Goal: Book appointment/travel/reservation

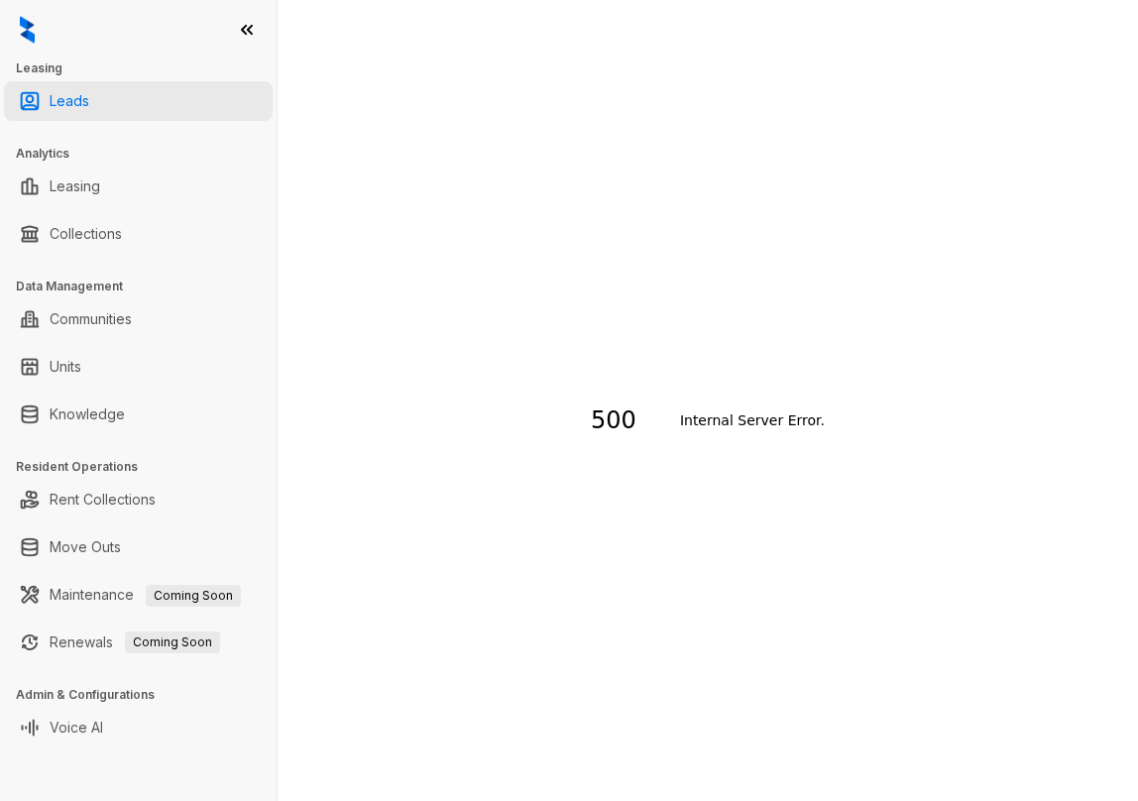
click at [89, 96] on link "Leads" at bounding box center [70, 101] width 40 height 40
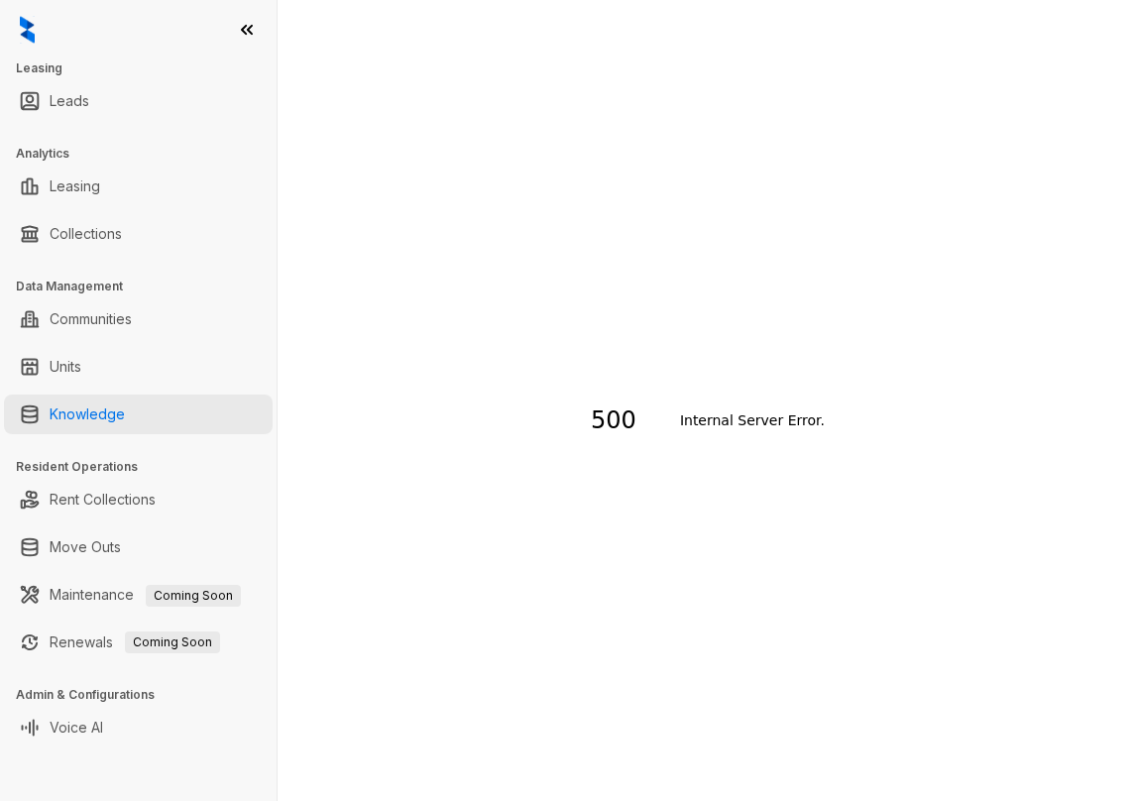
click at [125, 406] on link "Knowledge" at bounding box center [87, 415] width 75 height 40
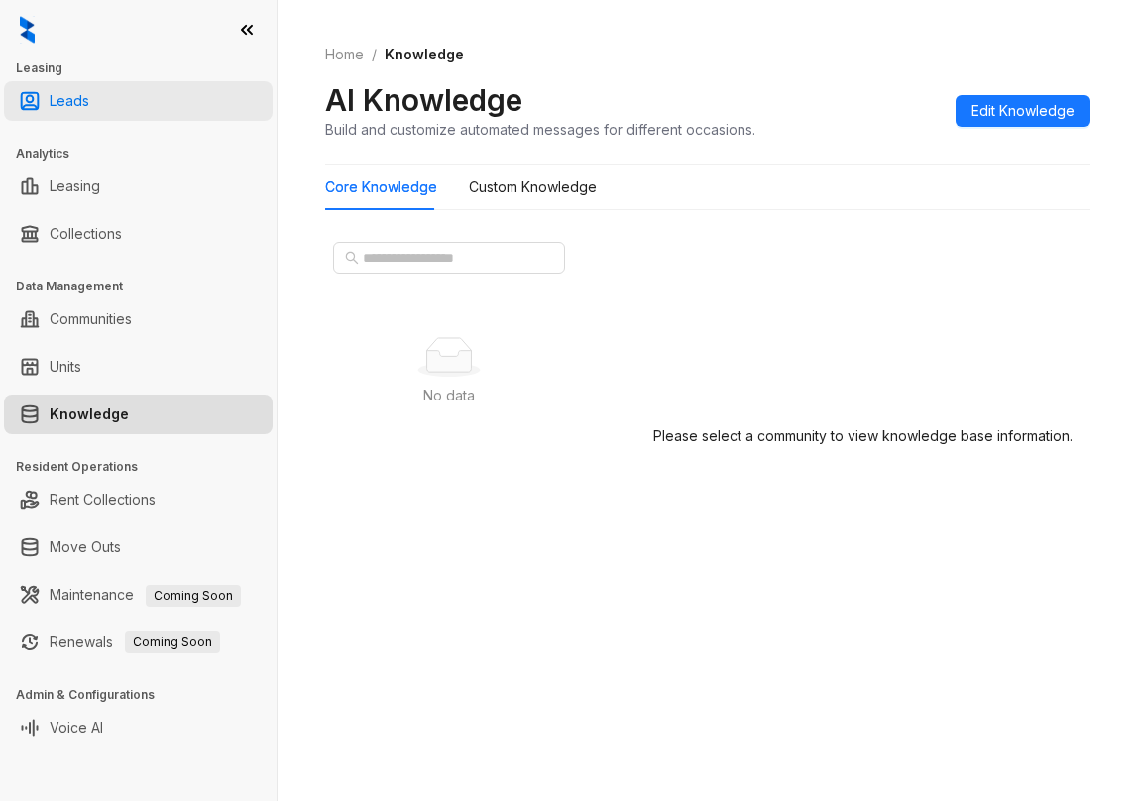
click at [89, 94] on link "Leads" at bounding box center [70, 101] width 40 height 40
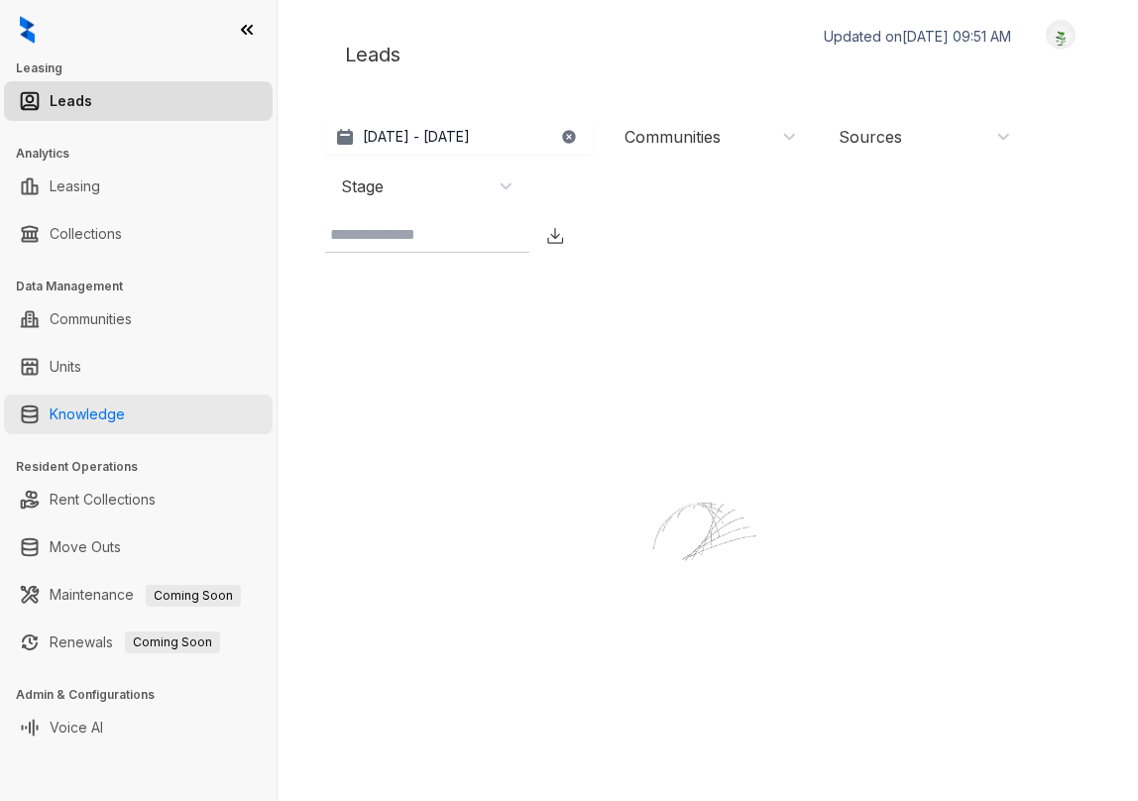
click at [125, 425] on link "Knowledge" at bounding box center [87, 415] width 75 height 40
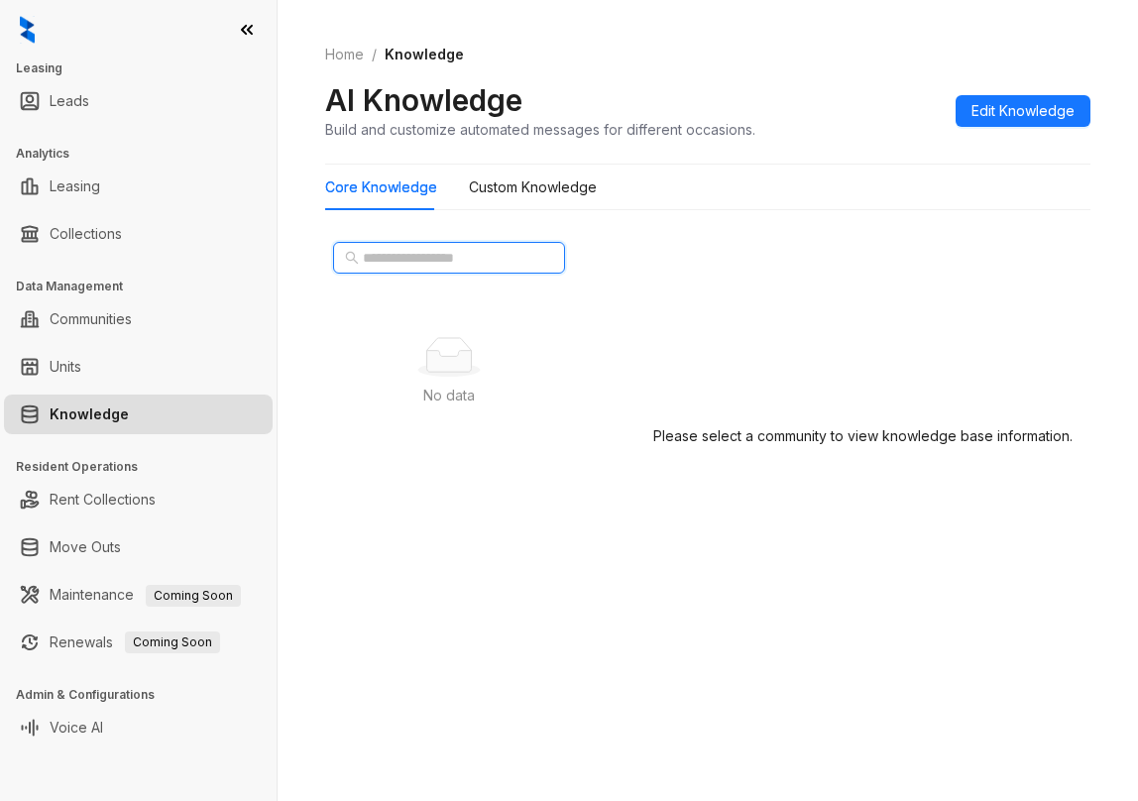
click at [445, 260] on input "text" at bounding box center [450, 258] width 174 height 22
click at [629, 60] on ol "Home / Knowledge" at bounding box center [707, 55] width 765 height 22
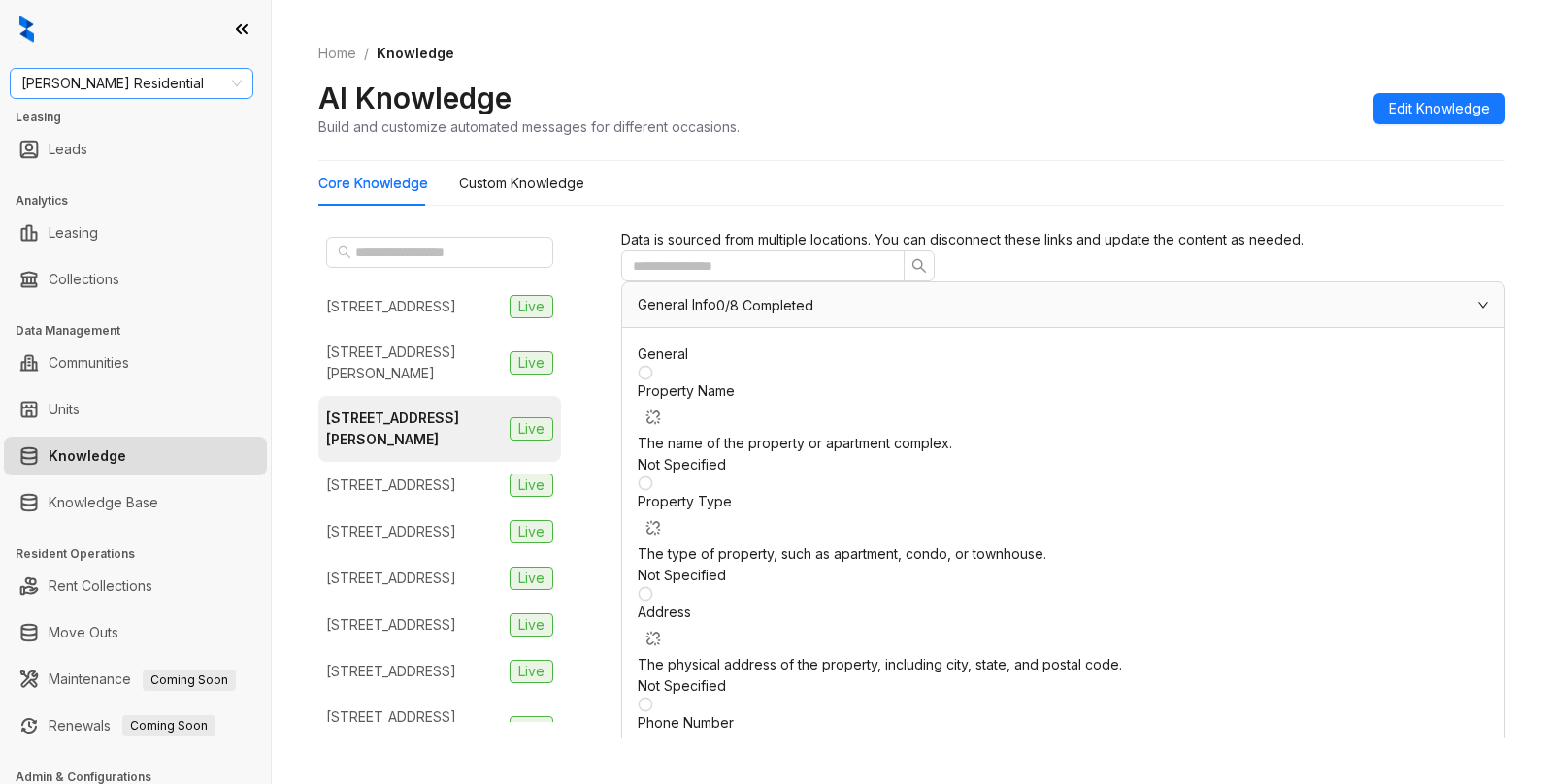
click at [159, 82] on span "[PERSON_NAME] Residential" at bounding box center [131, 83] width 220 height 29
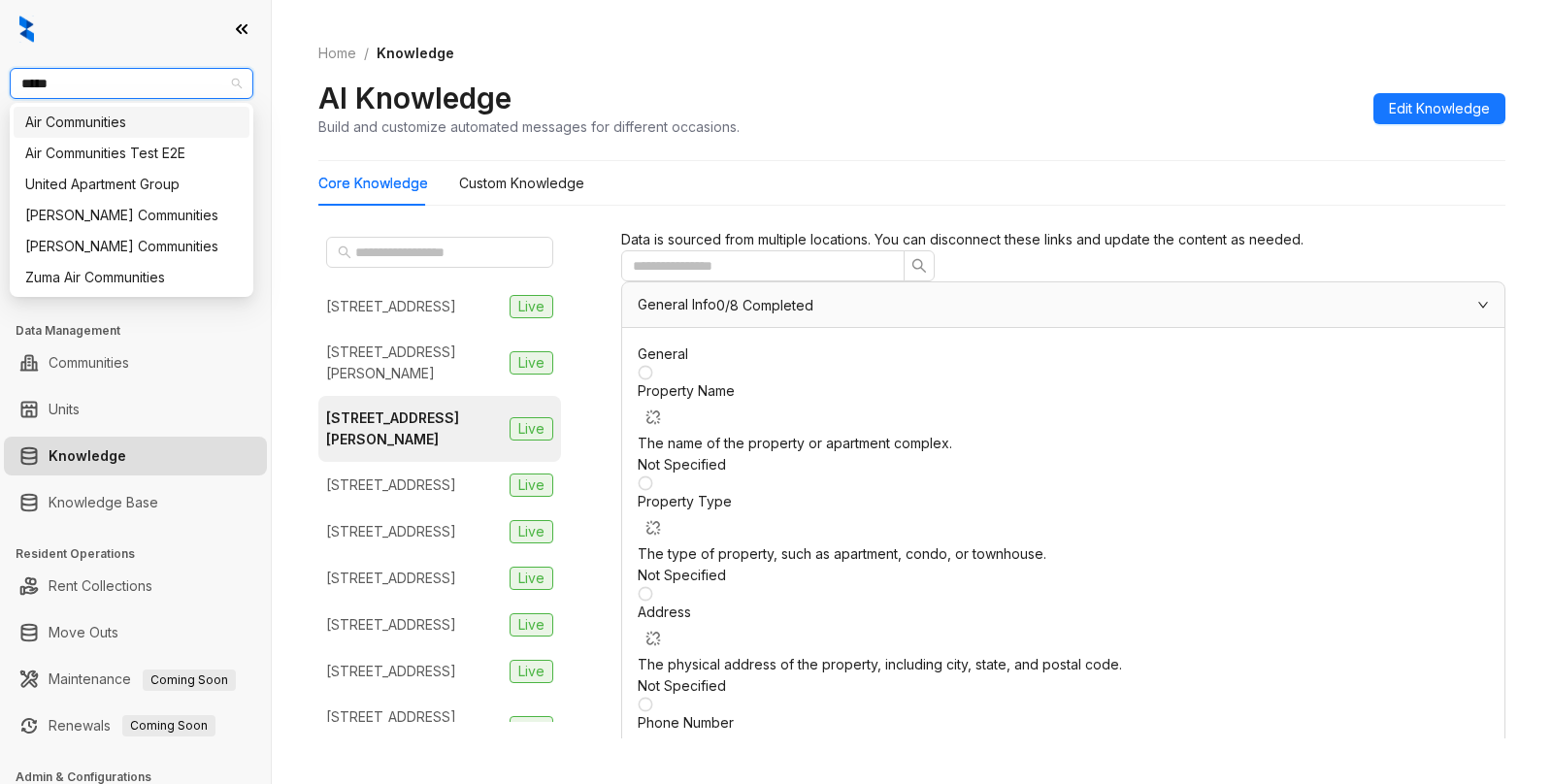
type input "******"
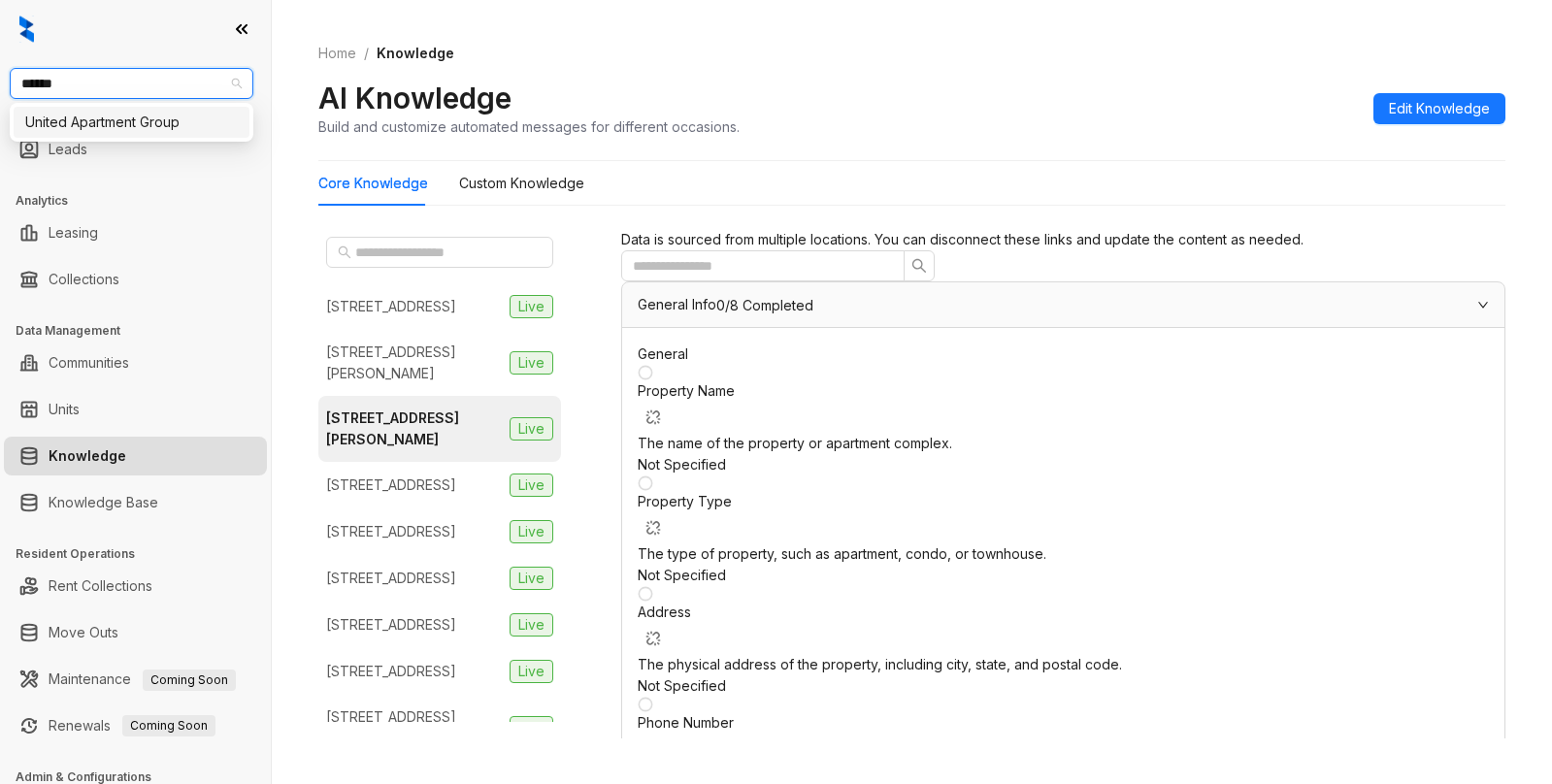
click at [161, 119] on div "United Apartment Group" at bounding box center [131, 122] width 212 height 22
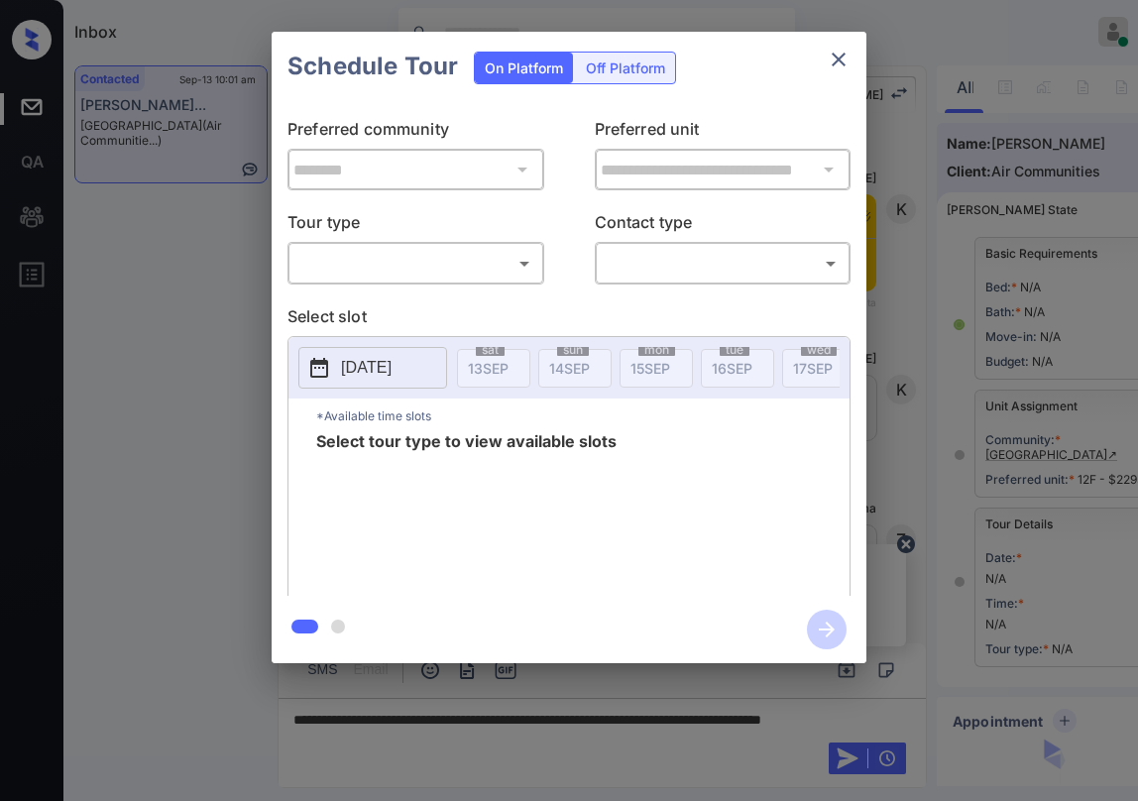
scroll to position [186, 0]
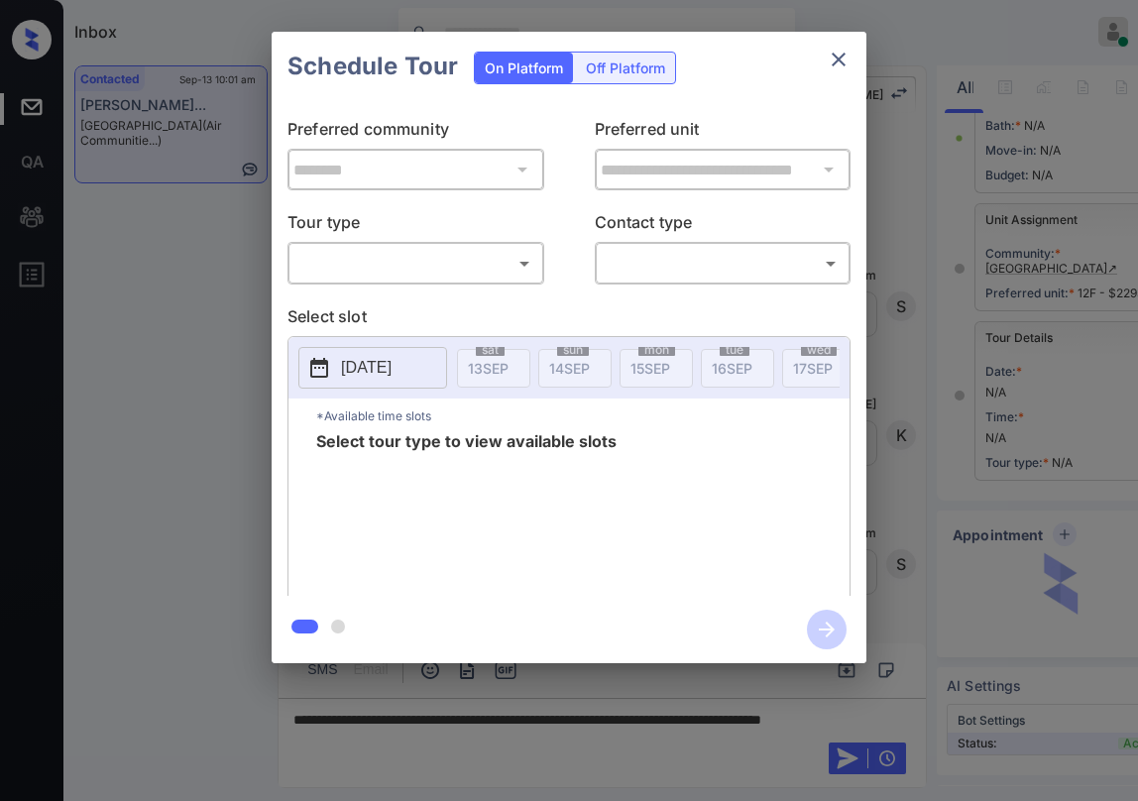
click at [436, 249] on body "Inbox [PERSON_NAME] Online Set yourself offline Set yourself on break Profile S…" at bounding box center [569, 400] width 1138 height 801
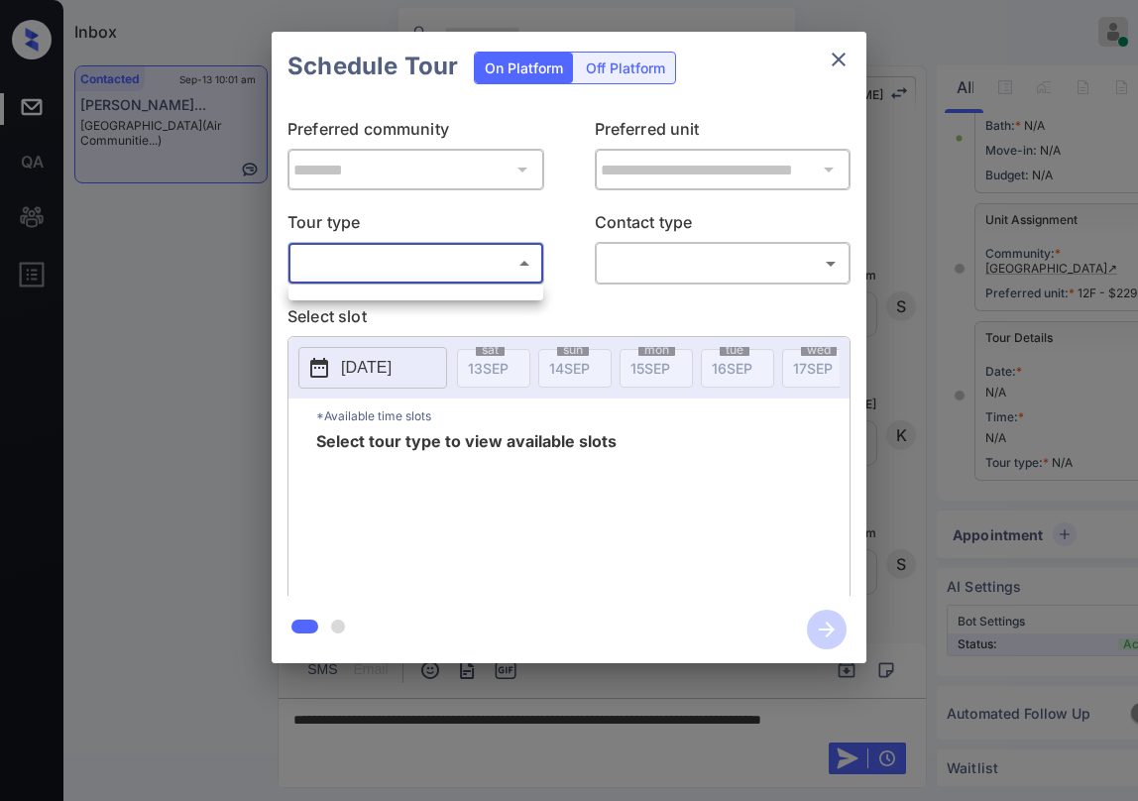
click at [442, 272] on div at bounding box center [569, 400] width 1138 height 801
click at [529, 267] on body "Inbox Paolo Gabriel Online Set yourself offline Set yourself on break Profile S…" at bounding box center [569, 400] width 1138 height 801
click at [543, 218] on div at bounding box center [569, 400] width 1138 height 801
click at [841, 61] on icon "close" at bounding box center [839, 60] width 14 height 14
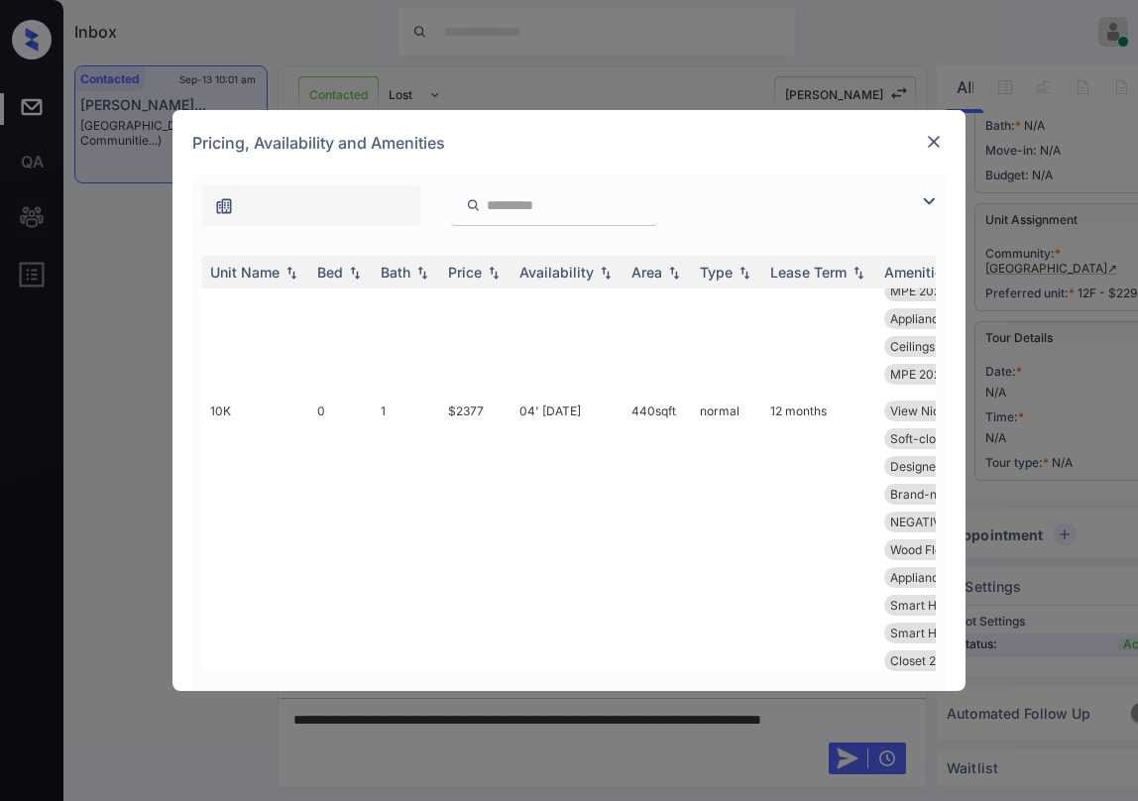
scroll to position [1190, 0]
click at [941, 132] on img at bounding box center [934, 142] width 20 height 20
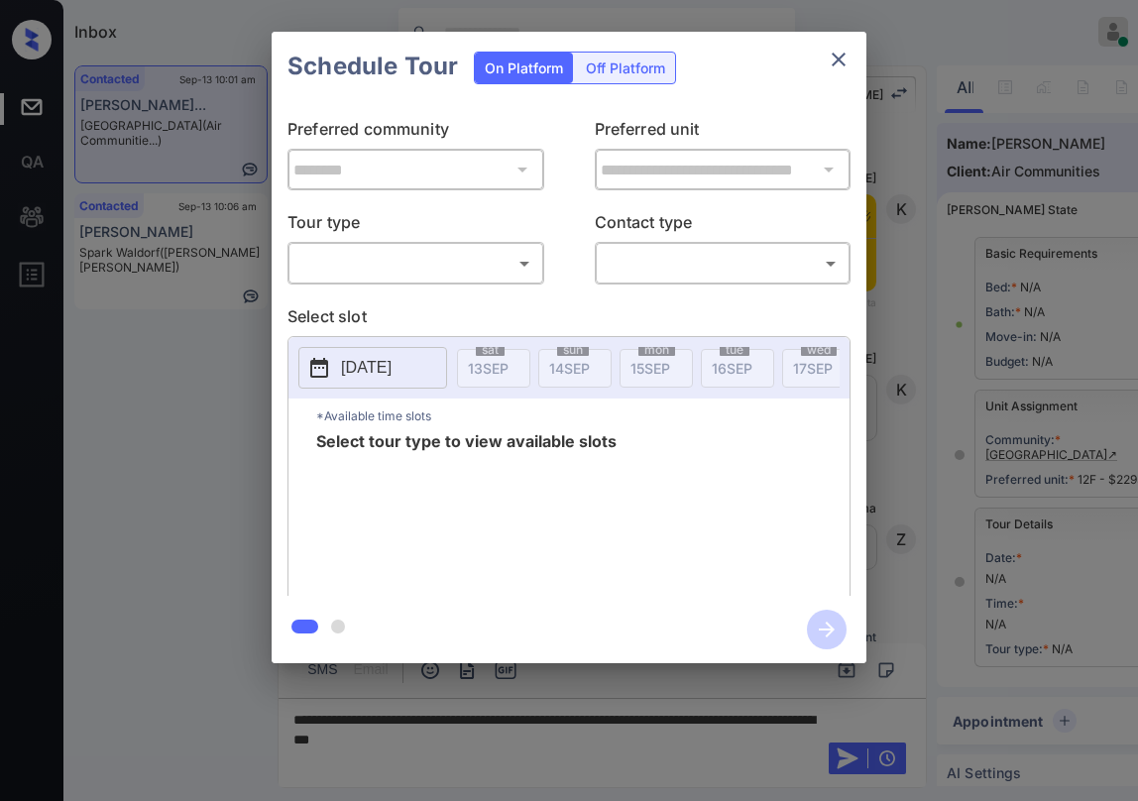
scroll to position [186, 0]
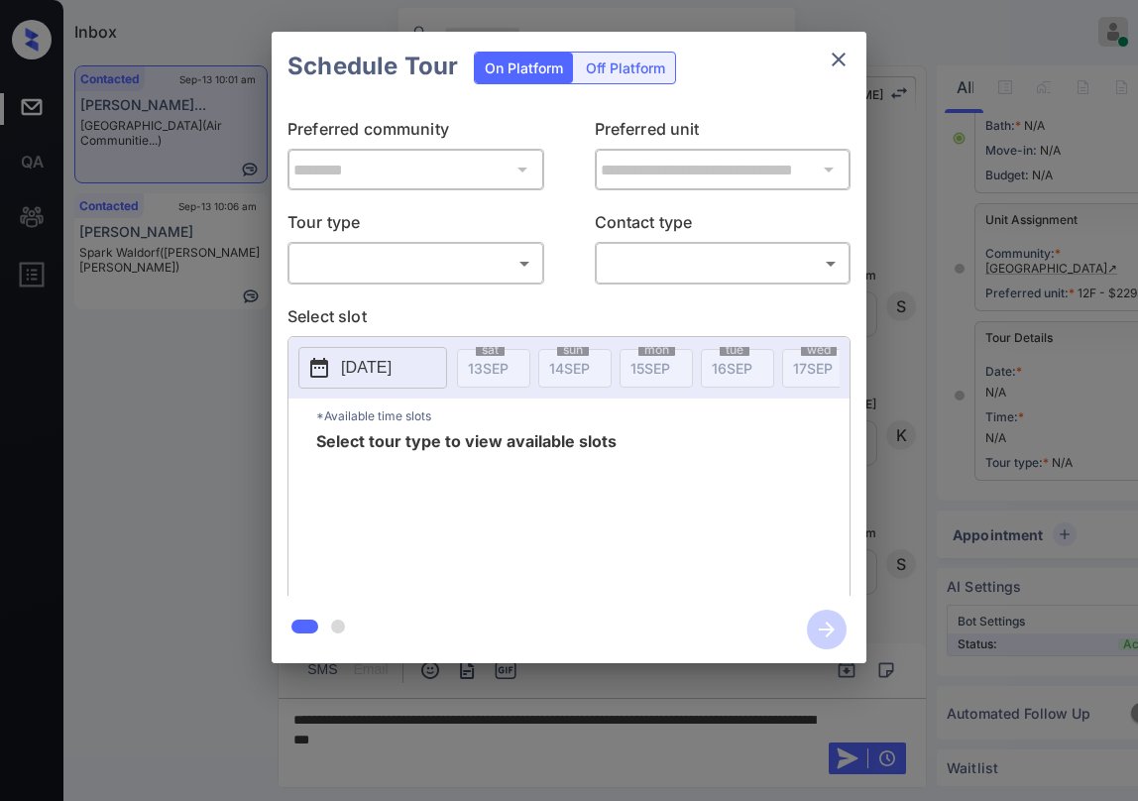
click at [448, 269] on body "Inbox [PERSON_NAME] Online Set yourself offline Set yourself on break Profile S…" at bounding box center [569, 400] width 1138 height 801
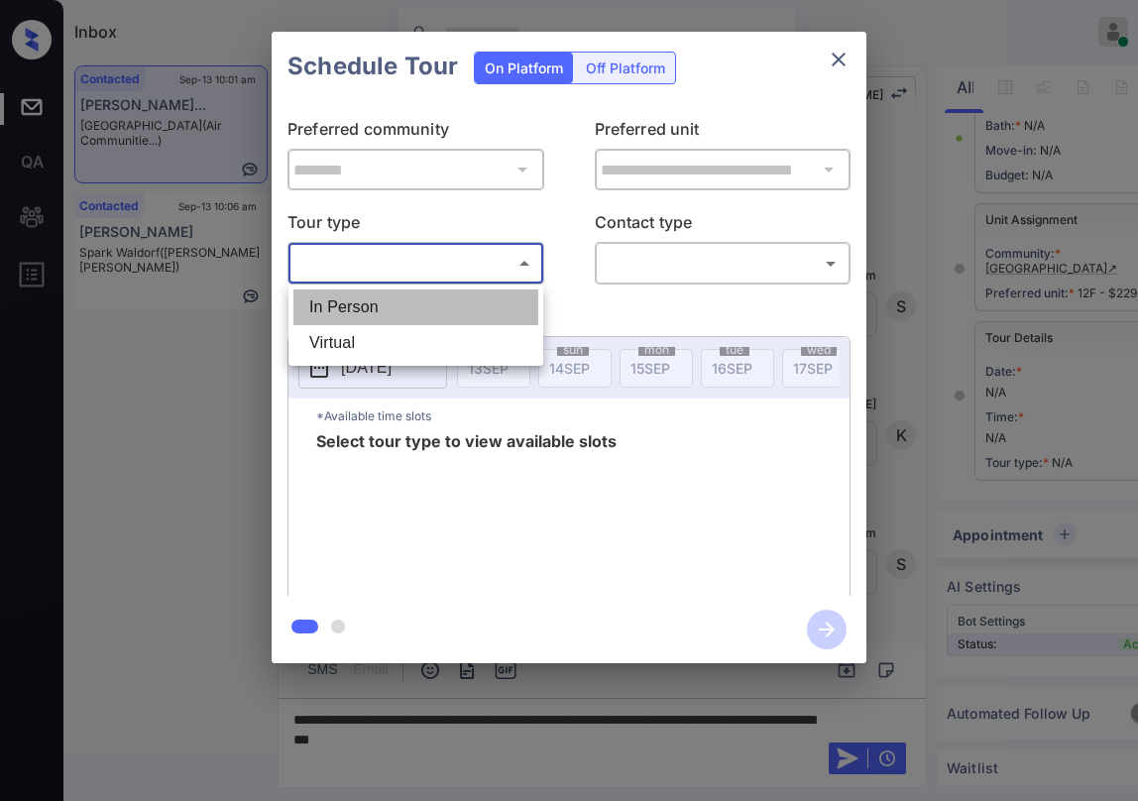
click at [405, 314] on li "In Person" at bounding box center [415, 307] width 245 height 36
type input "********"
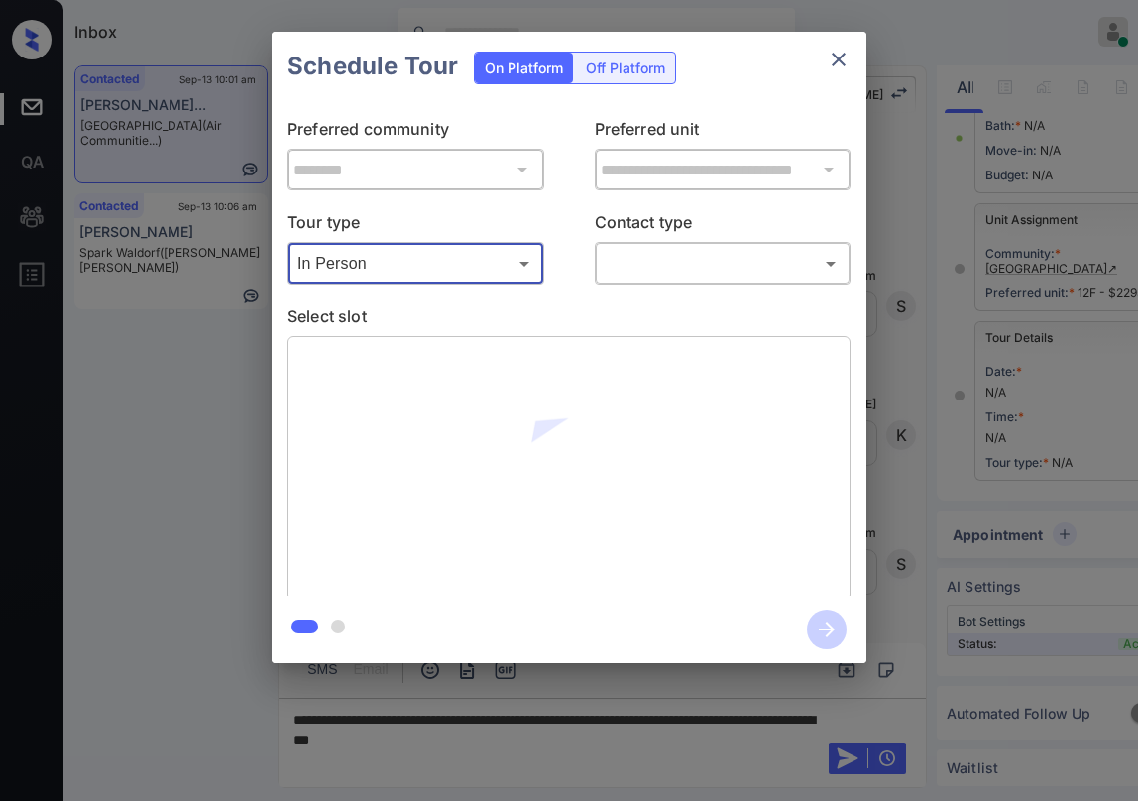
click at [638, 266] on body "Inbox [PERSON_NAME] Online Set yourself offline Set yourself on break Profile S…" at bounding box center [569, 400] width 1138 height 801
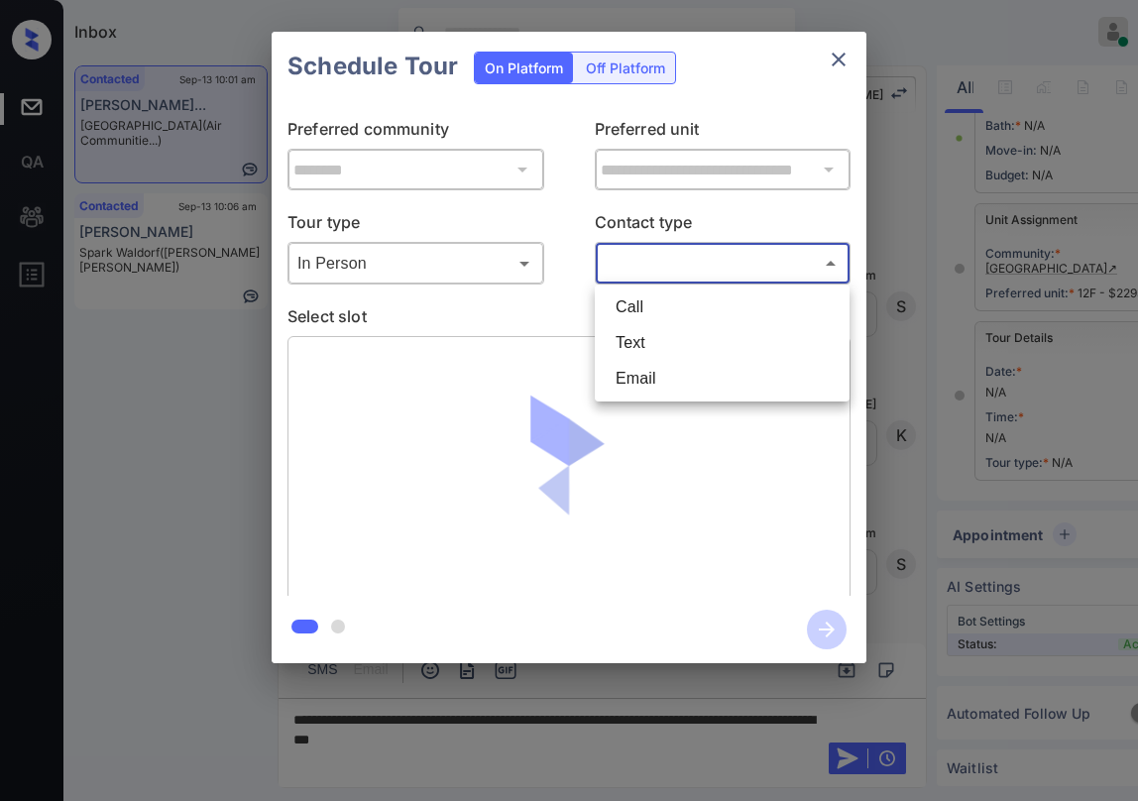
click at [691, 356] on li "Text" at bounding box center [722, 343] width 245 height 36
type input "****"
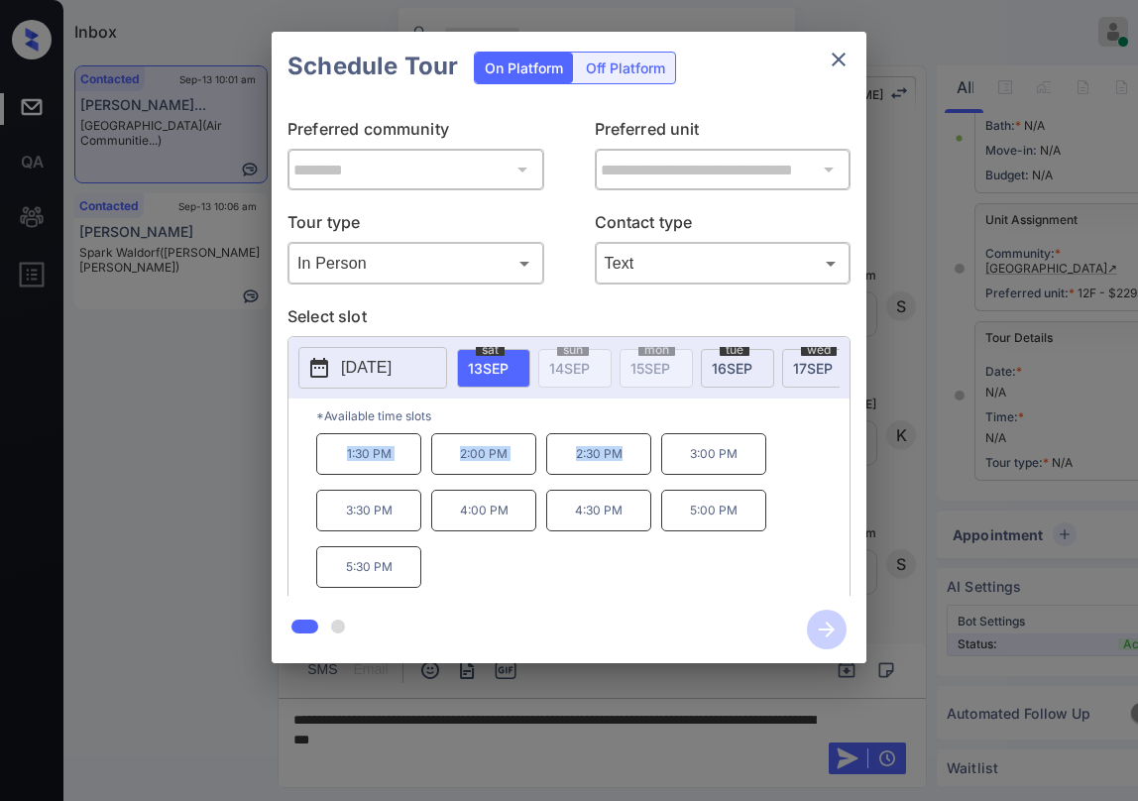
drag, startPoint x: 345, startPoint y: 462, endPoint x: 631, endPoint y: 474, distance: 286.7
click at [631, 474] on div "1:30 PM 2:00 PM 2:30 PM 3:00 PM 3:30 PM 4:00 PM 4:30 PM 5:00 PM 5:30 PM" at bounding box center [582, 512] width 533 height 159
copy div "1:30 PM 2:00 PM 2:30 PM"
click at [838, 65] on icon "close" at bounding box center [839, 60] width 24 height 24
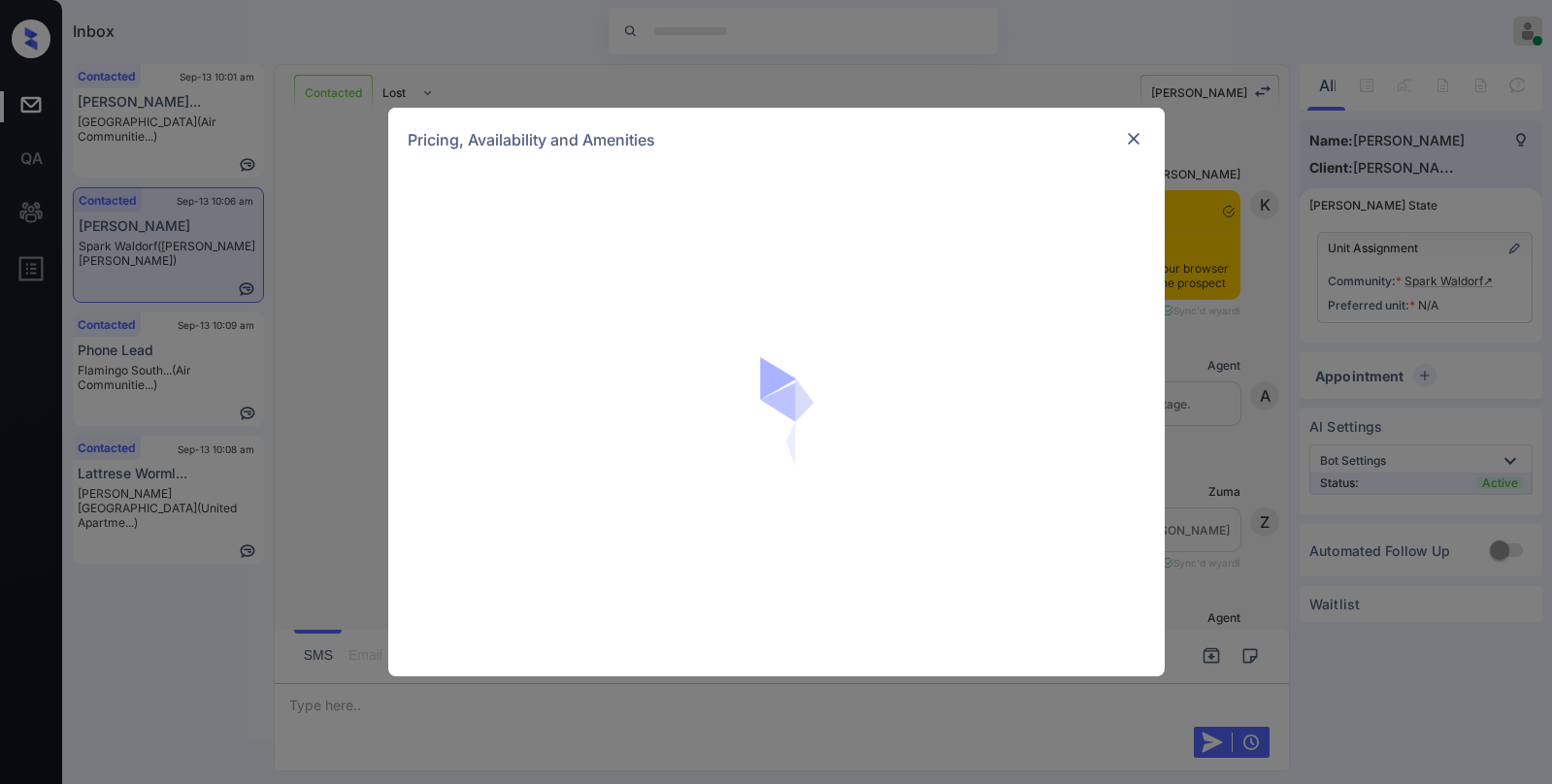
scroll to position [1679, 0]
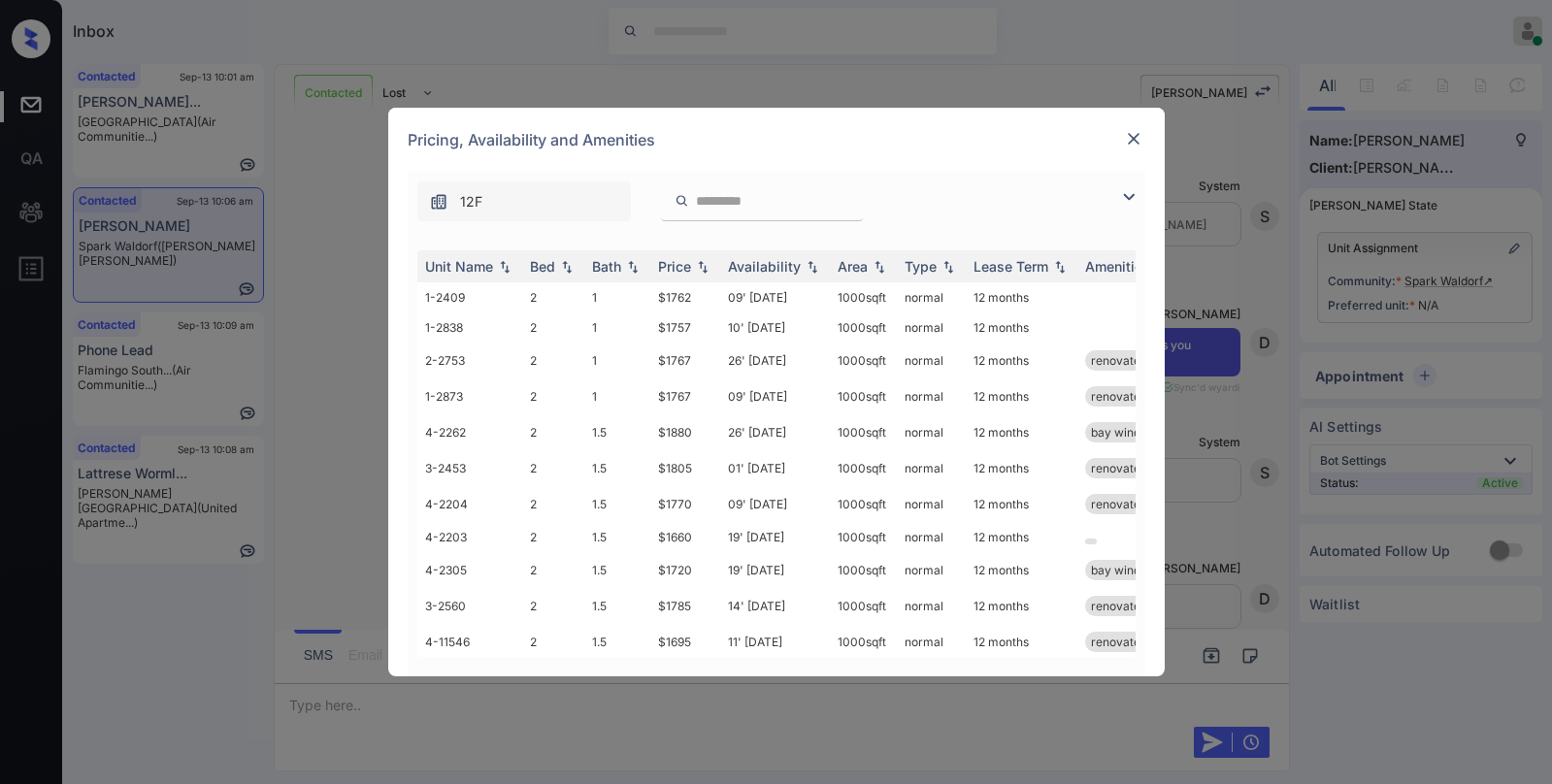
click at [1133, 192] on img at bounding box center [1129, 197] width 24 height 23
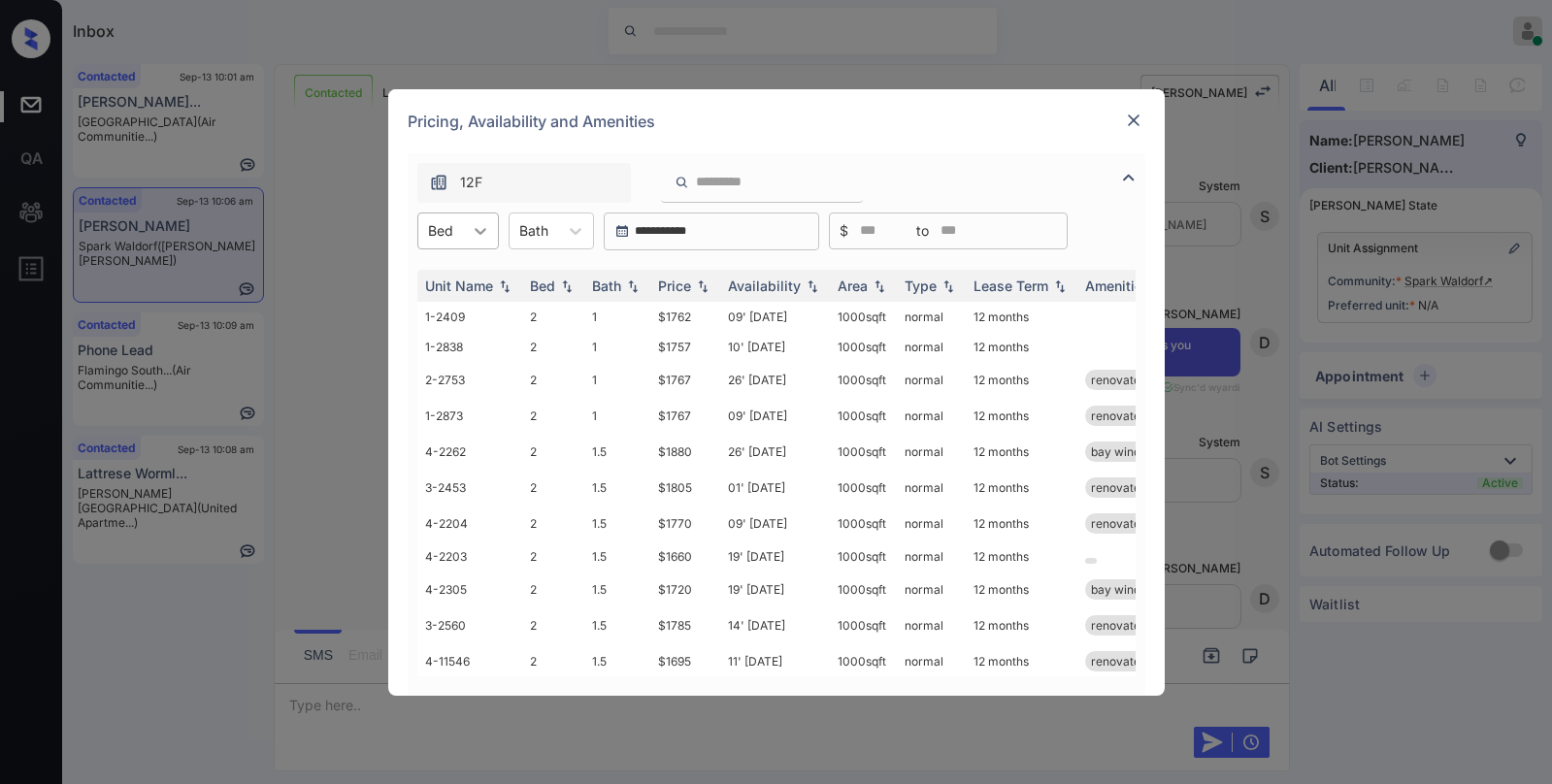
click at [482, 222] on icon at bounding box center [481, 231] width 20 height 20
click at [461, 308] on div "3" at bounding box center [457, 313] width 81 height 35
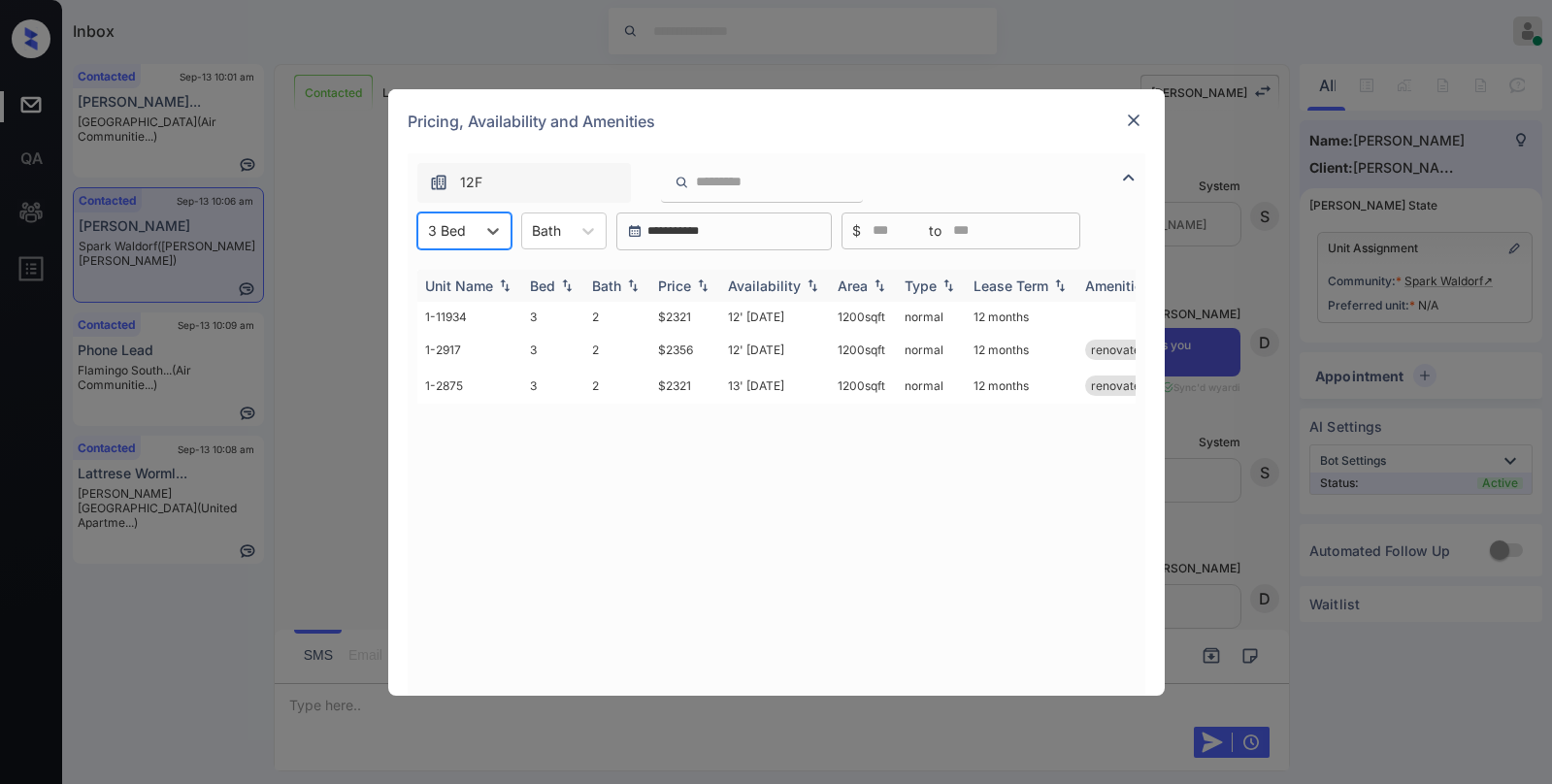
click at [684, 279] on div "Price" at bounding box center [675, 286] width 33 height 17
click at [687, 315] on td "$2321" at bounding box center [684, 316] width 70 height 30
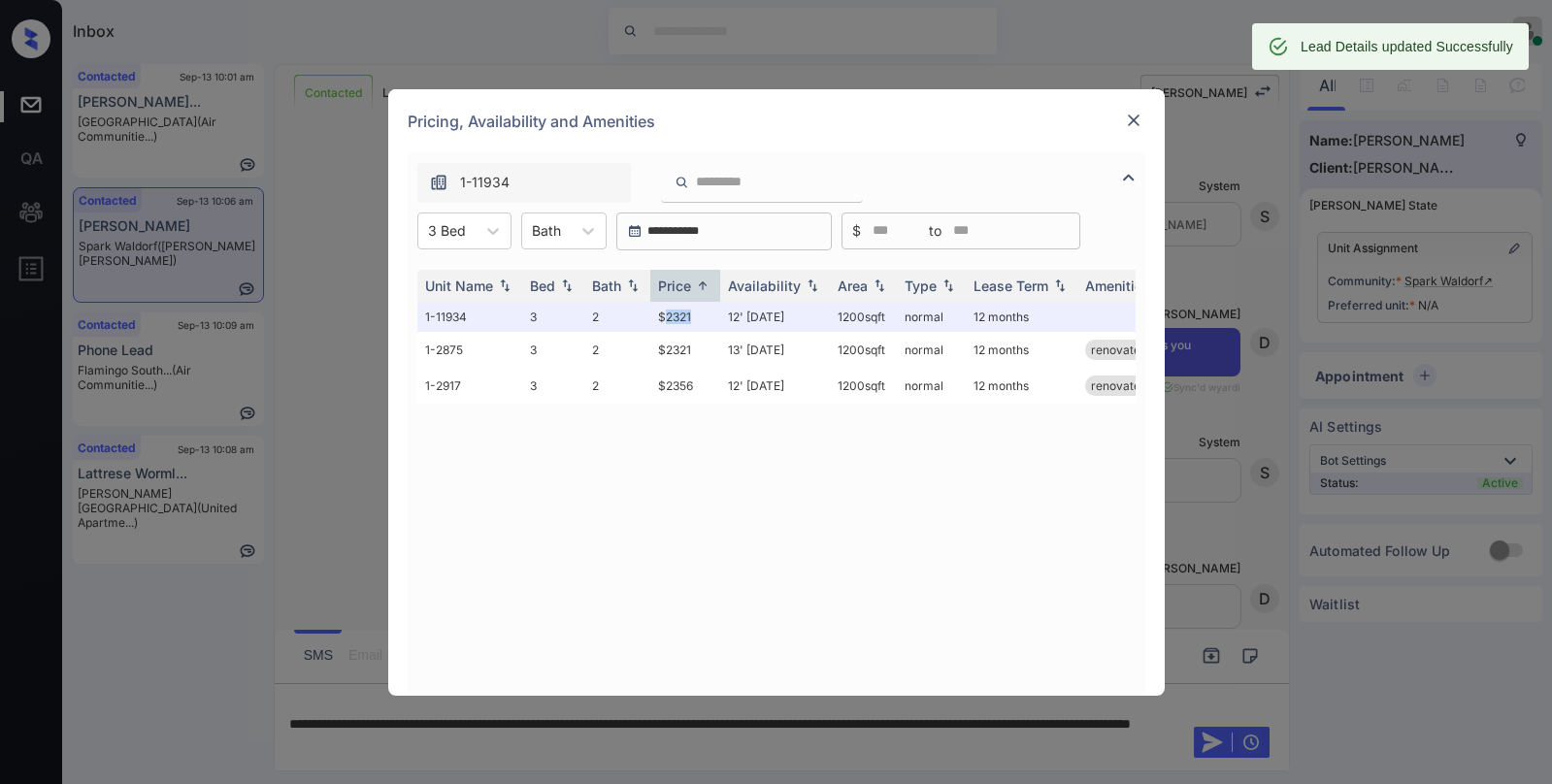
click at [1130, 129] on img at bounding box center [1134, 120] width 20 height 20
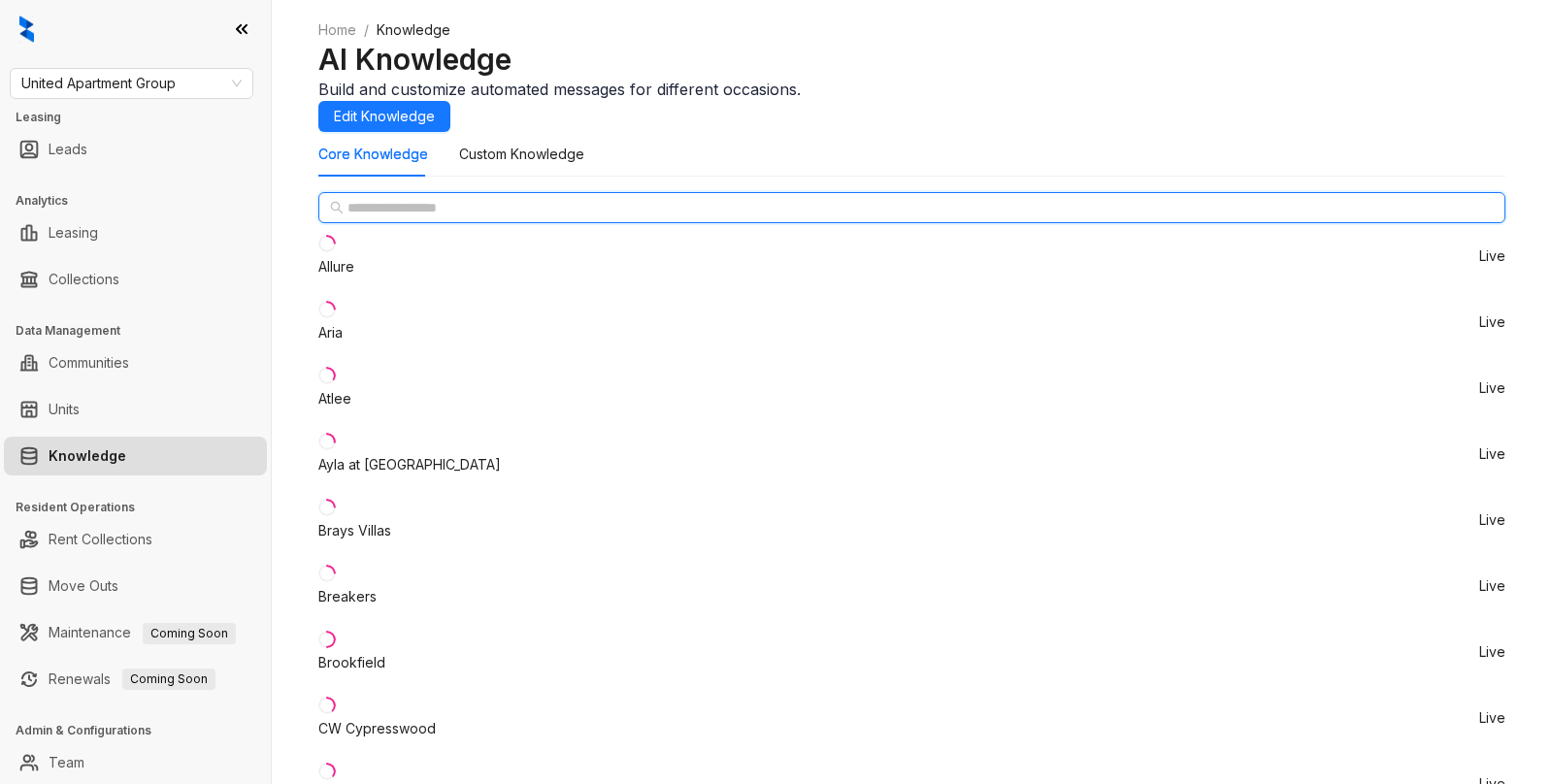
click at [434, 218] on input "text" at bounding box center [913, 208] width 1131 height 22
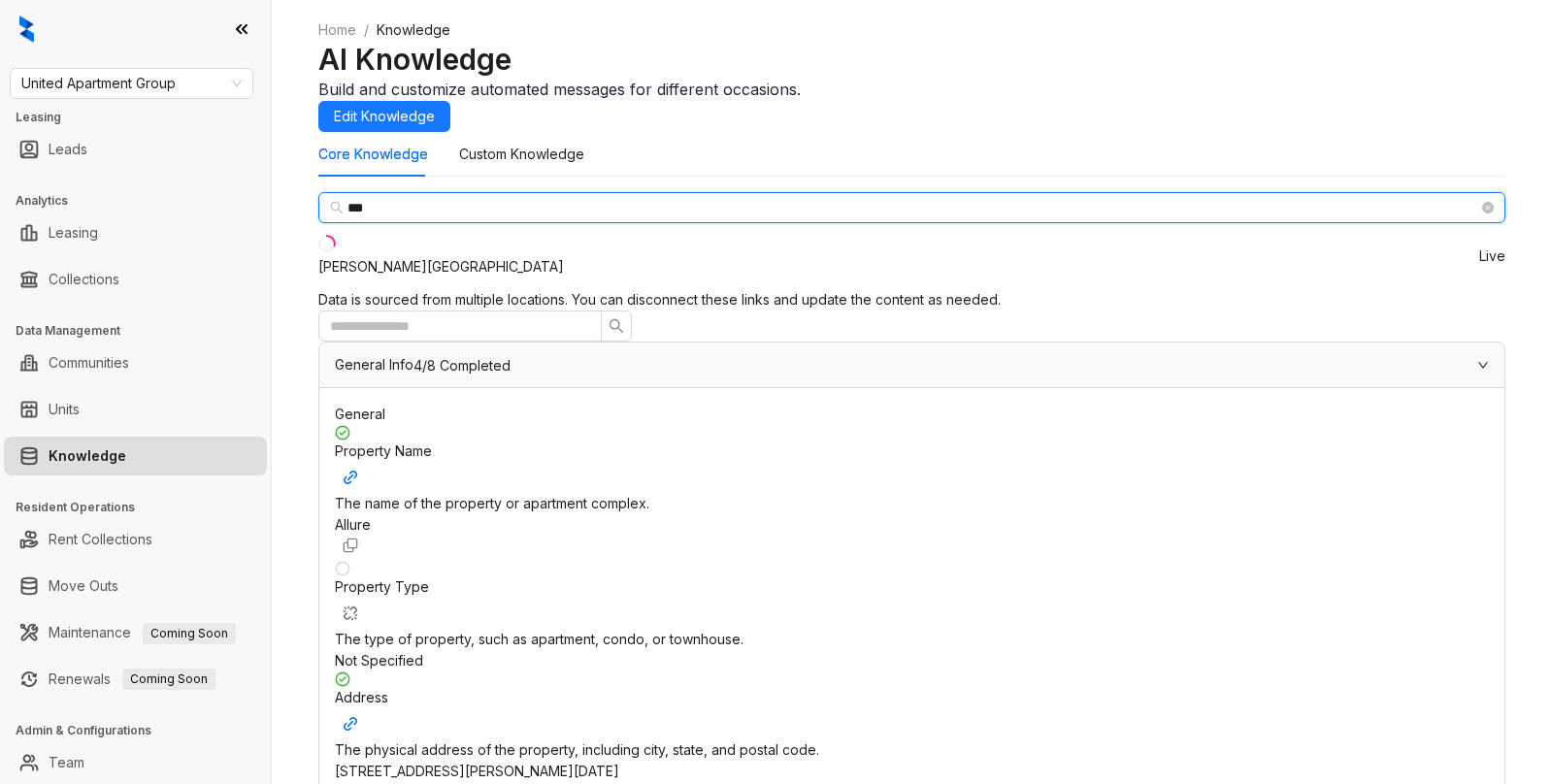
type input "***"
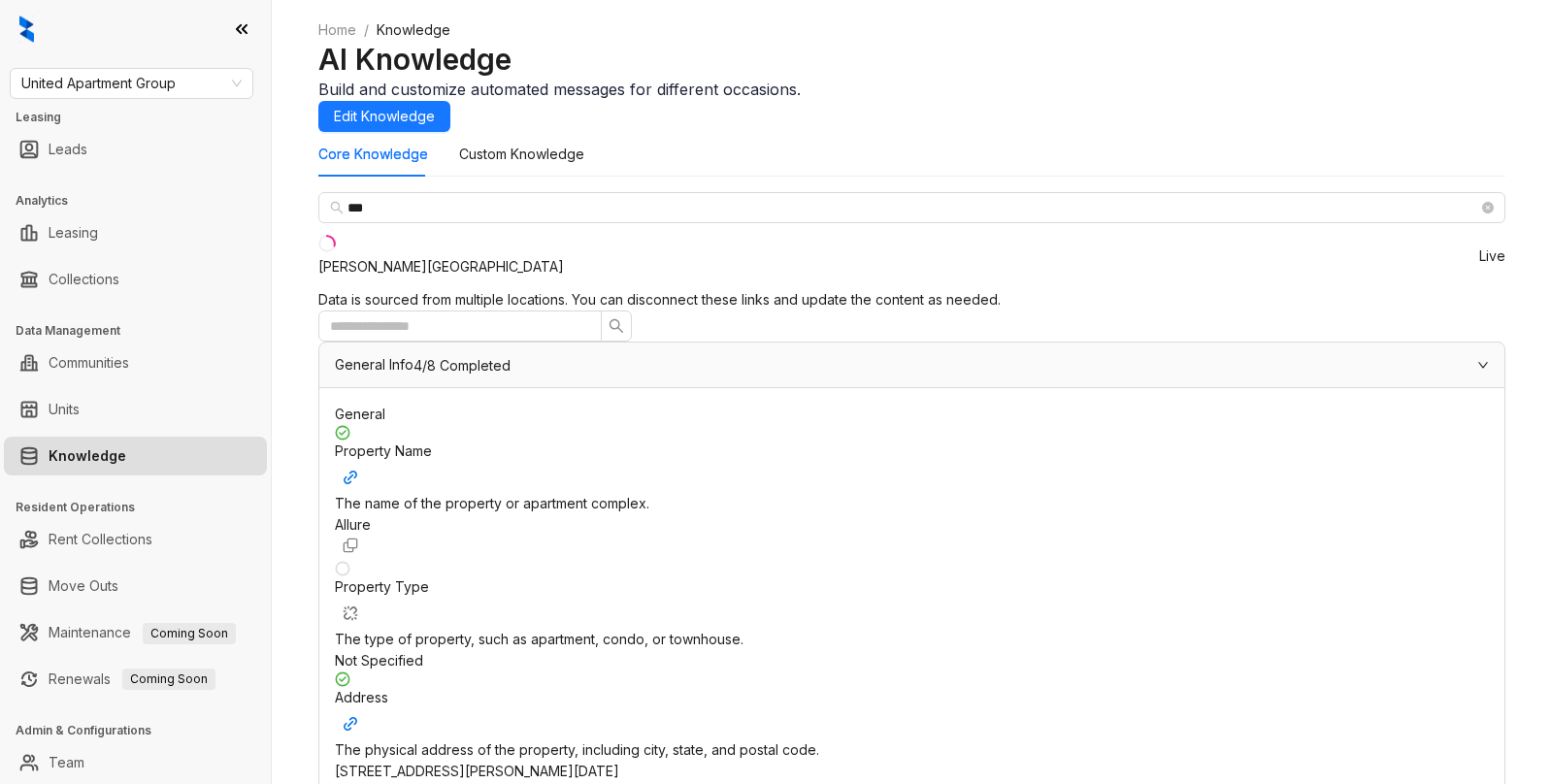
click at [446, 289] on li "[PERSON_NAME][GEOGRAPHIC_DATA] Live" at bounding box center [912, 255] width 1187 height 66
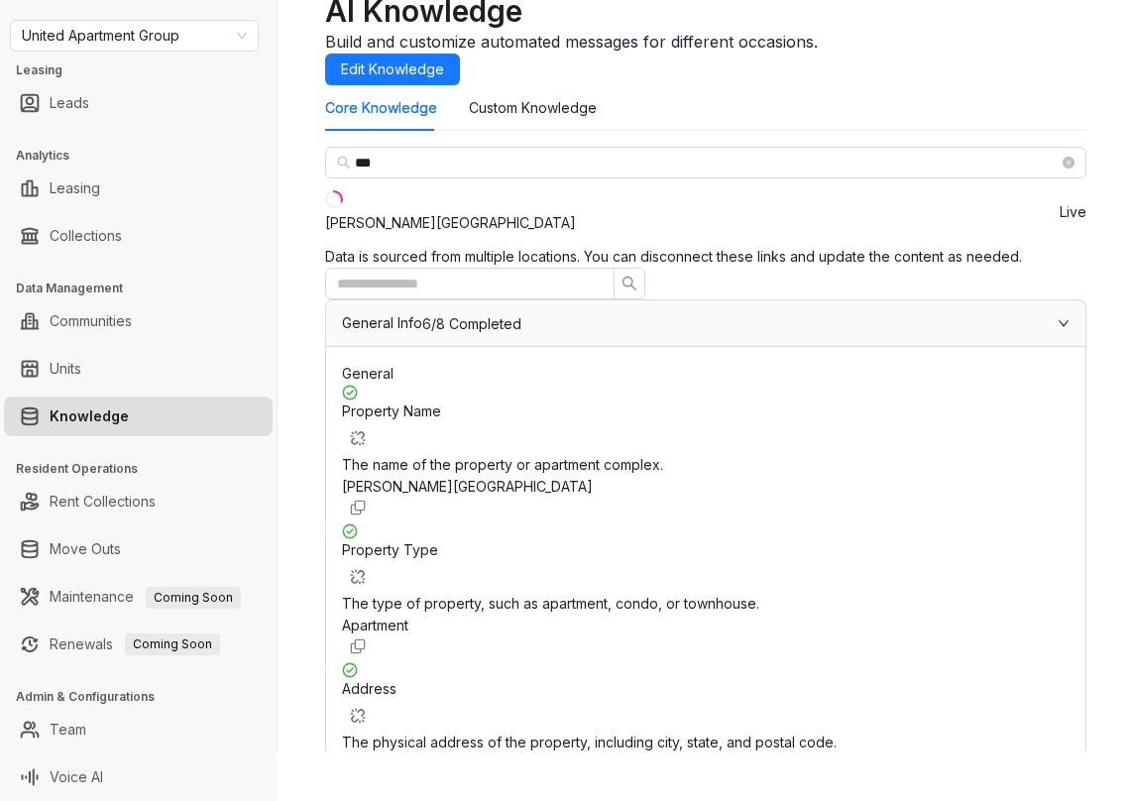
scroll to position [375, 0]
click at [204, 30] on span "United Apartment Group" at bounding box center [134, 36] width 225 height 30
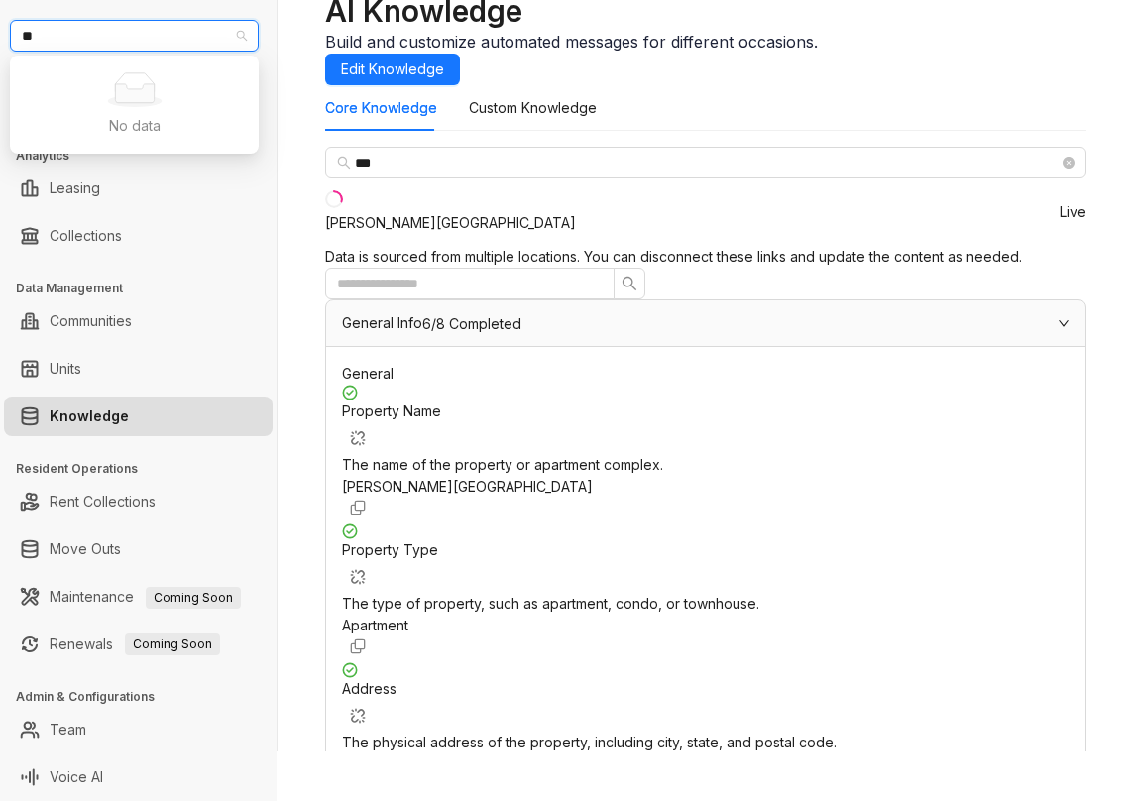
type input "*"
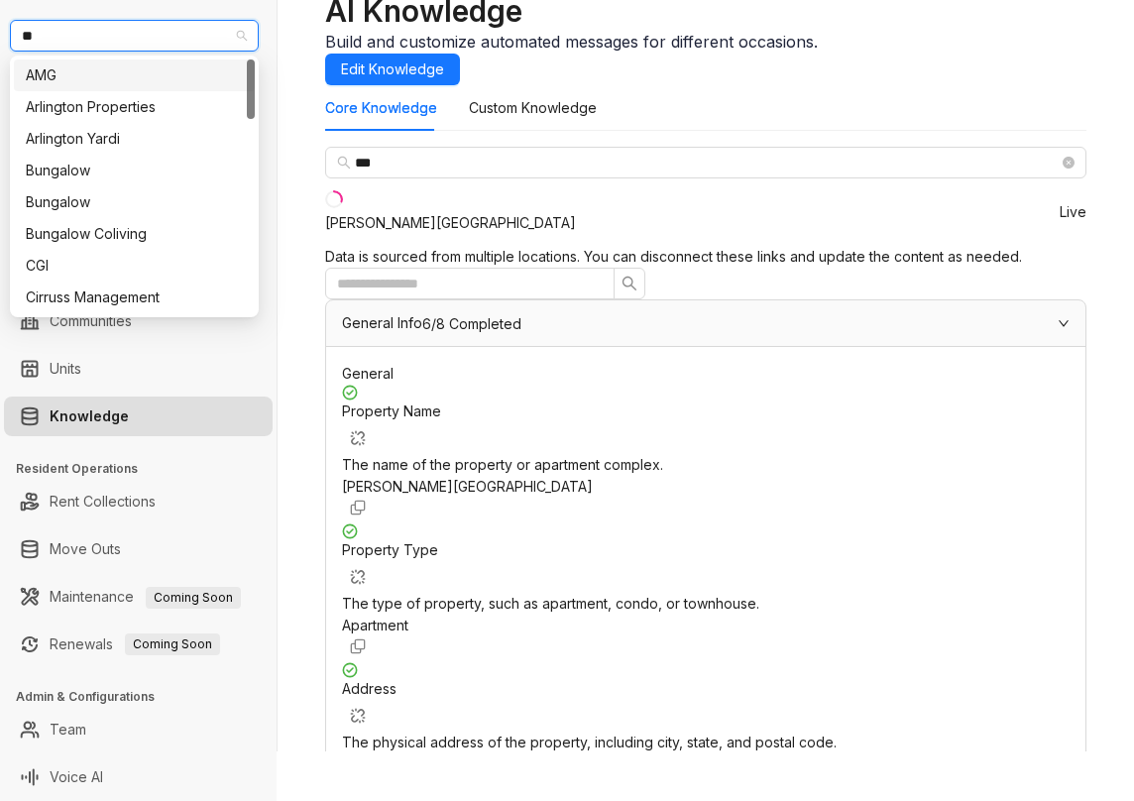
type input "***"
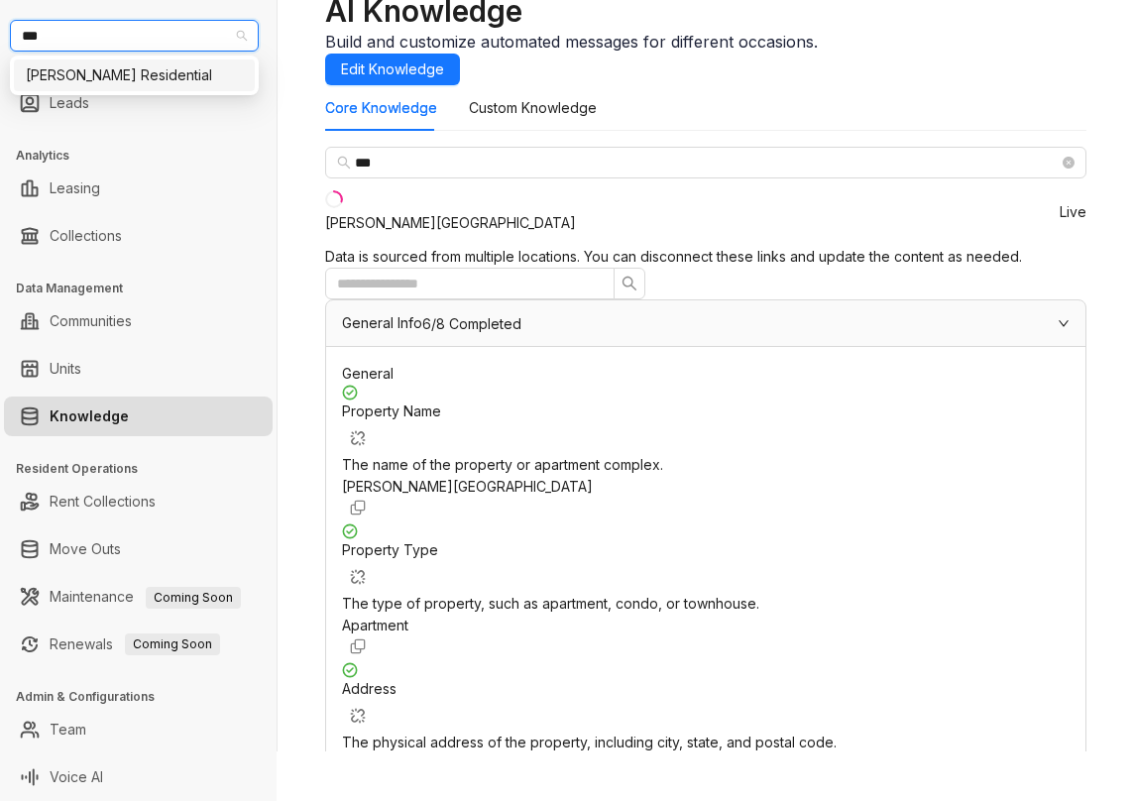
click at [122, 81] on div "[PERSON_NAME] Residential" at bounding box center [134, 75] width 217 height 22
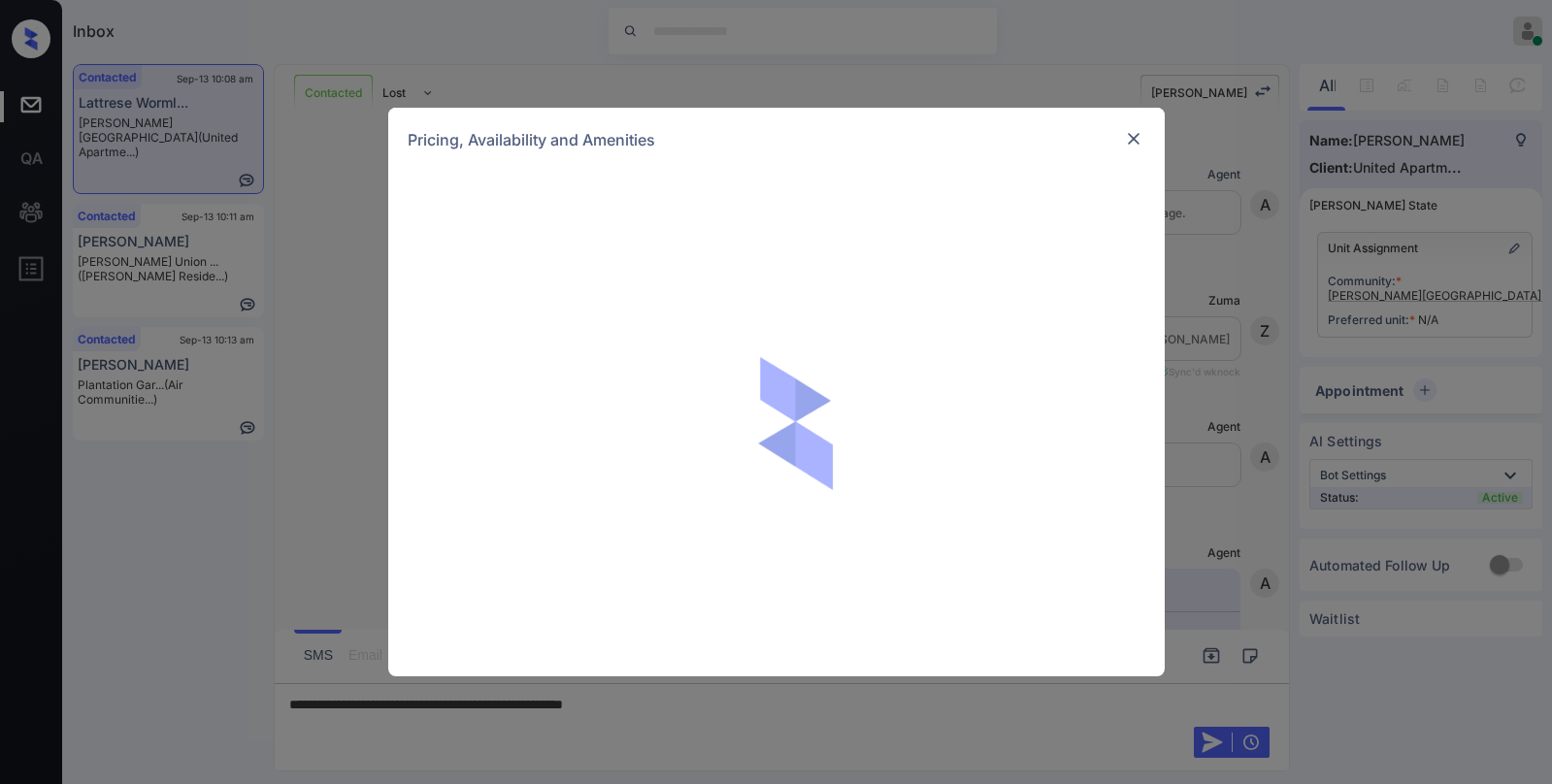
scroll to position [1687, 0]
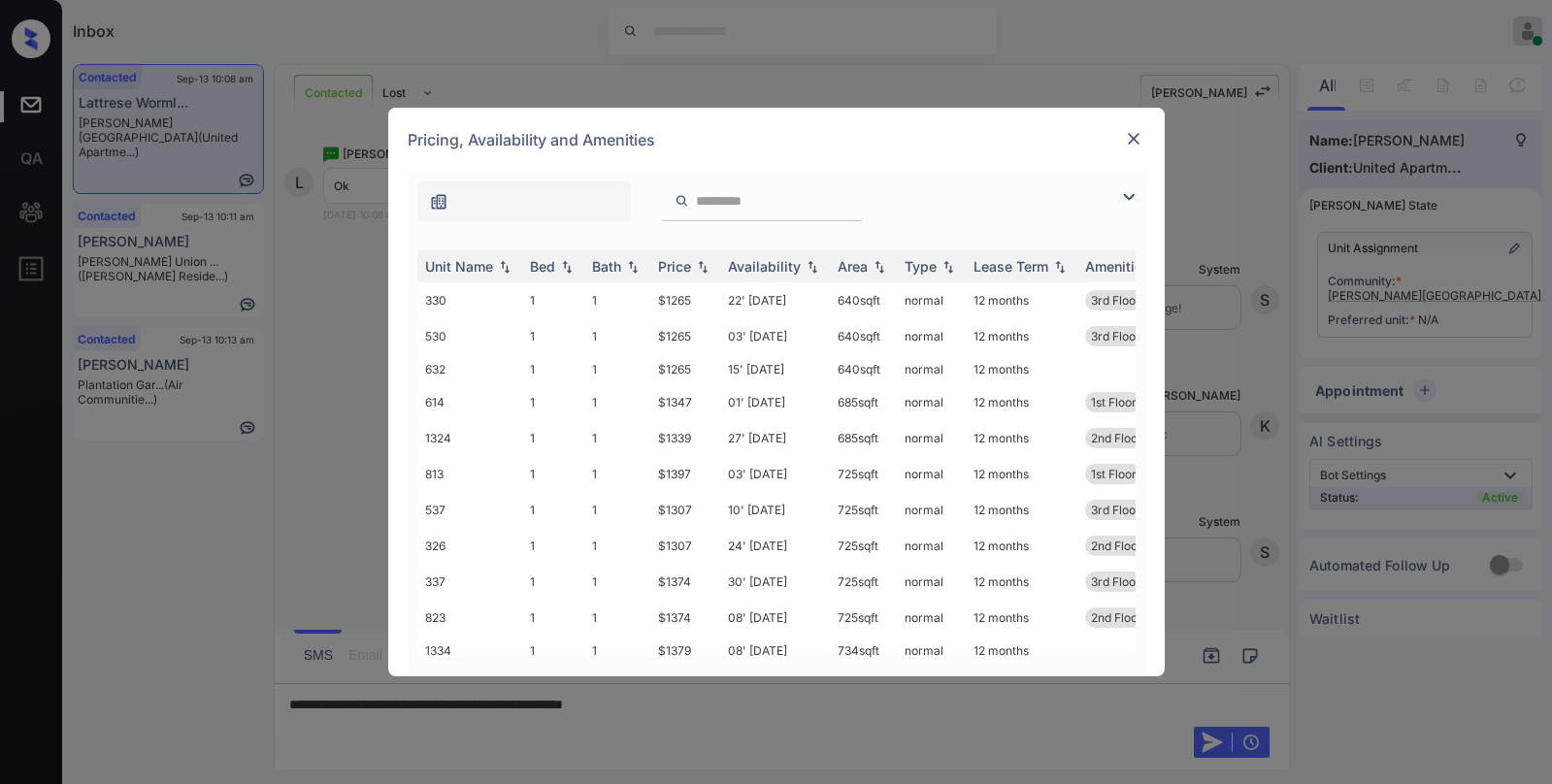
click at [1120, 192] on img at bounding box center [1129, 197] width 24 height 23
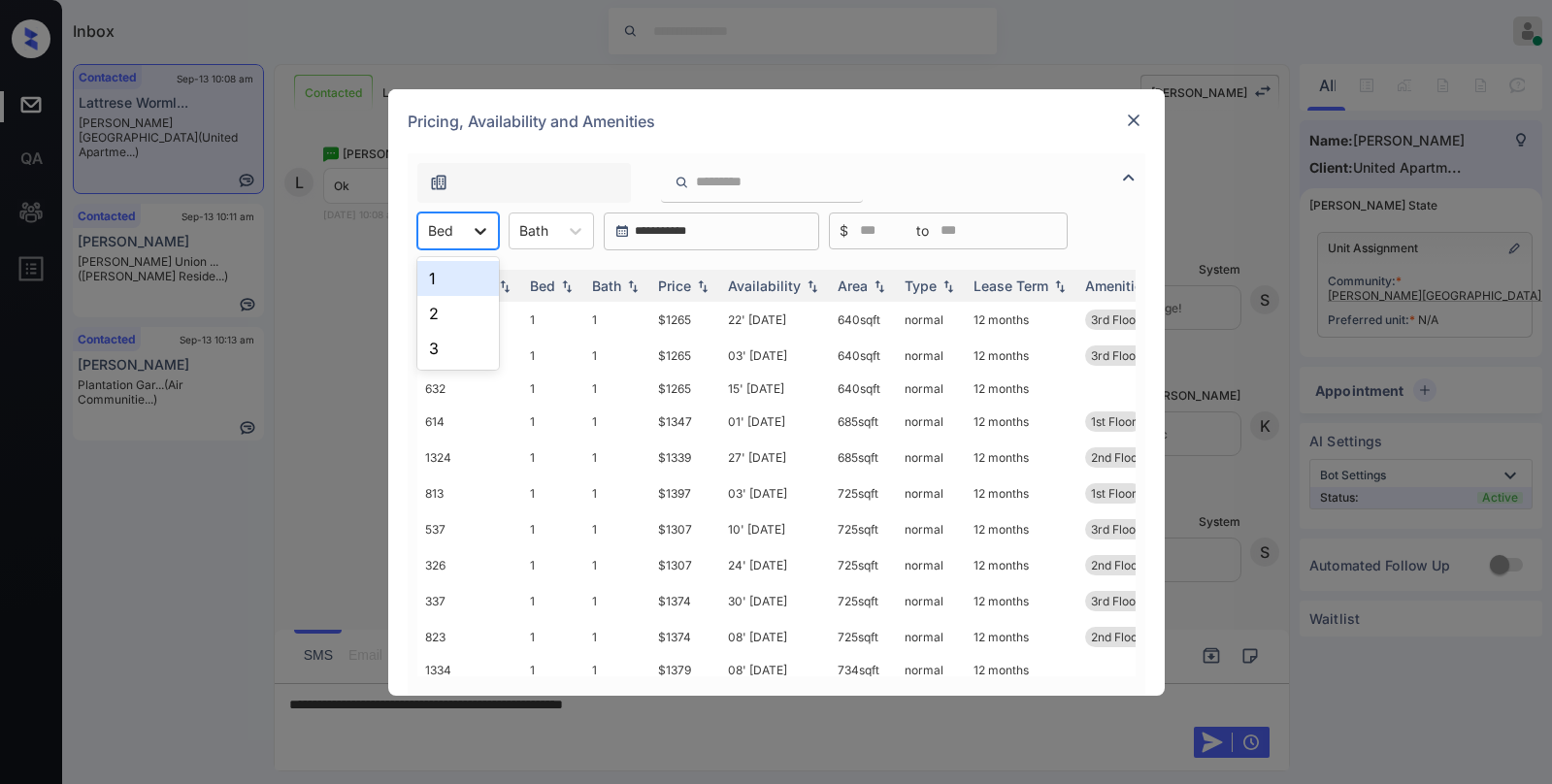
click at [469, 232] on div at bounding box center [481, 231] width 35 height 35
click at [449, 309] on div "2" at bounding box center [457, 313] width 81 height 35
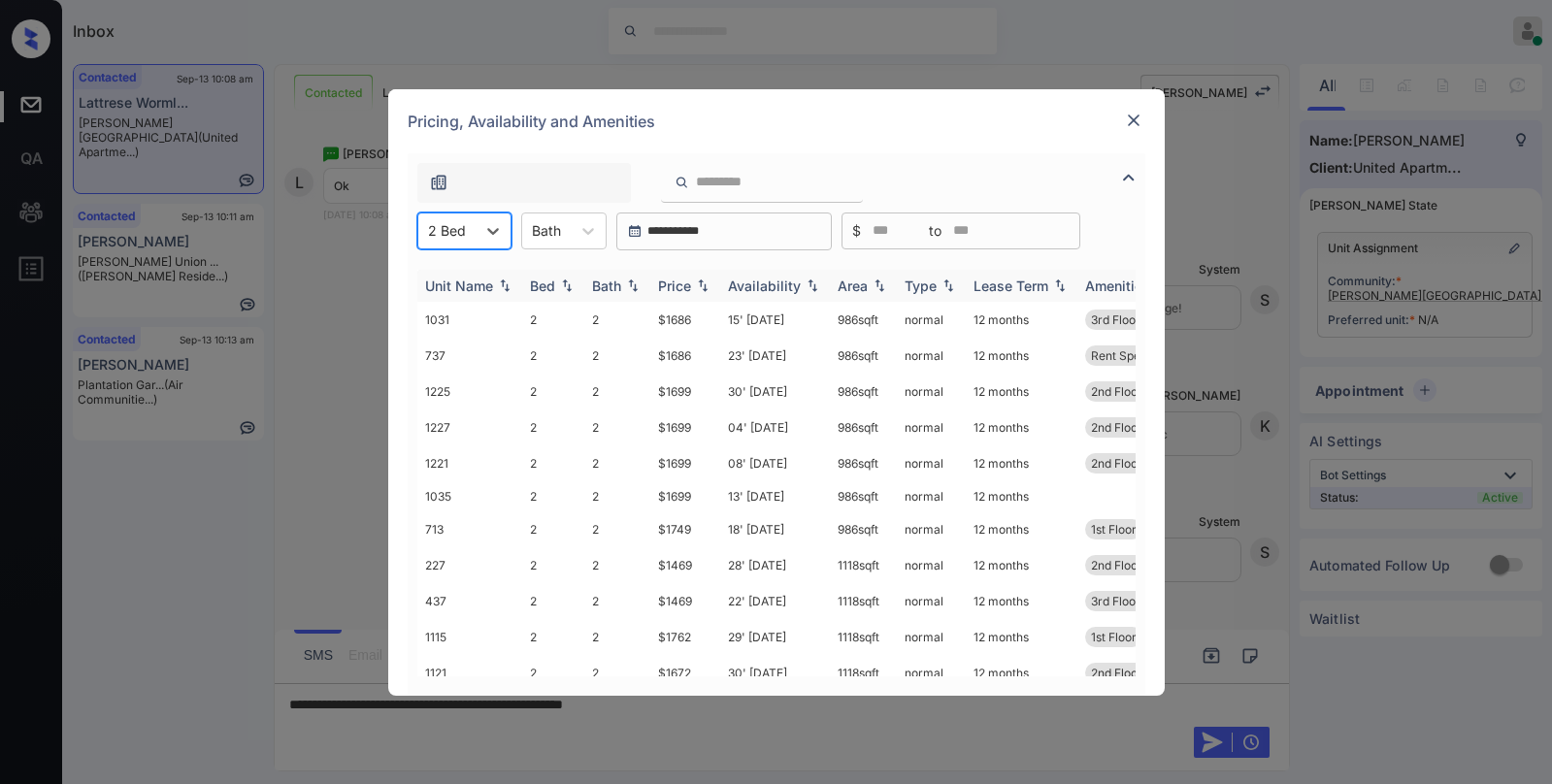
click at [698, 284] on img at bounding box center [703, 286] width 20 height 14
click at [698, 284] on img at bounding box center [703, 286] width 20 height 15
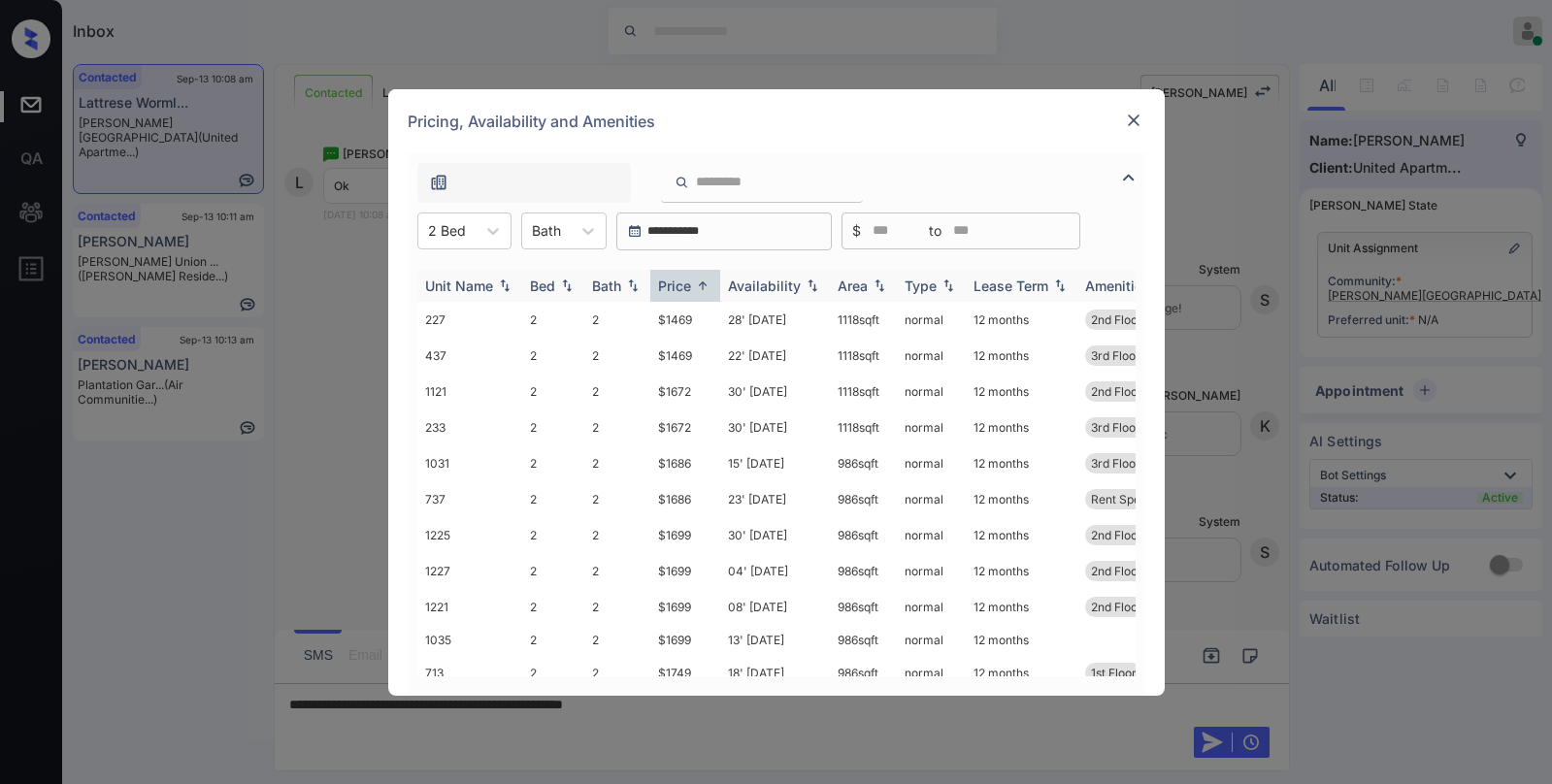
click at [698, 284] on img at bounding box center [703, 286] width 20 height 15
click at [698, 284] on img at bounding box center [703, 286] width 20 height 14
click at [698, 284] on img at bounding box center [703, 286] width 20 height 15
click at [687, 360] on td "$1469" at bounding box center [684, 355] width 70 height 36
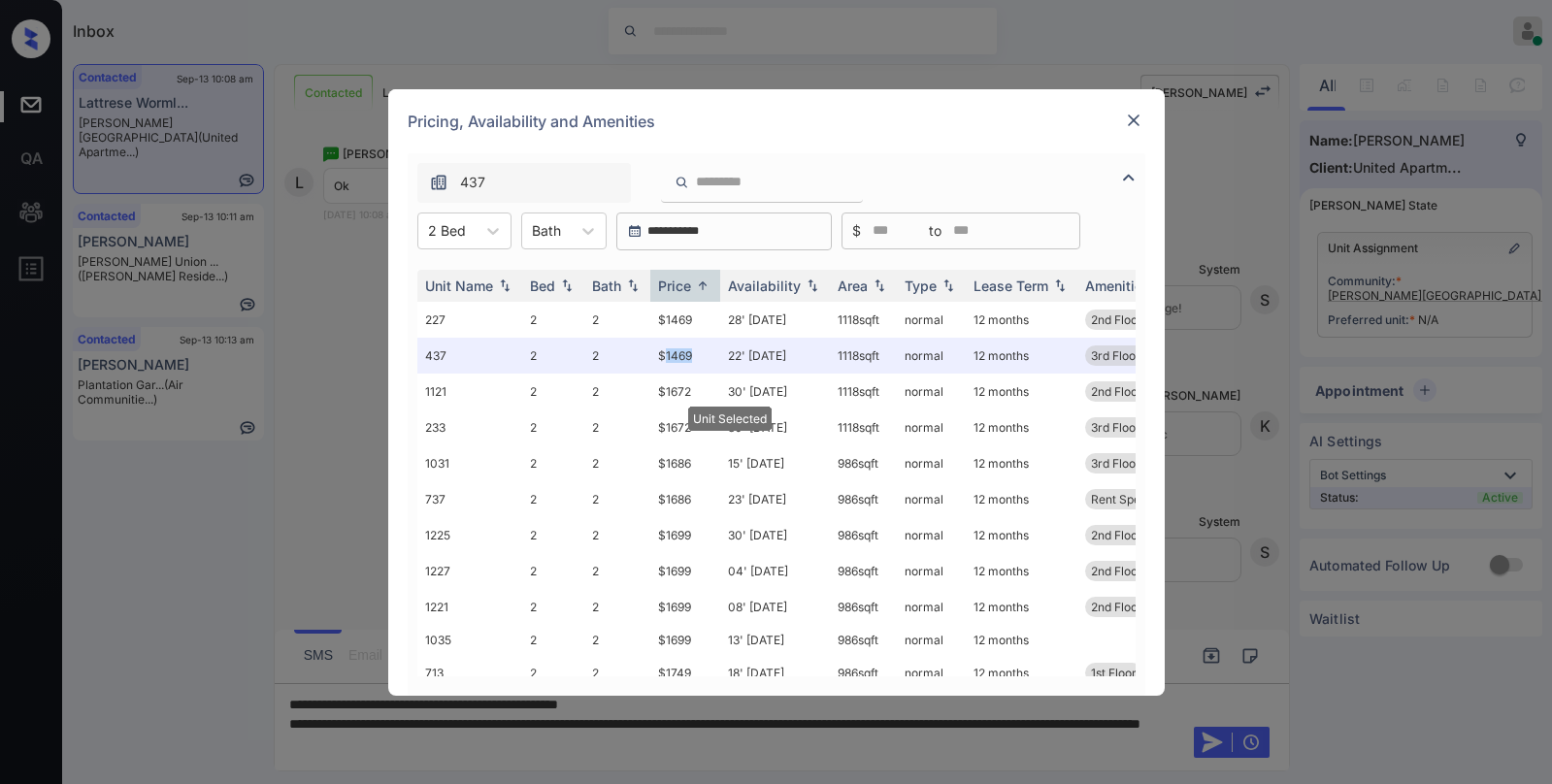
click at [1134, 116] on img at bounding box center [1134, 120] width 20 height 20
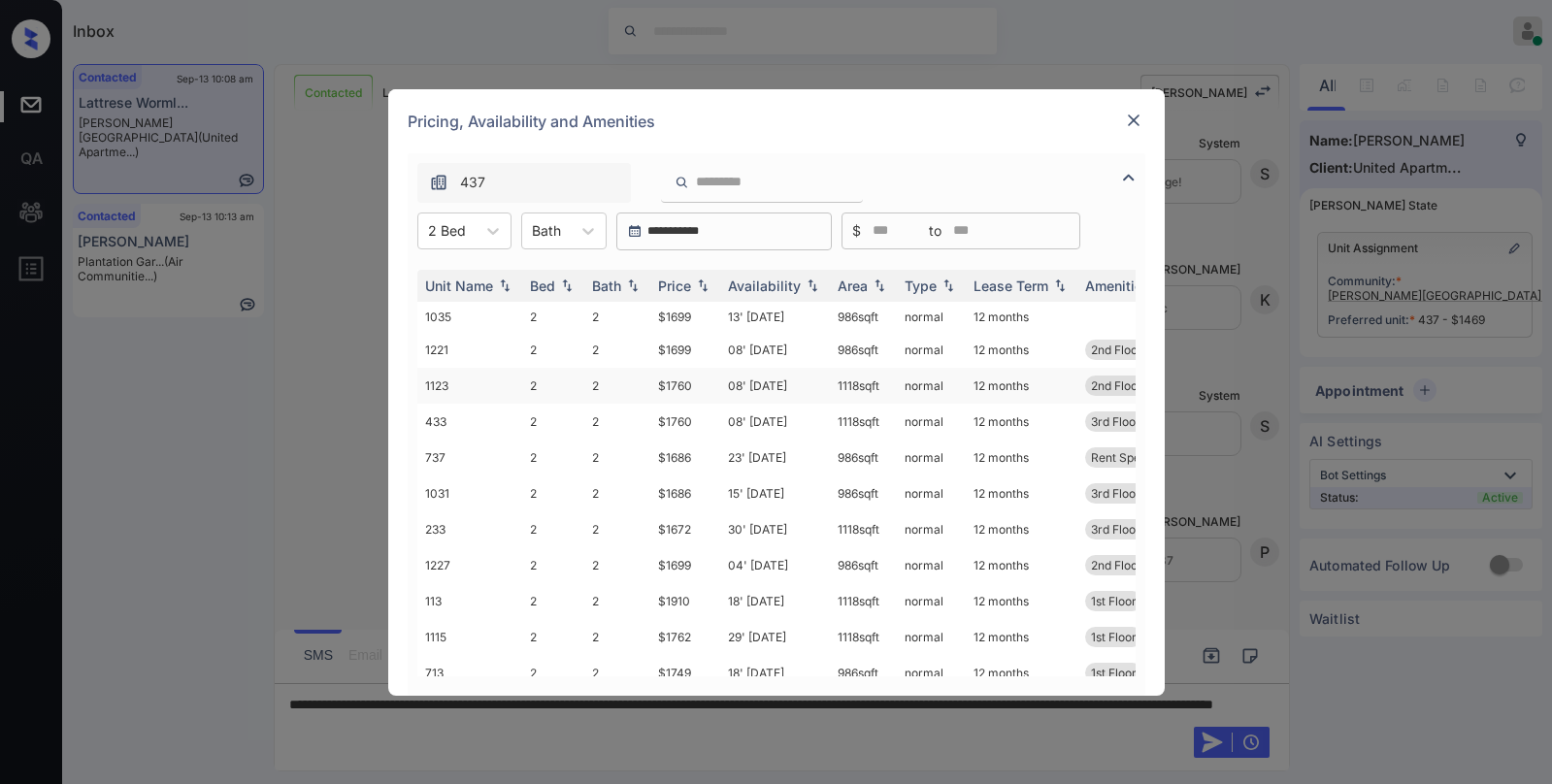
scroll to position [172, 0]
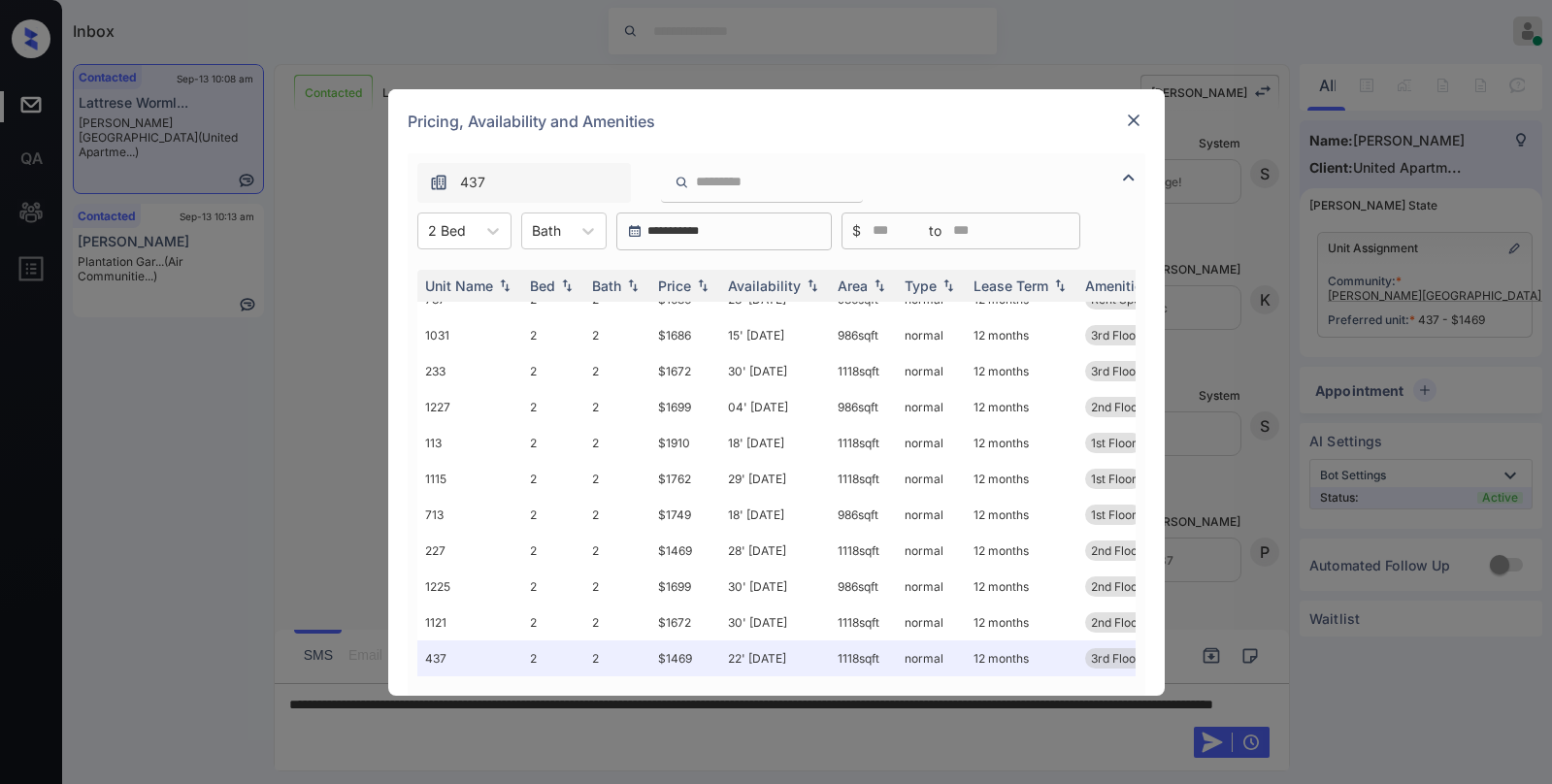
click at [1132, 117] on img at bounding box center [1134, 120] width 20 height 20
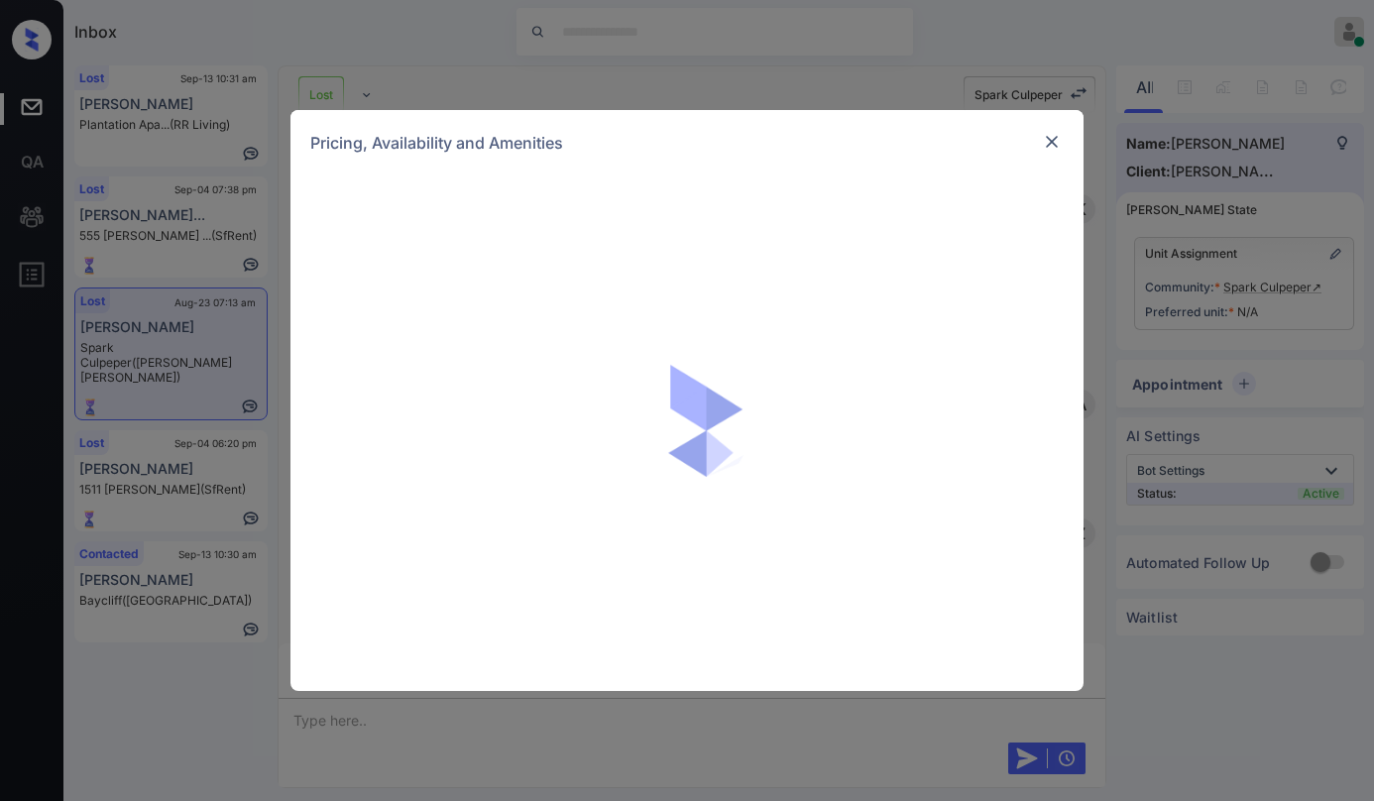
scroll to position [7456, 0]
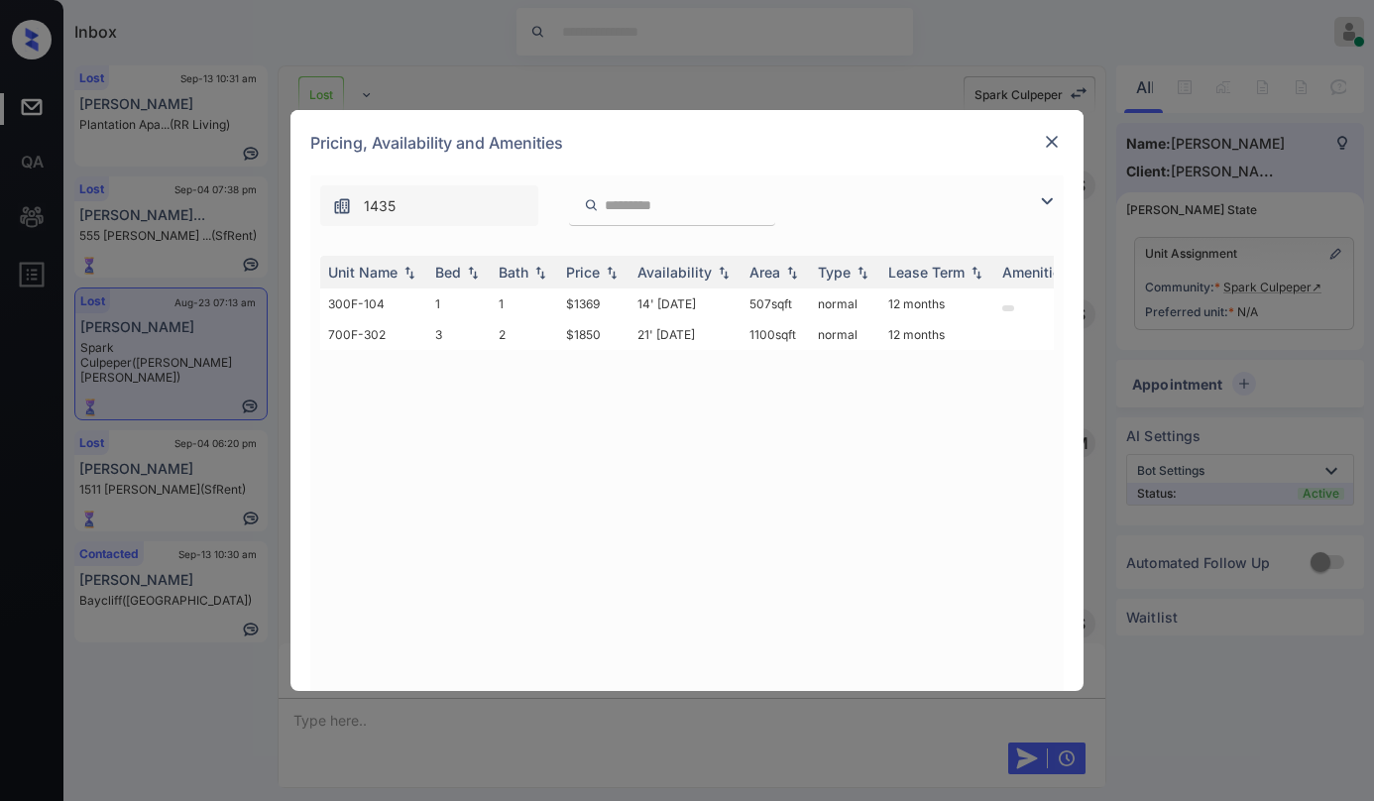
click at [1050, 143] on img at bounding box center [1052, 142] width 20 height 20
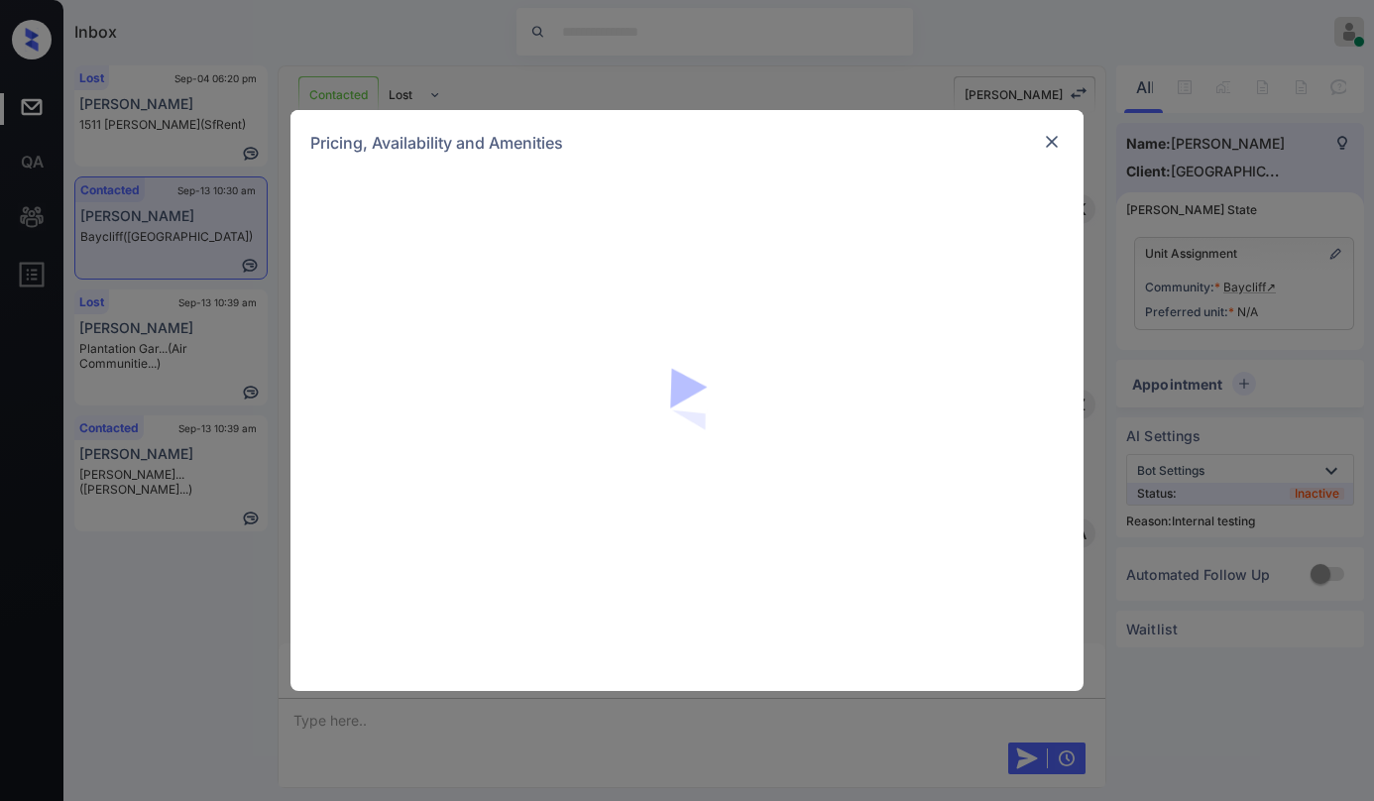
scroll to position [3720, 0]
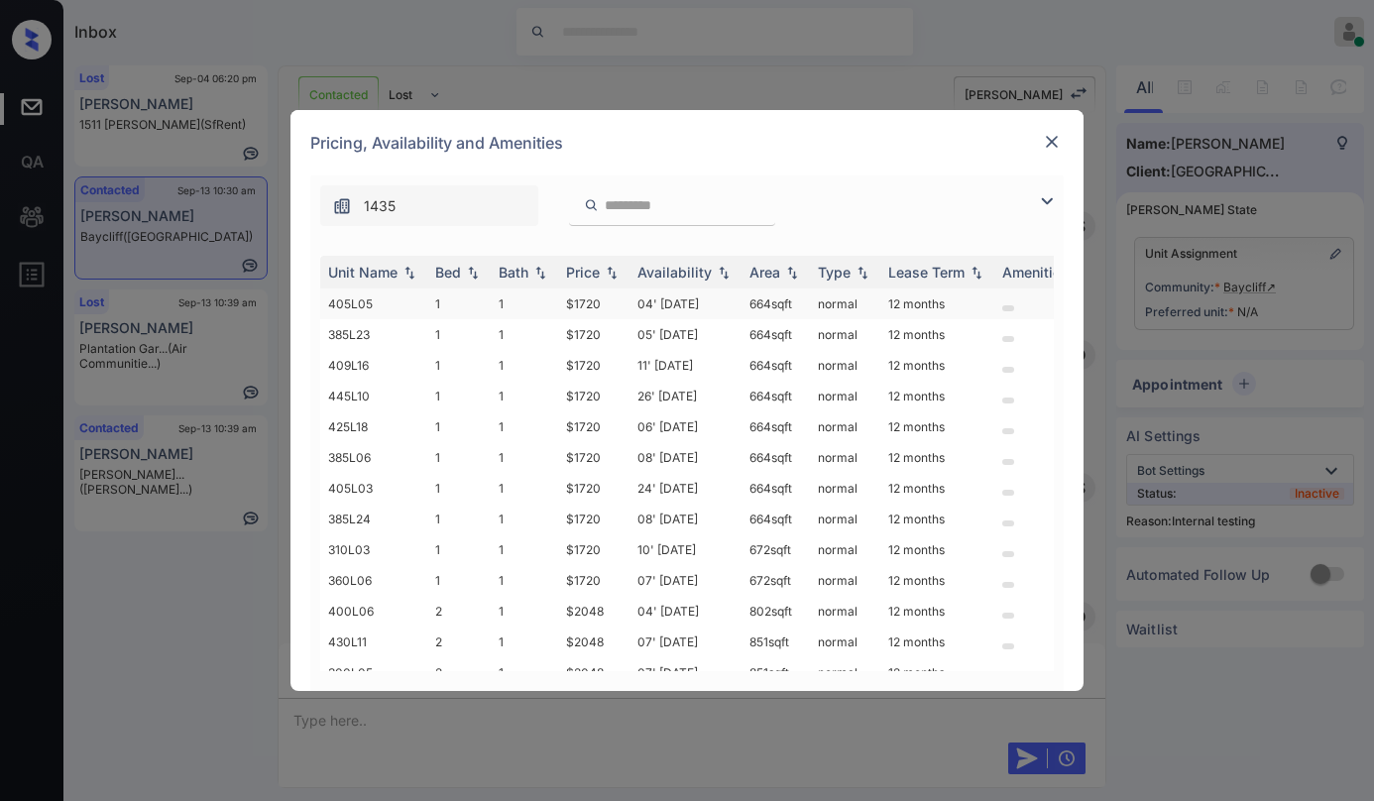
click at [593, 301] on td "$1720" at bounding box center [593, 303] width 71 height 31
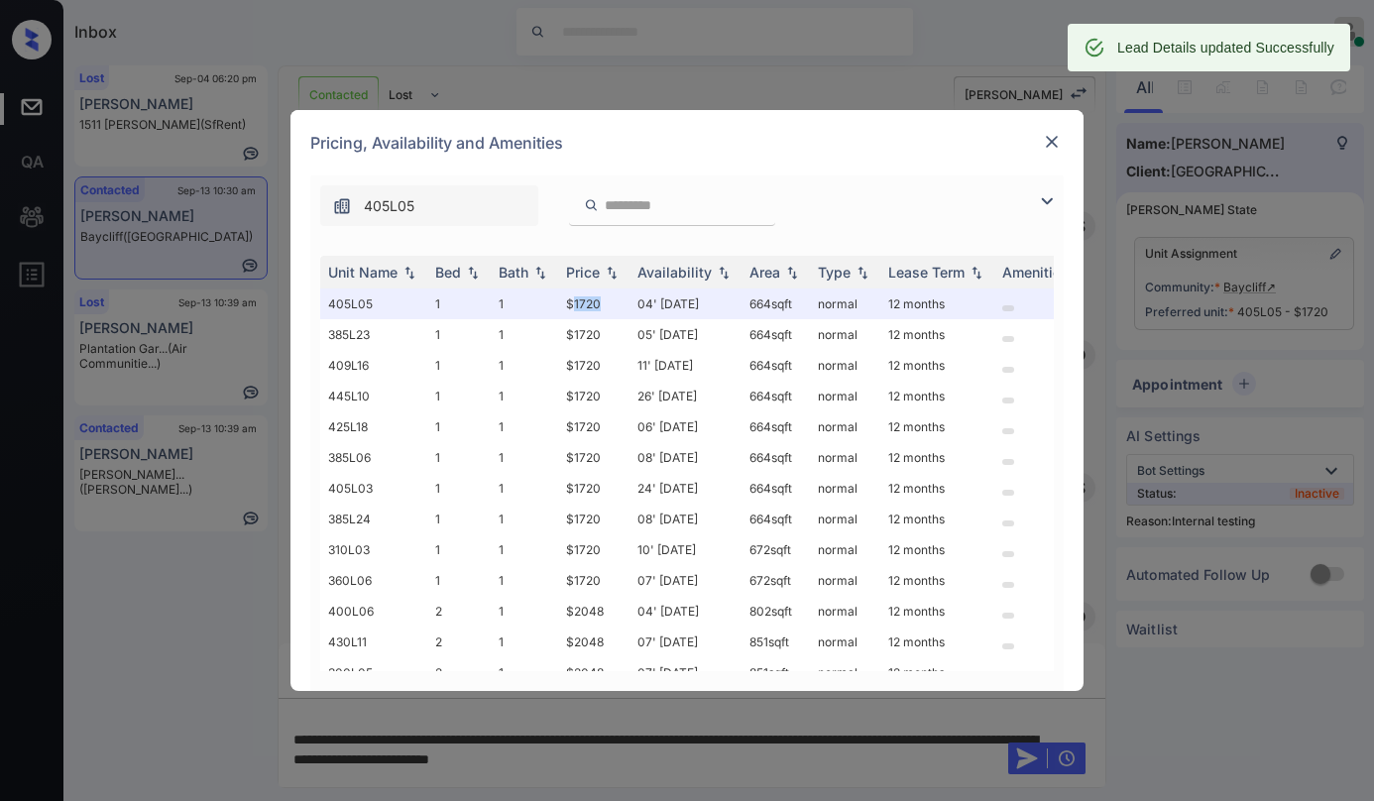
click at [1054, 137] on img at bounding box center [1052, 142] width 20 height 20
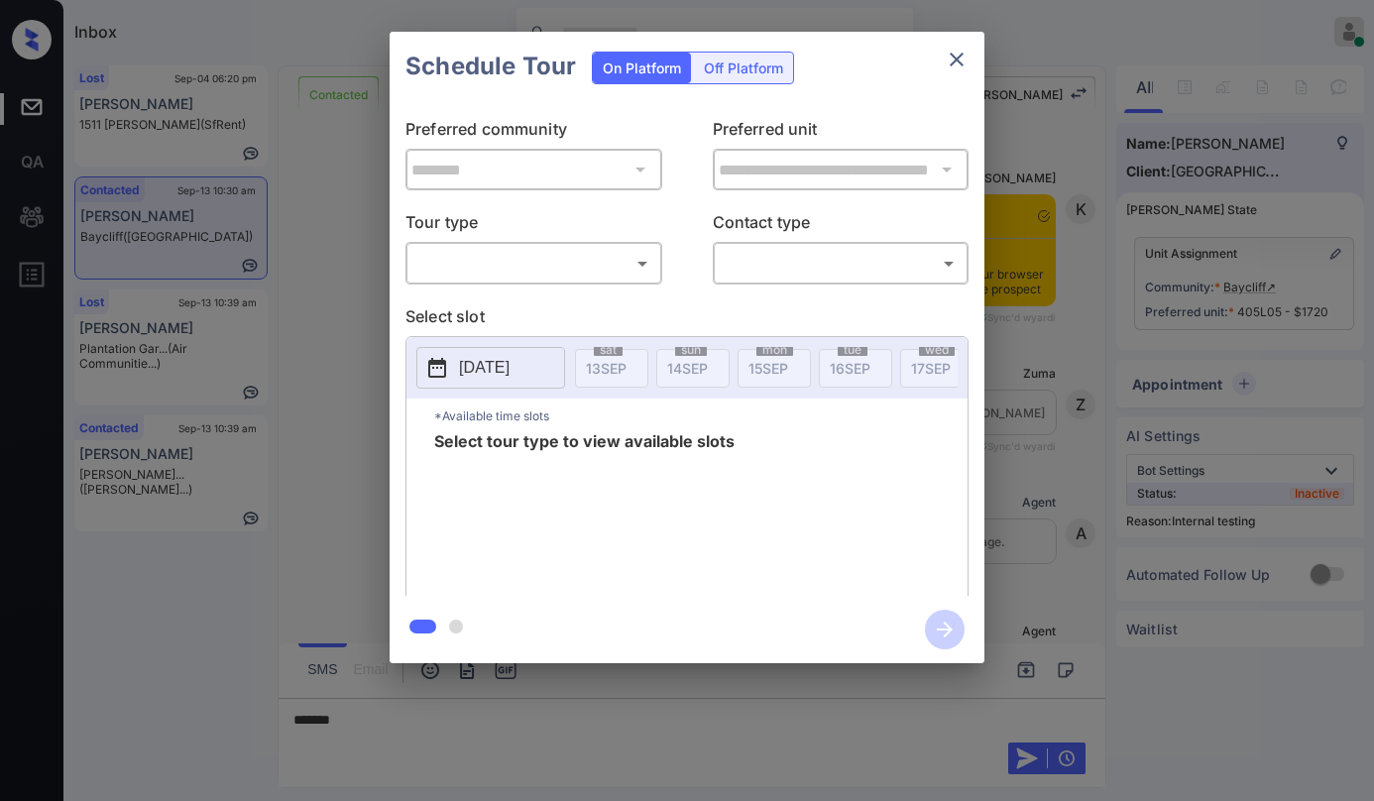
scroll to position [4543, 0]
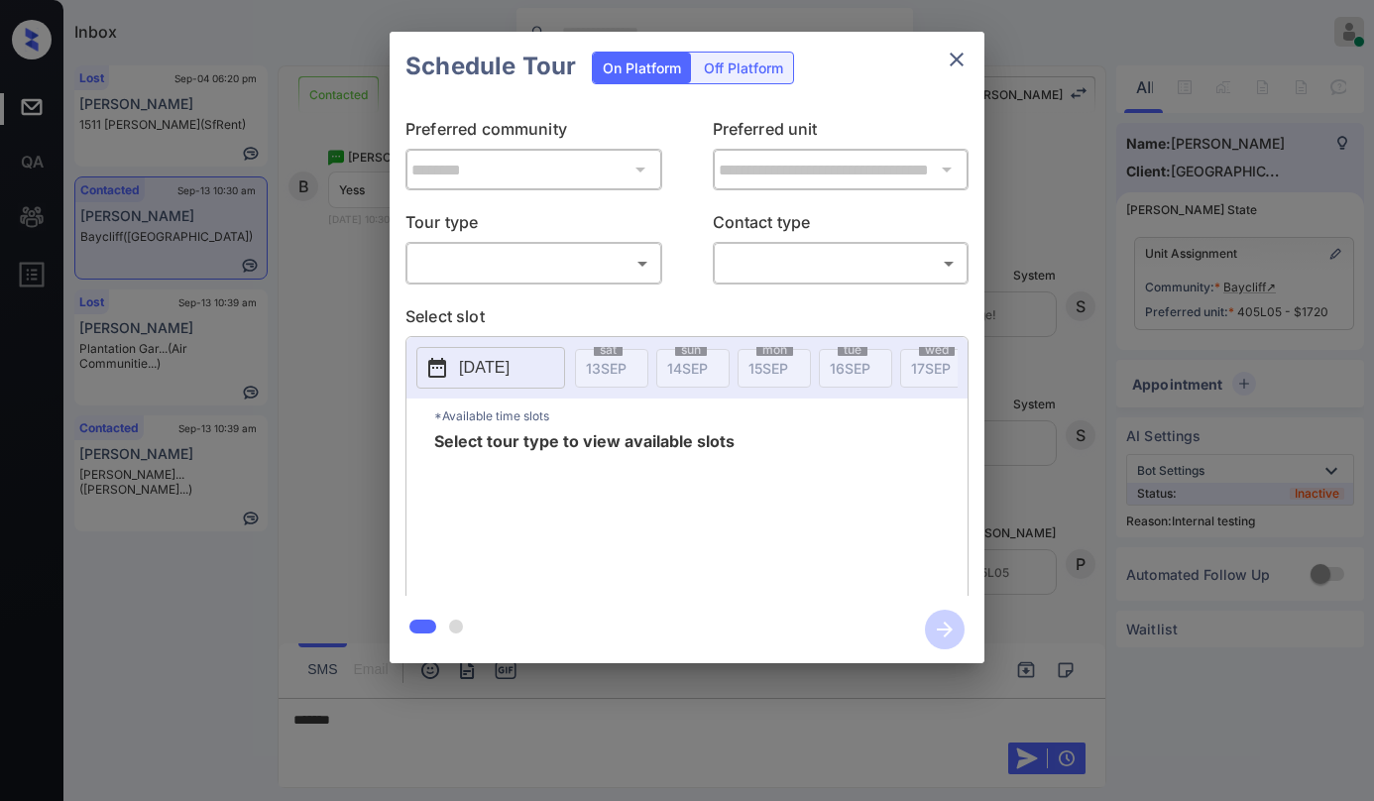
click at [603, 249] on body "Inbox Paolo Gabriel Online Set yourself offline Set yourself on break Profile S…" at bounding box center [687, 400] width 1374 height 801
click at [549, 290] on li "In Person" at bounding box center [533, 307] width 245 height 36
type input "********"
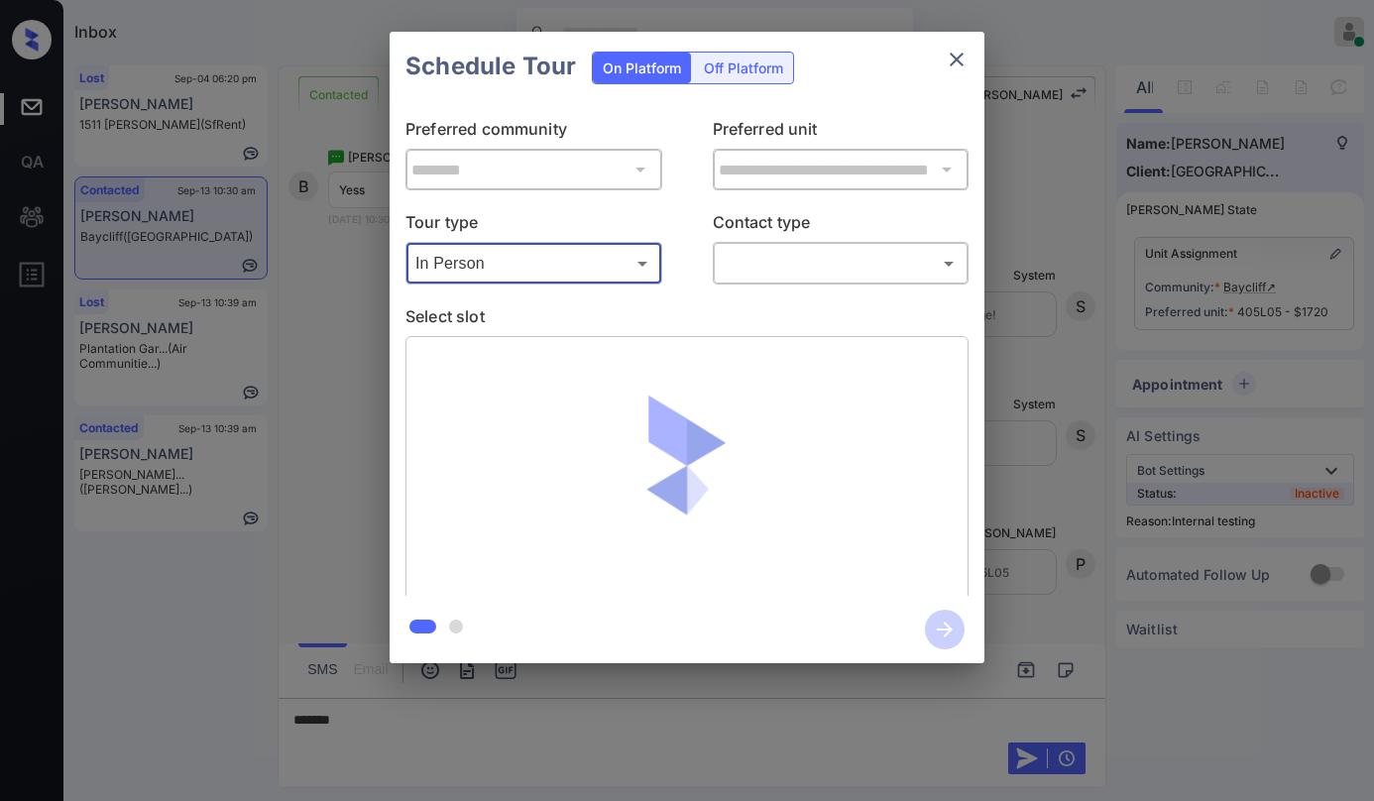
click at [753, 276] on body "Inbox Paolo Gabriel Online Set yourself offline Set yourself on break Profile S…" at bounding box center [687, 400] width 1374 height 801
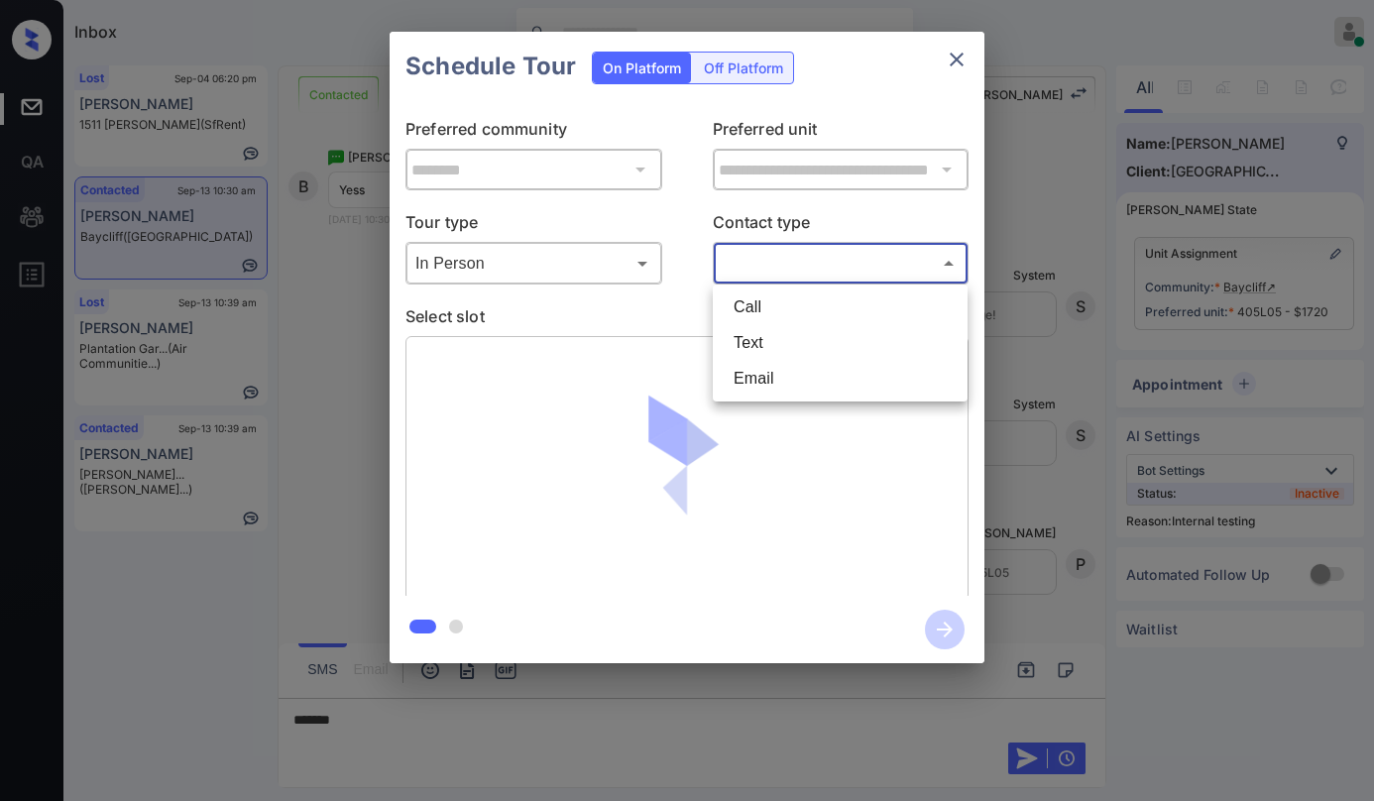
click at [777, 340] on li "Text" at bounding box center [840, 343] width 245 height 36
type input "****"
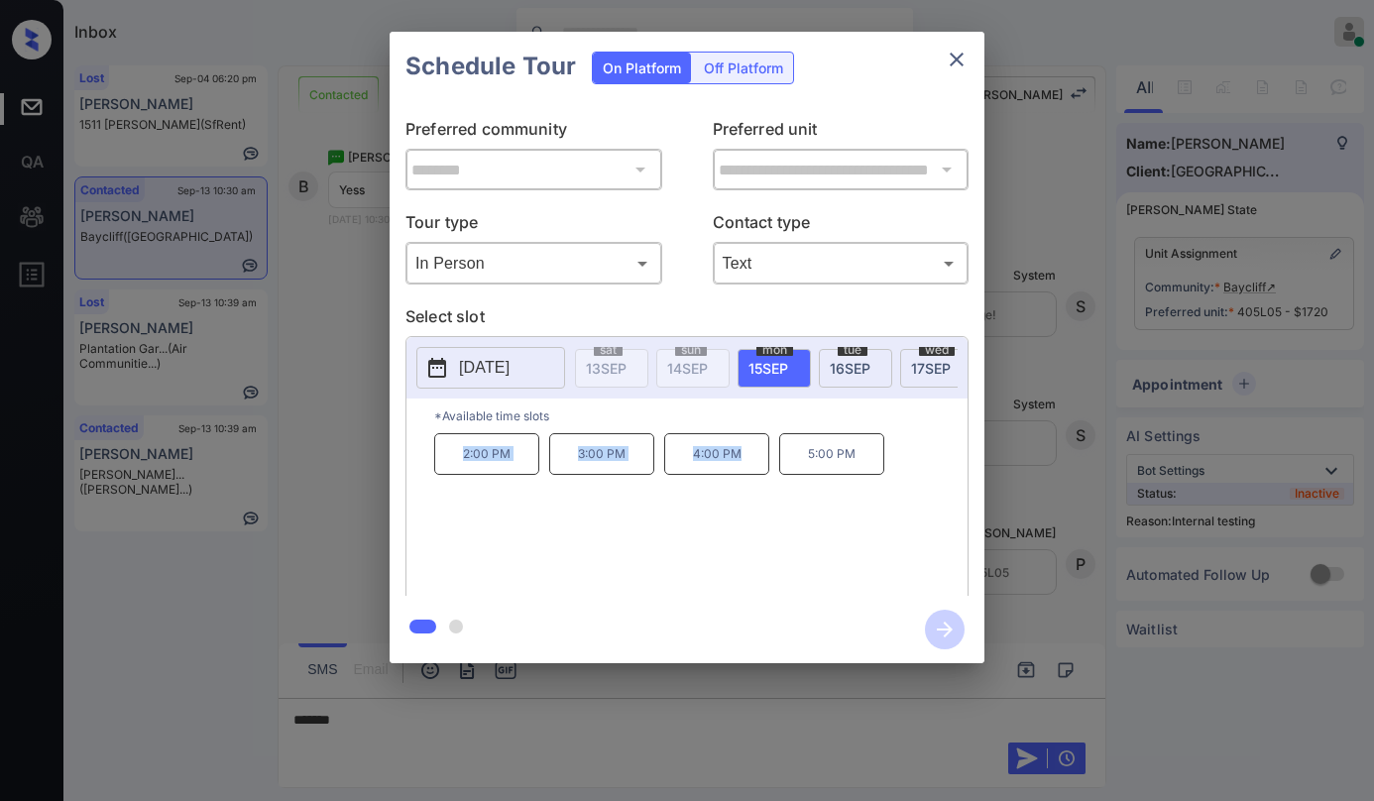
drag, startPoint x: 459, startPoint y: 466, endPoint x: 748, endPoint y: 479, distance: 289.8
click at [748, 479] on div "2:00 PM 3:00 PM 4:00 PM 5:00 PM" at bounding box center [700, 512] width 533 height 159
copy div "2:00 PM 3:00 PM 4:00 PM"
click at [965, 62] on icon "close" at bounding box center [957, 60] width 24 height 24
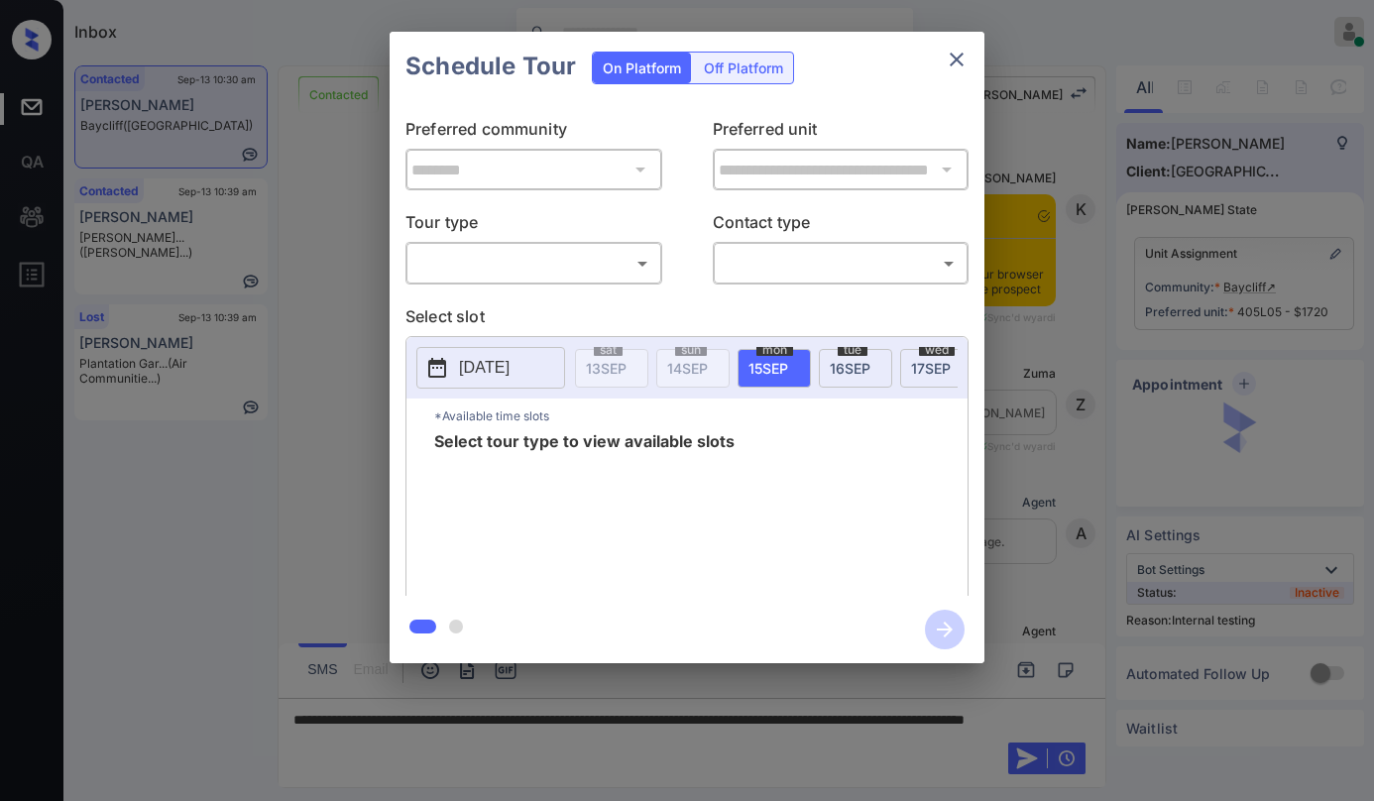
scroll to position [4543, 0]
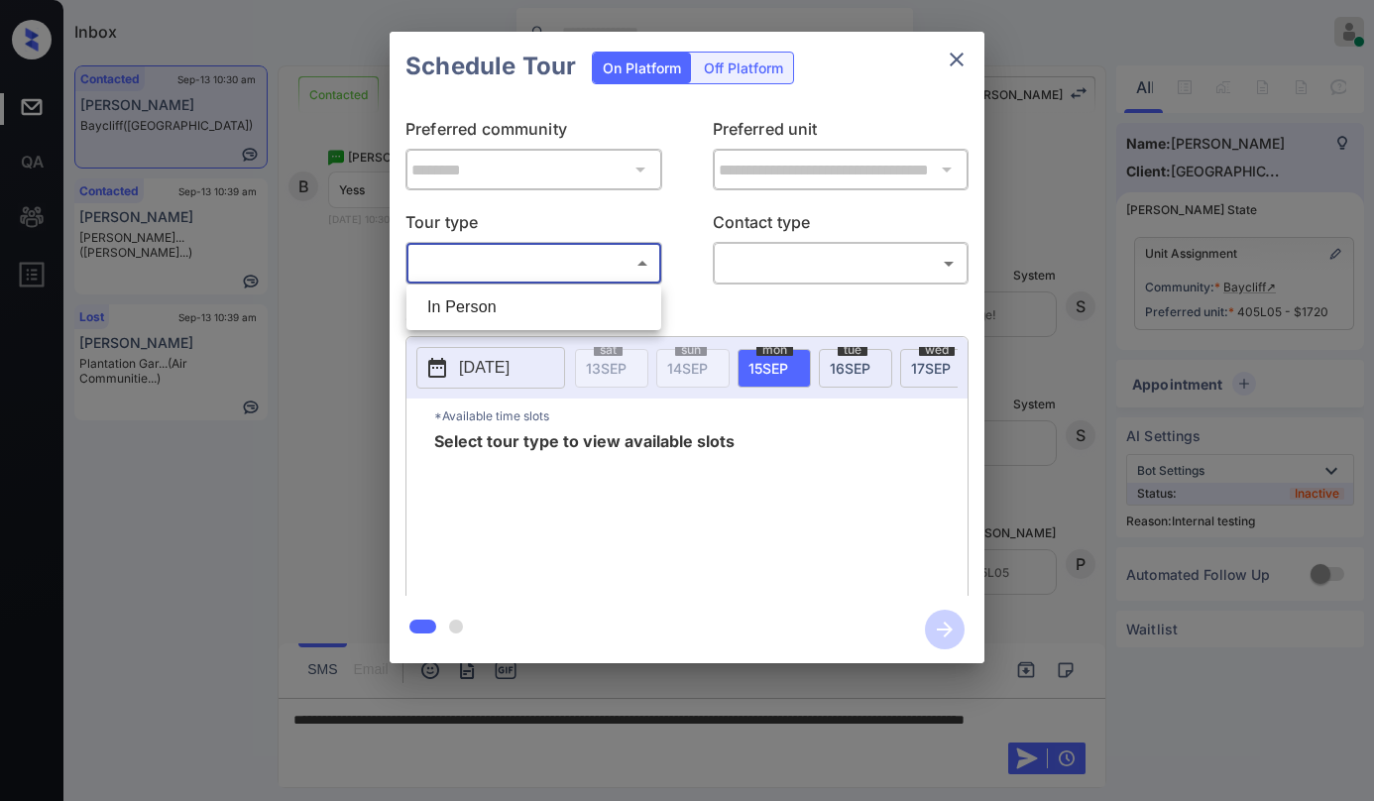
click at [599, 268] on body "Inbox [PERSON_NAME] Online Set yourself offline Set yourself on break Profile S…" at bounding box center [687, 400] width 1374 height 801
click at [576, 312] on li "In Person" at bounding box center [533, 307] width 245 height 36
type input "********"
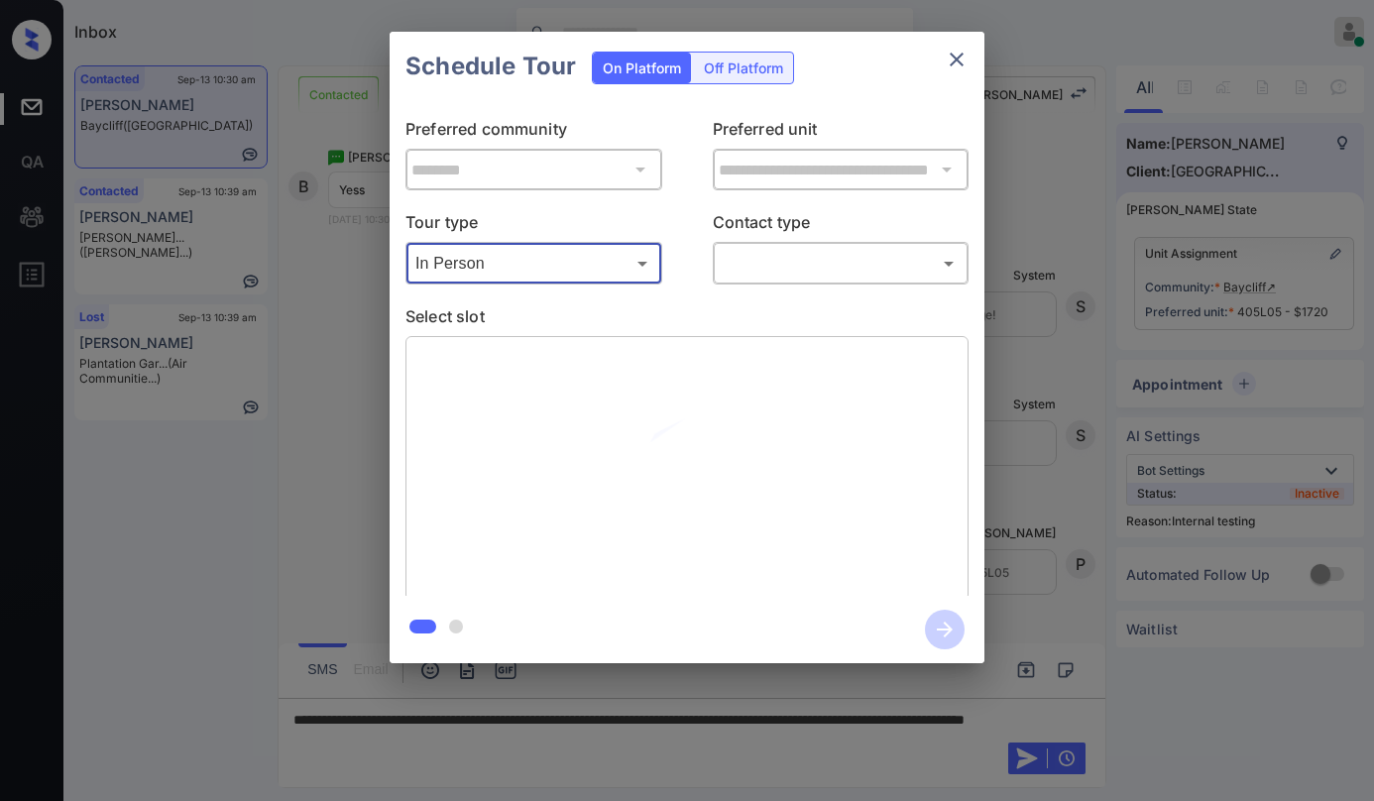
click at [765, 261] on body "Inbox [PERSON_NAME] Online Set yourself offline Set yourself on break Profile S…" at bounding box center [687, 400] width 1374 height 801
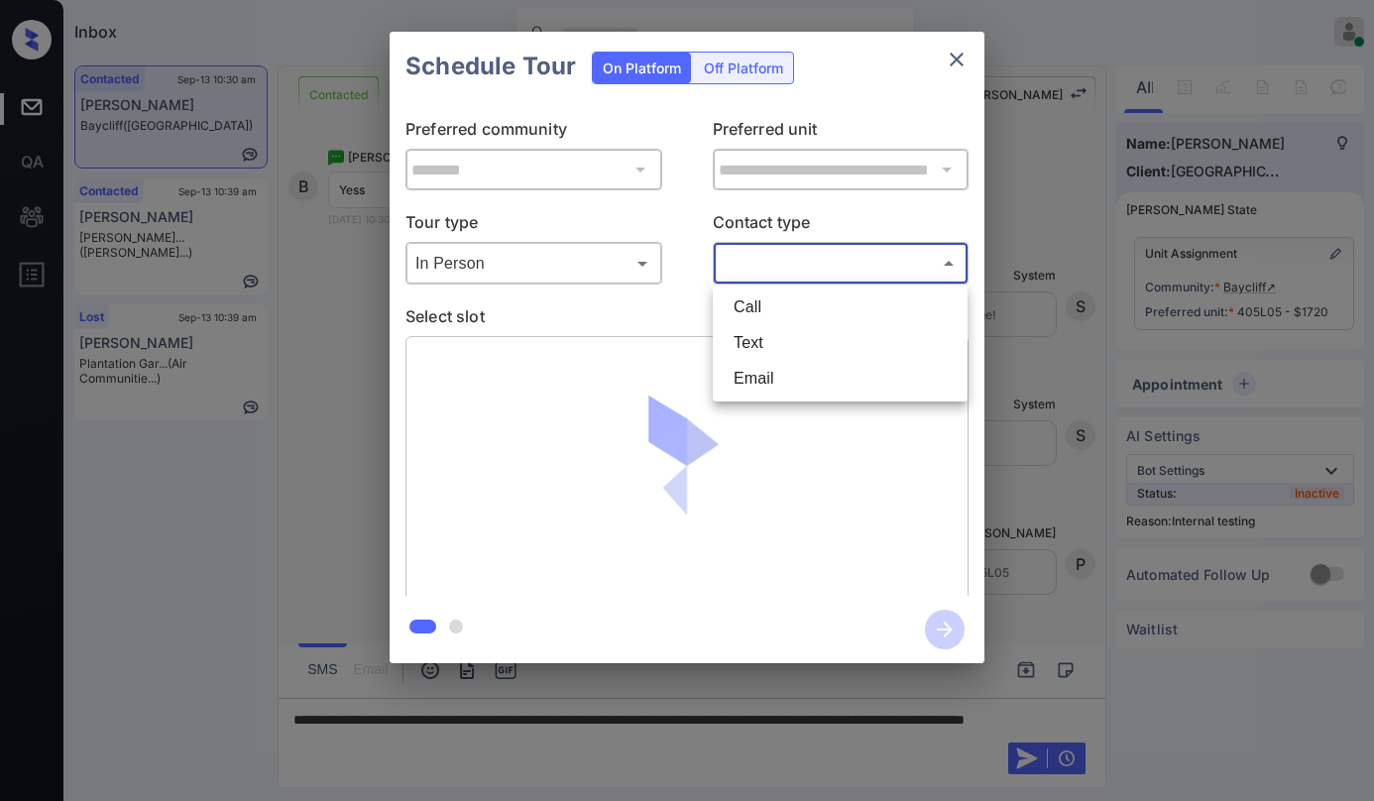
click at [772, 344] on li "Text" at bounding box center [840, 343] width 245 height 36
type input "****"
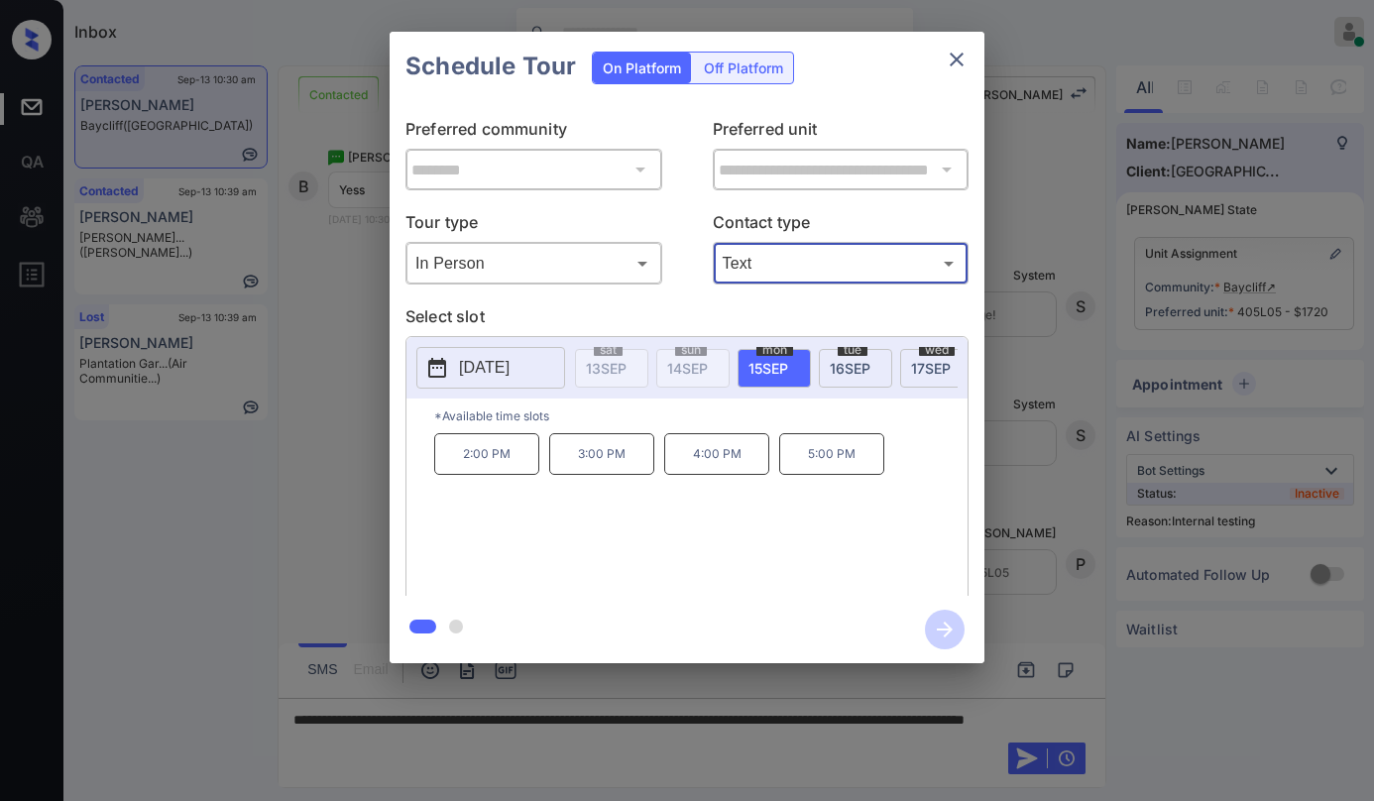
click at [665, 733] on div at bounding box center [687, 400] width 1374 height 801
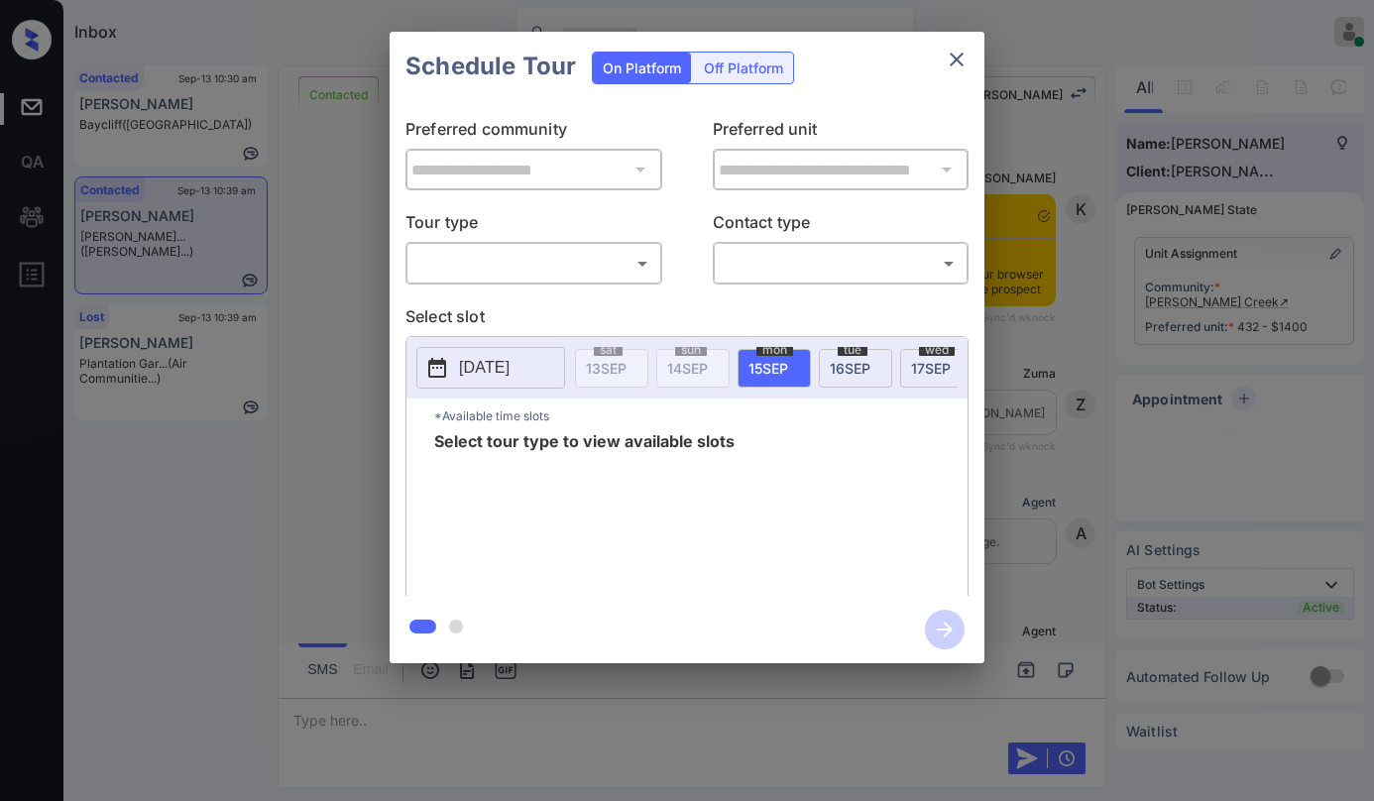
scroll to position [3114, 0]
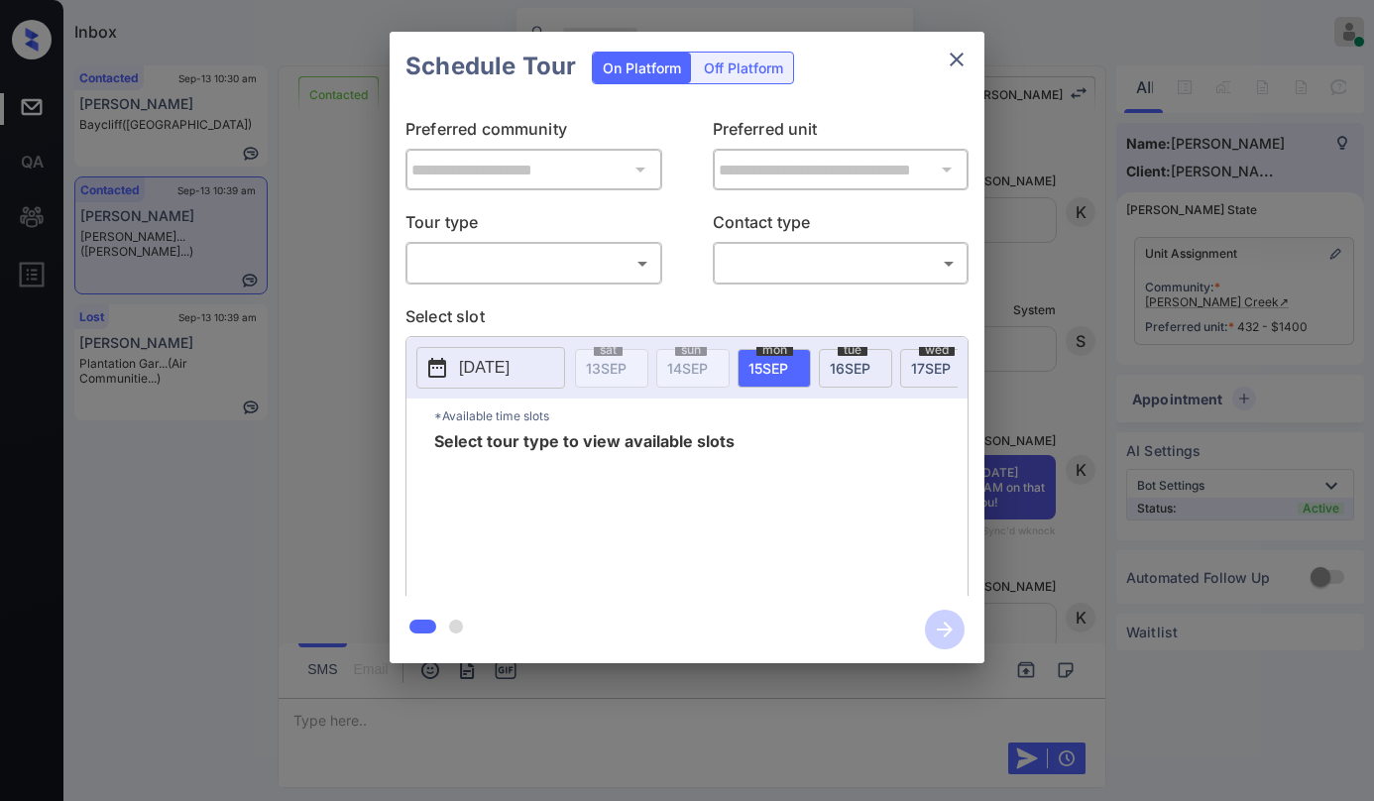
click at [613, 258] on body "Inbox [PERSON_NAME] Online Set yourself offline Set yourself on break Profile S…" at bounding box center [687, 400] width 1374 height 801
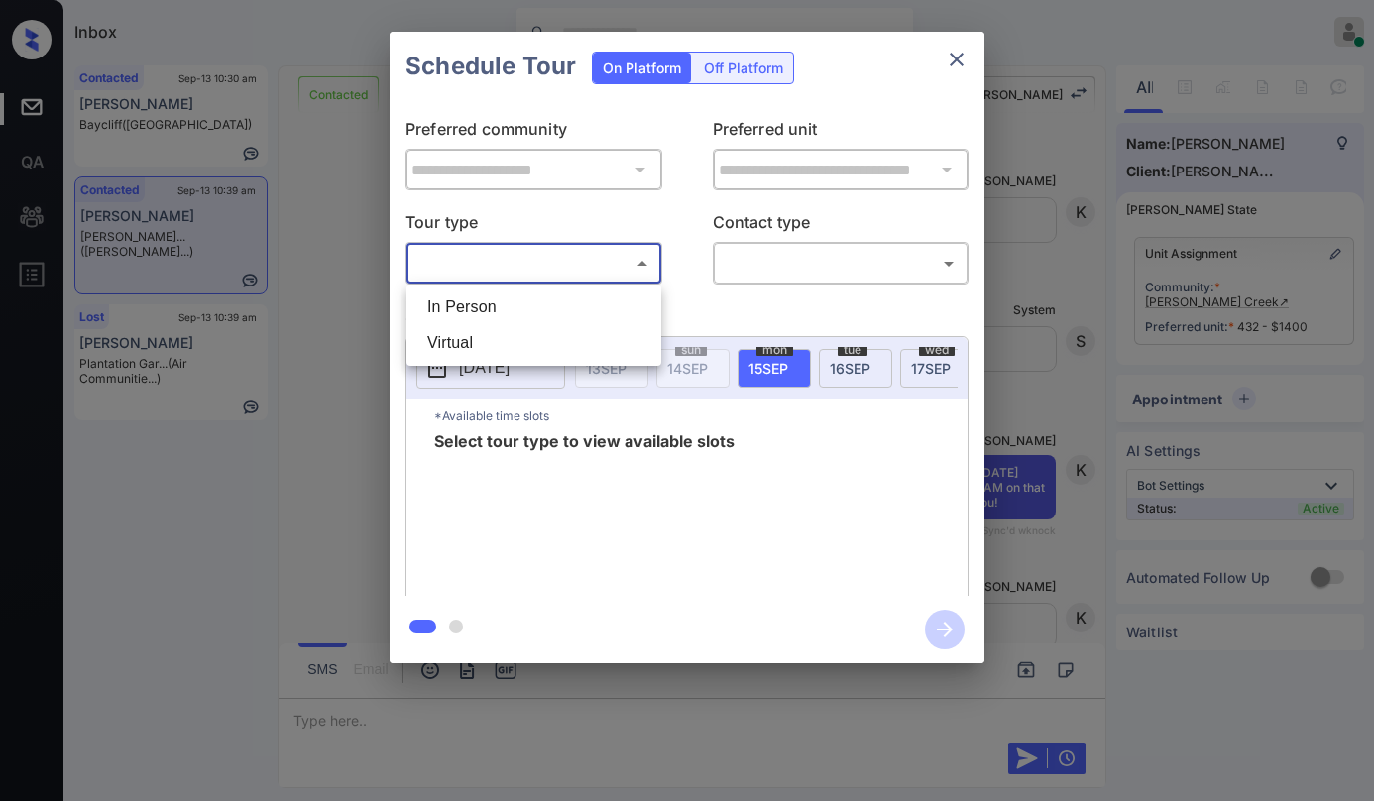
click at [558, 309] on li "In Person" at bounding box center [533, 307] width 245 height 36
type input "********"
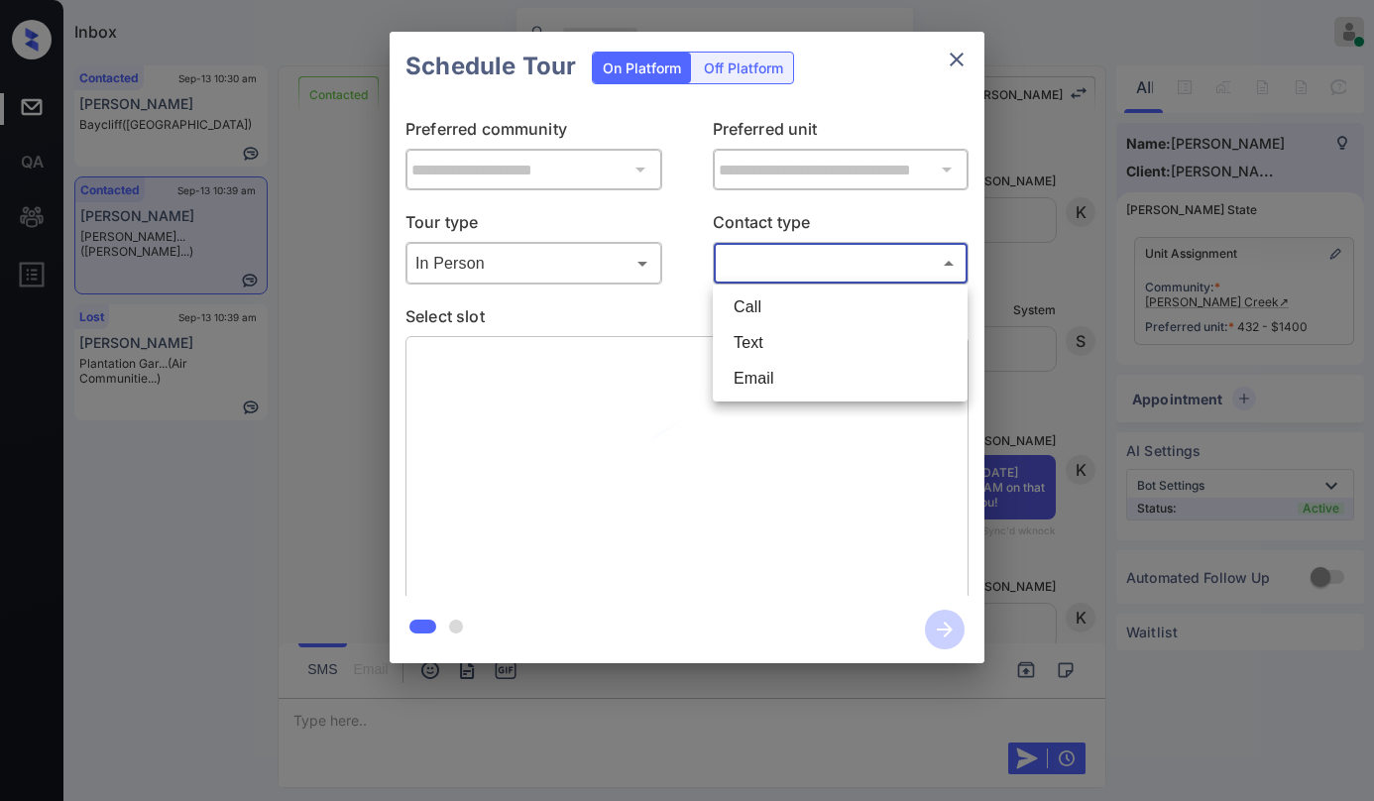
click at [751, 261] on body "Inbox [PERSON_NAME] Online Set yourself offline Set yourself on break Profile S…" at bounding box center [687, 400] width 1374 height 801
click at [781, 336] on li "Text" at bounding box center [840, 343] width 245 height 36
type input "****"
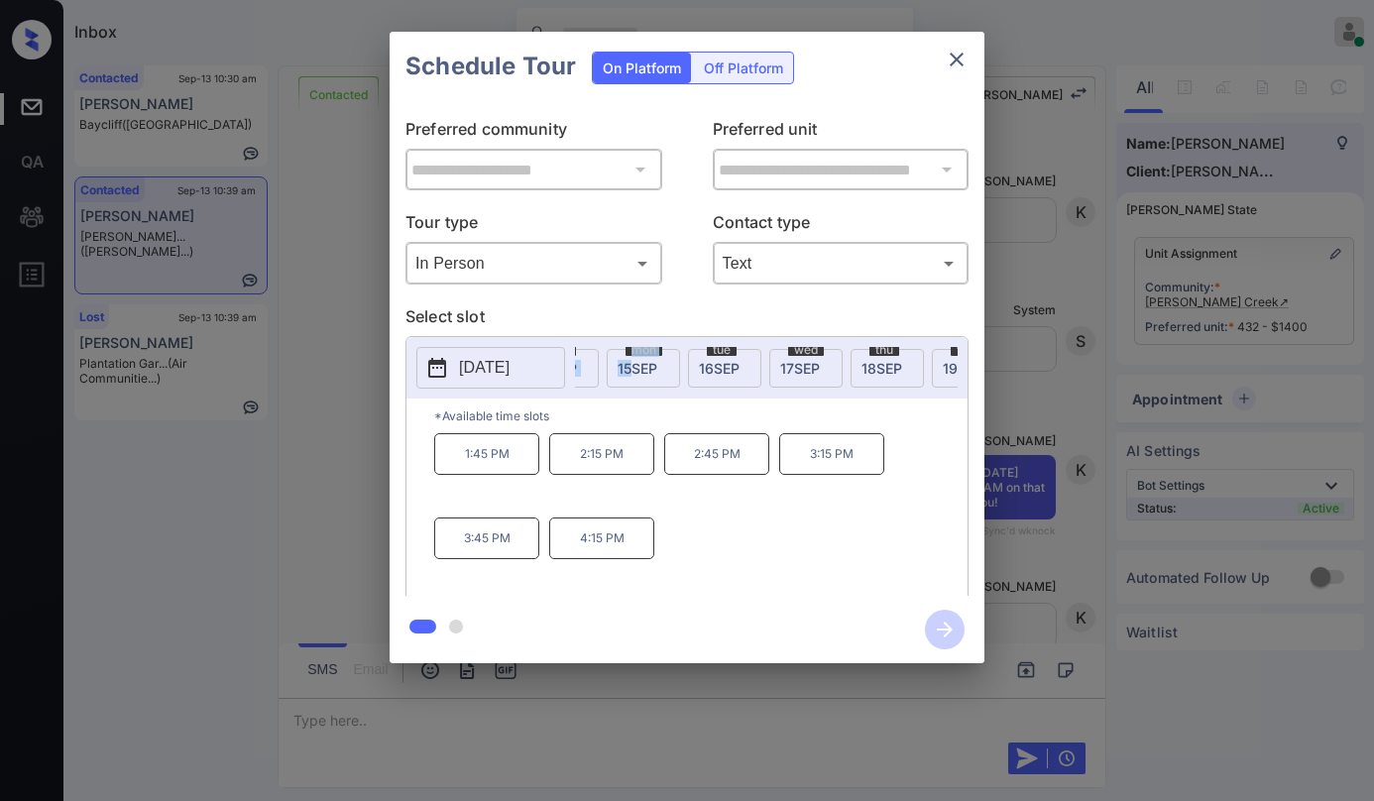
scroll to position [0, 160]
drag, startPoint x: 610, startPoint y: 386, endPoint x: 621, endPoint y: 387, distance: 10.9
click at [621, 387] on div "[DATE] [DATE] [DATE] [DATE] [DATE] [DATE] [DATE] [DATE] [DATE] [DATE] [DATE] [D…" at bounding box center [766, 368] width 383 height 42
click at [919, 362] on span "[DATE]" at bounding box center [934, 368] width 41 height 17
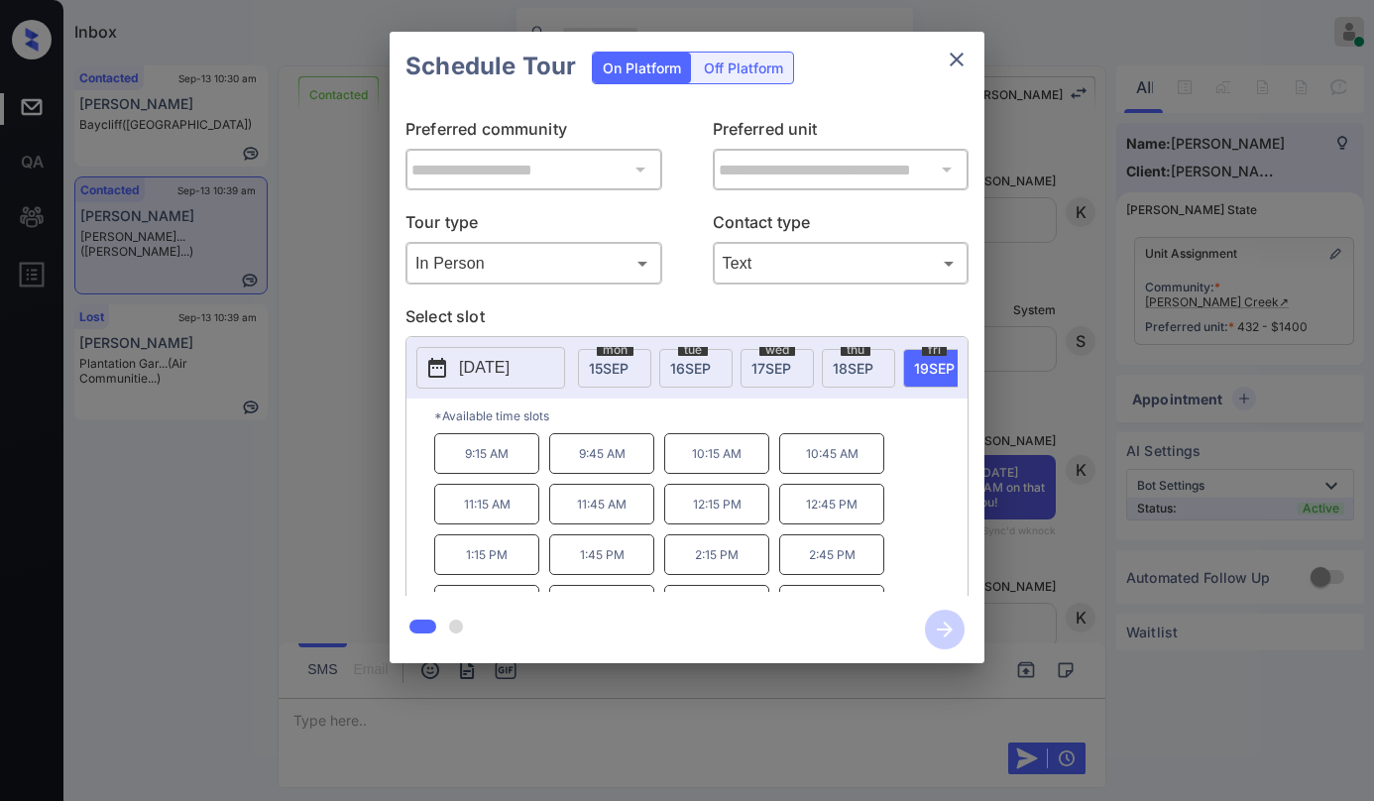
click at [1010, 416] on div "**********" at bounding box center [687, 347] width 1374 height 695
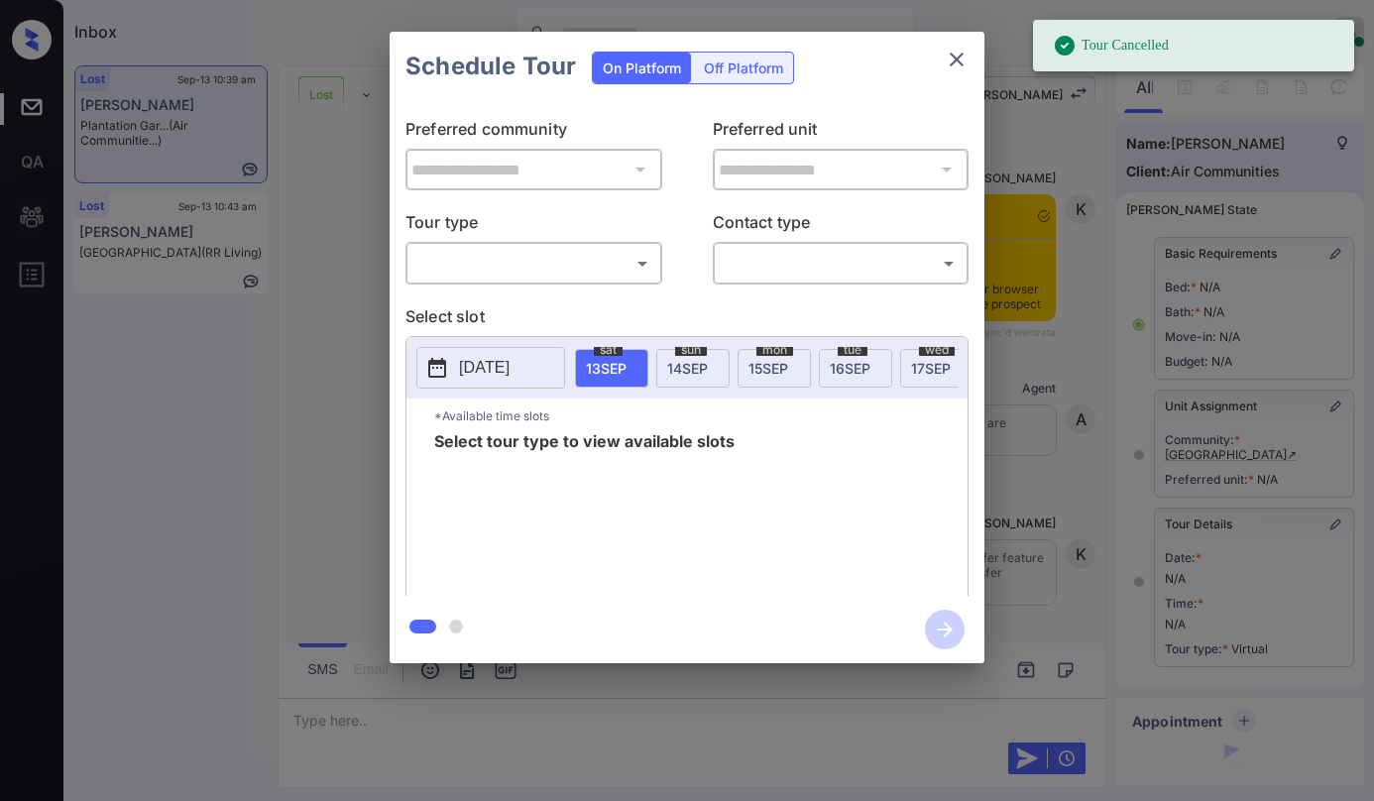
scroll to position [201, 0]
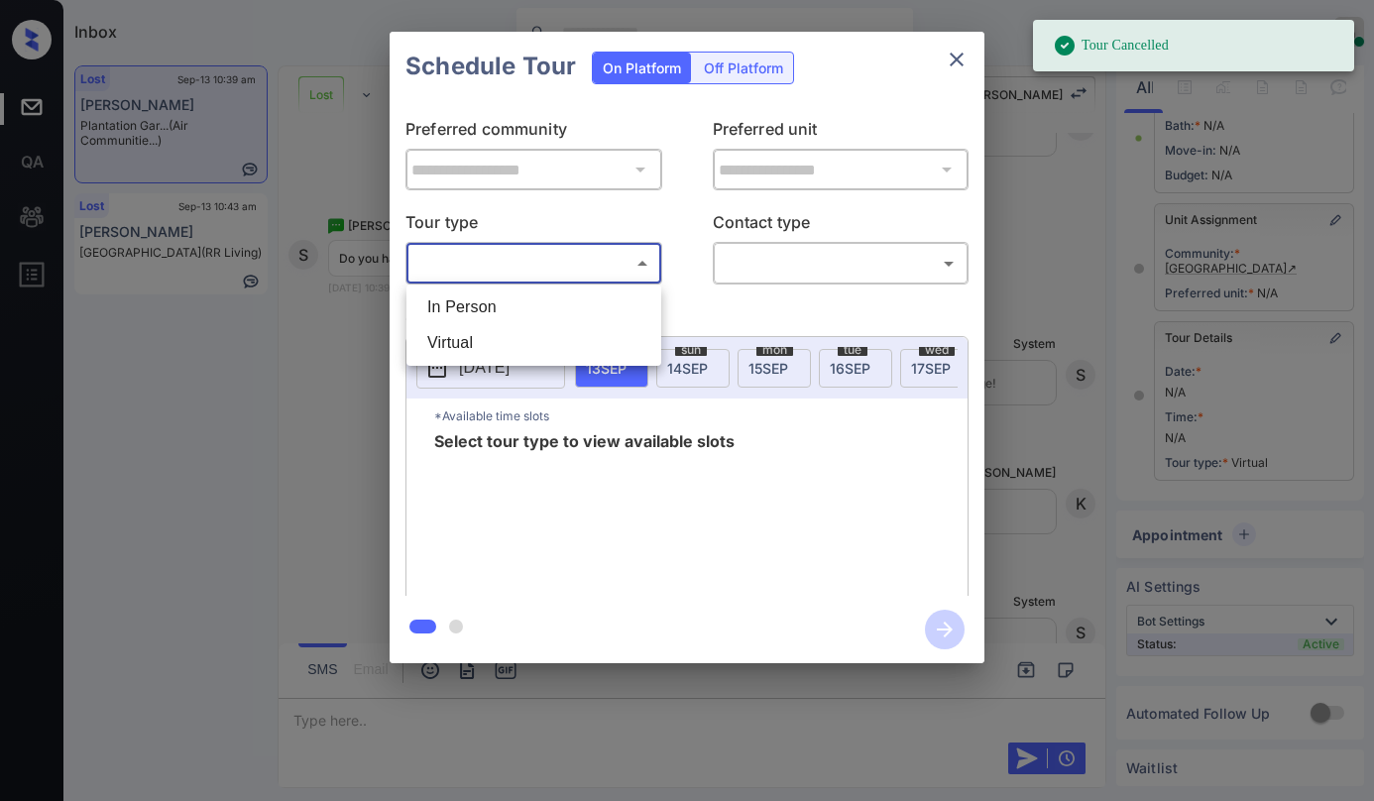
click at [619, 267] on body "Tour Cancelled Inbox Paolo Gabriel Online Set yourself offline Set yourself on …" at bounding box center [687, 400] width 1374 height 801
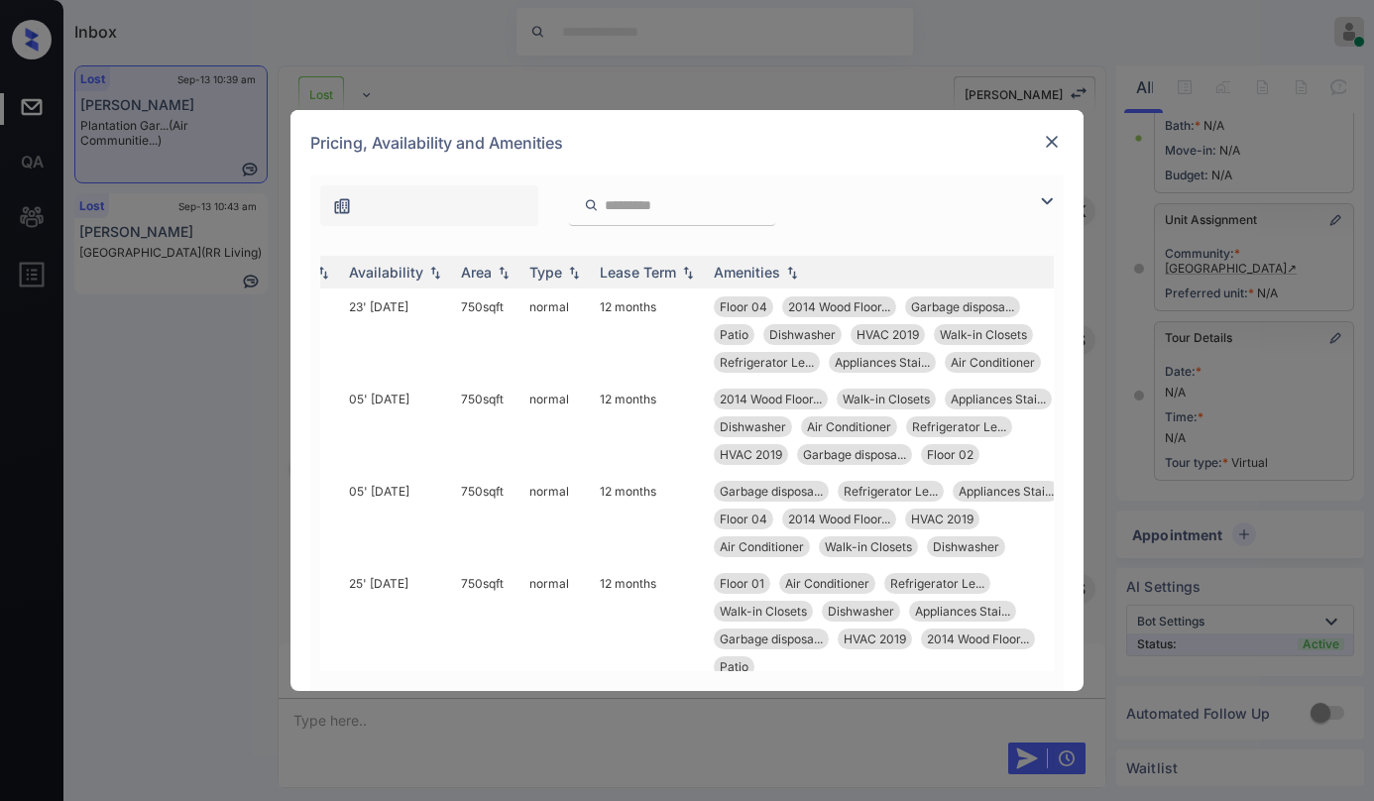
scroll to position [0, 305]
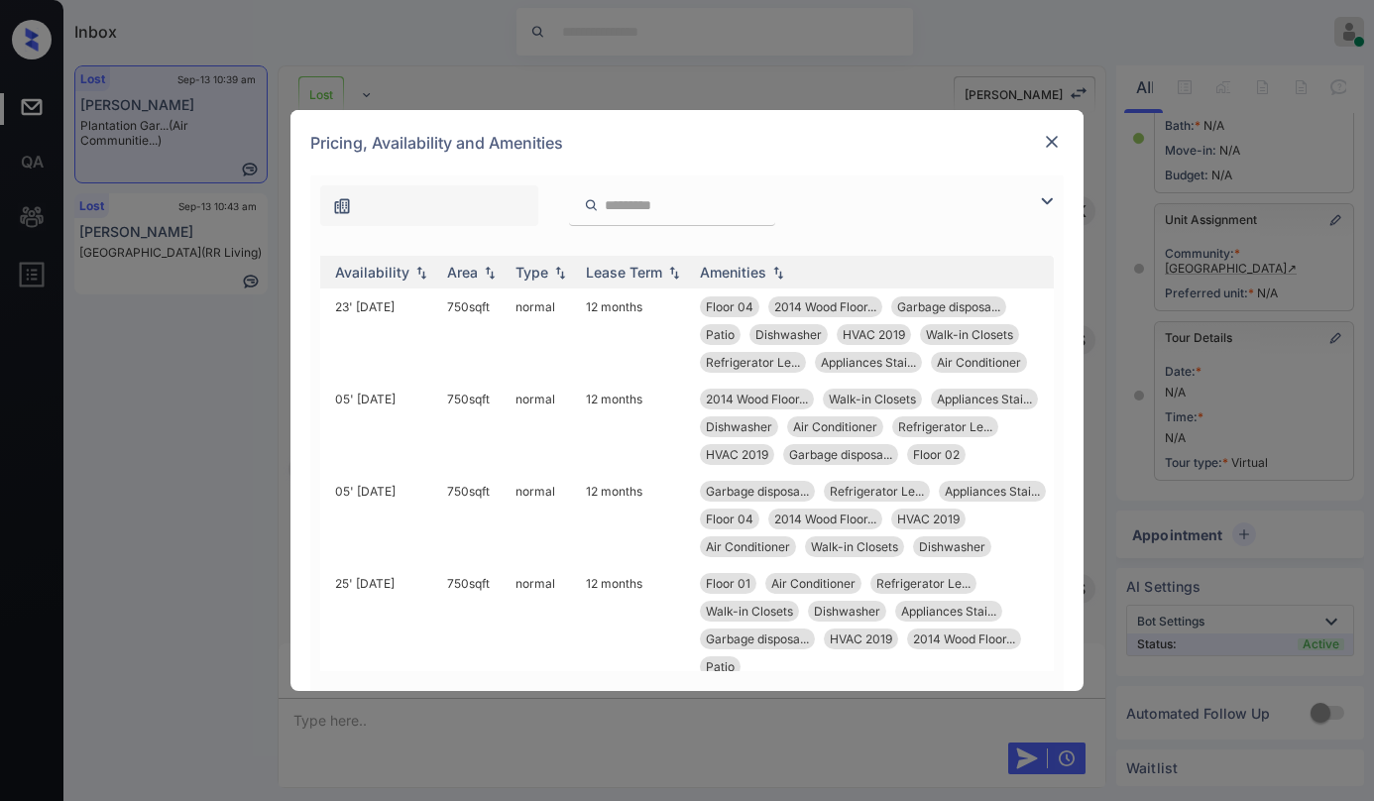
click at [634, 204] on input "search" at bounding box center [684, 205] width 163 height 17
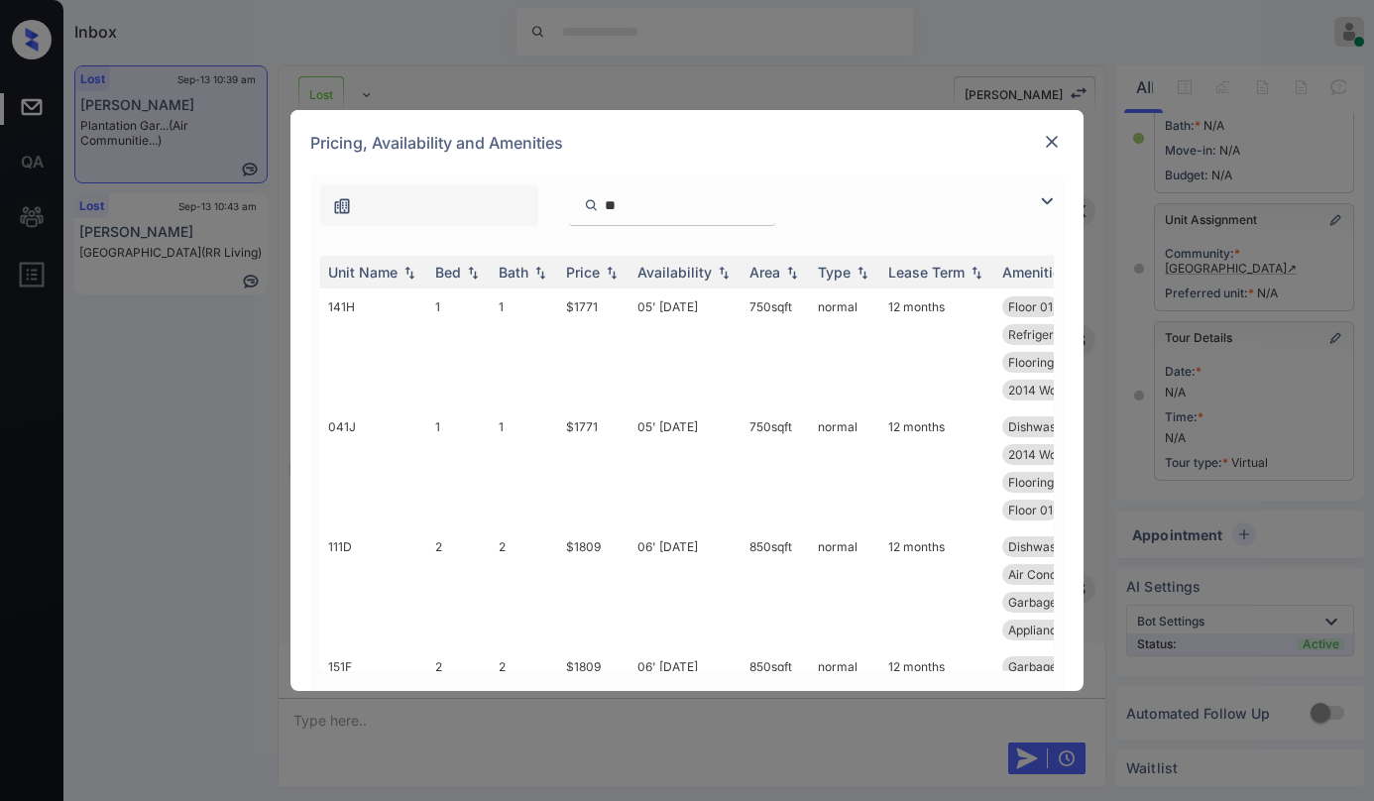
type input "*"
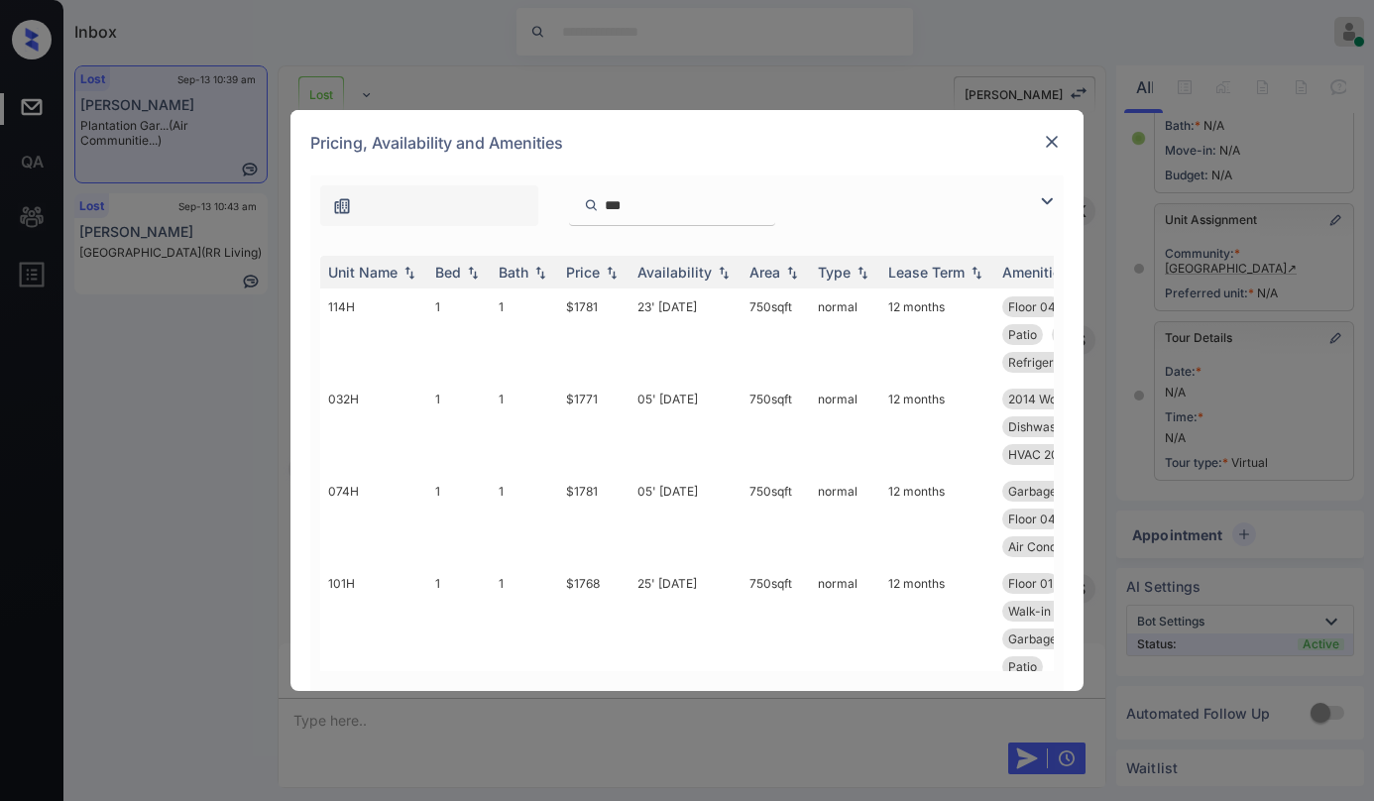
type input "****"
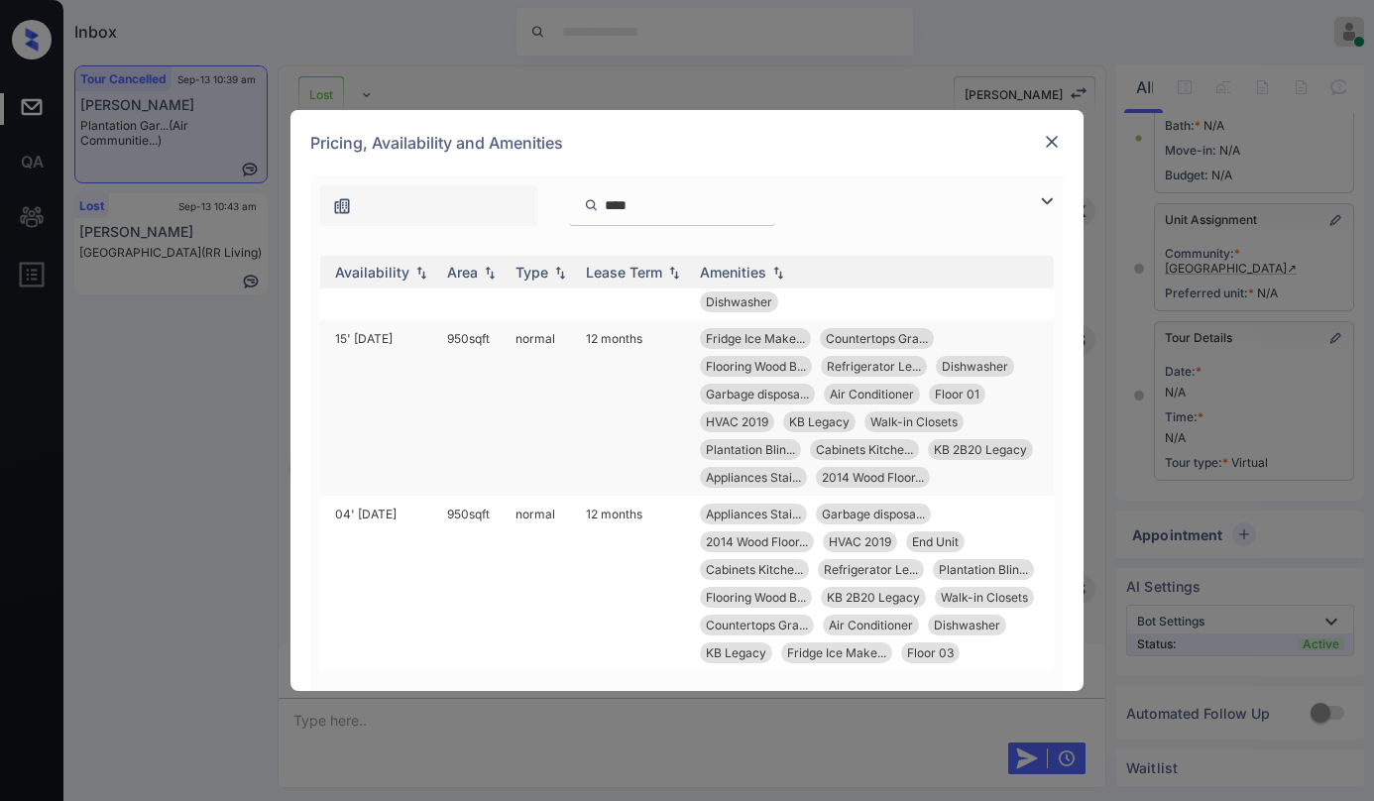
scroll to position [3776, 317]
click at [1056, 144] on img at bounding box center [1052, 142] width 20 height 20
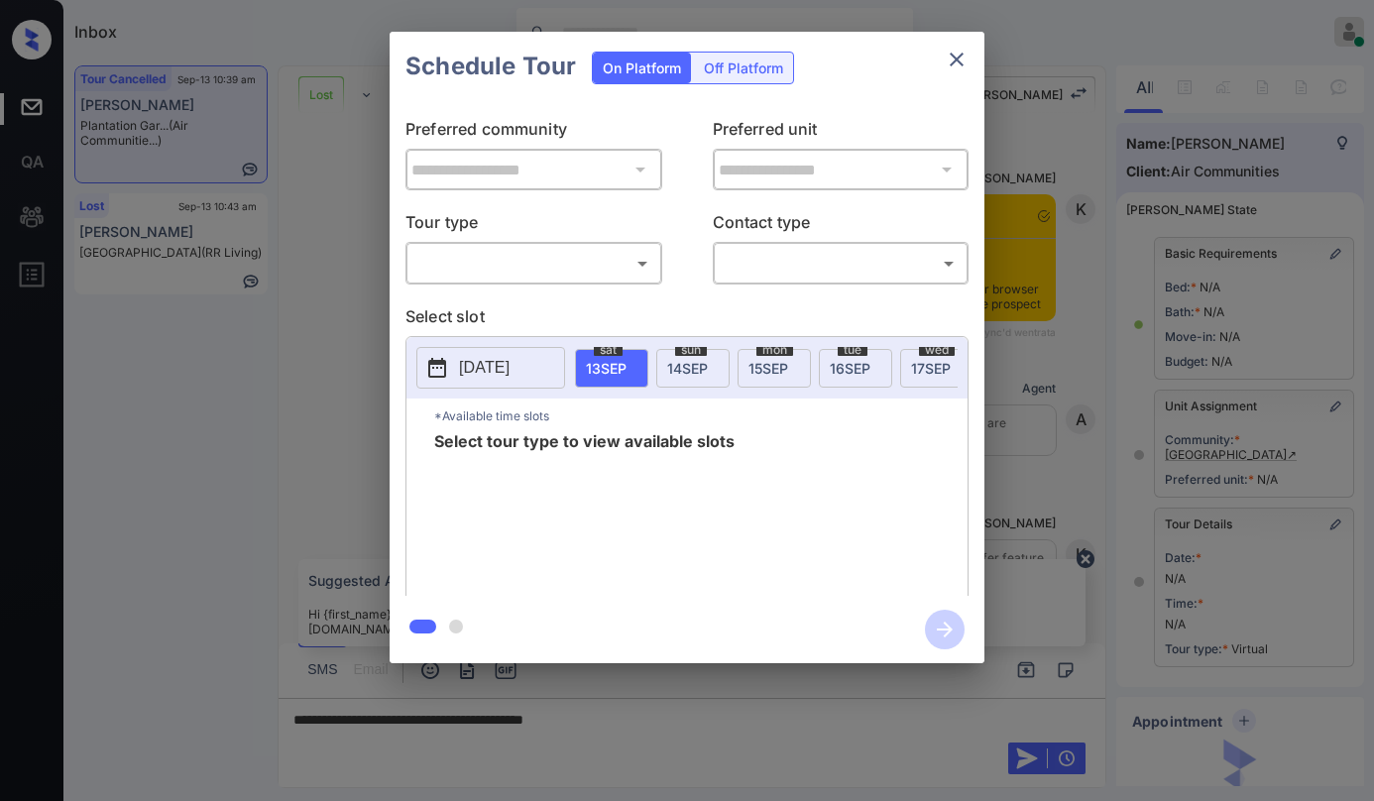
scroll to position [201, 0]
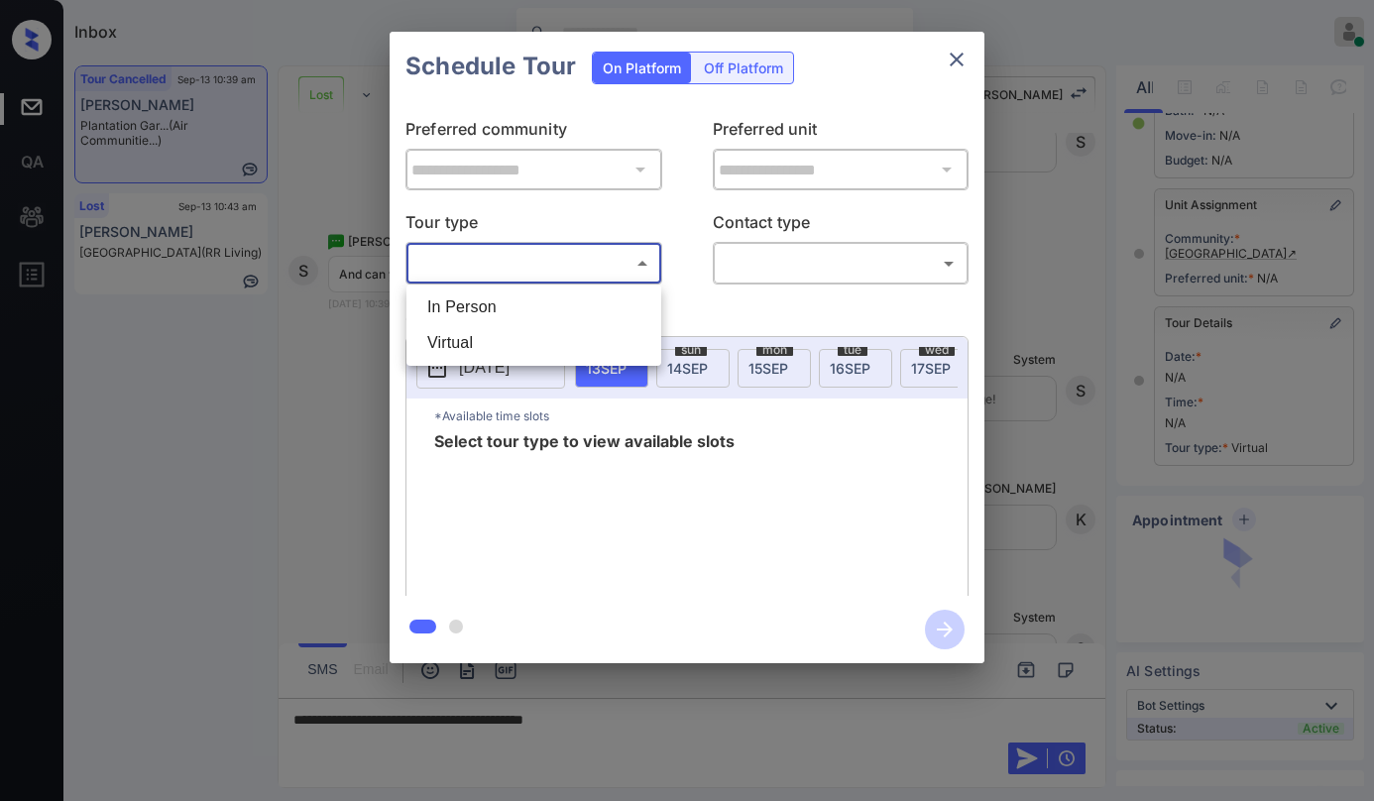
click at [523, 277] on body "Inbox Paolo Gabriel Online Set yourself offline Set yourself on break Profile S…" at bounding box center [687, 400] width 1374 height 801
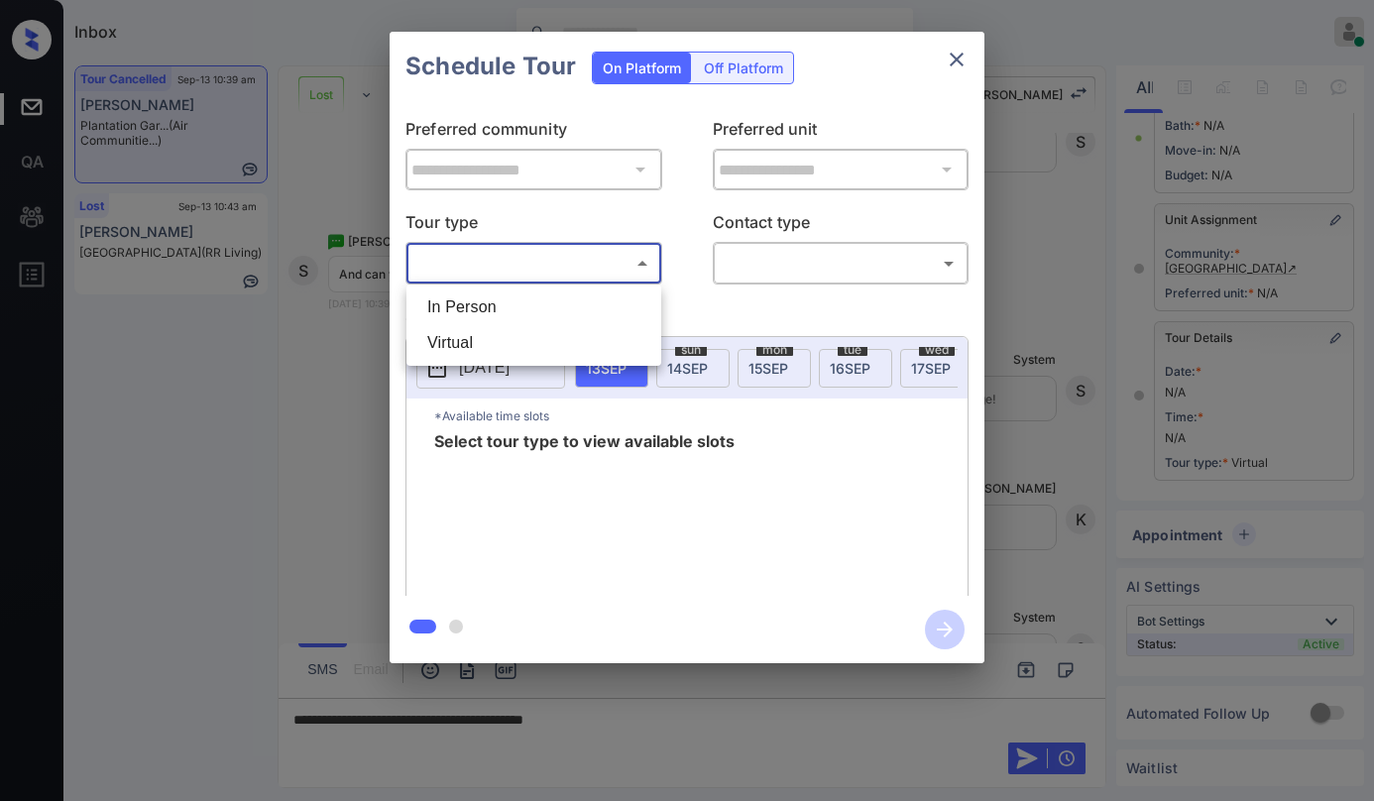
click at [496, 335] on li "Virtual" at bounding box center [533, 343] width 245 height 36
type input "*******"
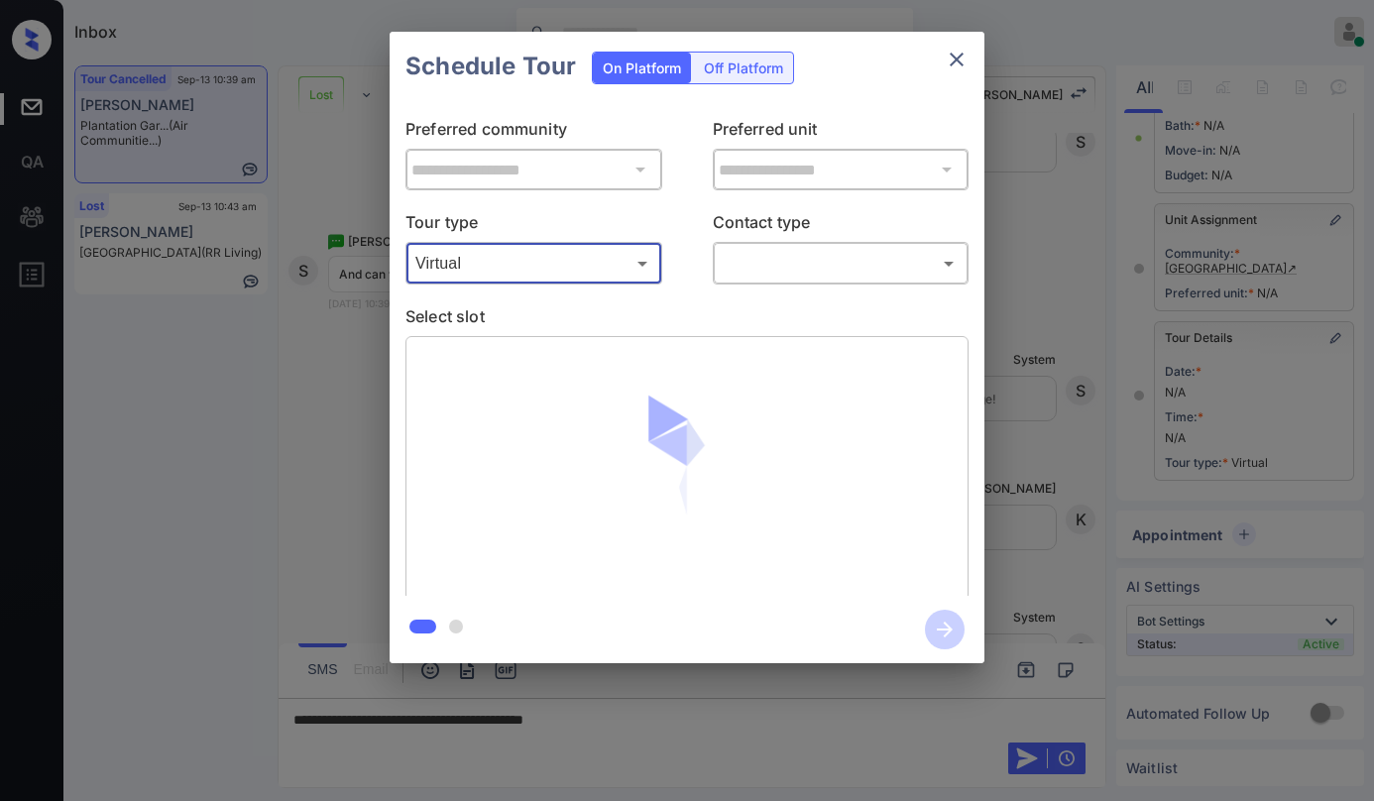
click at [785, 268] on body "Inbox Paolo Gabriel Online Set yourself offline Set yourself on break Profile S…" at bounding box center [687, 400] width 1374 height 801
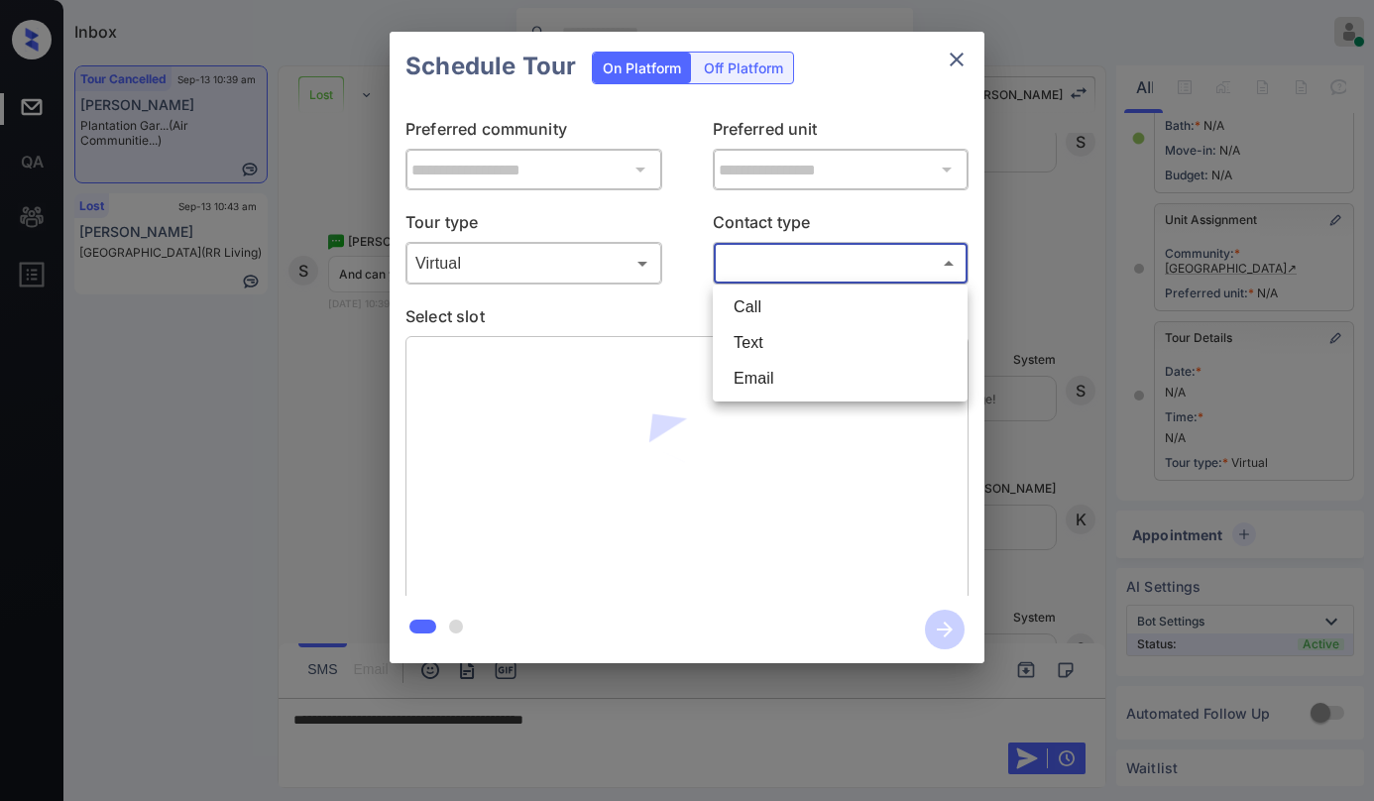
click at [785, 344] on li "Text" at bounding box center [840, 343] width 245 height 36
type input "****"
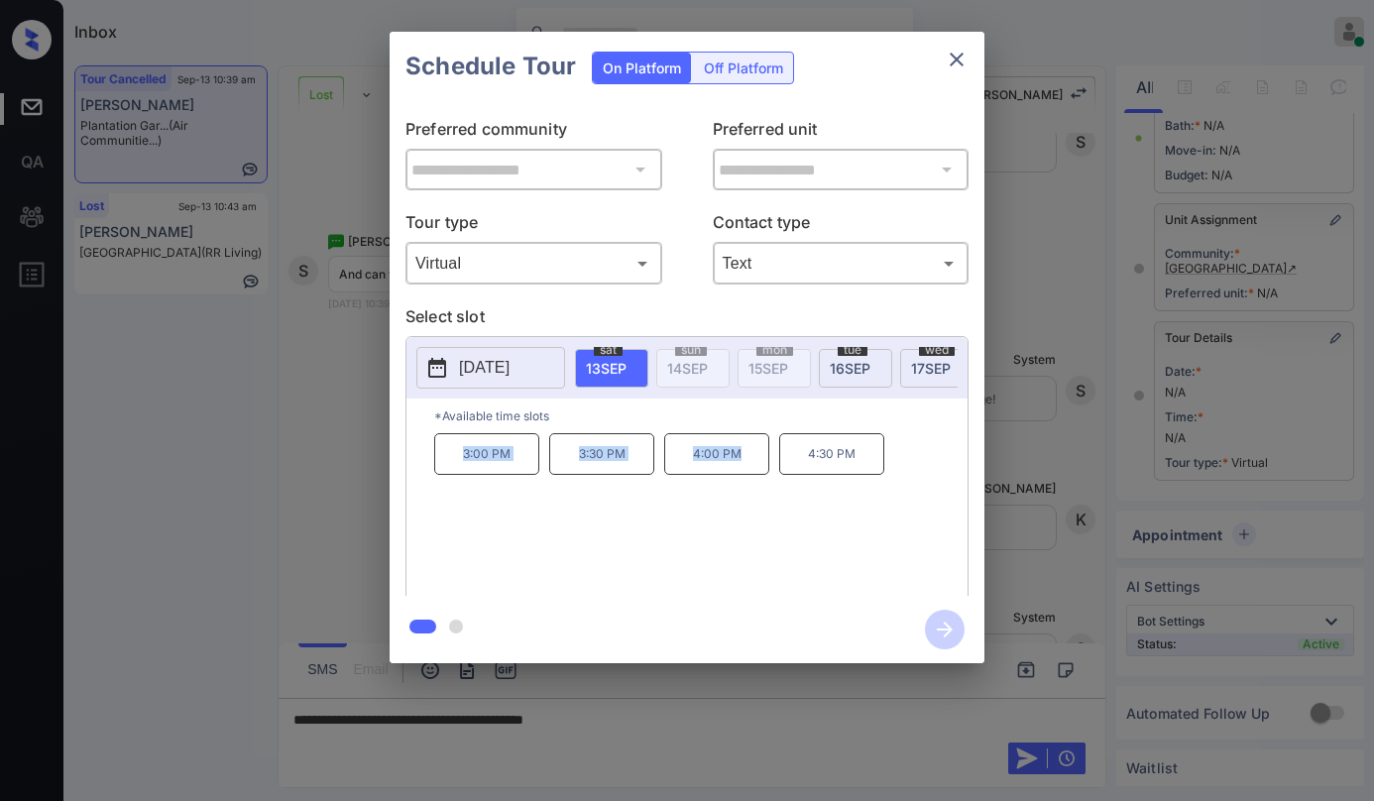
drag, startPoint x: 453, startPoint y: 457, endPoint x: 743, endPoint y: 463, distance: 289.5
click at [743, 463] on div "3:00 PM 3:30 PM 4:00 PM 4:30 PM" at bounding box center [700, 512] width 533 height 159
copy div "3:00 PM 3:30 PM 4:00 PM"
click at [963, 61] on icon "close" at bounding box center [957, 60] width 24 height 24
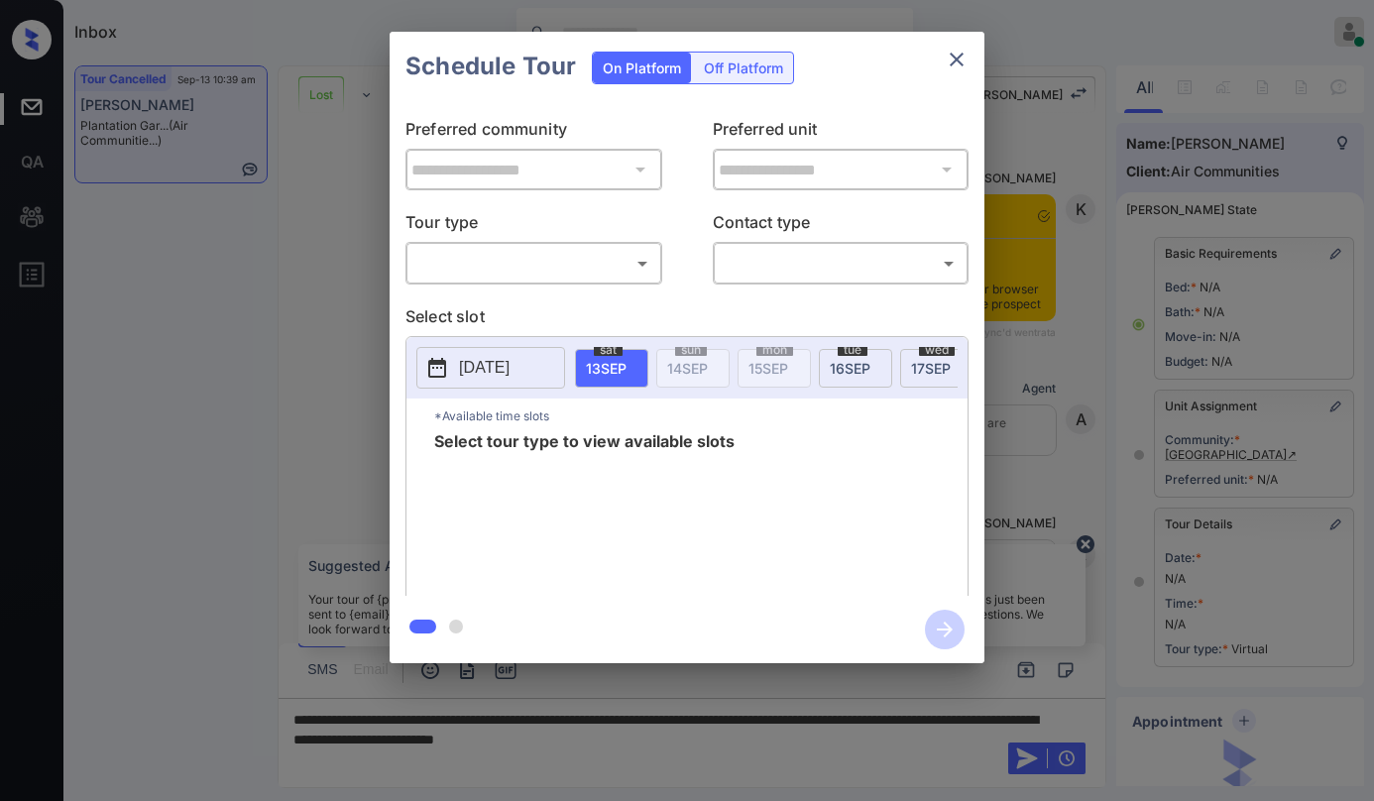
scroll to position [201, 0]
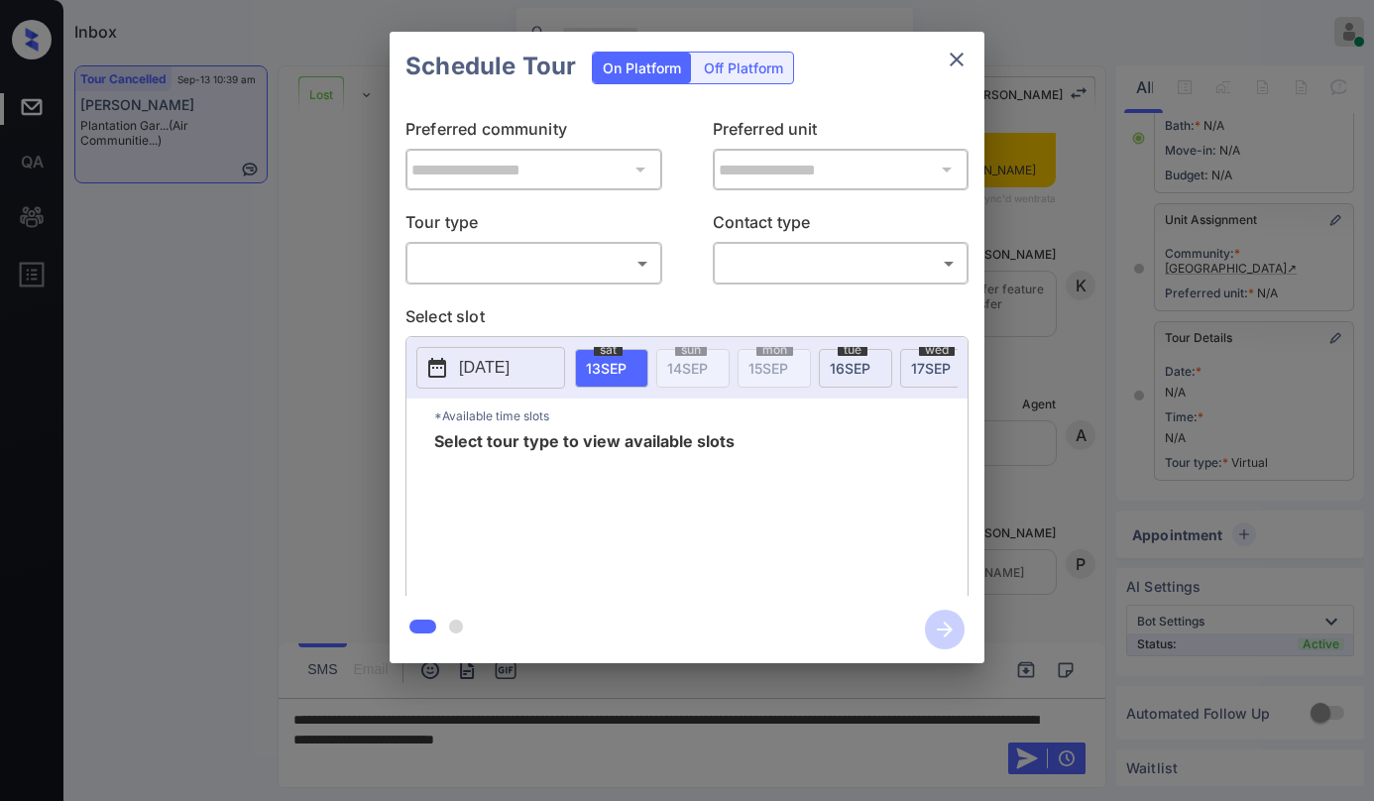
click at [606, 263] on body "Inbox Paolo Gabriel Online Set yourself offline Set yourself on break Profile S…" at bounding box center [687, 400] width 1374 height 801
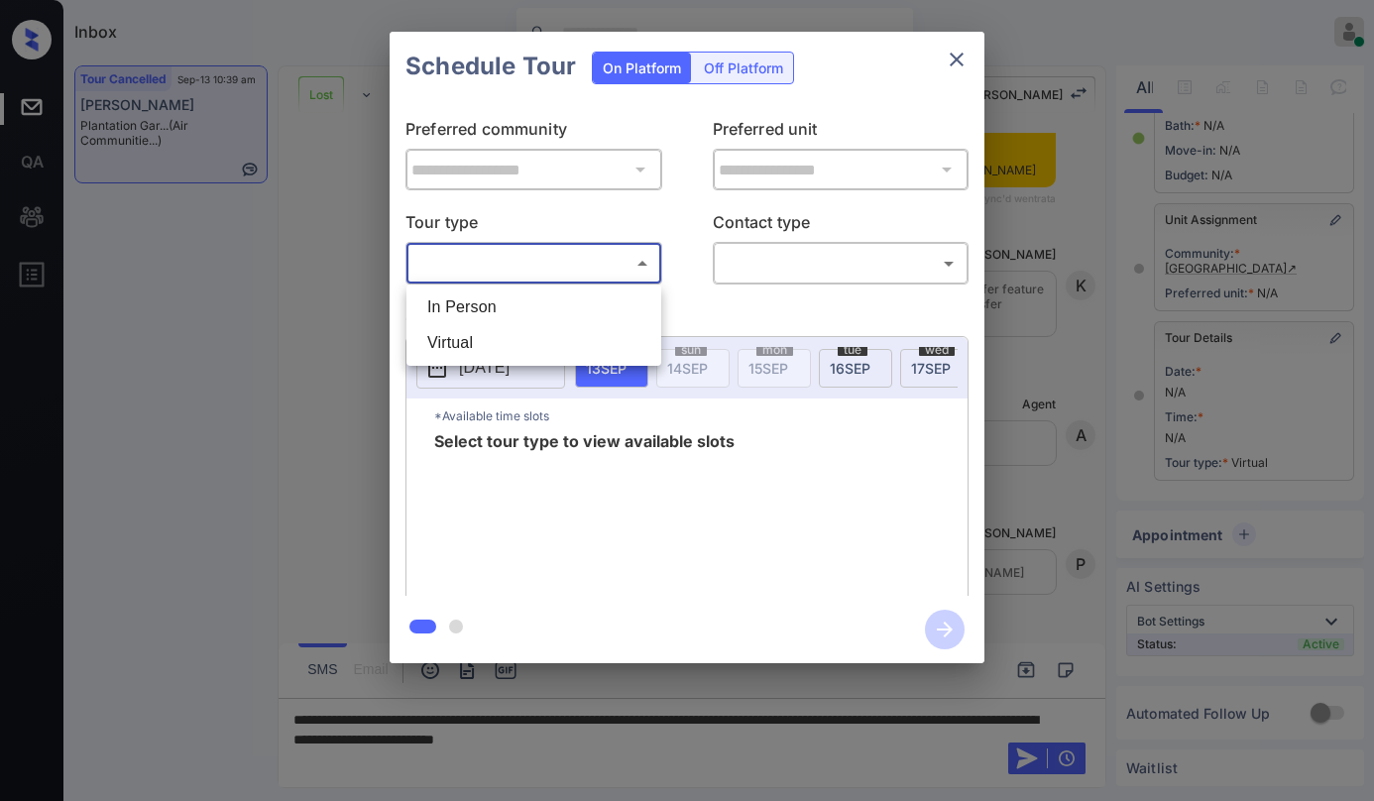
drag, startPoint x: 553, startPoint y: 311, endPoint x: 761, endPoint y: 258, distance: 215.0
click at [554, 311] on li "In Person" at bounding box center [533, 307] width 245 height 36
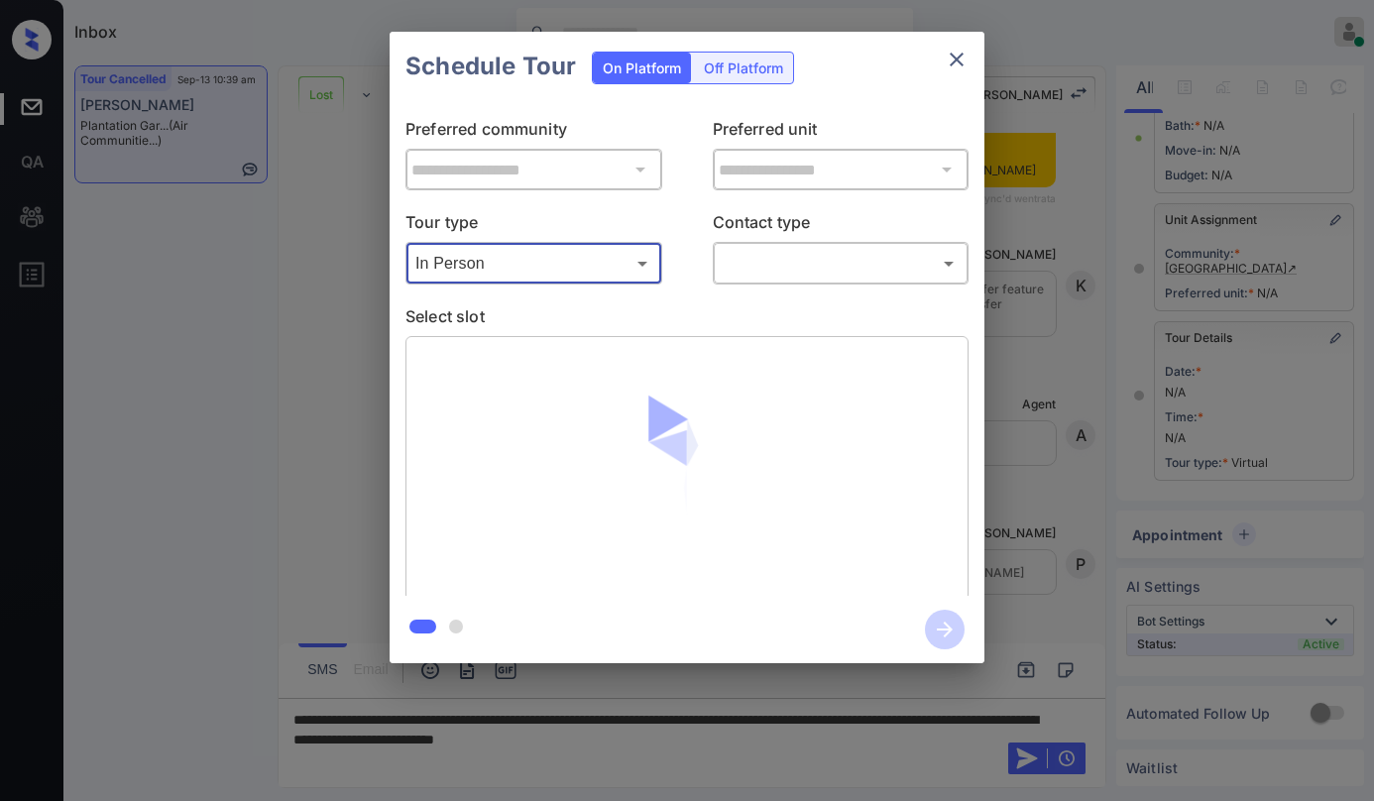
click at [538, 269] on body "Inbox Paolo Gabriel Online Set yourself offline Set yourself on break Profile S…" at bounding box center [687, 400] width 1374 height 801
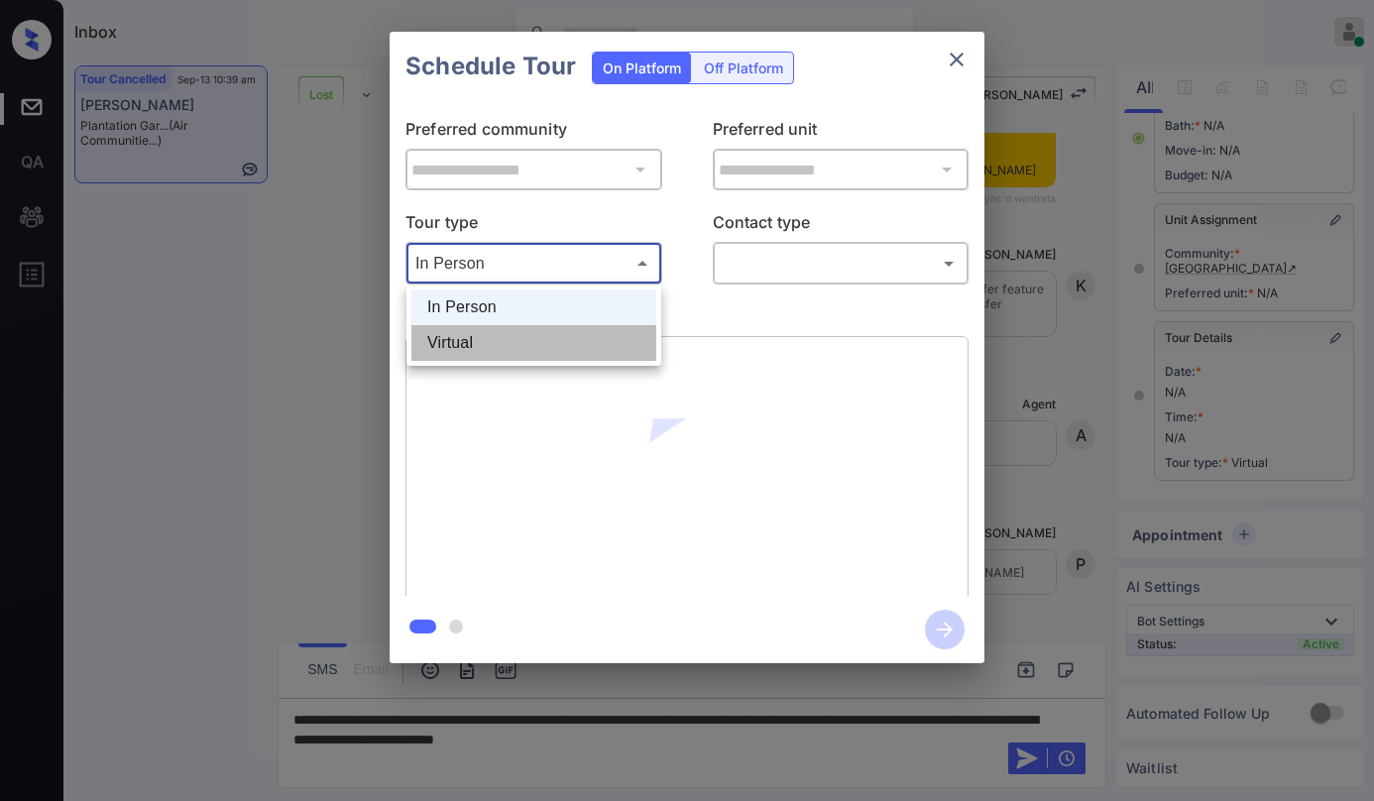
click at [494, 344] on li "Virtual" at bounding box center [533, 343] width 245 height 36
type input "*******"
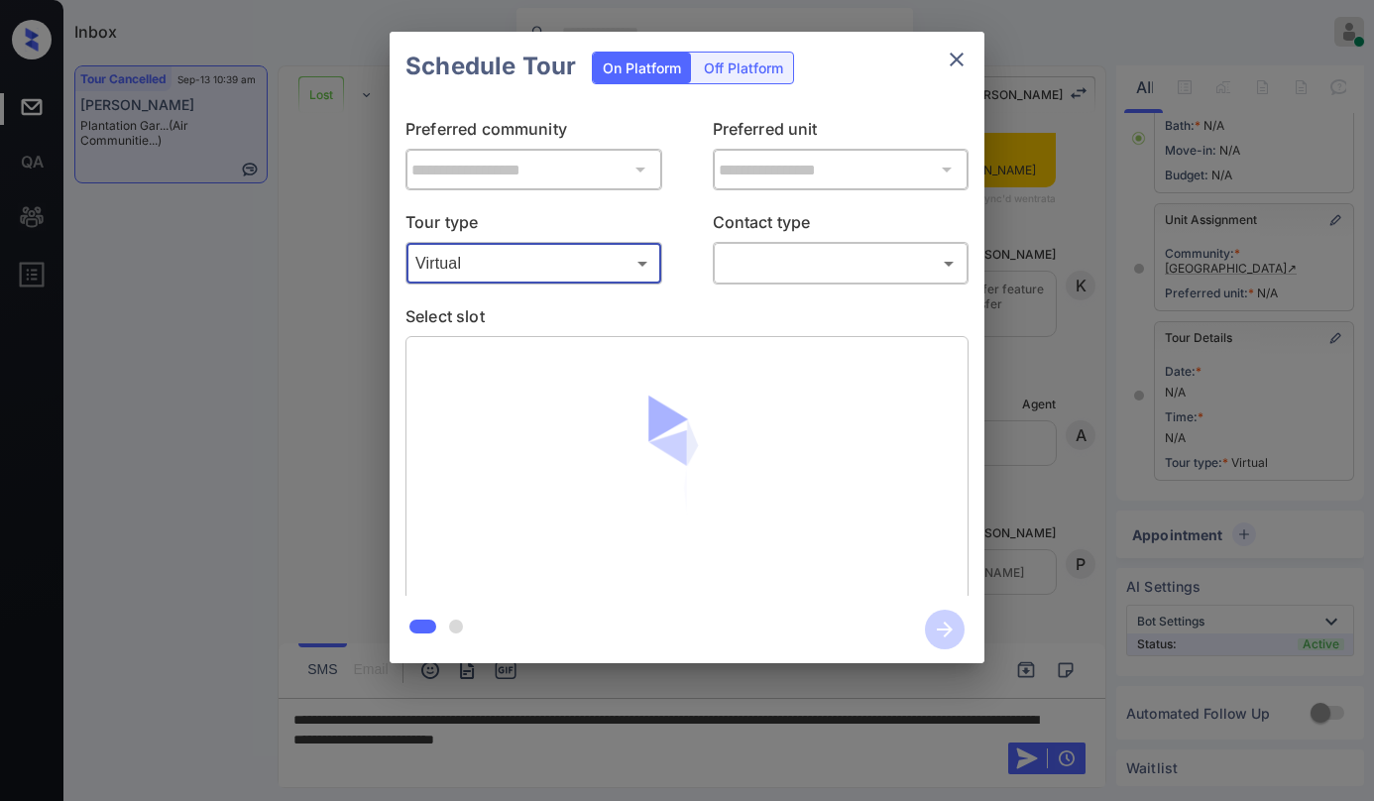
click at [800, 247] on body "Inbox Paolo Gabriel Online Set yourself offline Set yourself on break Profile S…" at bounding box center [687, 400] width 1374 height 801
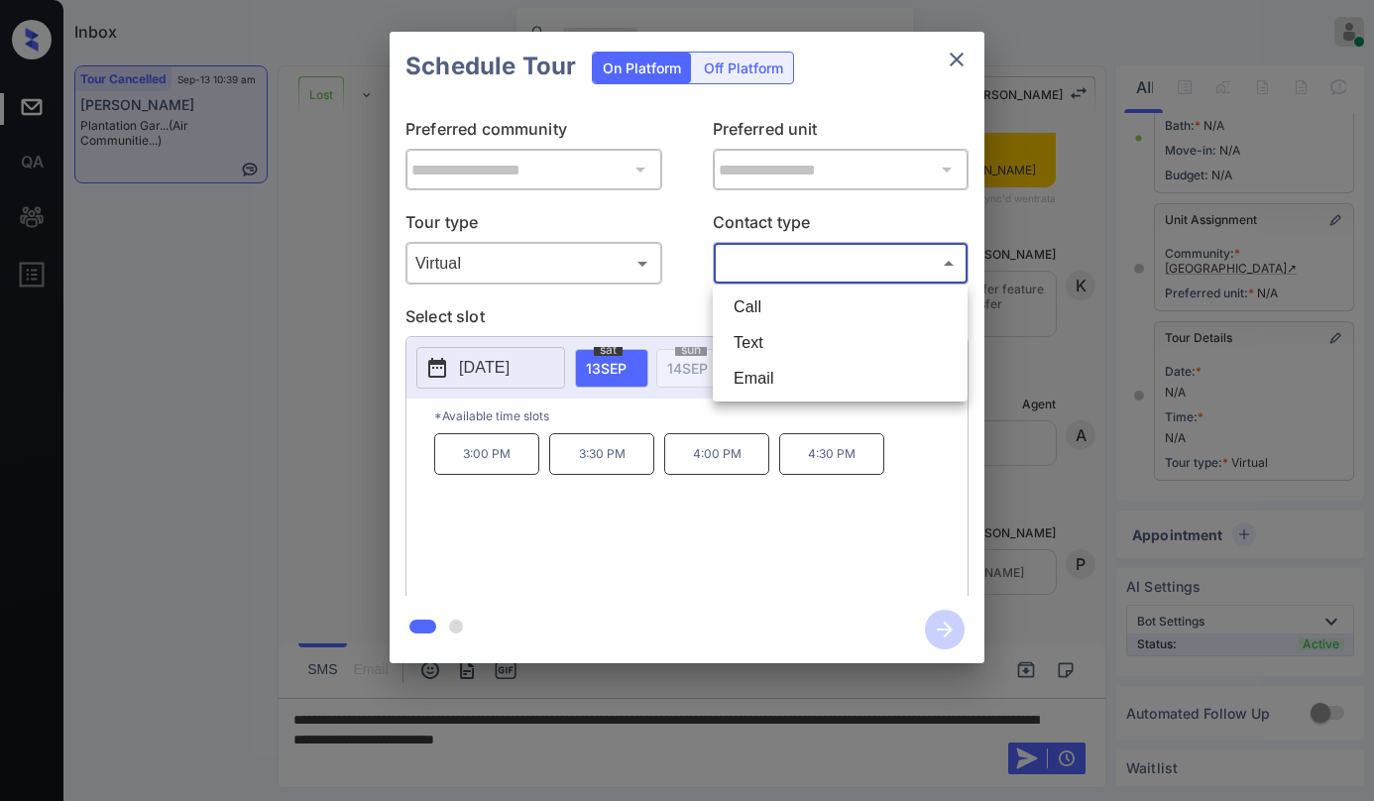
click at [766, 347] on li "Text" at bounding box center [840, 343] width 245 height 36
type input "****"
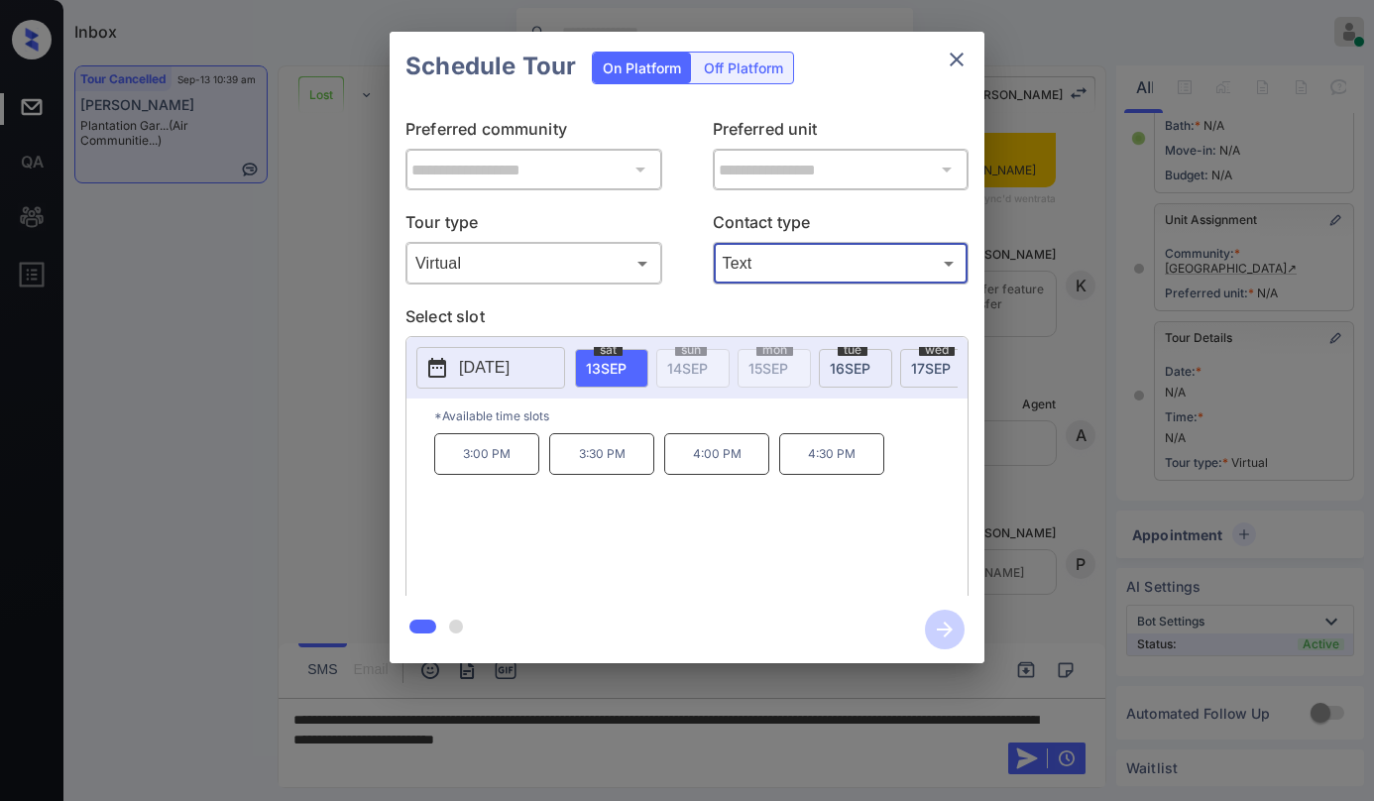
click at [957, 64] on icon "close" at bounding box center [957, 60] width 24 height 24
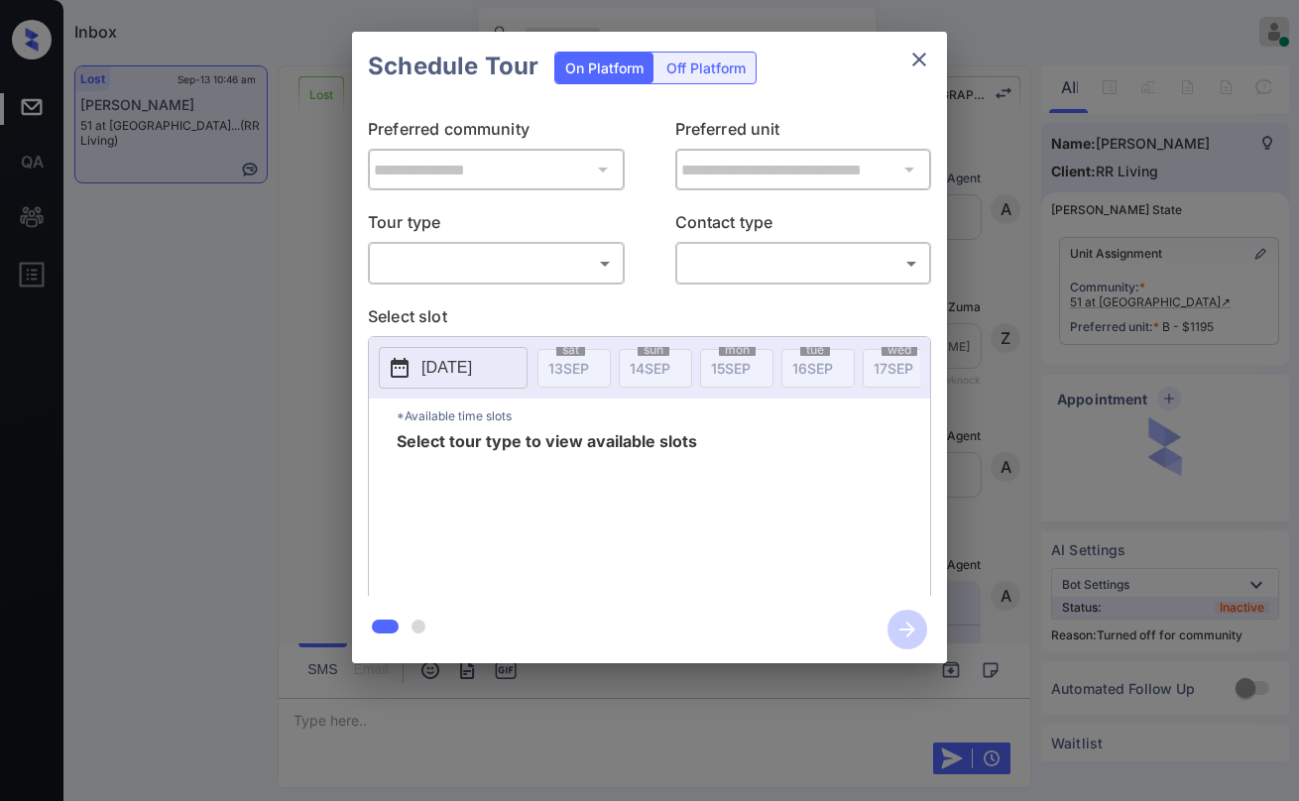
scroll to position [13148, 0]
click at [564, 257] on body "Inbox [PERSON_NAME] Online Set yourself offline Set yourself on break Profile S…" at bounding box center [649, 400] width 1299 height 801
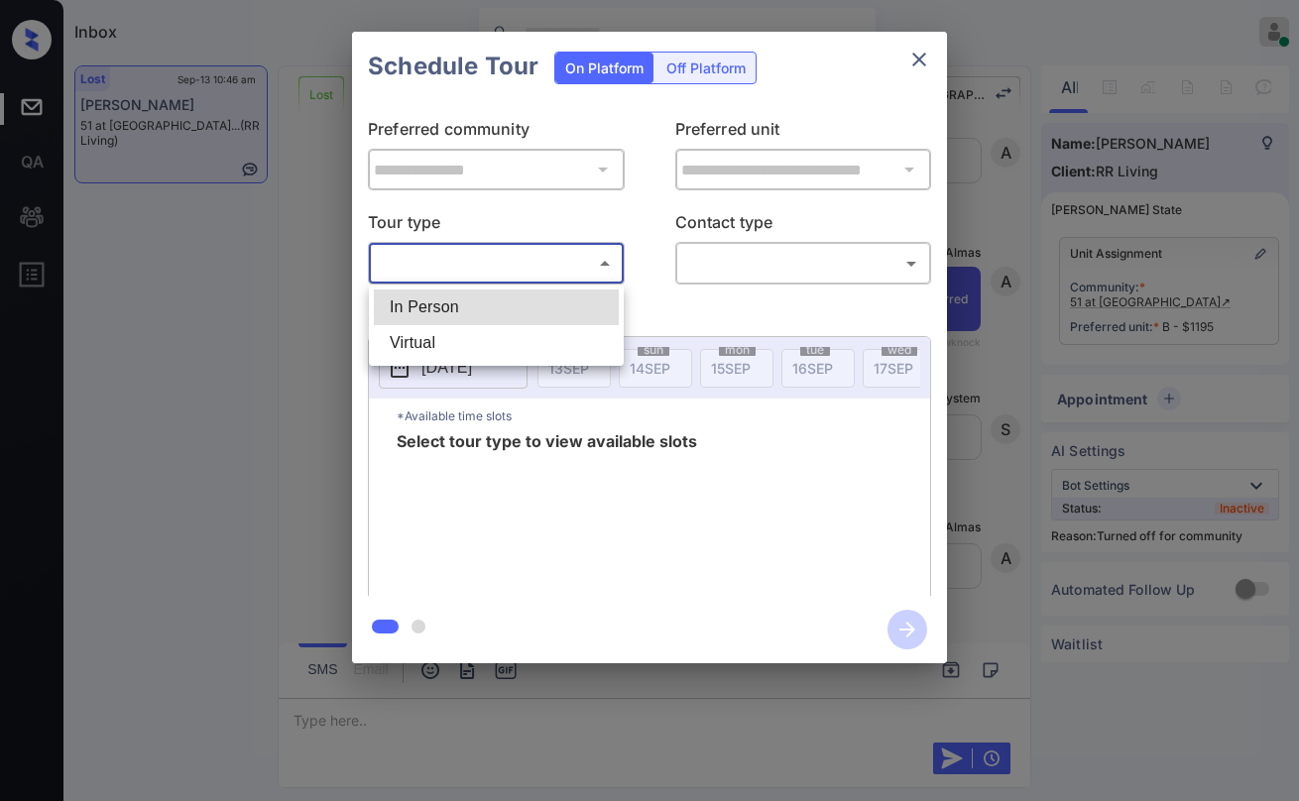
click at [507, 304] on li "In Person" at bounding box center [496, 307] width 245 height 36
type input "********"
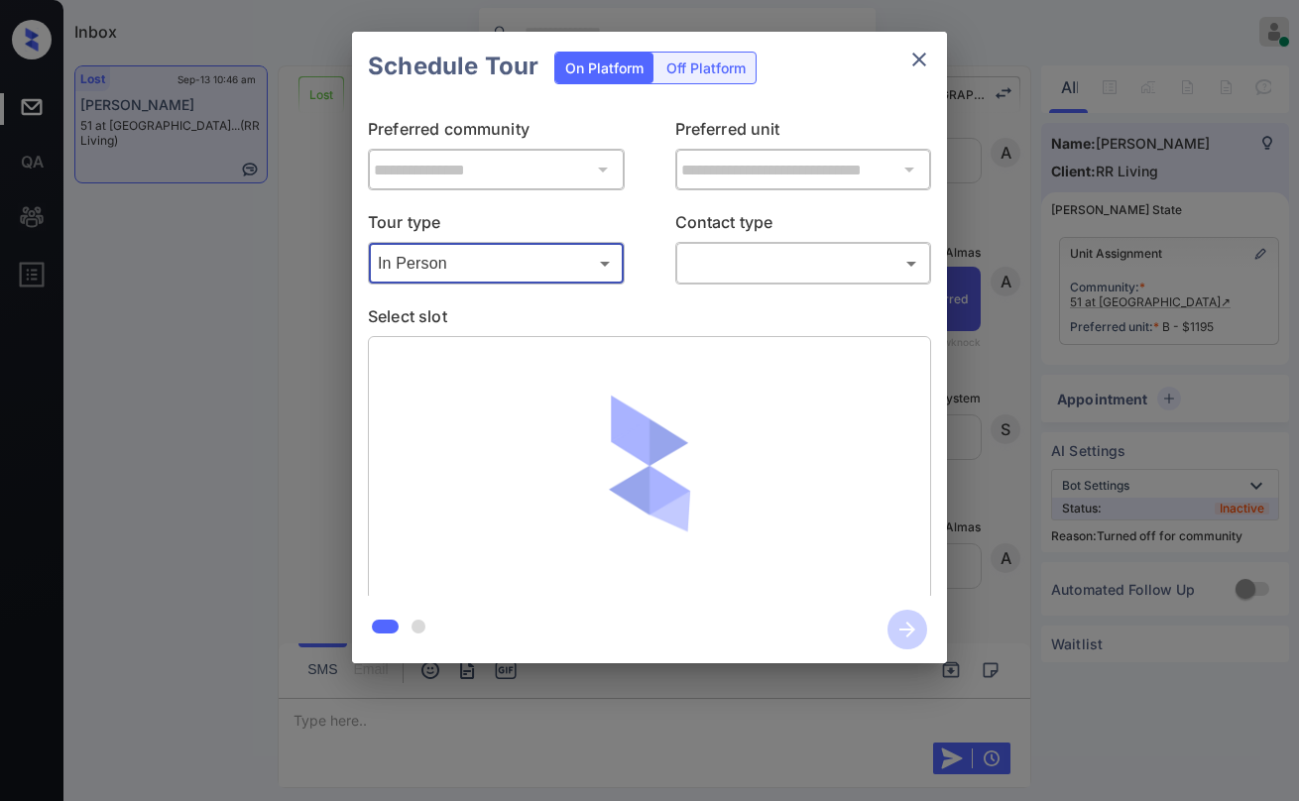
click at [707, 275] on body "Inbox [PERSON_NAME] Online Set yourself offline Set yourself on break Profile S…" at bounding box center [649, 400] width 1299 height 801
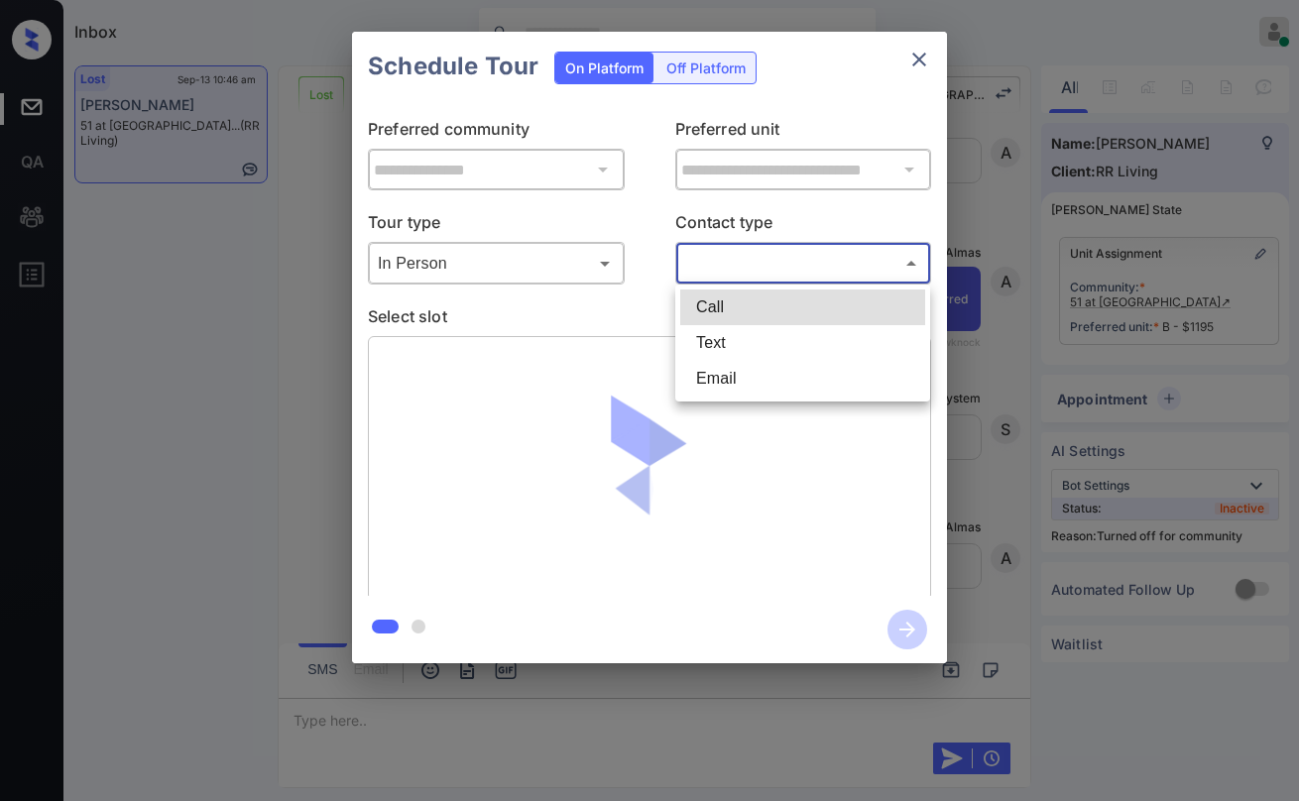
click at [738, 353] on li "Text" at bounding box center [802, 343] width 245 height 36
type input "****"
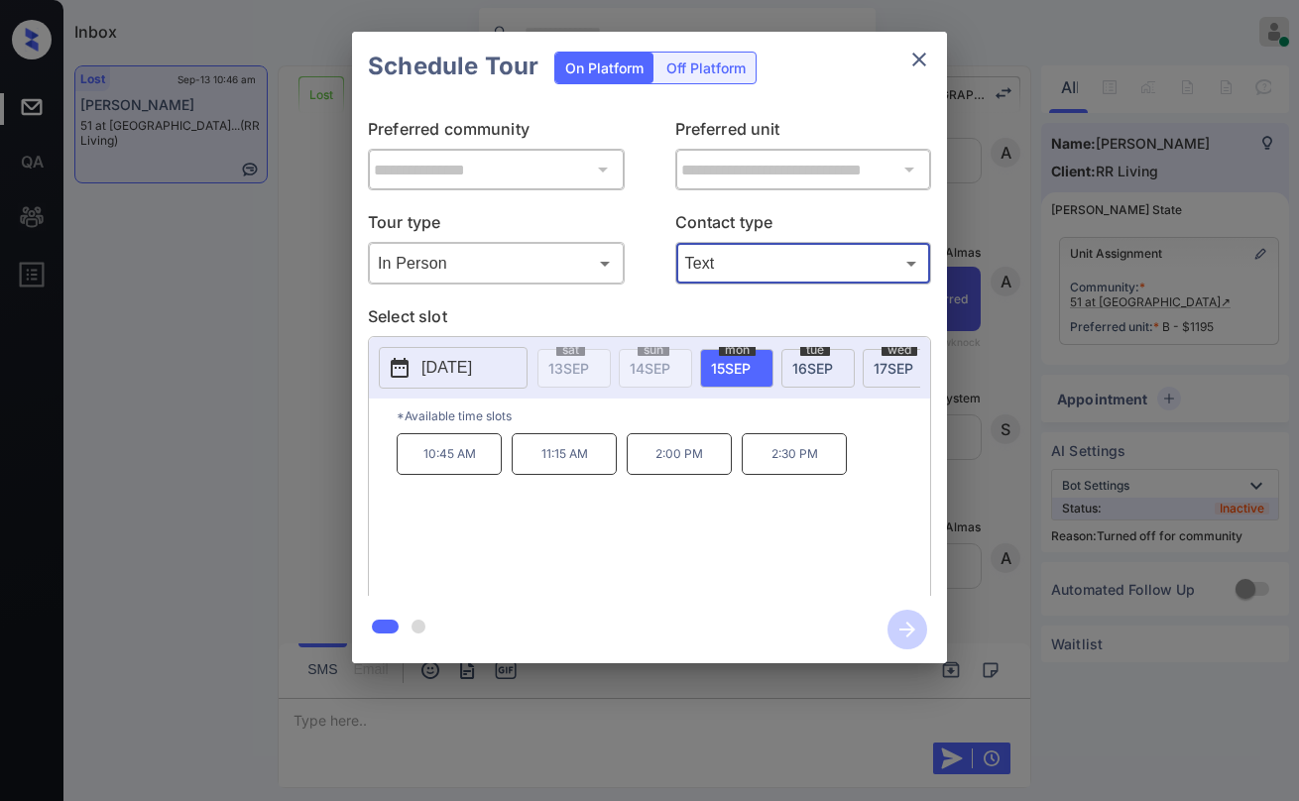
click at [913, 60] on icon "close" at bounding box center [919, 60] width 24 height 24
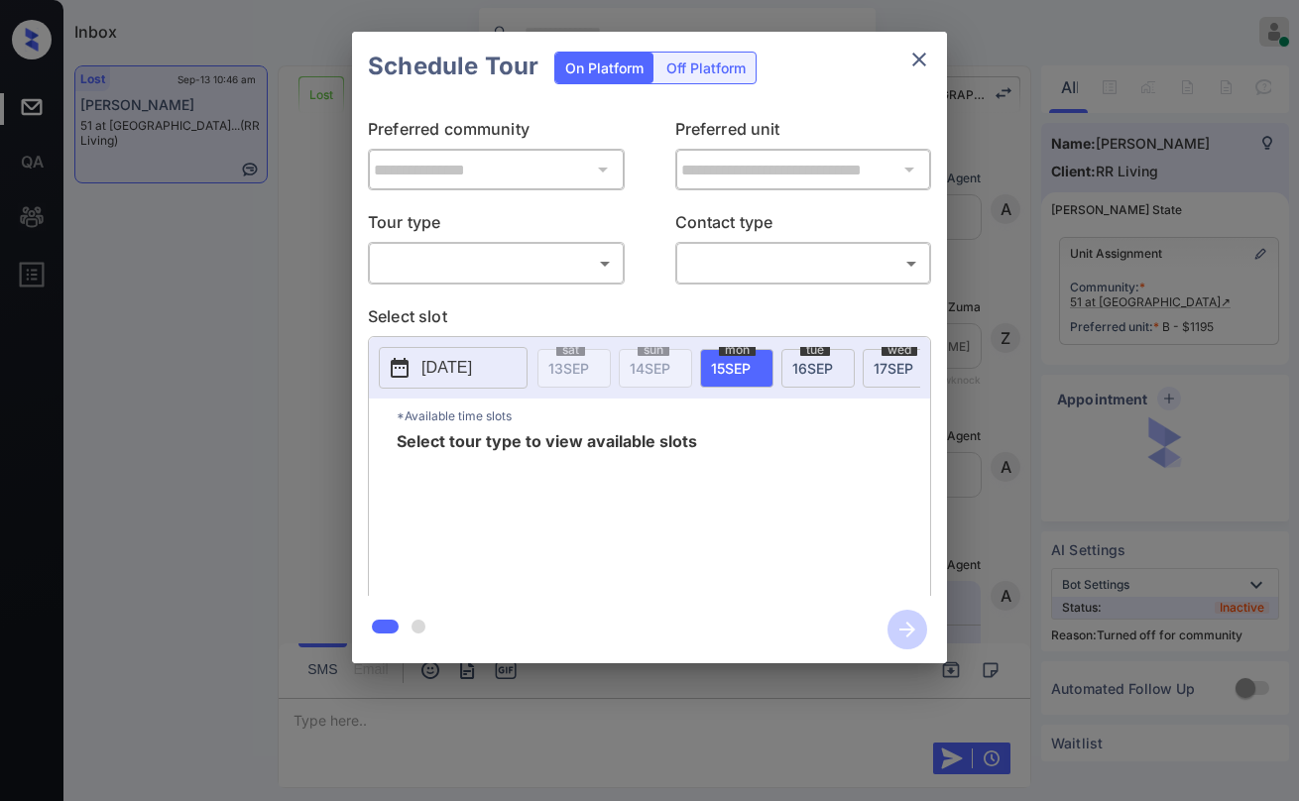
scroll to position [12553, 0]
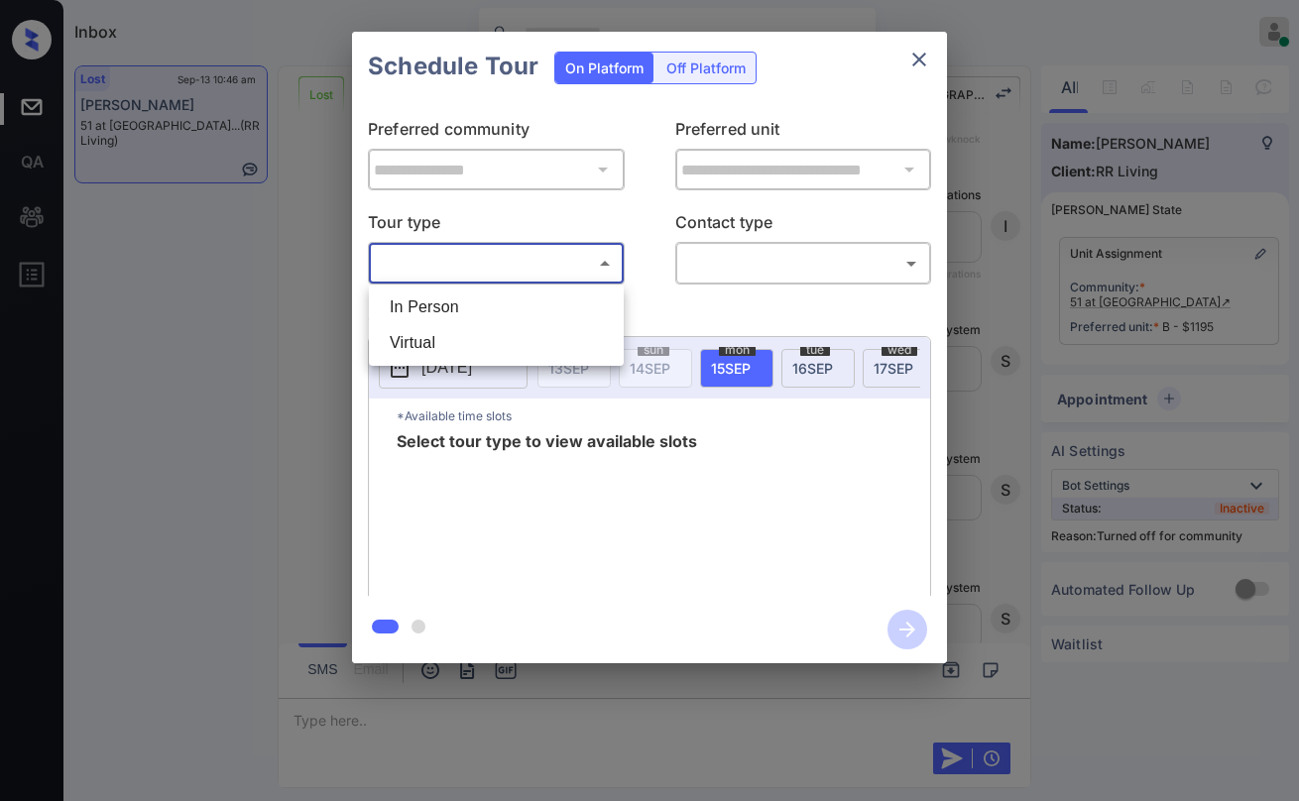
click at [497, 250] on body "Inbox [PERSON_NAME] Online Set yourself offline Set yourself on break Profile S…" at bounding box center [649, 400] width 1299 height 801
click at [479, 300] on li "In Person" at bounding box center [496, 307] width 245 height 36
type input "********"
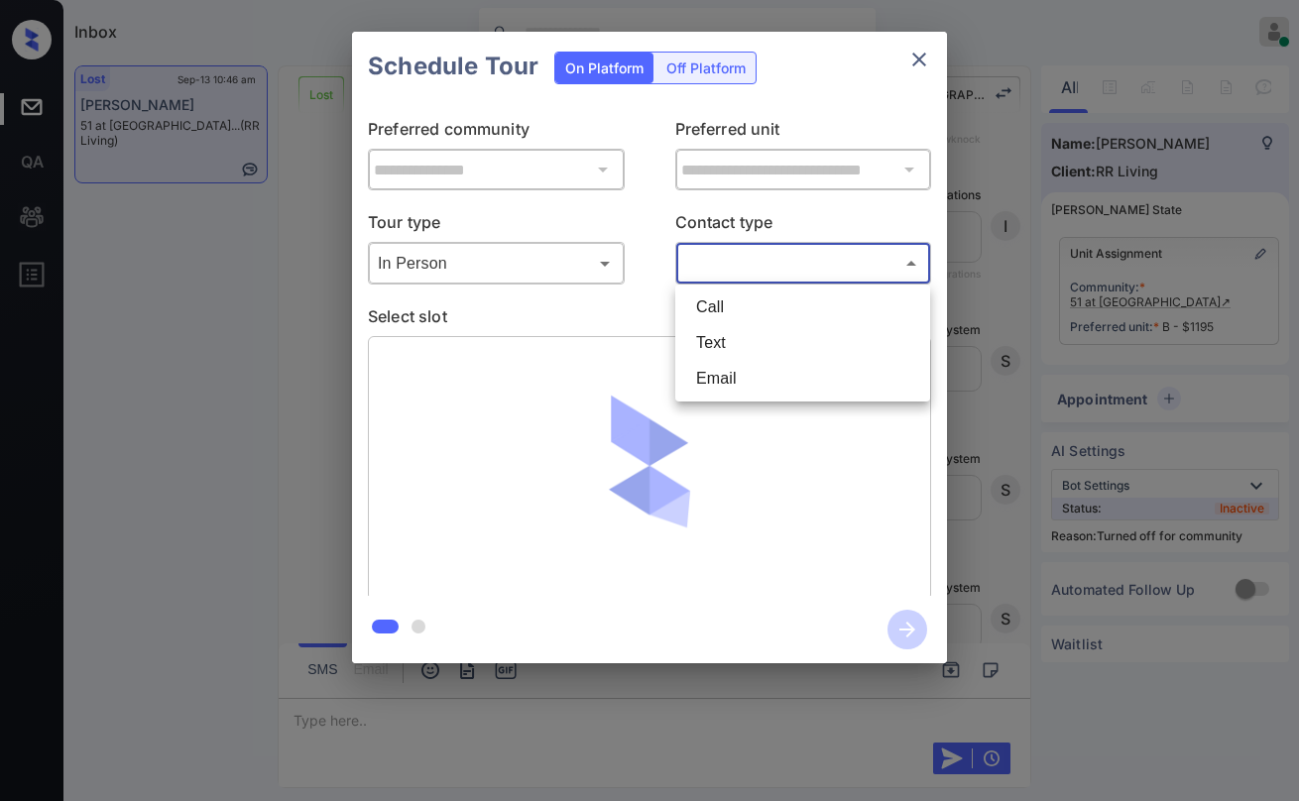
click at [806, 268] on body "Inbox [PERSON_NAME] Online Set yourself offline Set yourself on break Profile S…" at bounding box center [649, 400] width 1299 height 801
click at [748, 345] on li "Text" at bounding box center [802, 343] width 245 height 36
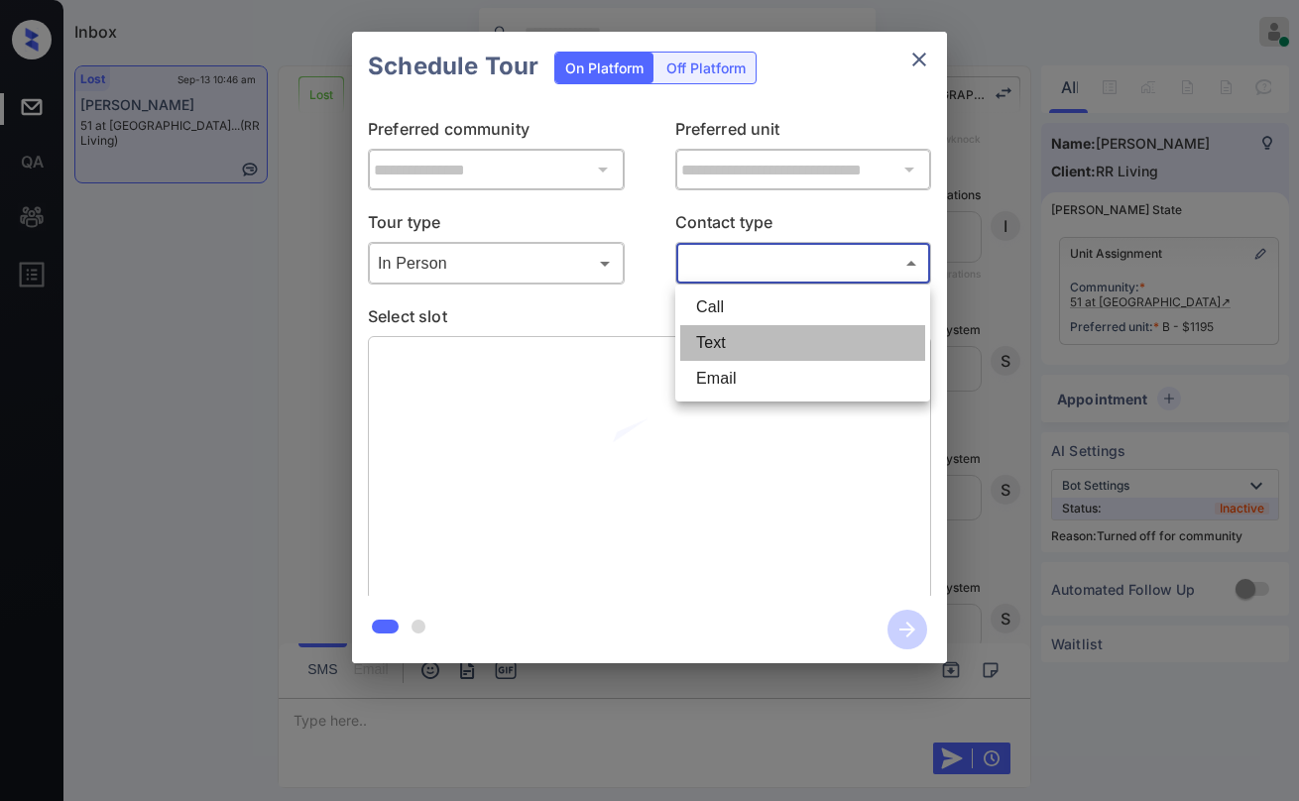
type input "****"
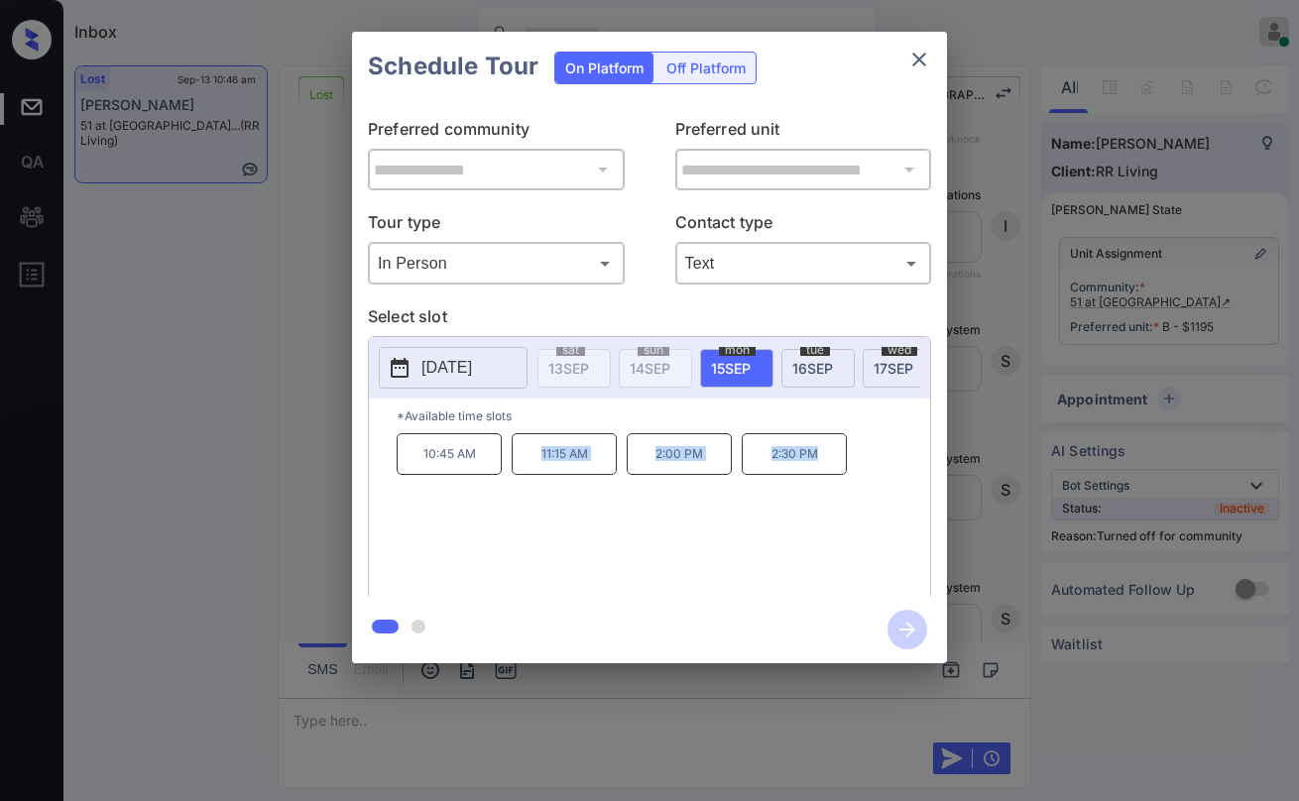
drag, startPoint x: 539, startPoint y: 466, endPoint x: 914, endPoint y: 286, distance: 415.9
click at [864, 480] on div "10:45 AM 11:15 AM 2:00 PM 2:30 PM" at bounding box center [663, 512] width 533 height 159
copy div "11:15 AM 2:00 PM 2:30 PM"
click at [921, 79] on div "Schedule Tour On Platform Off Platform" at bounding box center [649, 66] width 595 height 69
click at [927, 70] on icon "close" at bounding box center [919, 60] width 24 height 24
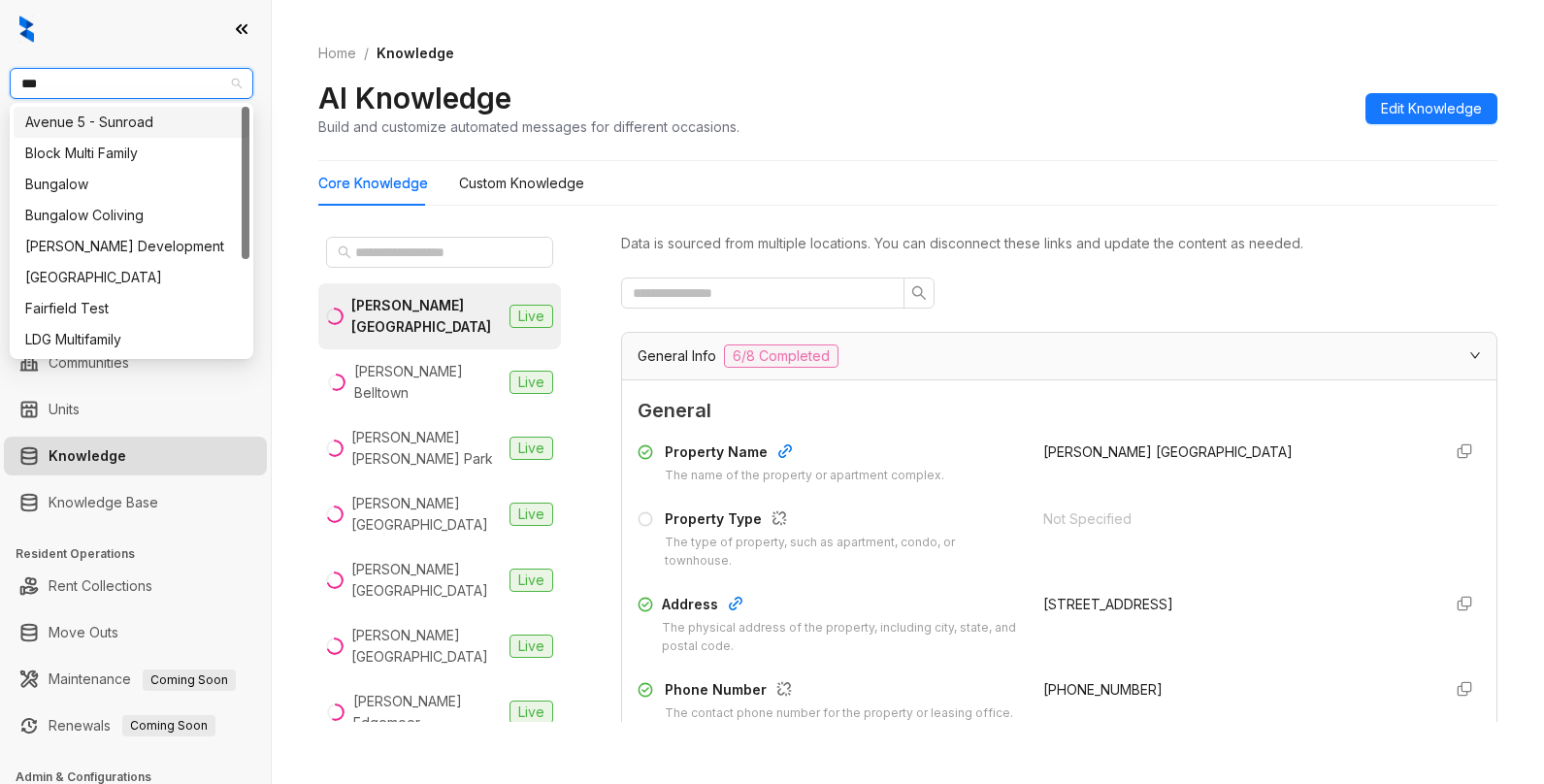
type input "****"
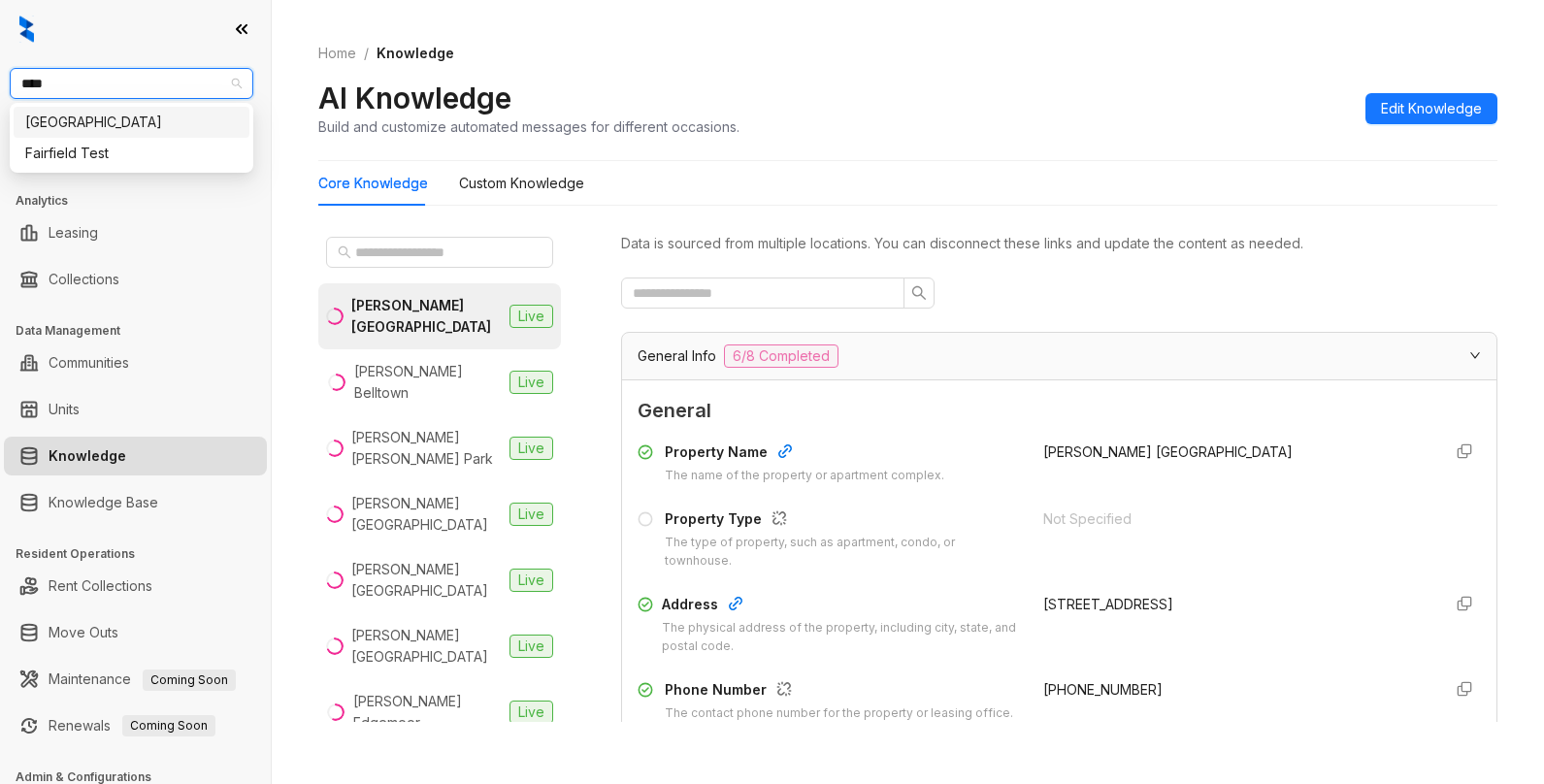
click at [128, 124] on div "[GEOGRAPHIC_DATA]" at bounding box center [131, 122] width 212 height 22
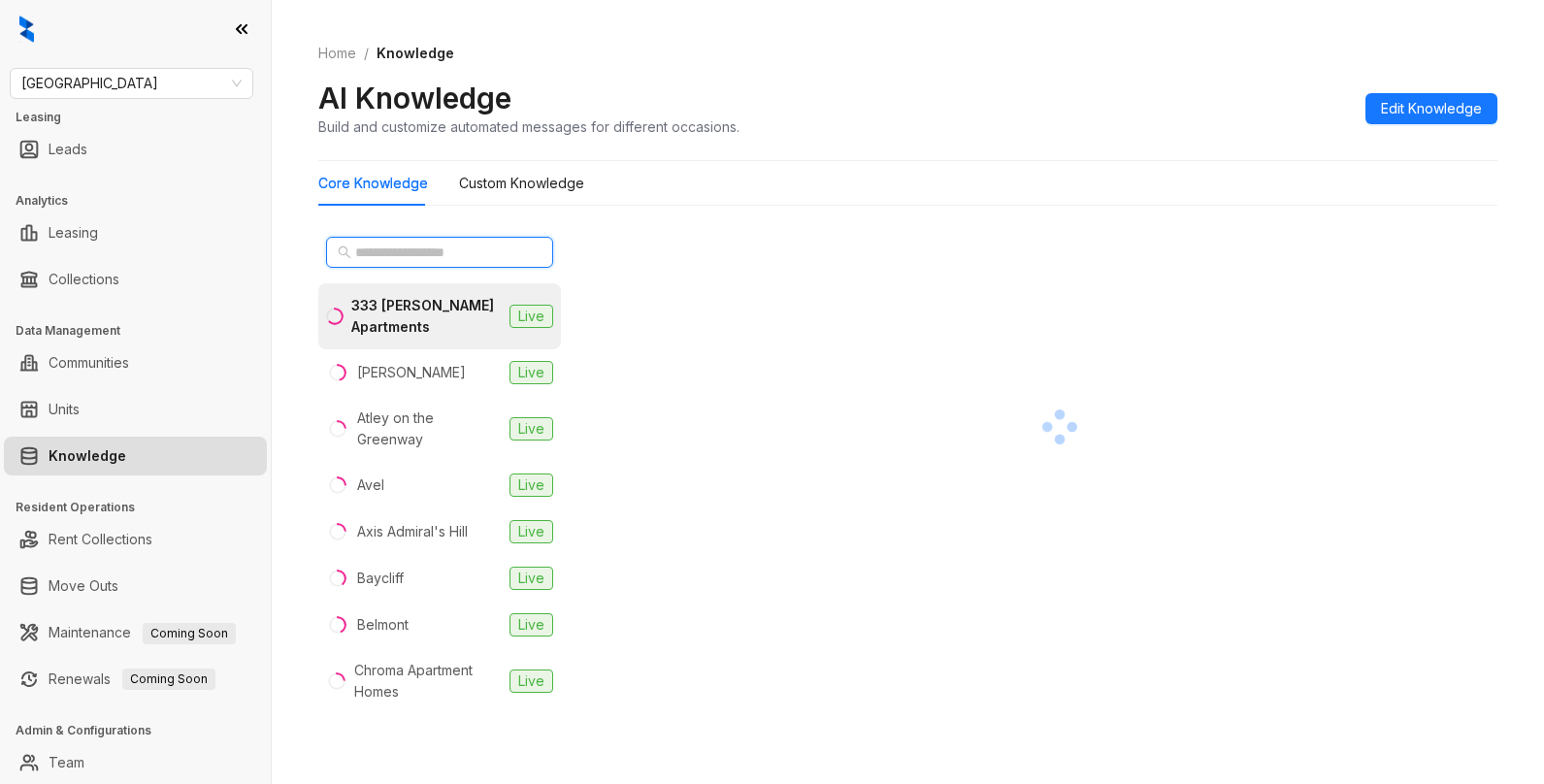
click at [457, 246] on input "text" at bounding box center [441, 253] width 170 height 22
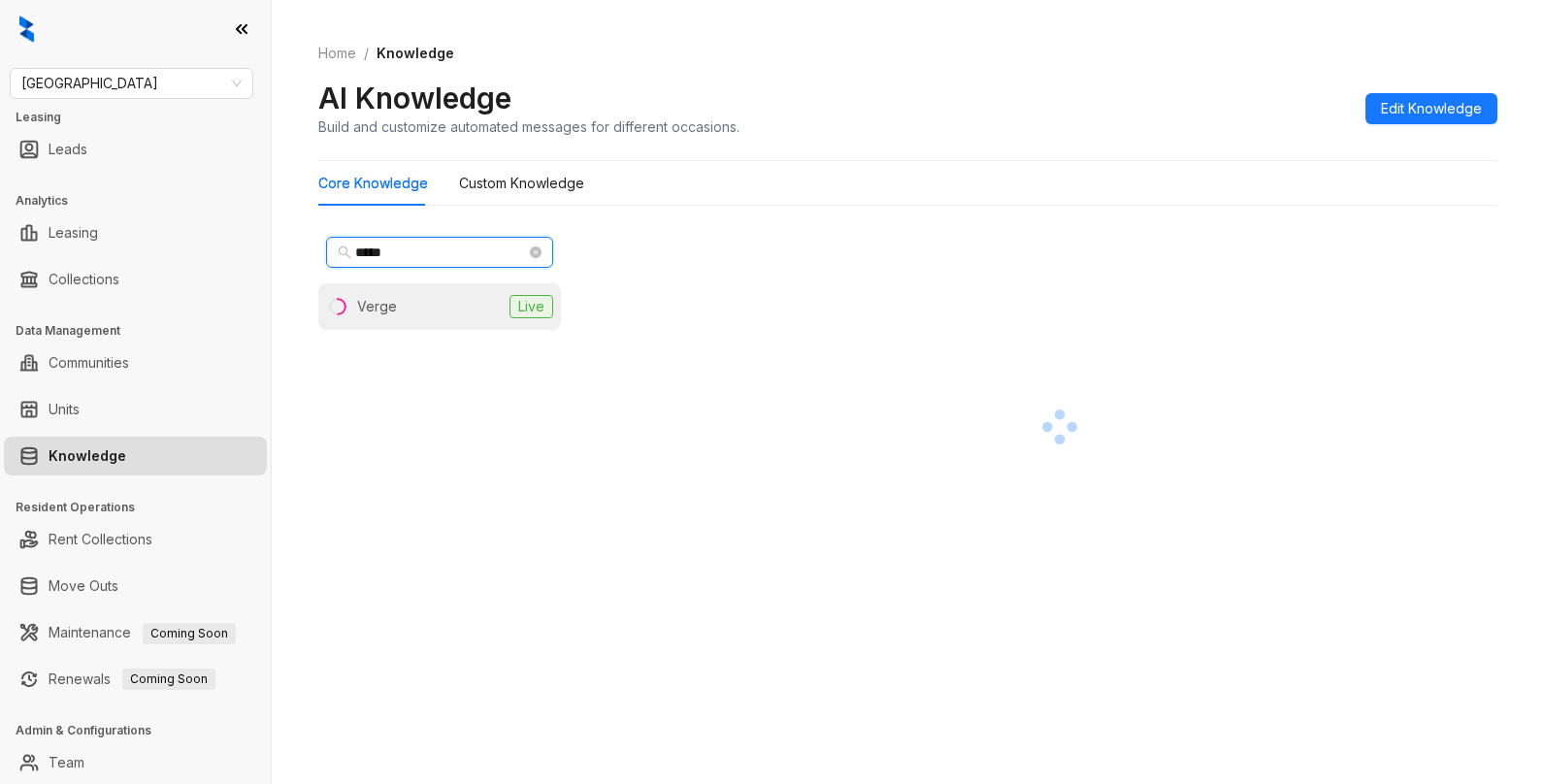
type input "*****"
click at [451, 313] on li "Verge Live" at bounding box center [440, 306] width 243 height 47
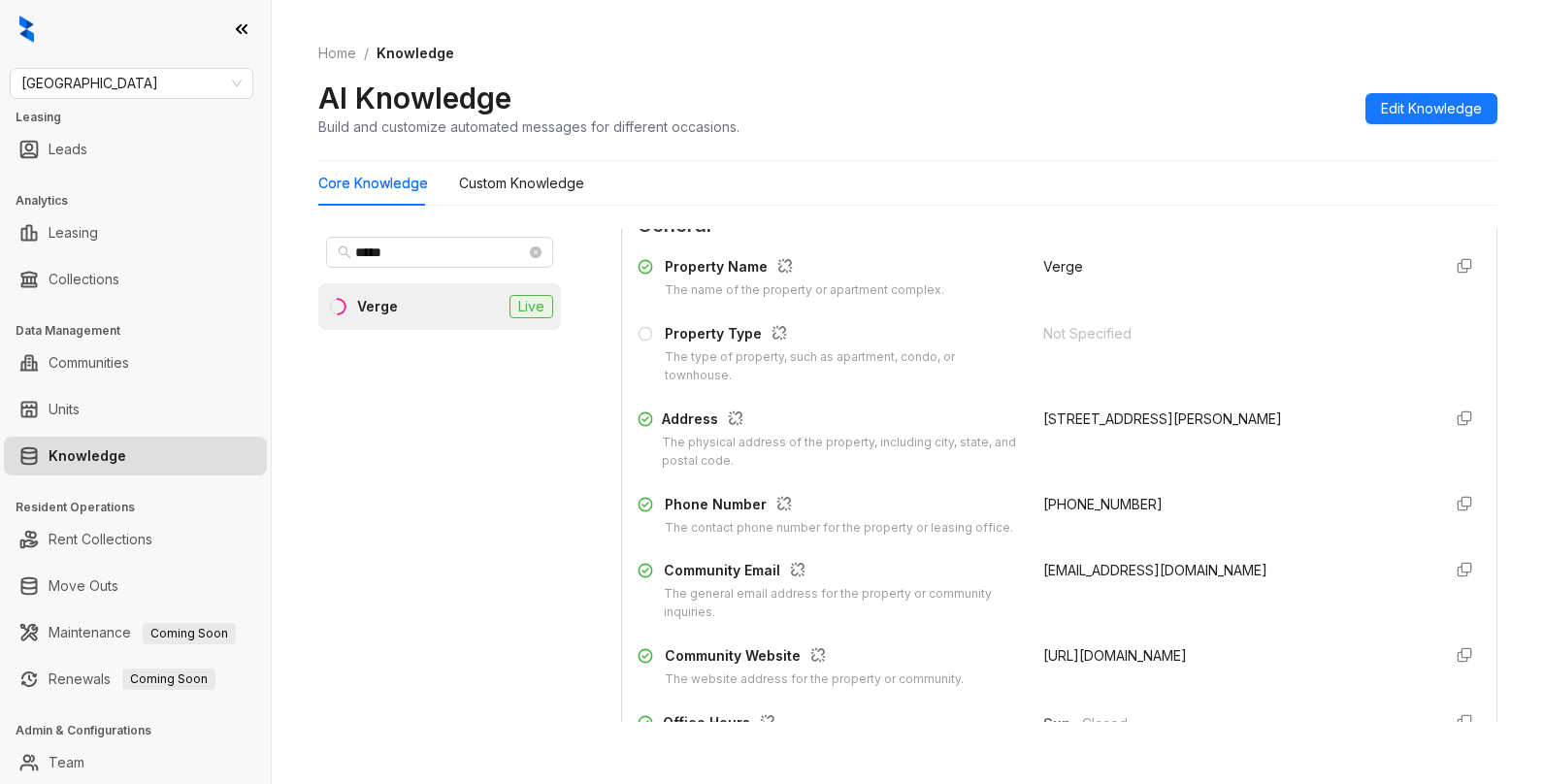
scroll to position [194, 0]
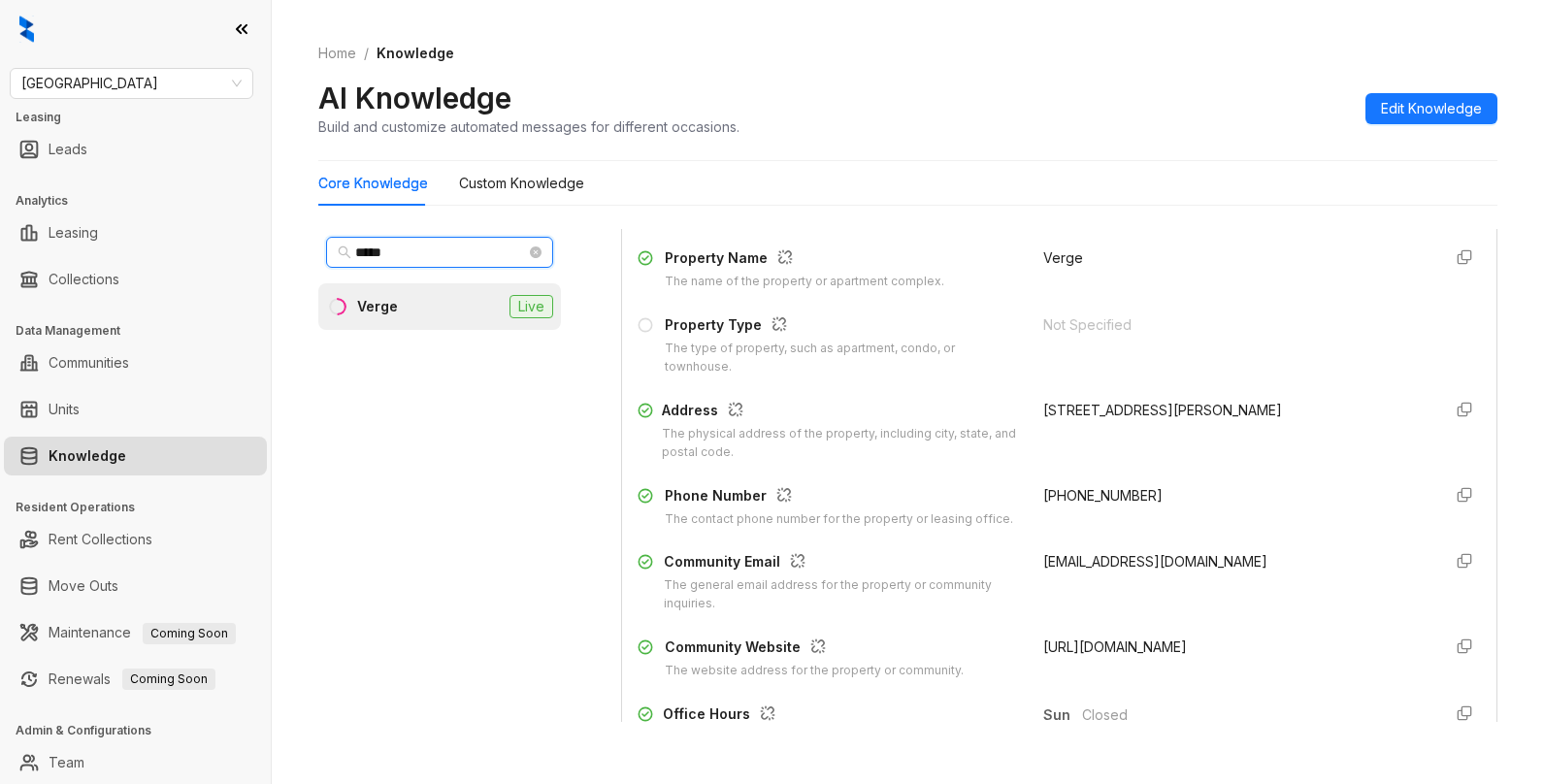
drag, startPoint x: 436, startPoint y: 253, endPoint x: 71, endPoint y: 202, distance: 368.5
click at [71, 202] on div "Fairfield Leasing Leads Analytics Leasing Collections Data Management Communiti…" at bounding box center [772, 392] width 1544 height 784
click at [106, 89] on span "Fairfield" at bounding box center [131, 83] width 220 height 29
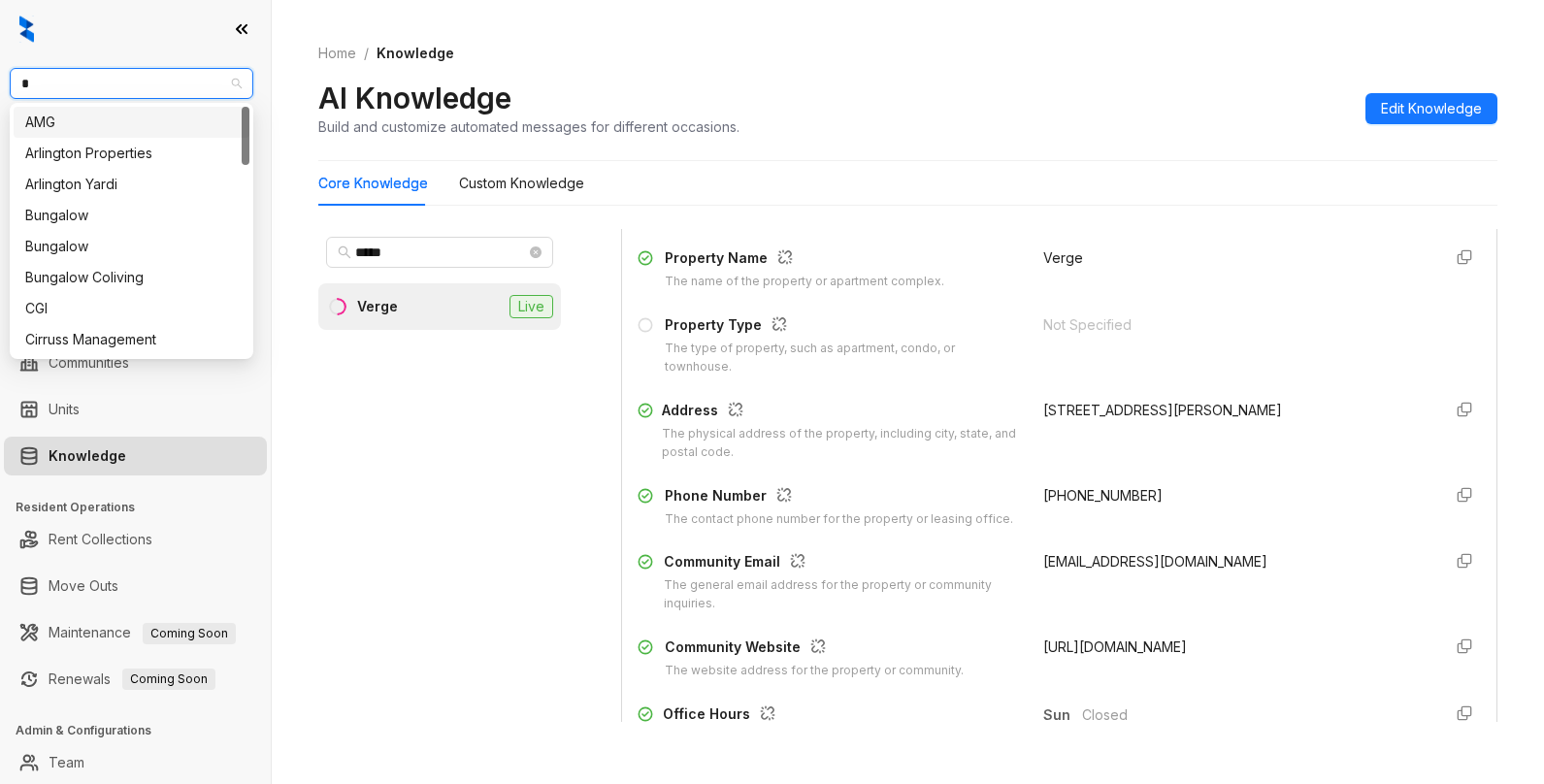
type input "**"
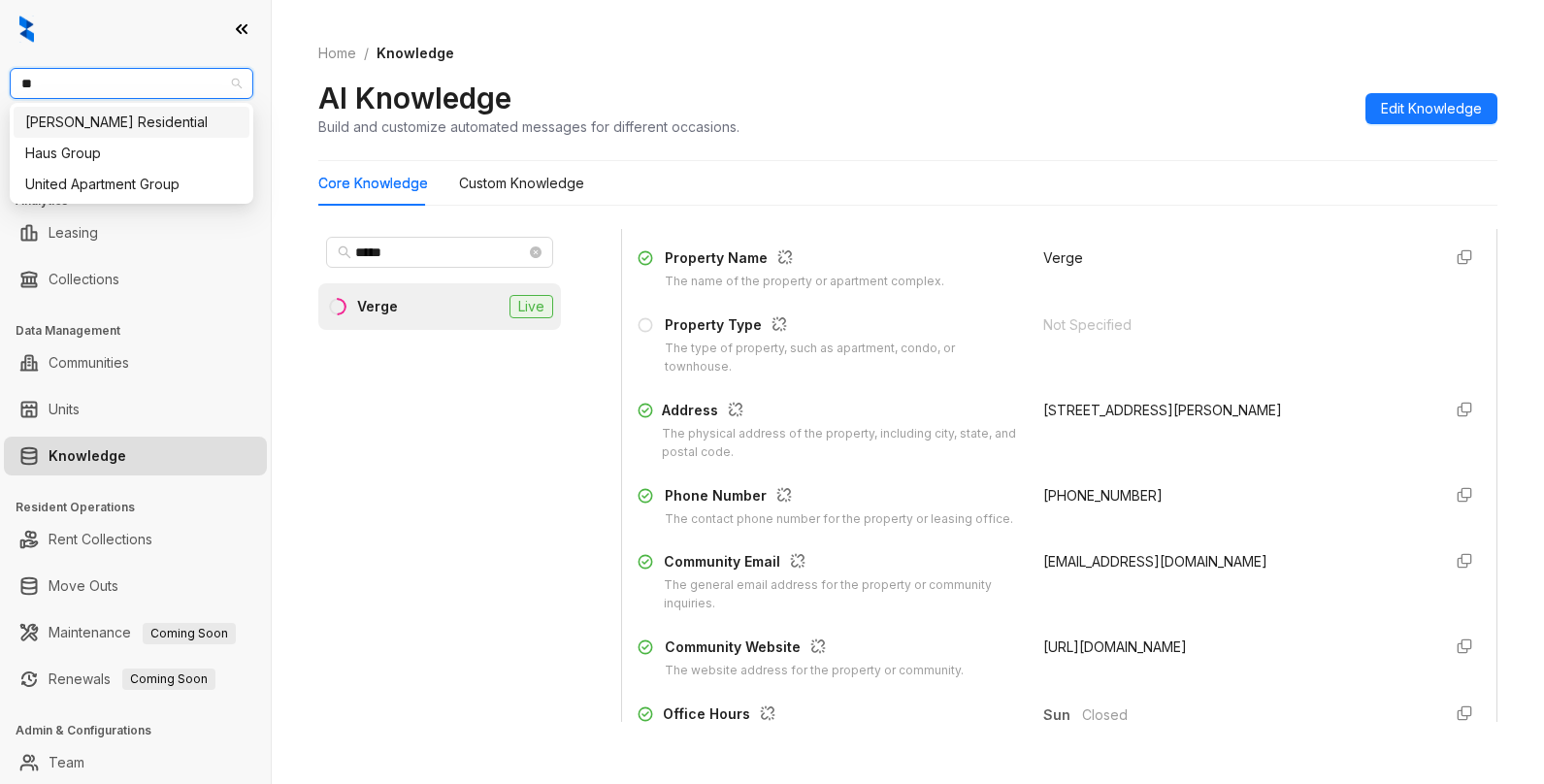
click at [106, 126] on div "Griffis Residential" at bounding box center [131, 122] width 212 height 22
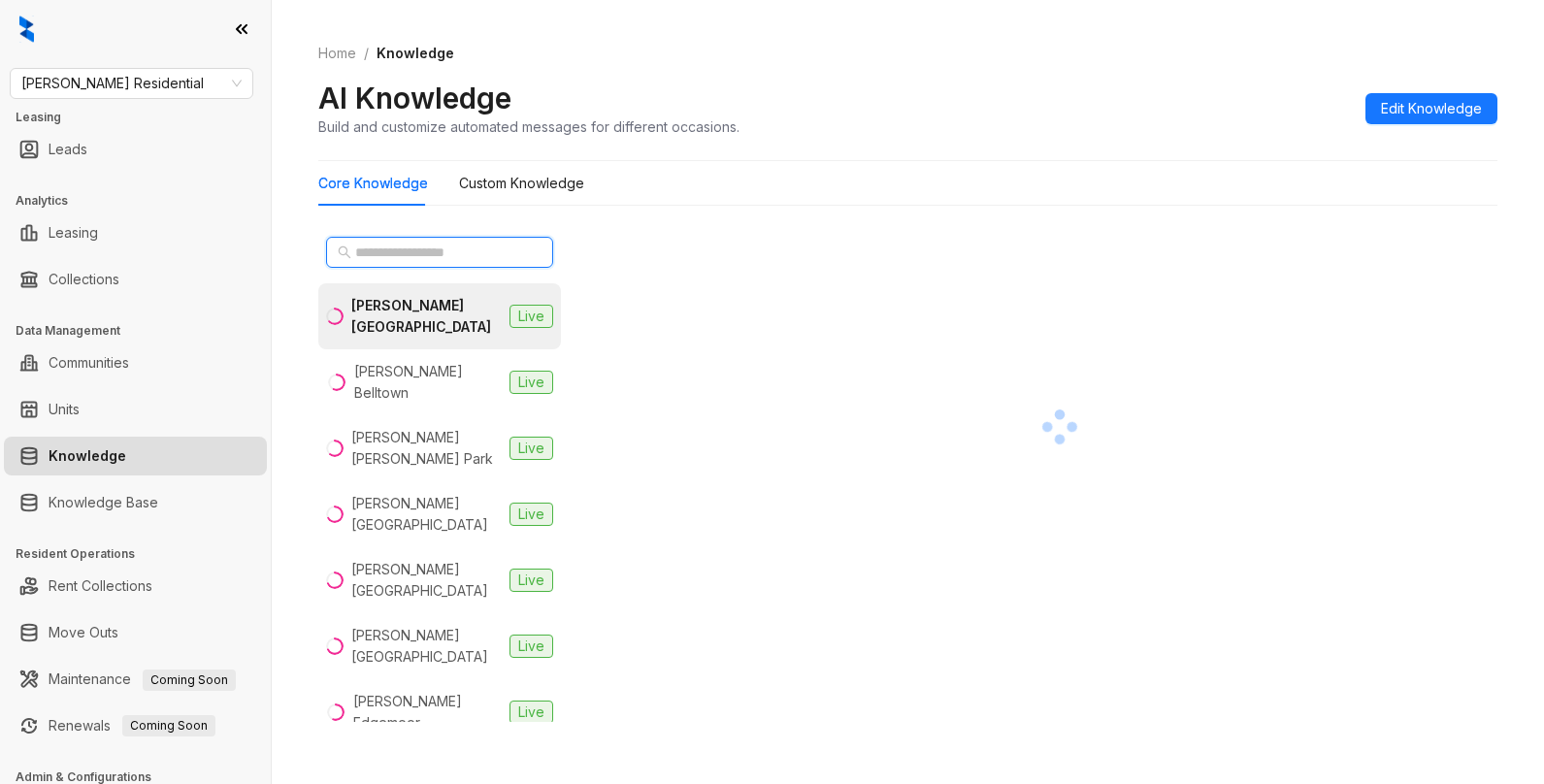
click at [489, 250] on input "text" at bounding box center [441, 253] width 170 height 22
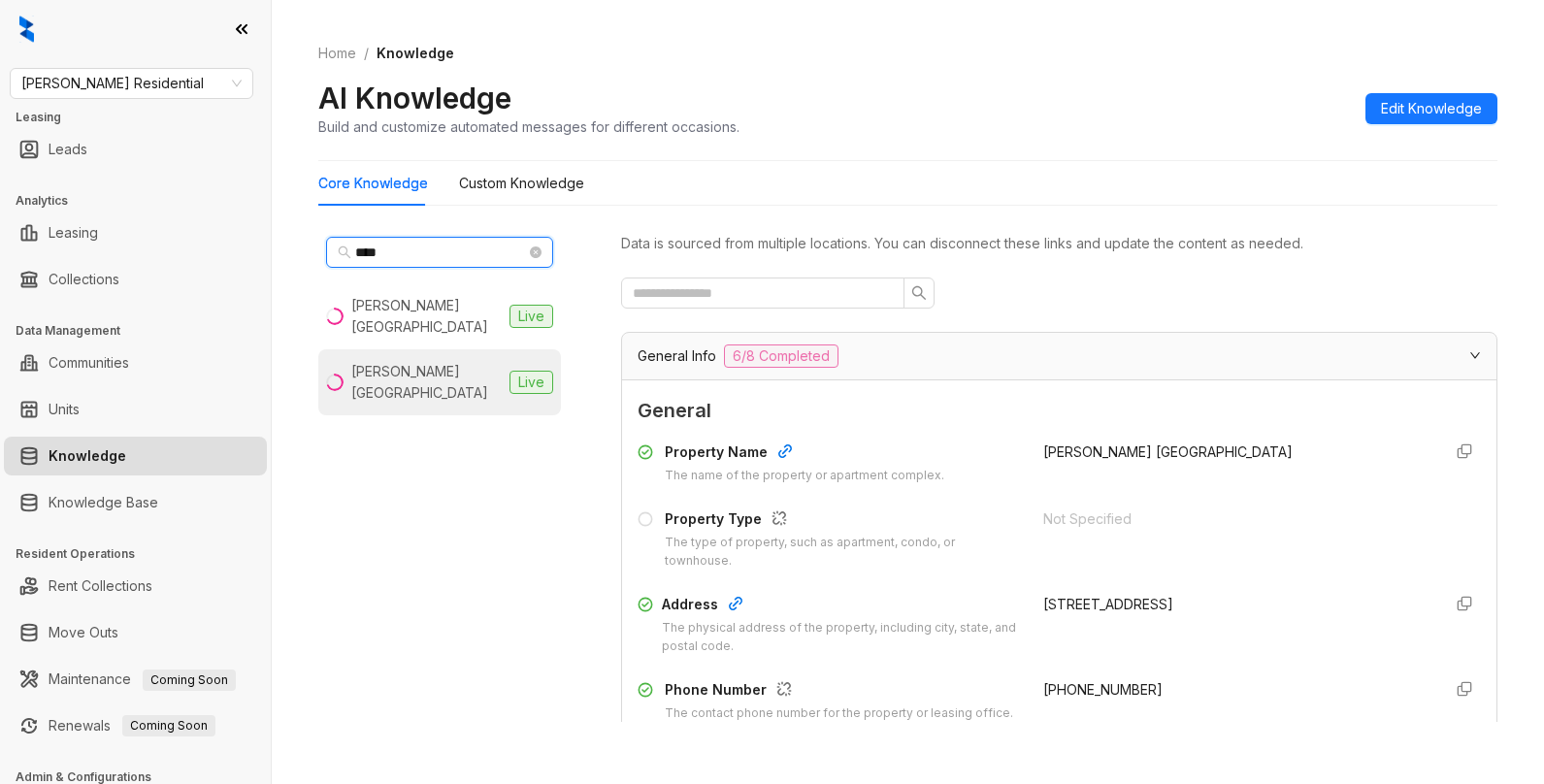
type input "****"
click at [453, 365] on div "[PERSON_NAME][GEOGRAPHIC_DATA]" at bounding box center [427, 383] width 151 height 43
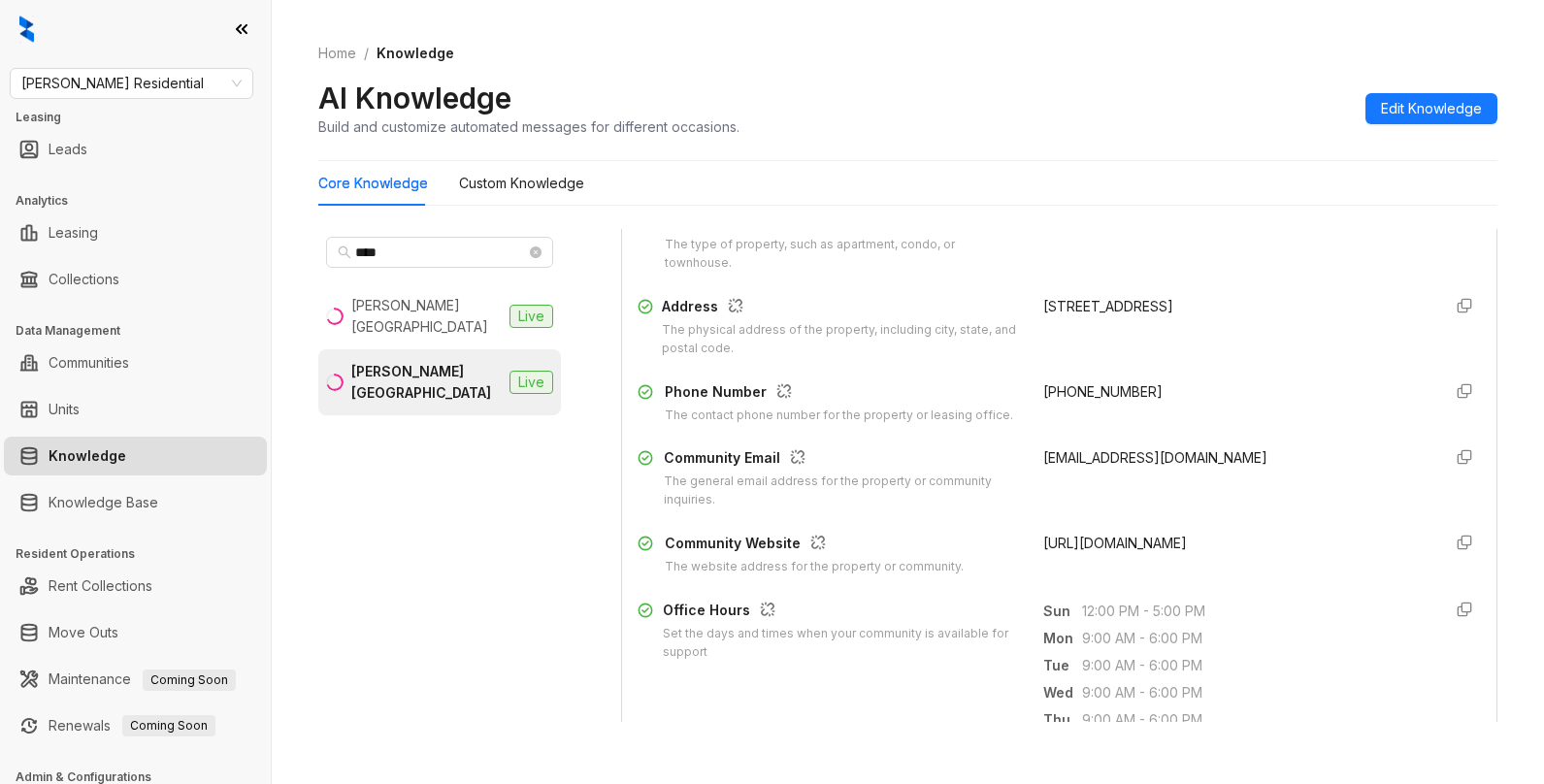
scroll to position [291, 0]
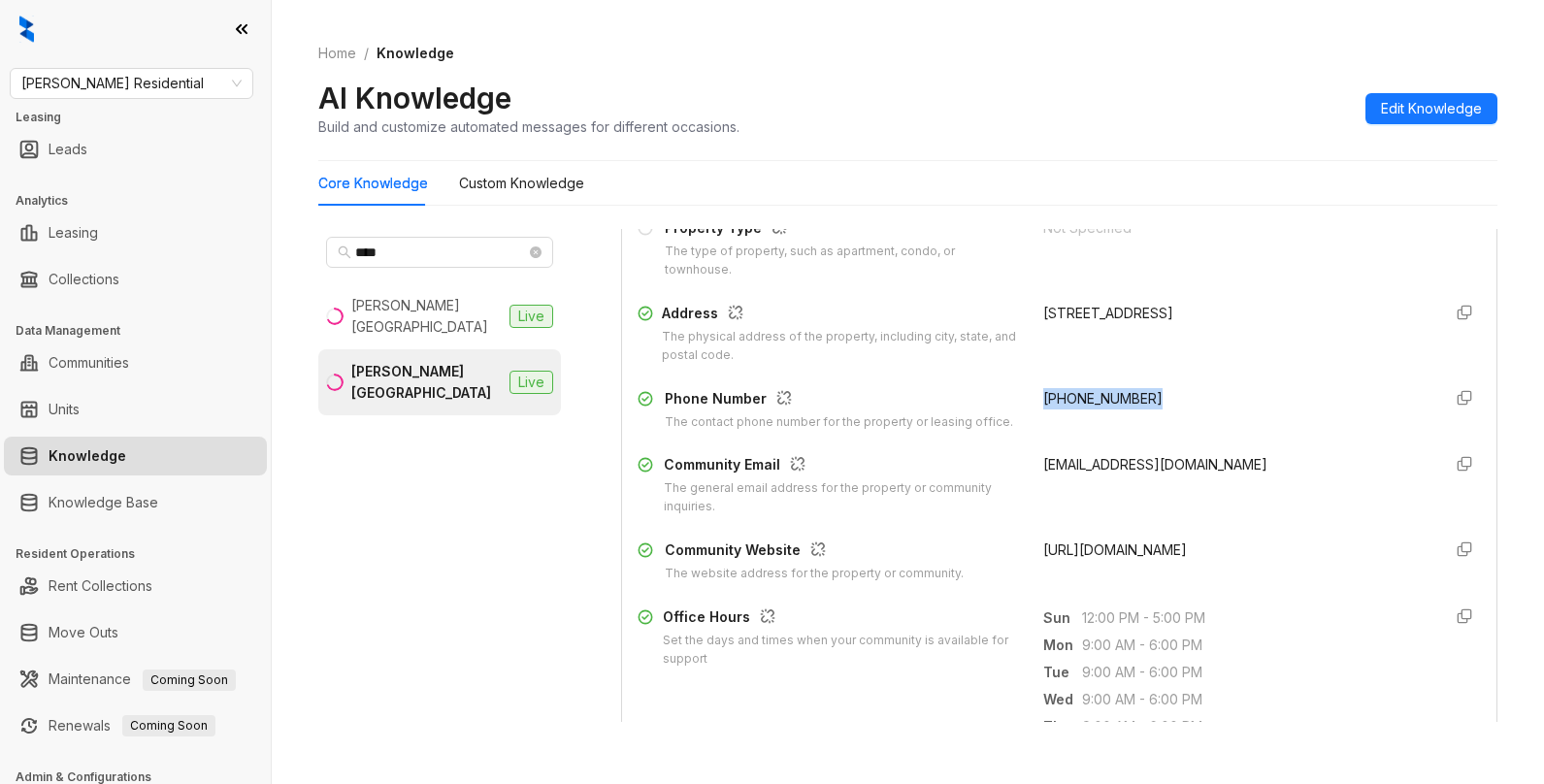
drag, startPoint x: 1023, startPoint y: 395, endPoint x: 1129, endPoint y: 397, distance: 106.0
click at [1129, 397] on div "[PHONE_NUMBER]" at bounding box center [1235, 410] width 383 height 44
copy span "[PHONE_NUMBER]"
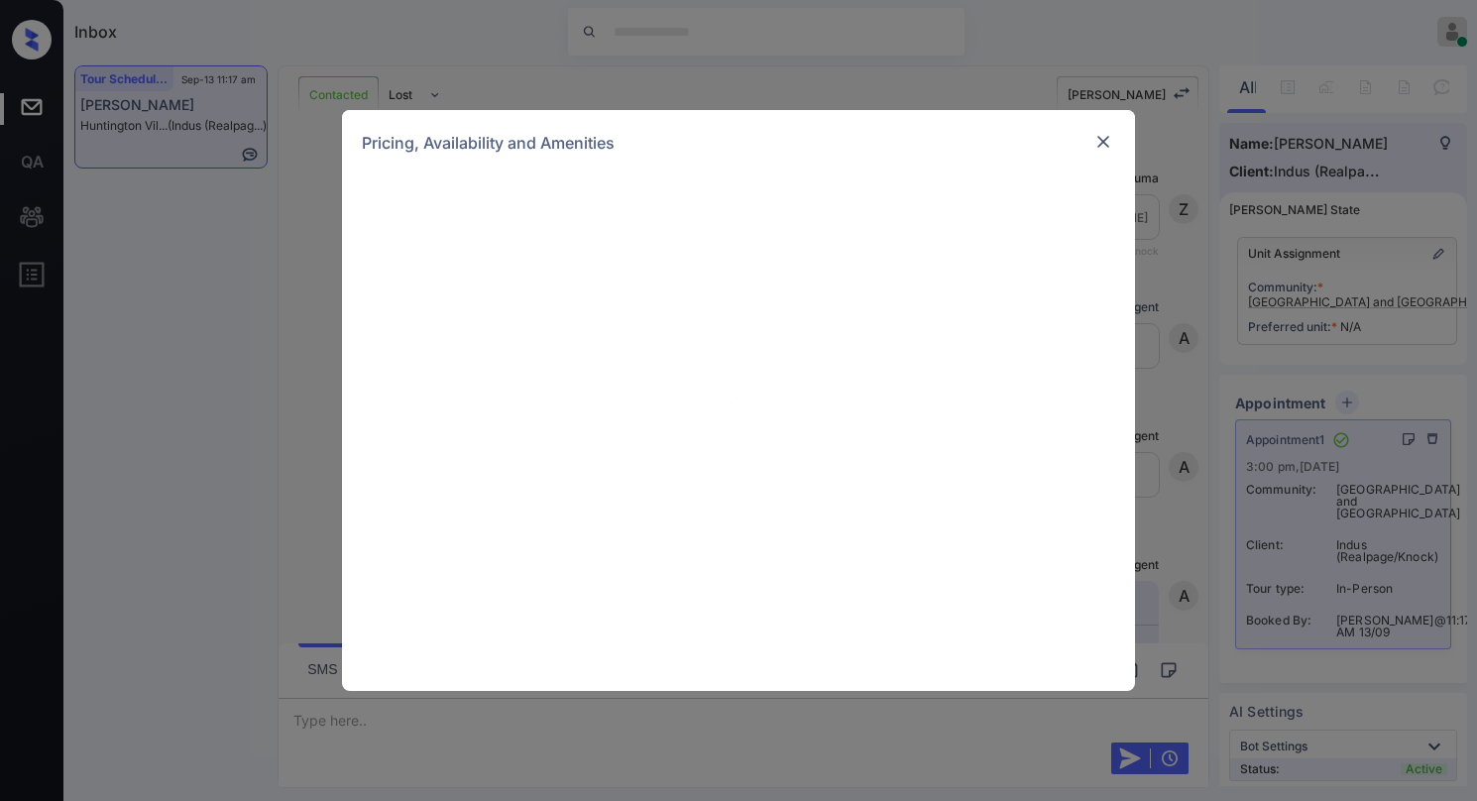
scroll to position [3658, 0]
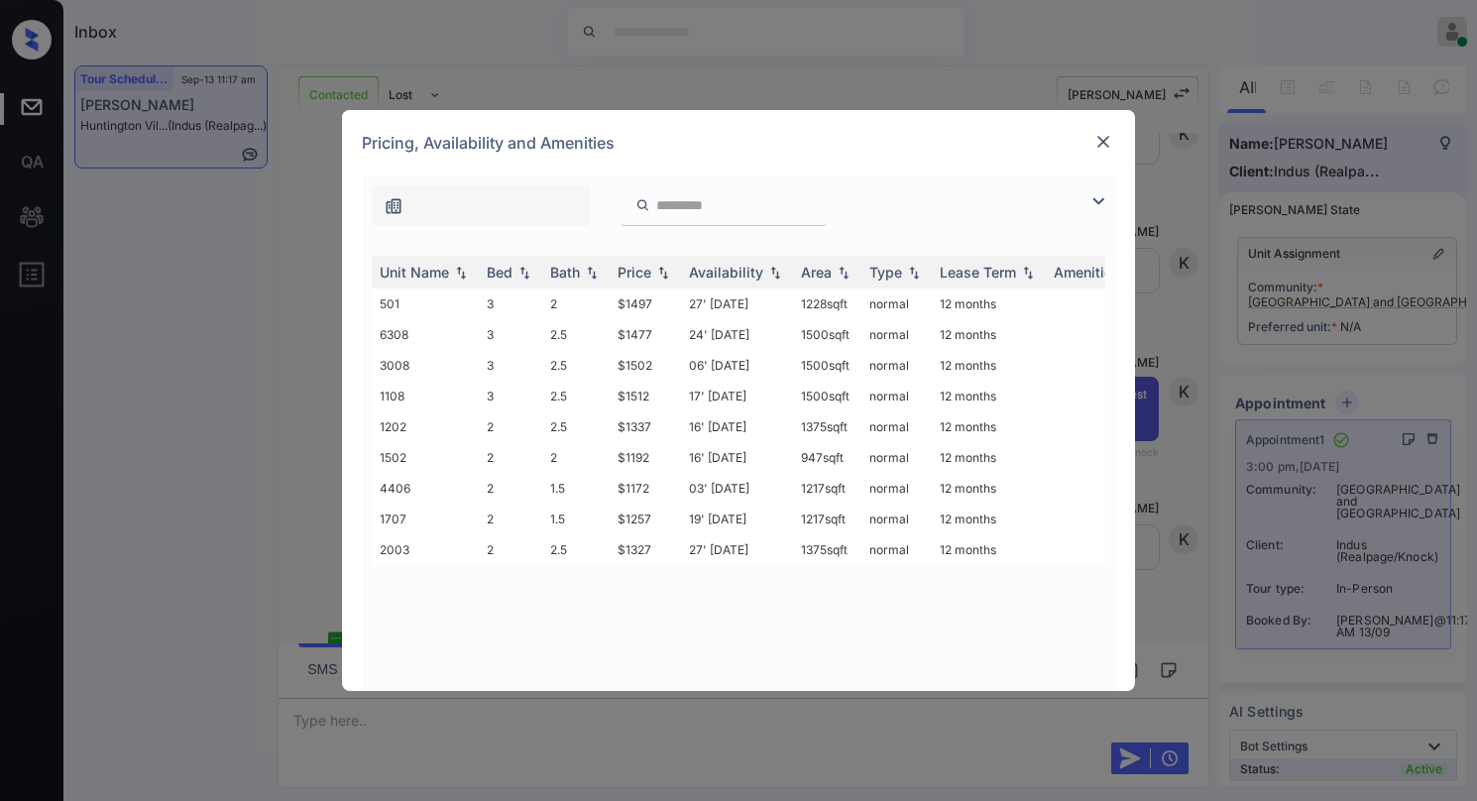
click at [1098, 140] on img at bounding box center [1103, 142] width 20 height 20
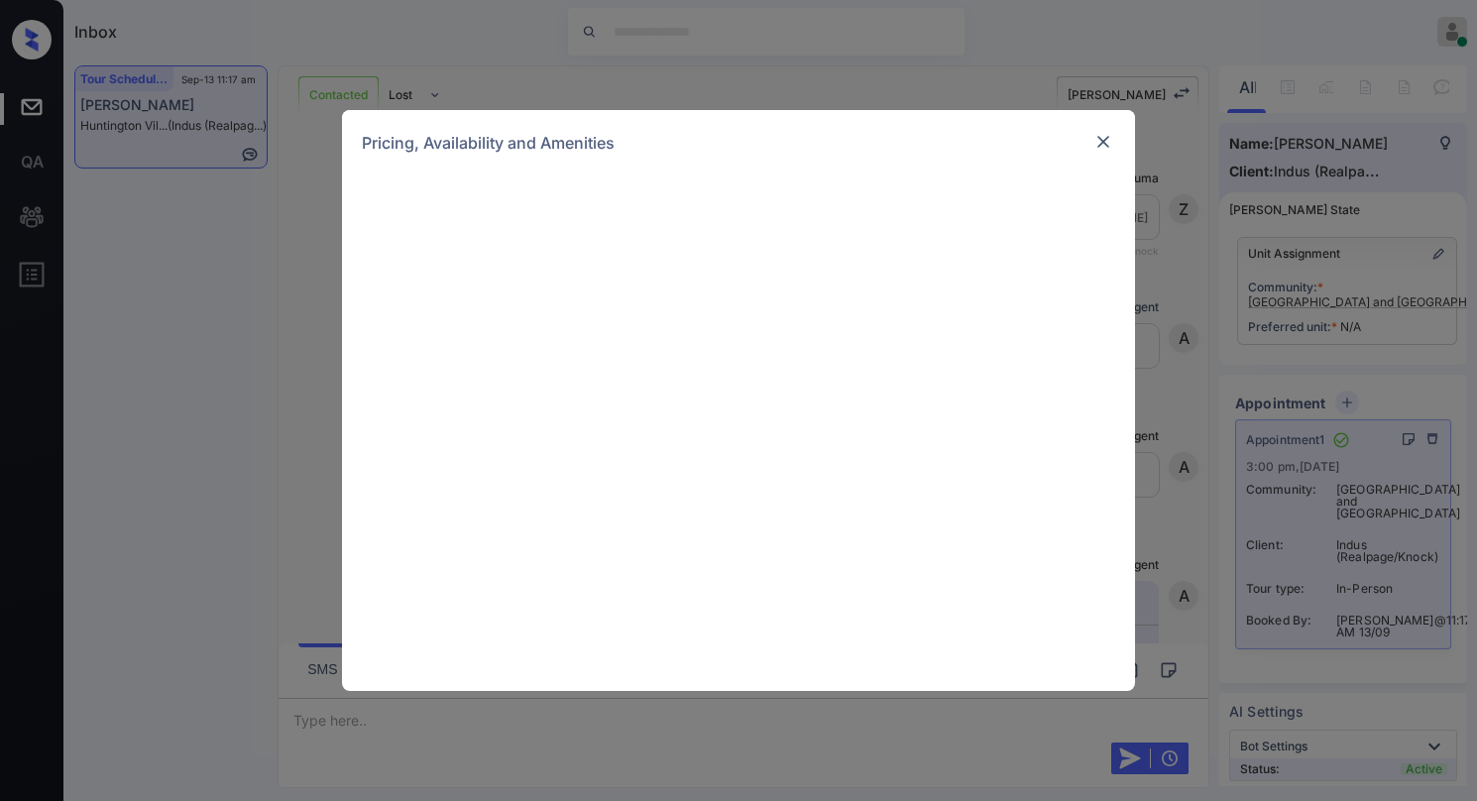
scroll to position [3658, 0]
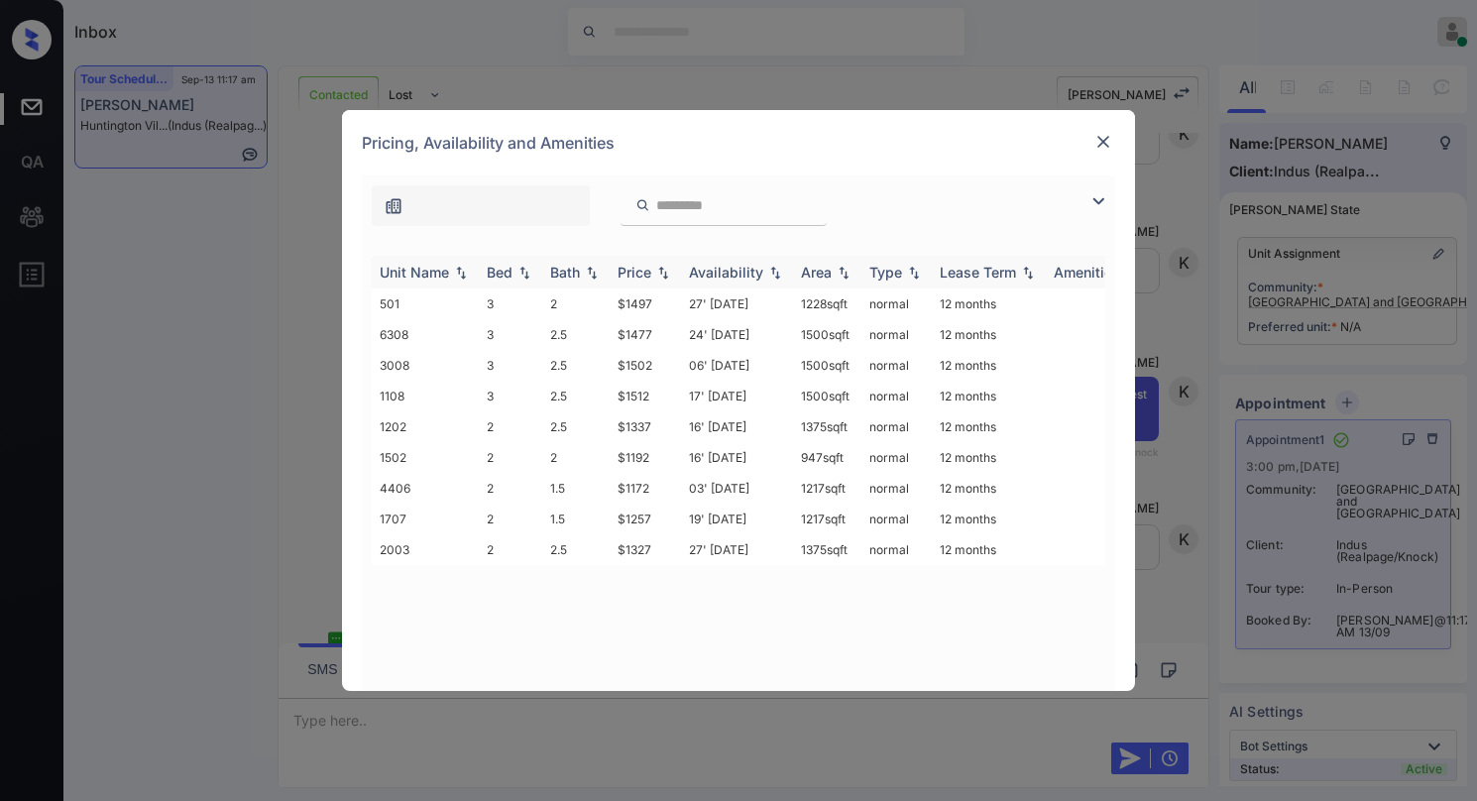
click at [645, 274] on div "Price" at bounding box center [635, 272] width 34 height 17
click at [1103, 144] on img at bounding box center [1103, 142] width 20 height 20
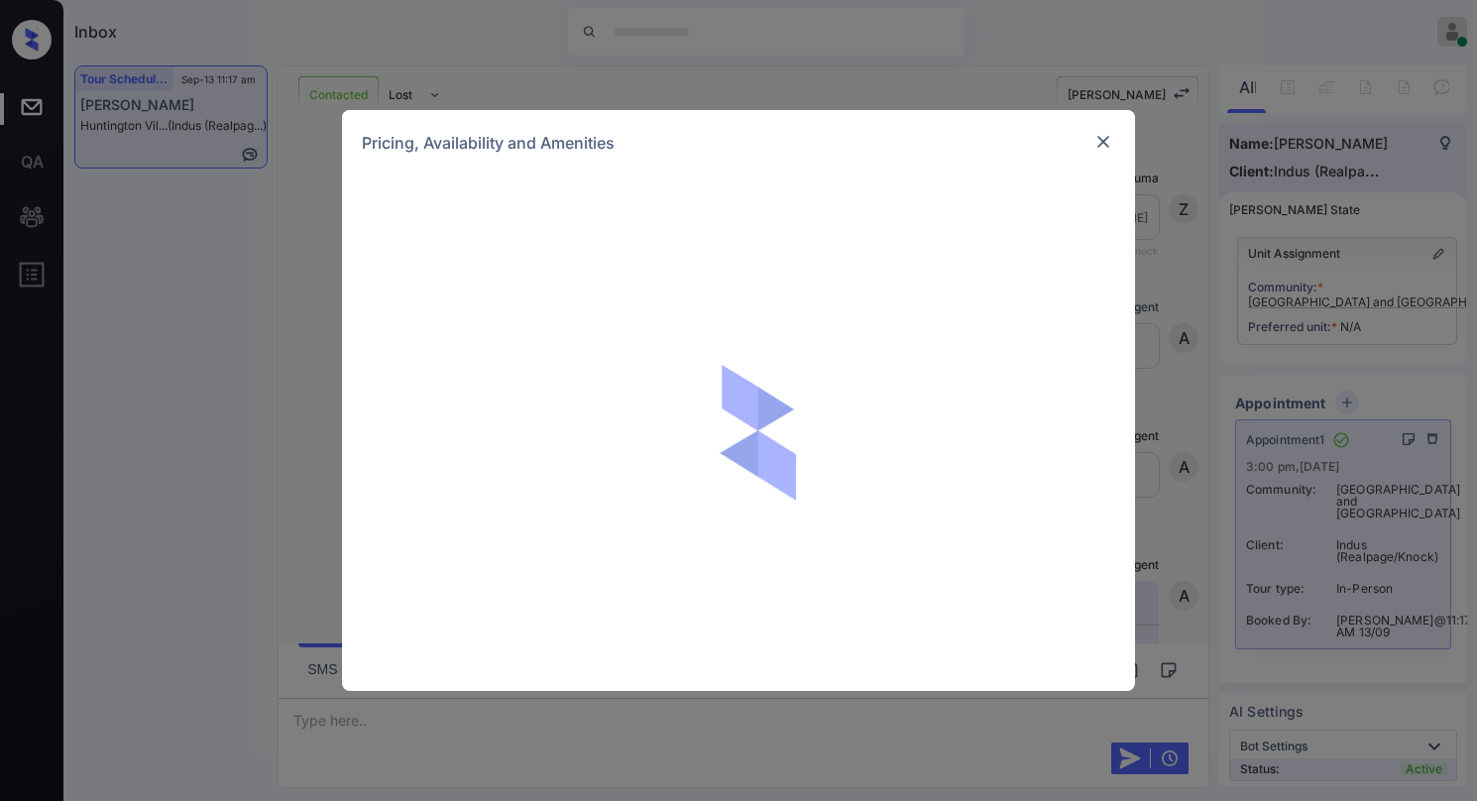
scroll to position [5839, 0]
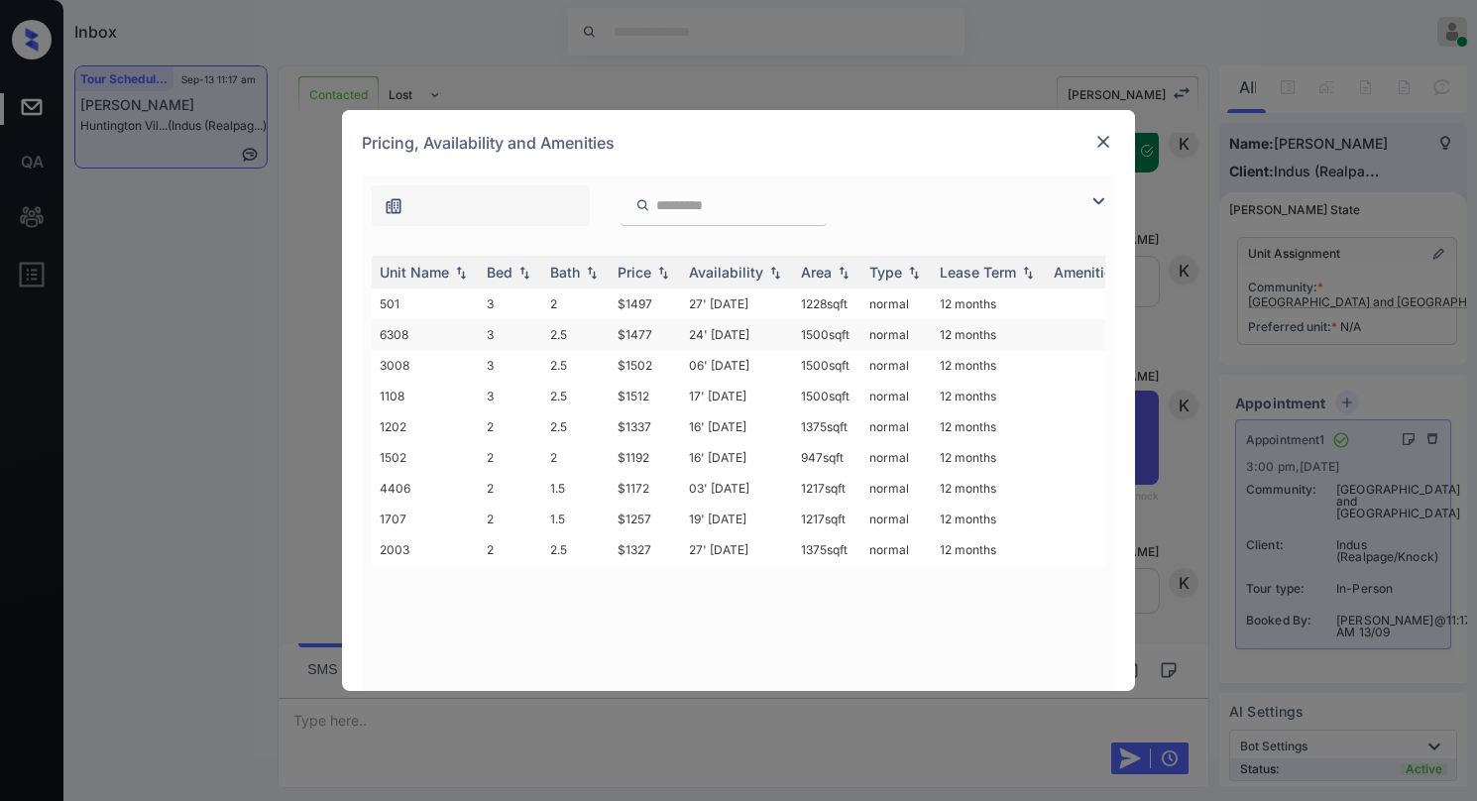
click at [636, 335] on td "$1477" at bounding box center [645, 334] width 71 height 31
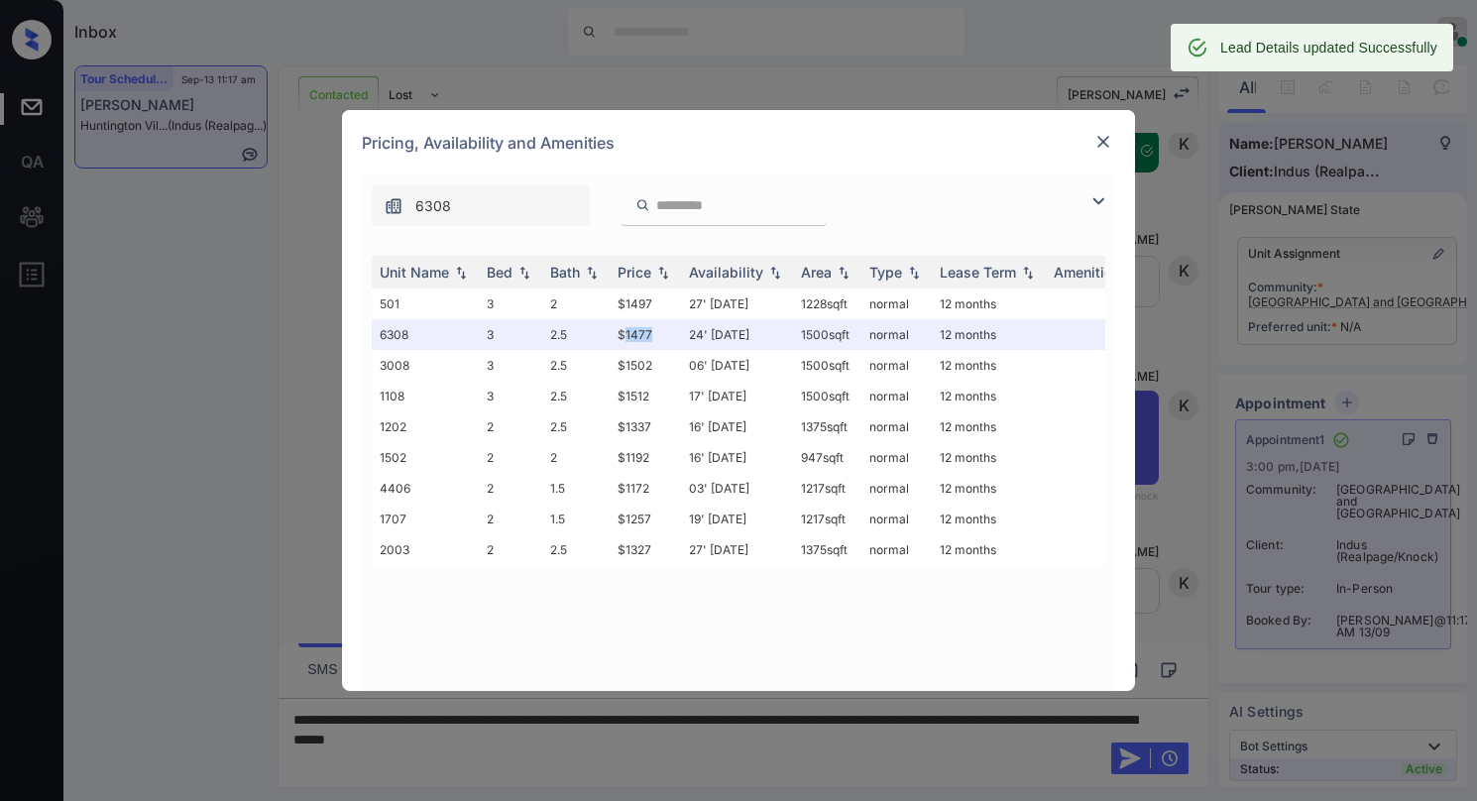
click at [1105, 140] on img at bounding box center [1103, 142] width 20 height 20
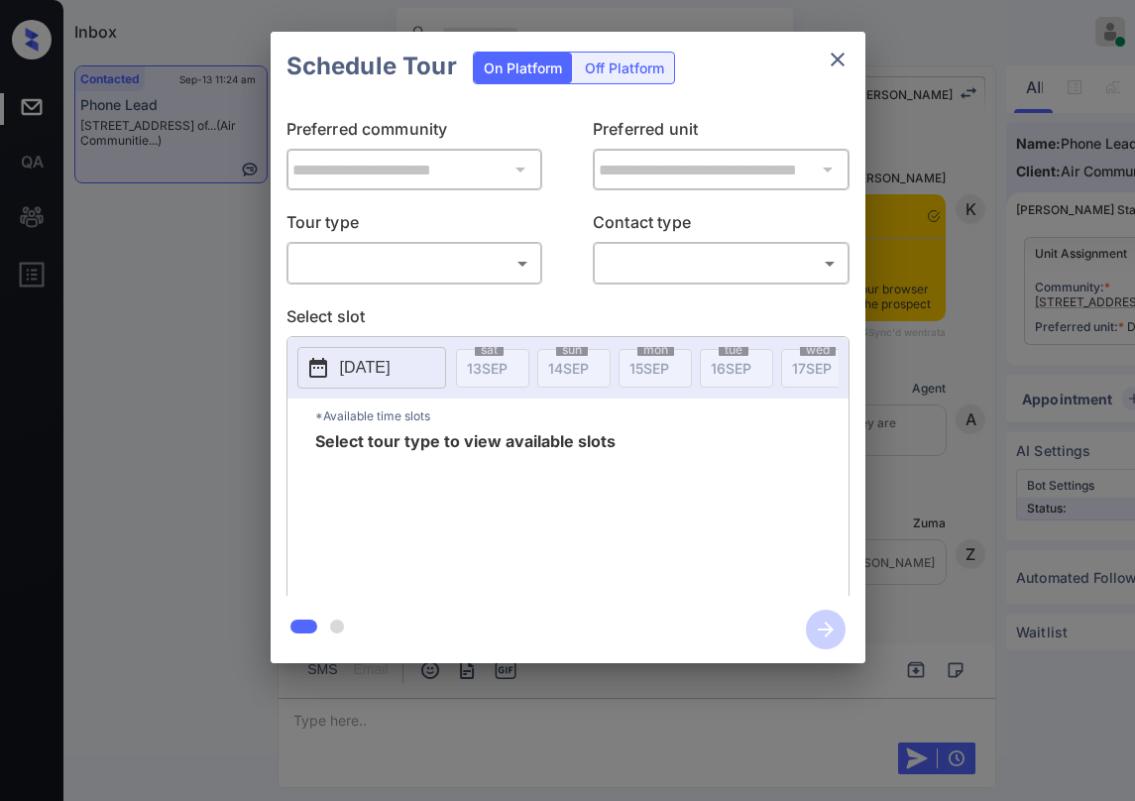
click at [401, 272] on body "Inbox Paolo Gabriel Online Set yourself offline Set yourself on break Profile S…" at bounding box center [567, 400] width 1135 height 801
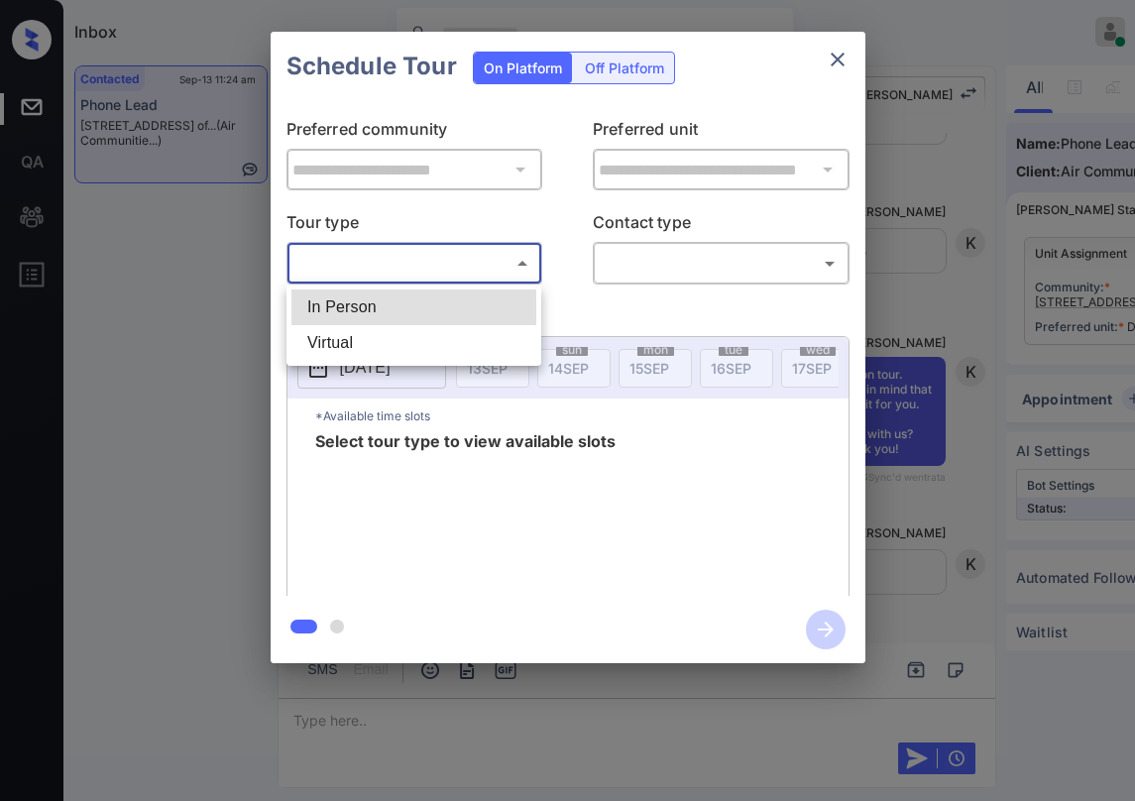
click at [422, 302] on li "In Person" at bounding box center [413, 307] width 245 height 36
type input "********"
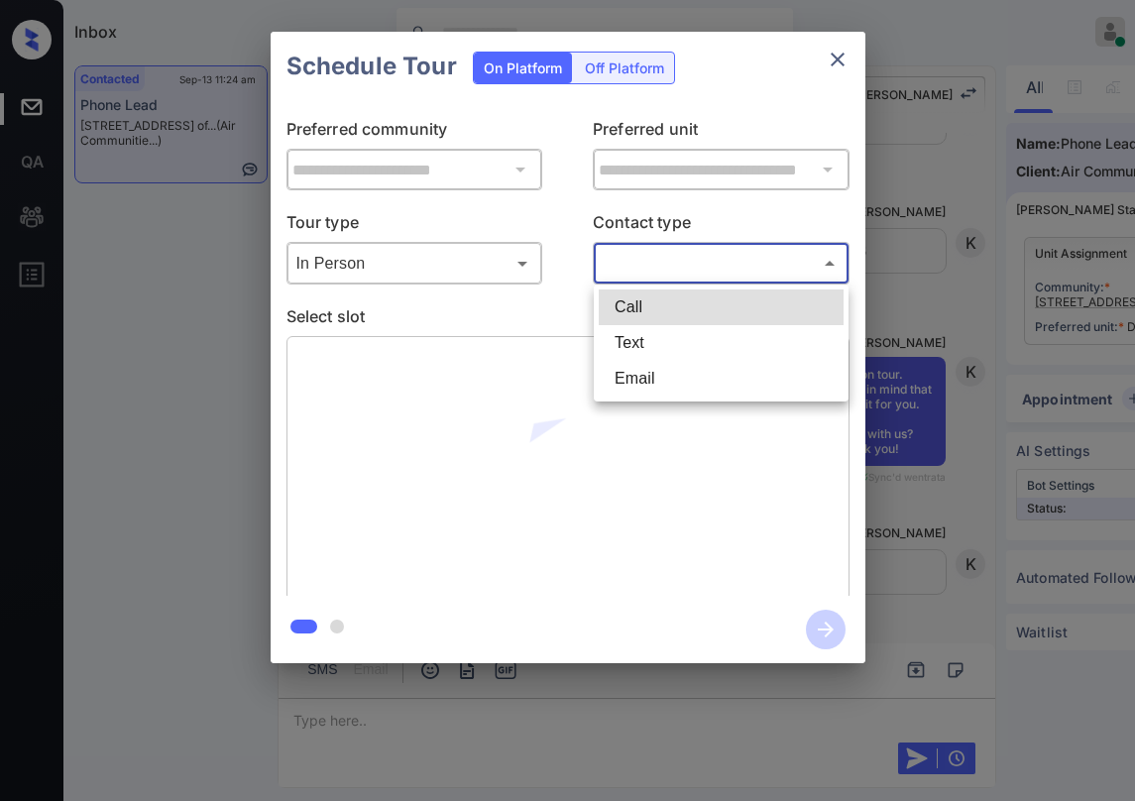
click at [712, 277] on body "Inbox Paolo Gabriel Online Set yourself offline Set yourself on break Profile S…" at bounding box center [567, 400] width 1135 height 801
click at [678, 347] on li "Text" at bounding box center [721, 343] width 245 height 36
type input "****"
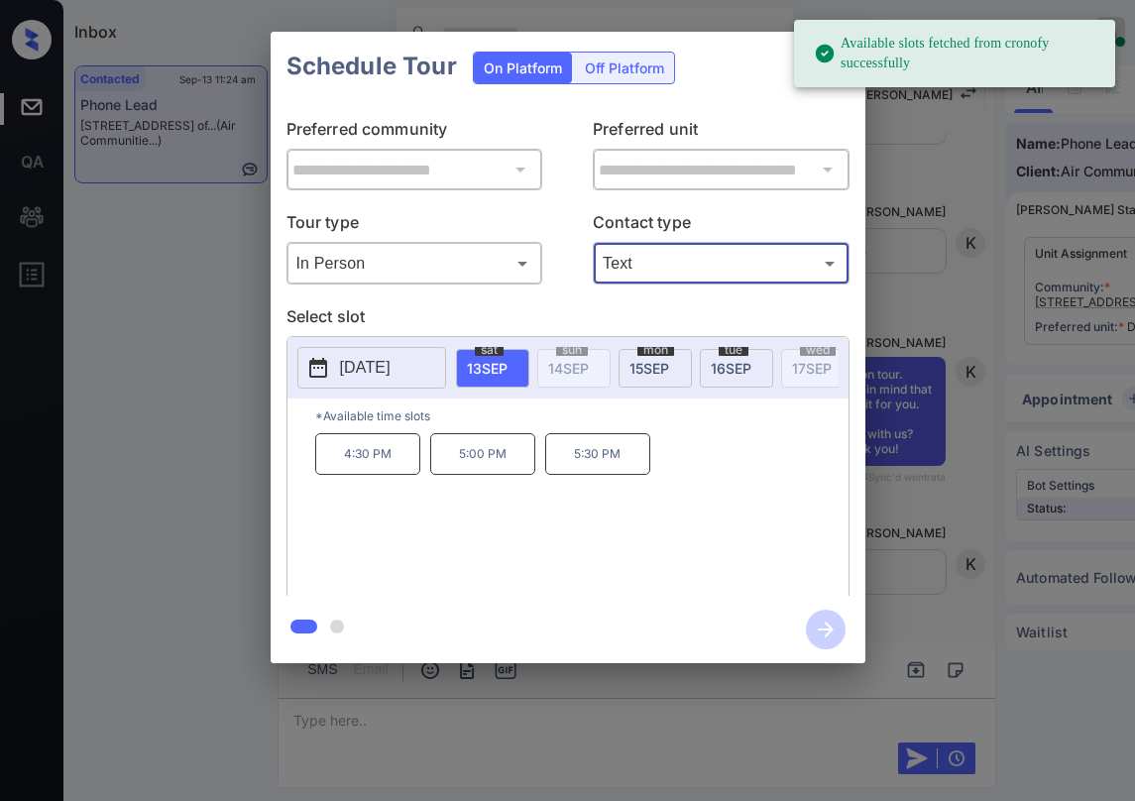
click at [645, 364] on span "15 SEP" at bounding box center [650, 368] width 40 height 17
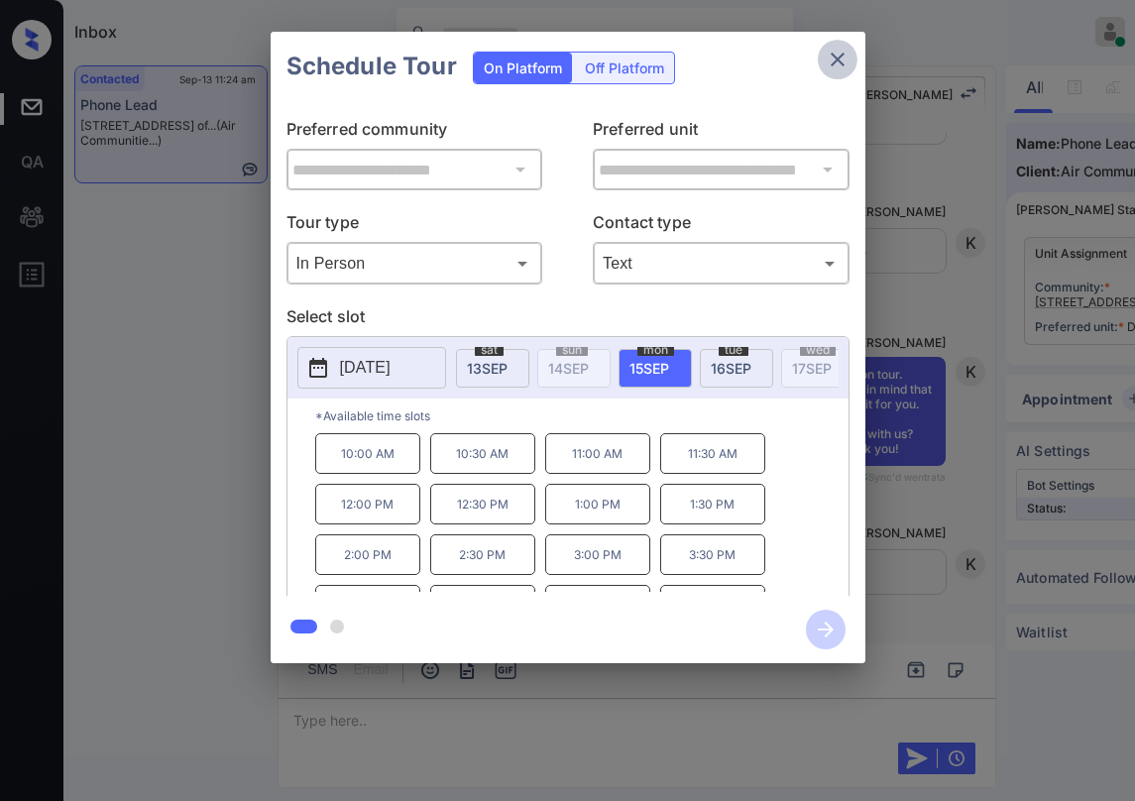
click at [842, 70] on icon "close" at bounding box center [838, 60] width 24 height 24
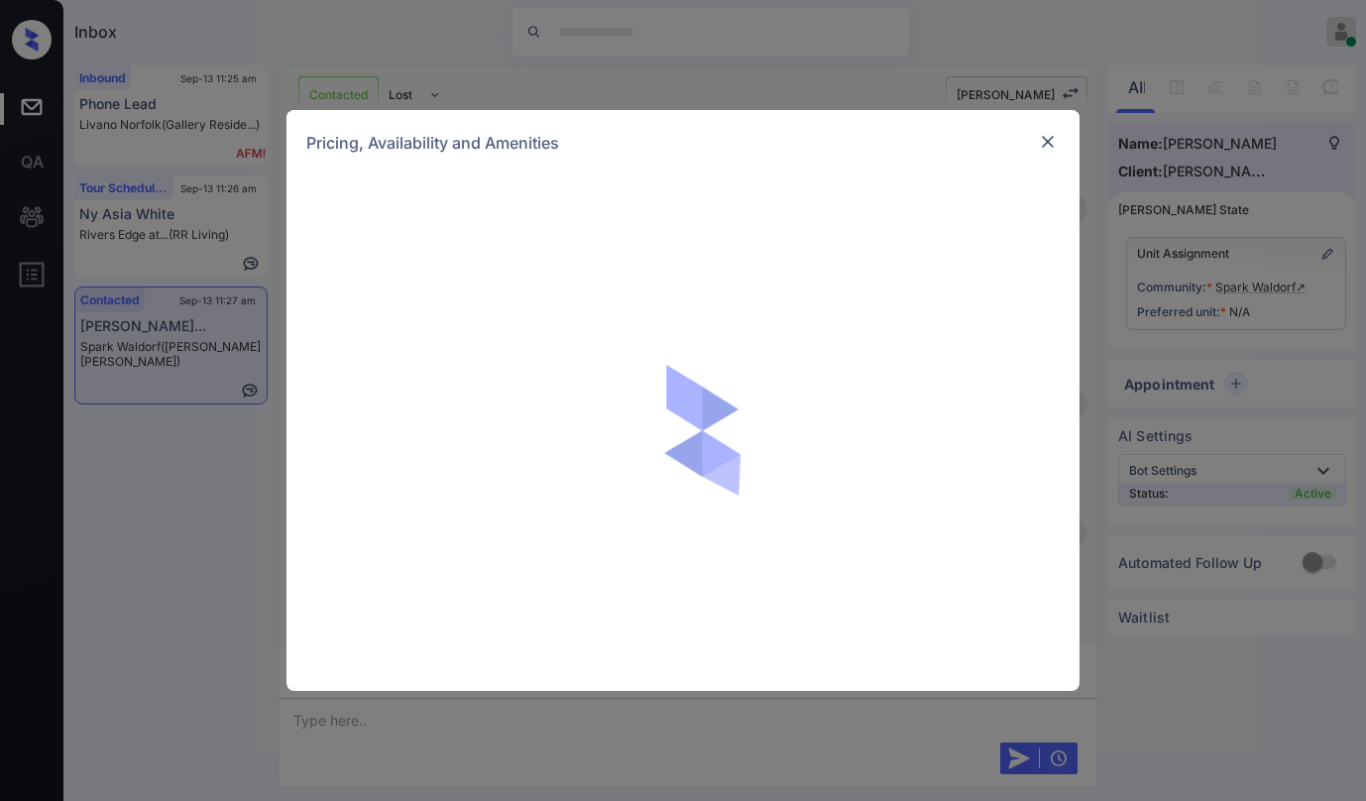
scroll to position [4628, 0]
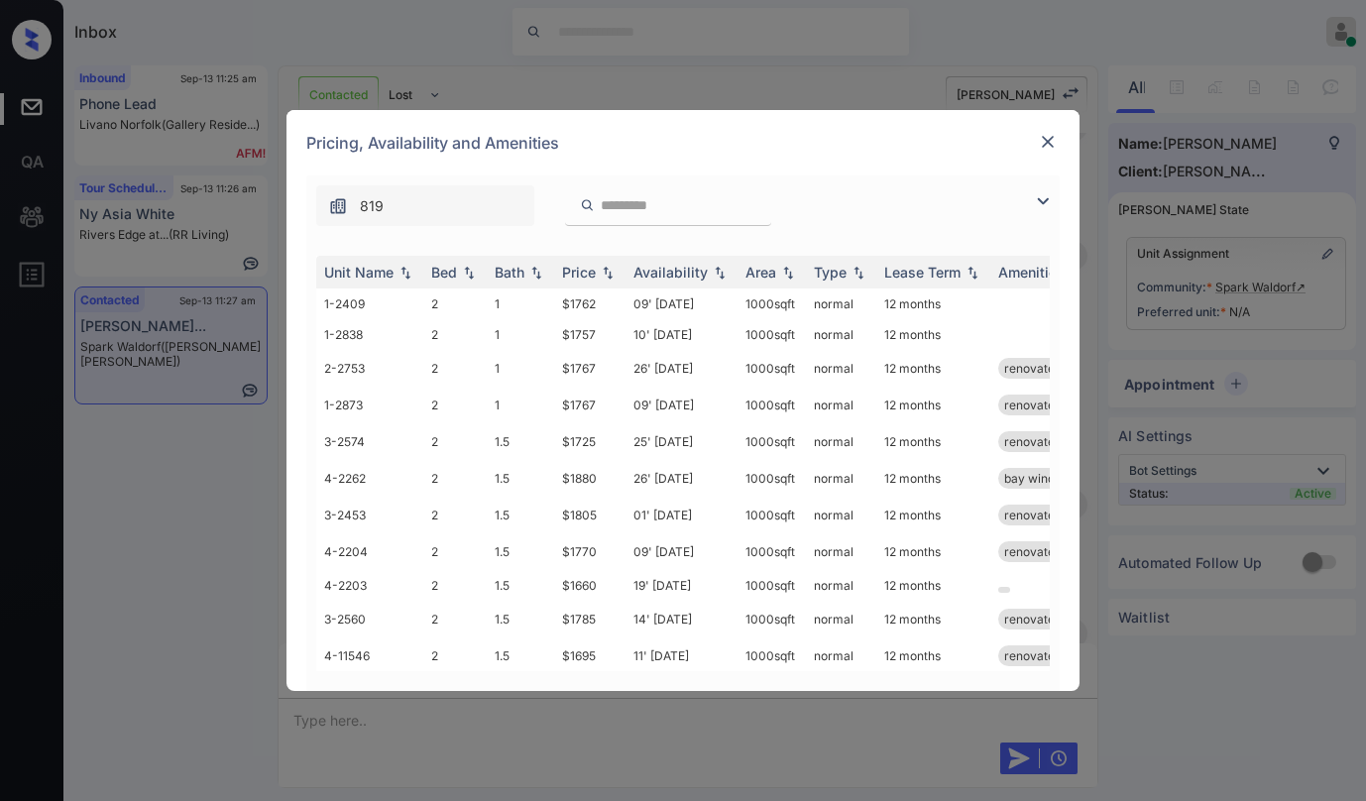
click at [1054, 143] on img at bounding box center [1048, 142] width 20 height 20
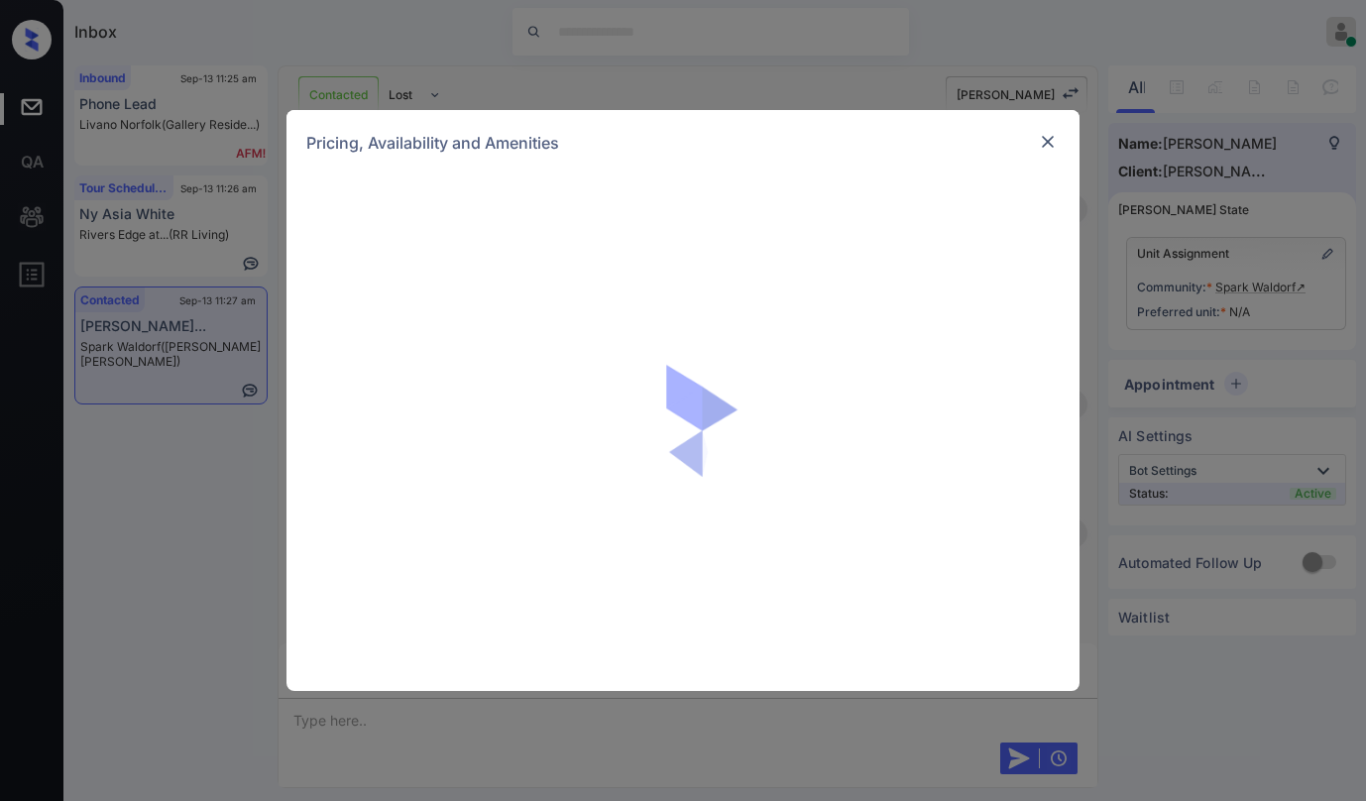
scroll to position [4727, 0]
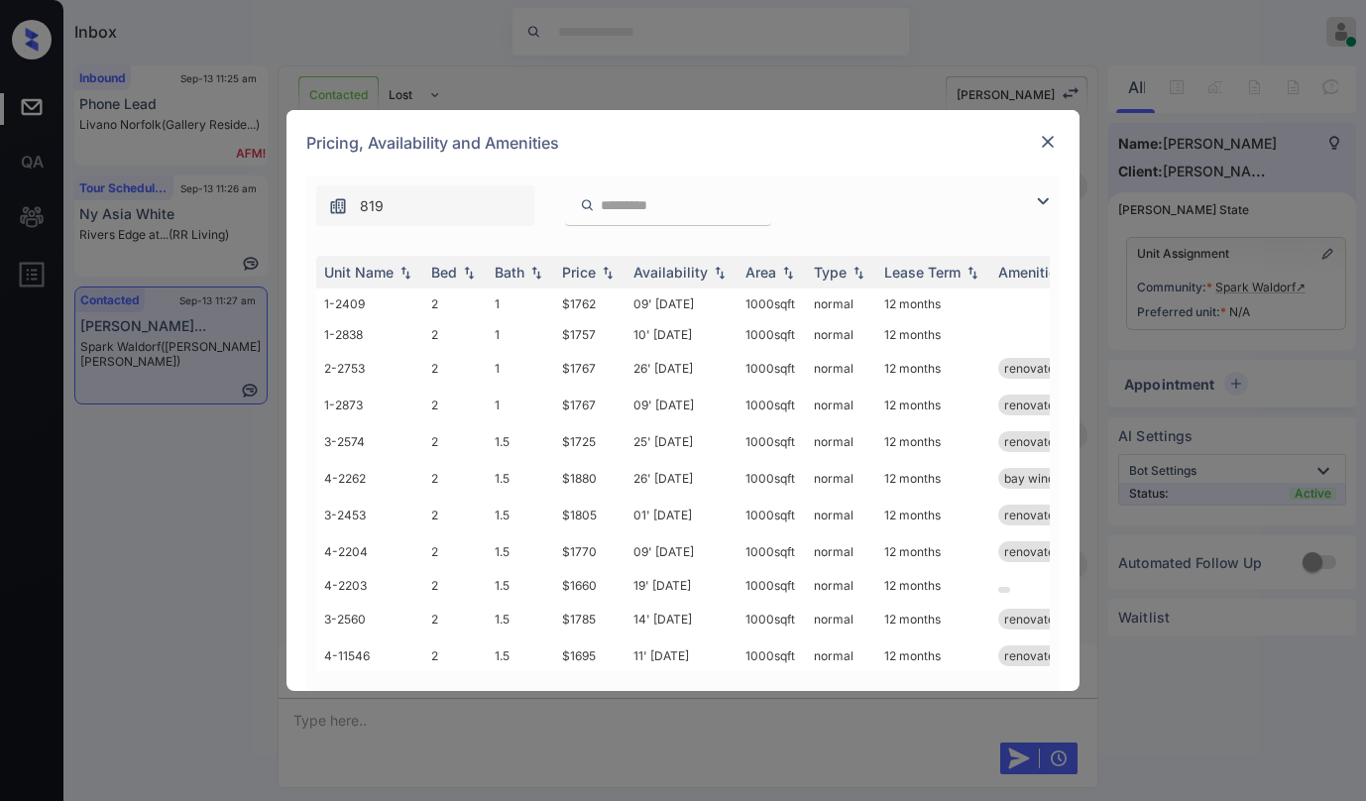
click at [1049, 139] on img at bounding box center [1048, 142] width 20 height 20
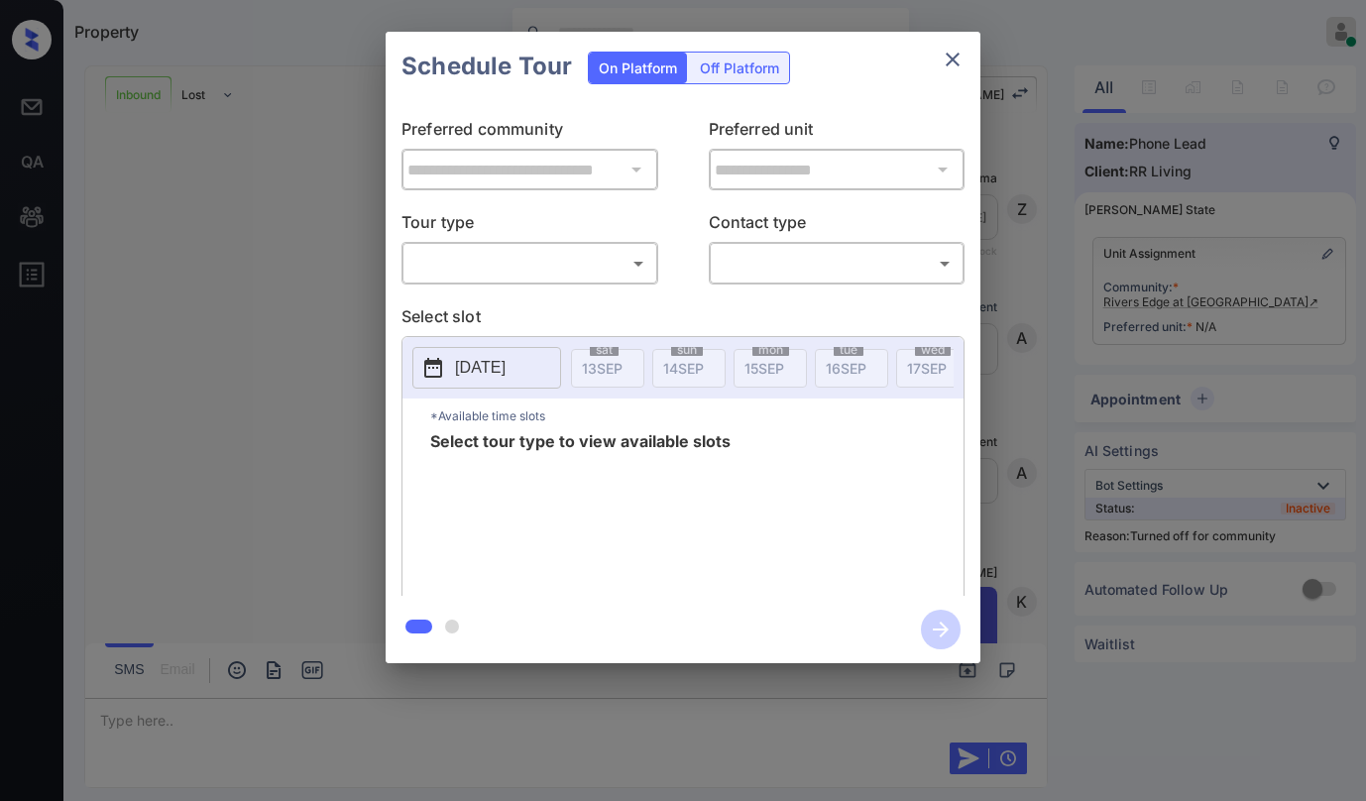
scroll to position [1336, 0]
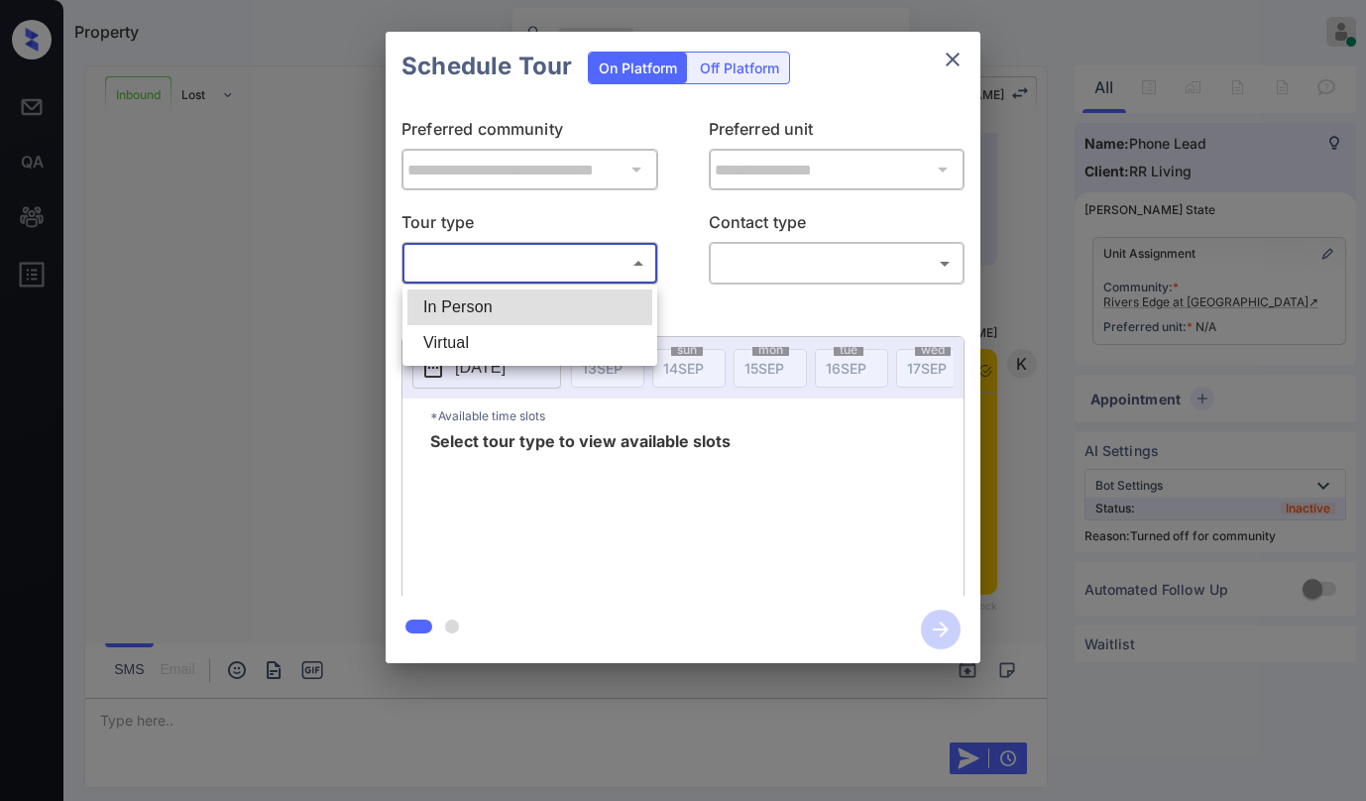
click at [578, 260] on body "Property [PERSON_NAME] Online Set yourself offline Set yourself on break Profil…" at bounding box center [683, 400] width 1366 height 801
click at [564, 297] on li "In Person" at bounding box center [529, 307] width 245 height 36
type input "********"
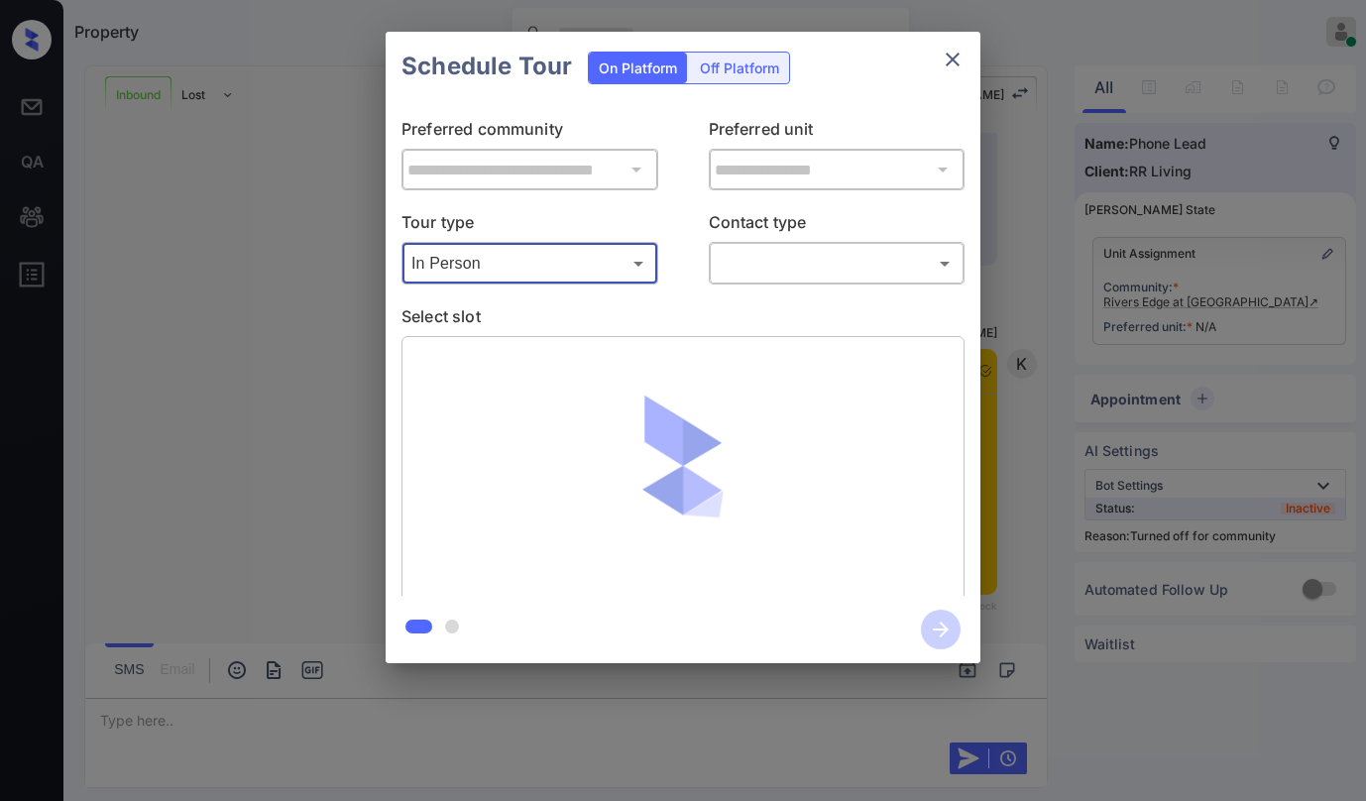
click at [747, 259] on body "Property [PERSON_NAME] Online Set yourself offline Set yourself on break Profil…" at bounding box center [683, 400] width 1366 height 801
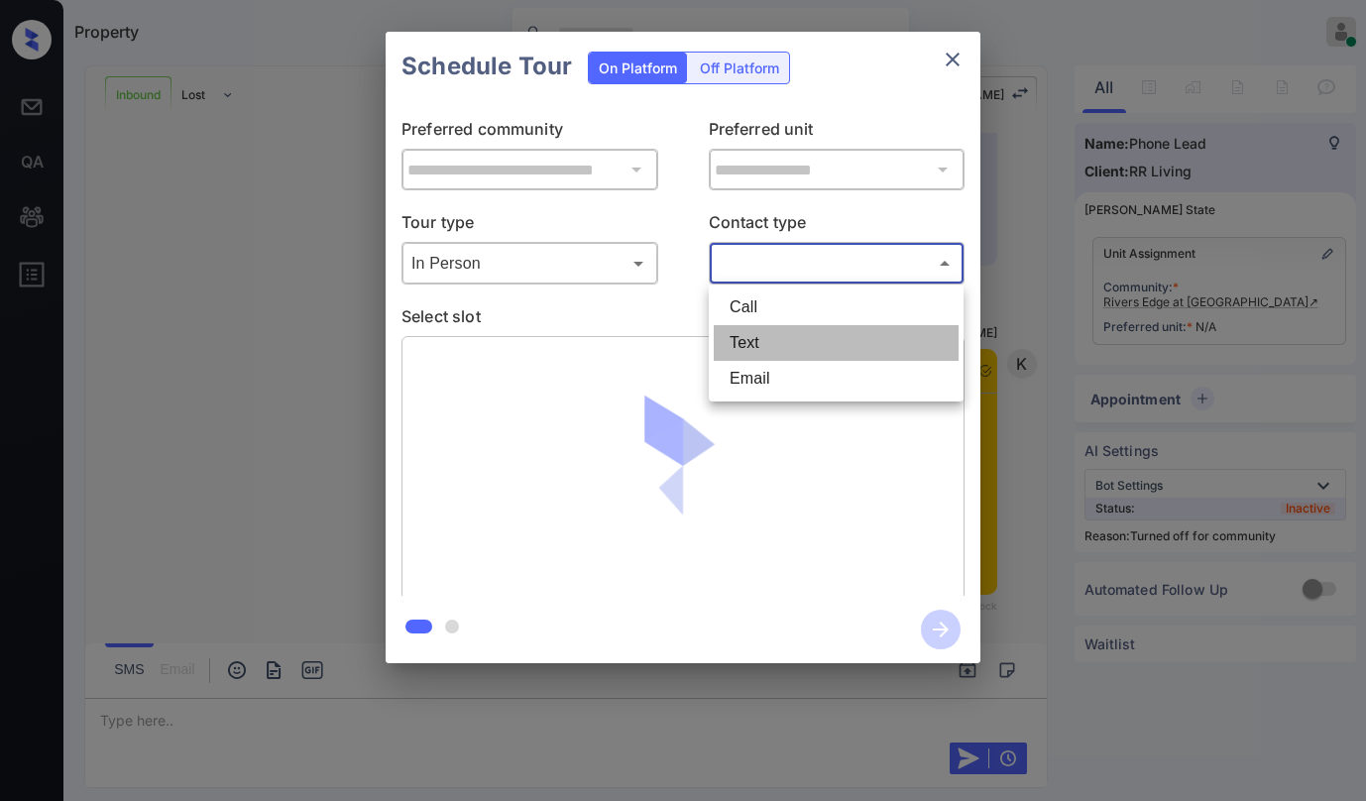
click at [762, 348] on li "Text" at bounding box center [836, 343] width 245 height 36
type input "****"
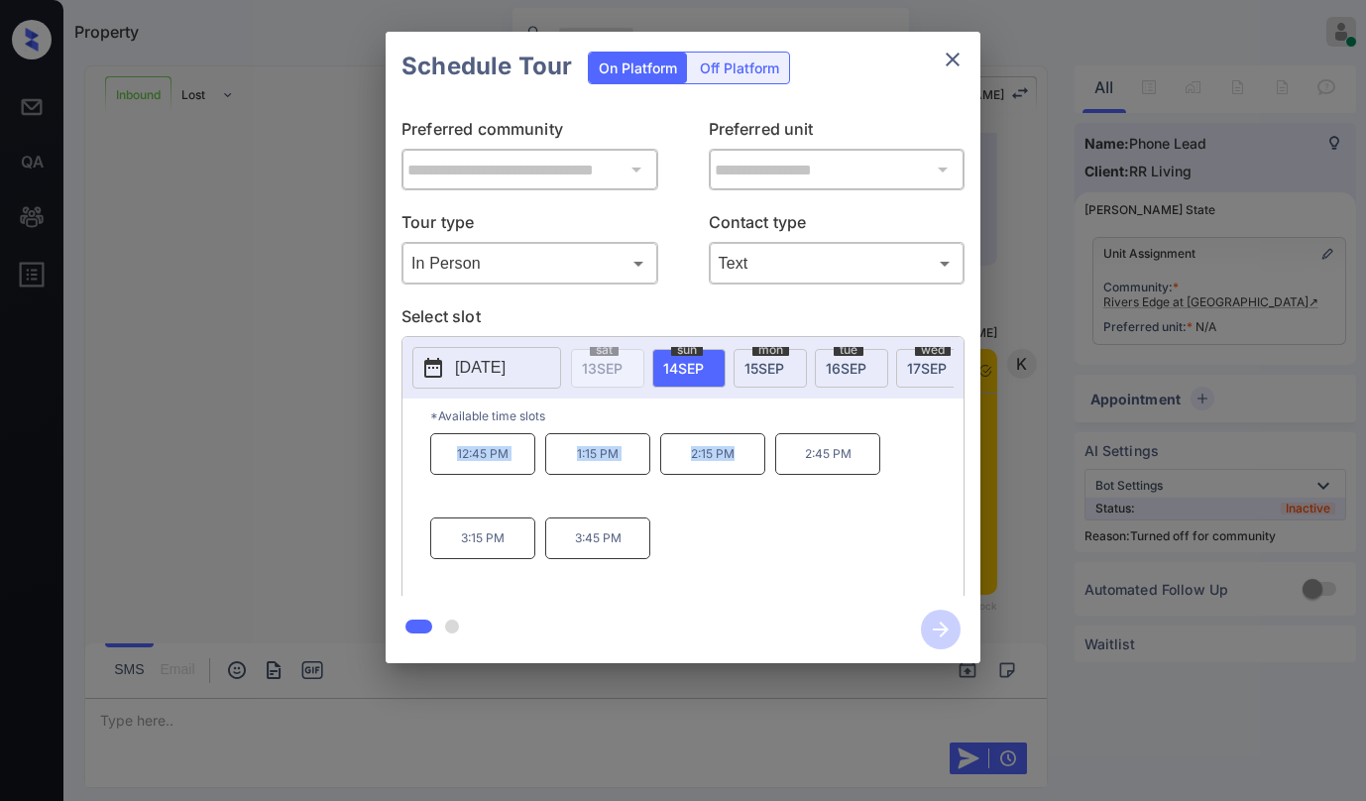
drag, startPoint x: 450, startPoint y: 456, endPoint x: 755, endPoint y: 471, distance: 305.7
click at [755, 471] on div "12:45 PM 1:15 PM 2:15 PM 2:45 PM 3:15 PM 3:45 PM" at bounding box center [696, 512] width 533 height 159
copy div "12:45 PM 1:15 PM 2:15 PM"
click at [286, 437] on div "**********" at bounding box center [683, 347] width 1366 height 695
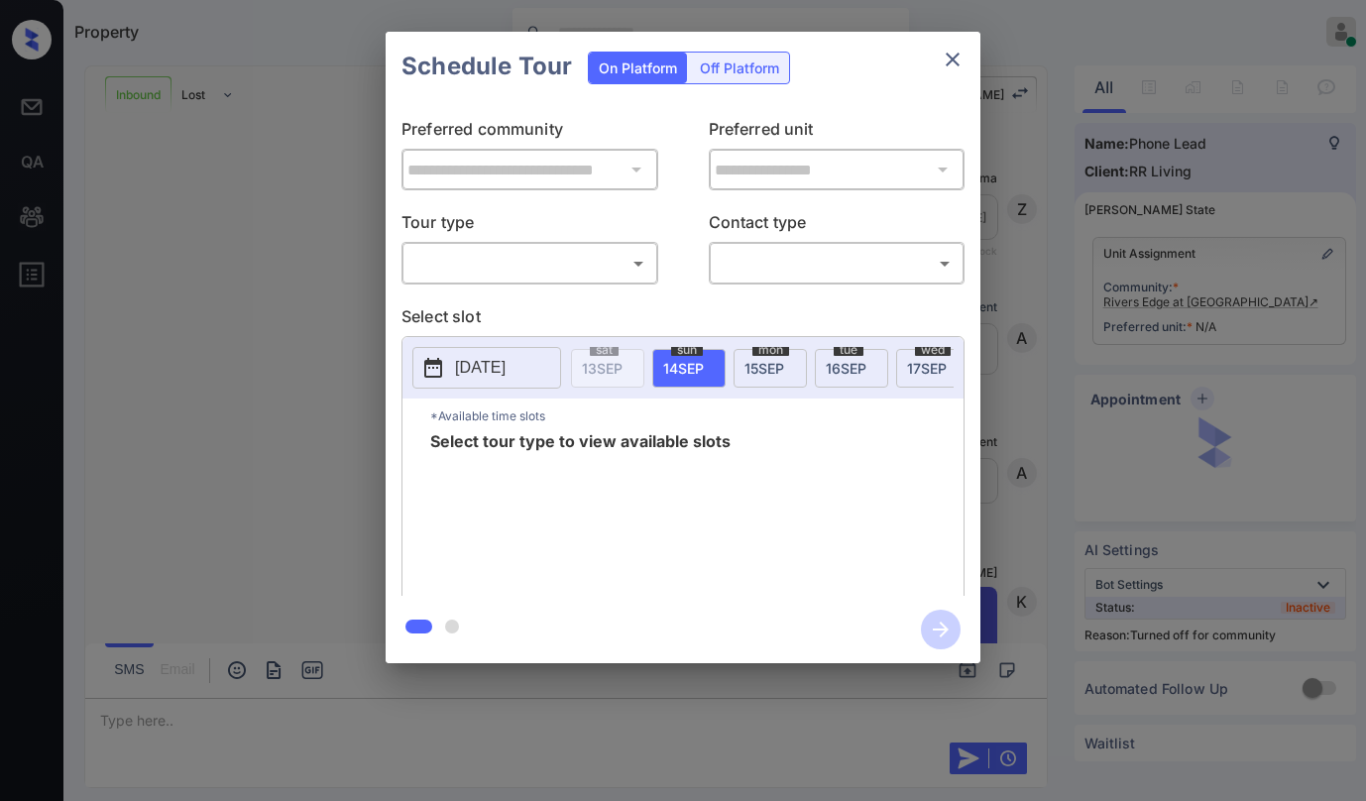
scroll to position [1336, 0]
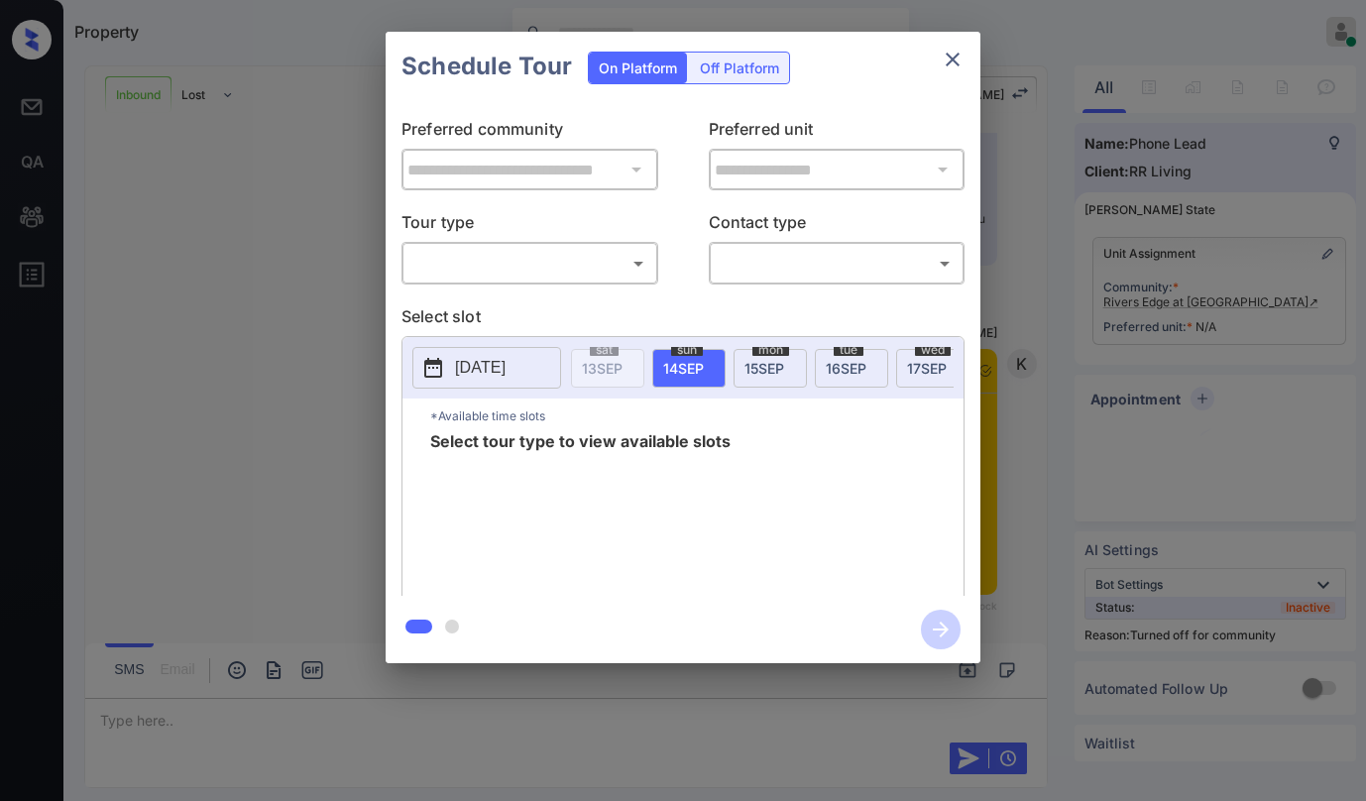
click at [549, 270] on body "Property [PERSON_NAME] Online Set yourself offline Set yourself on break Profil…" at bounding box center [683, 400] width 1366 height 801
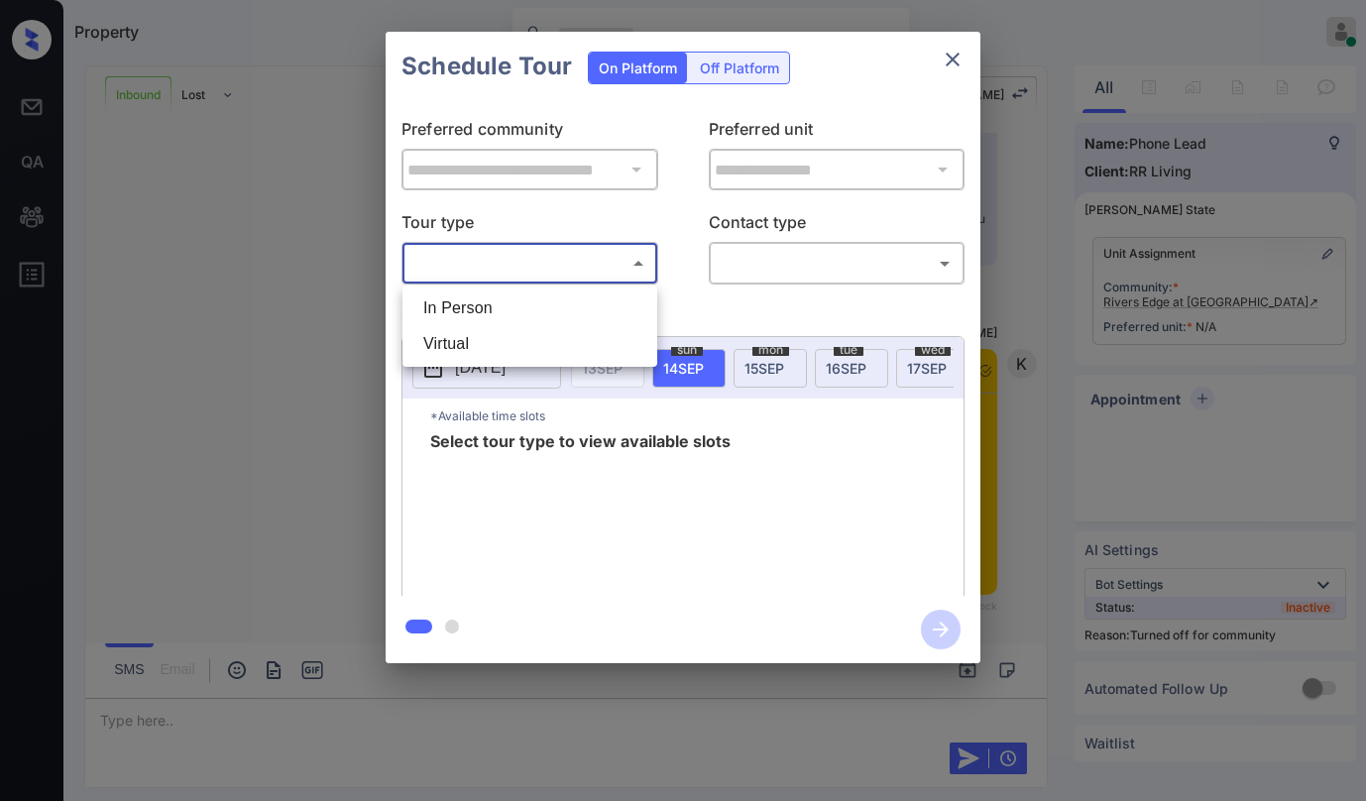
click at [494, 304] on li "In Person" at bounding box center [529, 308] width 245 height 36
type input "********"
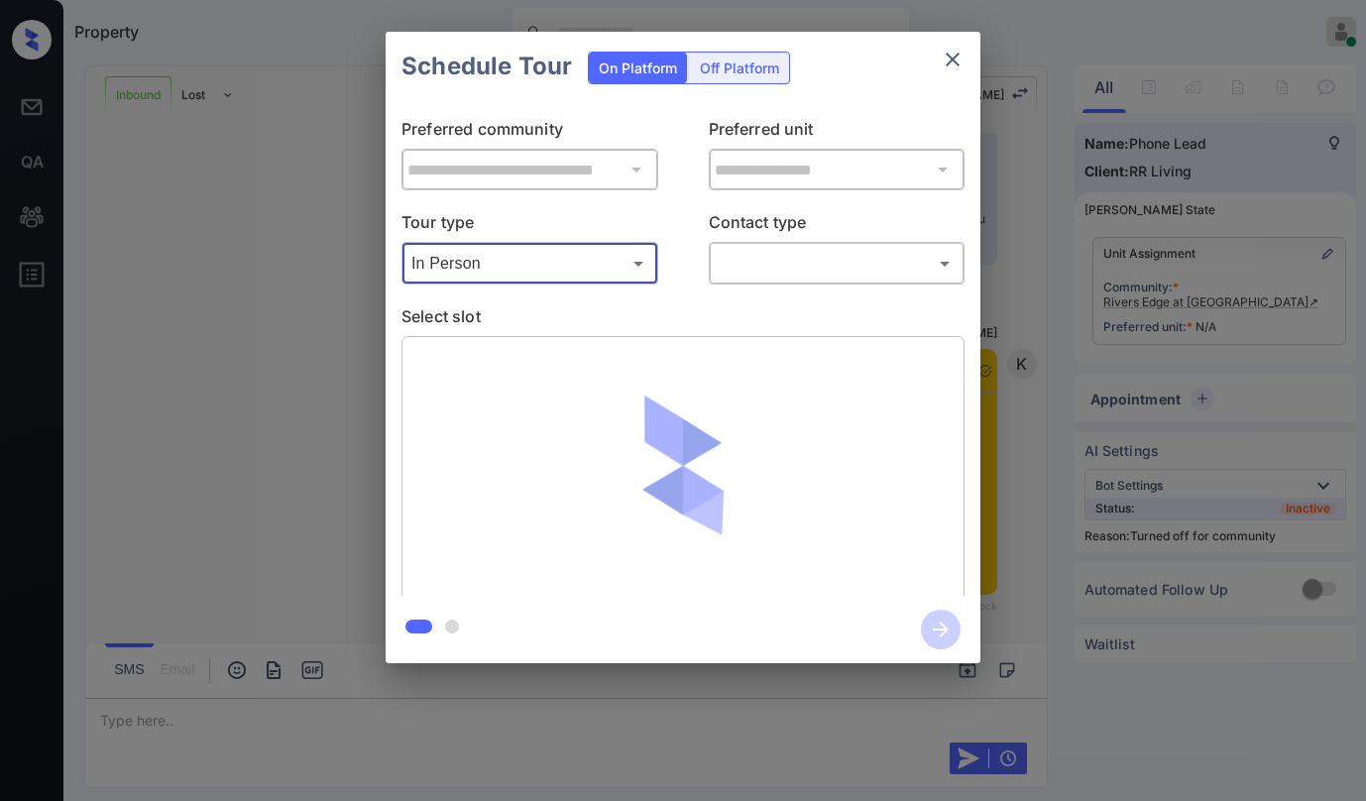
click at [764, 271] on body "Property [PERSON_NAME] Online Set yourself offline Set yourself on break Profil…" at bounding box center [683, 400] width 1366 height 801
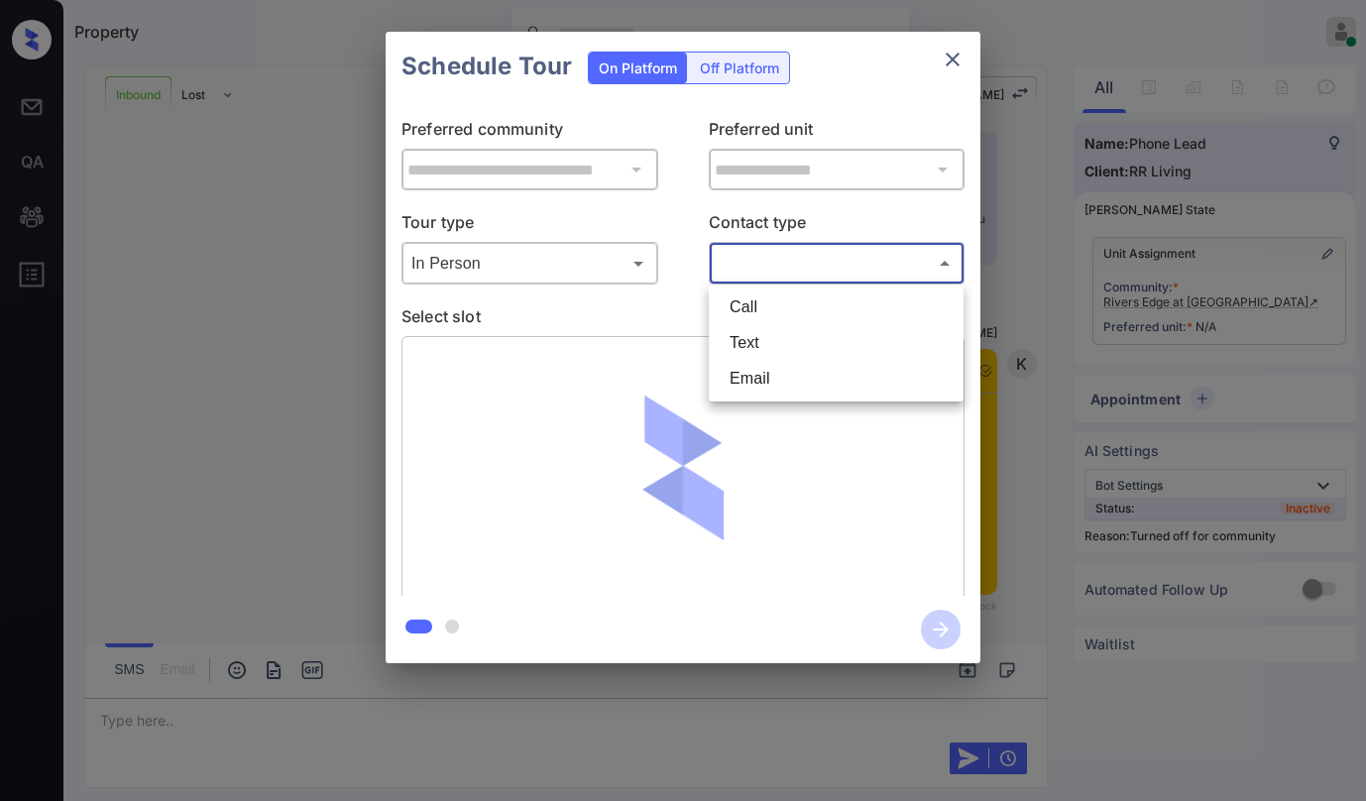
click at [749, 351] on li "Text" at bounding box center [836, 343] width 245 height 36
type input "****"
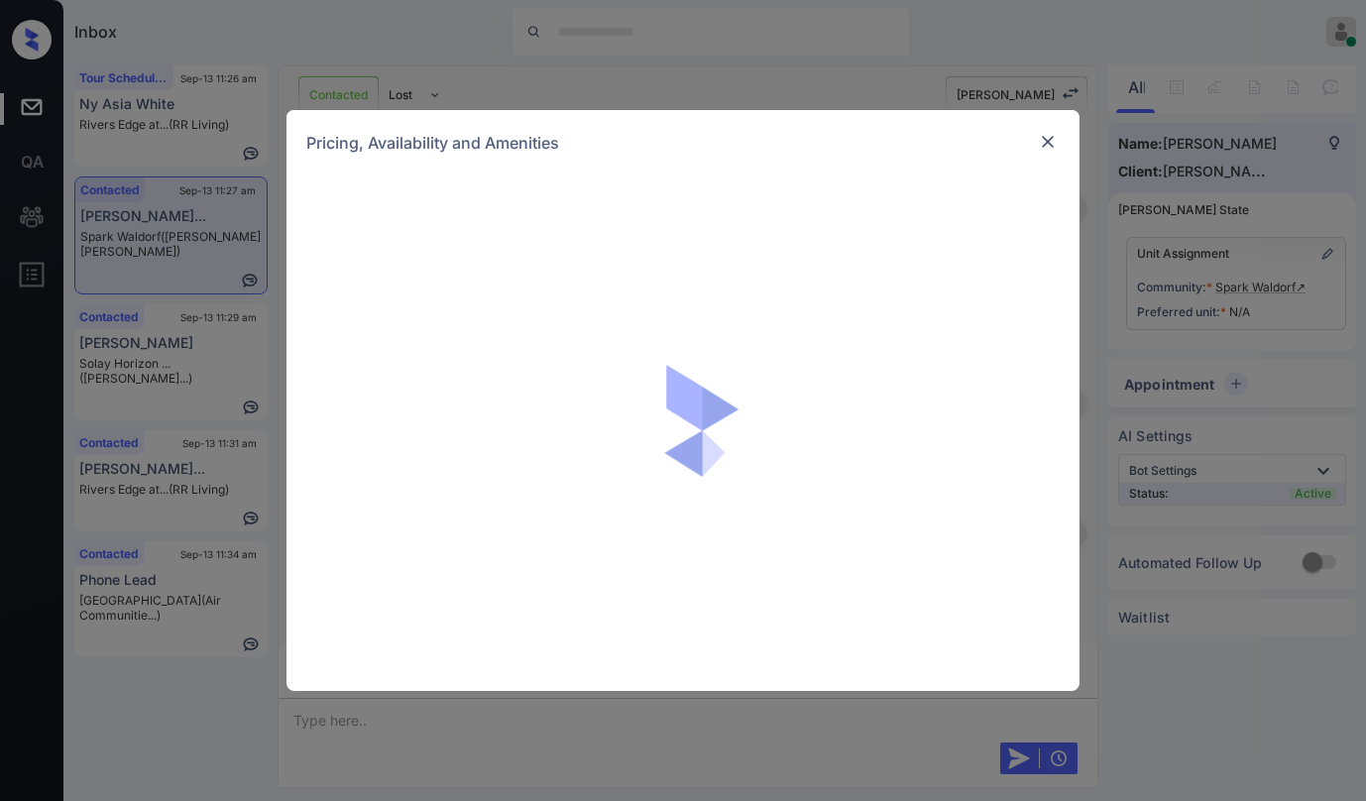
scroll to position [3934, 0]
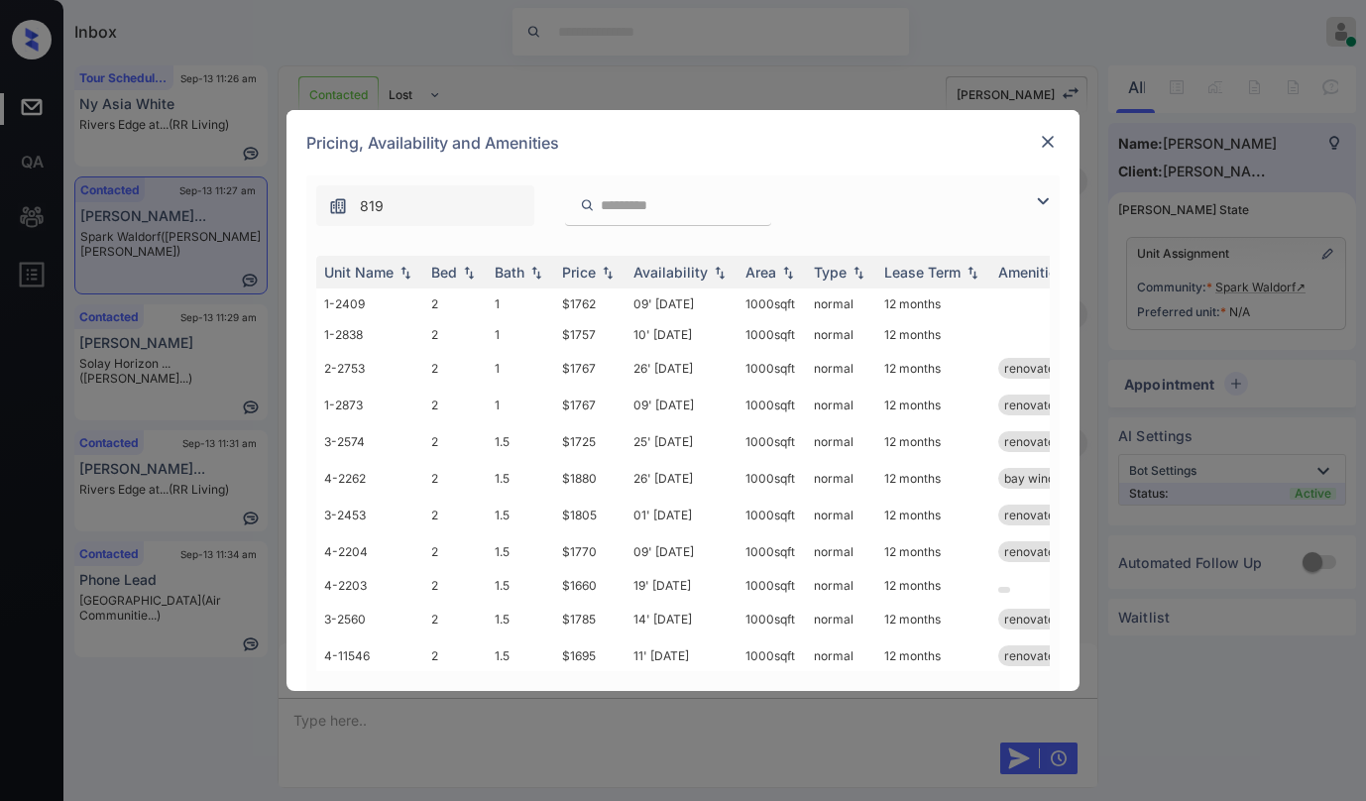
click at [1039, 208] on img at bounding box center [1043, 201] width 24 height 24
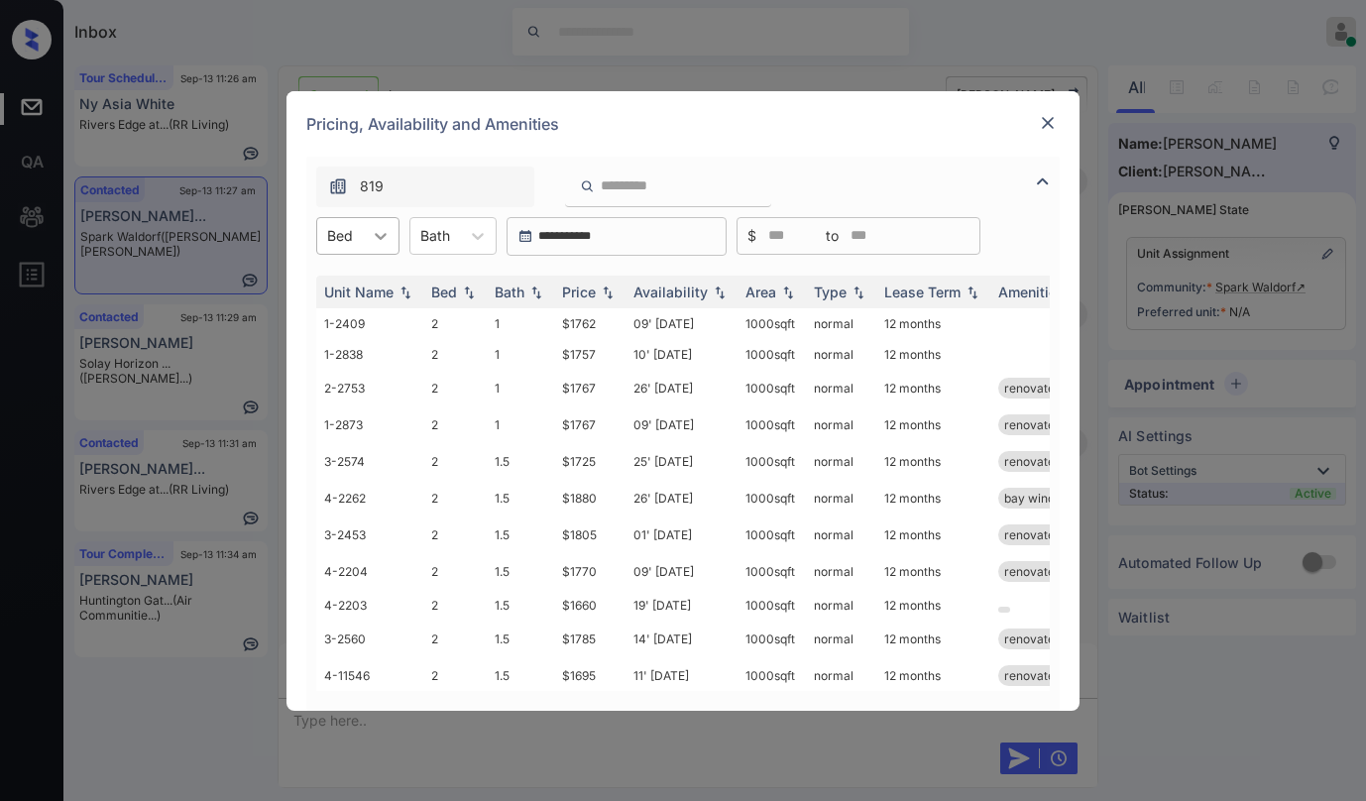
click at [378, 236] on icon at bounding box center [381, 236] width 12 height 7
click at [347, 293] on div "2" at bounding box center [357, 285] width 83 height 36
click at [565, 286] on div "Price" at bounding box center [579, 292] width 34 height 17
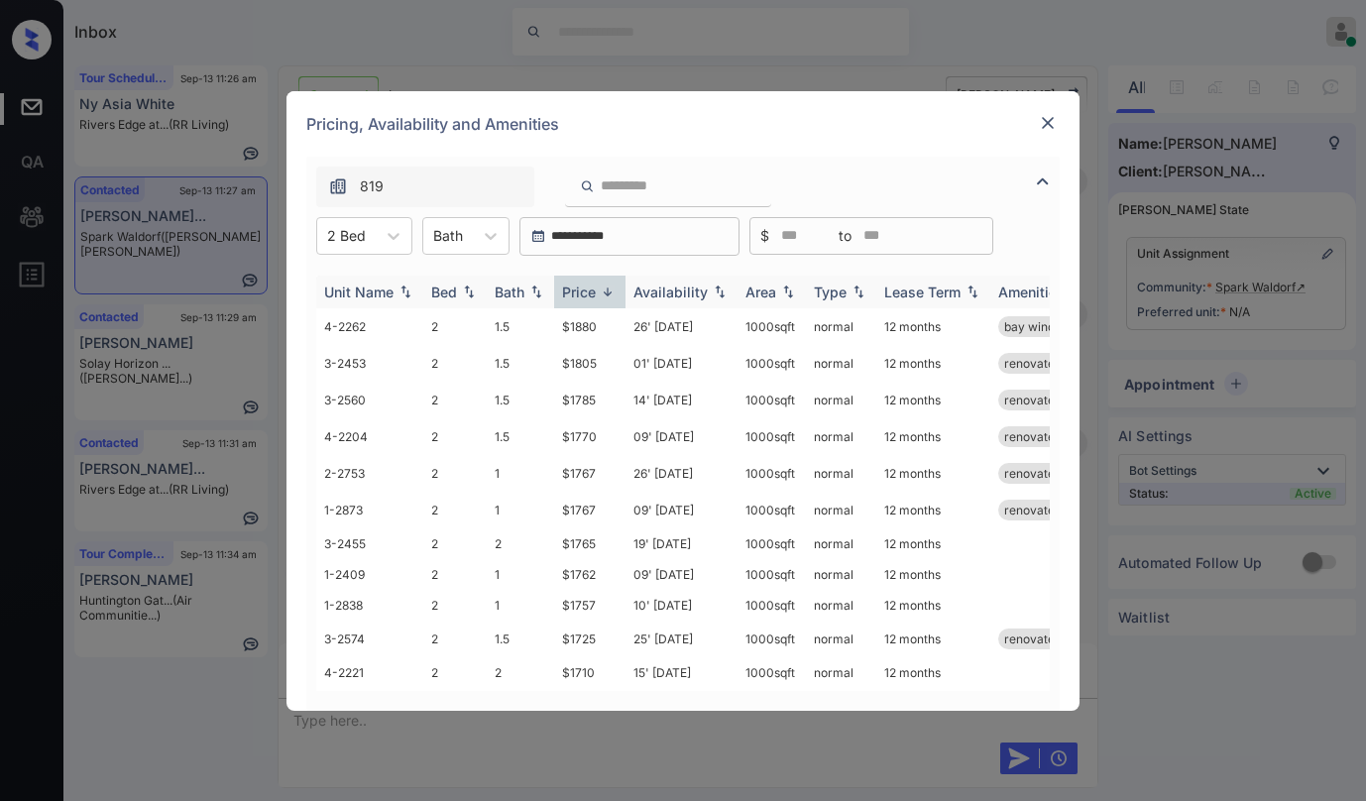
click at [569, 286] on div "Price" at bounding box center [579, 292] width 34 height 17
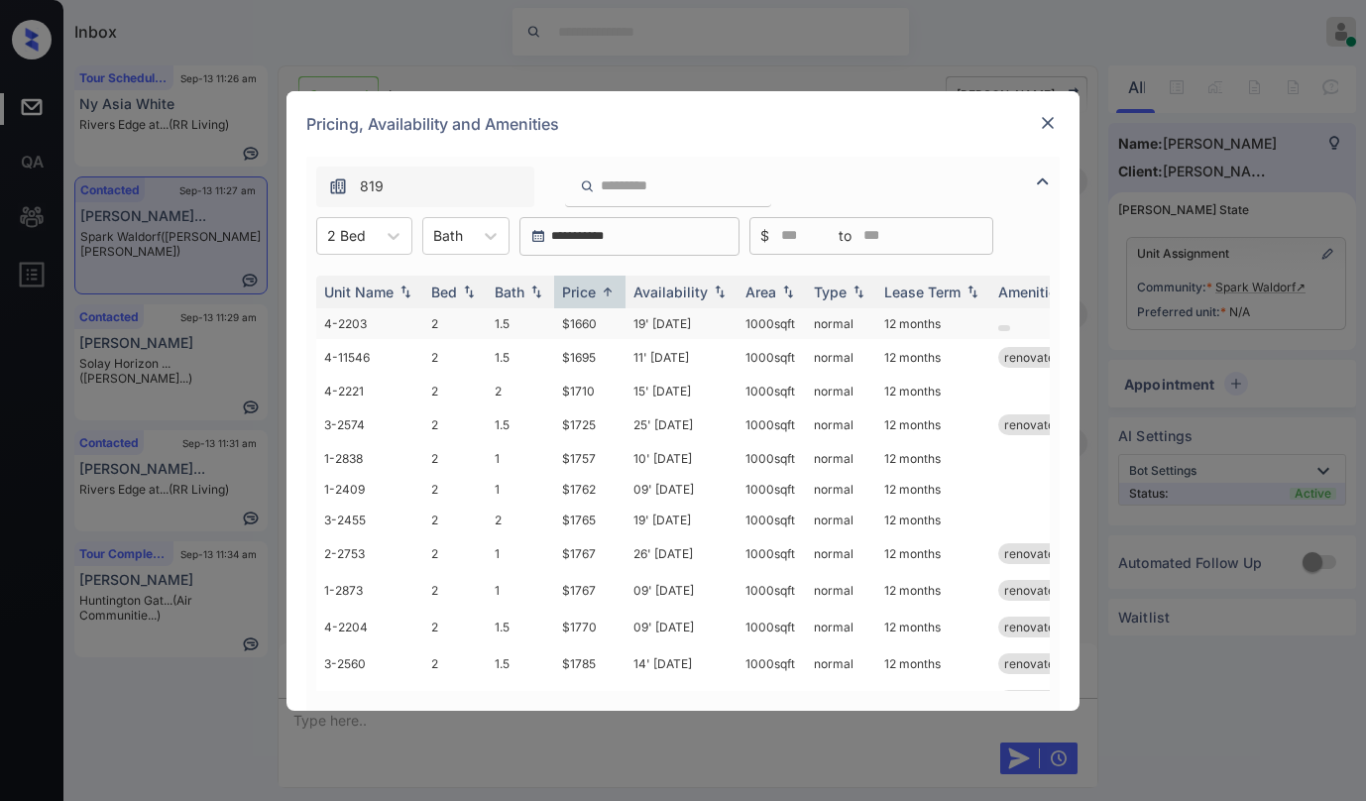
click at [591, 323] on td "$1660" at bounding box center [589, 323] width 71 height 31
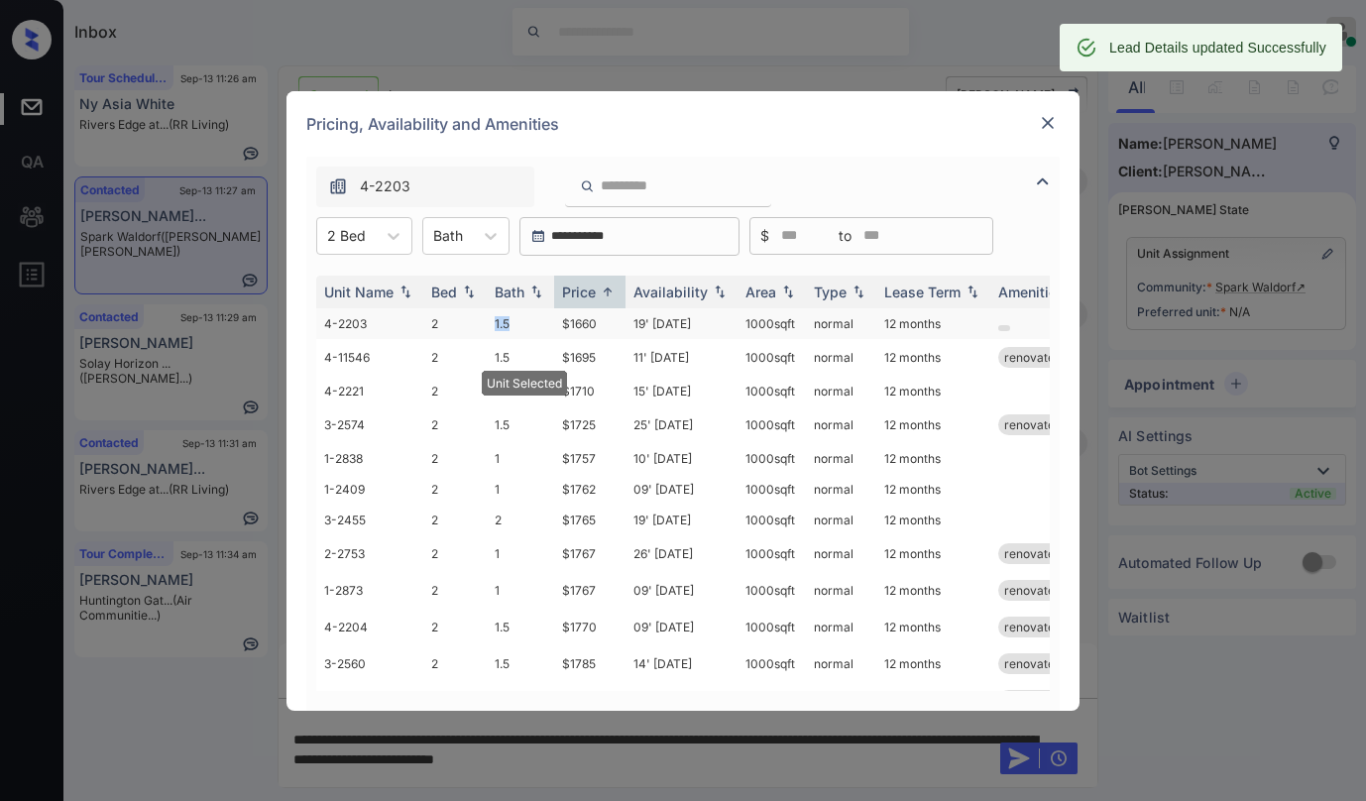
drag, startPoint x: 496, startPoint y: 318, endPoint x: 515, endPoint y: 322, distance: 19.2
click at [515, 322] on td "1.5" at bounding box center [520, 323] width 67 height 31
copy td "1.5"
click at [1053, 118] on img at bounding box center [1048, 123] width 20 height 20
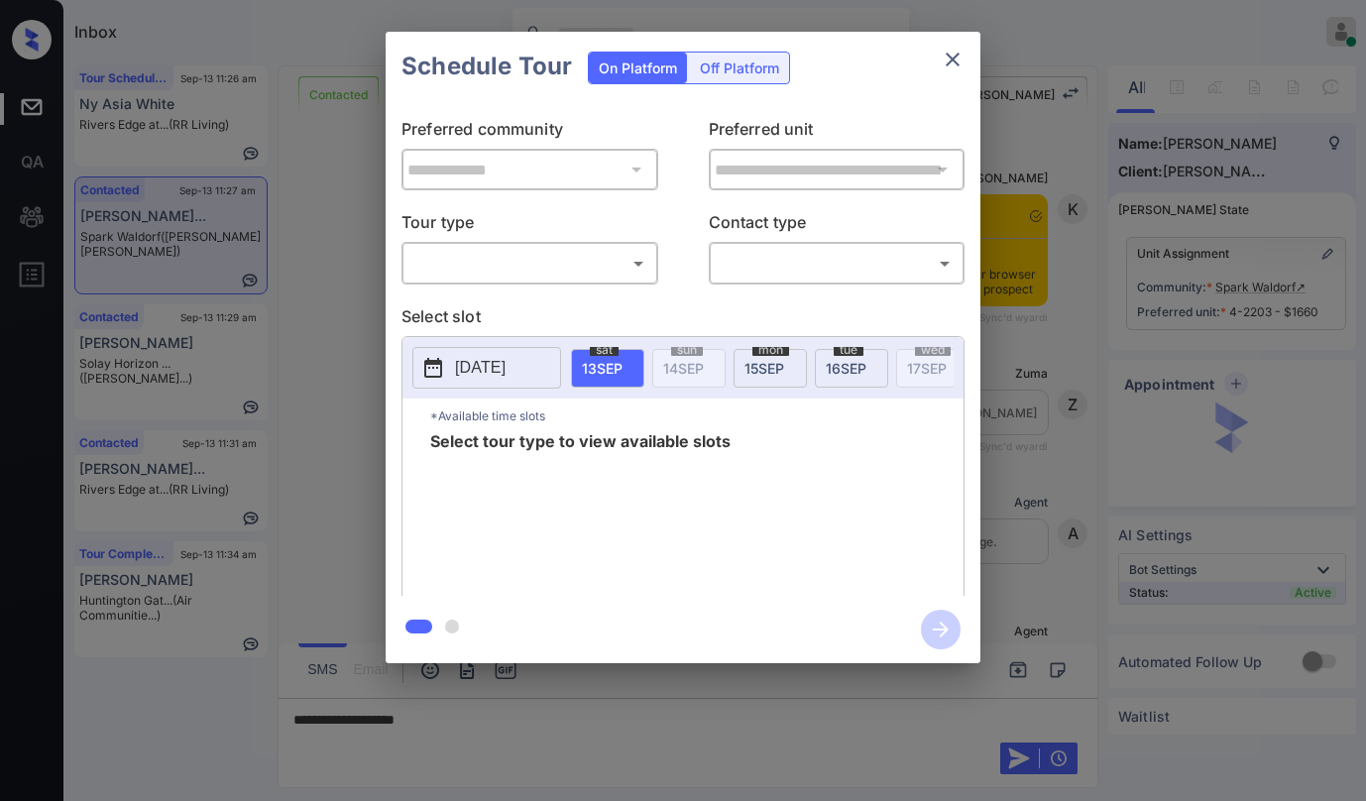
scroll to position [4856, 0]
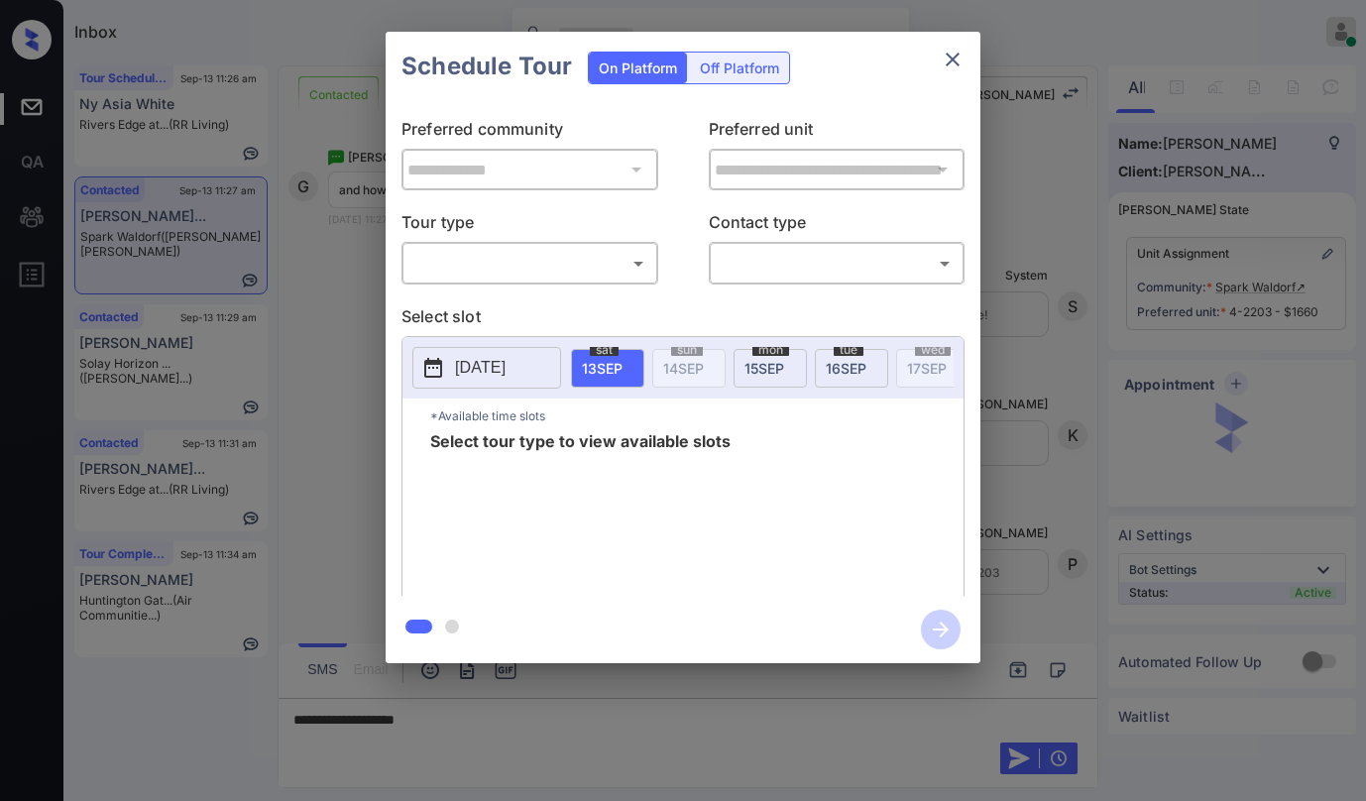
click at [543, 268] on body "Inbox Paolo Gabriel Online Set yourself offline Set yourself on break Profile S…" at bounding box center [683, 400] width 1366 height 801
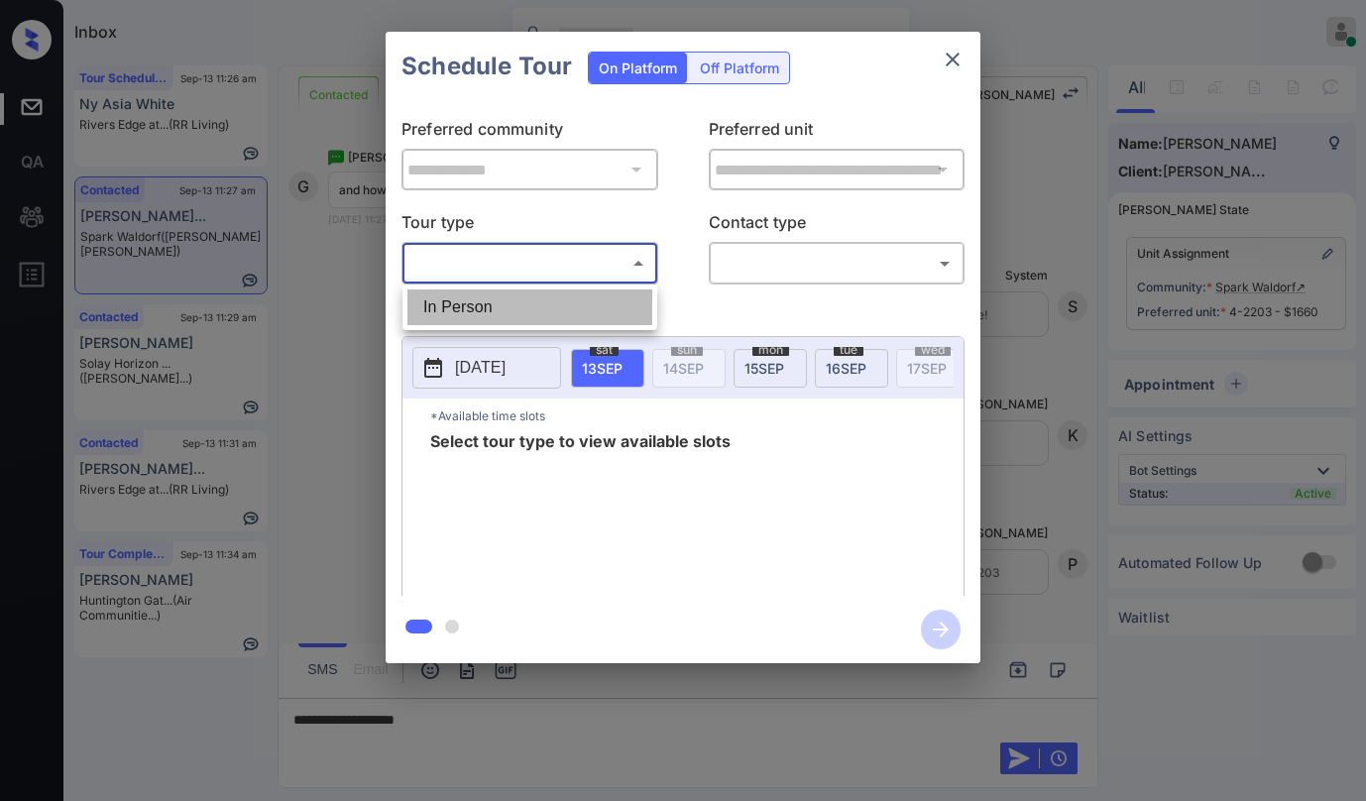
click at [589, 294] on li "In Person" at bounding box center [529, 307] width 245 height 36
type input "********"
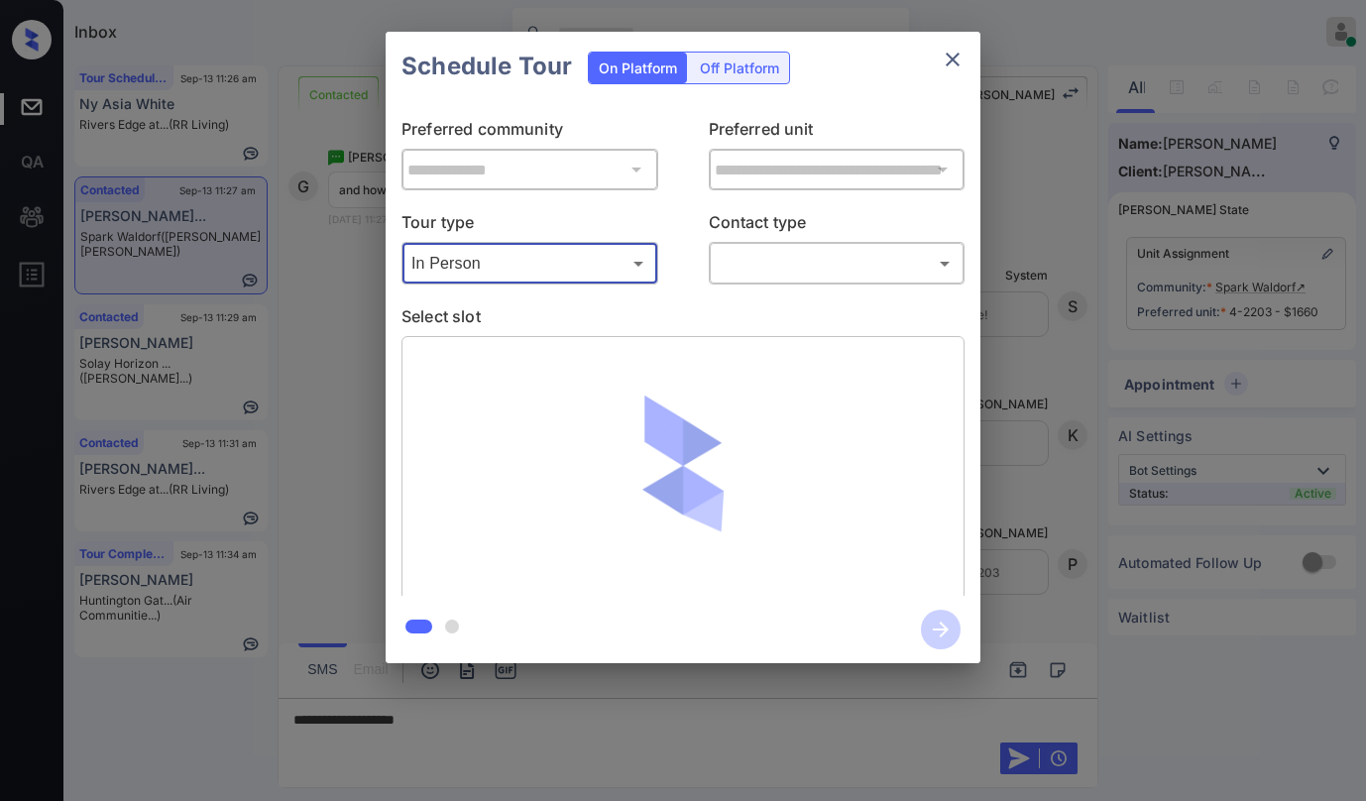
click at [763, 251] on body "Inbox Paolo Gabriel Online Set yourself offline Set yourself on break Profile S…" at bounding box center [683, 400] width 1366 height 801
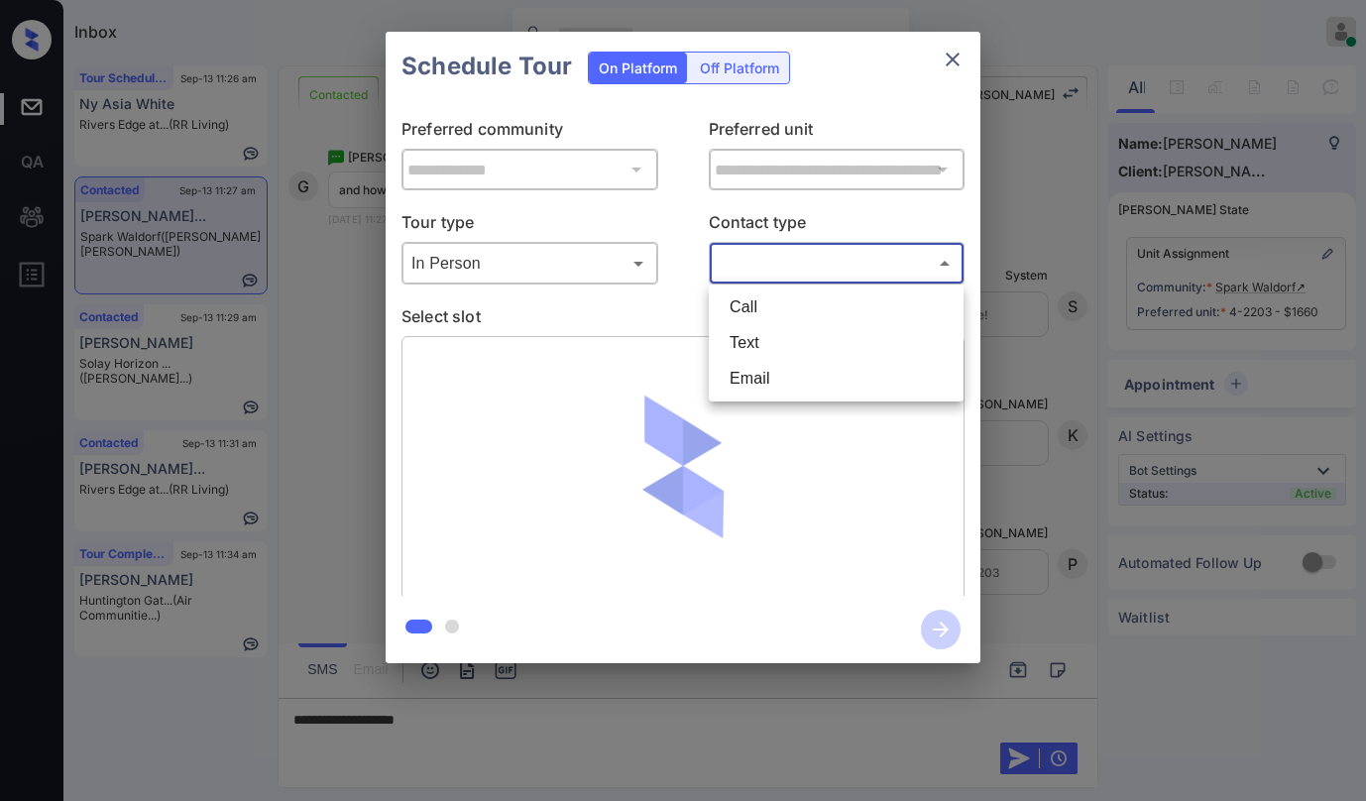
click at [754, 348] on li "Text" at bounding box center [836, 343] width 245 height 36
type input "****"
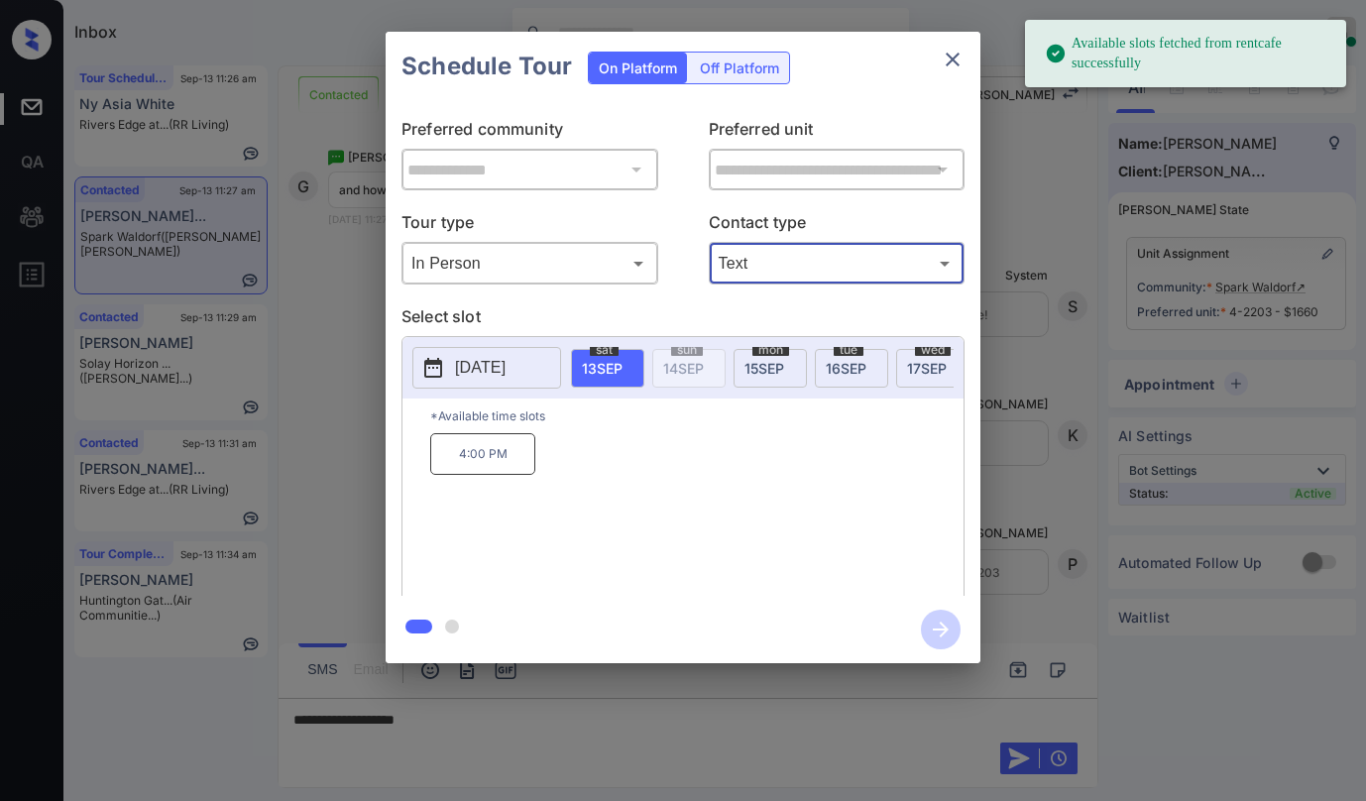
click at [945, 66] on icon "close" at bounding box center [953, 60] width 24 height 24
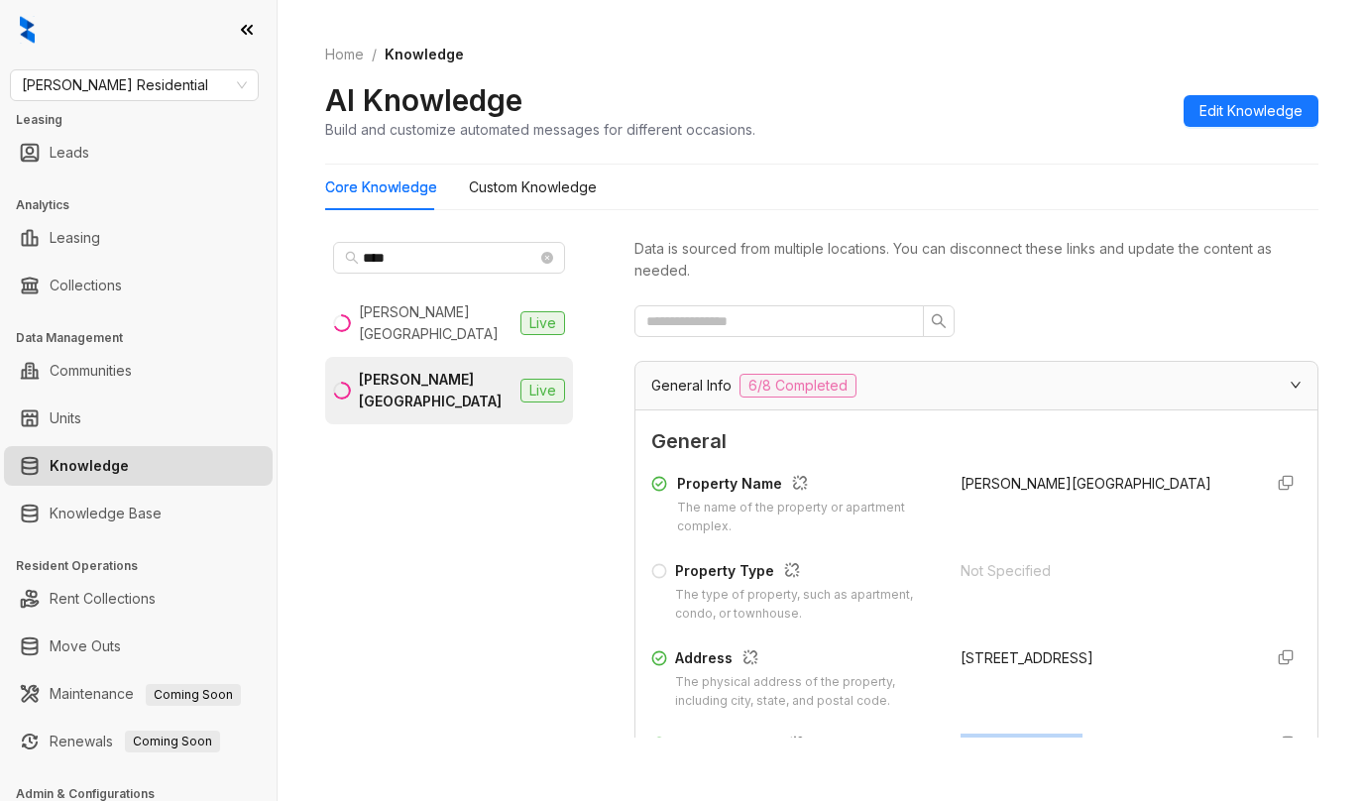
scroll to position [338, 0]
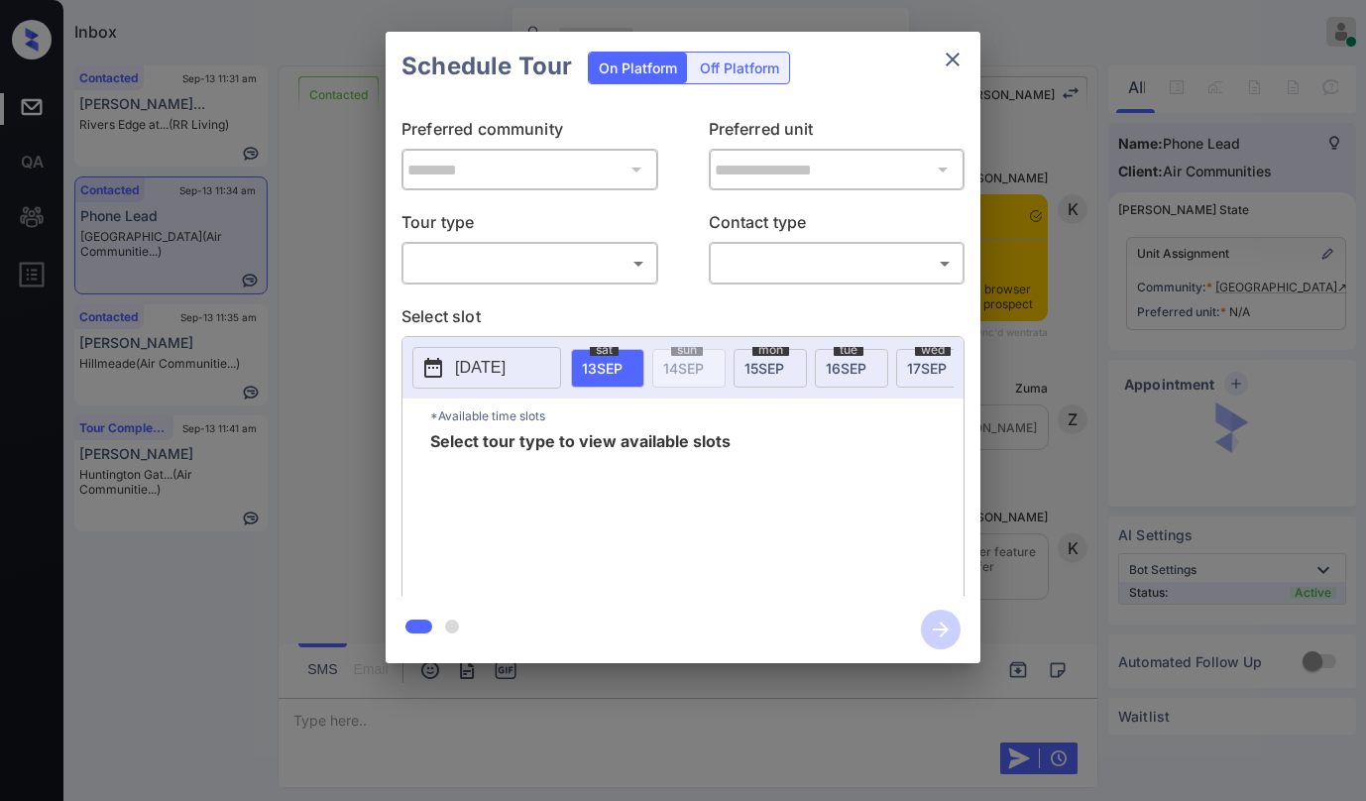
scroll to position [8889, 0]
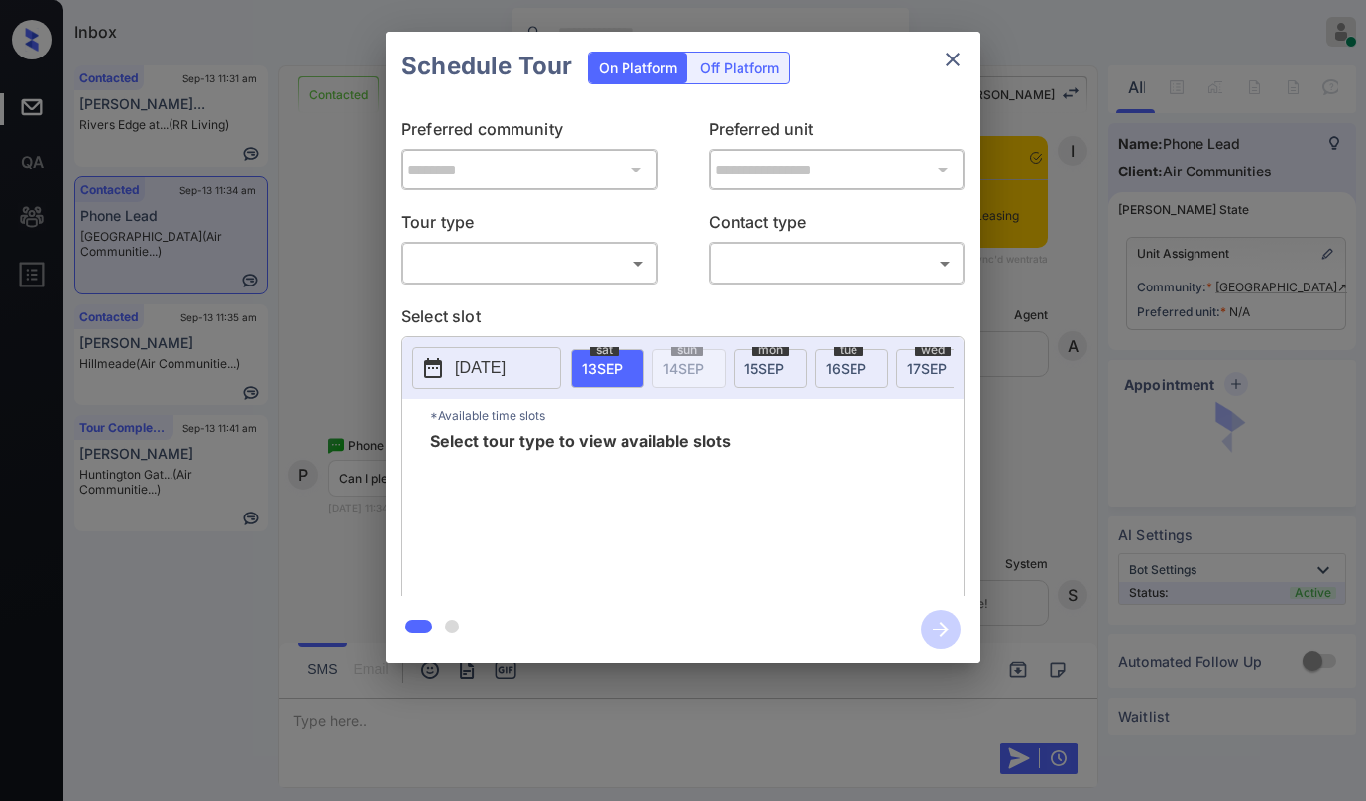
click at [584, 259] on body "Inbox [PERSON_NAME] Online Set yourself offline Set yourself on break Profile S…" at bounding box center [683, 400] width 1366 height 801
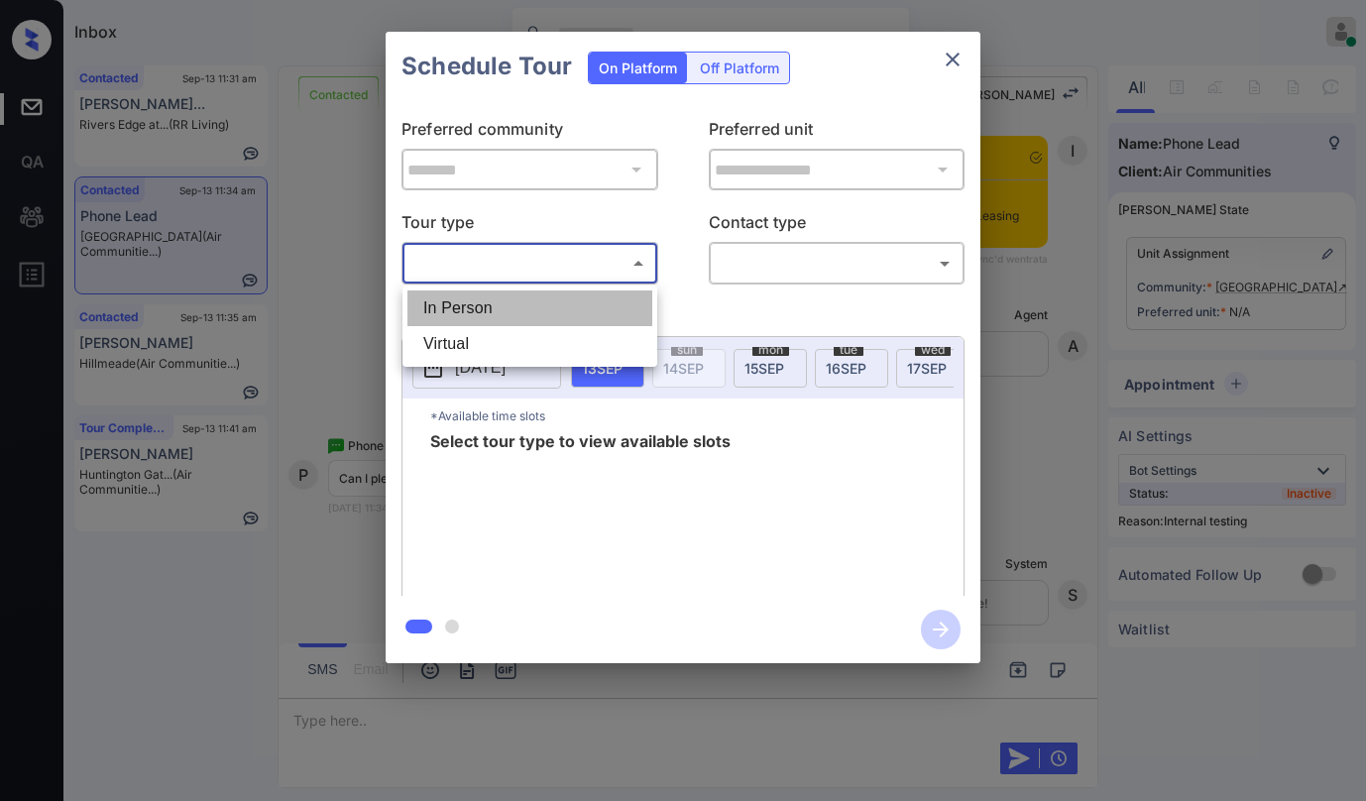
click at [529, 305] on li "In Person" at bounding box center [529, 308] width 245 height 36
type input "********"
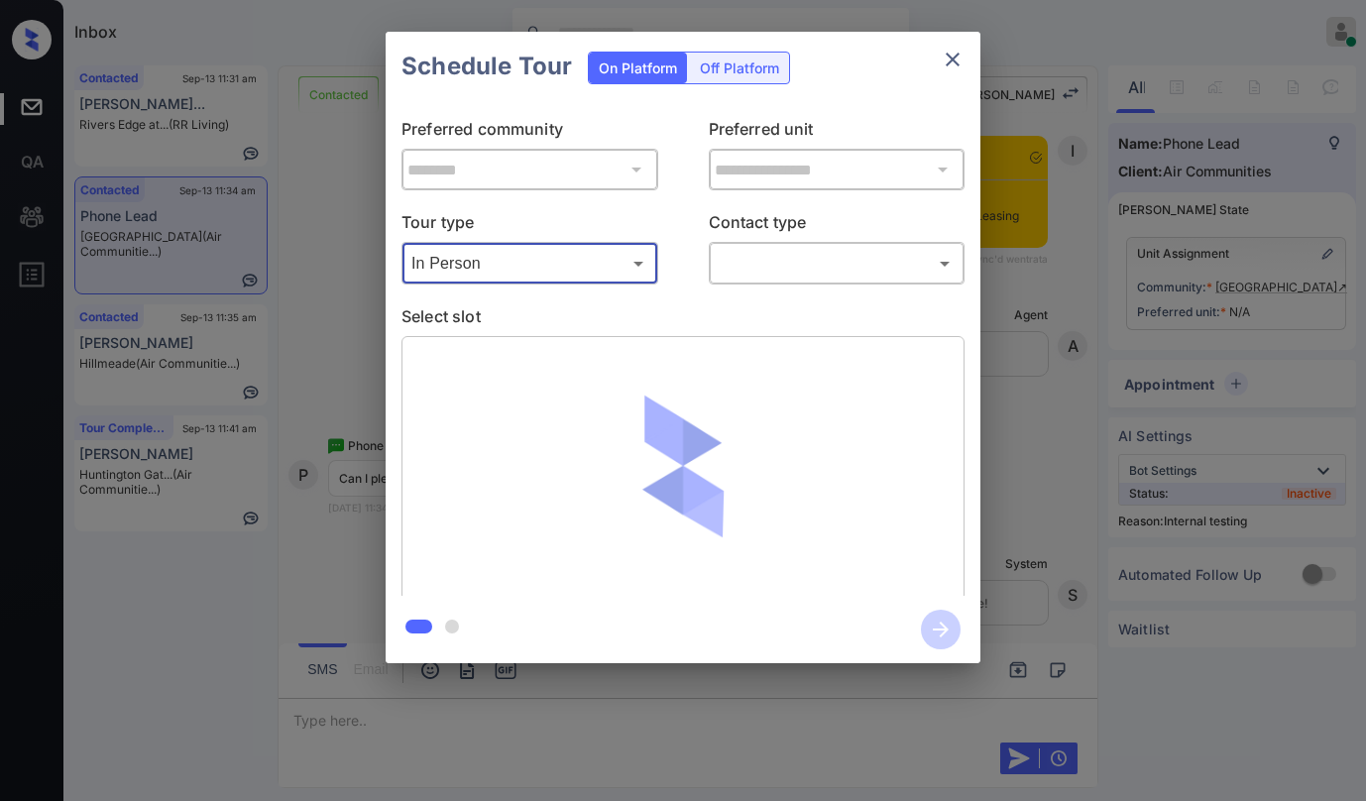
click at [742, 269] on body "Inbox [PERSON_NAME] Online Set yourself offline Set yourself on break Profile S…" at bounding box center [683, 400] width 1366 height 801
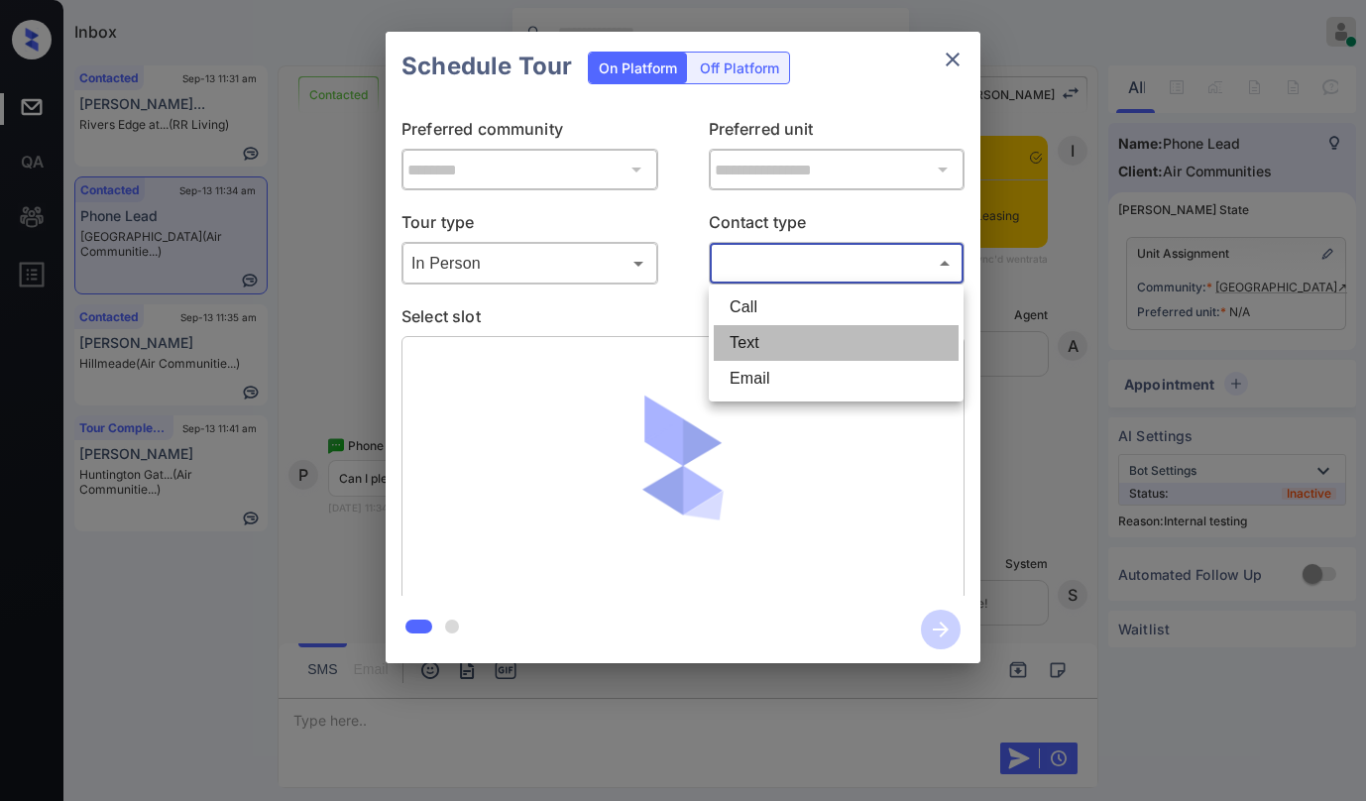
click at [751, 336] on li "Text" at bounding box center [836, 343] width 245 height 36
type input "****"
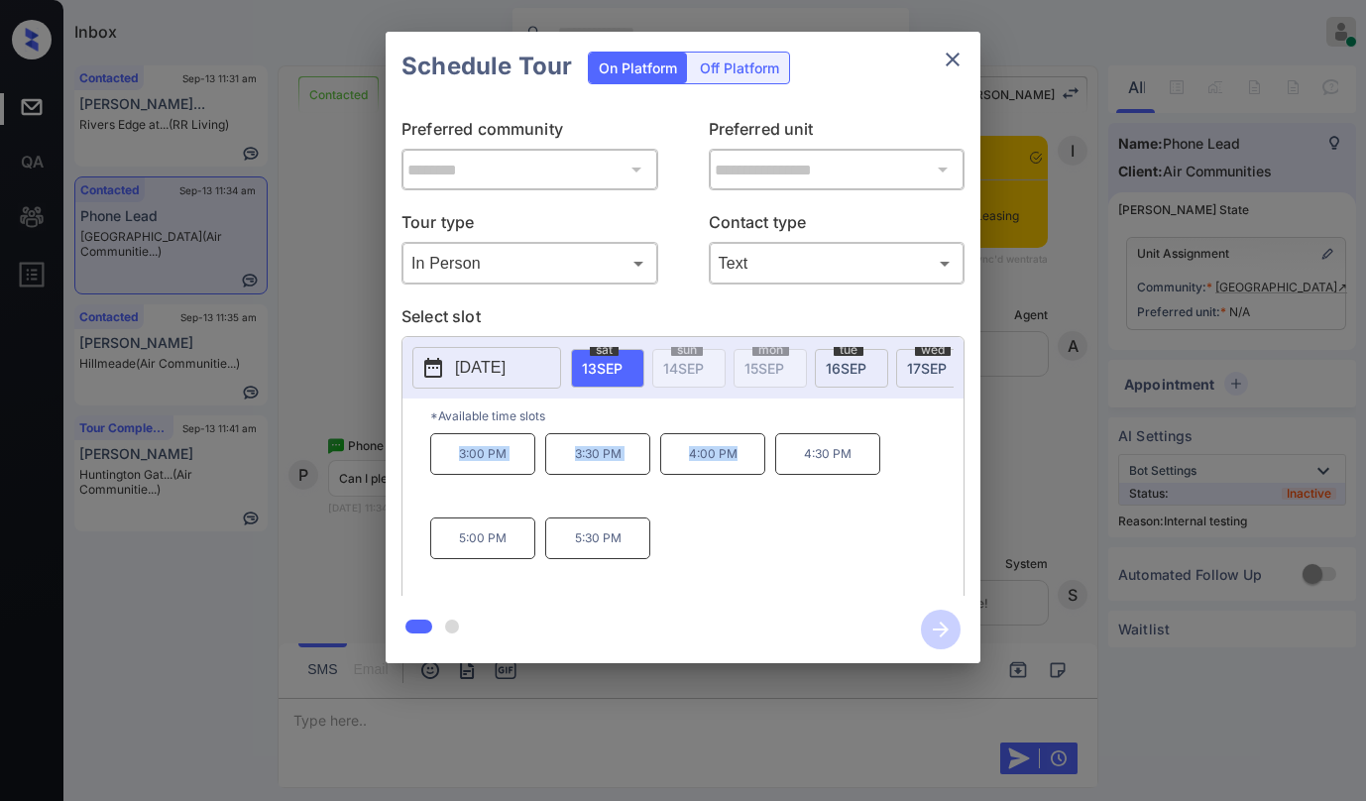
drag, startPoint x: 446, startPoint y: 465, endPoint x: 745, endPoint y: 461, distance: 299.4
click at [745, 461] on div "3:00 PM 3:30 PM 4:00 PM 4:30 PM 5:00 PM 5:30 PM" at bounding box center [696, 512] width 533 height 159
copy div "3:00 PM 3:30 PM 4:00 PM"
click at [951, 66] on icon "close" at bounding box center [953, 60] width 24 height 24
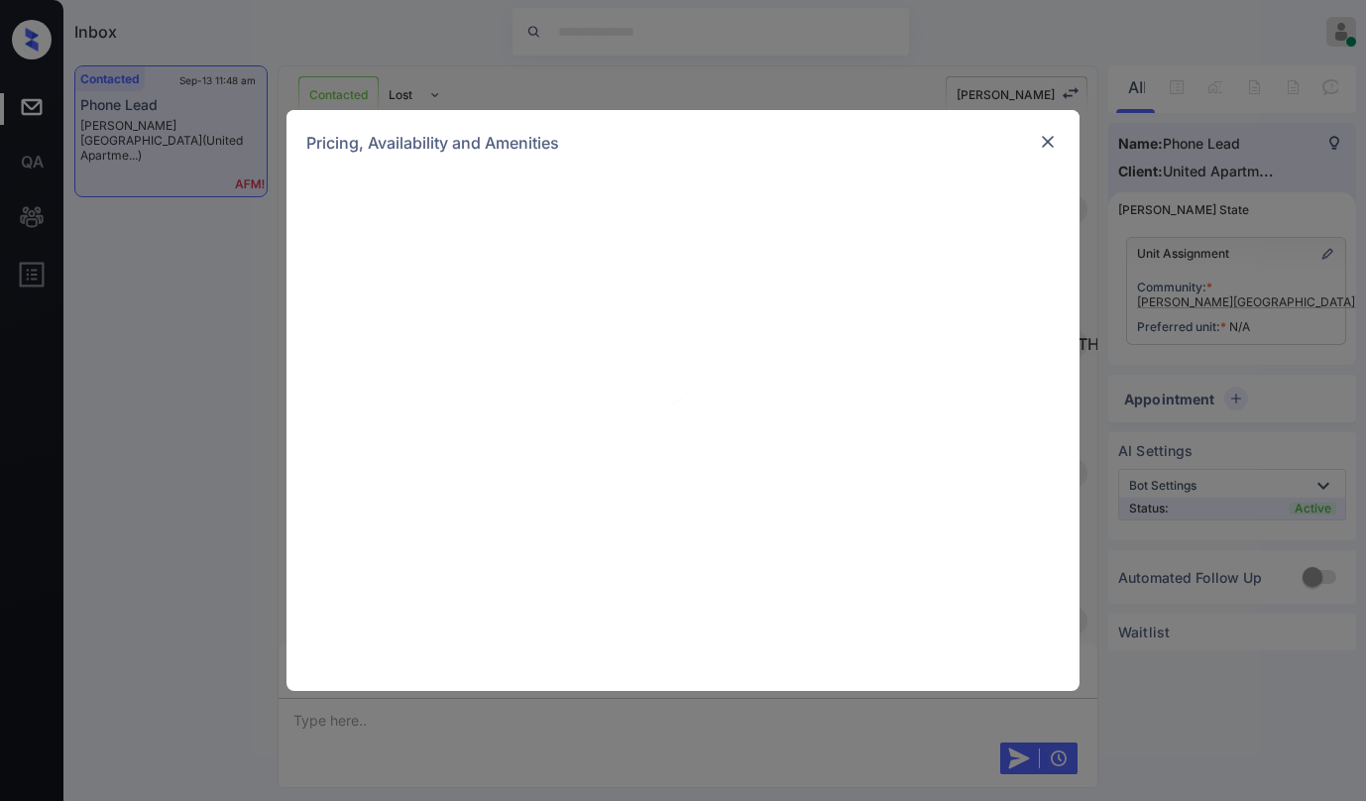
scroll to position [4997, 0]
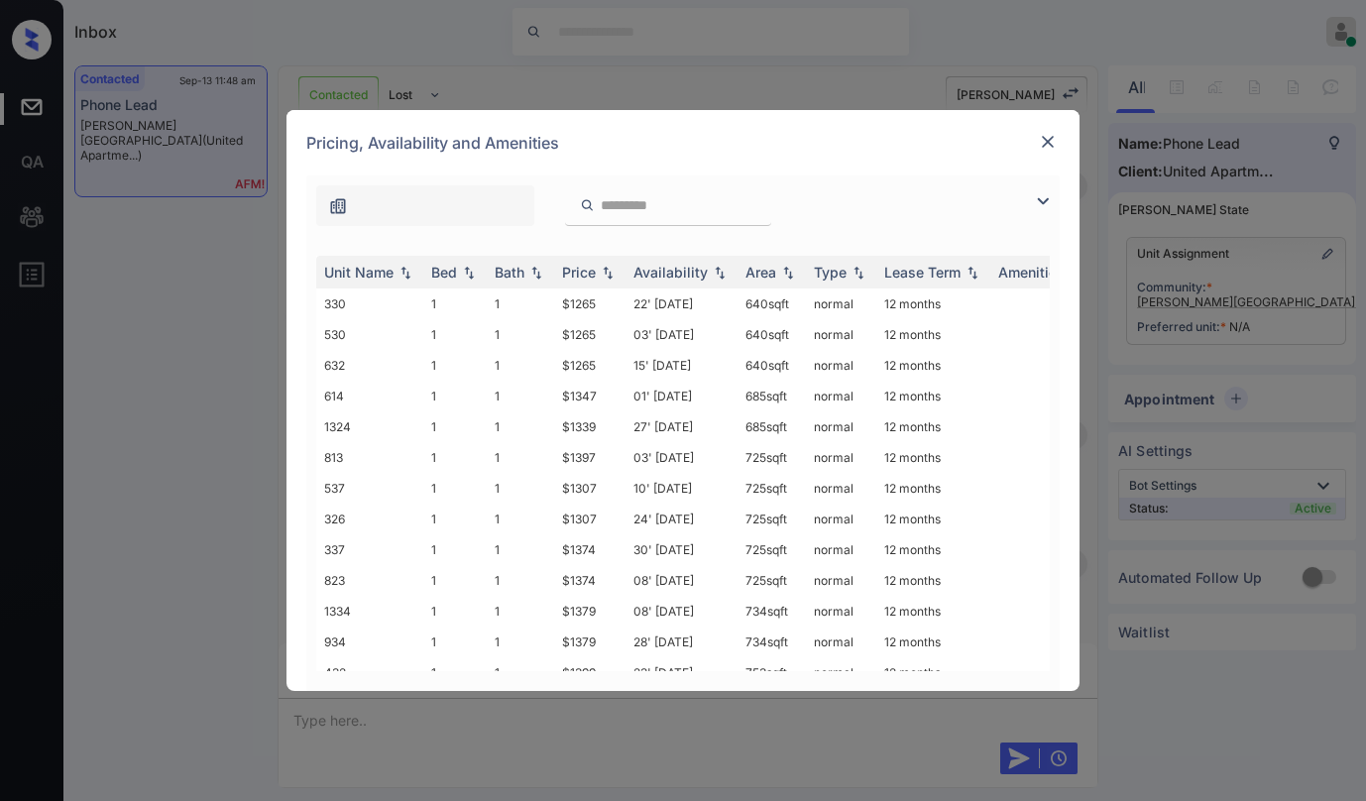
click at [1037, 194] on img at bounding box center [1043, 201] width 24 height 24
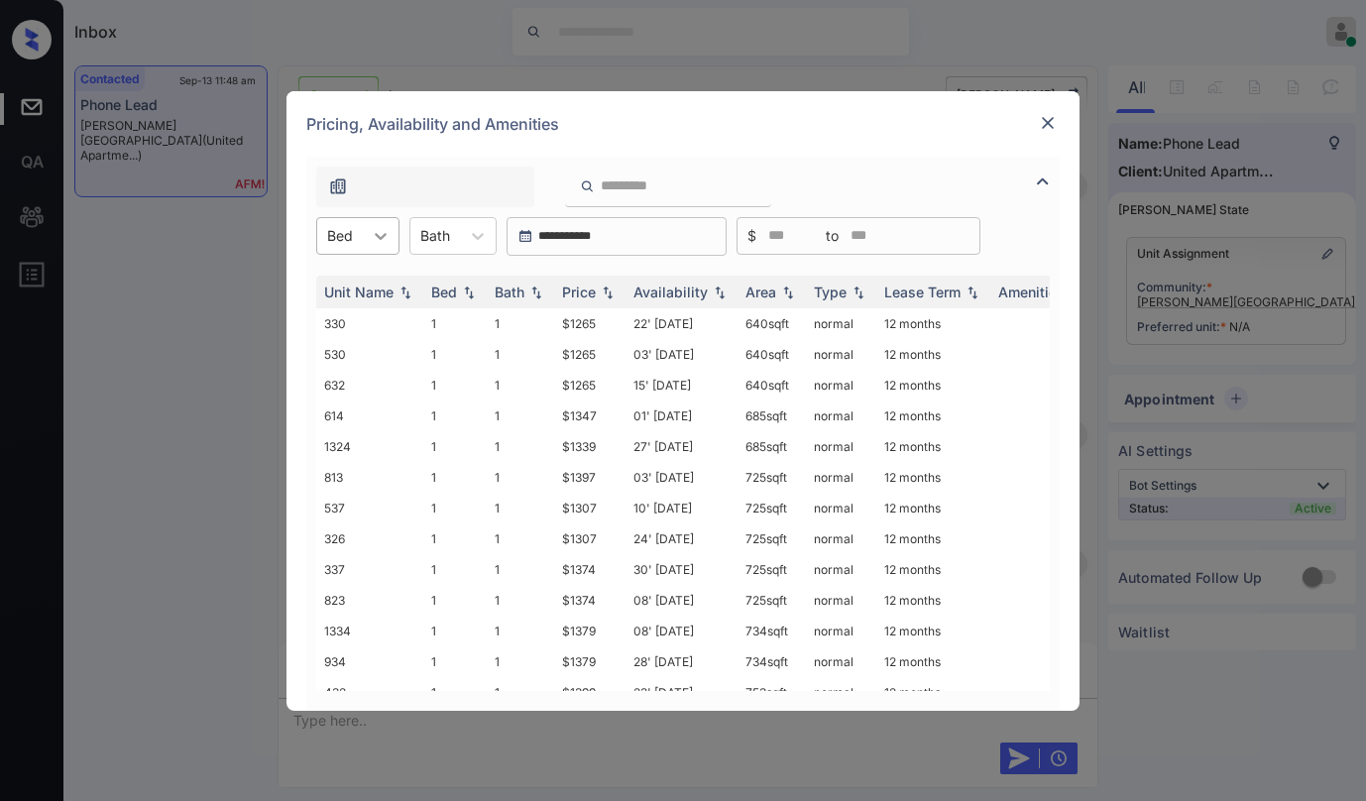
click at [376, 245] on icon at bounding box center [381, 236] width 20 height 20
click at [352, 292] on div "1" at bounding box center [357, 285] width 83 height 36
click at [585, 292] on div "Price" at bounding box center [579, 292] width 34 height 17
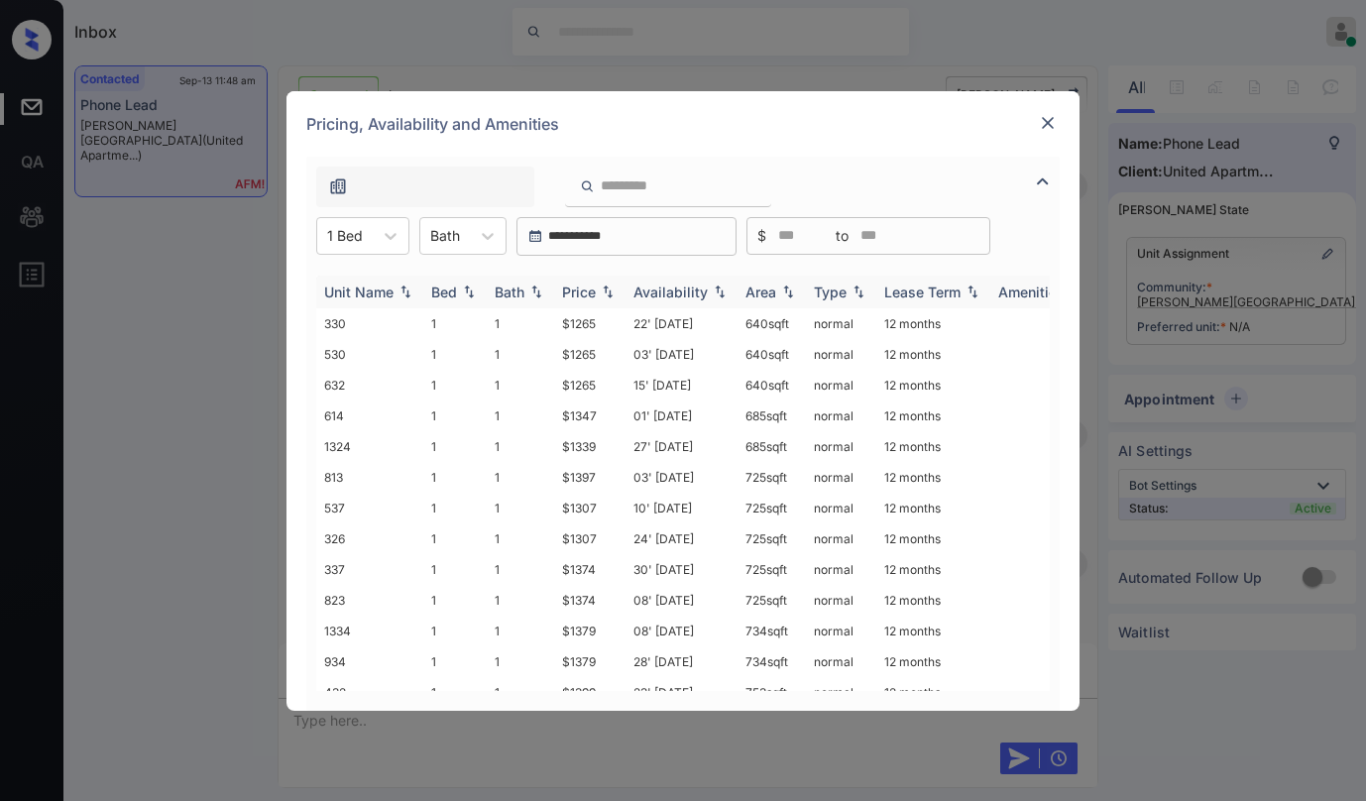
click at [585, 292] on div "Price" at bounding box center [579, 292] width 34 height 17
click at [589, 294] on div "Price" at bounding box center [579, 292] width 34 height 17
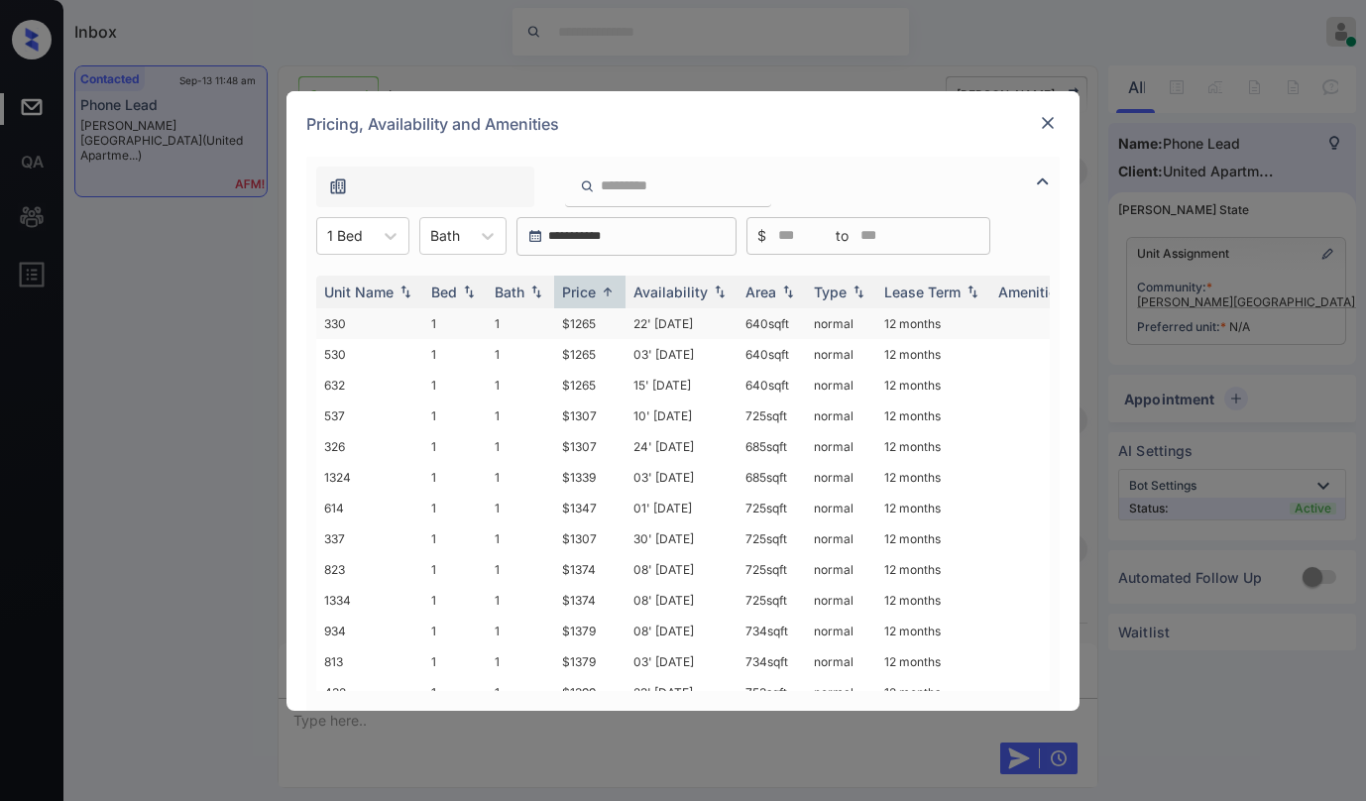
click at [596, 324] on td "$1265" at bounding box center [589, 323] width 71 height 31
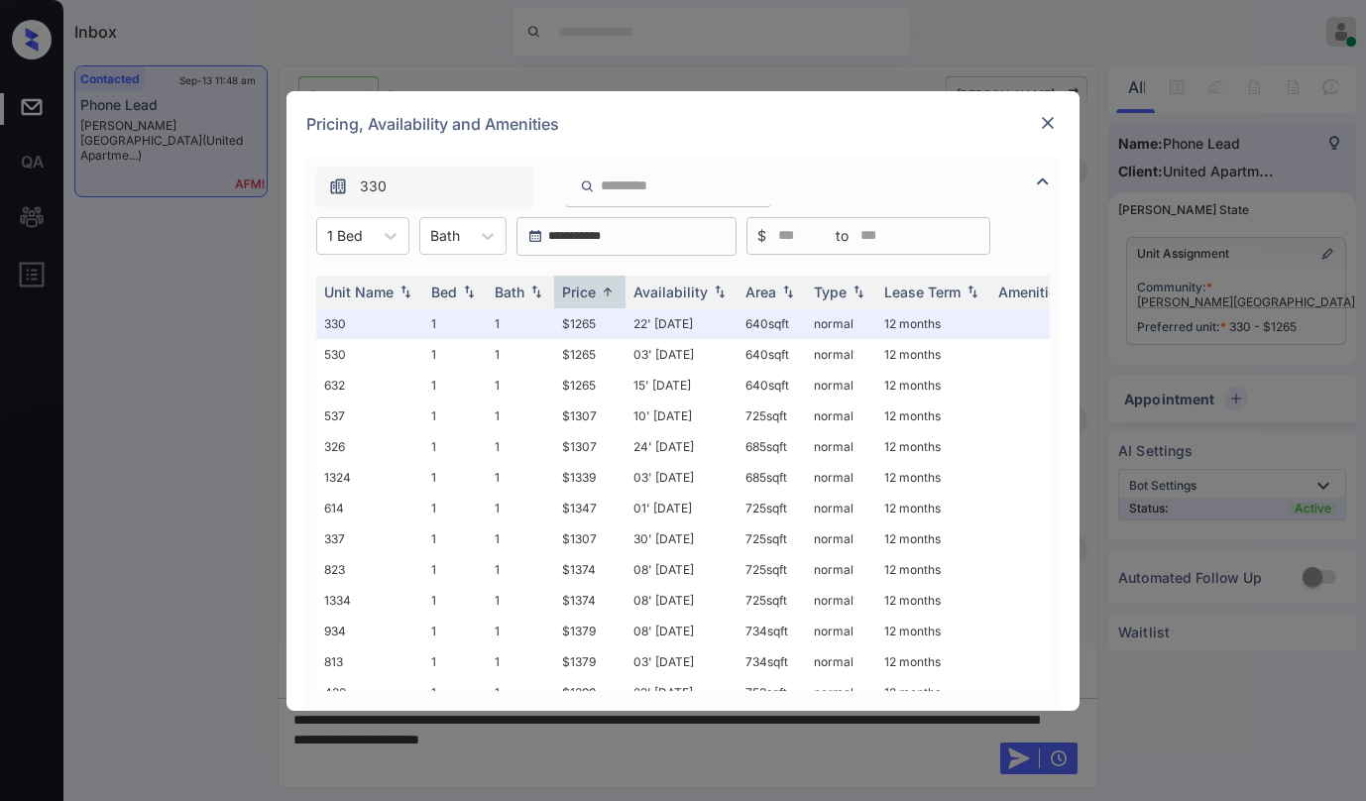
click at [1049, 125] on img at bounding box center [1048, 123] width 20 height 20
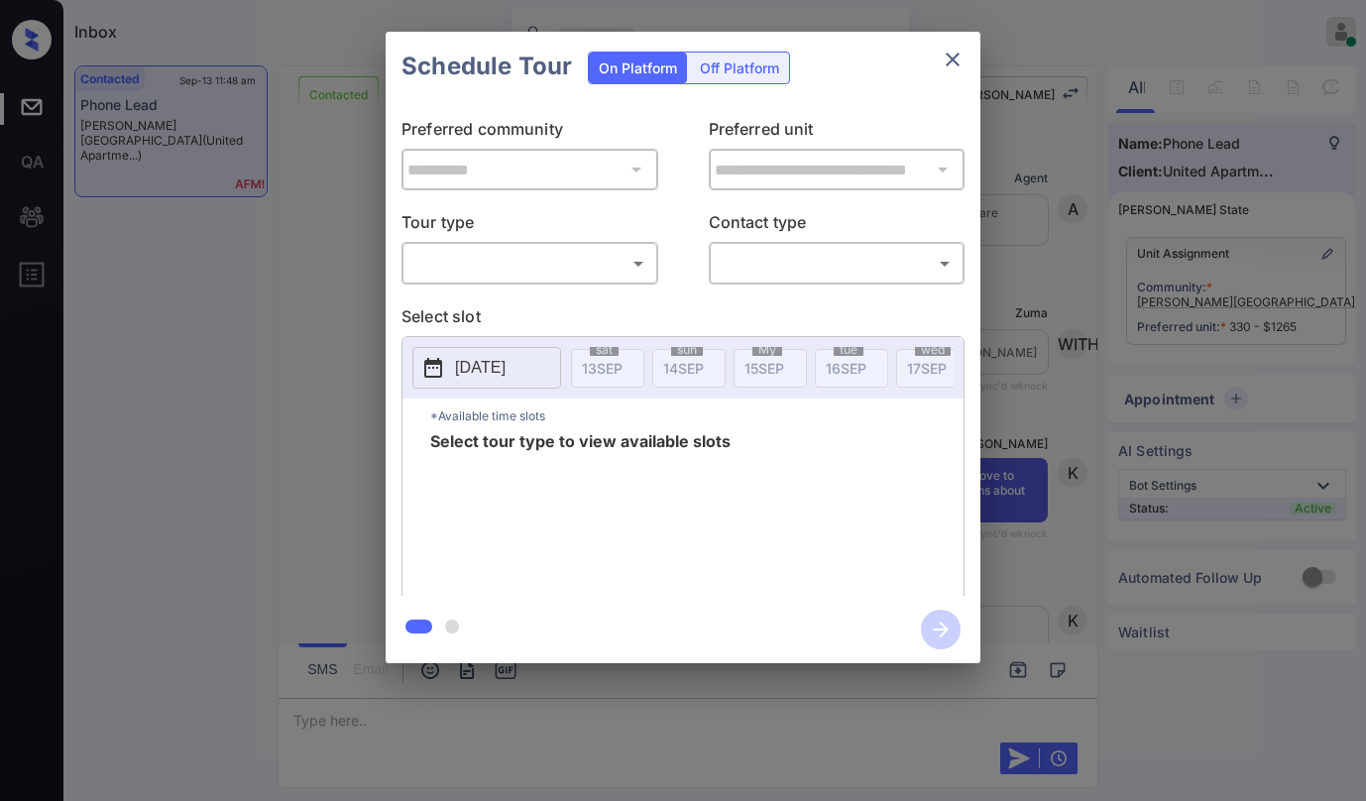
scroll to position [6902, 0]
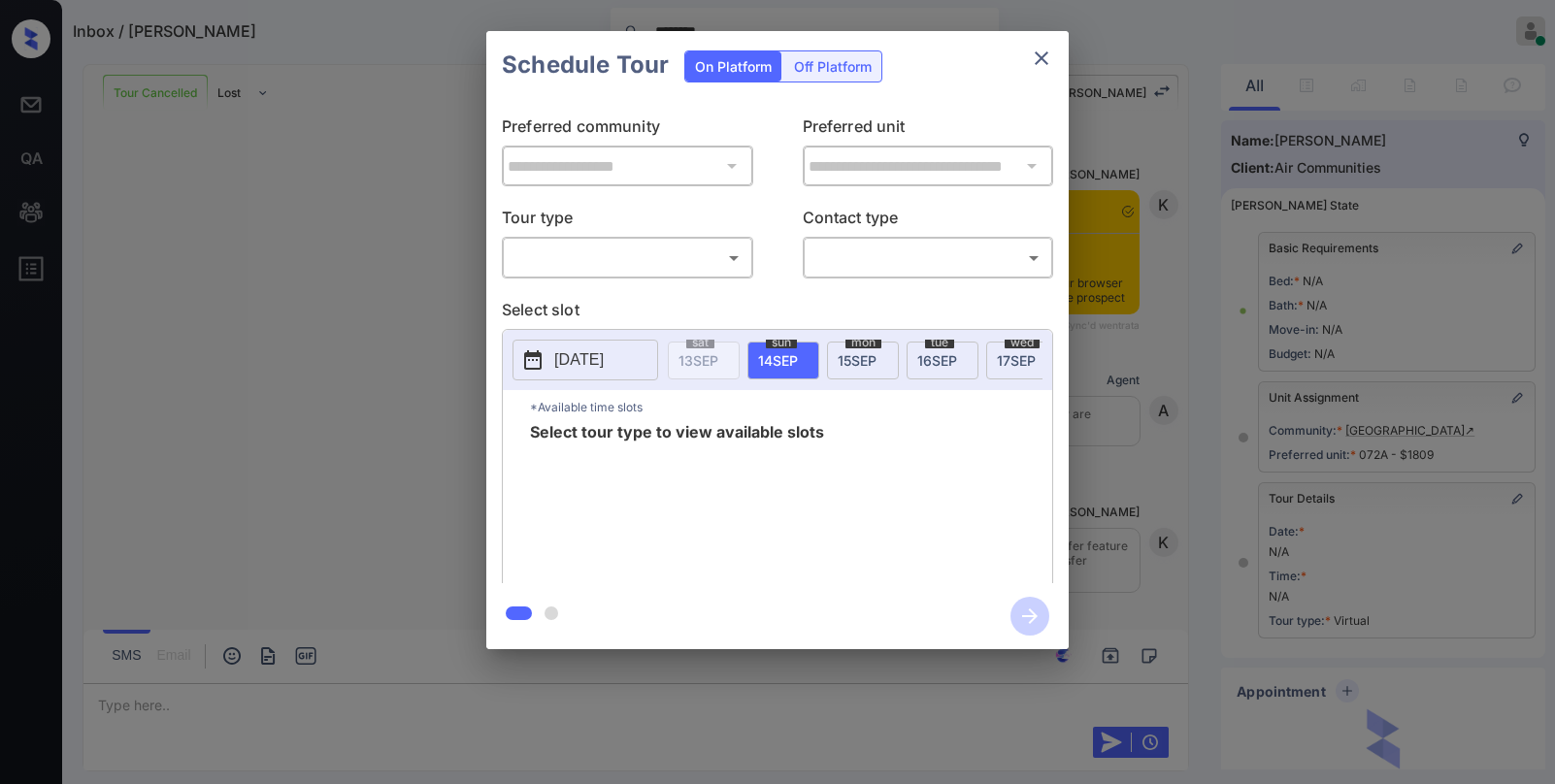
scroll to position [182, 0]
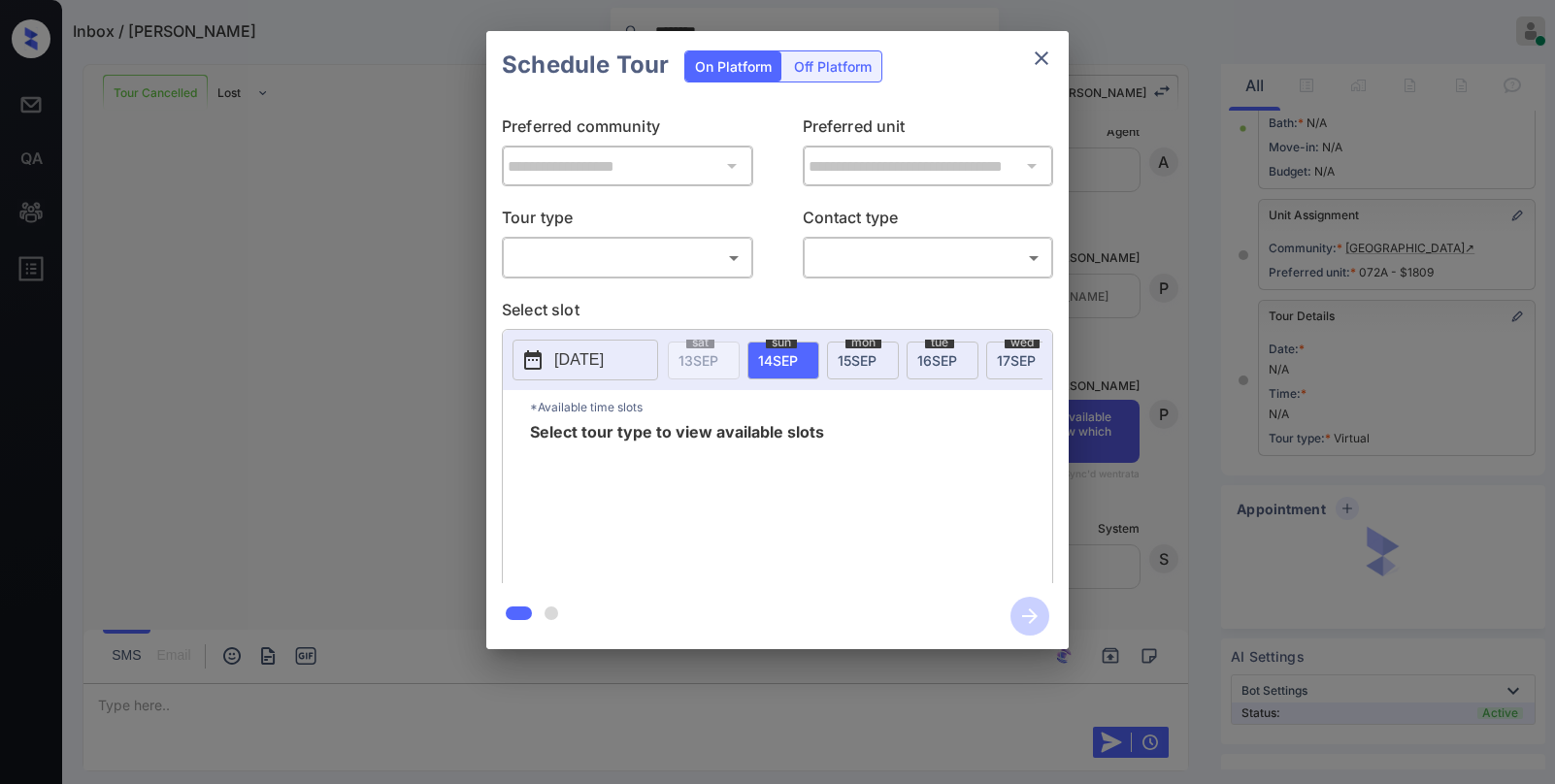
click at [644, 263] on body "Inbox / Shaili S ******** Paolo Gabriel Online Set yourself offline Set yoursel…" at bounding box center [778, 392] width 1555 height 784
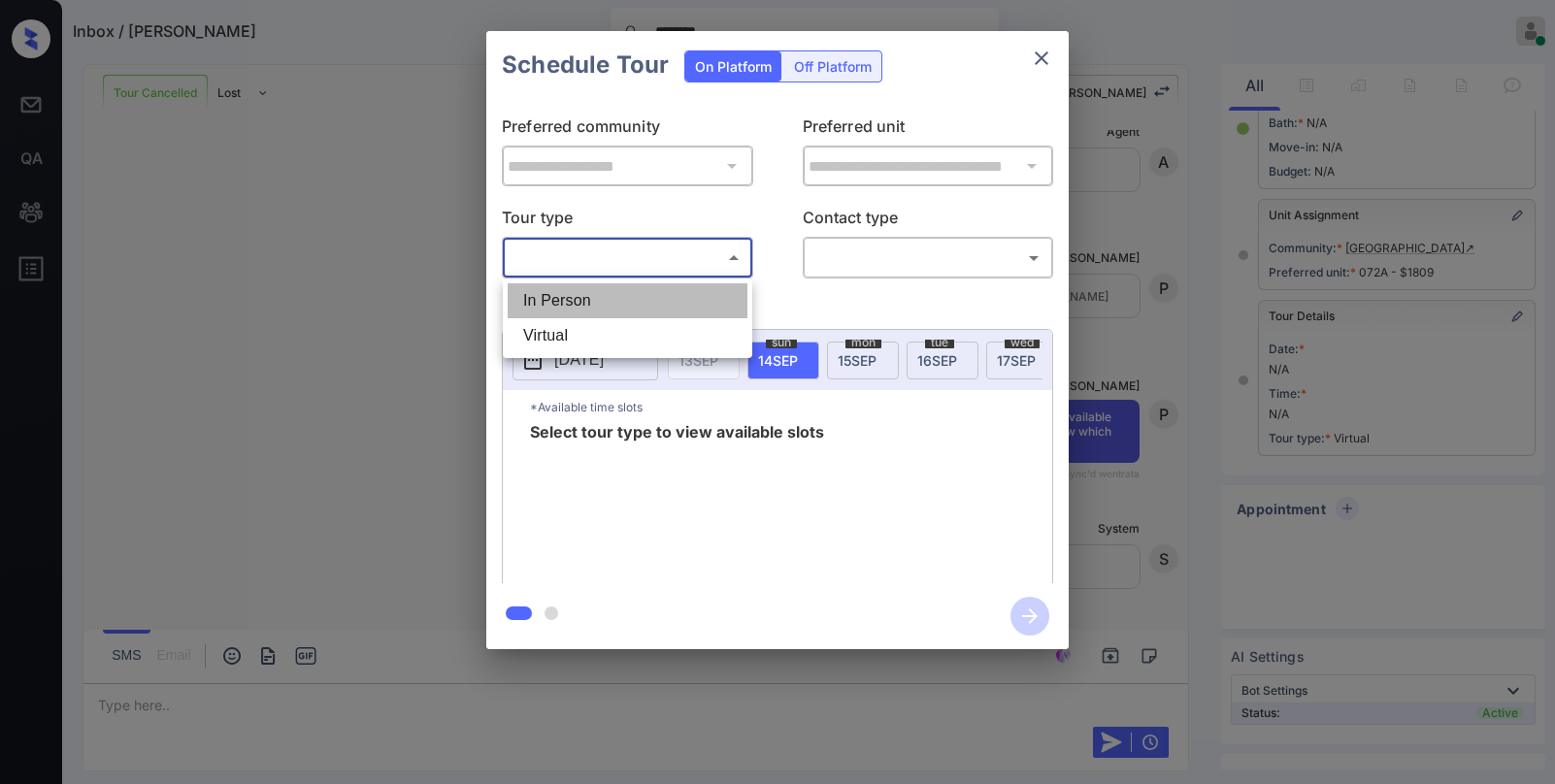
click at [618, 302] on li "In Person" at bounding box center [627, 300] width 240 height 35
type input "********"
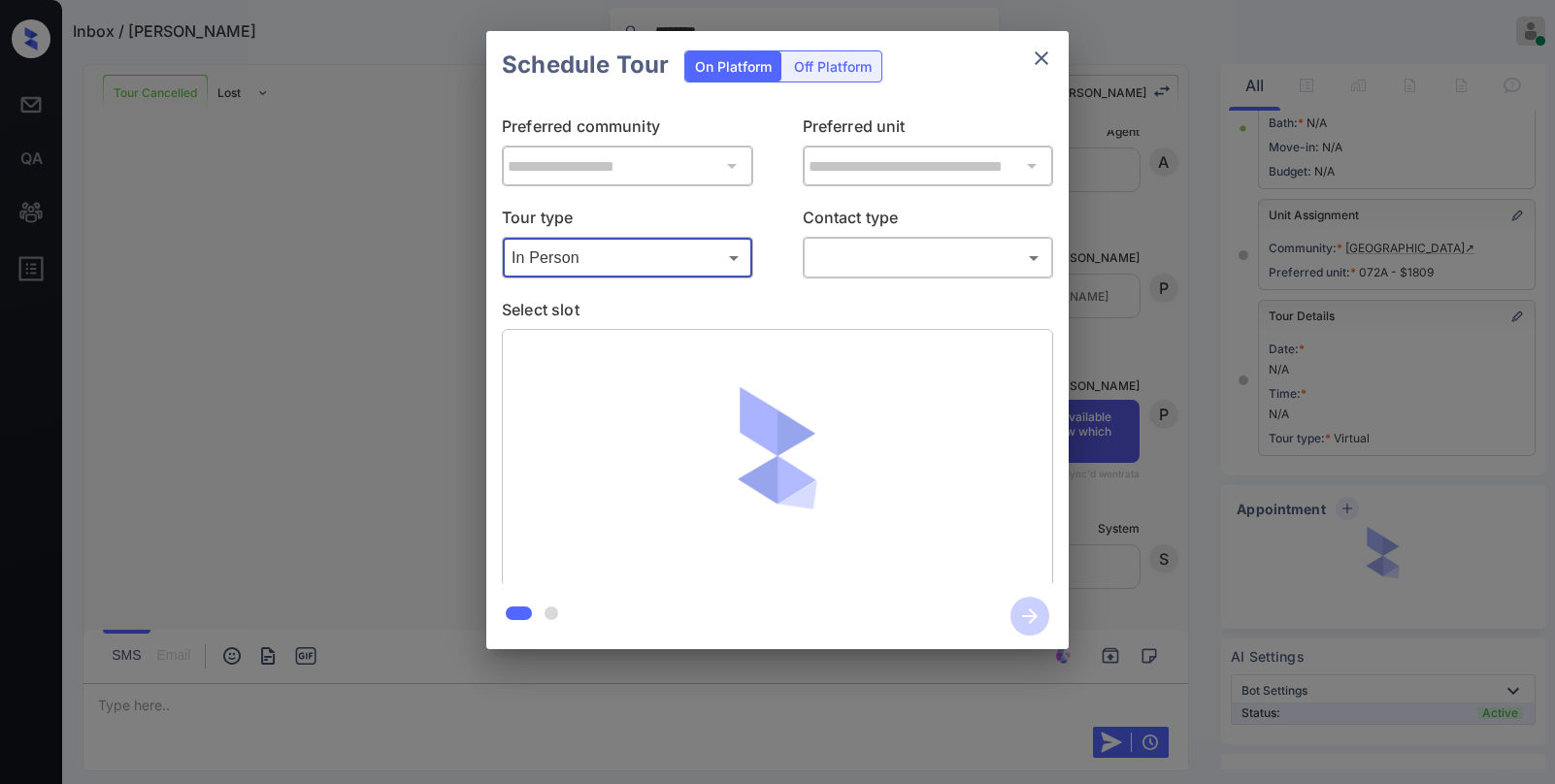
click at [859, 272] on body "Inbox / Shaili S ******** Paolo Gabriel Online Set yourself offline Set yoursel…" at bounding box center [778, 392] width 1555 height 784
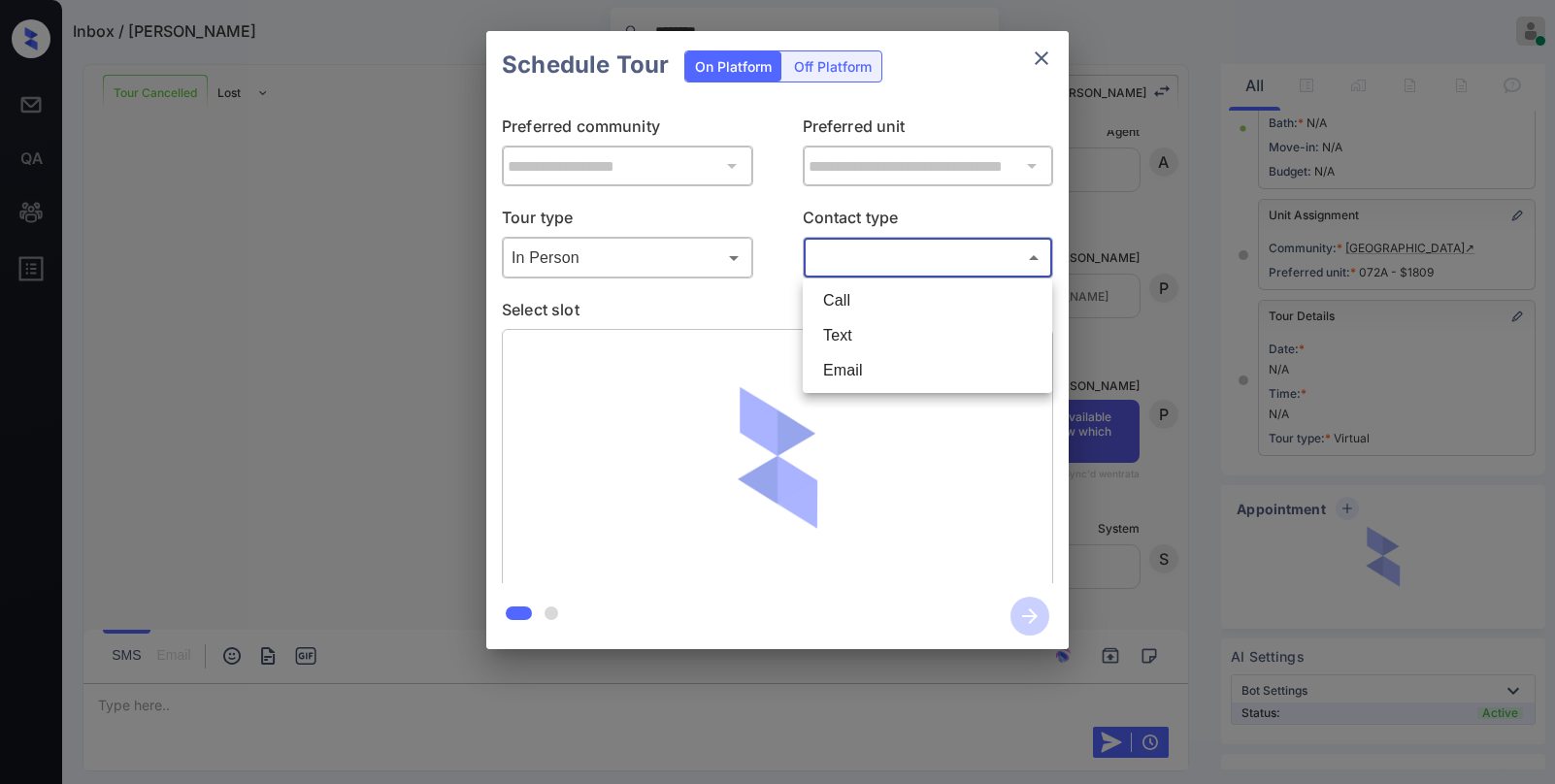
click at [844, 332] on li "Text" at bounding box center [927, 336] width 240 height 35
type input "****"
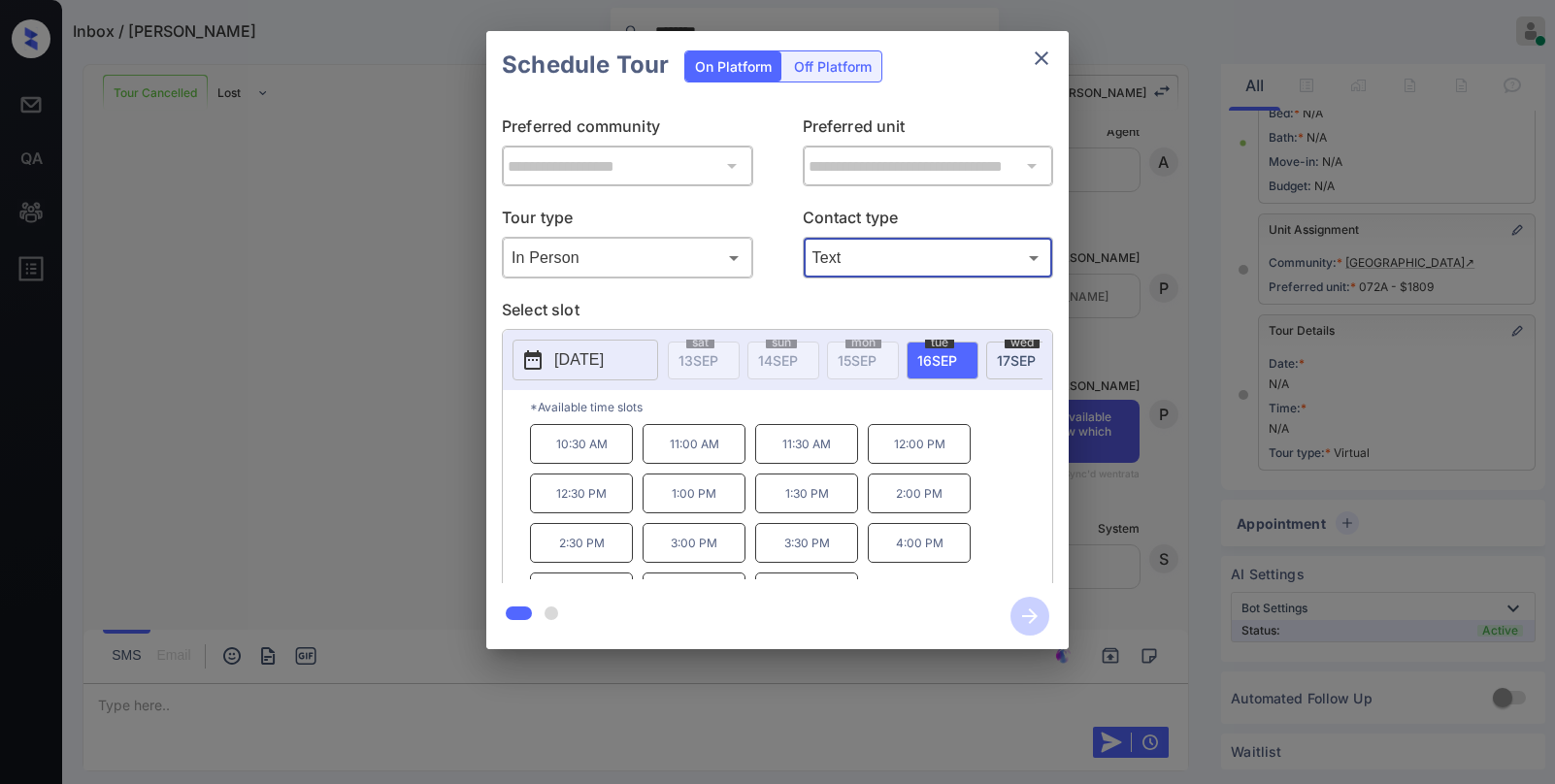
click at [1040, 53] on icon "close" at bounding box center [1042, 59] width 24 height 23
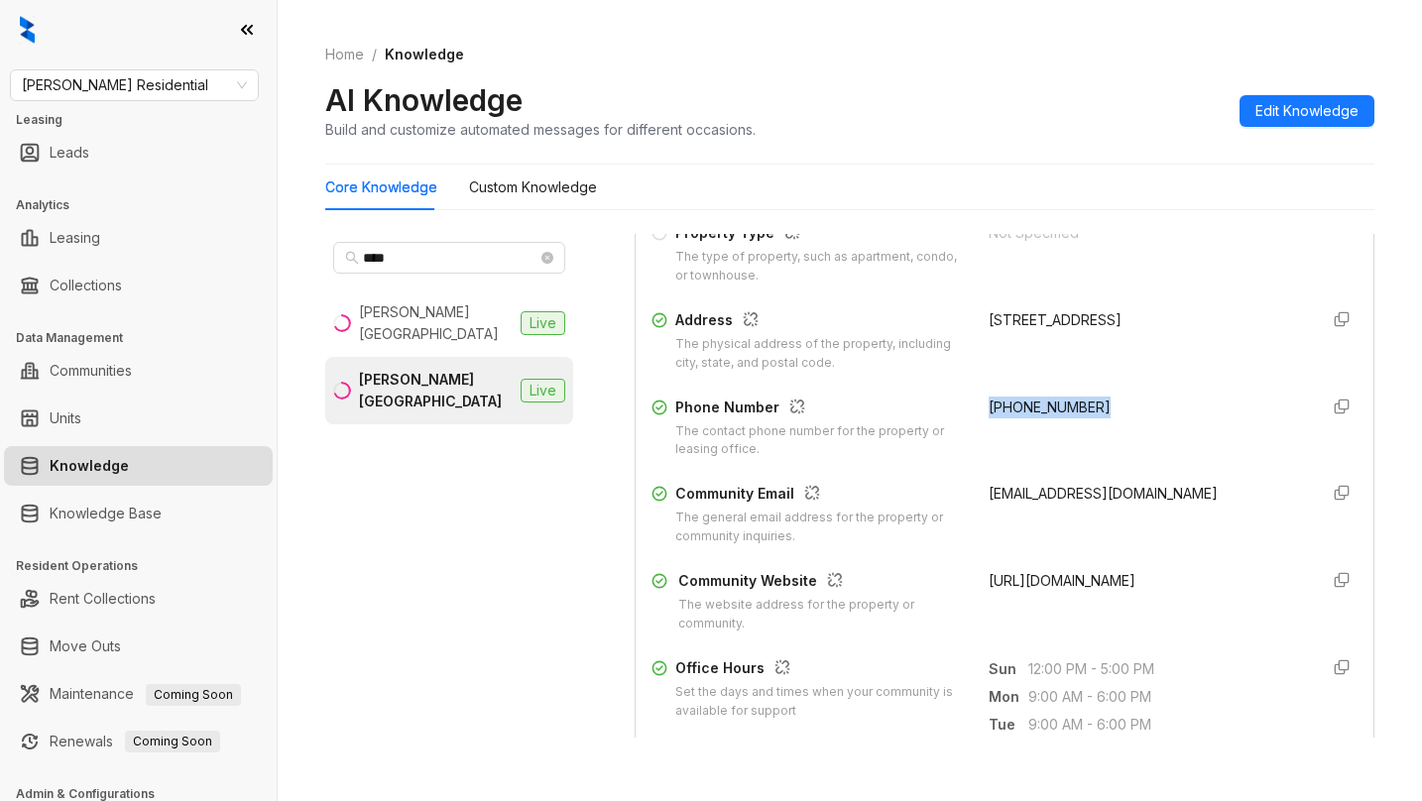
scroll to position [338, 0]
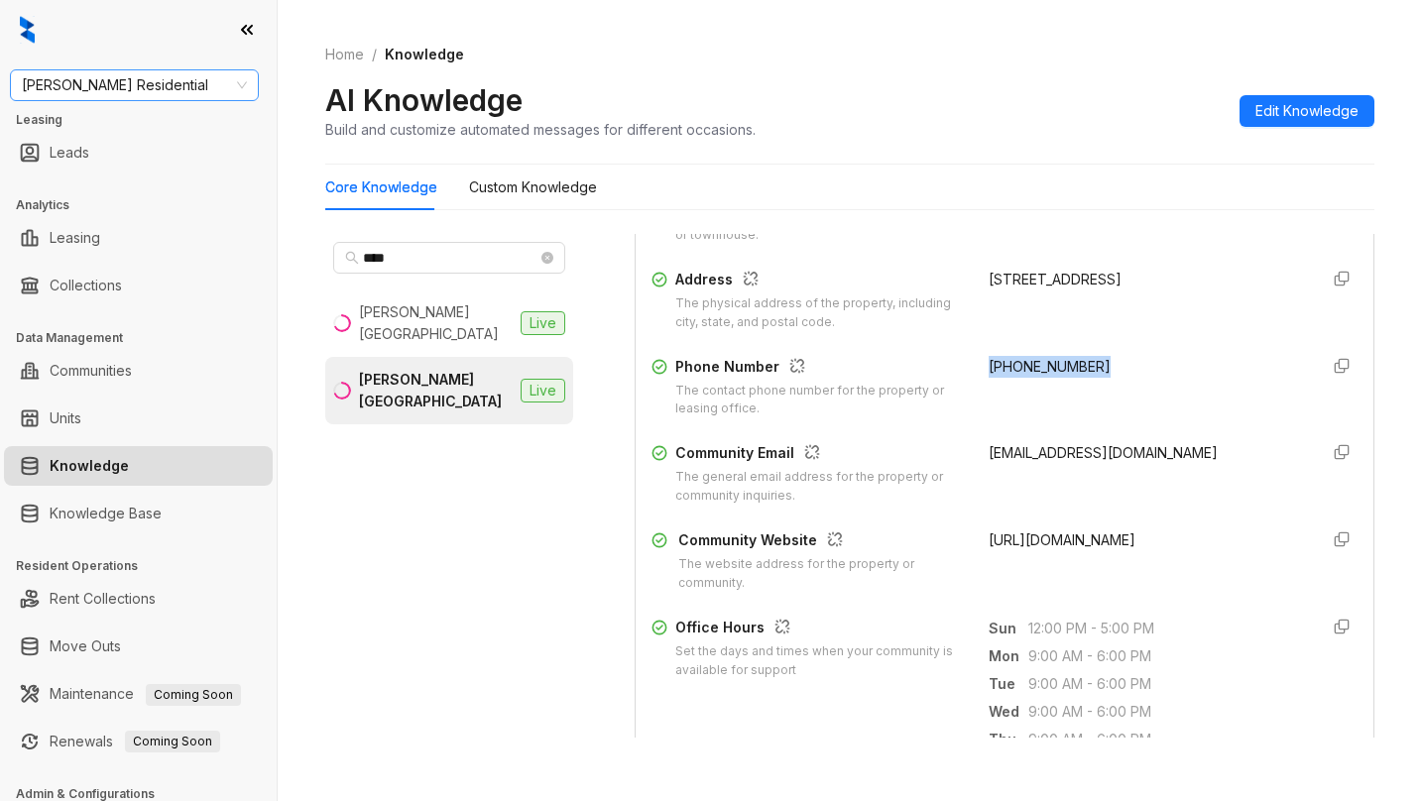
click at [151, 81] on span "[PERSON_NAME] Residential" at bounding box center [134, 85] width 225 height 30
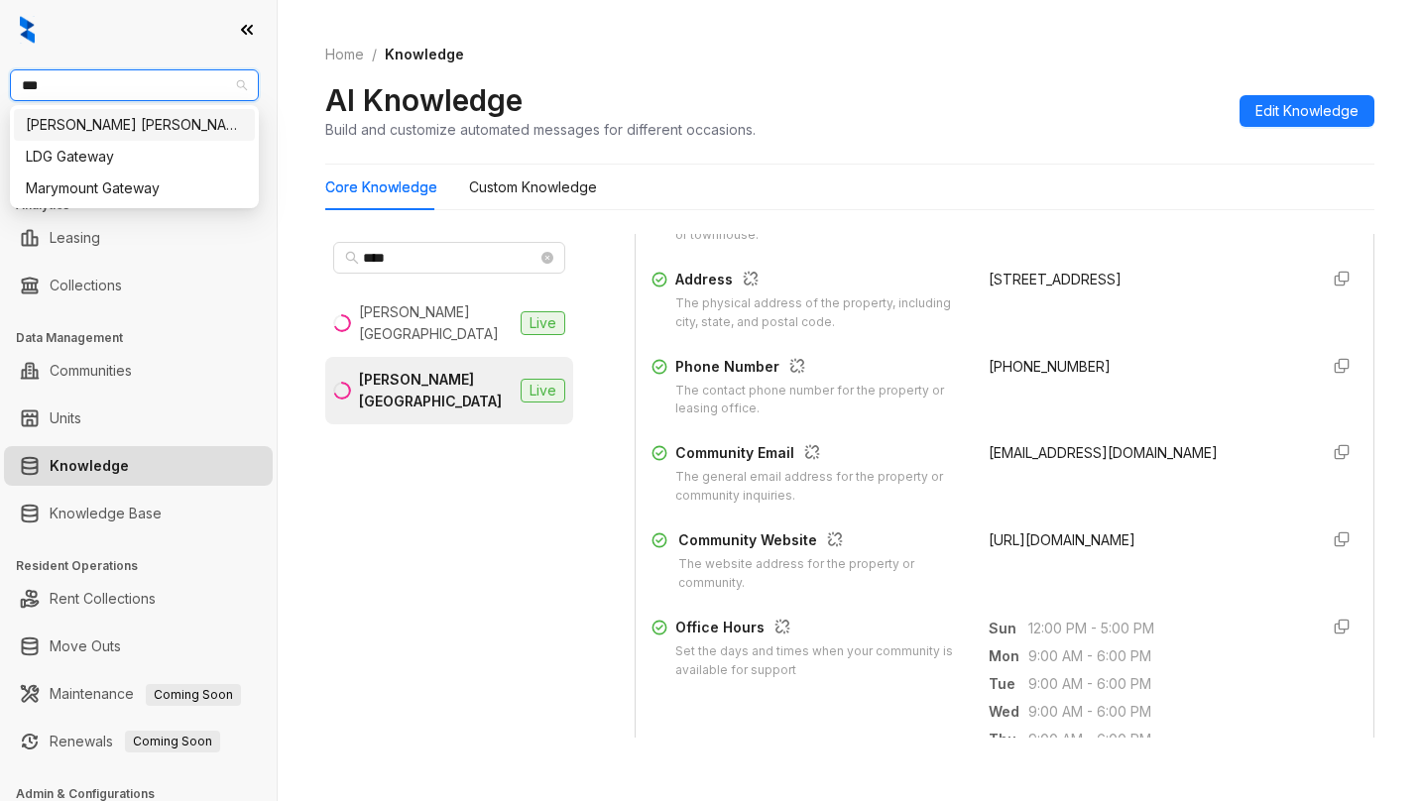
type input "****"
click at [142, 126] on div "[PERSON_NAME] [PERSON_NAME]" at bounding box center [134, 125] width 217 height 22
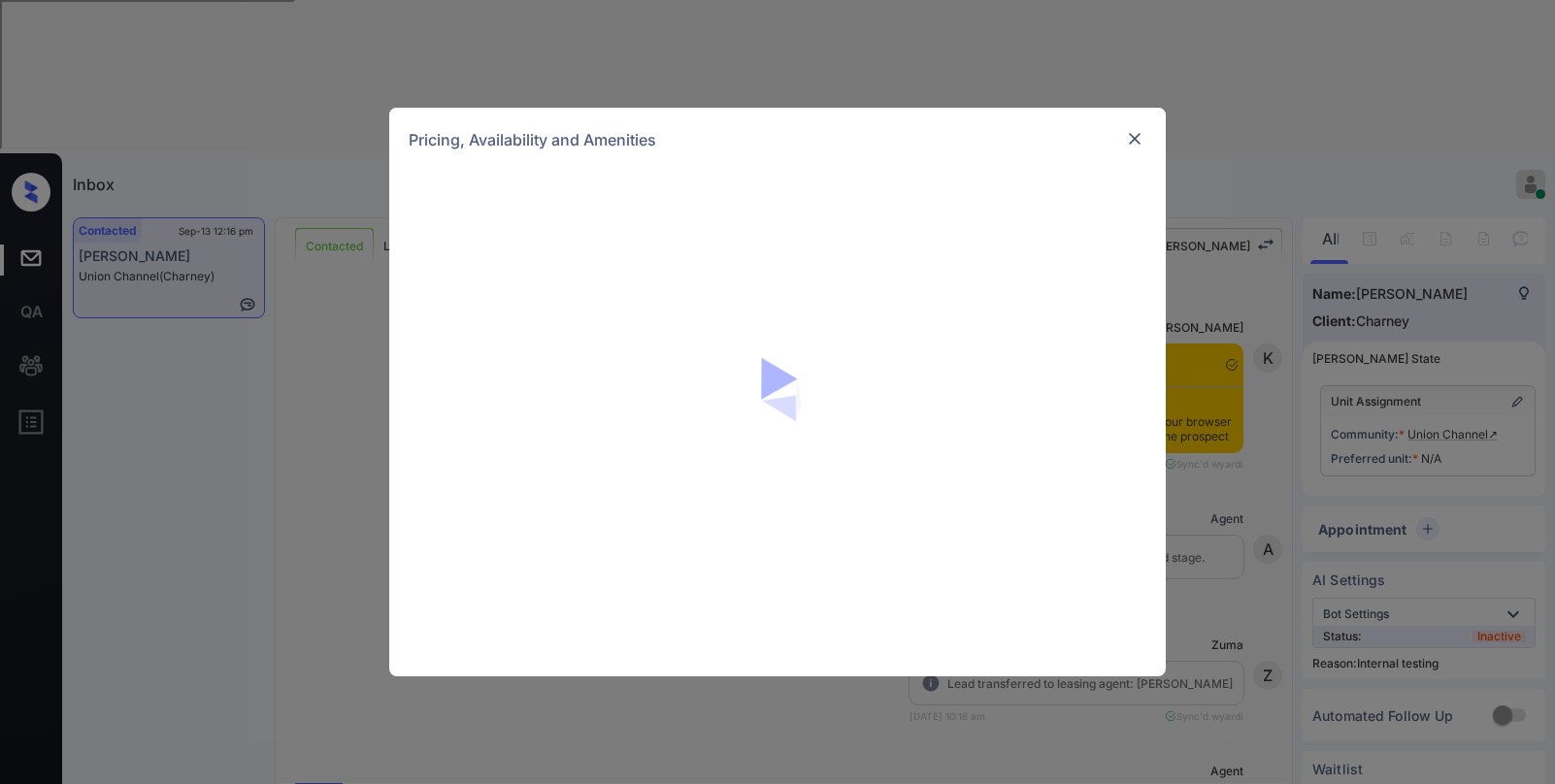
scroll to position [6525, 0]
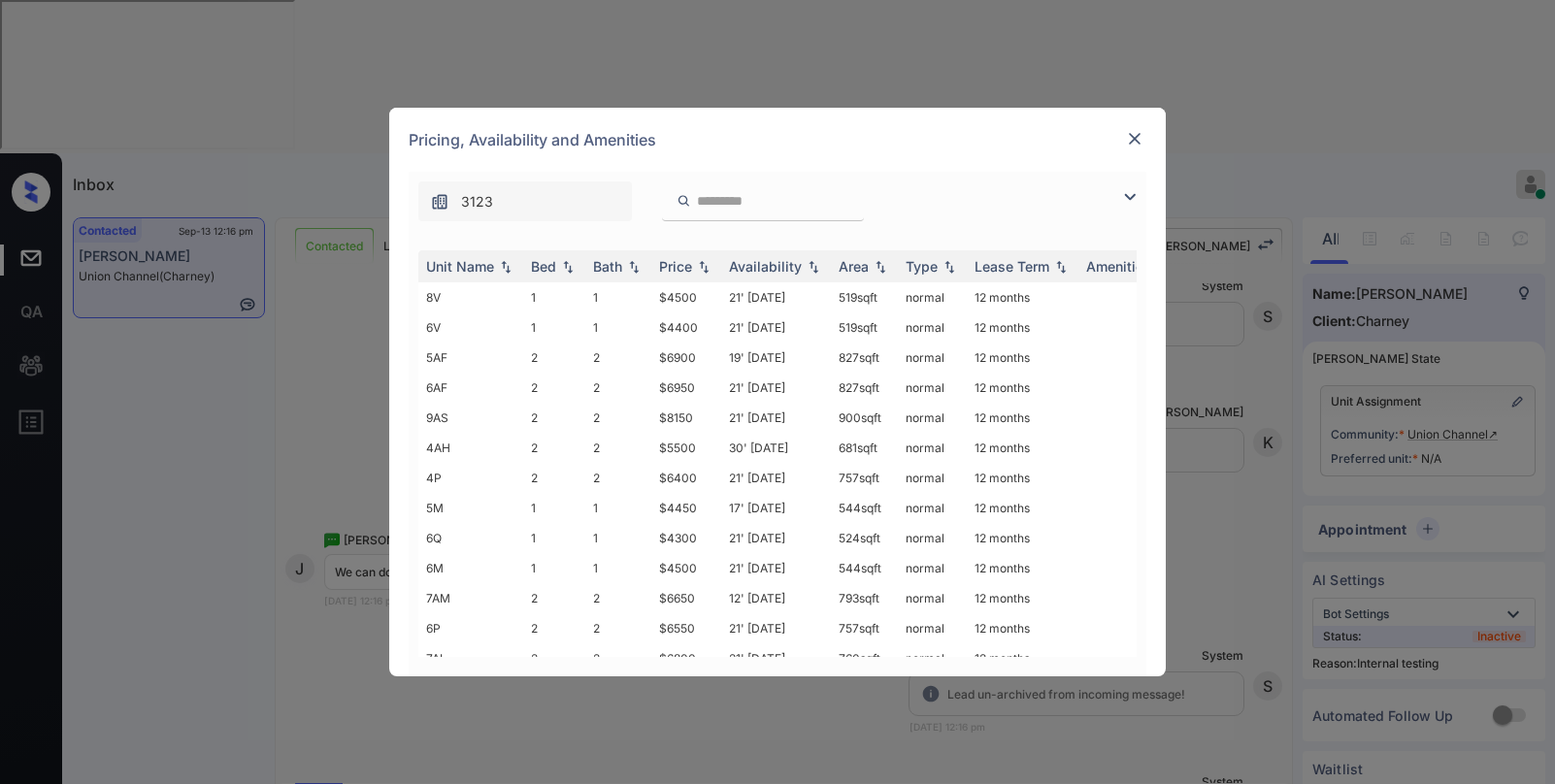
click at [1131, 198] on img at bounding box center [1130, 197] width 24 height 23
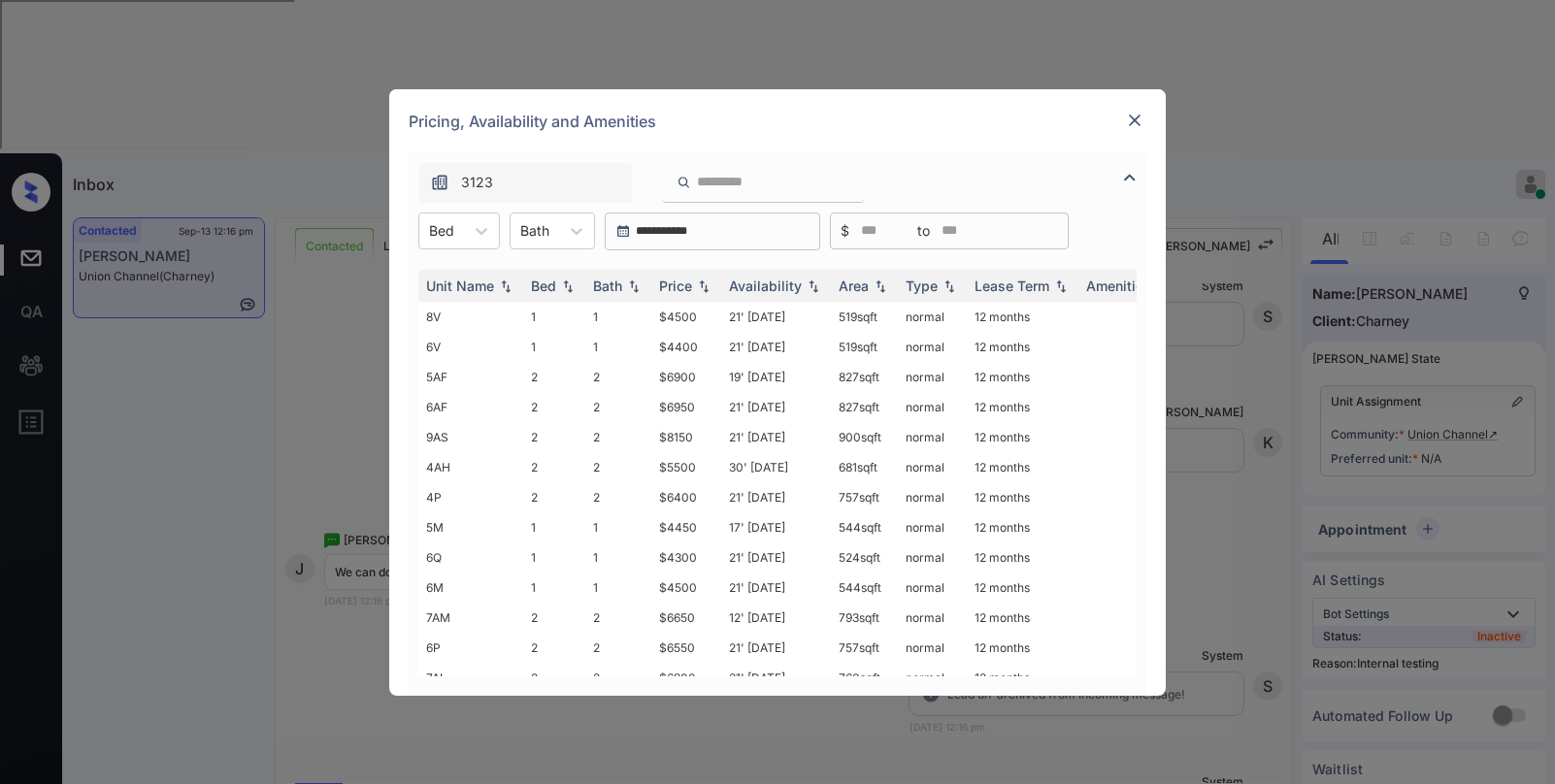
drag, startPoint x: 458, startPoint y: 223, endPoint x: 457, endPoint y: 251, distance: 28.0
click at [458, 222] on div "Bed" at bounding box center [442, 230] width 45 height 28
click at [446, 285] on div "1" at bounding box center [458, 279] width 81 height 35
click at [701, 290] on img at bounding box center [704, 286] width 20 height 14
click at [698, 290] on img at bounding box center [704, 286] width 20 height 15
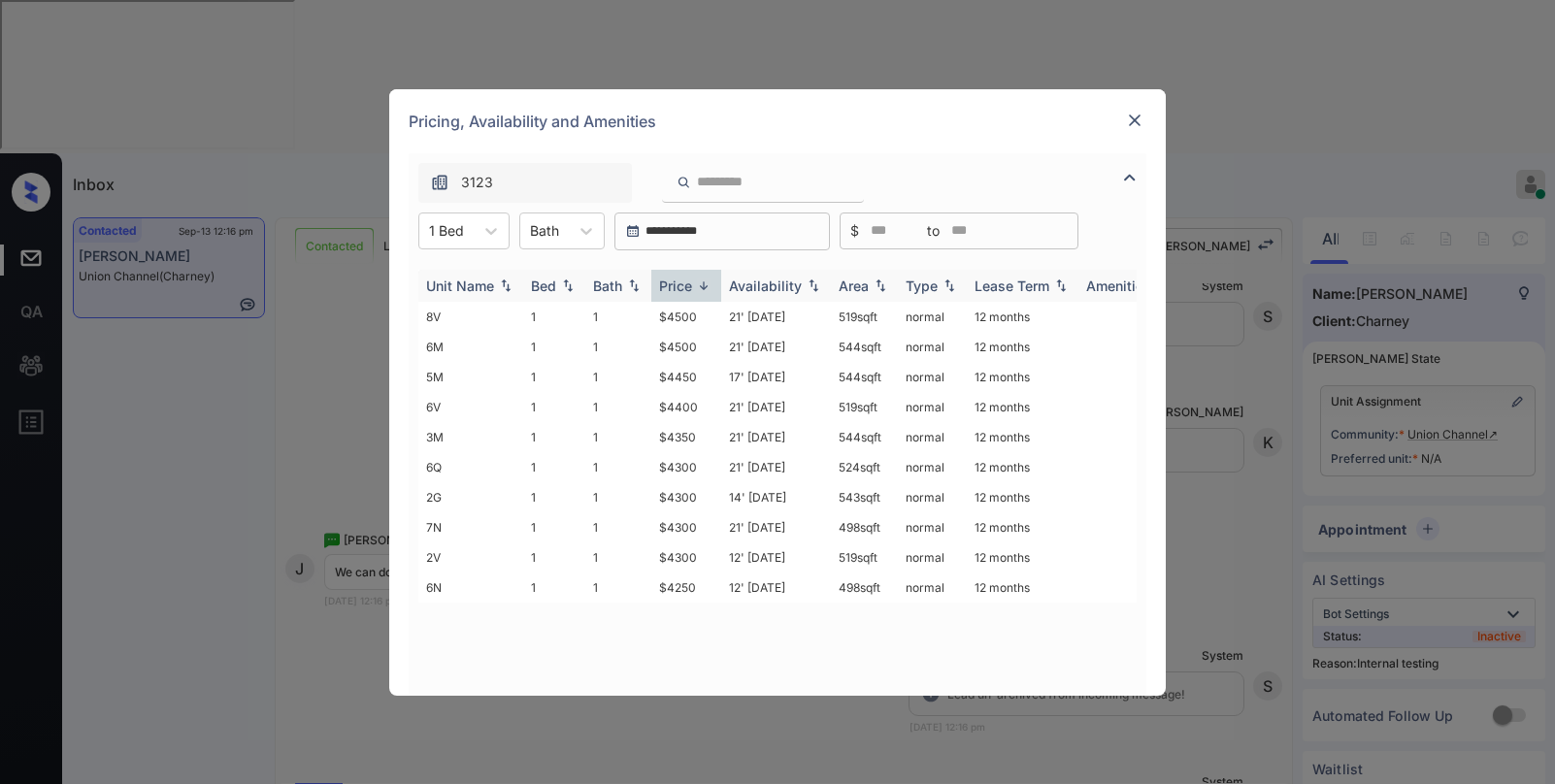
click at [698, 289] on img at bounding box center [704, 286] width 20 height 15
click at [694, 289] on img at bounding box center [704, 286] width 20 height 14
click at [691, 289] on div "Price" at bounding box center [676, 286] width 33 height 17
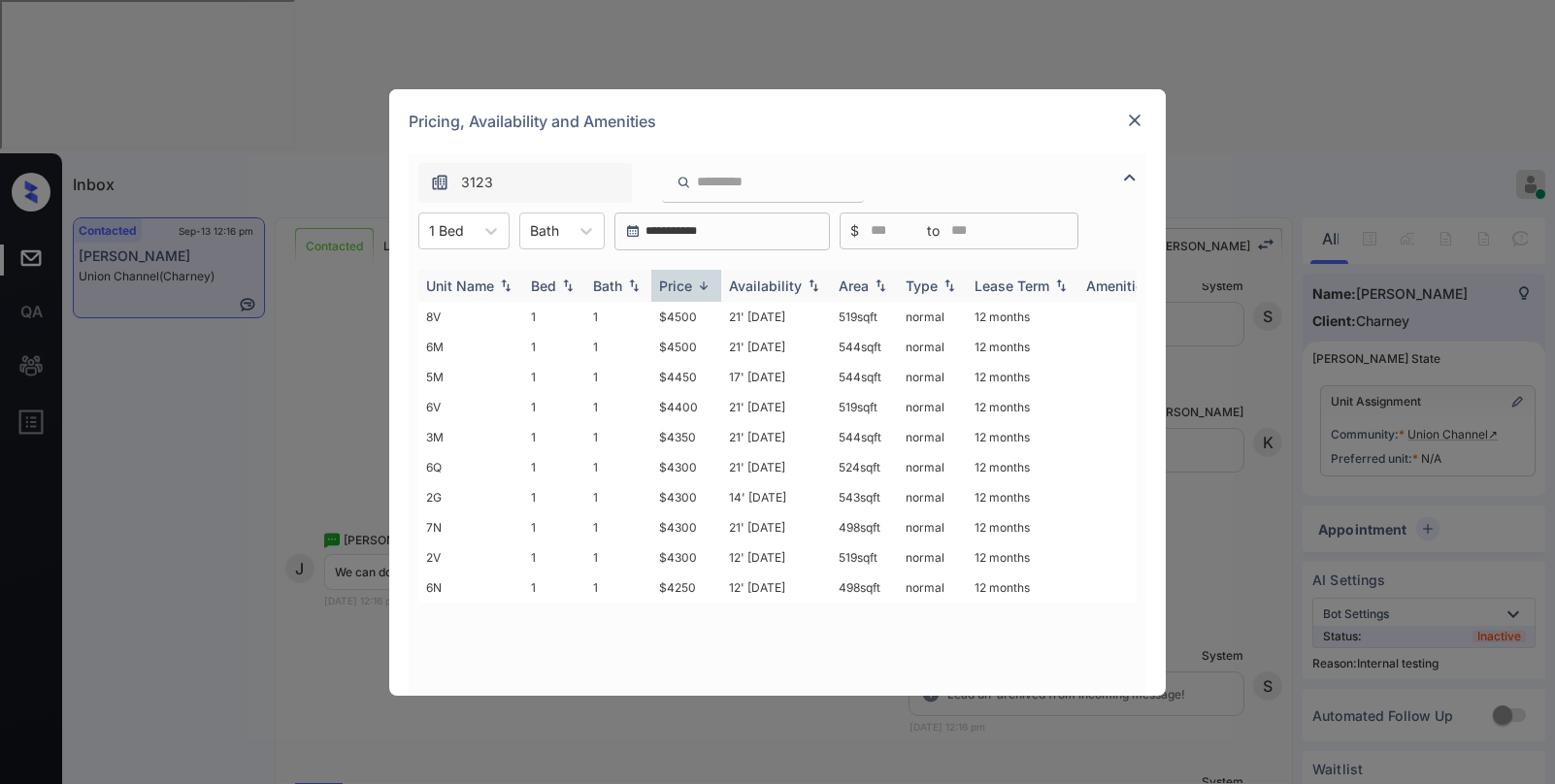
click at [691, 289] on div "Price" at bounding box center [676, 286] width 33 height 17
click at [683, 318] on td "$4250" at bounding box center [685, 316] width 70 height 30
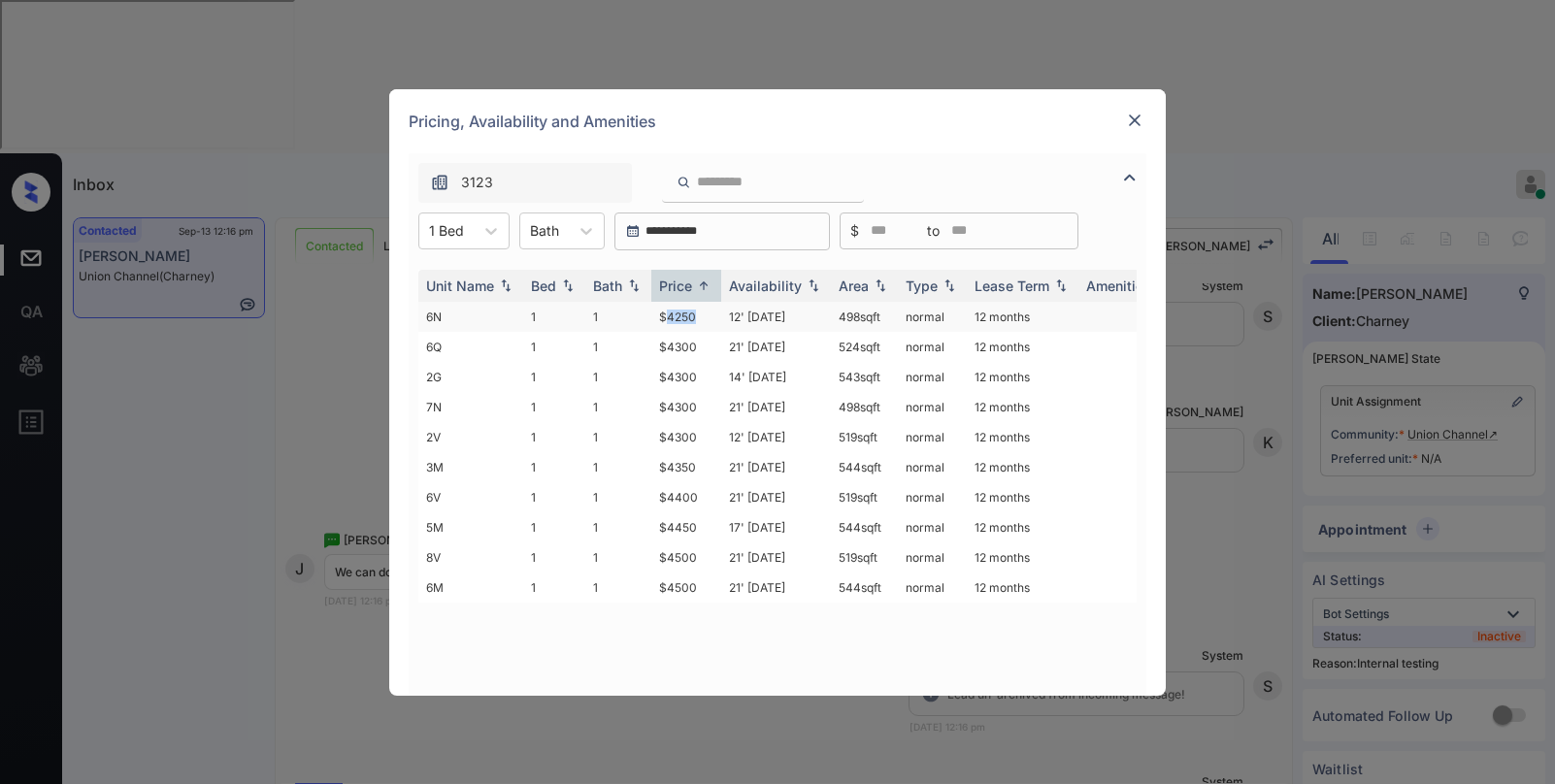
click at [683, 318] on td "$4250" at bounding box center [685, 316] width 70 height 30
click at [1133, 117] on img at bounding box center [1135, 120] width 20 height 20
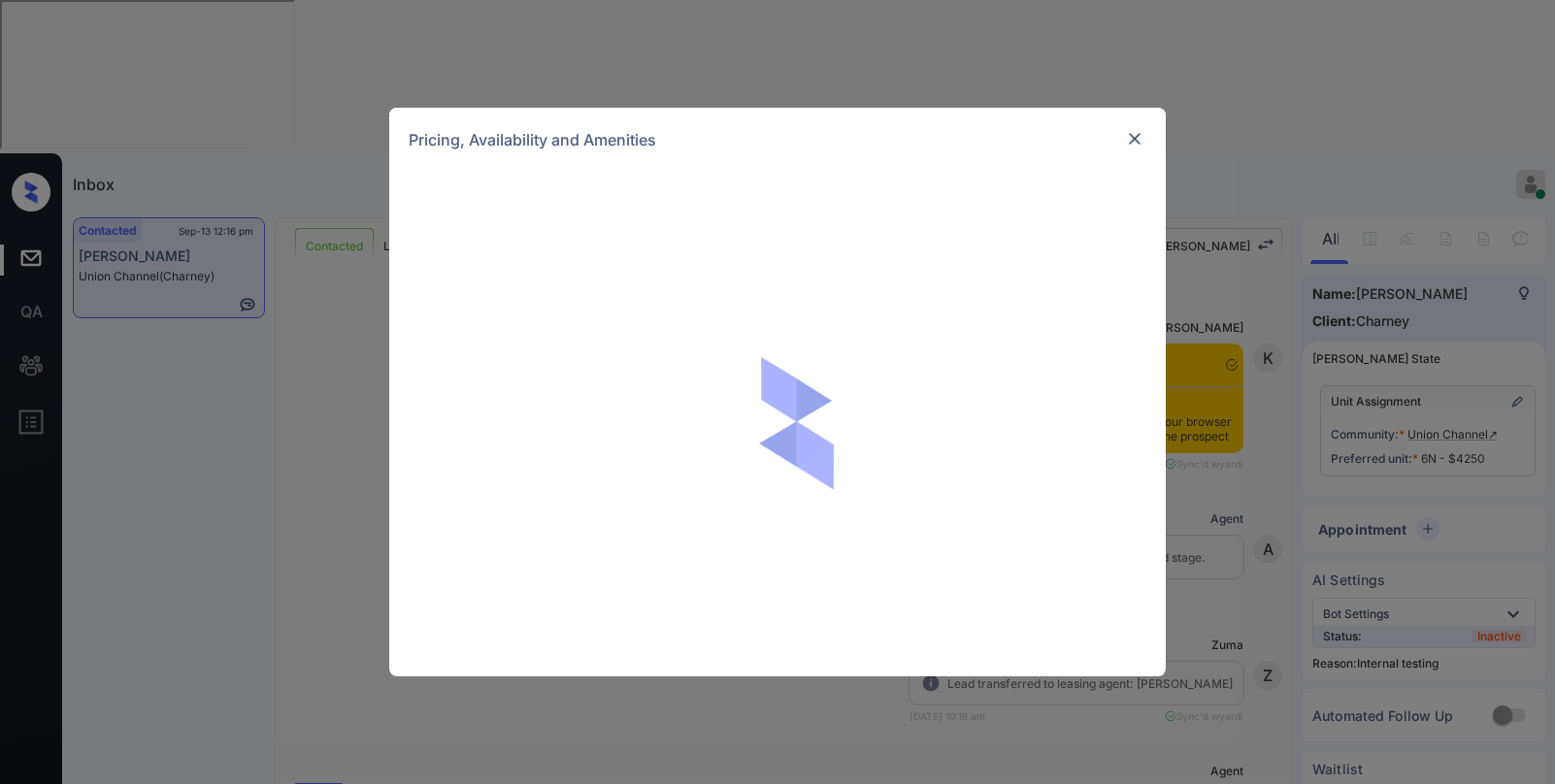
scroll to position [6525, 0]
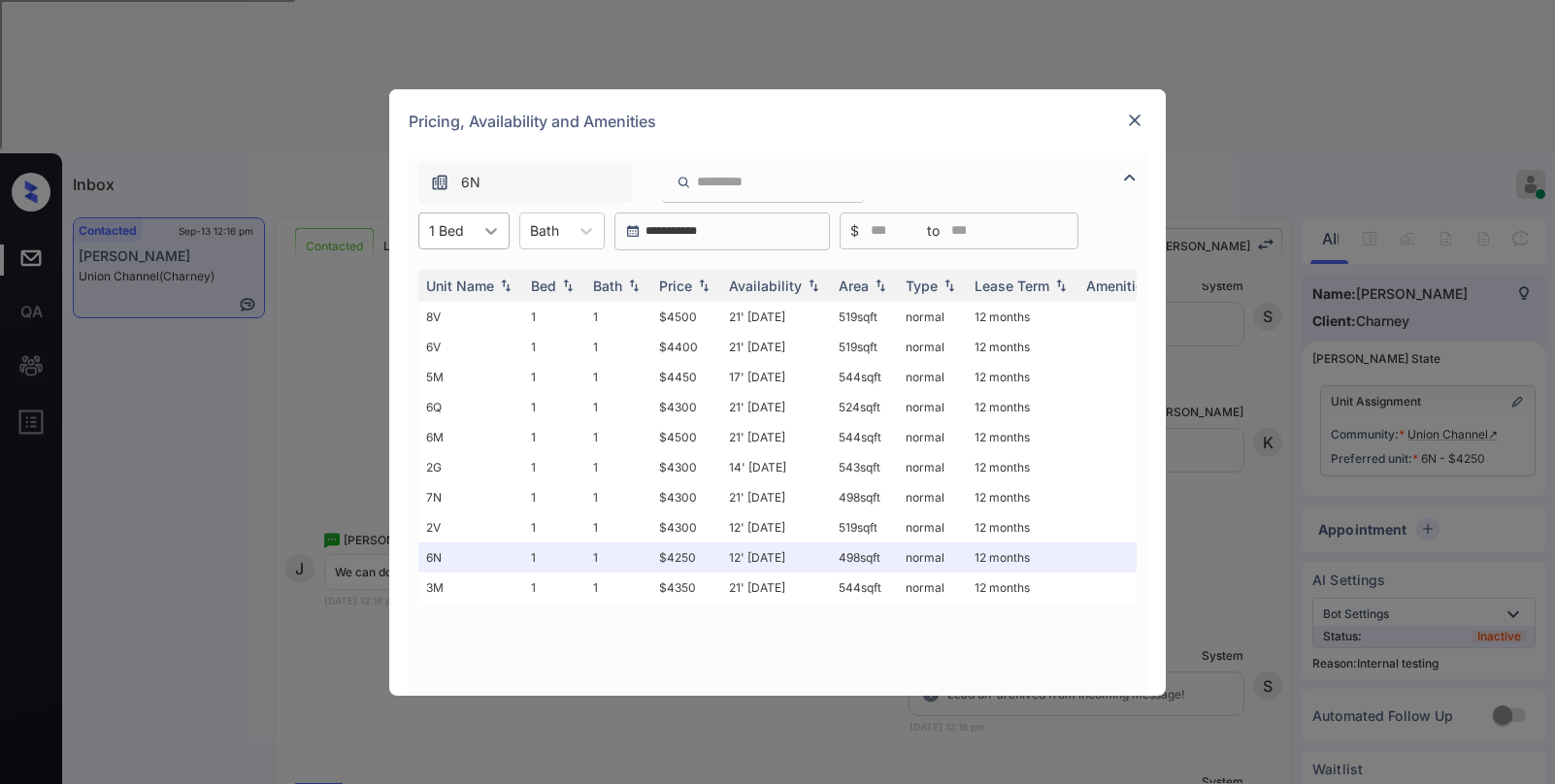
click at [495, 236] on icon at bounding box center [492, 231] width 20 height 20
click at [444, 323] on div "2" at bounding box center [463, 313] width 91 height 35
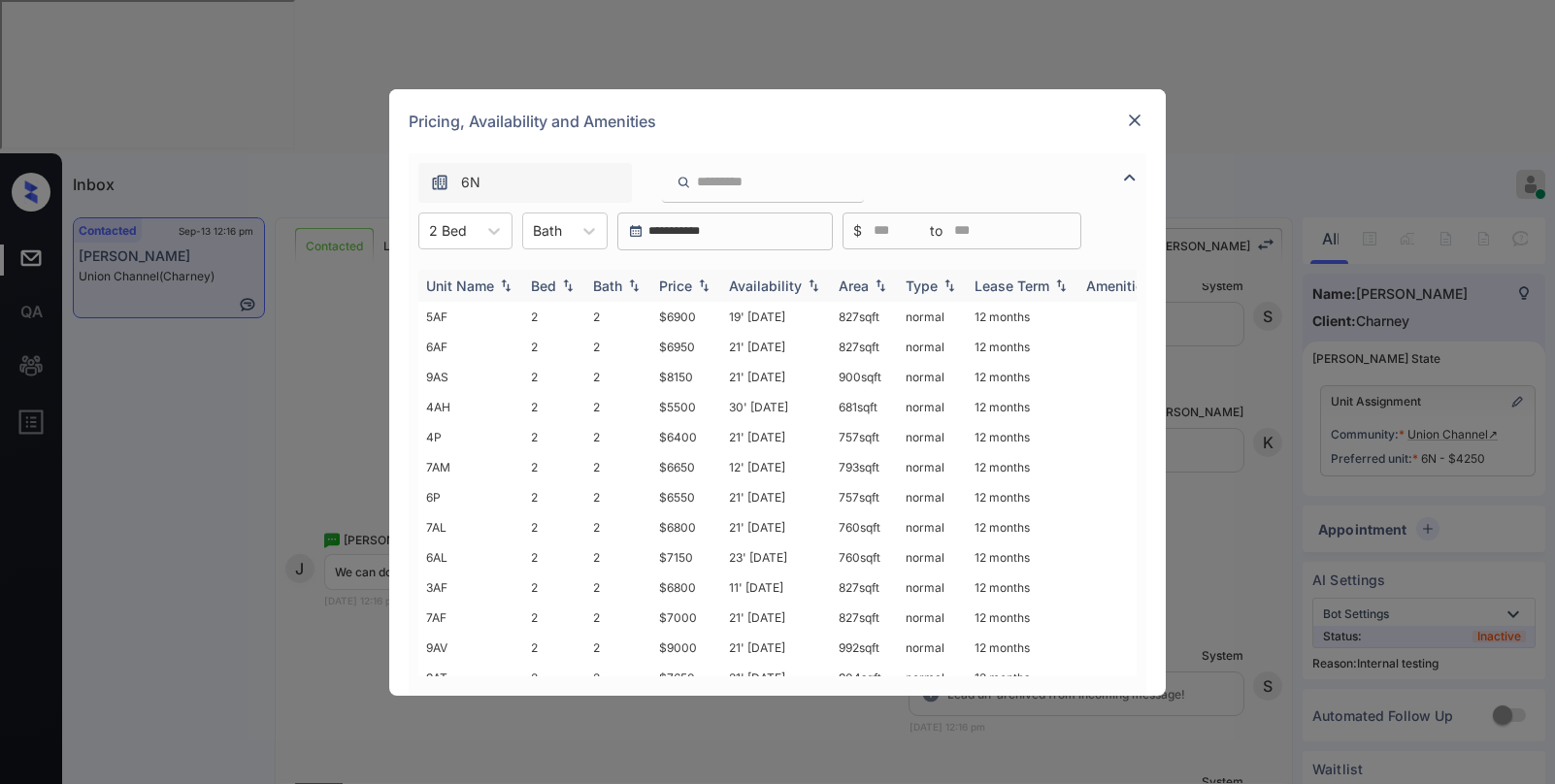
click at [681, 289] on div "Price" at bounding box center [676, 286] width 33 height 17
click at [685, 283] on div "Price" at bounding box center [676, 286] width 33 height 17
click at [688, 282] on div "Price" at bounding box center [676, 286] width 33 height 17
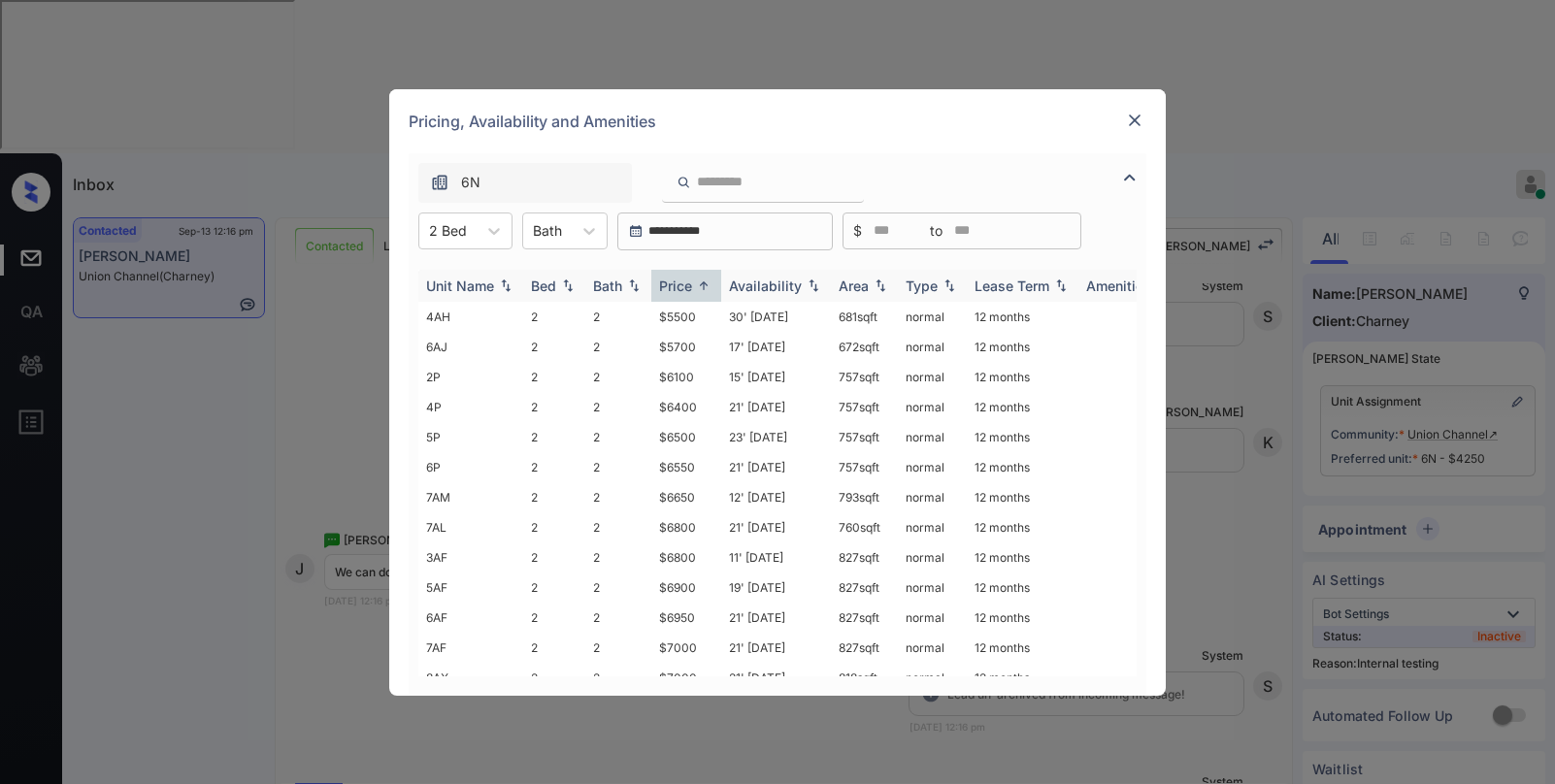
click at [688, 282] on div "Price" at bounding box center [676, 286] width 33 height 17
click at [681, 315] on td "$5500" at bounding box center [685, 316] width 70 height 30
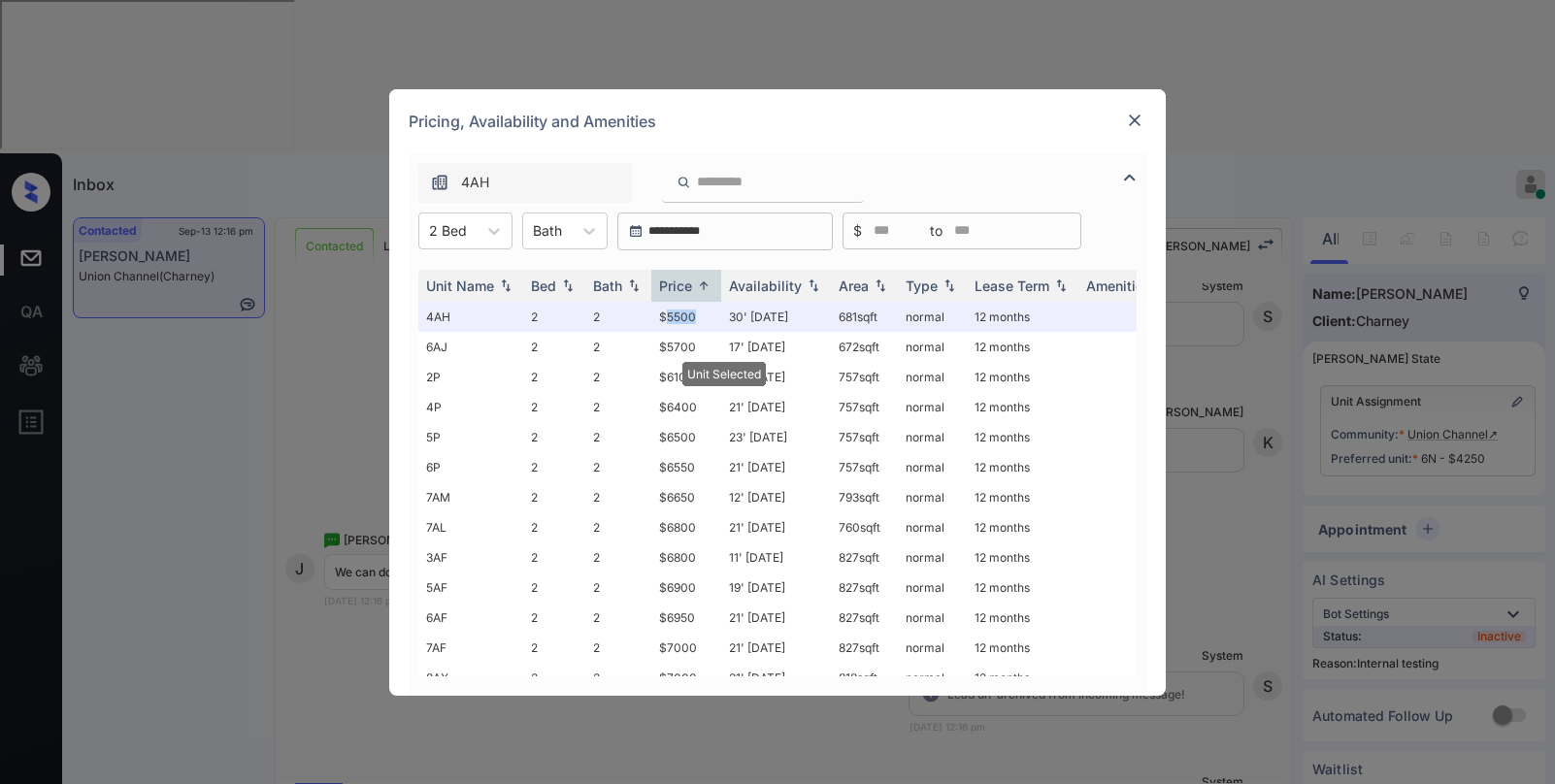
click at [1139, 129] on img at bounding box center [1135, 120] width 20 height 20
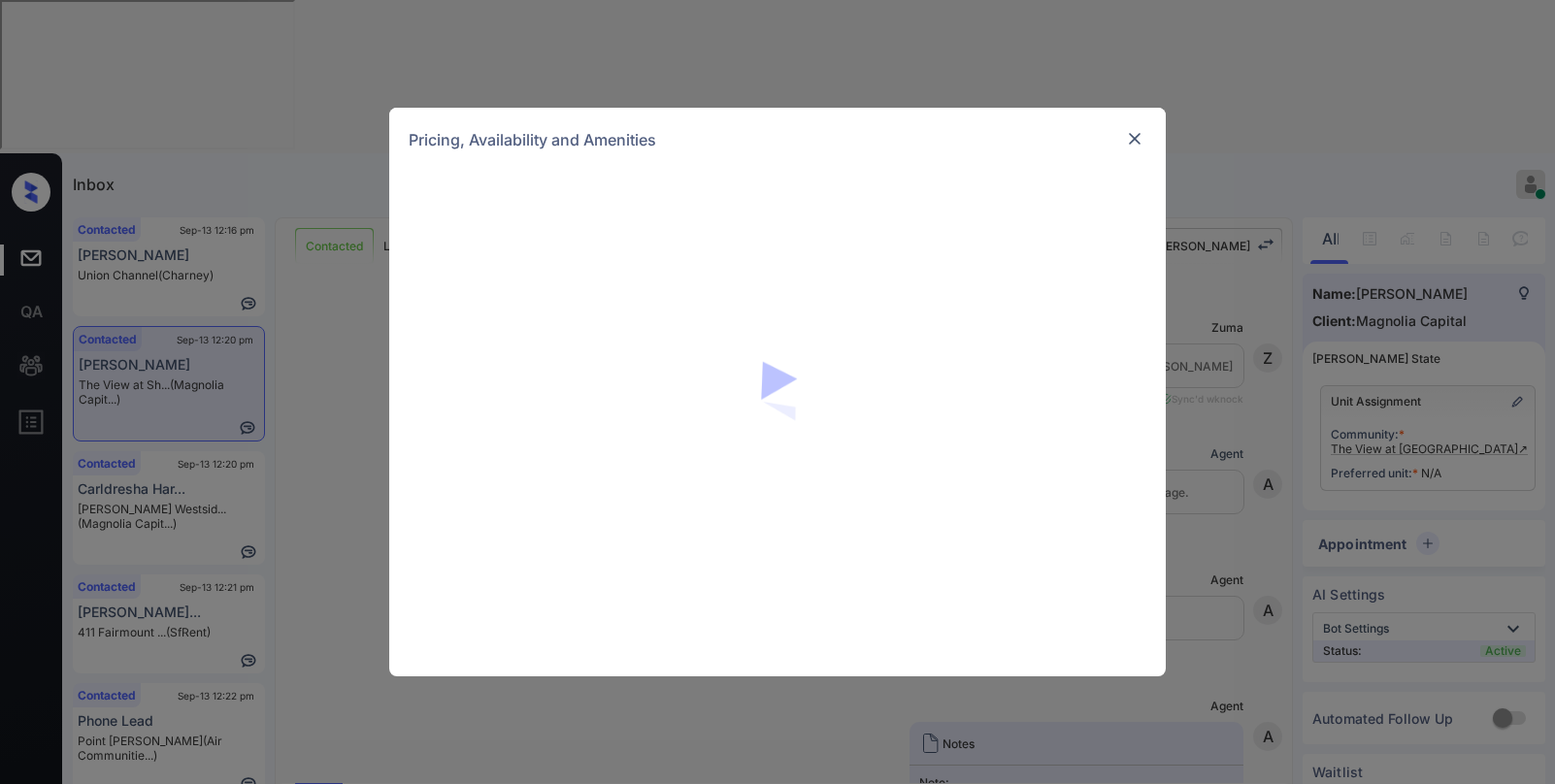
scroll to position [756, 0]
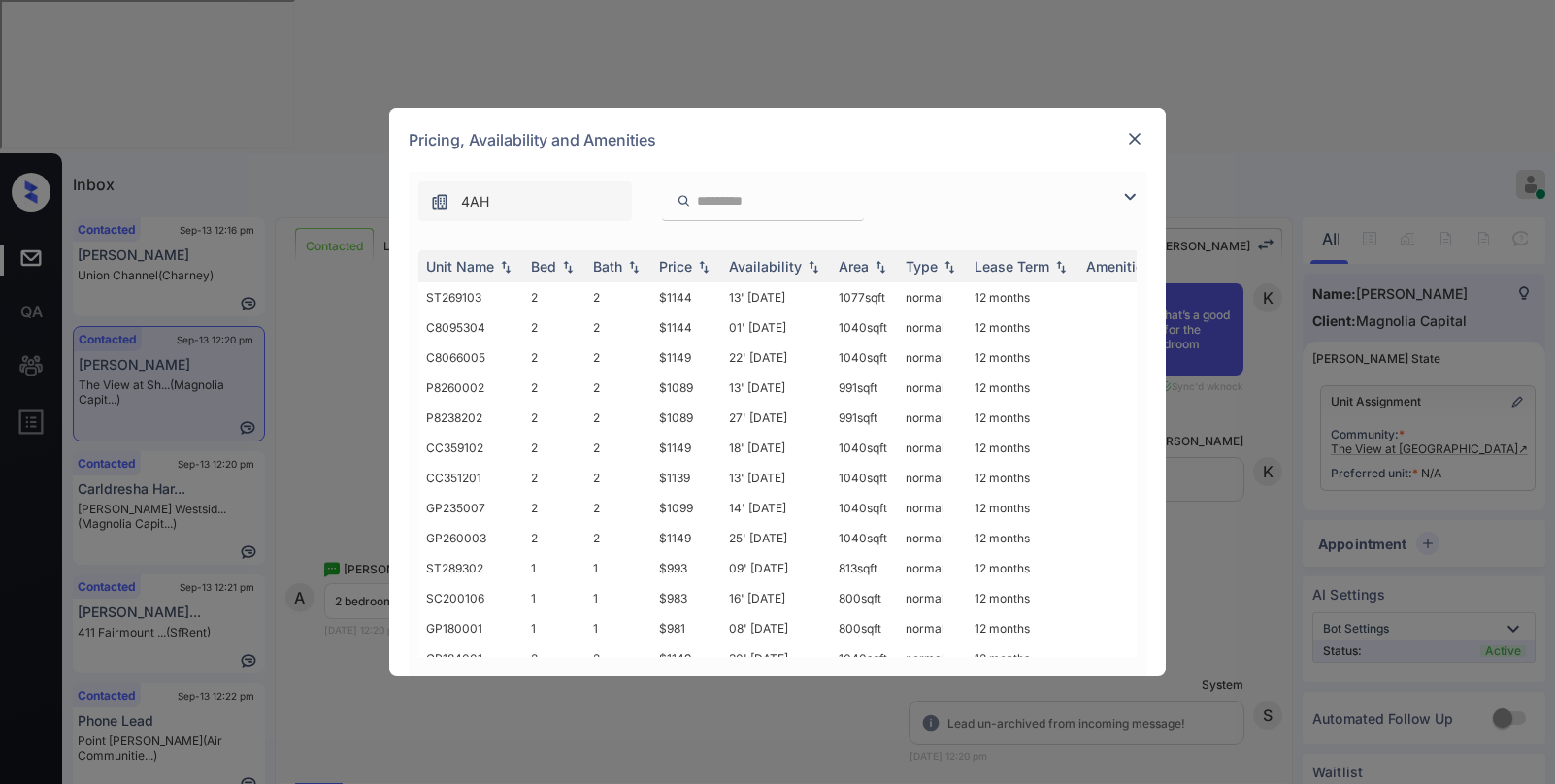
click at [1131, 207] on img at bounding box center [1130, 197] width 24 height 23
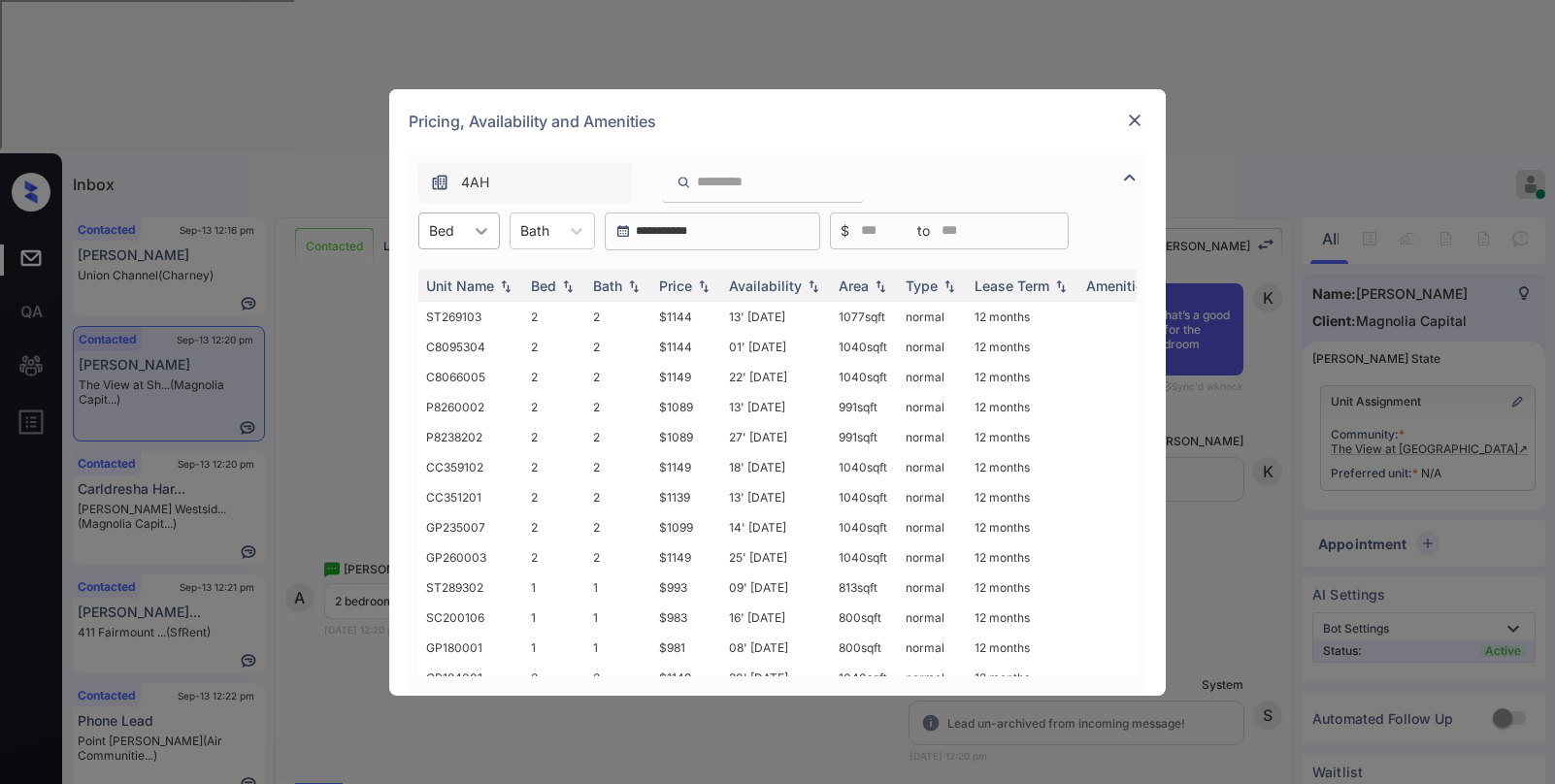
click at [487, 227] on icon at bounding box center [482, 231] width 20 height 20
click at [451, 308] on div "2" at bounding box center [458, 313] width 81 height 35
click at [679, 290] on div "Price" at bounding box center [676, 286] width 33 height 17
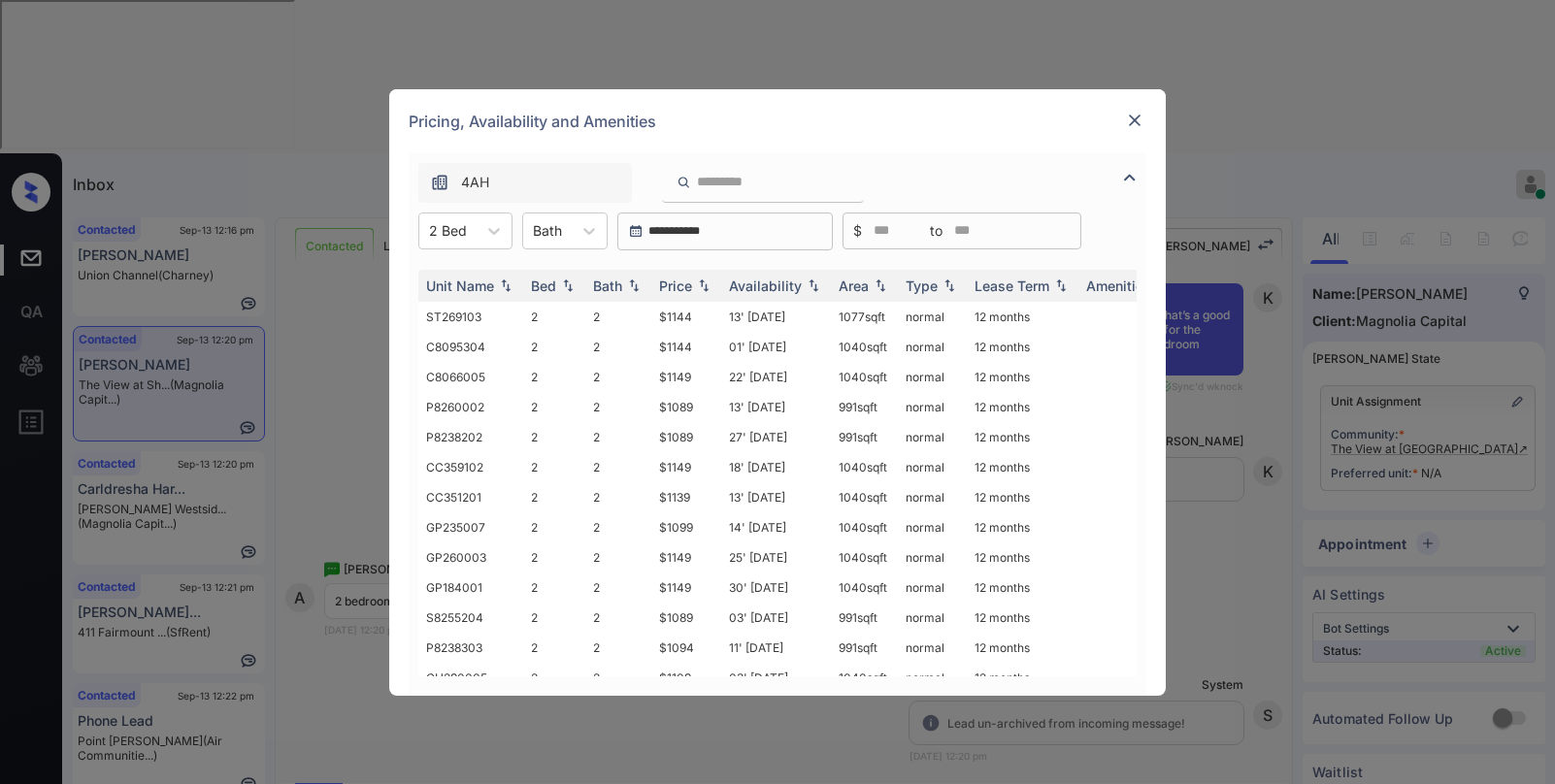
click at [320, 270] on div "**********" at bounding box center [778, 392] width 1555 height 784
click at [190, 137] on div "**********" at bounding box center [778, 392] width 1555 height 784
click at [1144, 122] on img at bounding box center [1135, 120] width 20 height 20
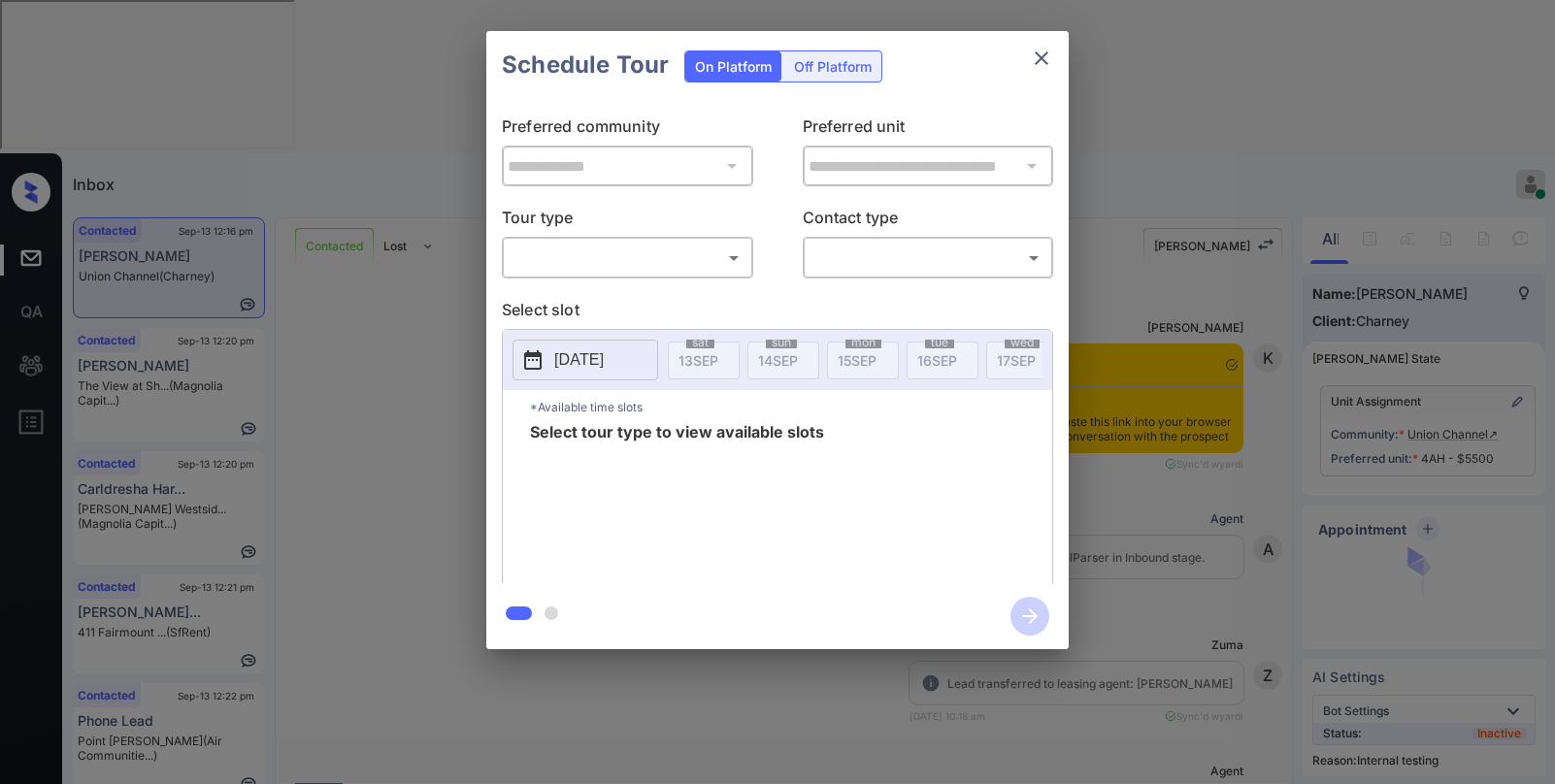
scroll to position [6422, 0]
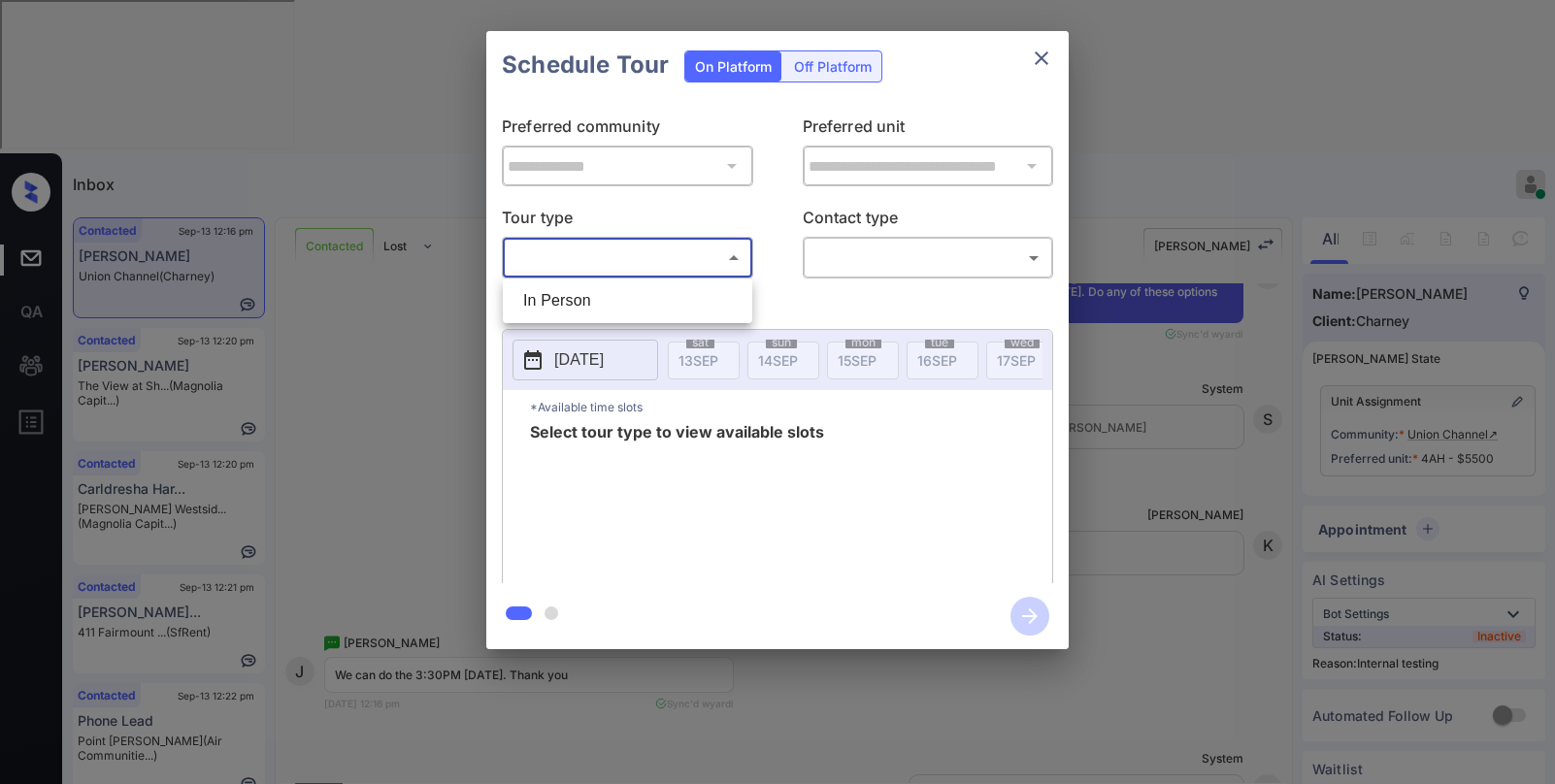
click at [684, 256] on body "Inbox Paolo Gabriel Online Set yourself offline Set yourself on break Profile S…" at bounding box center [778, 392] width 1555 height 784
click at [647, 300] on li "In Person" at bounding box center [627, 300] width 240 height 35
type input "********"
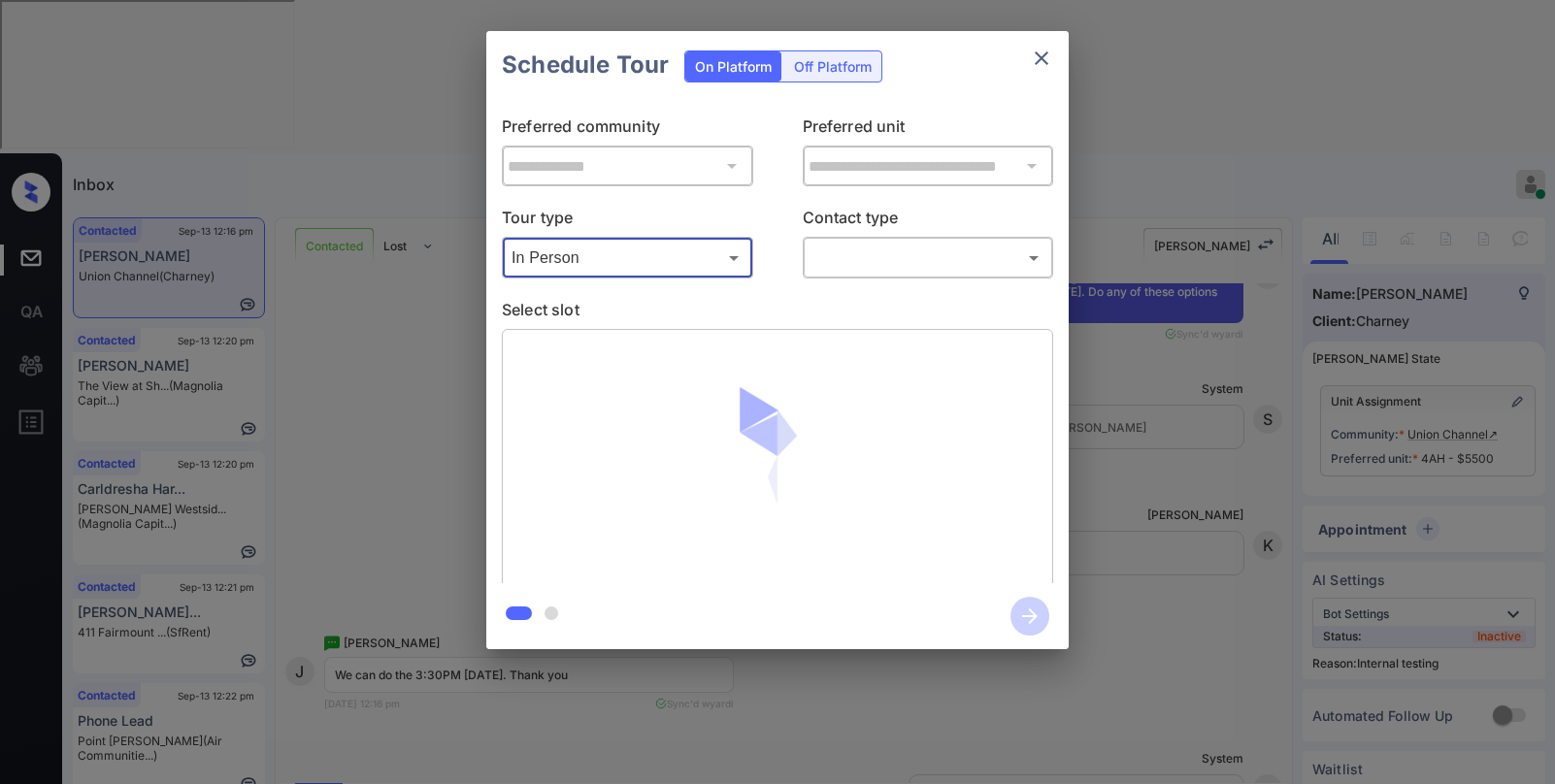
click at [862, 246] on body "Inbox Paolo Gabriel Online Set yourself offline Set yourself on break Profile S…" at bounding box center [778, 392] width 1555 height 784
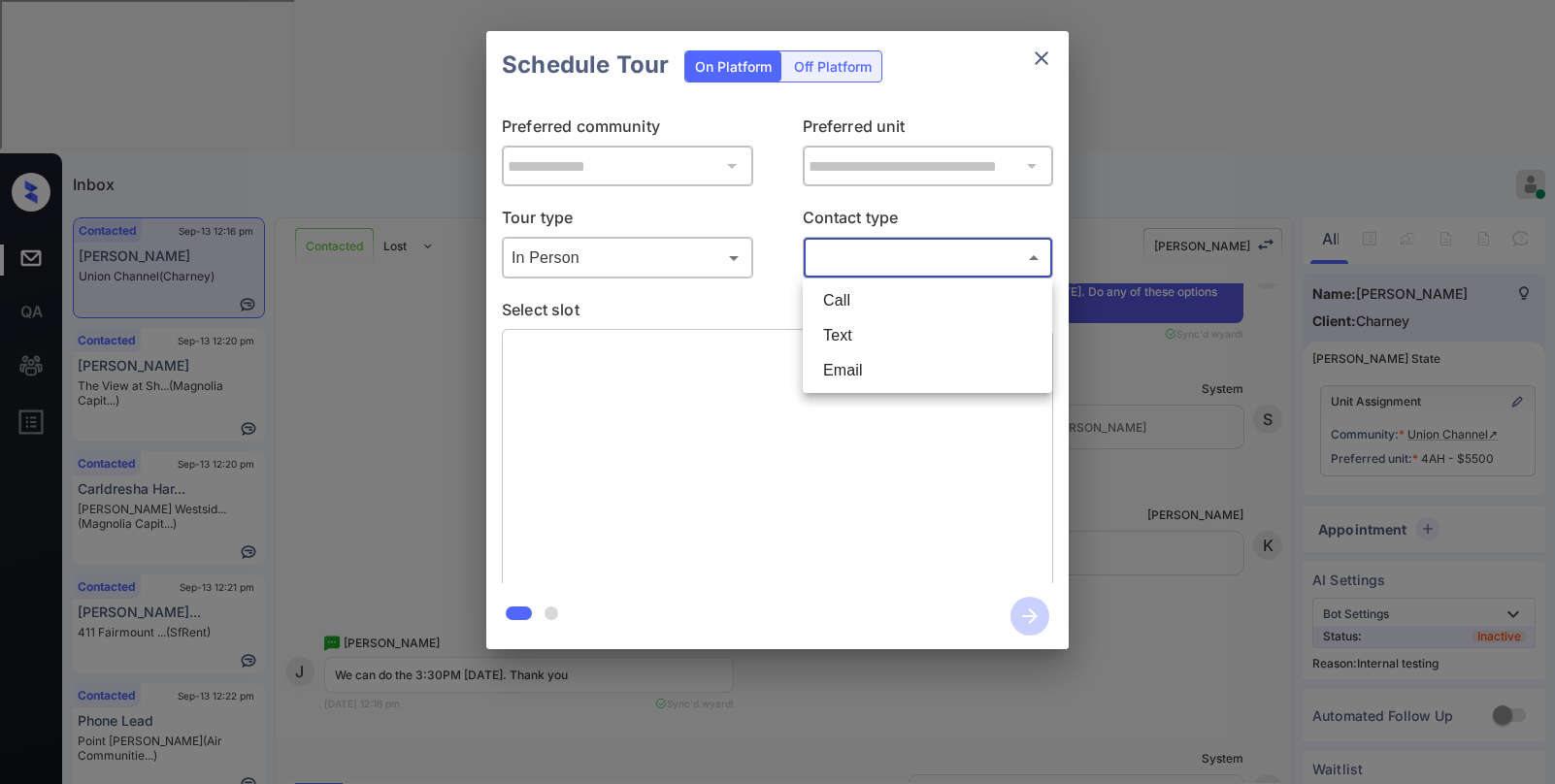
click at [832, 332] on li "Text" at bounding box center [927, 336] width 240 height 35
type input "****"
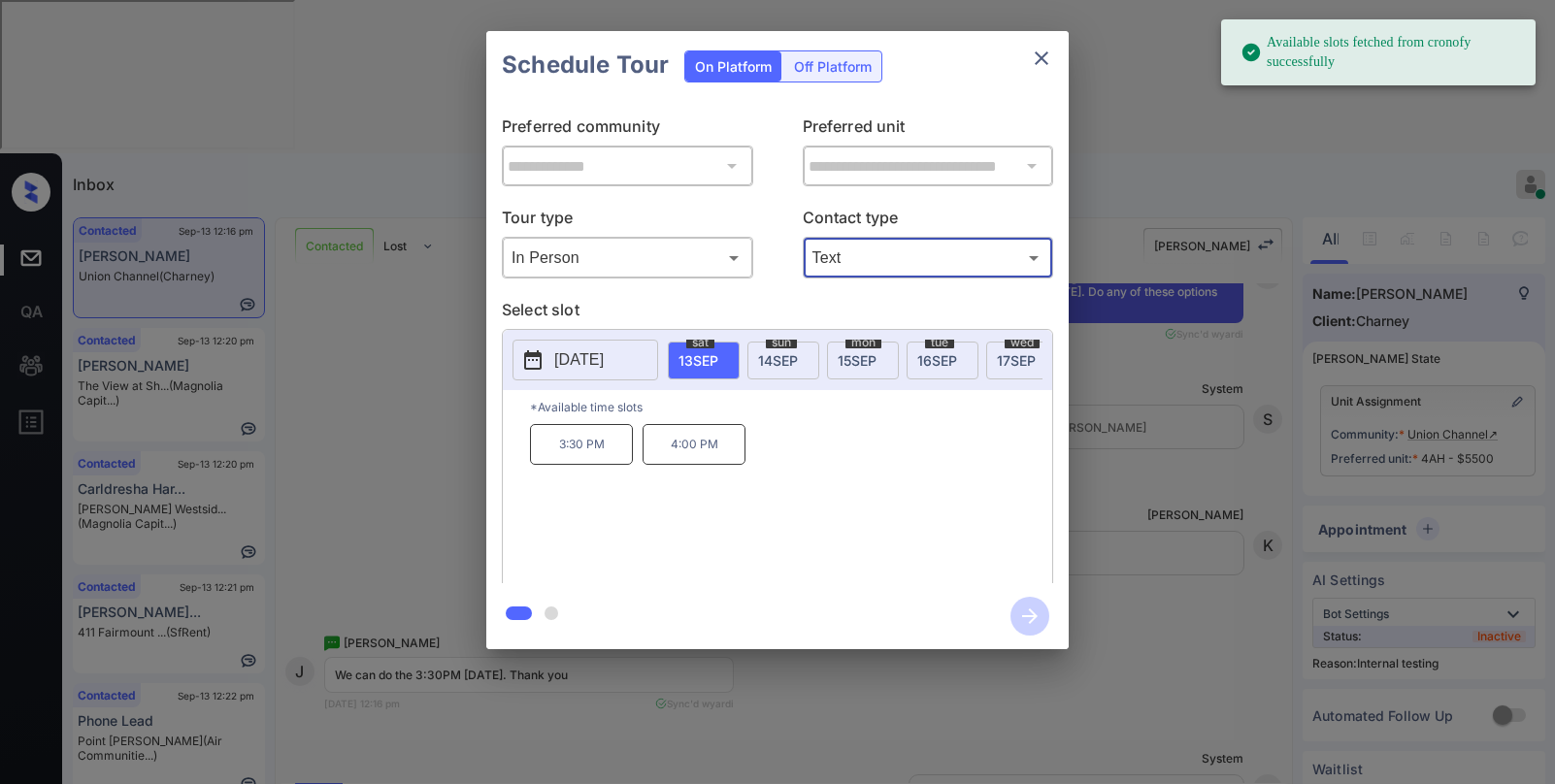
click at [592, 448] on p "3:30 PM" at bounding box center [581, 444] width 103 height 41
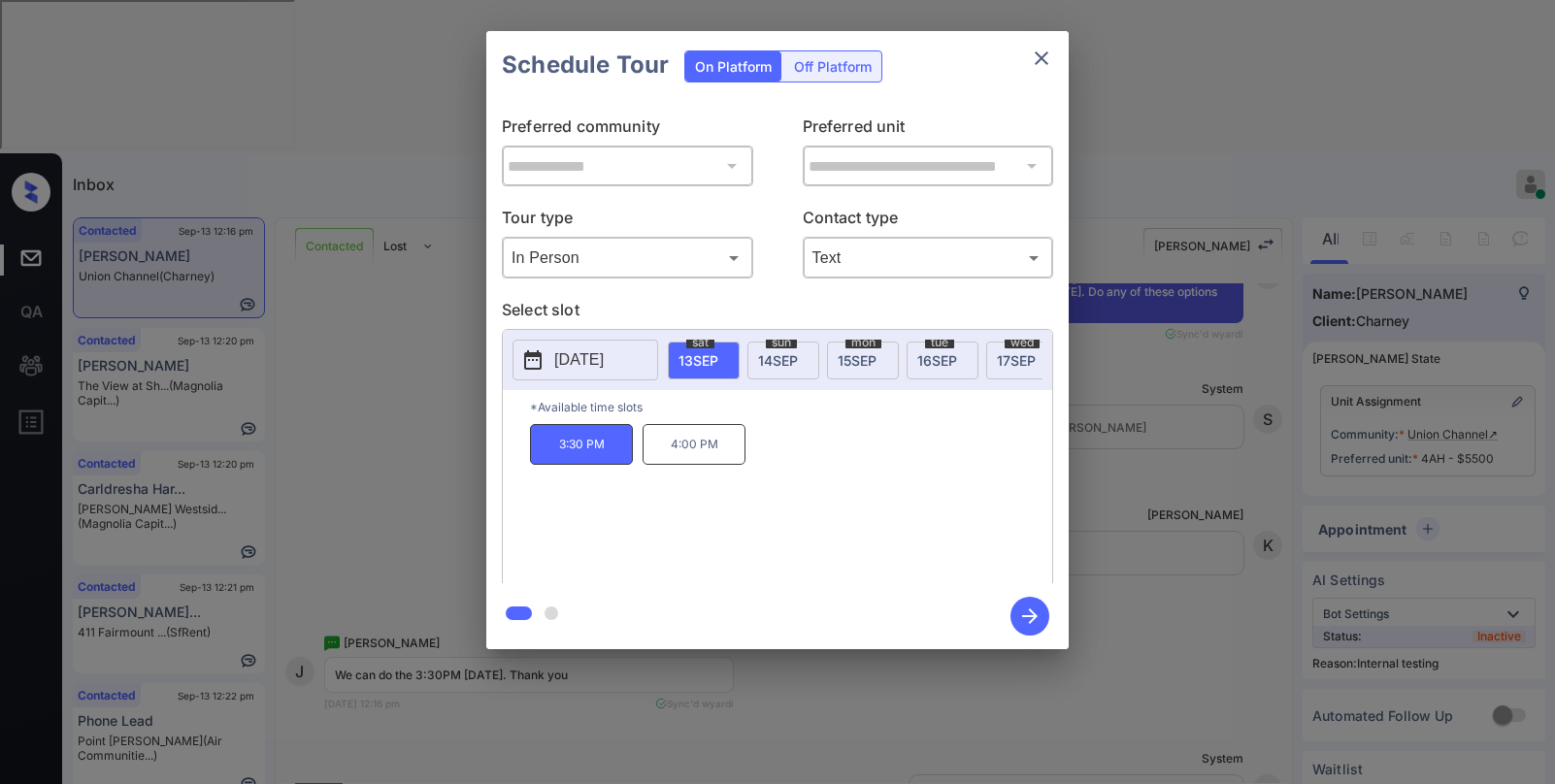
click at [1039, 610] on icon "button" at bounding box center [1030, 617] width 39 height 39
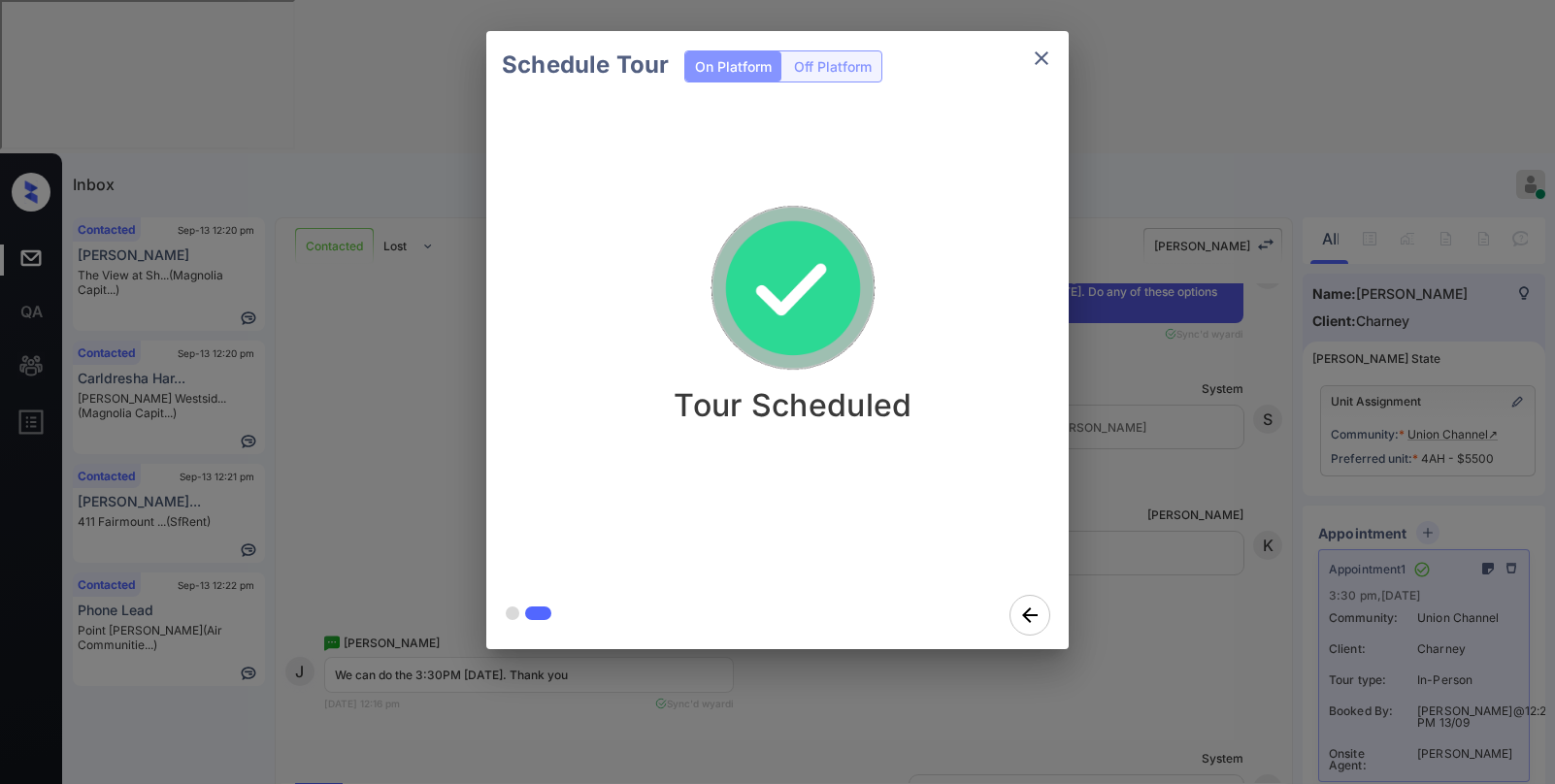
click at [645, 564] on div "Tour Scheduled" at bounding box center [793, 340] width 614 height 483
click at [1094, 457] on div "Schedule Tour On Platform Off Platform Tour Scheduled" at bounding box center [778, 340] width 1555 height 680
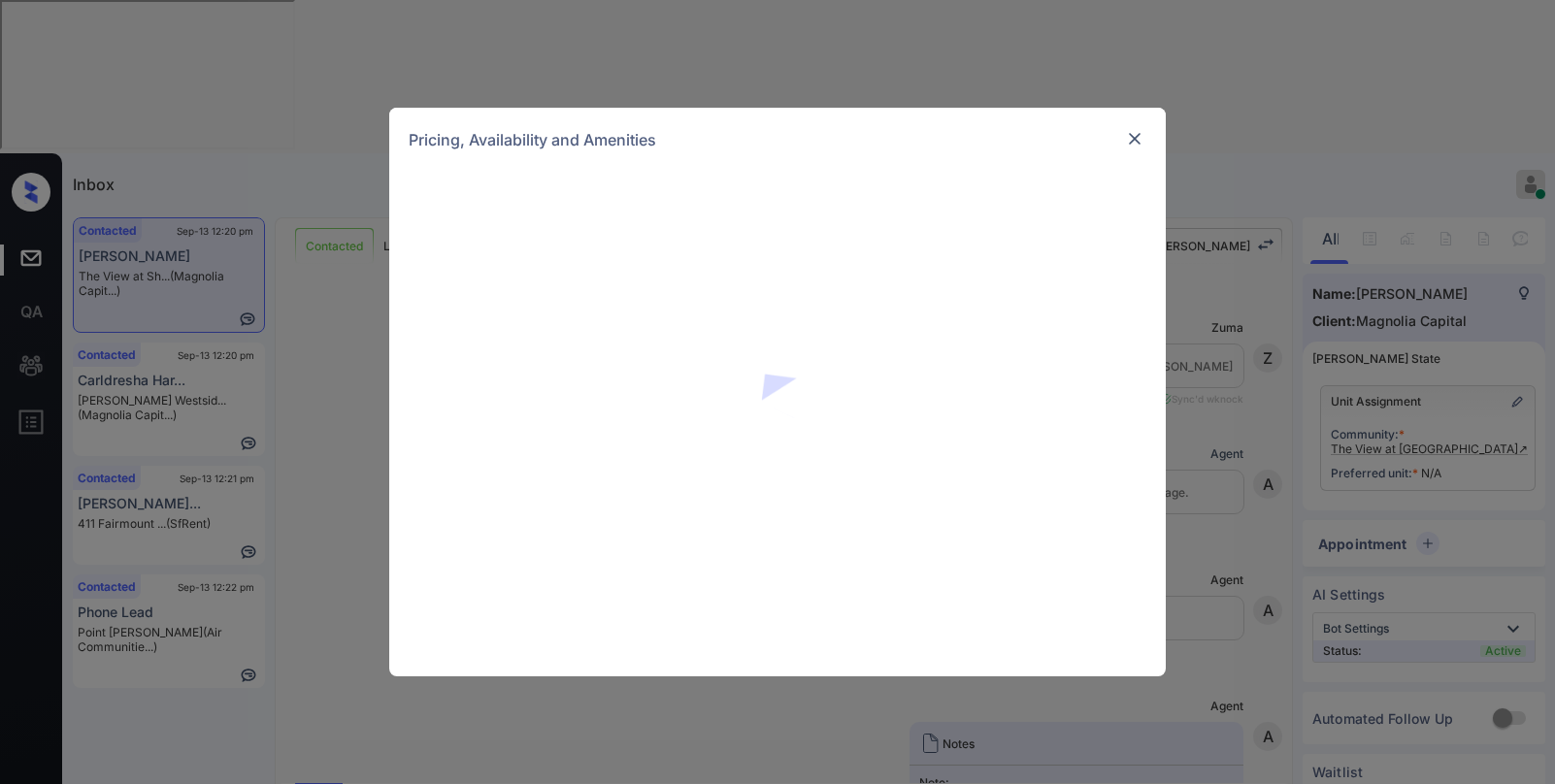
scroll to position [756, 0]
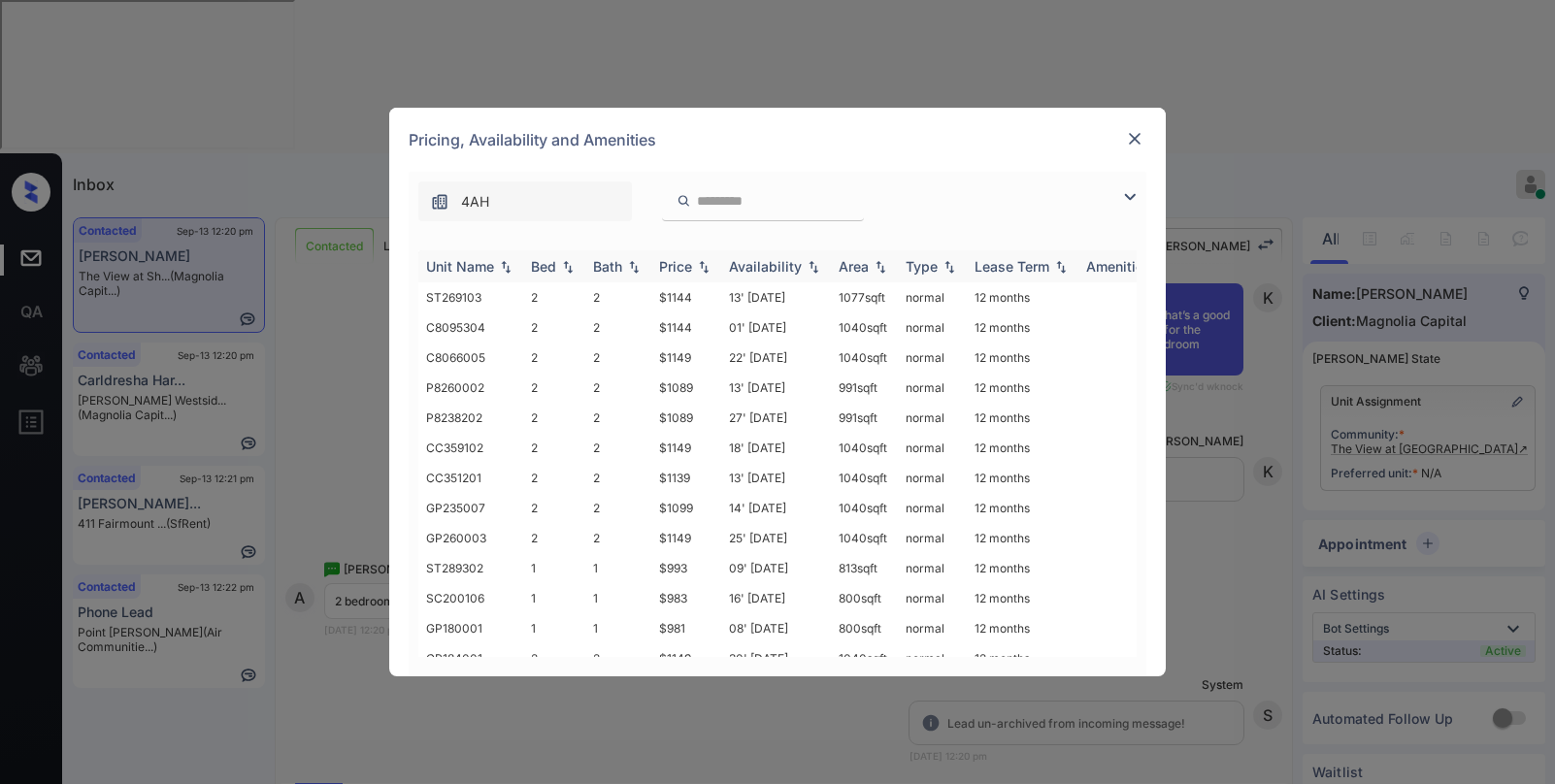
click at [682, 269] on div "Price" at bounding box center [676, 266] width 33 height 17
drag, startPoint x: 1128, startPoint y: 196, endPoint x: 926, endPoint y: 231, distance: 205.0
click at [1129, 197] on img at bounding box center [1130, 197] width 24 height 23
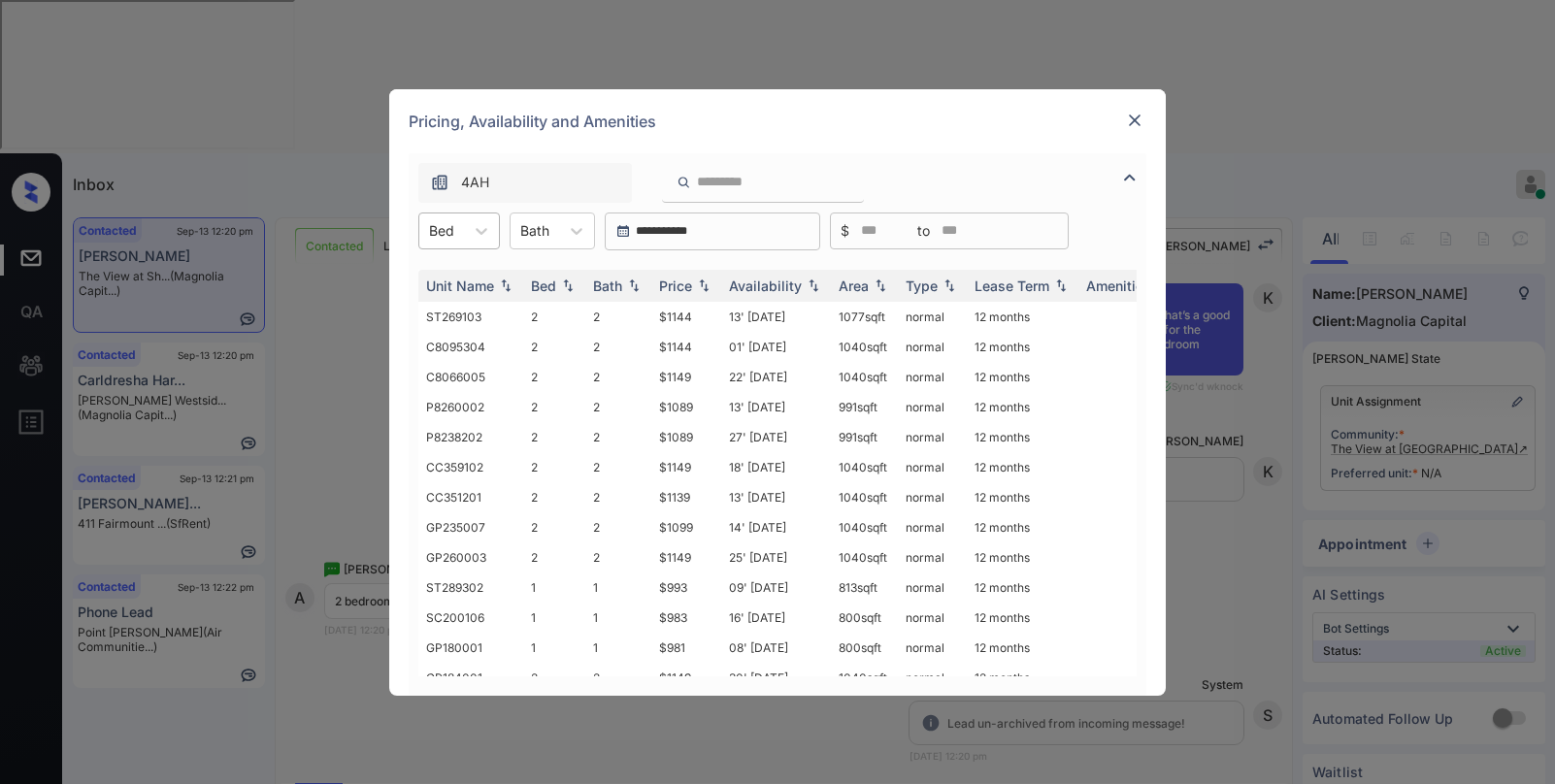
click at [452, 228] on div at bounding box center [442, 230] width 25 height 21
click at [454, 307] on div "2" at bounding box center [458, 313] width 81 height 35
click at [679, 278] on div "Price" at bounding box center [676, 286] width 33 height 17
click at [681, 280] on div "Price" at bounding box center [676, 286] width 33 height 17
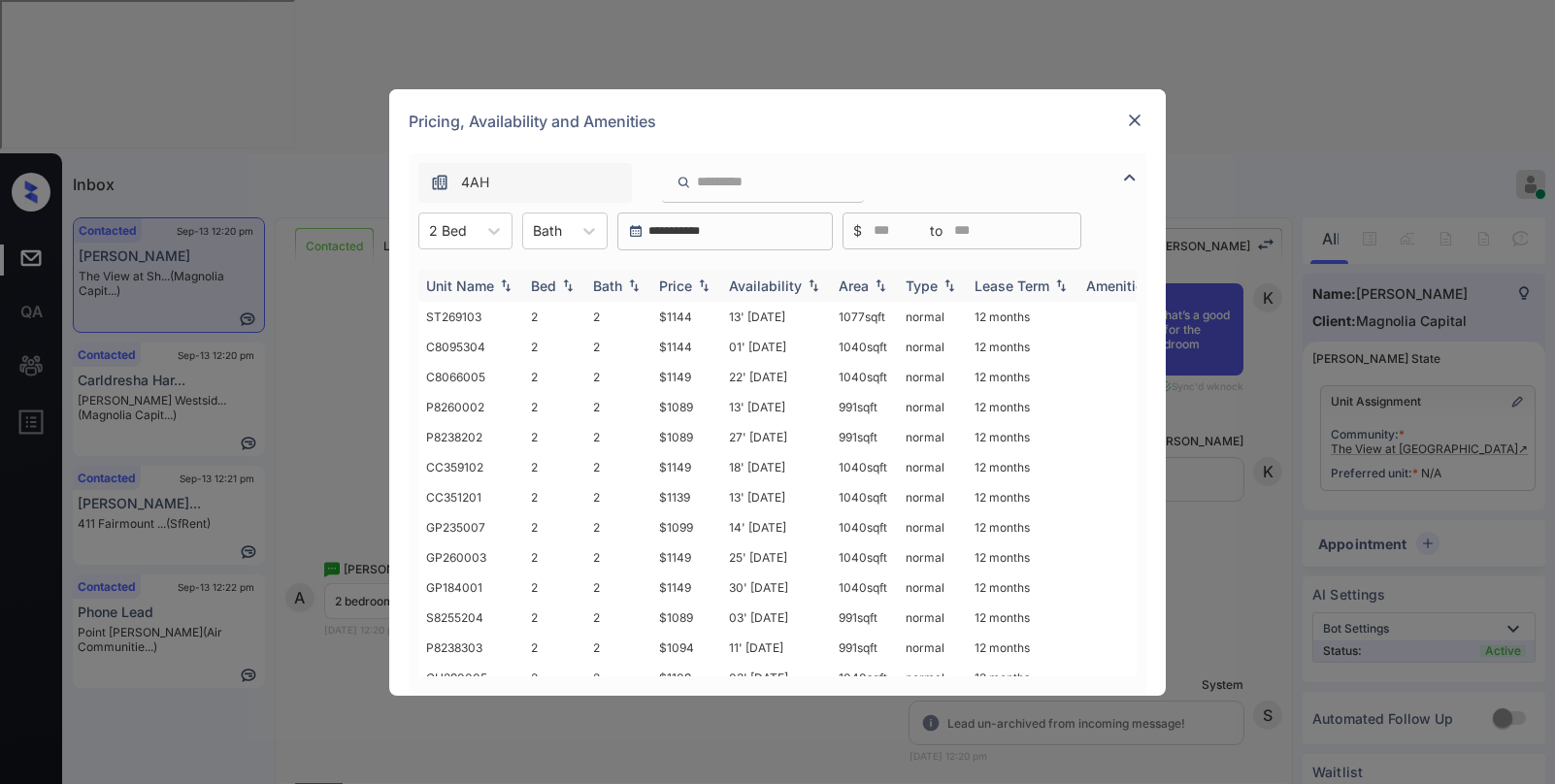
click at [683, 280] on div "Price" at bounding box center [676, 286] width 33 height 17
click at [683, 281] on div "Price" at bounding box center [676, 286] width 33 height 17
click at [683, 312] on td "$1019" at bounding box center [685, 316] width 70 height 30
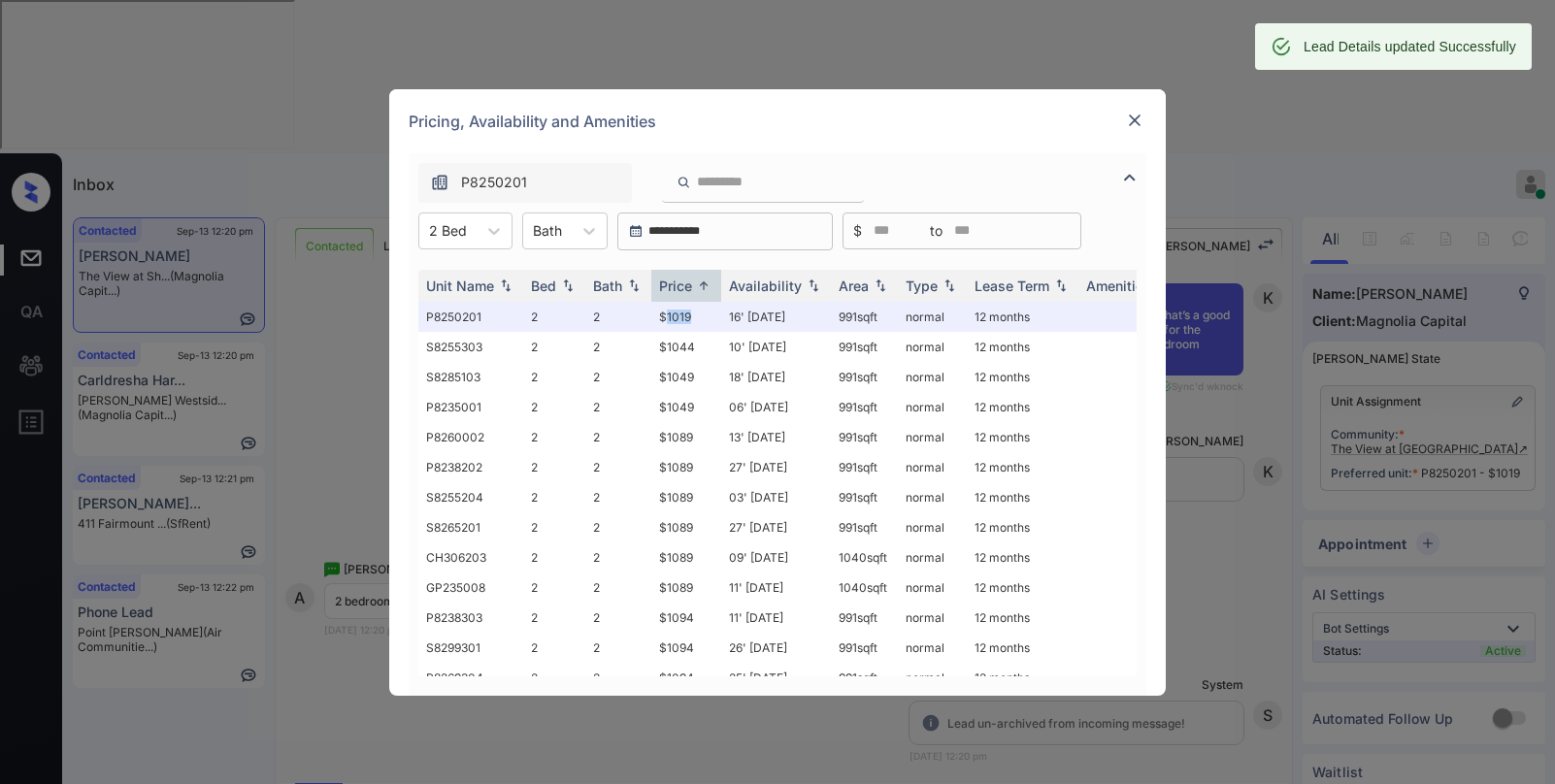
click at [1137, 123] on img at bounding box center [1135, 120] width 20 height 20
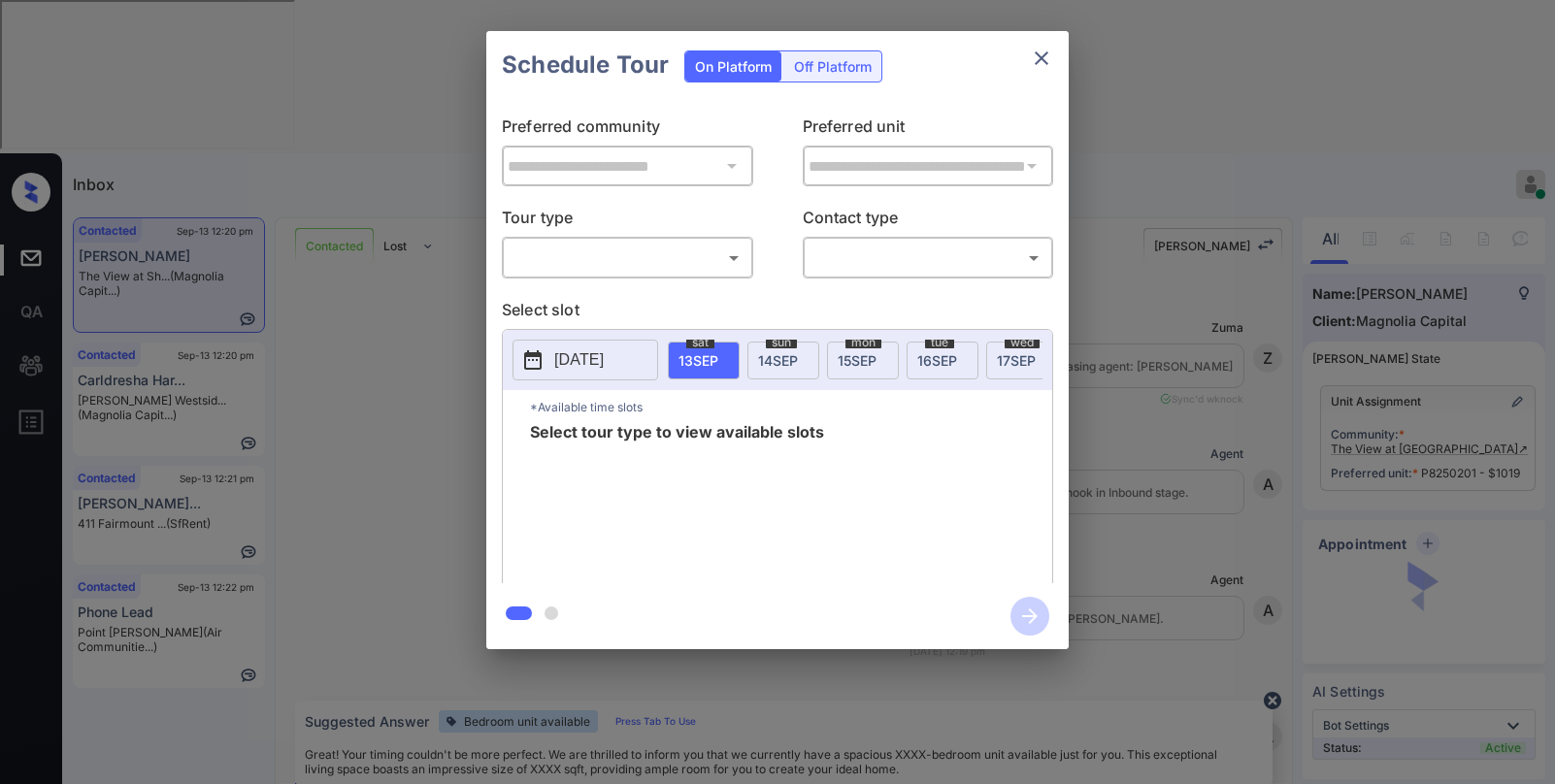
scroll to position [756, 0]
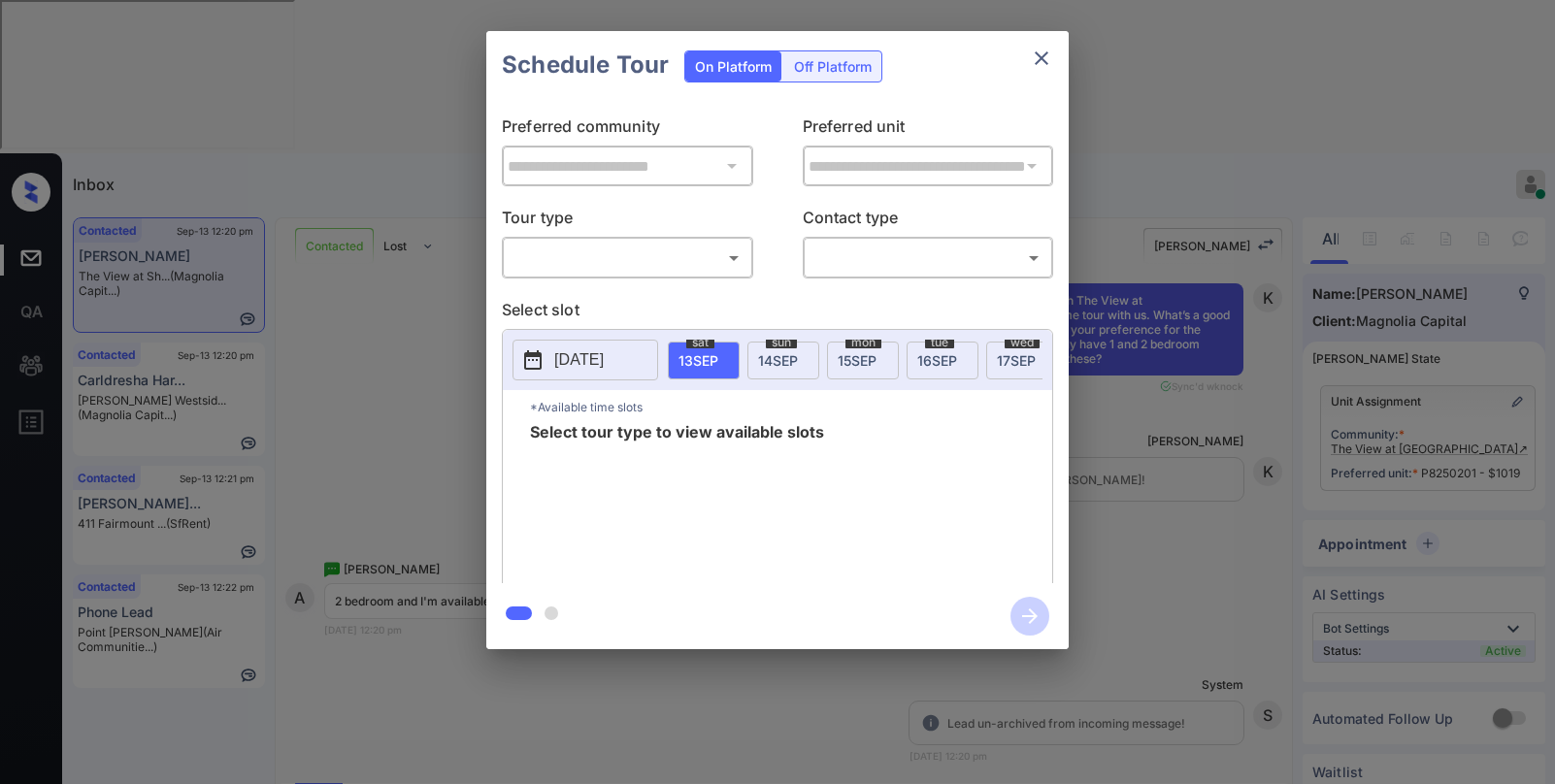
click at [1041, 59] on icon "close" at bounding box center [1042, 59] width 14 height 14
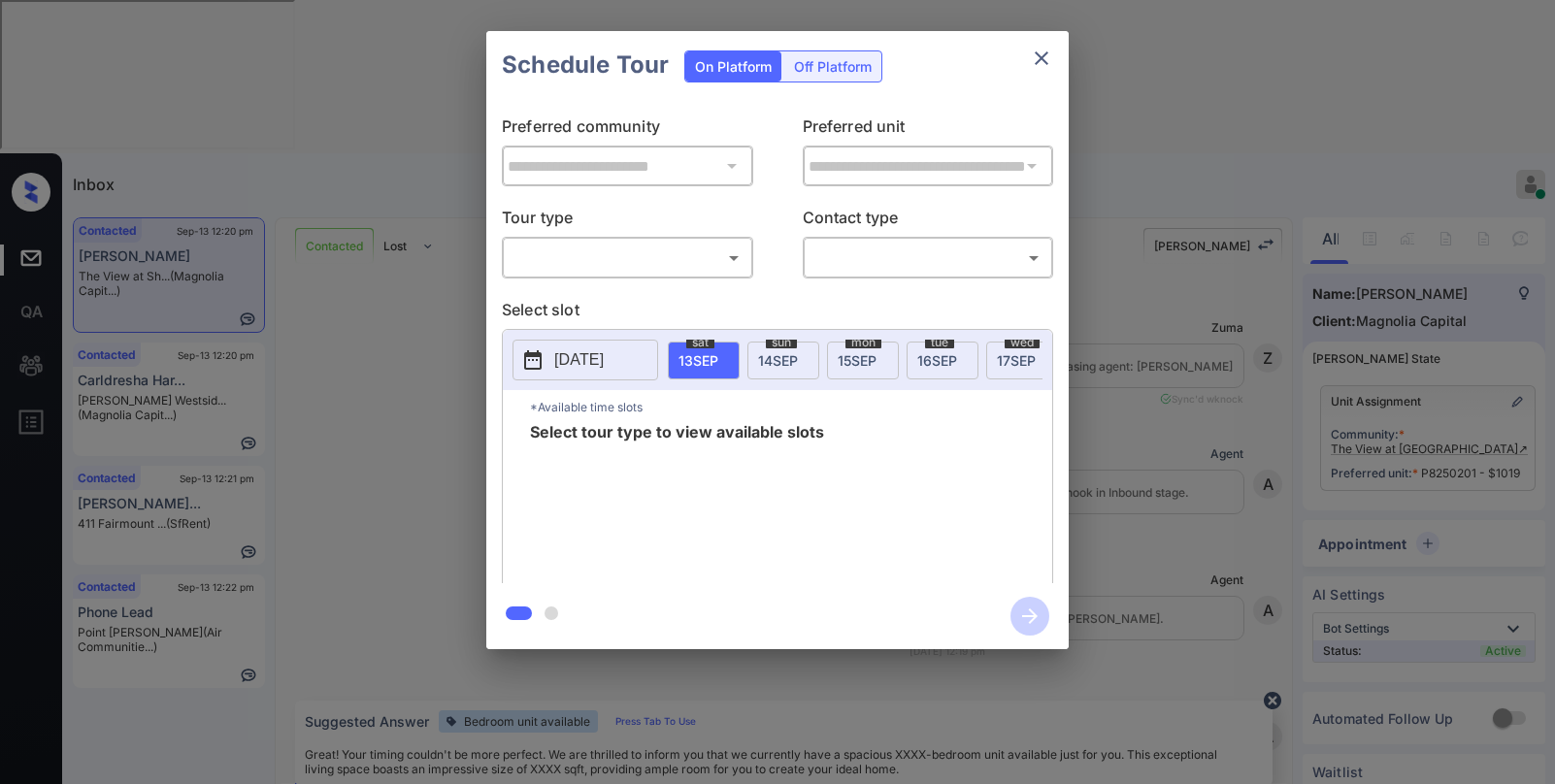
scroll to position [756, 0]
click at [716, 252] on body "Inbox [PERSON_NAME] Online Set yourself offline Set yourself on break Profile S…" at bounding box center [778, 392] width 1555 height 784
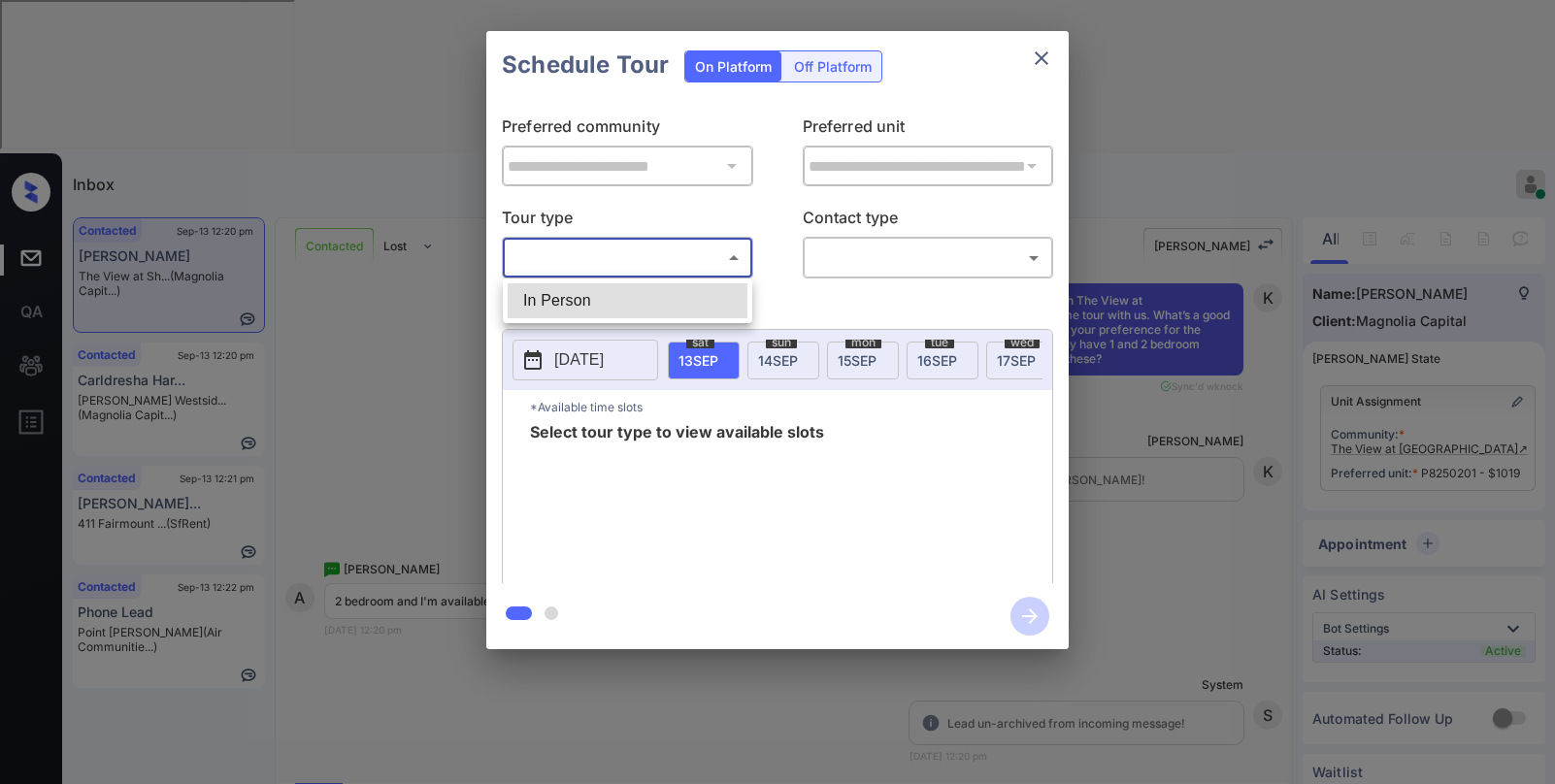
click at [595, 324] on div at bounding box center [778, 392] width 1555 height 784
click at [706, 263] on body "Inbox Paolo Gabriel Online Set yourself offline Set yourself on break Profile S…" at bounding box center [778, 392] width 1555 height 784
click at [655, 298] on li "In Person" at bounding box center [627, 300] width 240 height 35
type input "********"
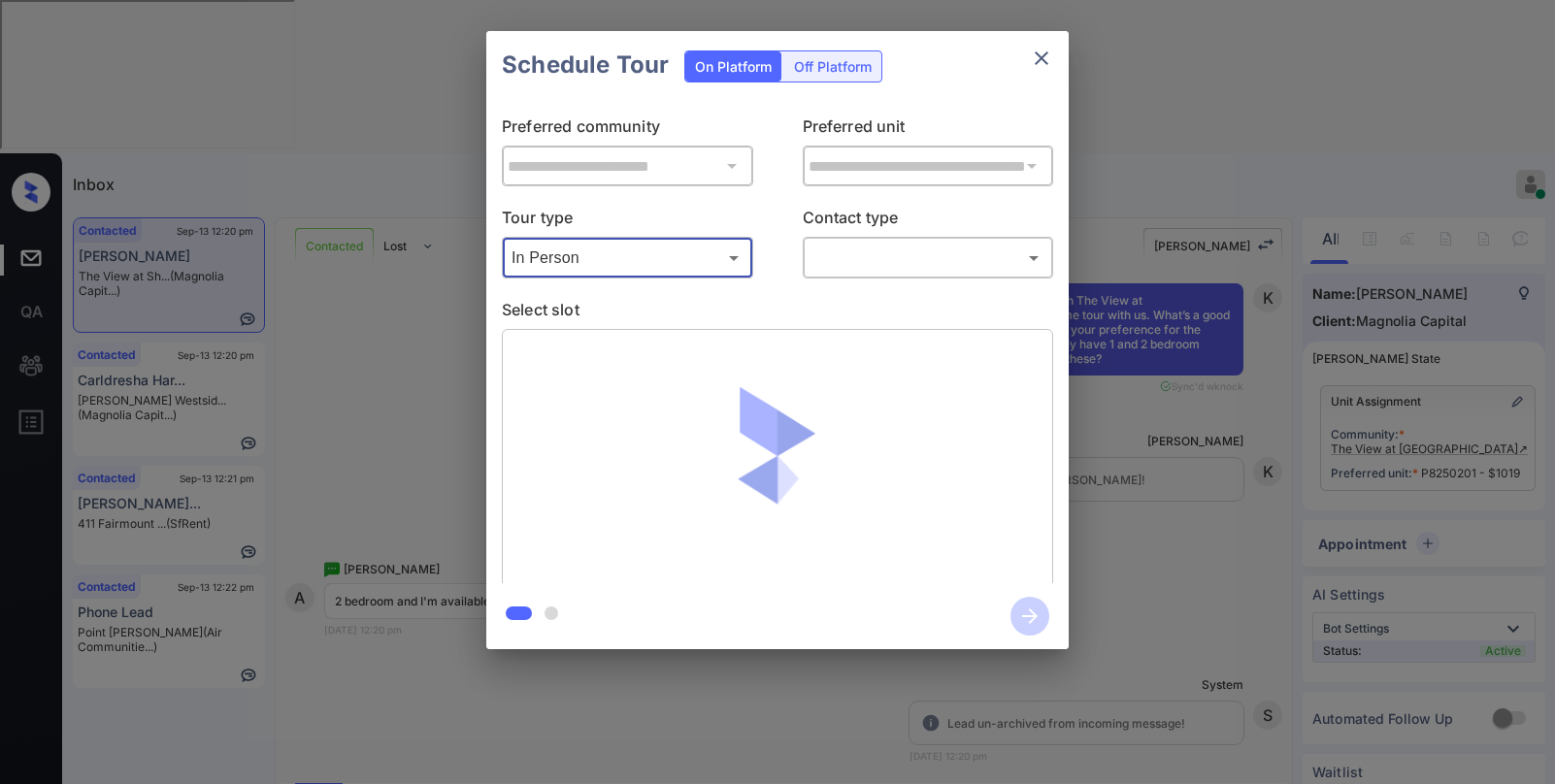
click at [847, 255] on body "Inbox Paolo Gabriel Online Set yourself offline Set yourself on break Profile S…" at bounding box center [778, 392] width 1555 height 784
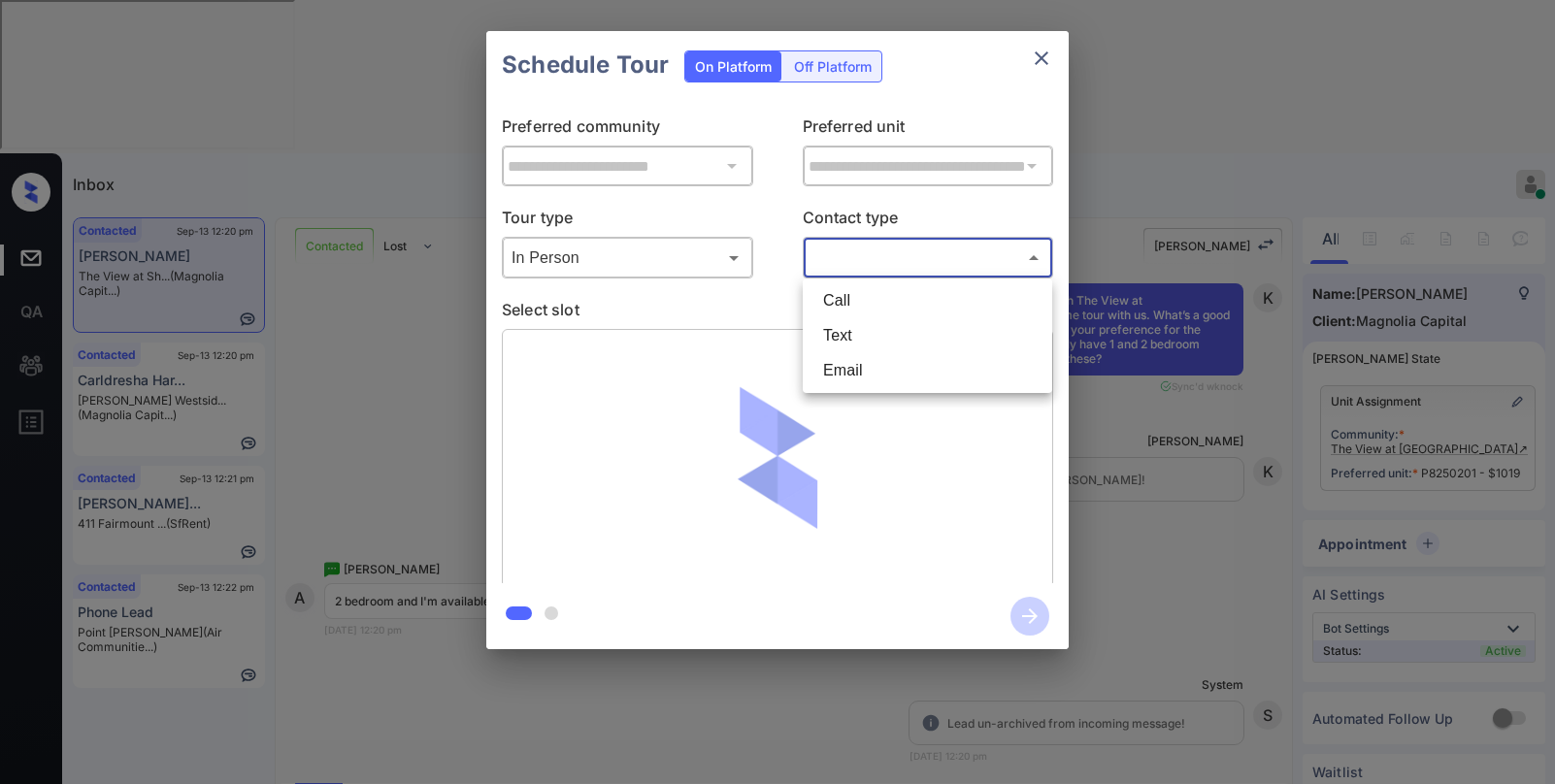
click at [828, 332] on li "Text" at bounding box center [927, 336] width 240 height 35
type input "****"
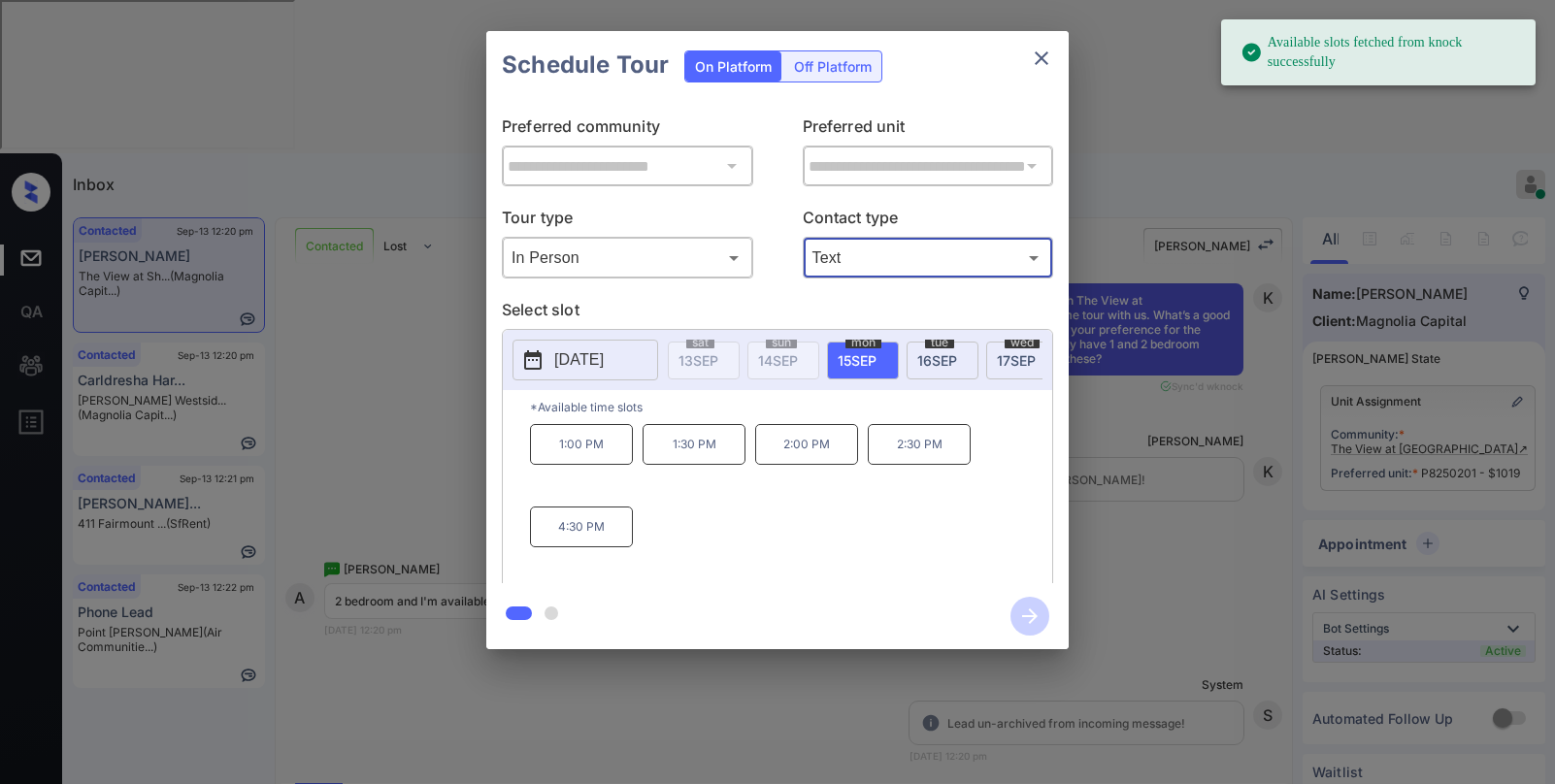
click at [946, 349] on div "tue 16 SEP" at bounding box center [942, 360] width 71 height 38
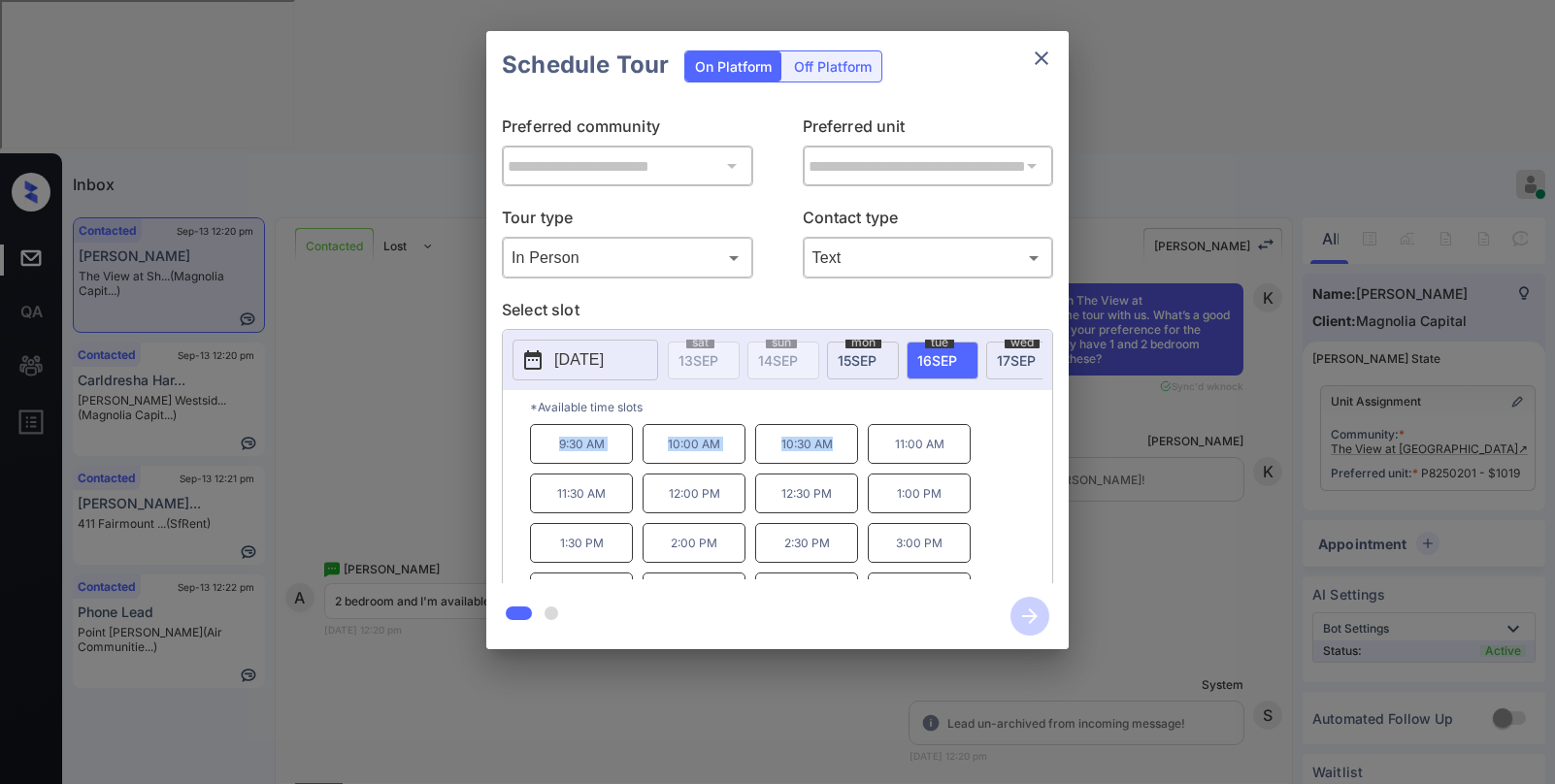
drag, startPoint x: 556, startPoint y: 454, endPoint x: 837, endPoint y: 461, distance: 281.1
click at [837, 461] on div "9:30 AM 10:00 AM 10:30 AM 11:00 AM 11:30 AM 12:00 PM 12:30 PM 1:00 PM 1:30 PM 2…" at bounding box center [790, 501] width 522 height 156
click at [993, 422] on p "*Available time slots" at bounding box center [790, 407] width 522 height 34
drag, startPoint x: 560, startPoint y: 451, endPoint x: 634, endPoint y: 455, distance: 74.1
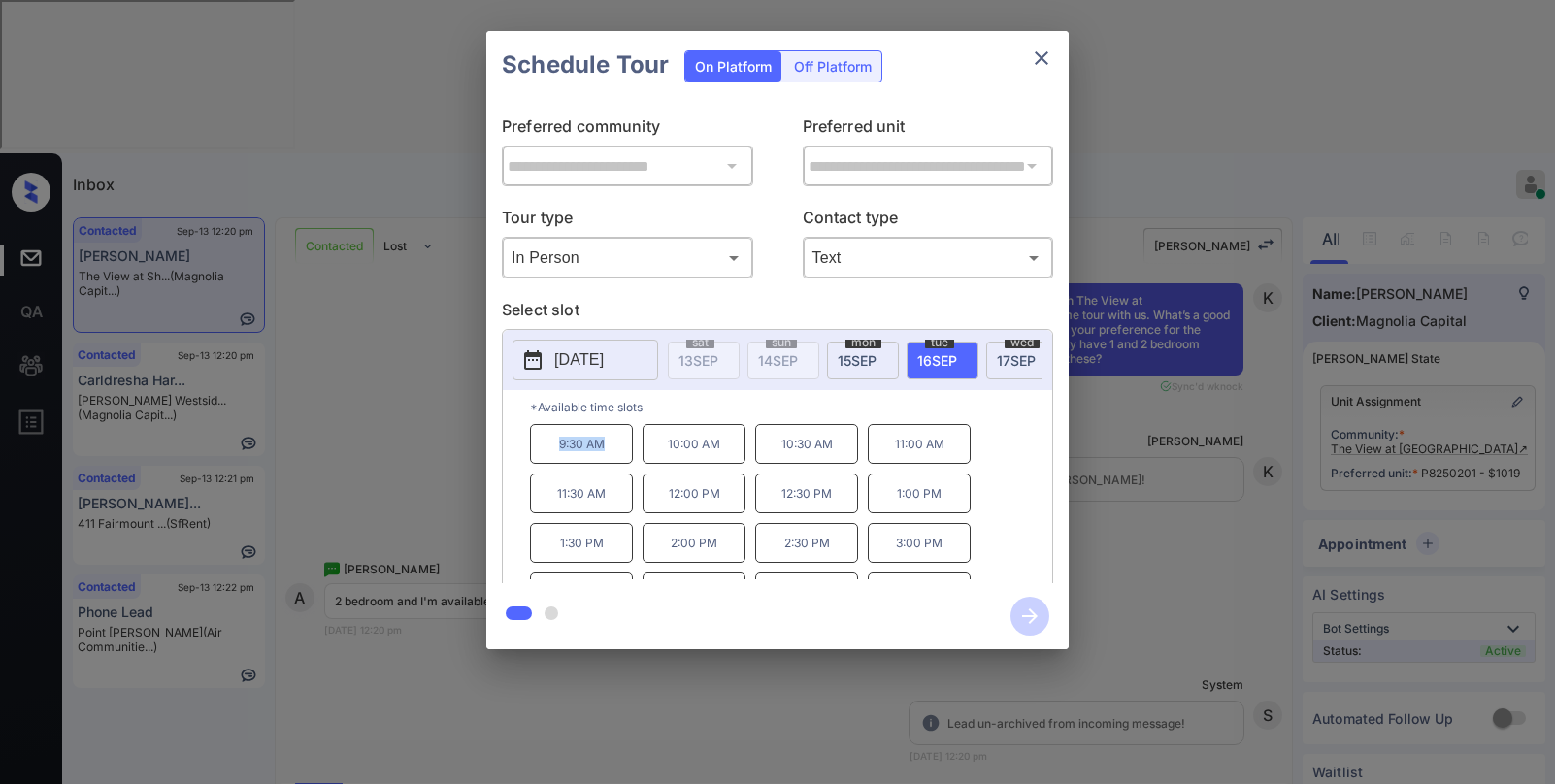
click at [624, 456] on p "9:30 AM" at bounding box center [581, 443] width 103 height 40
copy p "9:30 AM"
click at [1039, 50] on icon "close" at bounding box center [1042, 59] width 24 height 23
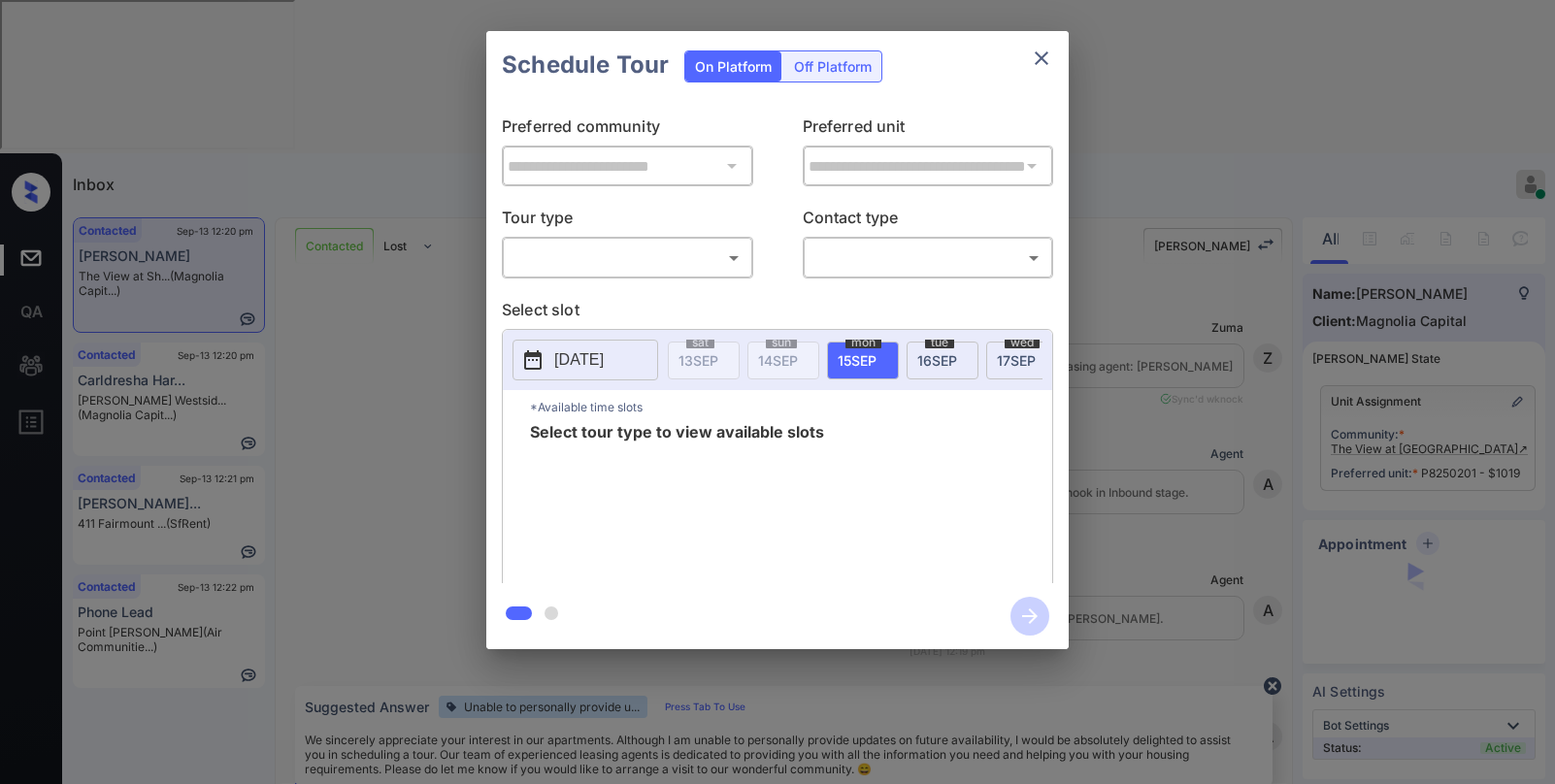
scroll to position [756, 0]
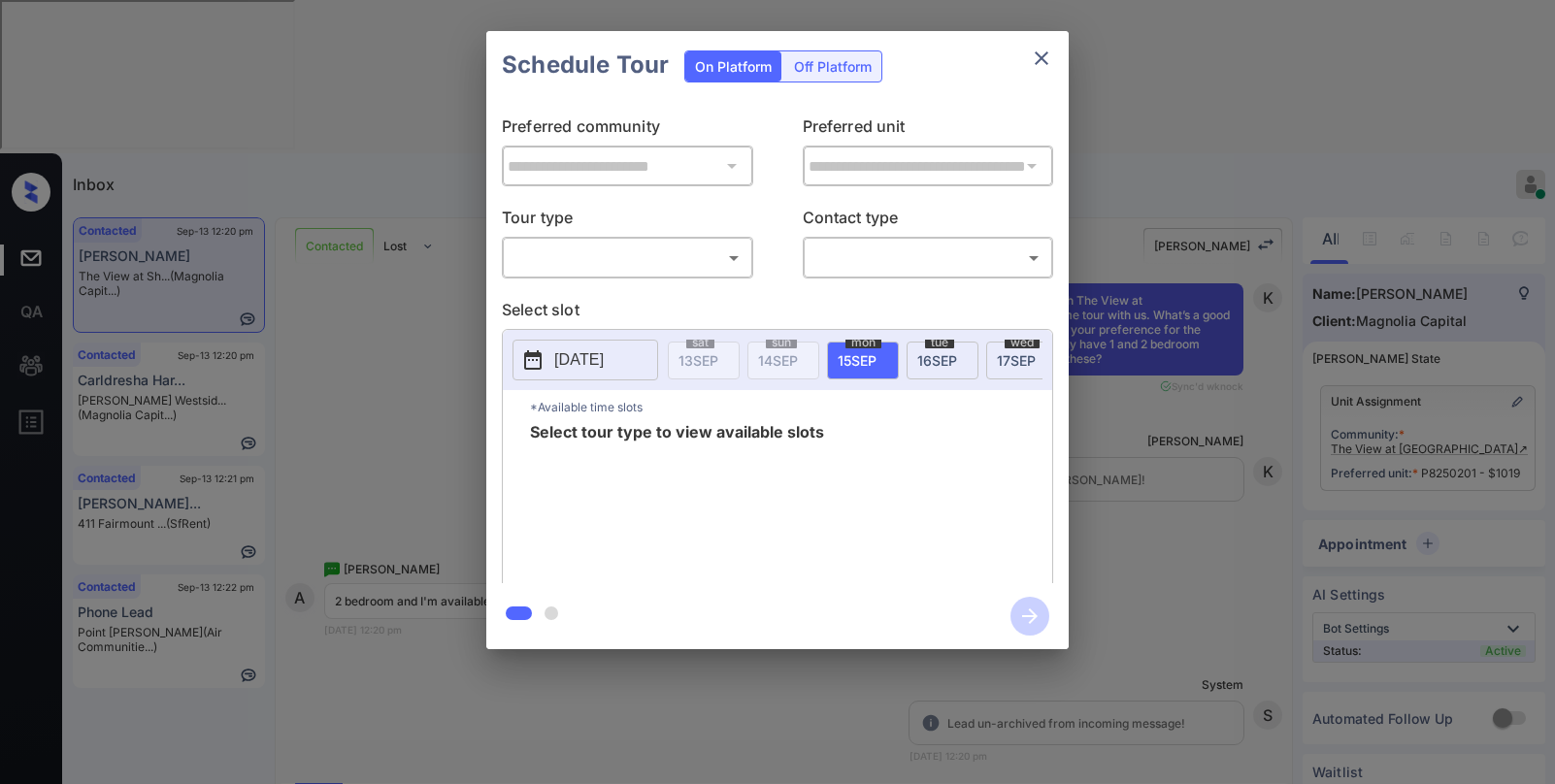
click at [580, 277] on div "​ ​" at bounding box center [628, 257] width 252 height 42
click at [589, 257] on body "Inbox [PERSON_NAME] Online Set yourself offline Set yourself on break Profile S…" at bounding box center [778, 392] width 1555 height 784
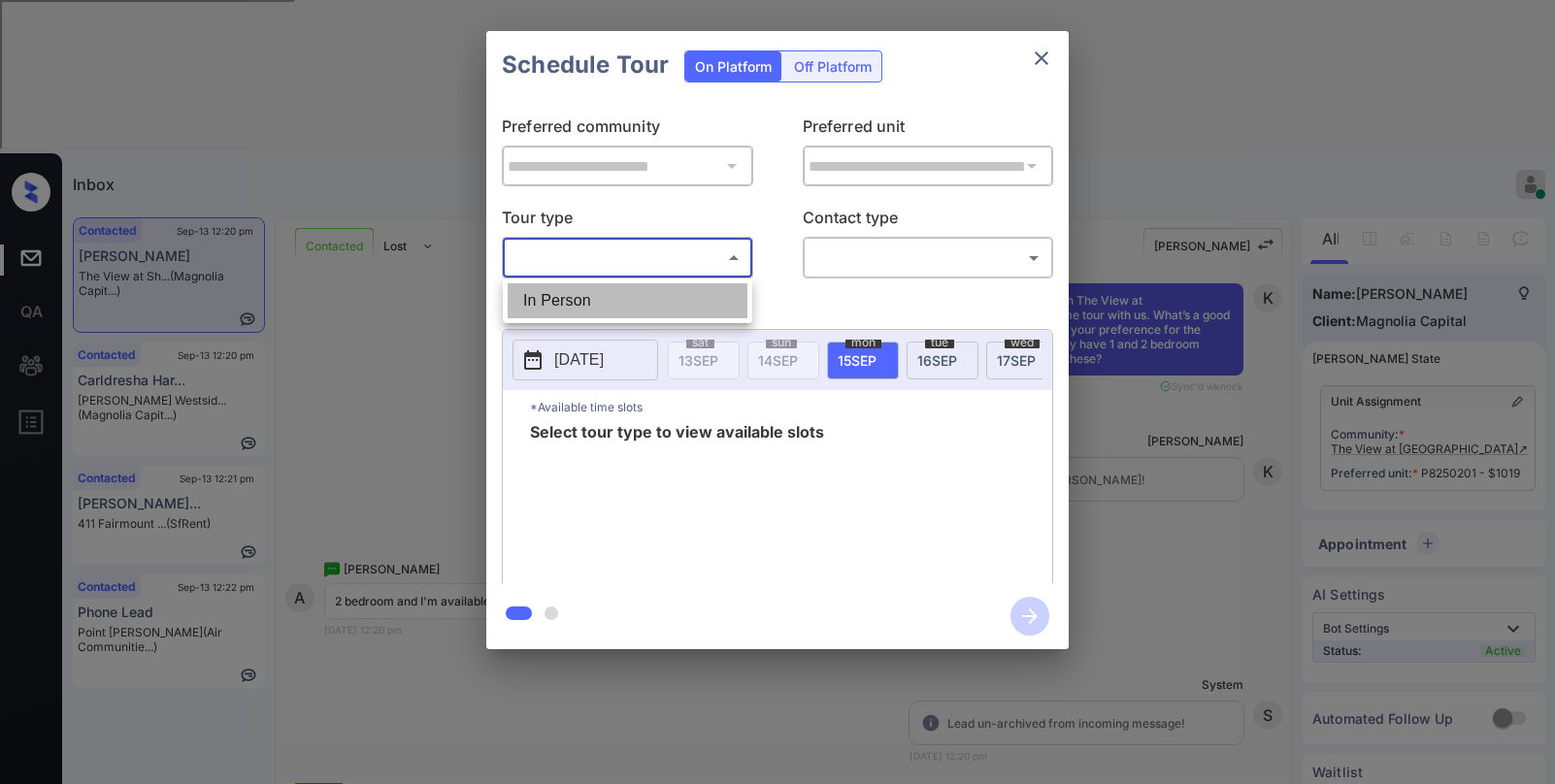
drag, startPoint x: 589, startPoint y: 299, endPoint x: 899, endPoint y: 250, distance: 313.8
click at [589, 299] on li "In Person" at bounding box center [627, 300] width 240 height 35
type input "********"
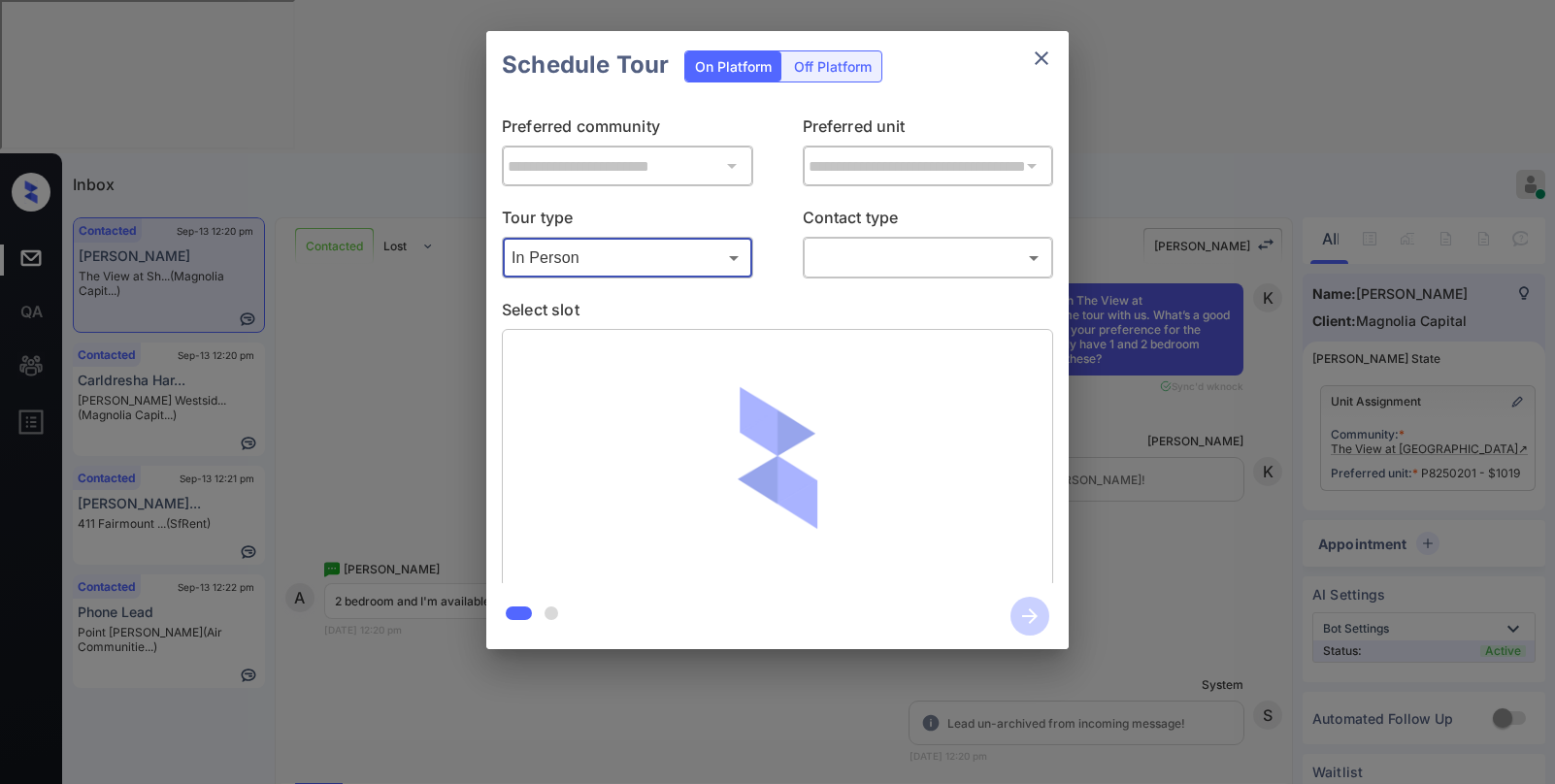
click at [904, 248] on body "Inbox [PERSON_NAME] Online Set yourself offline Set yourself on break Profile S…" at bounding box center [778, 392] width 1555 height 784
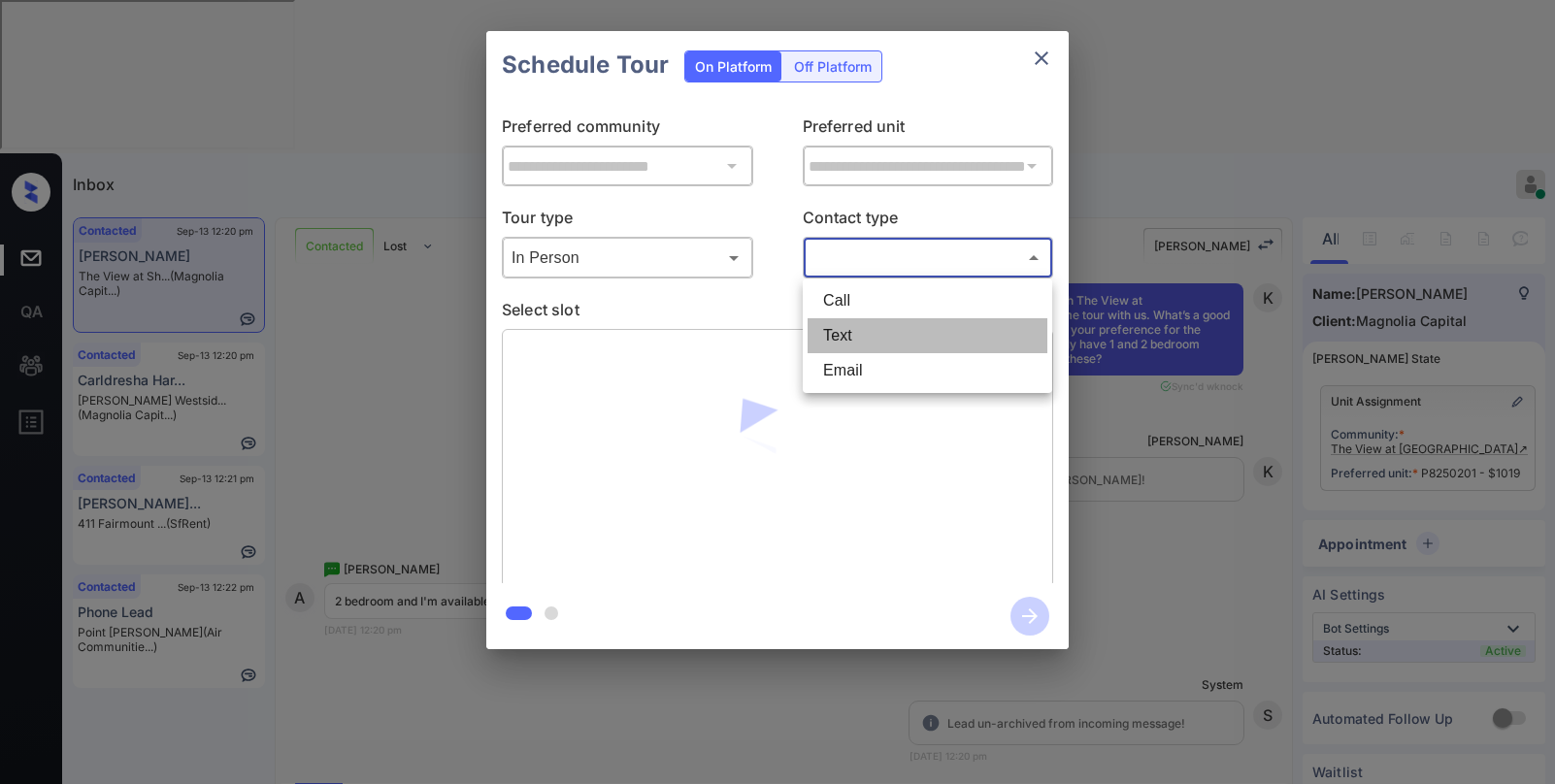
click at [863, 321] on li "Text" at bounding box center [927, 336] width 240 height 35
type input "****"
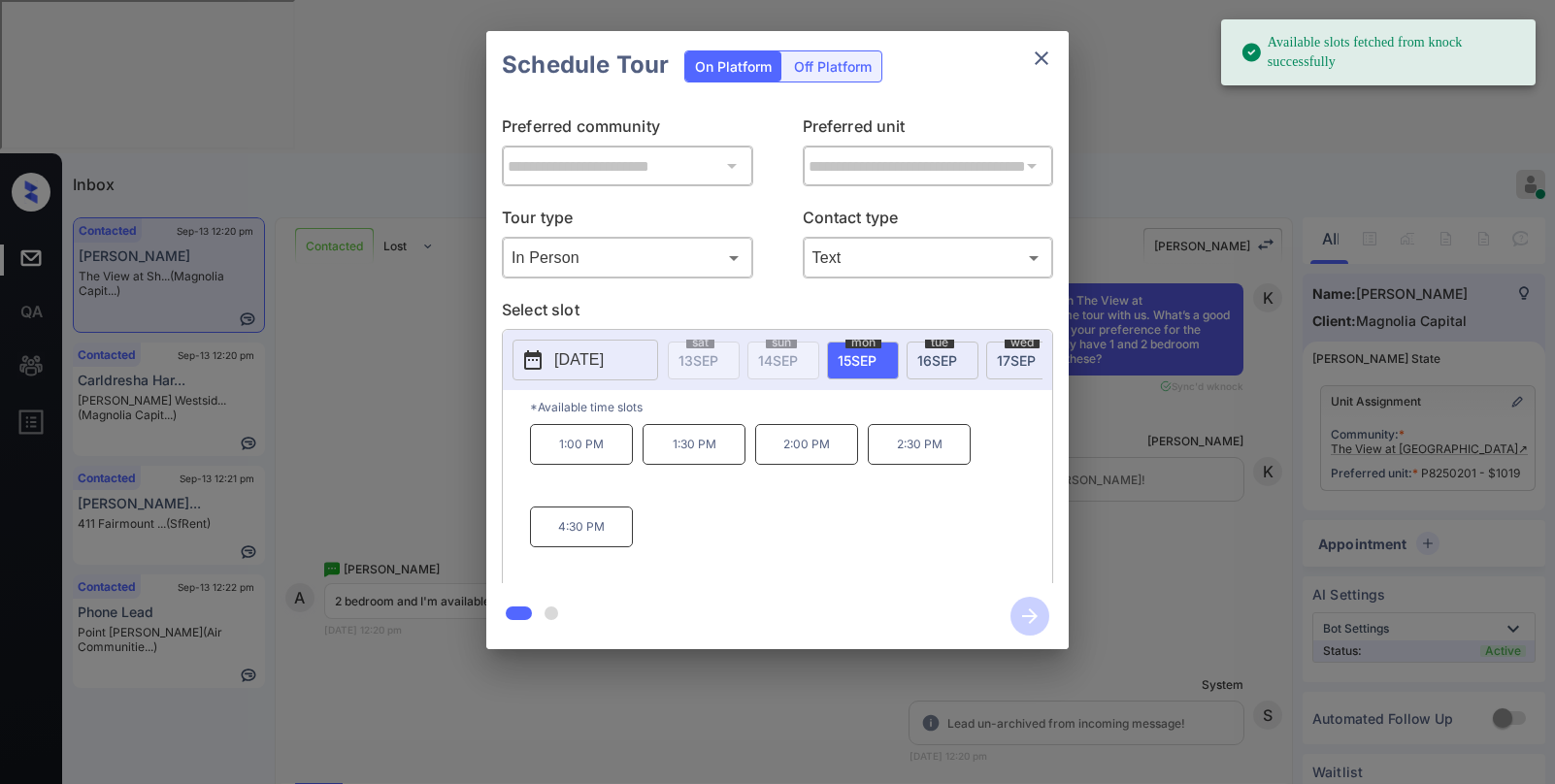
click at [944, 358] on span "16 SEP" at bounding box center [937, 360] width 40 height 17
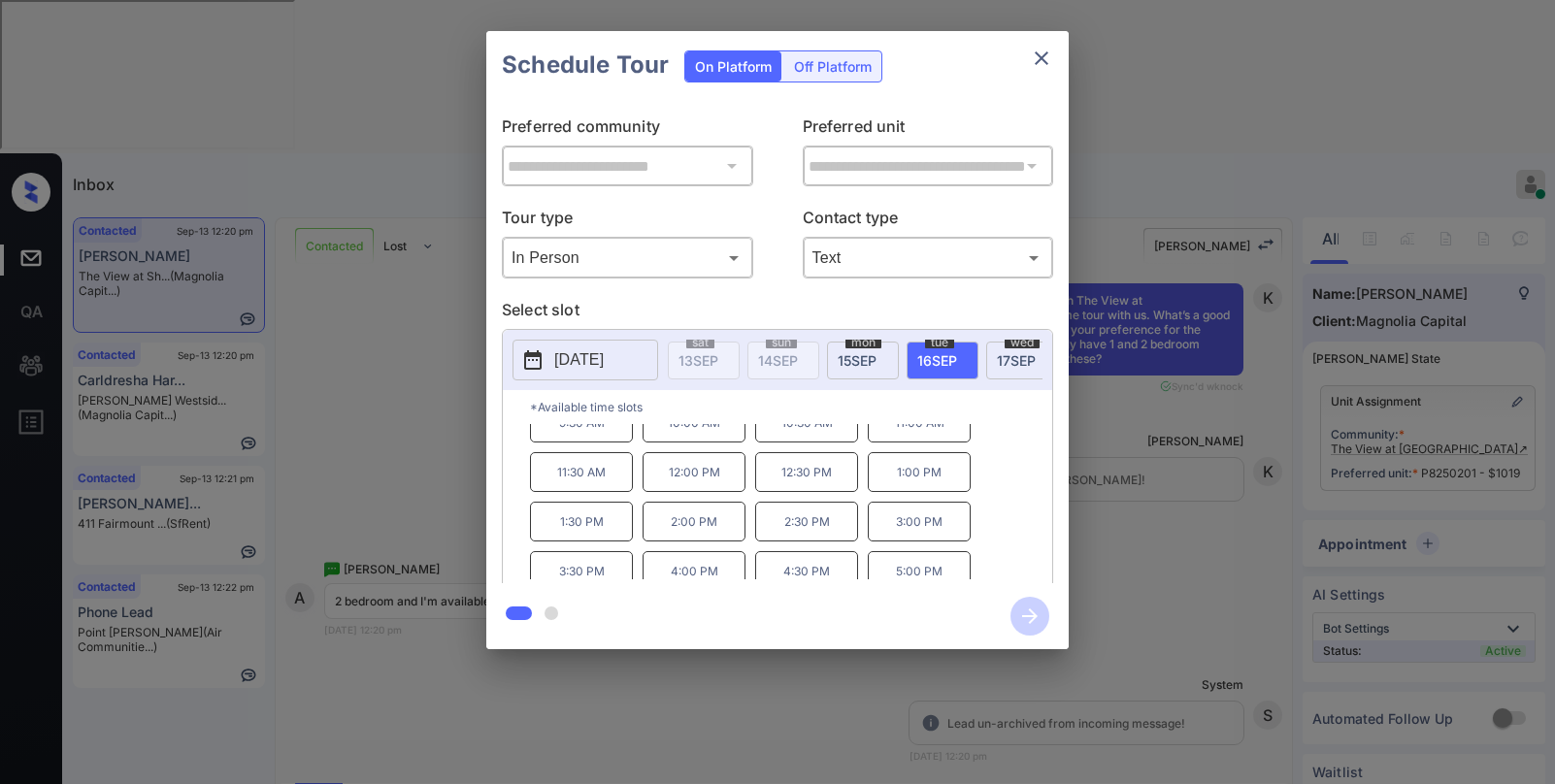
scroll to position [33, 0]
click at [1039, 56] on icon "close" at bounding box center [1042, 59] width 14 height 14
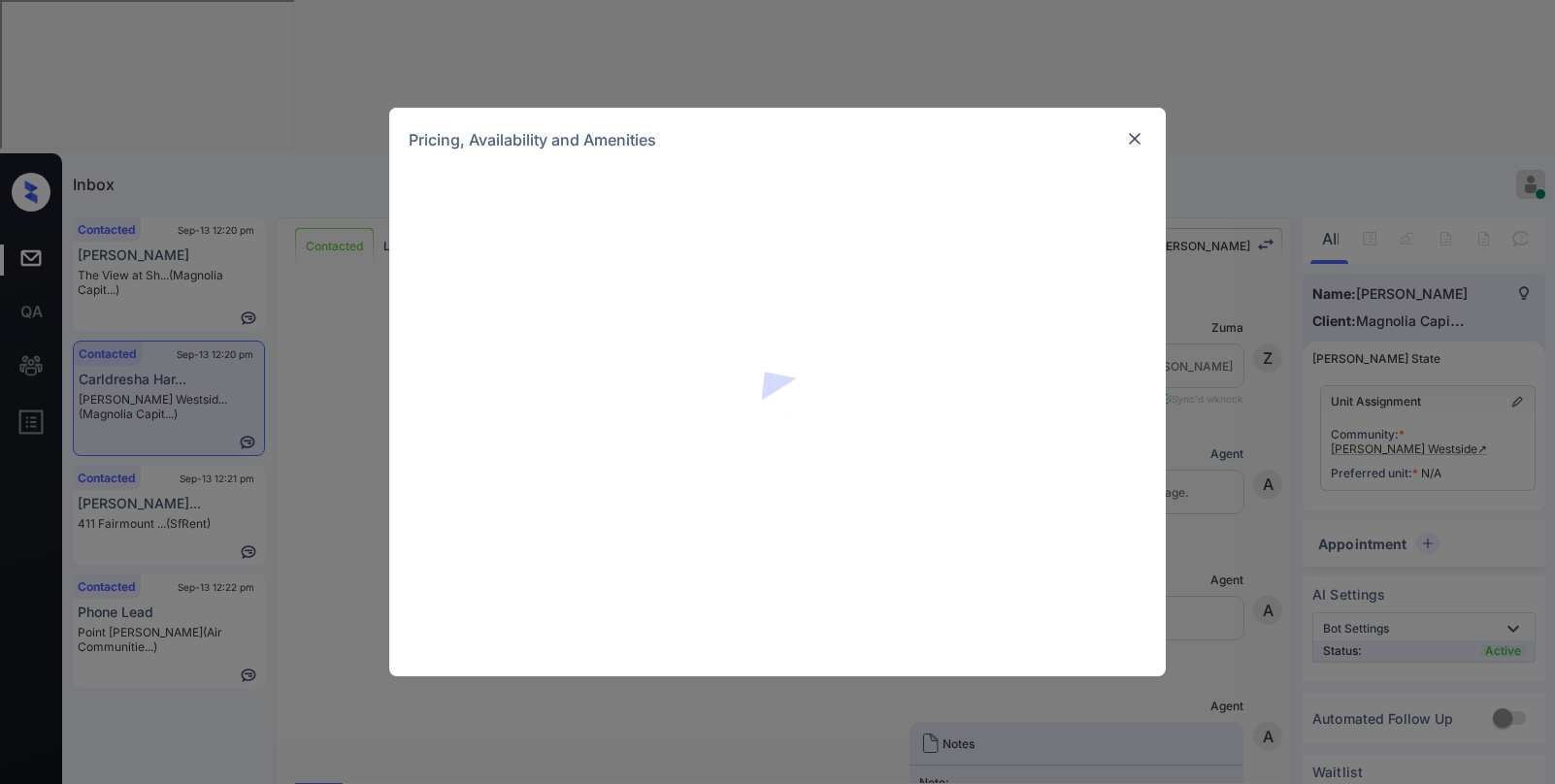
scroll to position [4053, 0]
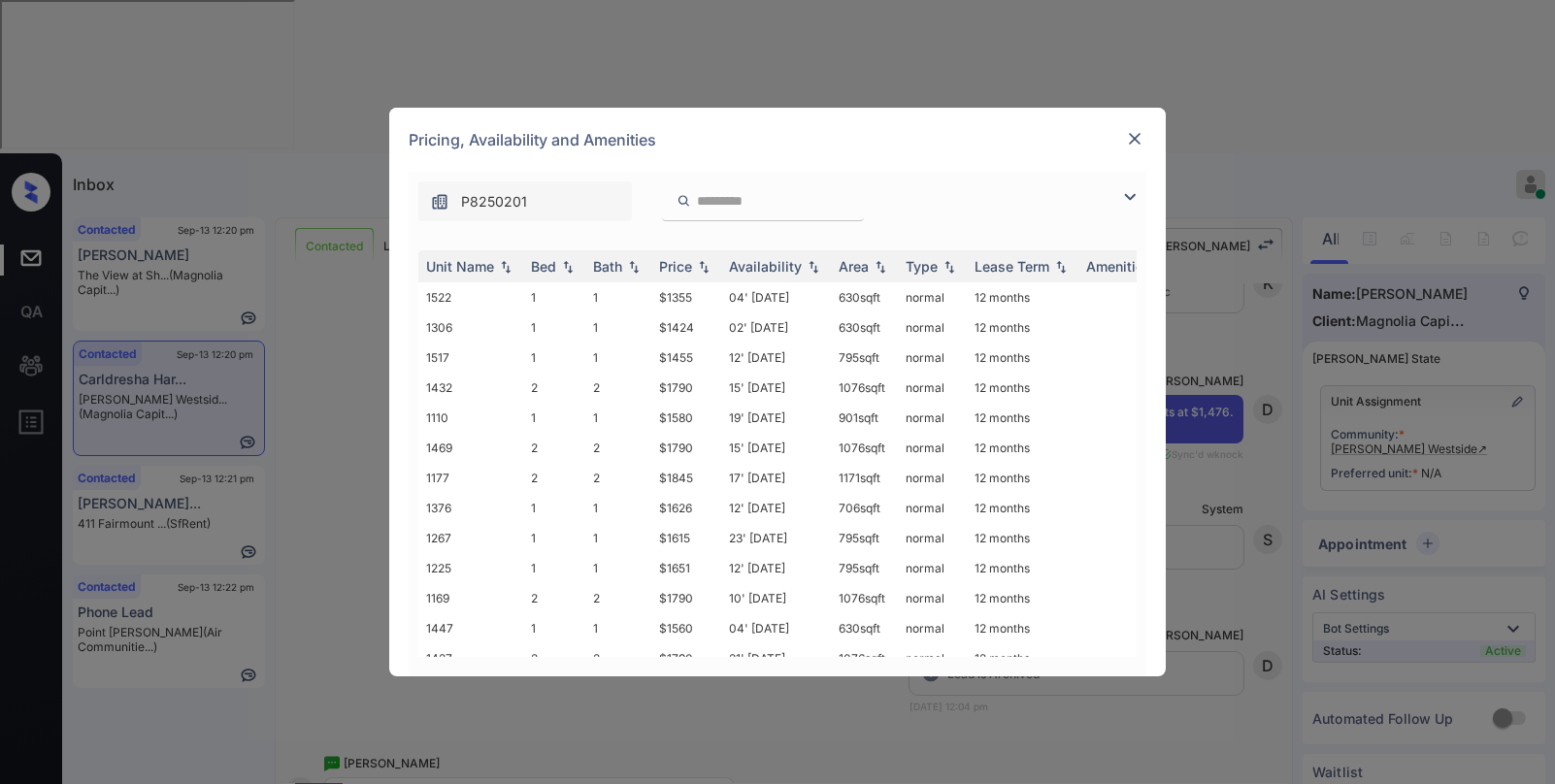
click at [1123, 185] on img at bounding box center [1130, 197] width 24 height 23
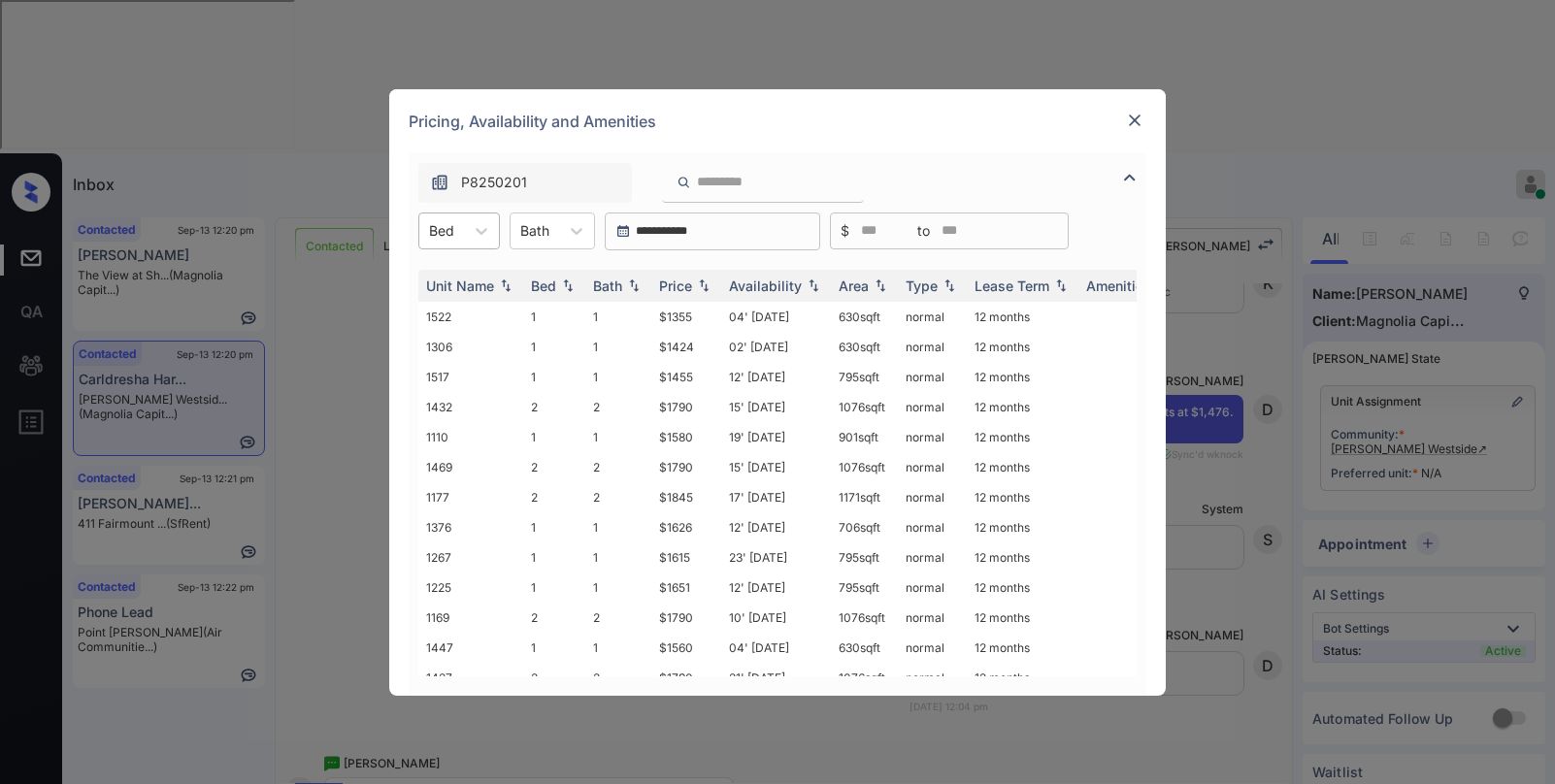
click at [458, 231] on div "Bed" at bounding box center [442, 230] width 45 height 28
click at [1137, 113] on img at bounding box center [1135, 120] width 20 height 20
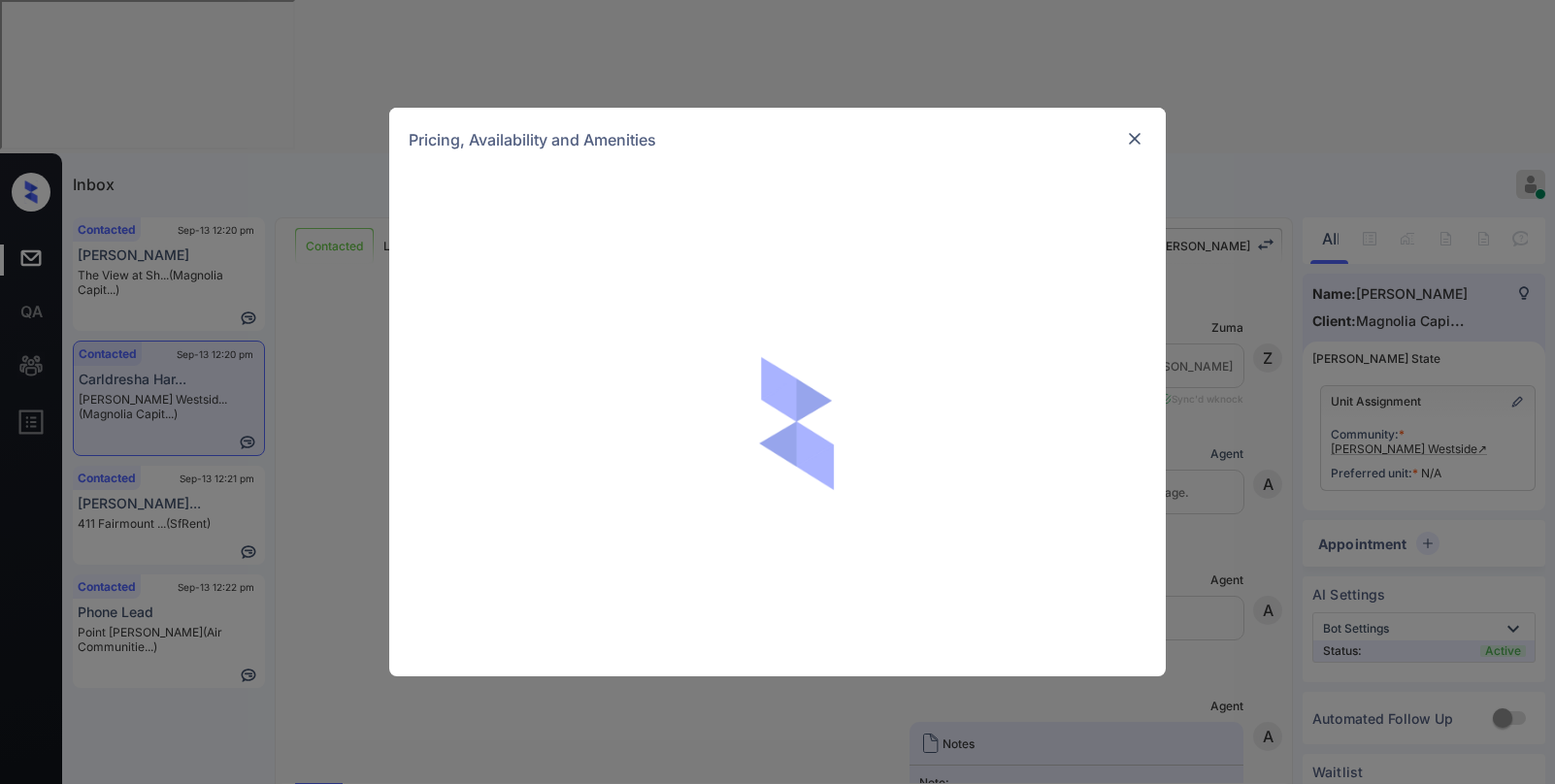
scroll to position [4053, 0]
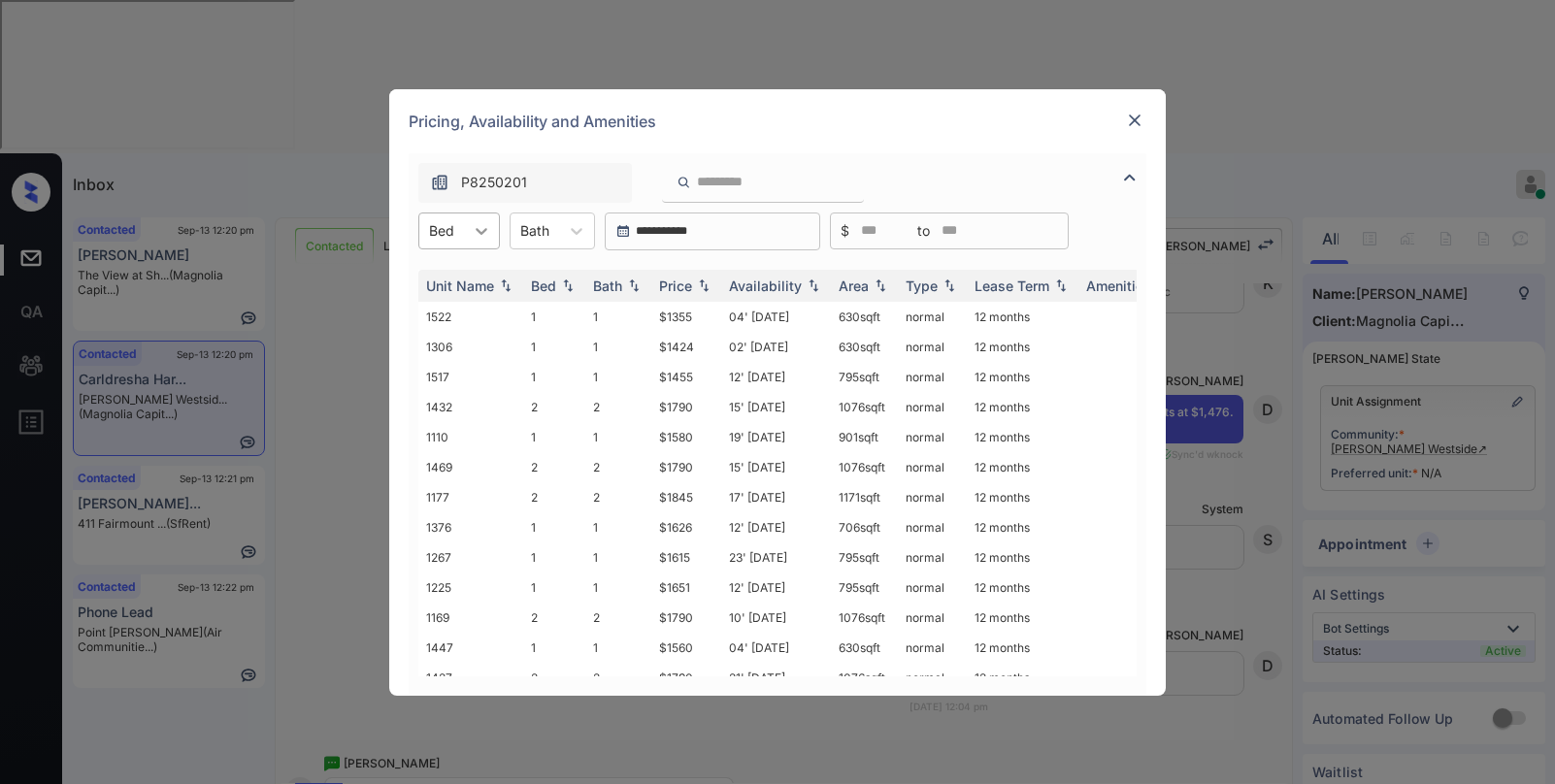
click at [464, 242] on div at bounding box center [482, 231] width 35 height 35
click at [443, 303] on div "2" at bounding box center [458, 313] width 81 height 35
click at [668, 281] on div "Price" at bounding box center [676, 286] width 33 height 17
click at [673, 280] on div "Price" at bounding box center [676, 286] width 33 height 17
click at [674, 320] on td "$1476" at bounding box center [685, 316] width 70 height 30
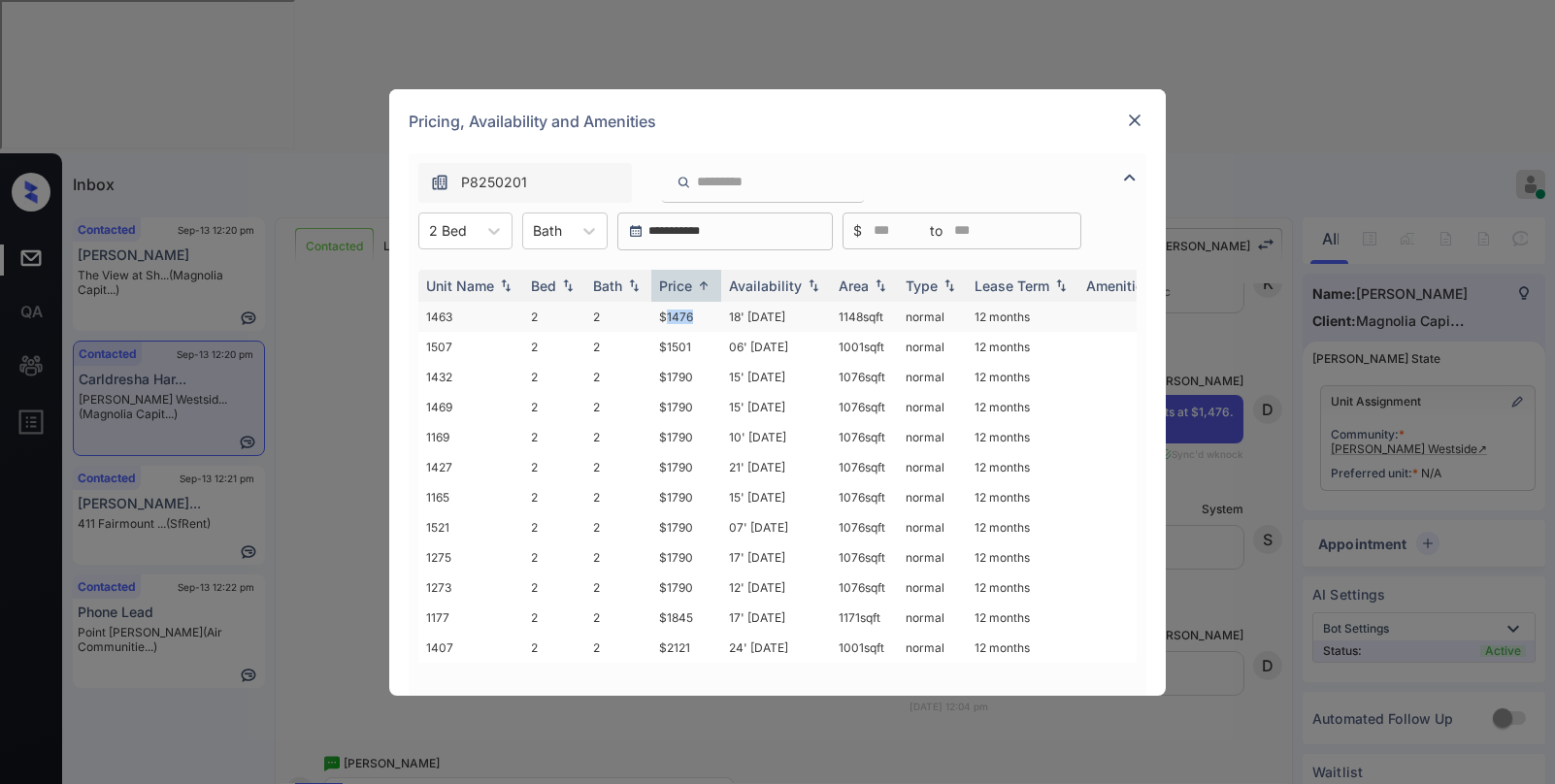
click at [674, 320] on td "$1476" at bounding box center [685, 316] width 70 height 30
click at [1138, 119] on img at bounding box center [1135, 120] width 20 height 20
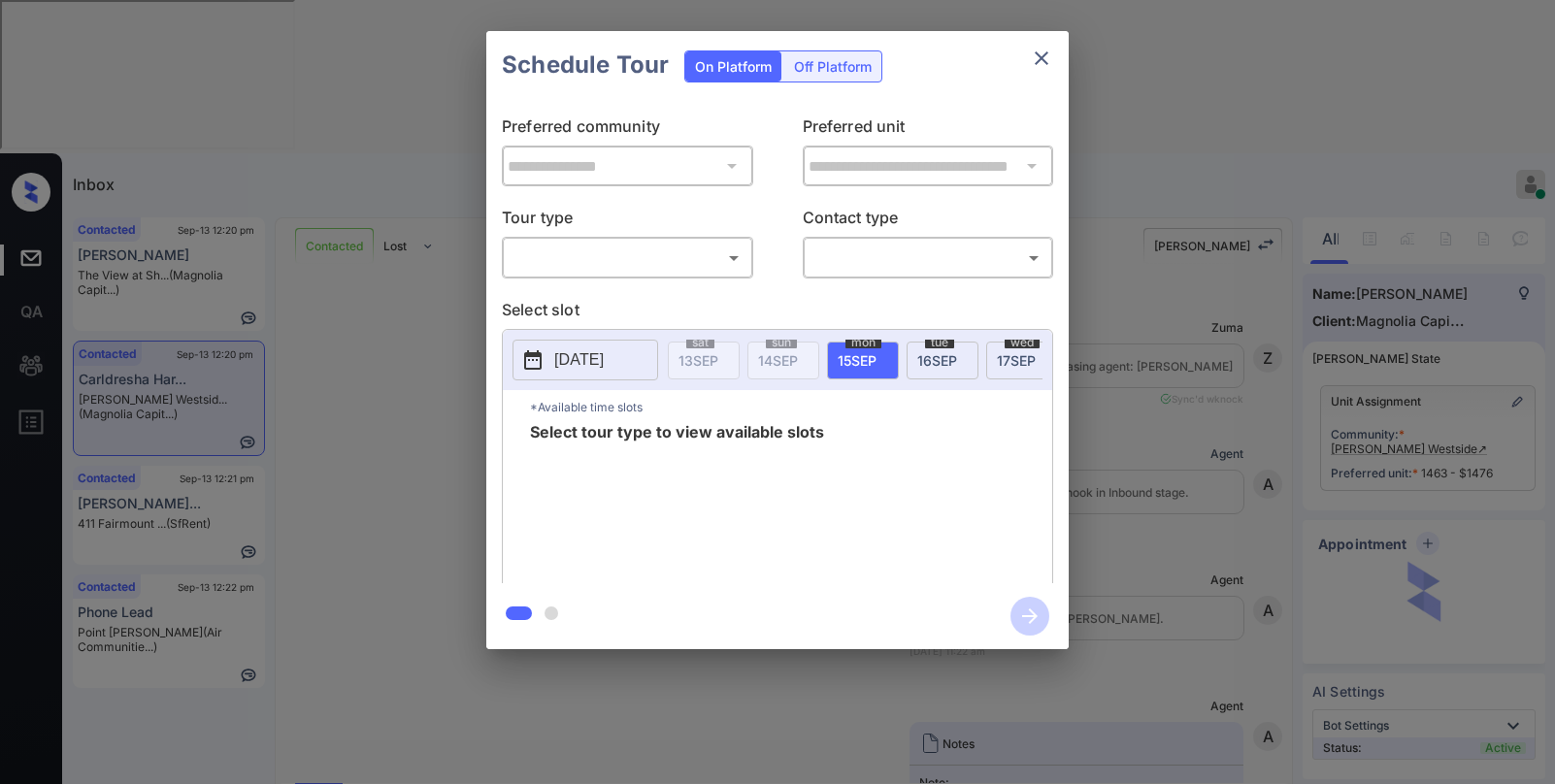
scroll to position [4664, 0]
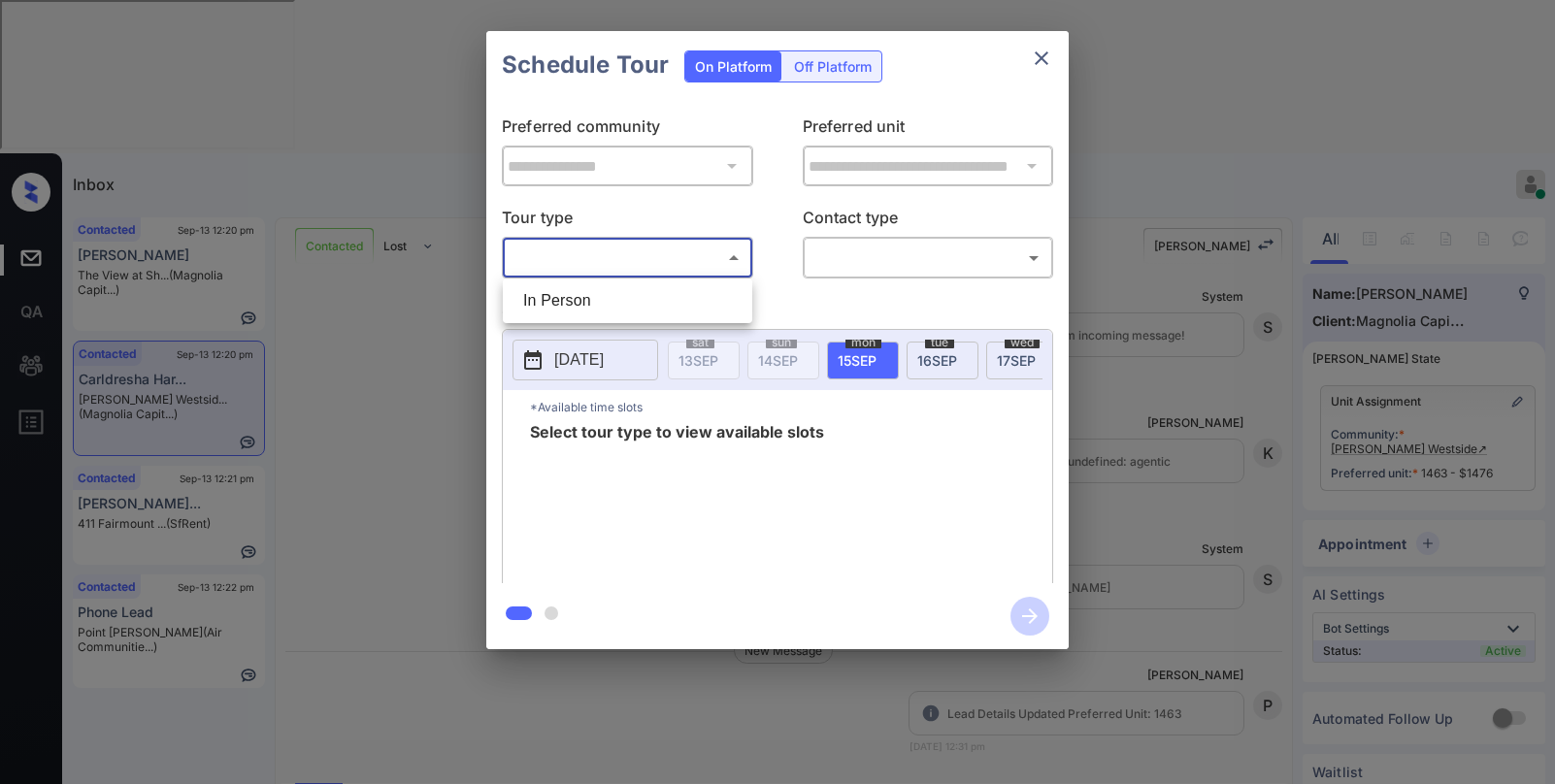
click at [628, 265] on body "Inbox [PERSON_NAME] Online Set yourself offline Set yourself on break Profile S…" at bounding box center [778, 392] width 1555 height 784
click at [607, 299] on li "In Person" at bounding box center [627, 300] width 240 height 35
type input "********"
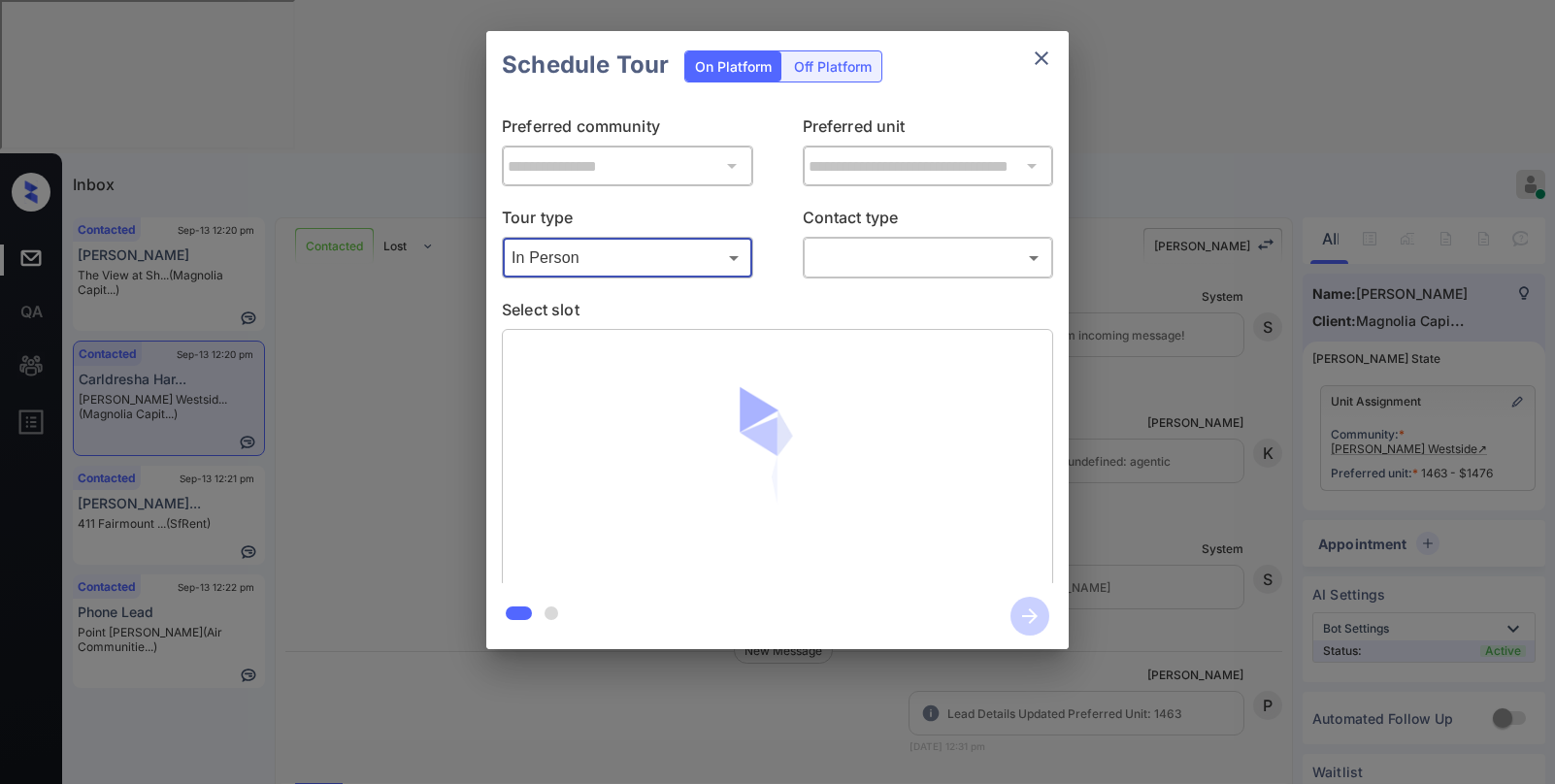
click at [828, 266] on body "Inbox [PERSON_NAME] Online Set yourself offline Set yourself on break Profile S…" at bounding box center [778, 392] width 1555 height 784
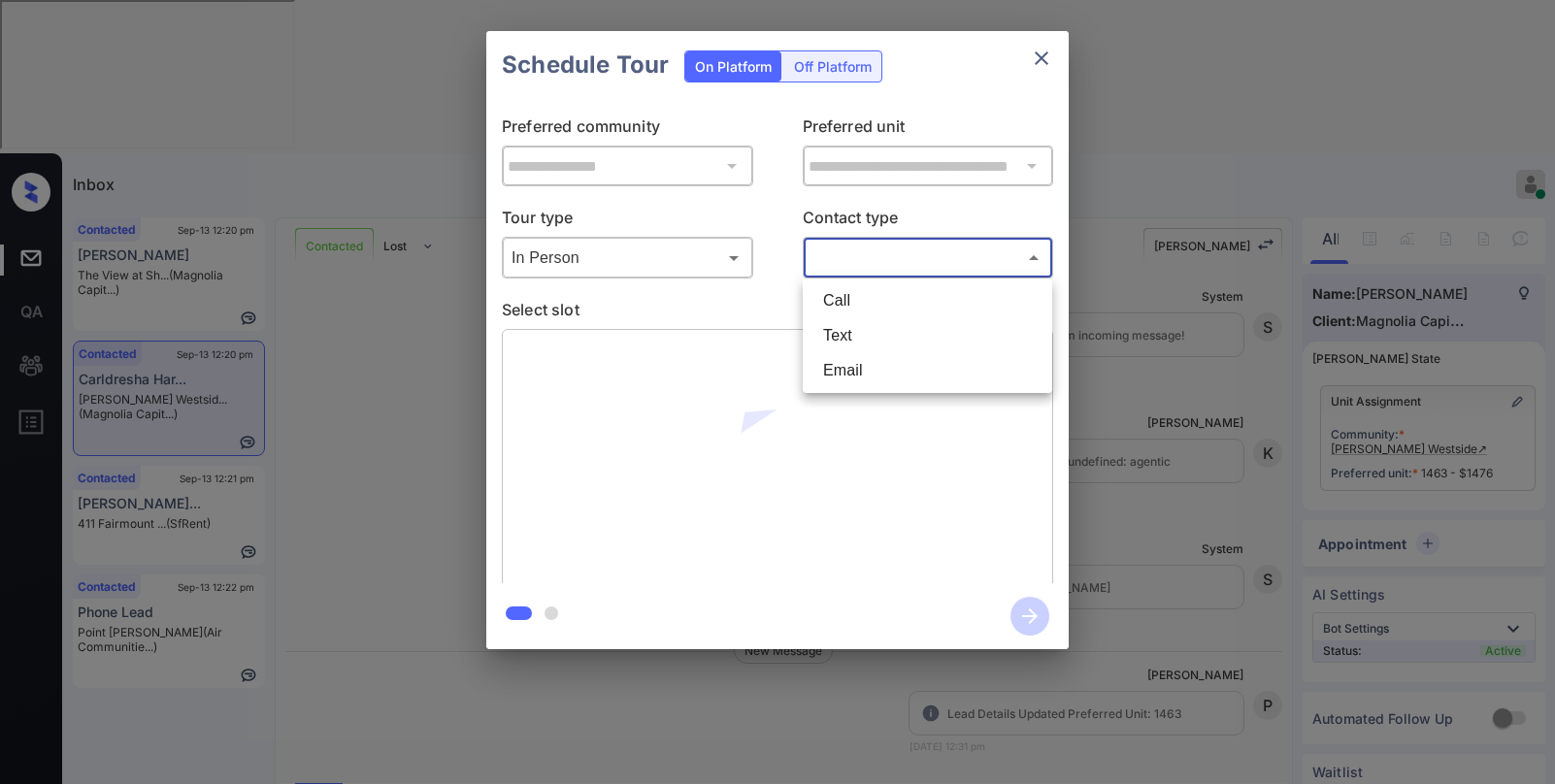
click at [832, 343] on li "Text" at bounding box center [927, 336] width 240 height 35
type input "****"
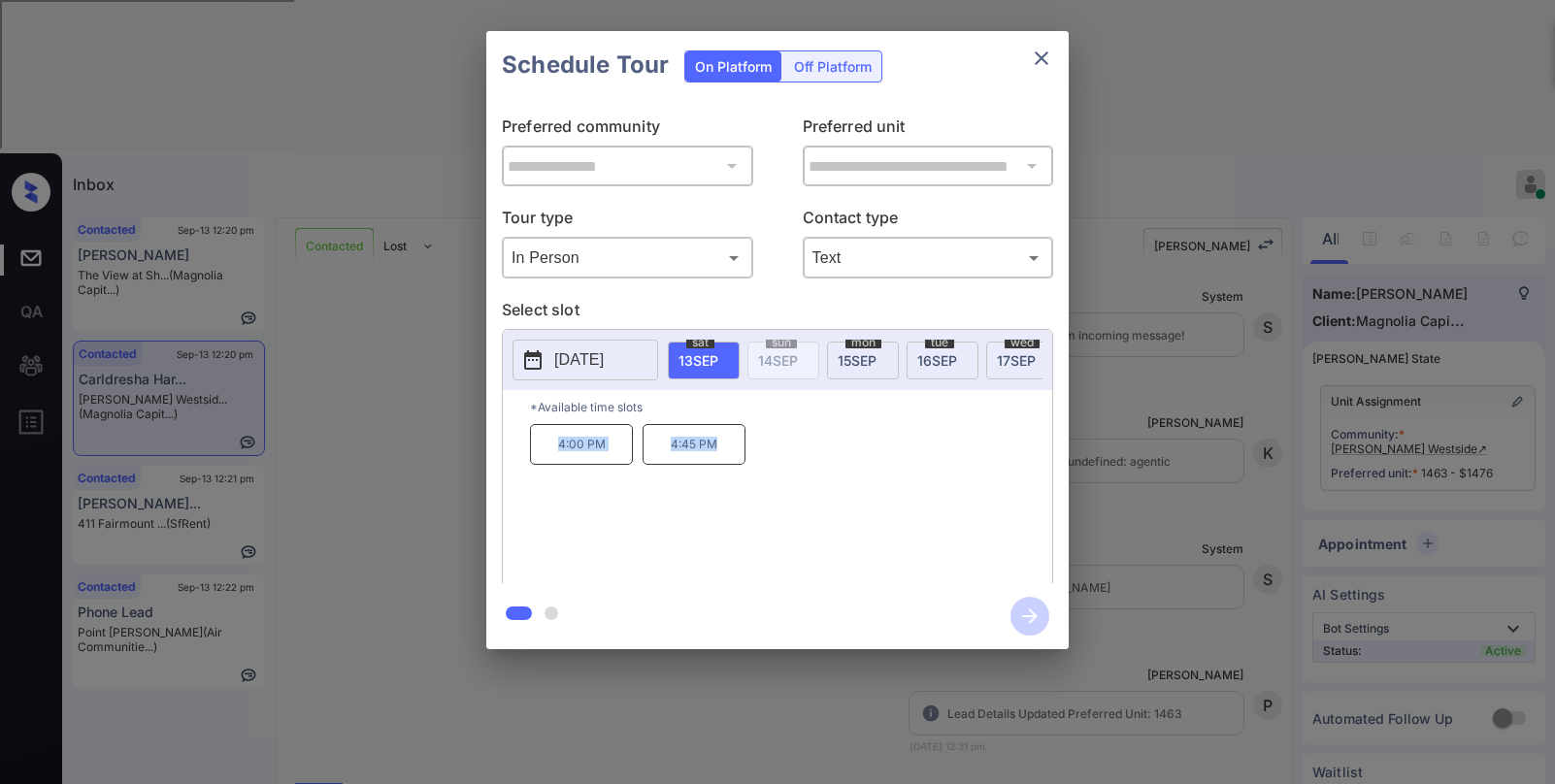
drag, startPoint x: 558, startPoint y: 453, endPoint x: 727, endPoint y: 469, distance: 169.8
click at [727, 469] on div "4:00 PM 4:45 PM" at bounding box center [790, 501] width 522 height 156
copy div "4:00 PM 4:45 PM"
click at [1044, 53] on icon "close" at bounding box center [1042, 59] width 24 height 23
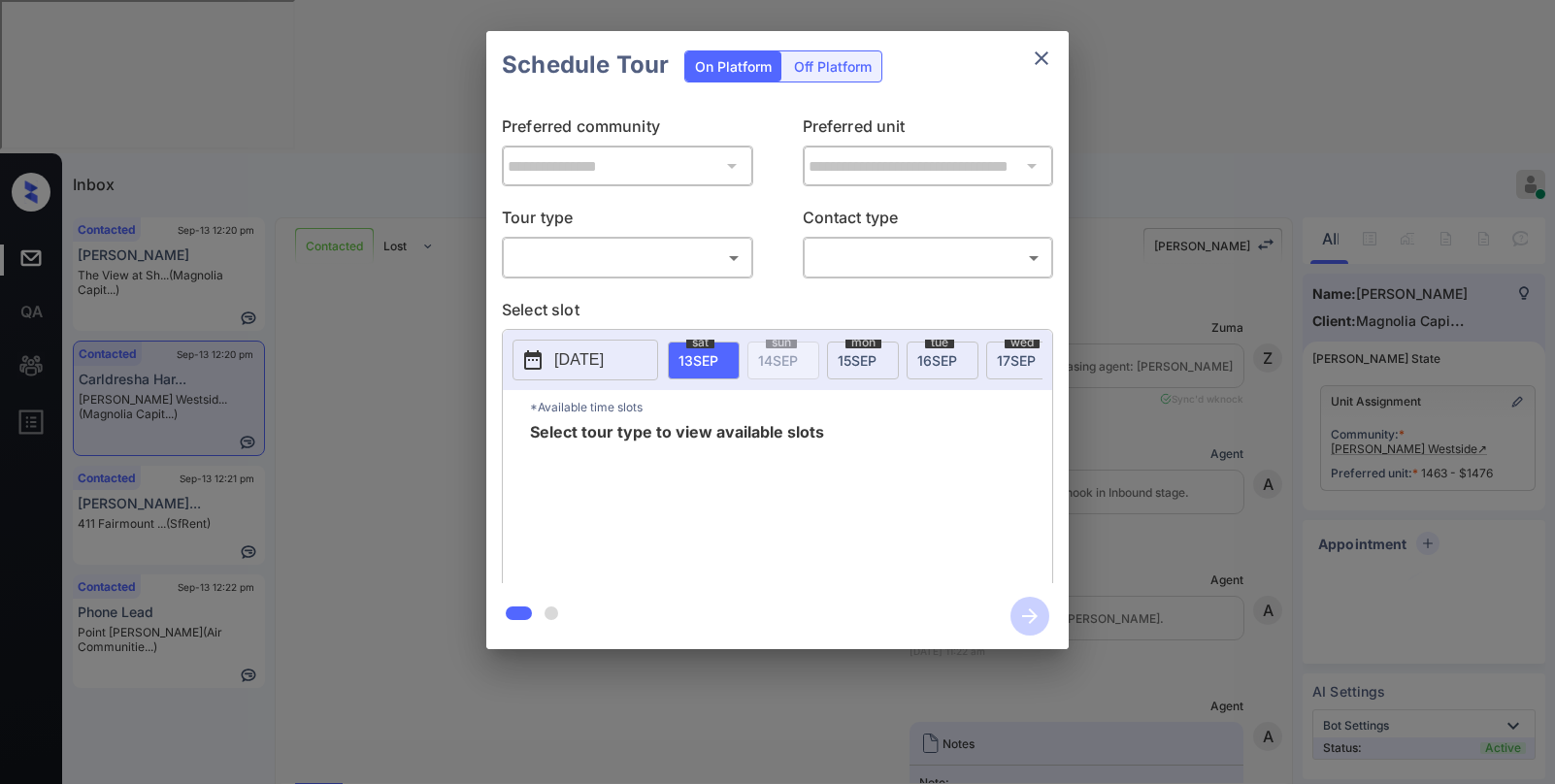
scroll to position [4276, 0]
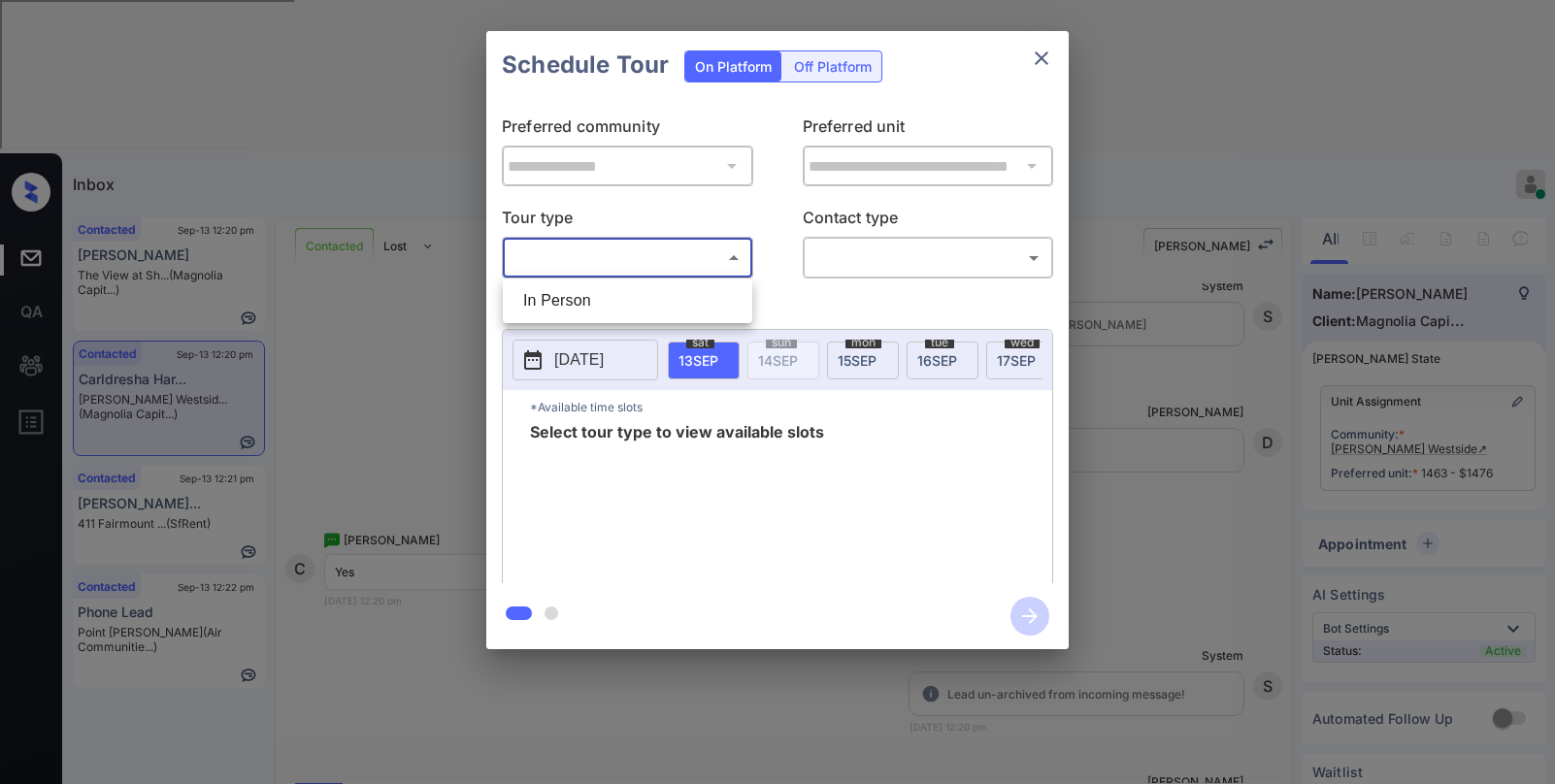
click at [584, 257] on body "Inbox [PERSON_NAME] Online Set yourself offline Set yourself on break Profile S…" at bounding box center [778, 392] width 1555 height 784
click at [596, 299] on li "In Person" at bounding box center [627, 300] width 240 height 35
type input "********"
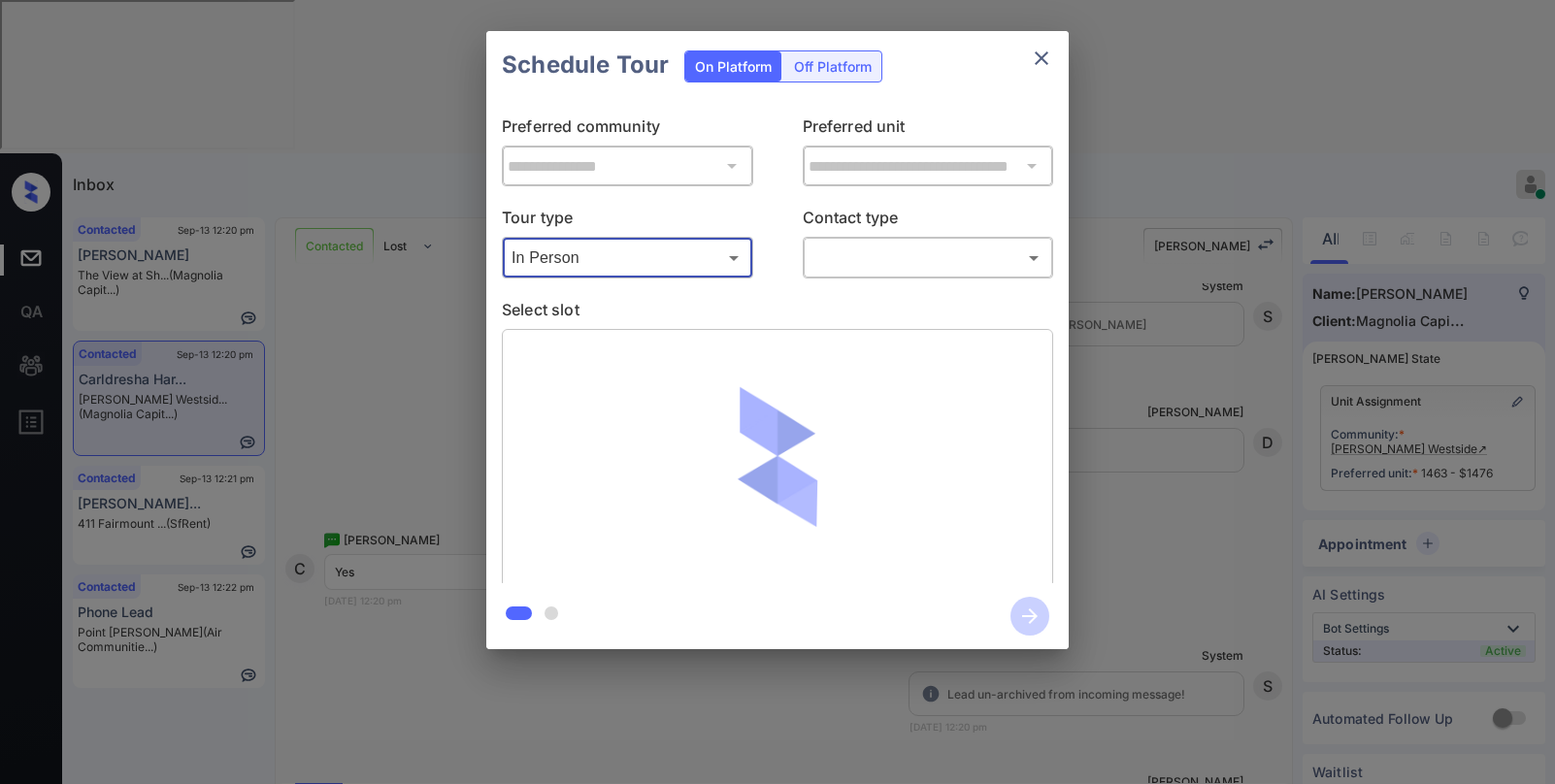
click at [875, 291] on div "**********" at bounding box center [778, 341] width 583 height 484
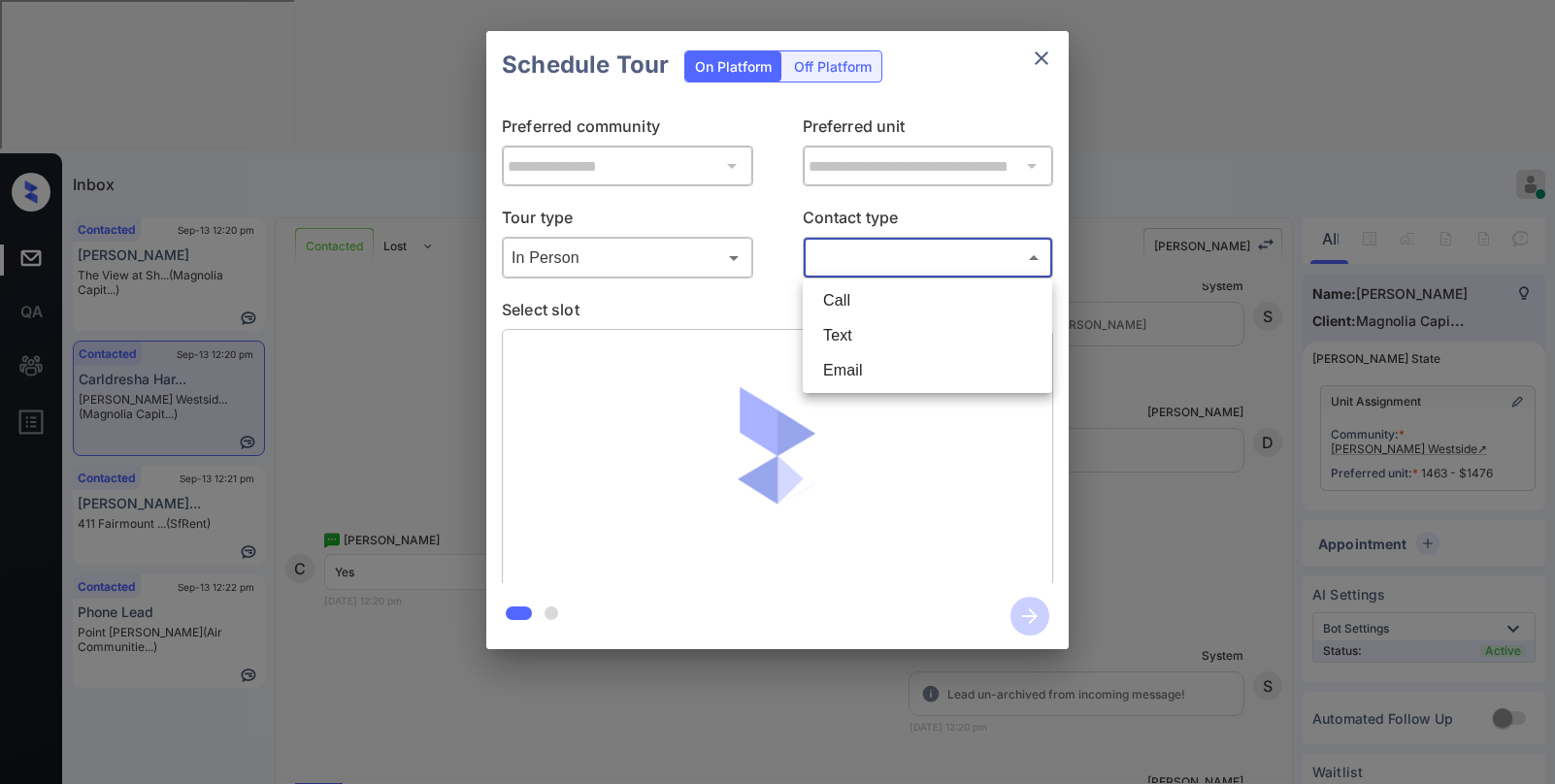
click at [881, 267] on body "Inbox [PERSON_NAME] Online Set yourself offline Set yourself on break Profile S…" at bounding box center [778, 392] width 1555 height 784
click at [854, 332] on li "Text" at bounding box center [927, 336] width 240 height 35
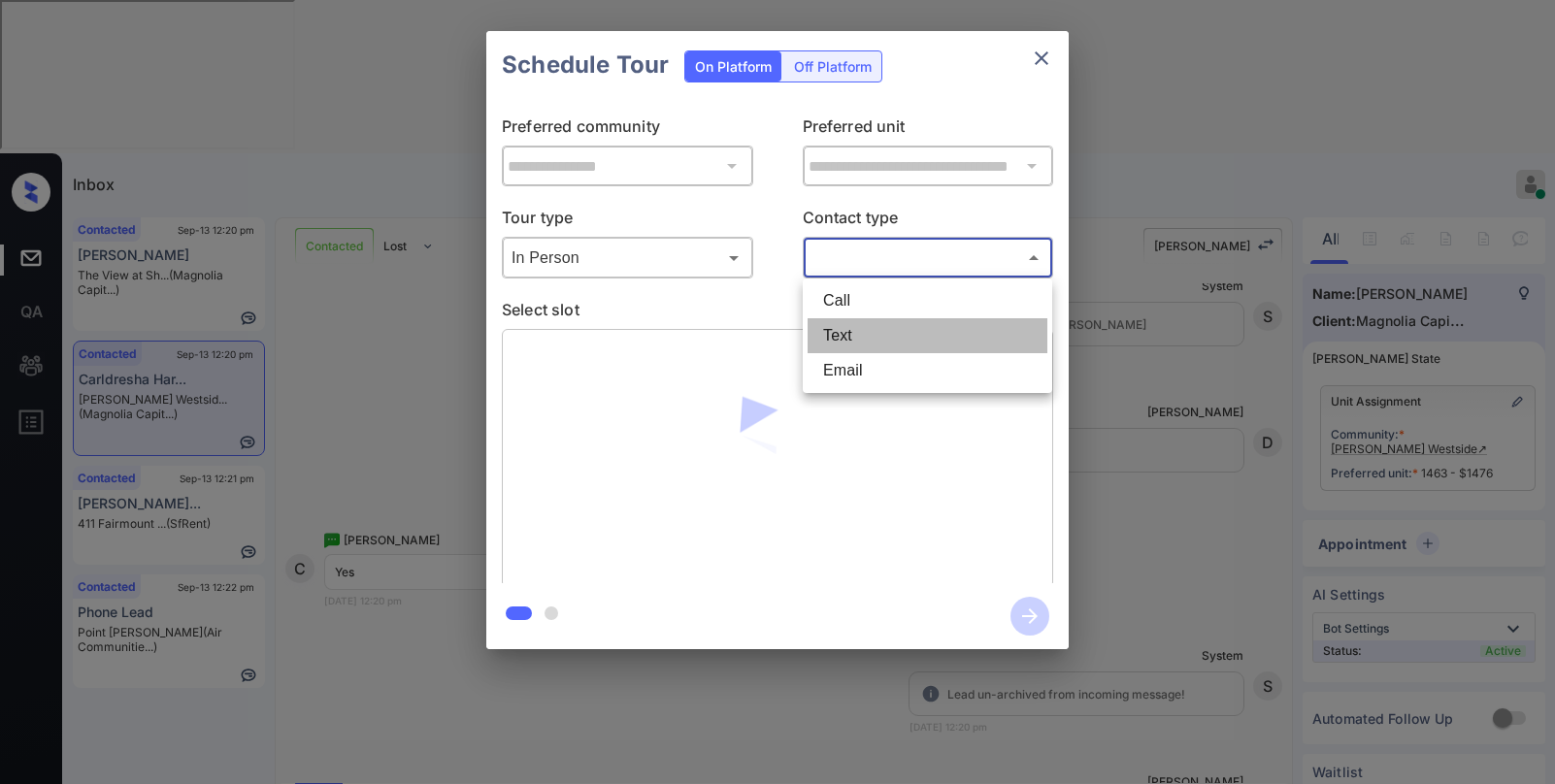
type input "****"
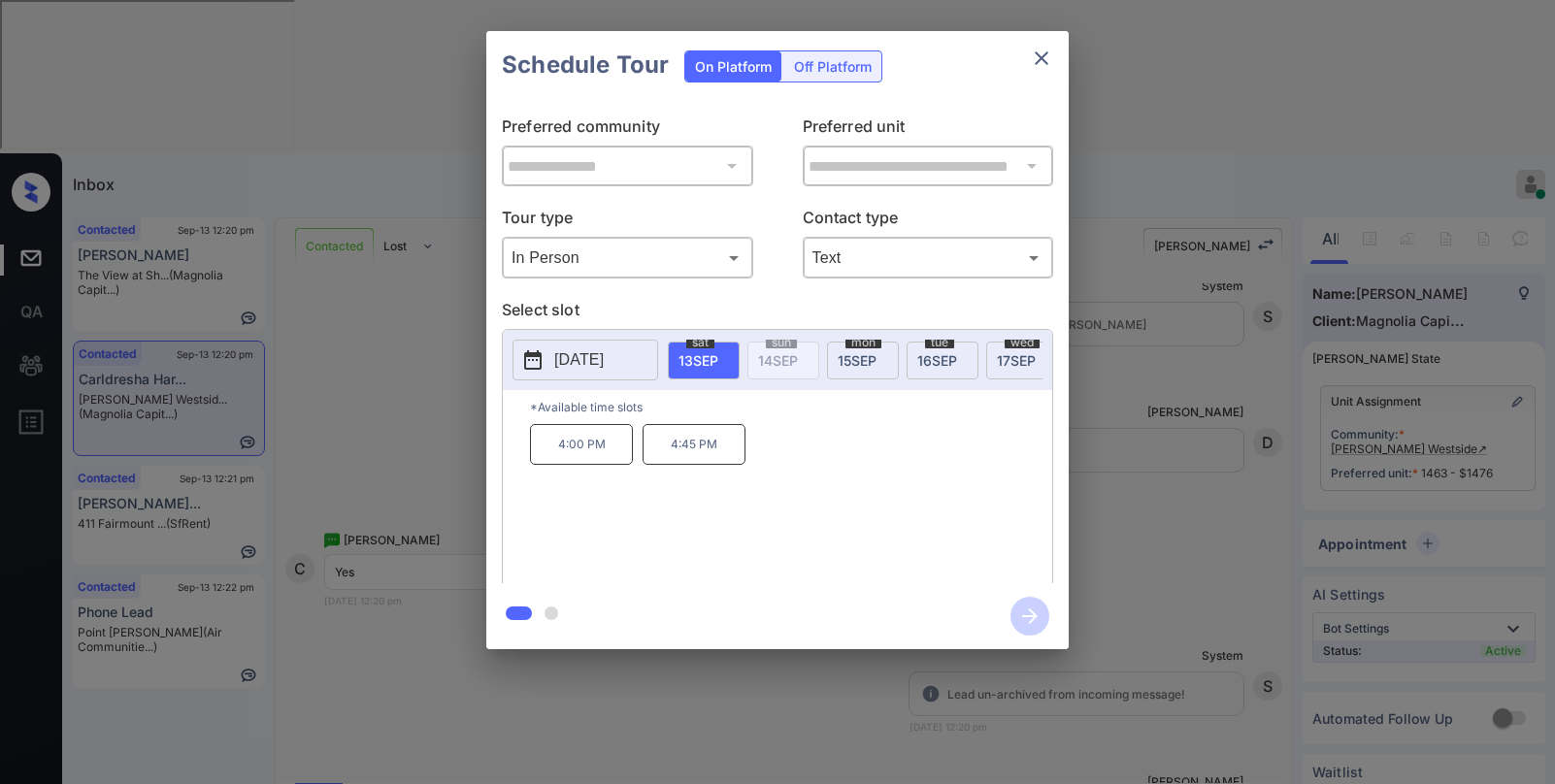
click at [871, 494] on div "4:00 PM 4:45 PM" at bounding box center [790, 501] width 522 height 156
click at [1047, 56] on icon "close" at bounding box center [1042, 59] width 24 height 23
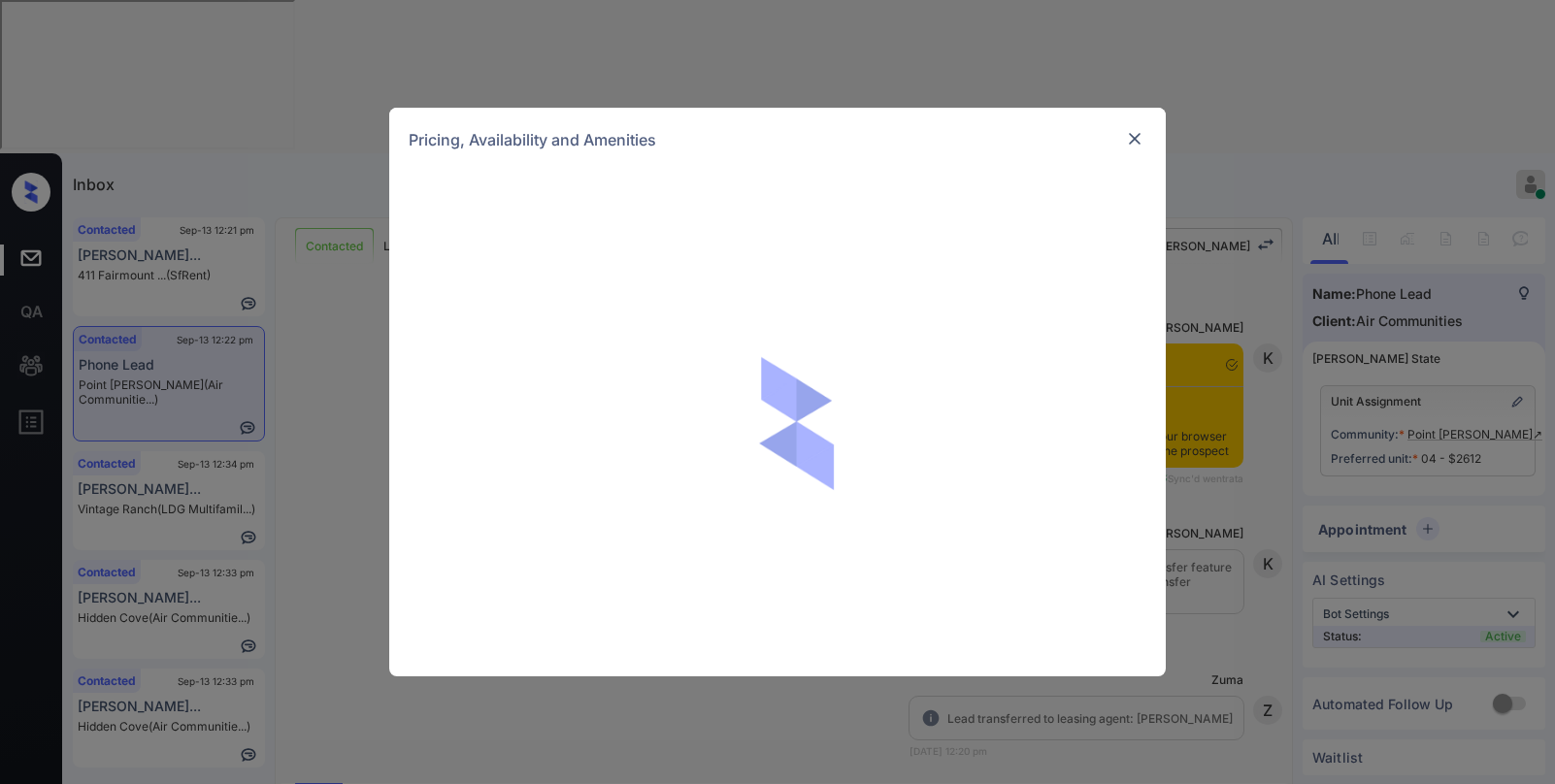
scroll to position [2347, 0]
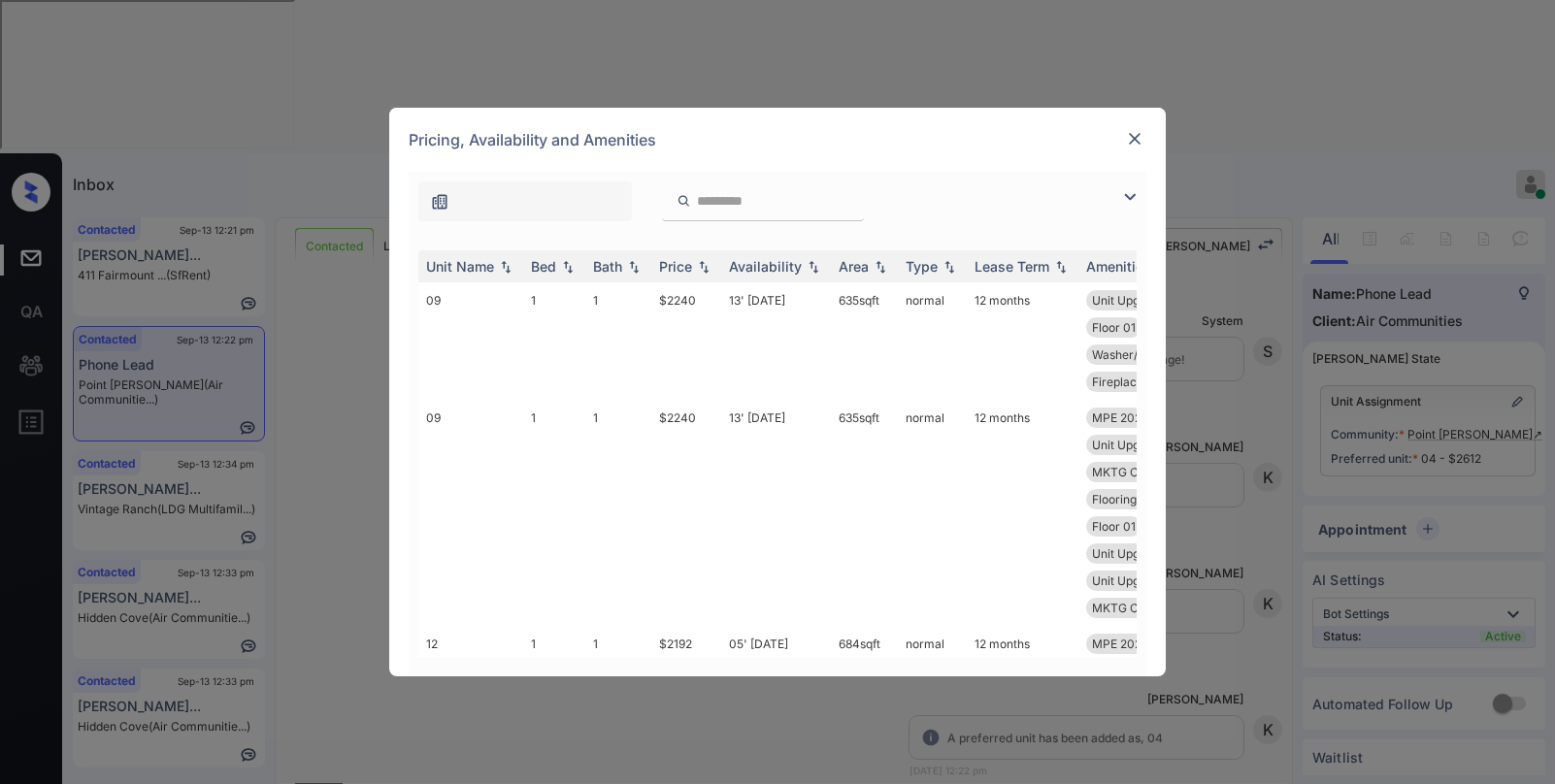
click at [1129, 195] on img at bounding box center [1130, 197] width 24 height 23
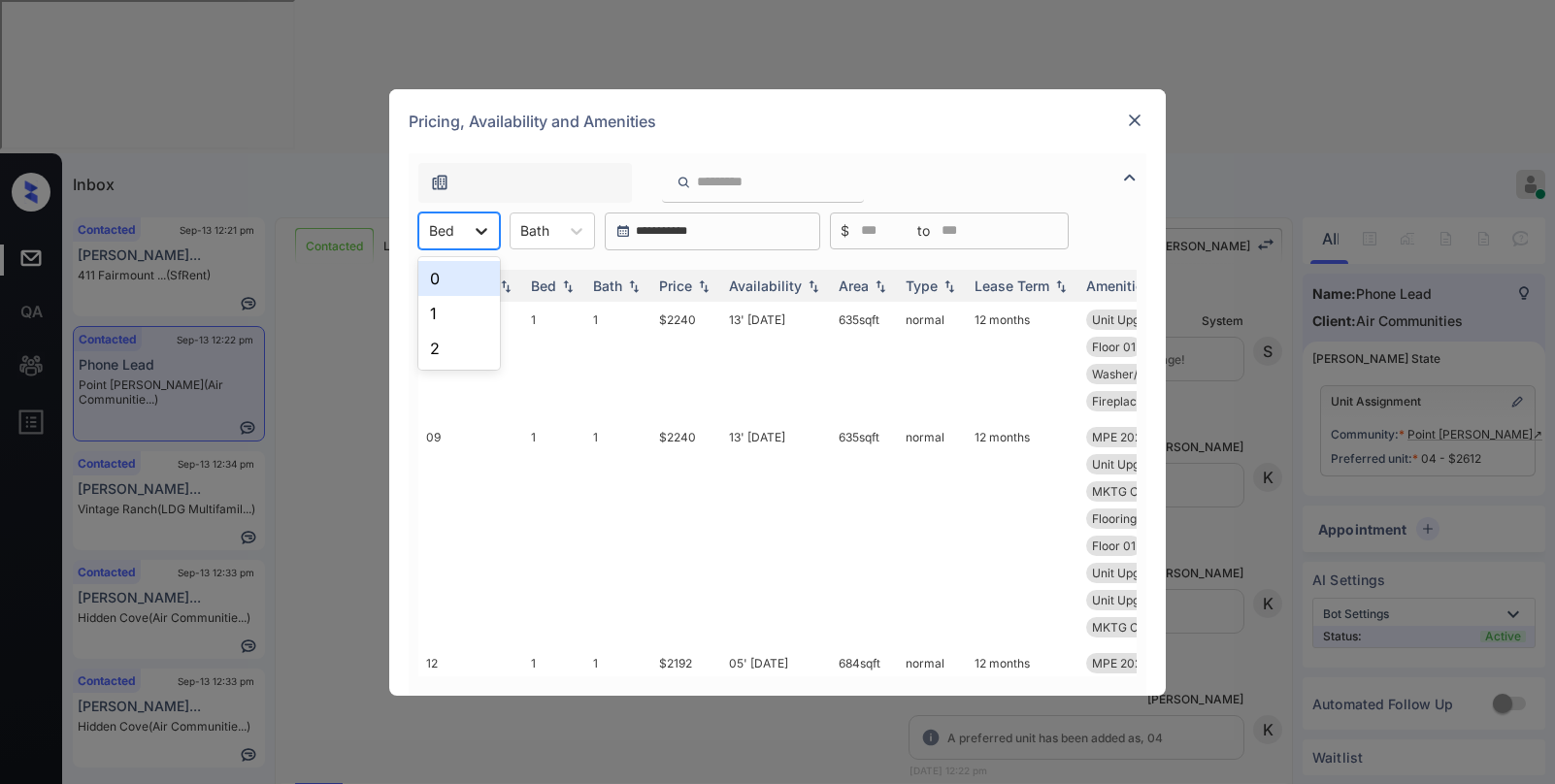
click at [469, 241] on div at bounding box center [482, 231] width 35 height 35
click at [433, 342] on div "2" at bounding box center [458, 348] width 81 height 35
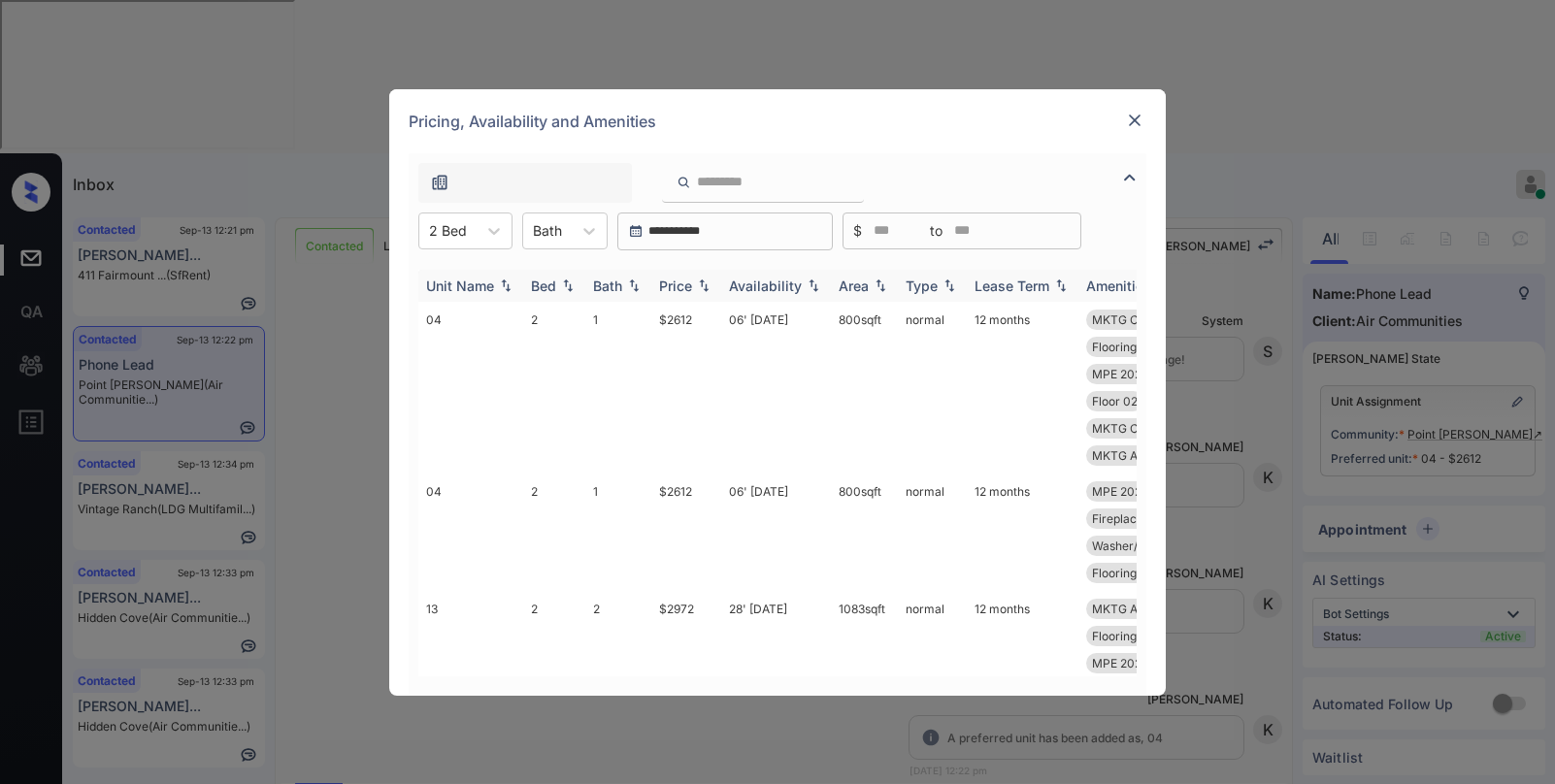
click at [680, 282] on div "Price" at bounding box center [676, 286] width 33 height 17
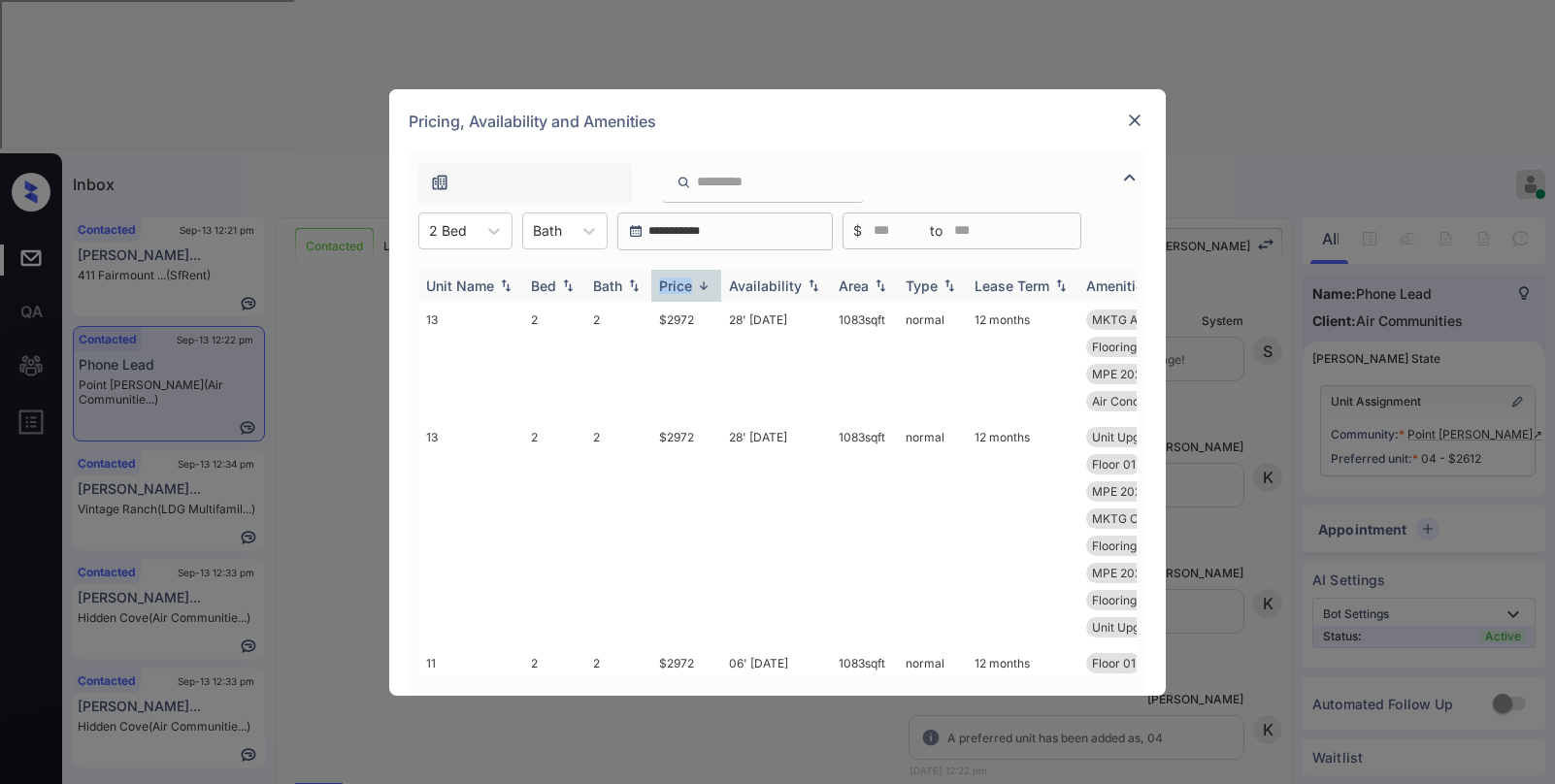
click at [680, 282] on div "Price" at bounding box center [676, 286] width 33 height 17
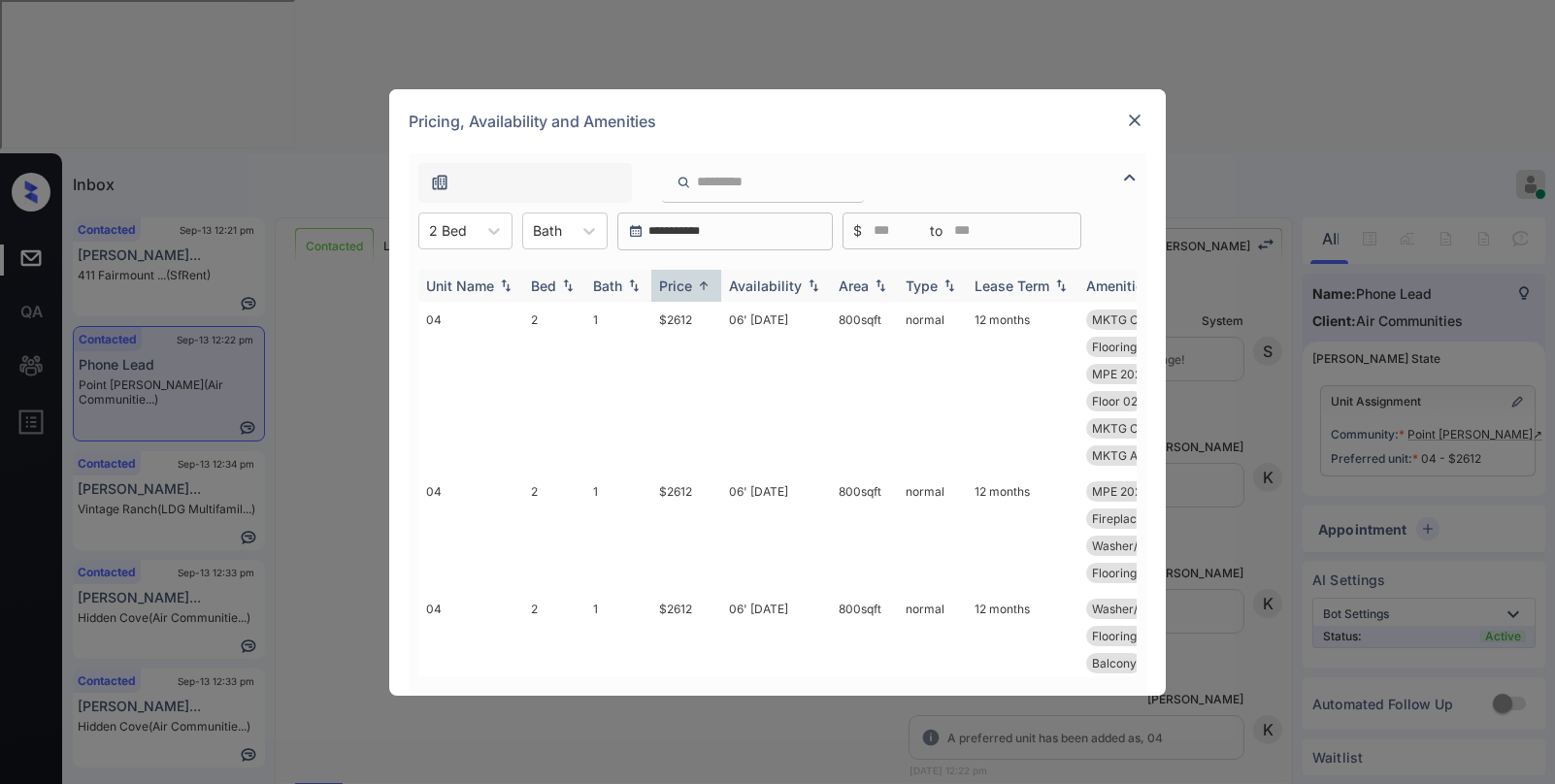
click at [682, 282] on div "Price" at bounding box center [676, 286] width 33 height 17
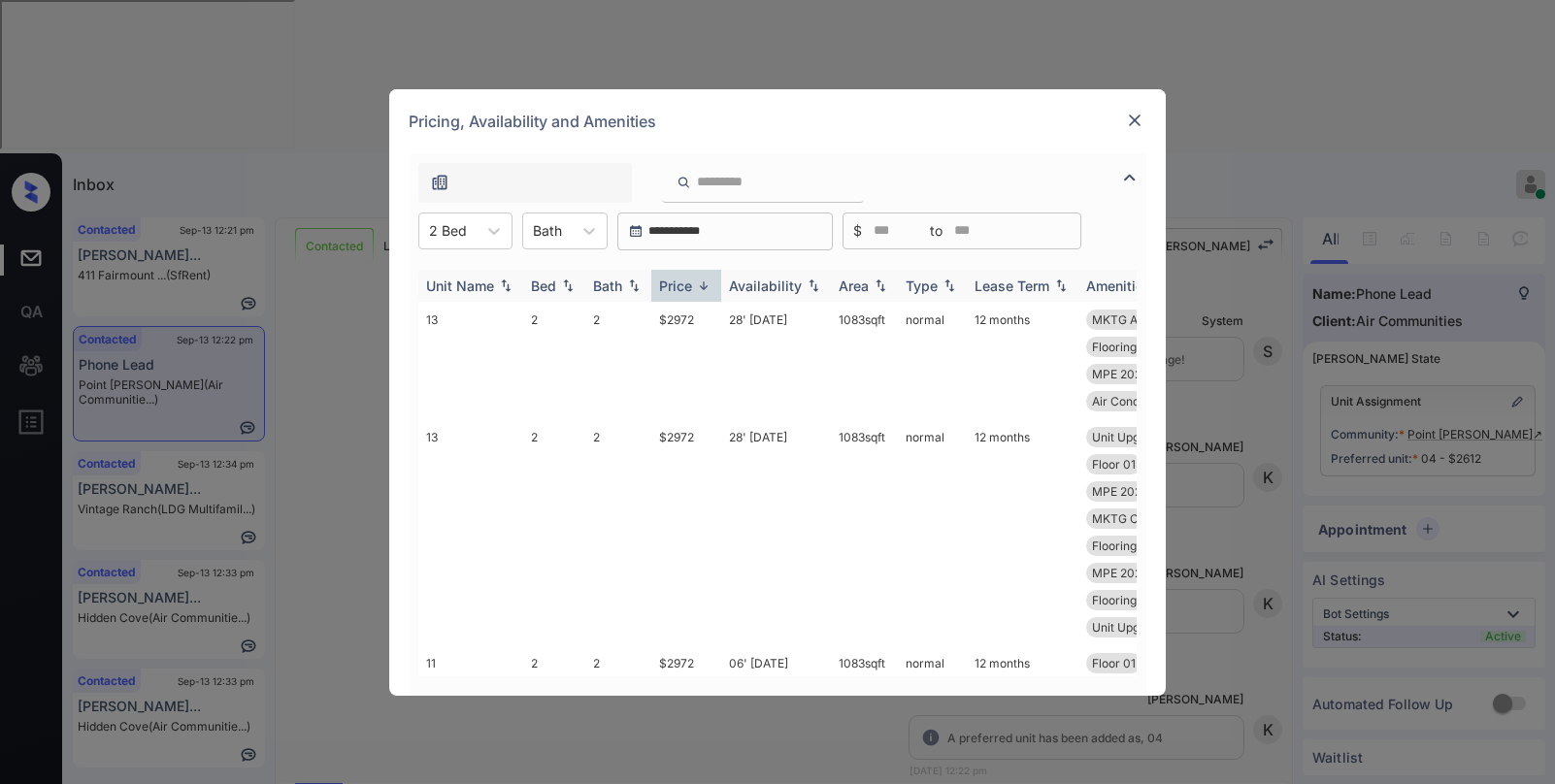
click at [682, 282] on div "Price" at bounding box center [676, 286] width 33 height 17
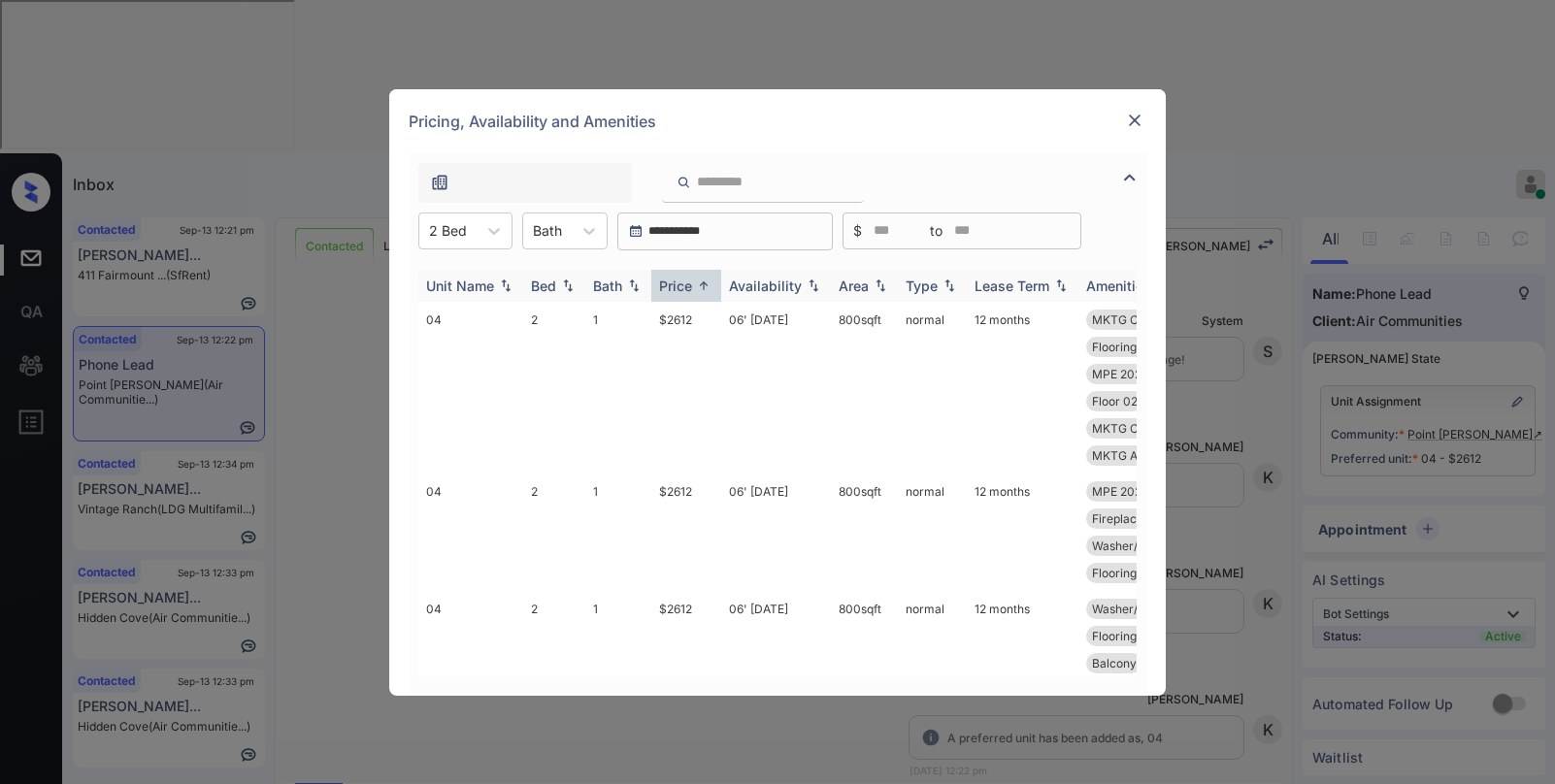
click at [683, 284] on div "Price" at bounding box center [676, 286] width 33 height 17
click at [685, 284] on div "Price" at bounding box center [676, 286] width 33 height 17
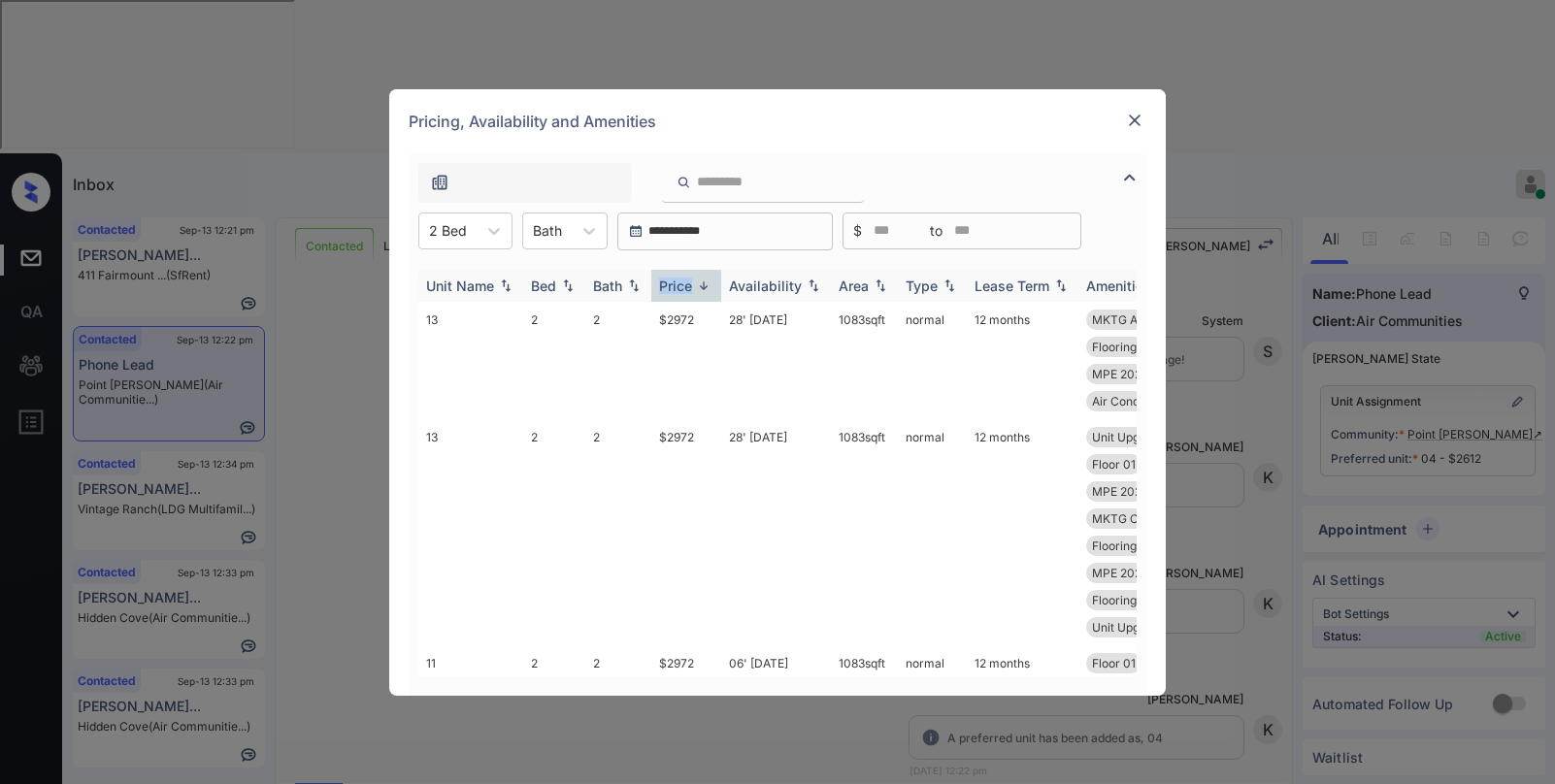
click at [685, 284] on div "Price" at bounding box center [676, 286] width 33 height 17
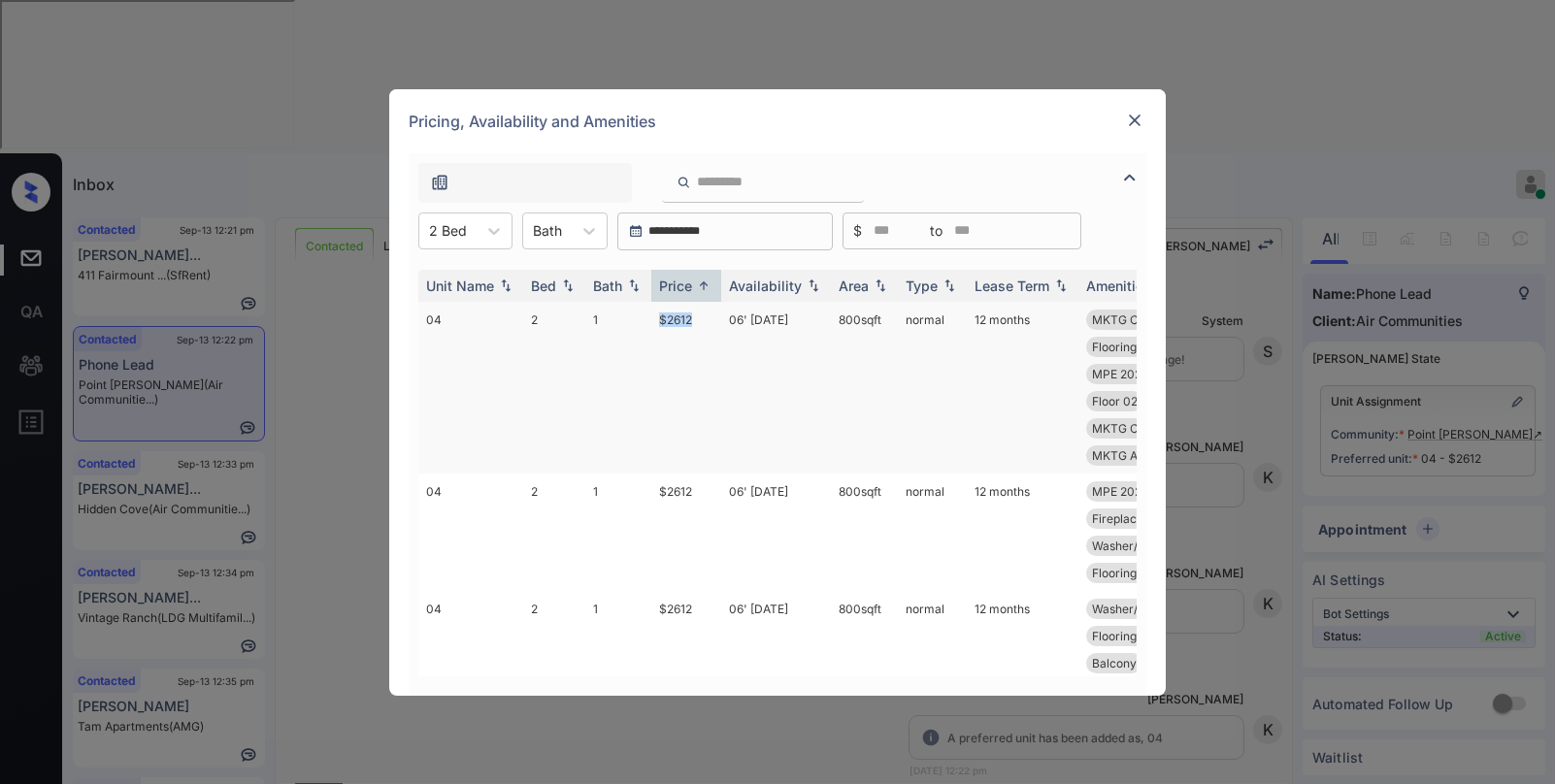
drag, startPoint x: 659, startPoint y: 316, endPoint x: 714, endPoint y: 327, distance: 56.1
click at [714, 327] on td "$2612" at bounding box center [685, 387] width 70 height 171
copy td "$2612"
click at [1135, 124] on img at bounding box center [1135, 120] width 20 height 20
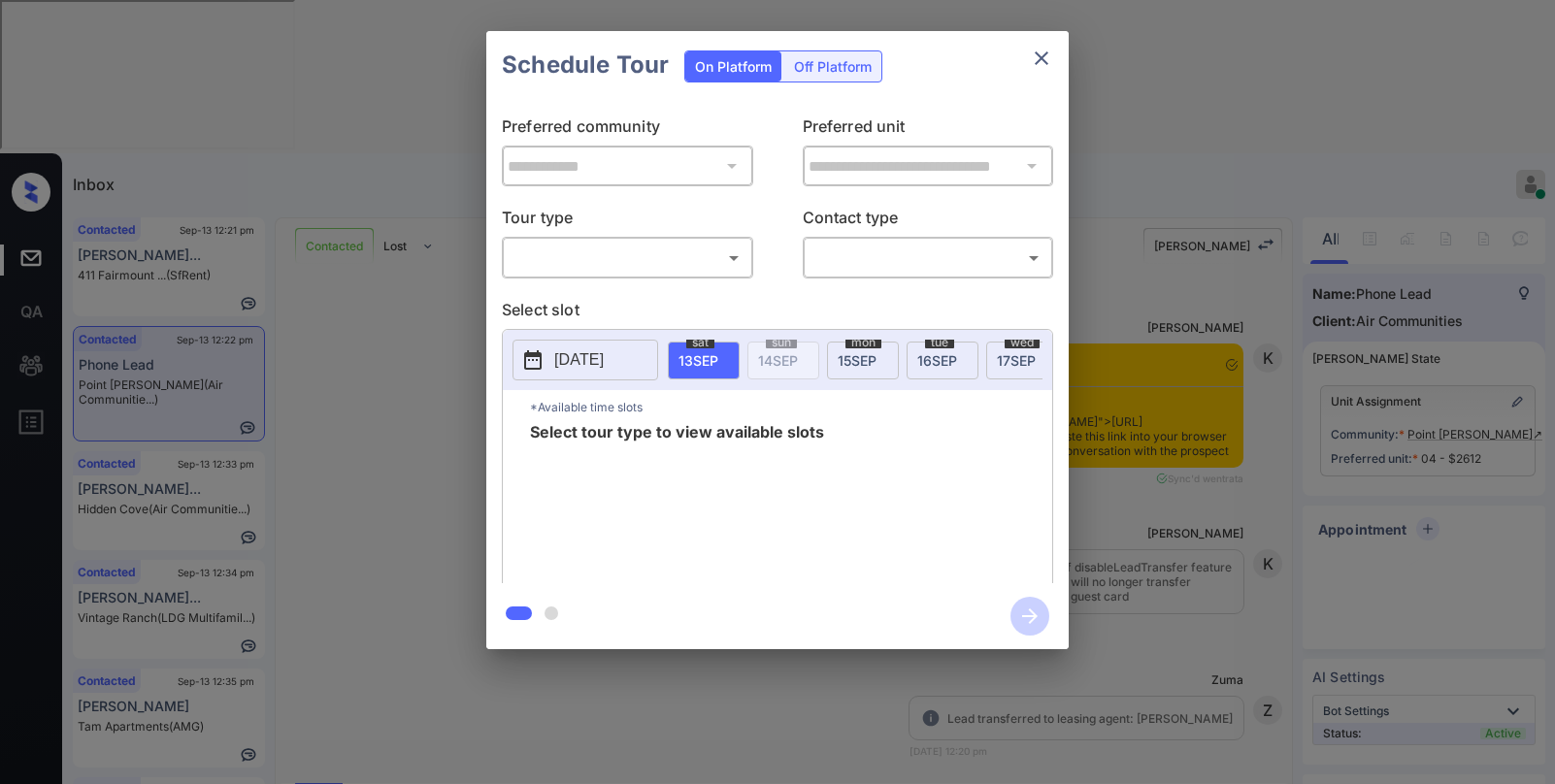
scroll to position [1862, 0]
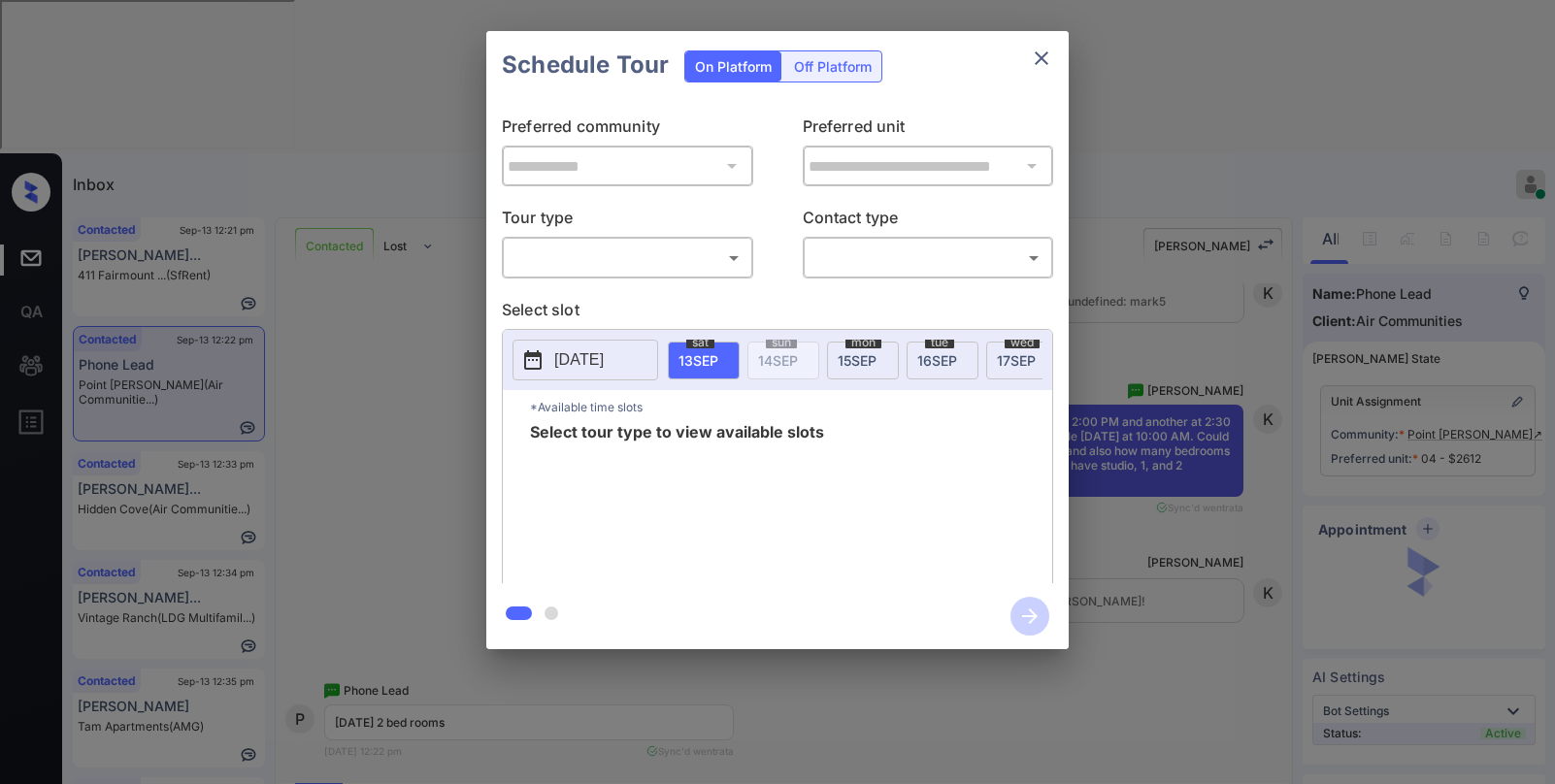
click at [666, 257] on body "Inbox [PERSON_NAME] Online Set yourself offline Set yourself on break Profile S…" at bounding box center [778, 392] width 1555 height 784
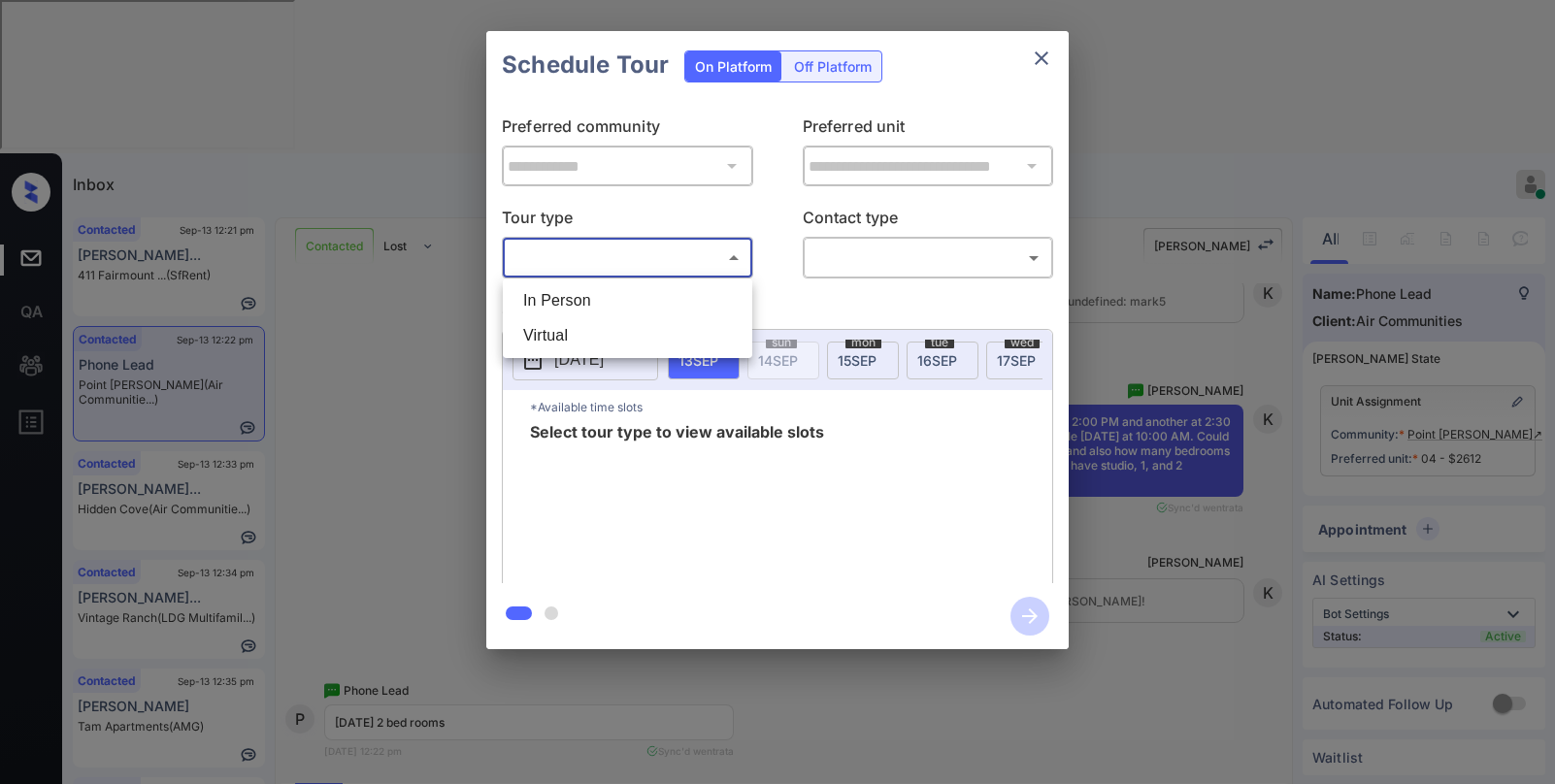
click at [603, 299] on li "In Person" at bounding box center [627, 300] width 240 height 35
type input "********"
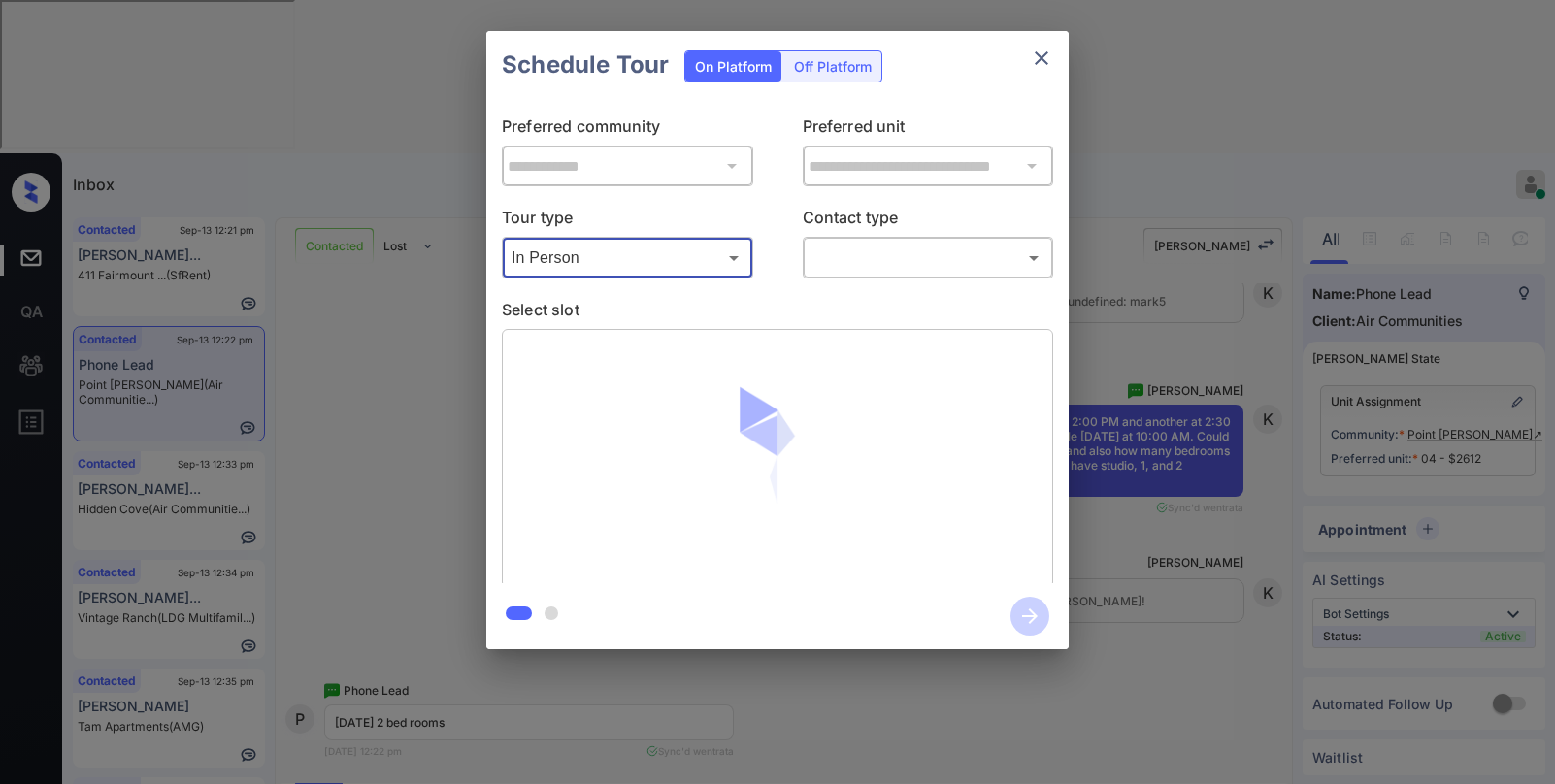
click at [846, 250] on body "Inbox [PERSON_NAME] Online Set yourself offline Set yourself on break Profile S…" at bounding box center [778, 392] width 1555 height 784
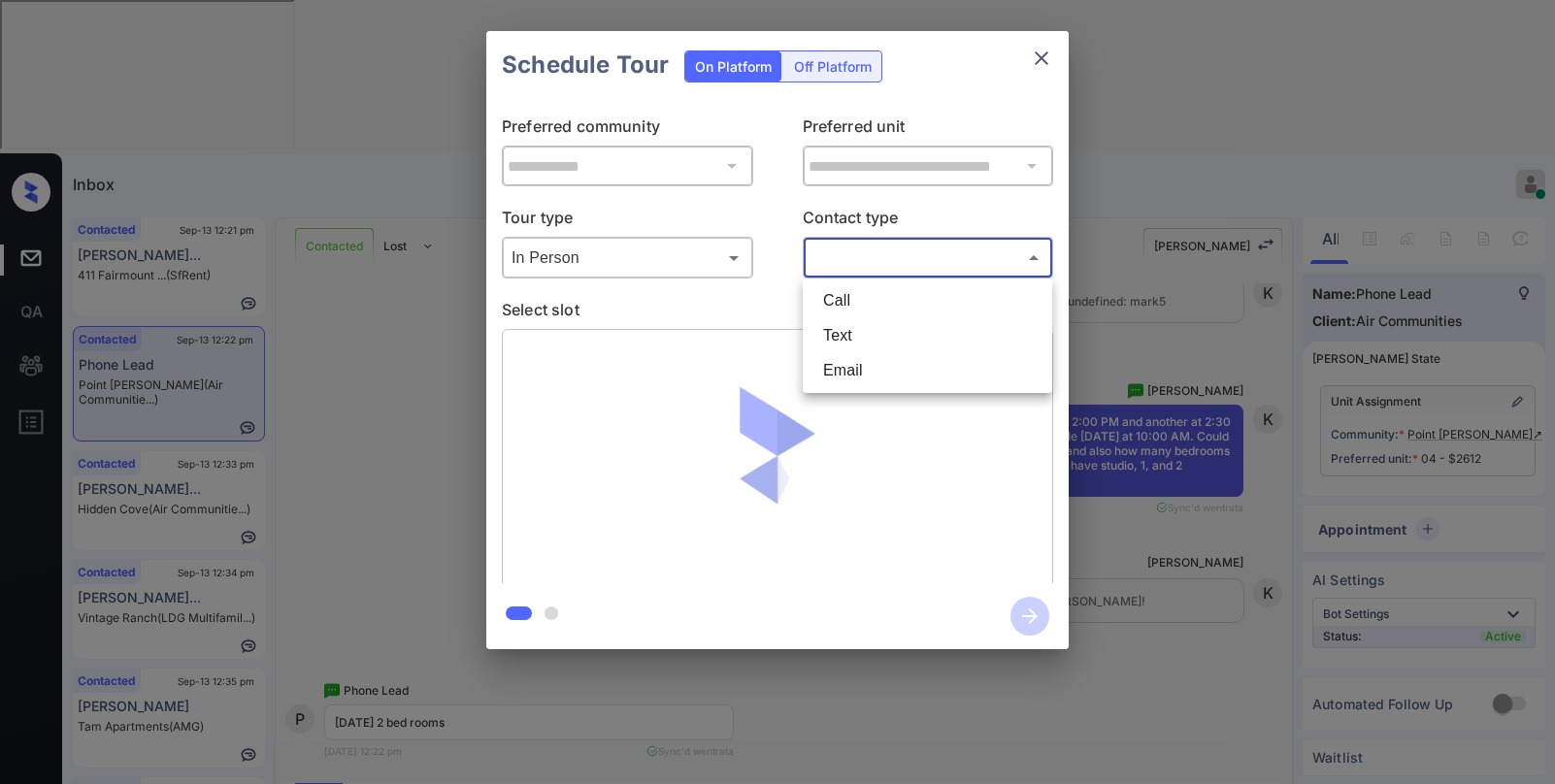
click at [841, 326] on li "Text" at bounding box center [927, 336] width 240 height 35
type input "****"
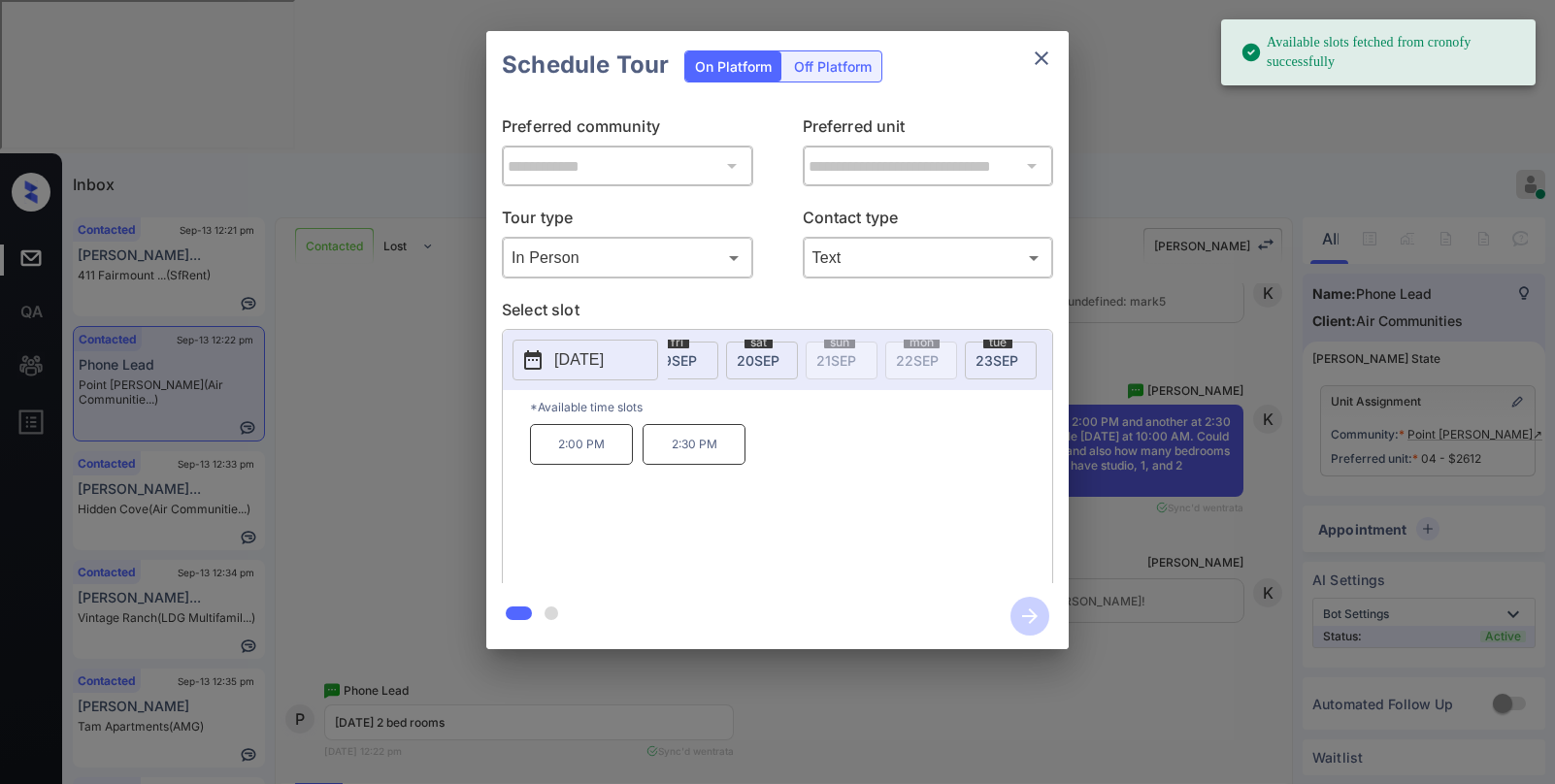
scroll to position [0, 527]
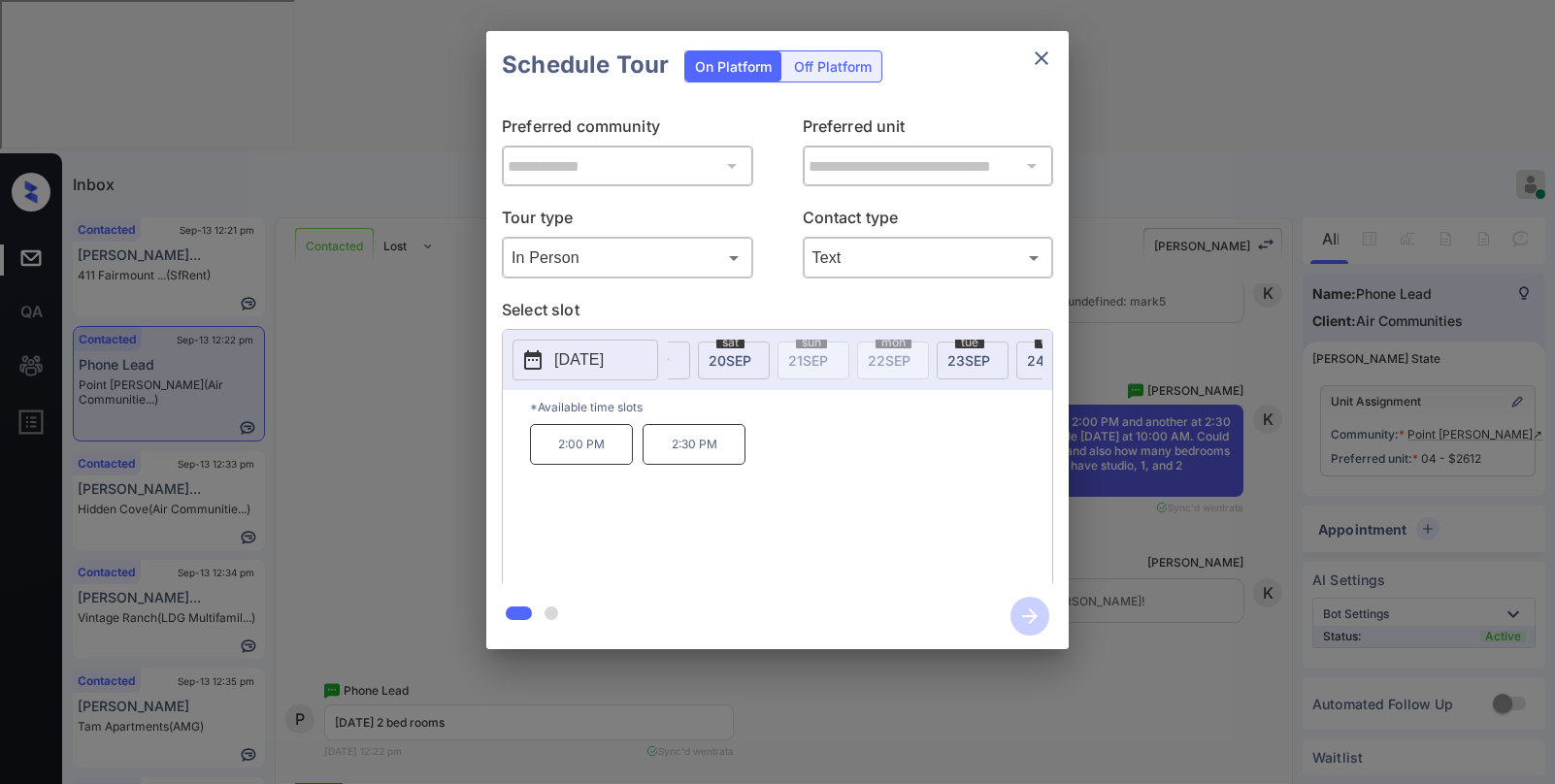
click at [730, 361] on span "[DATE]" at bounding box center [730, 360] width 43 height 17
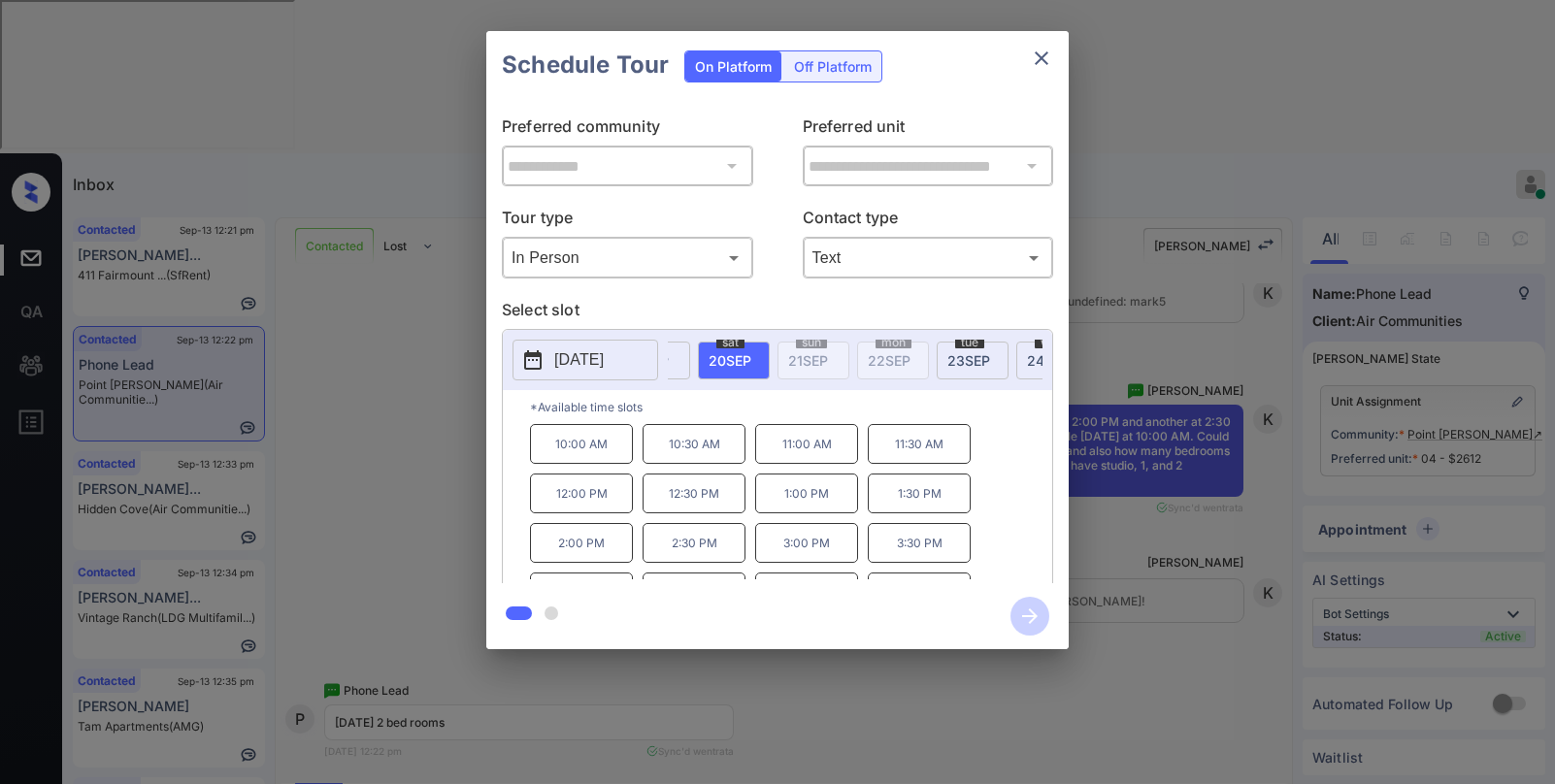
click at [1030, 66] on button "close" at bounding box center [1042, 59] width 39 height 39
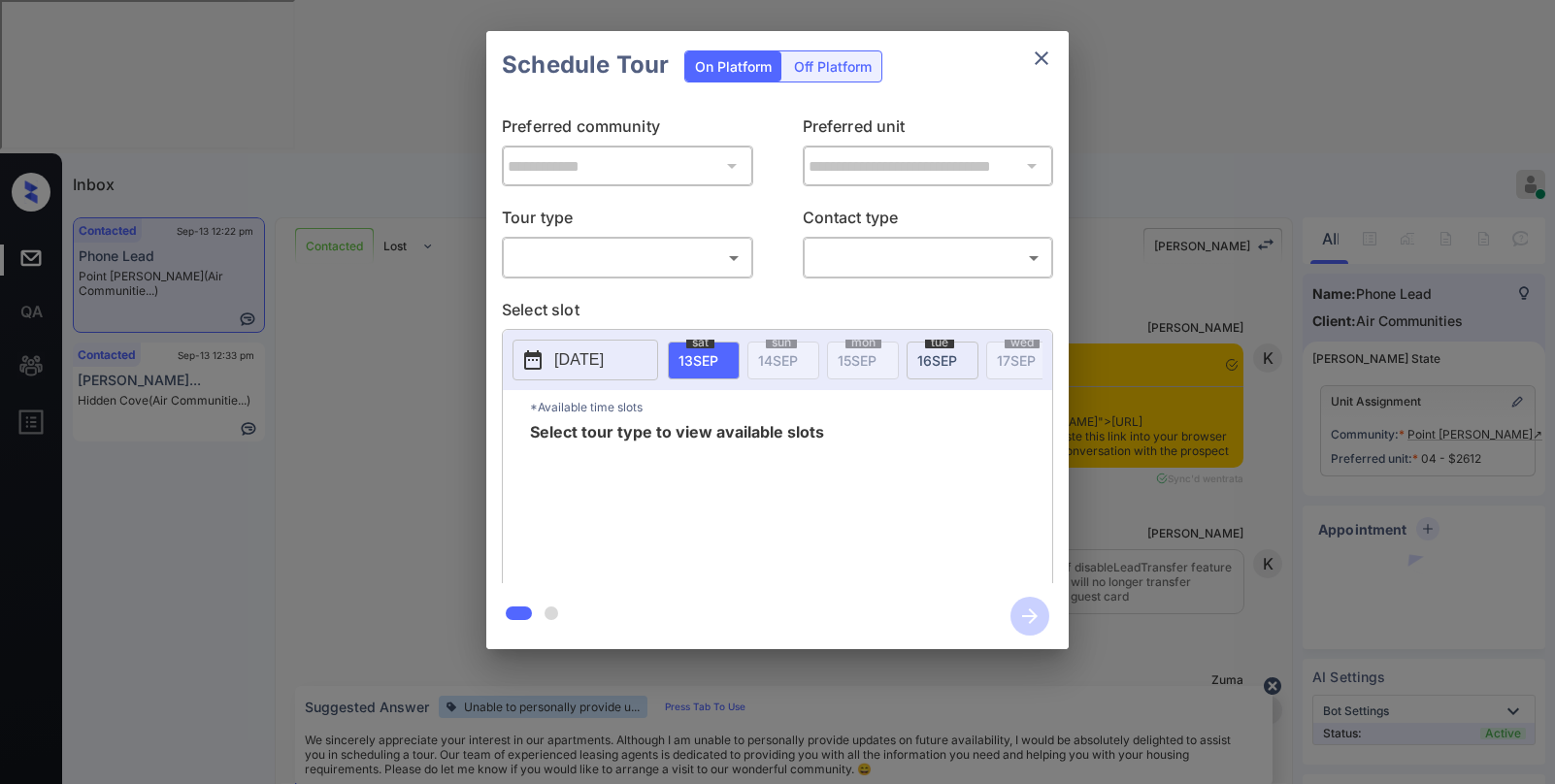
scroll to position [1862, 0]
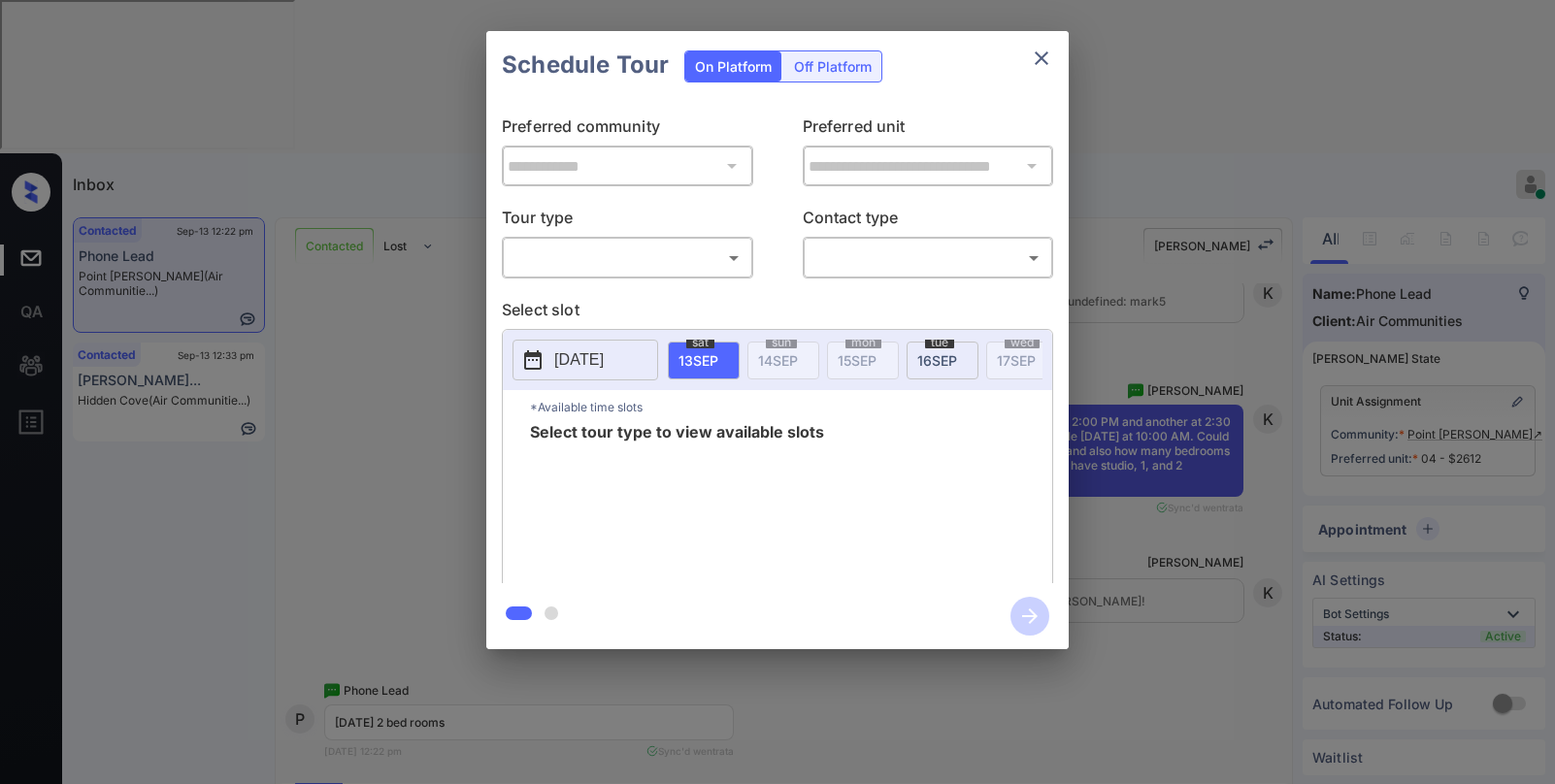
click at [716, 258] on body "Inbox [PERSON_NAME] Online Set yourself offline Set yourself on break Profile S…" at bounding box center [778, 392] width 1555 height 784
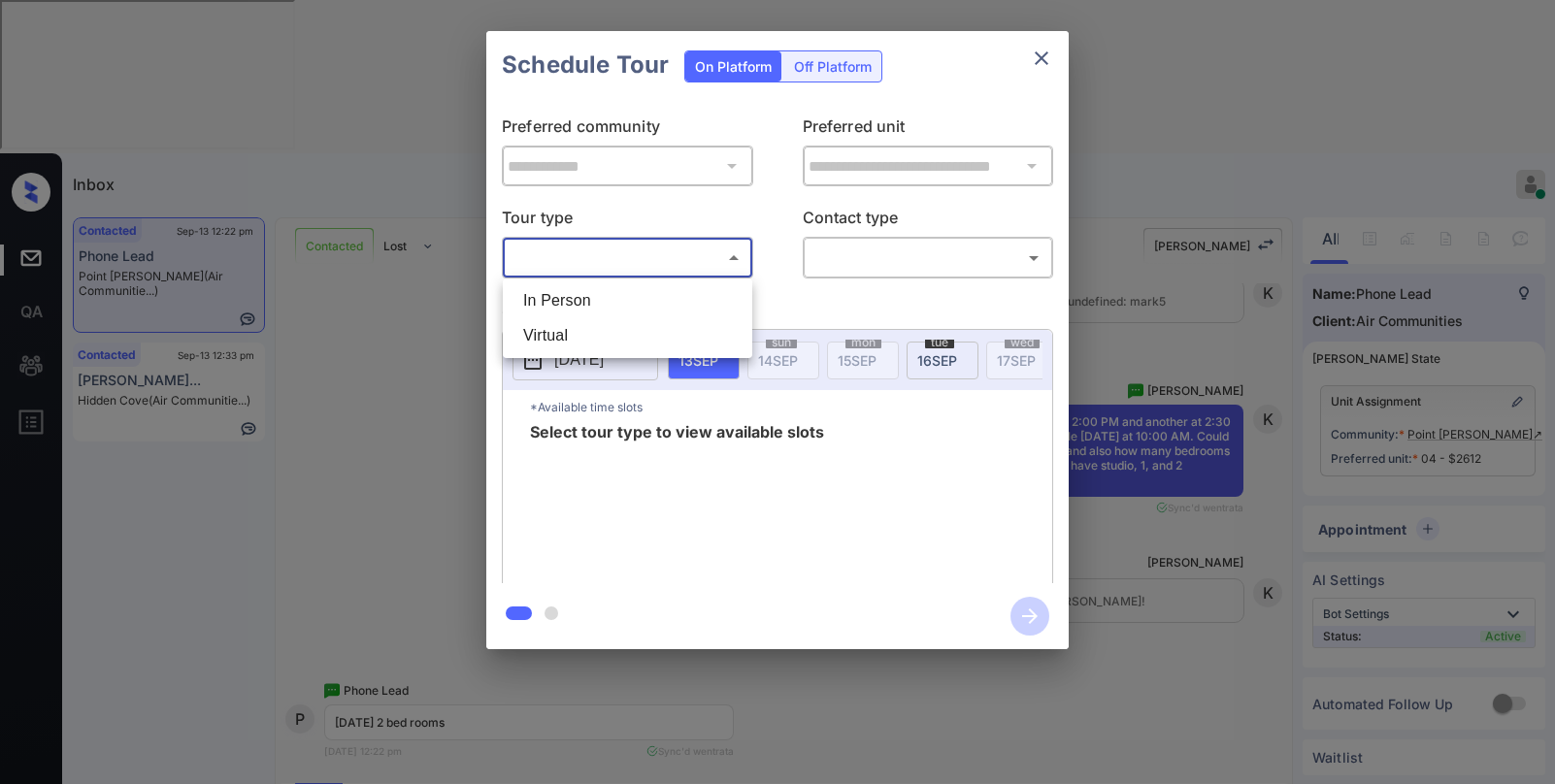
click at [662, 299] on li "In Person" at bounding box center [627, 300] width 240 height 35
type input "********"
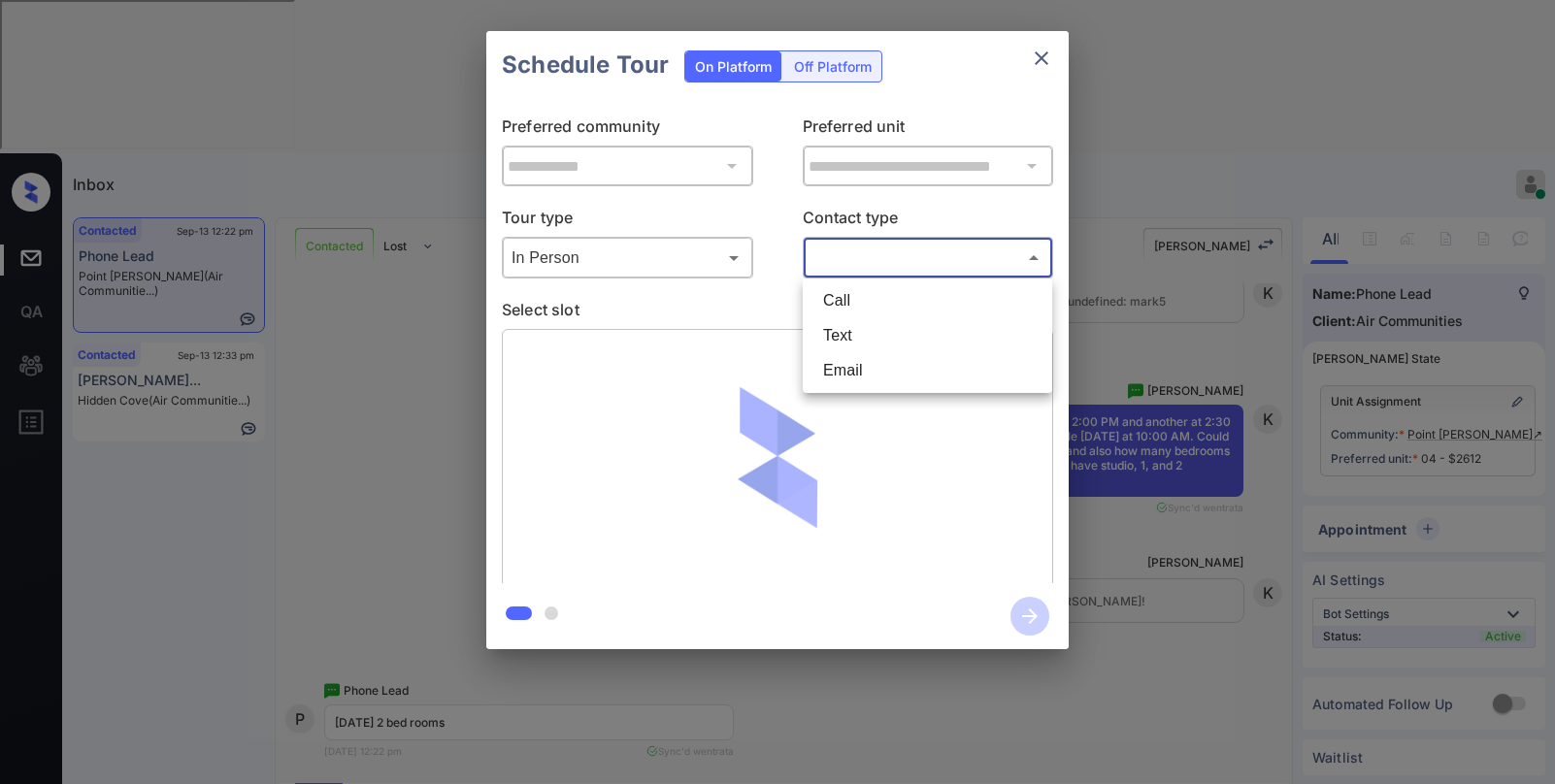
click at [887, 267] on body "Inbox [PERSON_NAME] Online Set yourself offline Set yourself on break Profile S…" at bounding box center [778, 392] width 1555 height 784
click at [860, 335] on li "Text" at bounding box center [927, 336] width 240 height 35
type input "****"
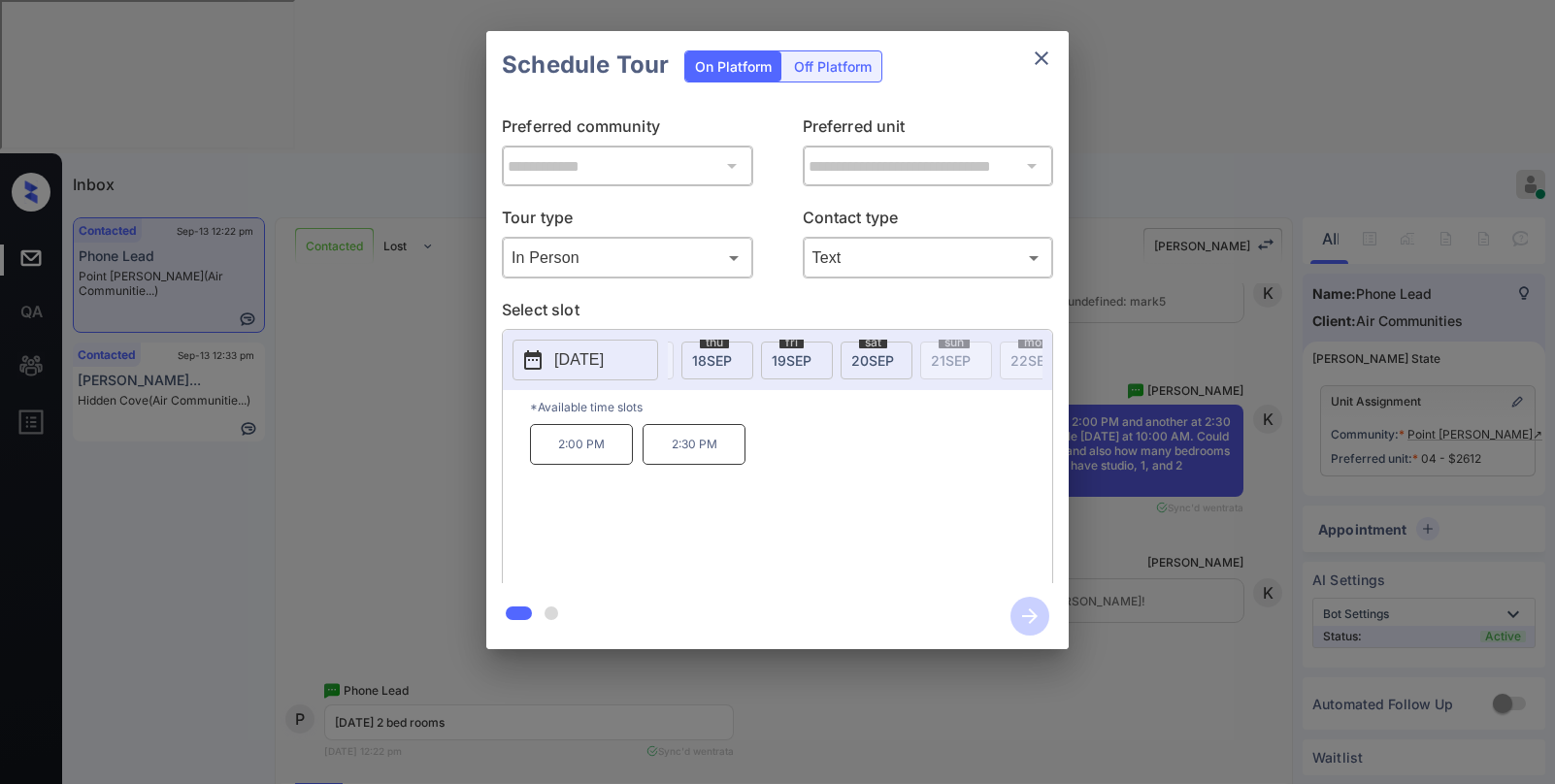
scroll to position [0, 413]
click at [860, 354] on span "[DATE]" at bounding box center [844, 360] width 43 height 17
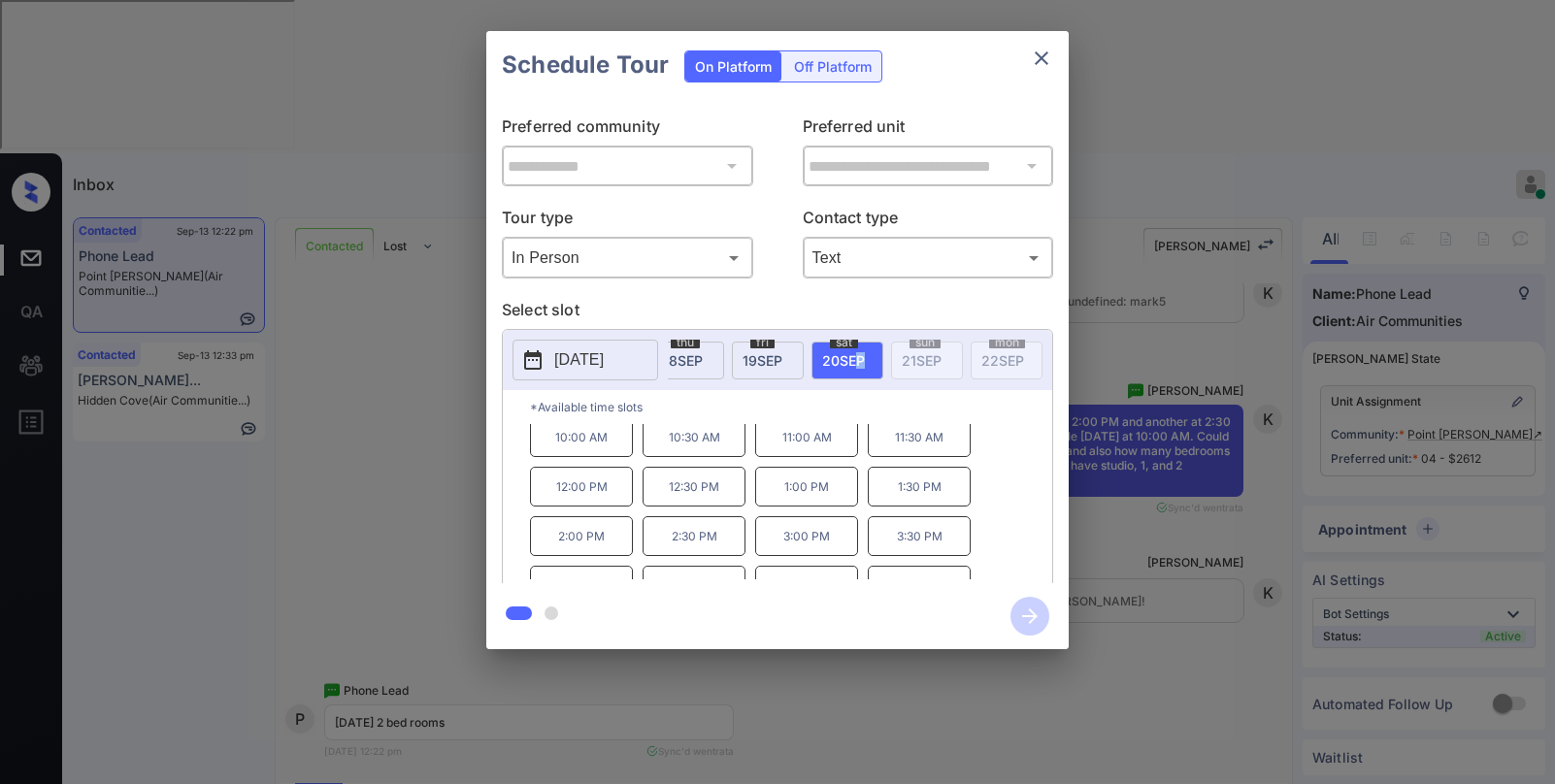
scroll to position [0, 0]
drag, startPoint x: 549, startPoint y: 447, endPoint x: 631, endPoint y: 450, distance: 82.1
click at [631, 450] on p "10:00 AM" at bounding box center [581, 443] width 103 height 40
copy p "10:00 AM"
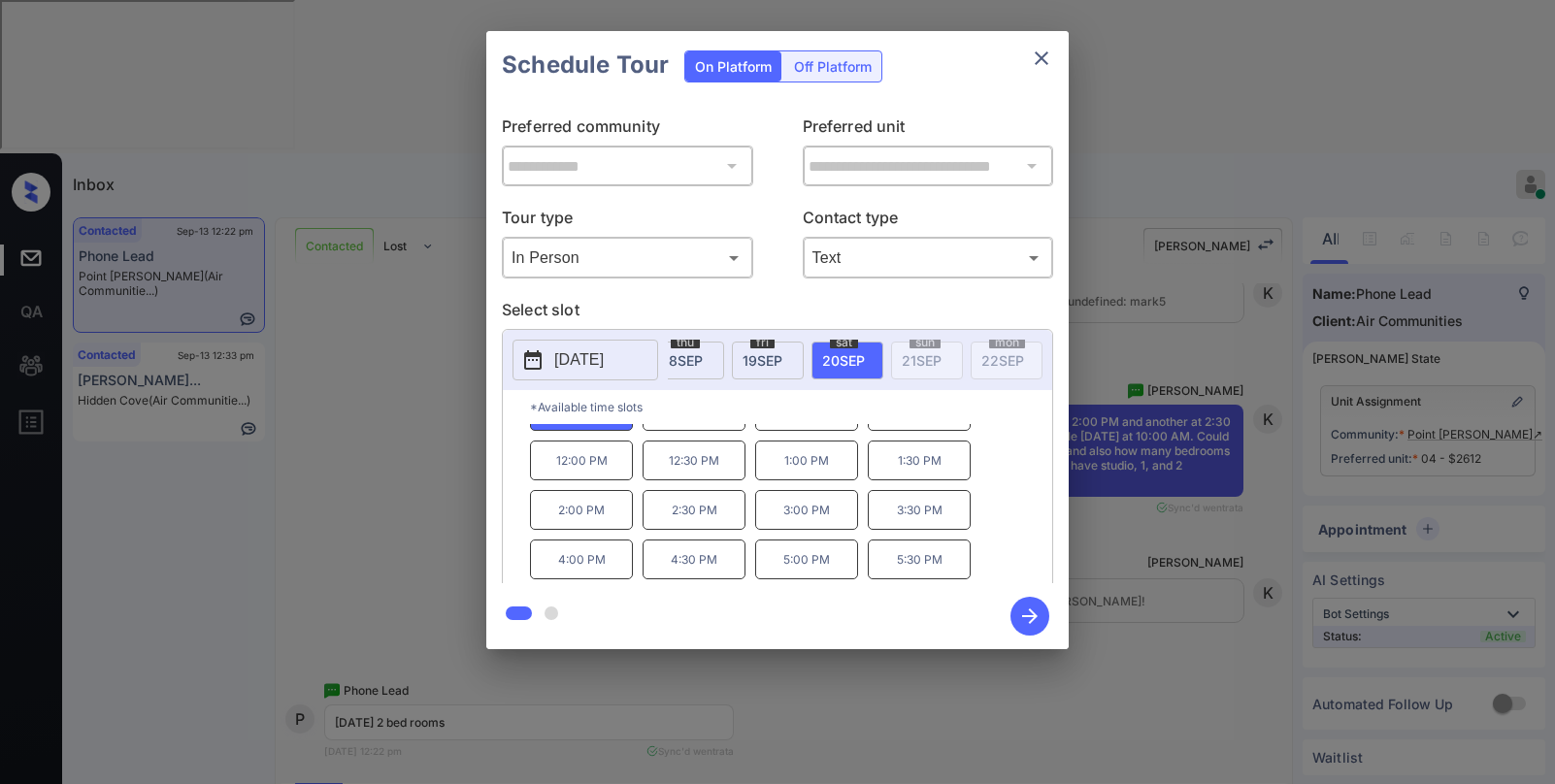
click at [1045, 695] on div at bounding box center [778, 392] width 1555 height 784
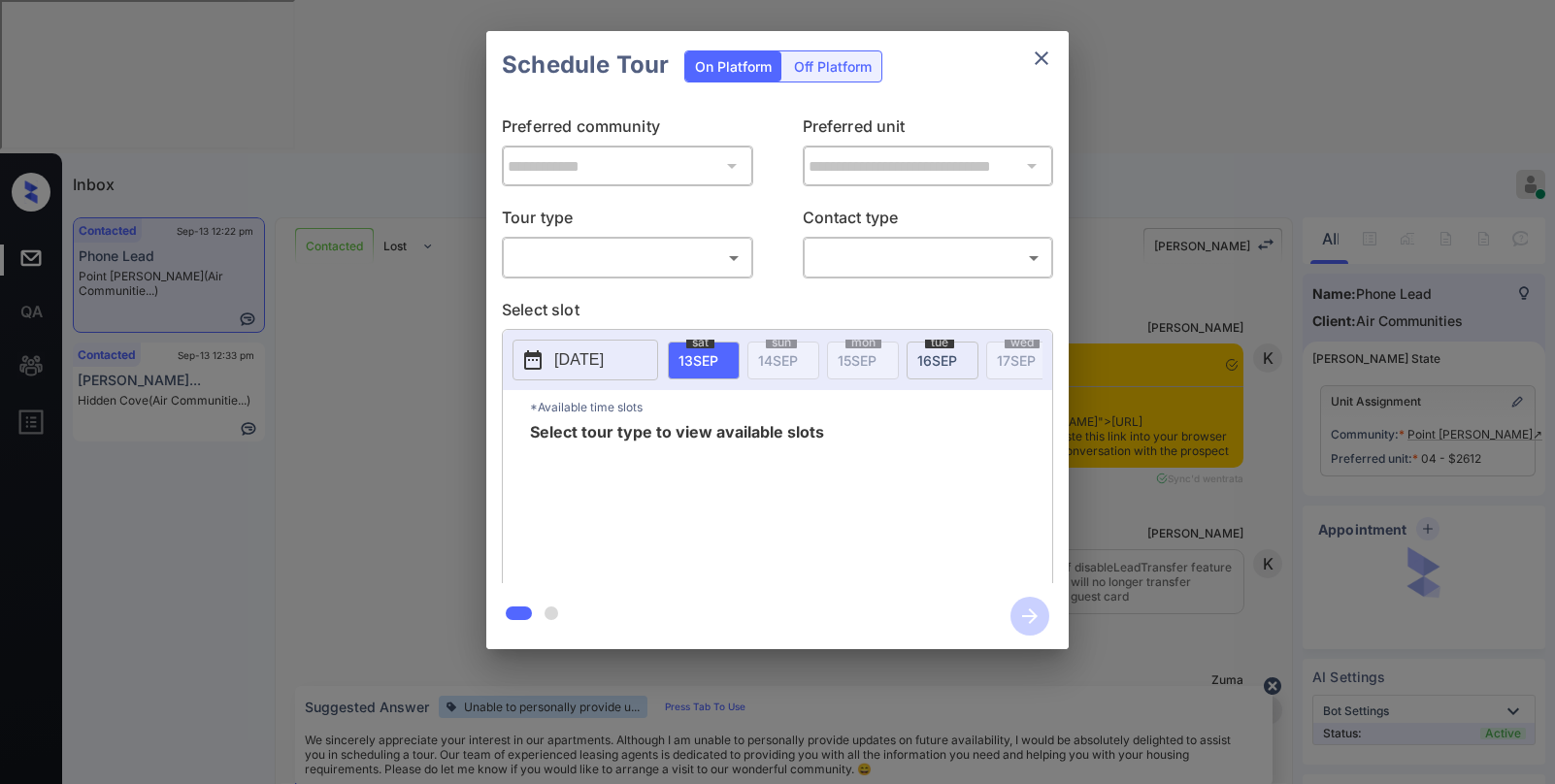
scroll to position [1862, 0]
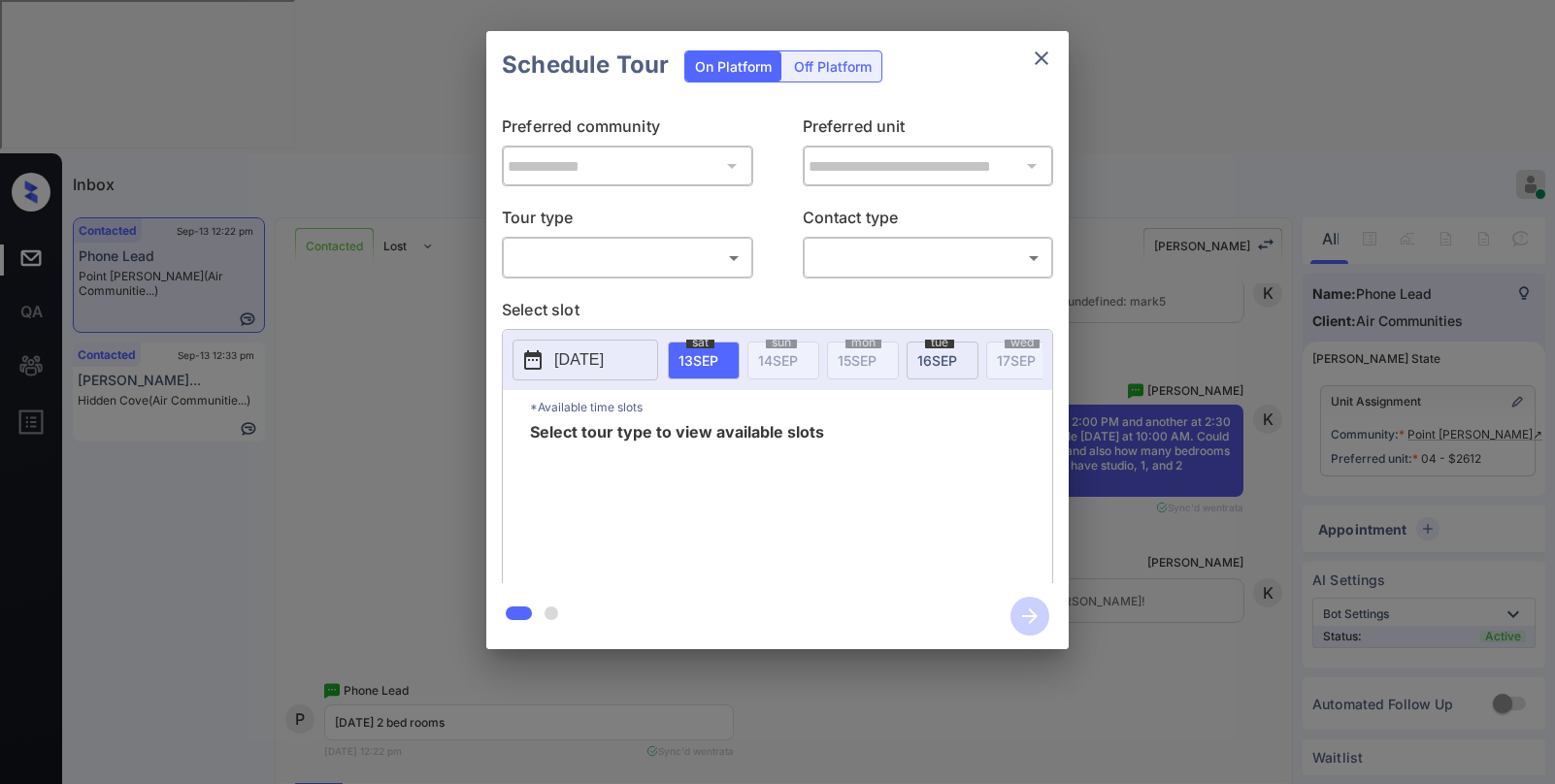
click at [694, 236] on p "Tour type" at bounding box center [628, 221] width 252 height 31
click at [680, 255] on body "Inbox [PERSON_NAME] Online Set yourself offline Set yourself on break Profile S…" at bounding box center [778, 392] width 1555 height 784
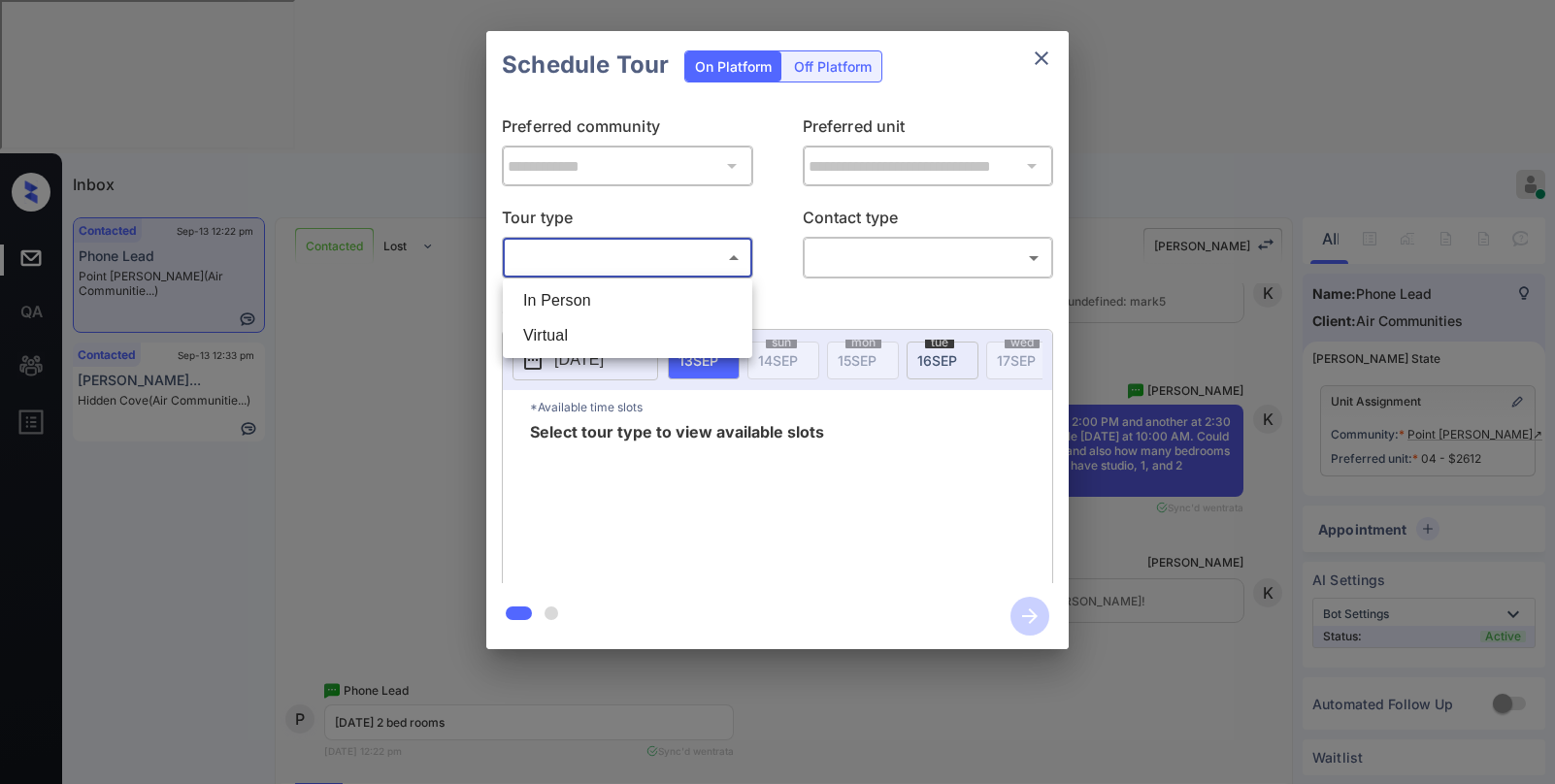
click at [665, 296] on li "In Person" at bounding box center [627, 300] width 240 height 35
type input "********"
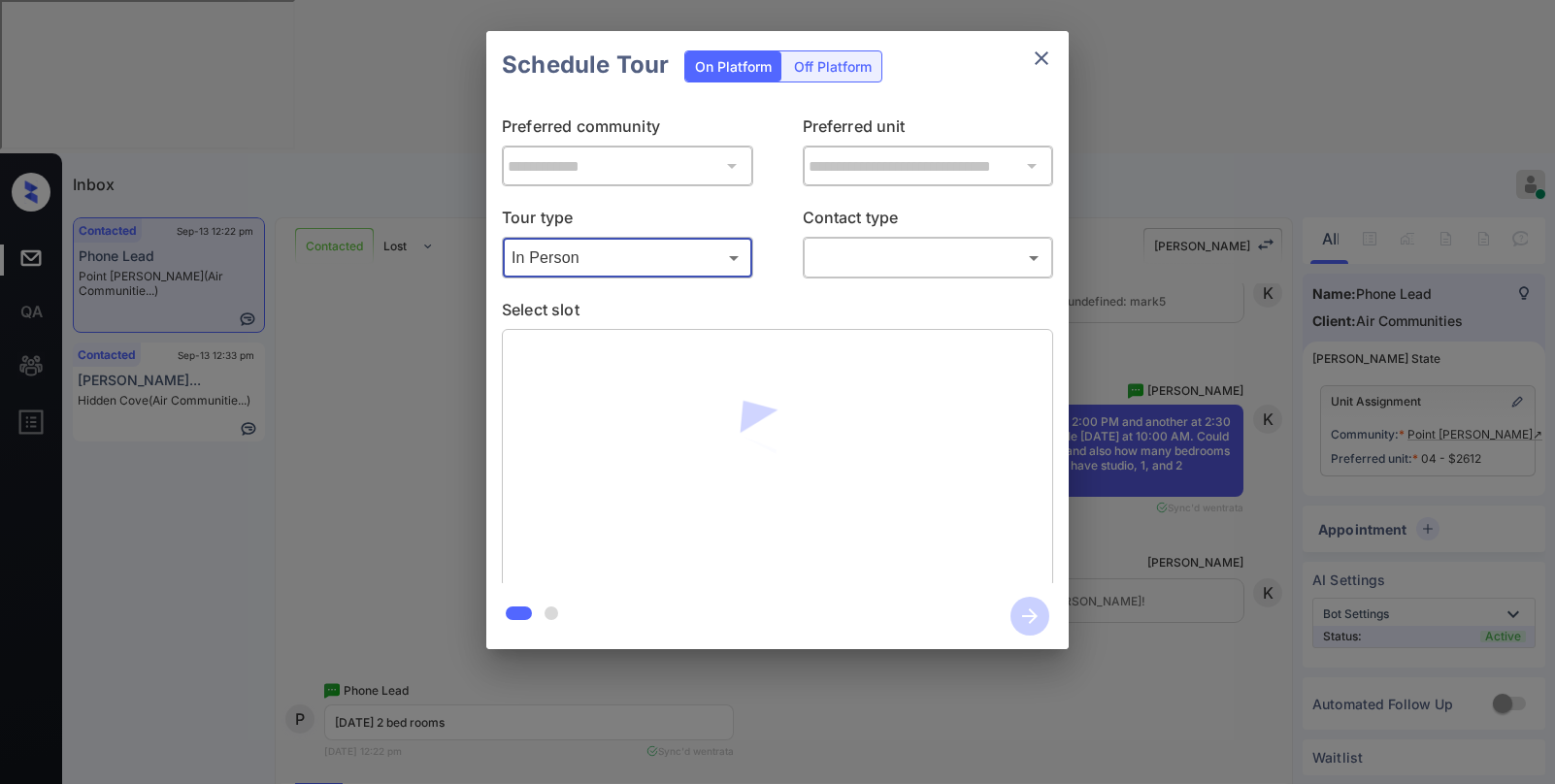
click at [825, 253] on body "Inbox [PERSON_NAME] Online Set yourself offline Set yourself on break Profile S…" at bounding box center [778, 392] width 1555 height 784
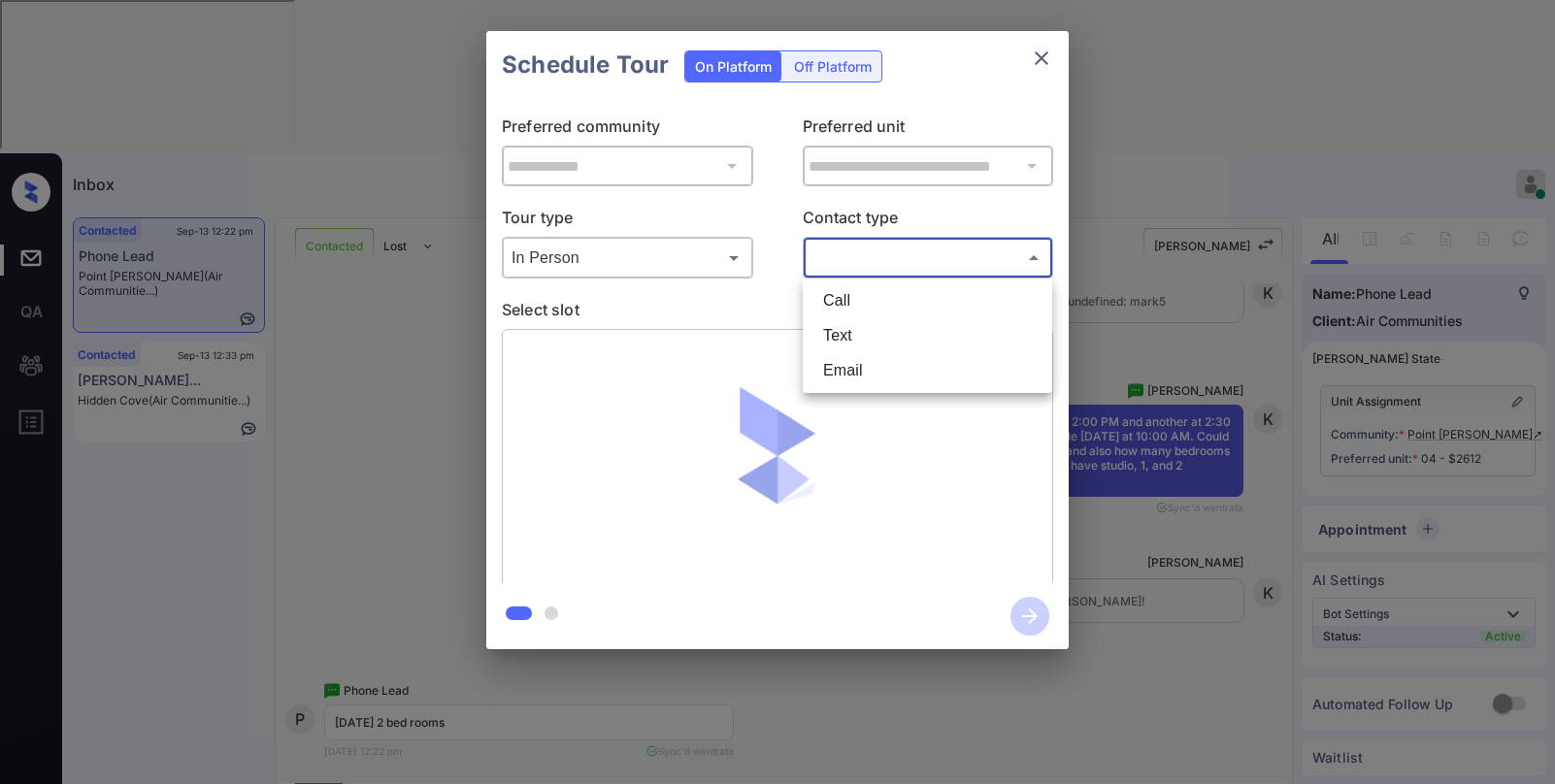
click at [846, 331] on li "Text" at bounding box center [927, 336] width 240 height 35
type input "****"
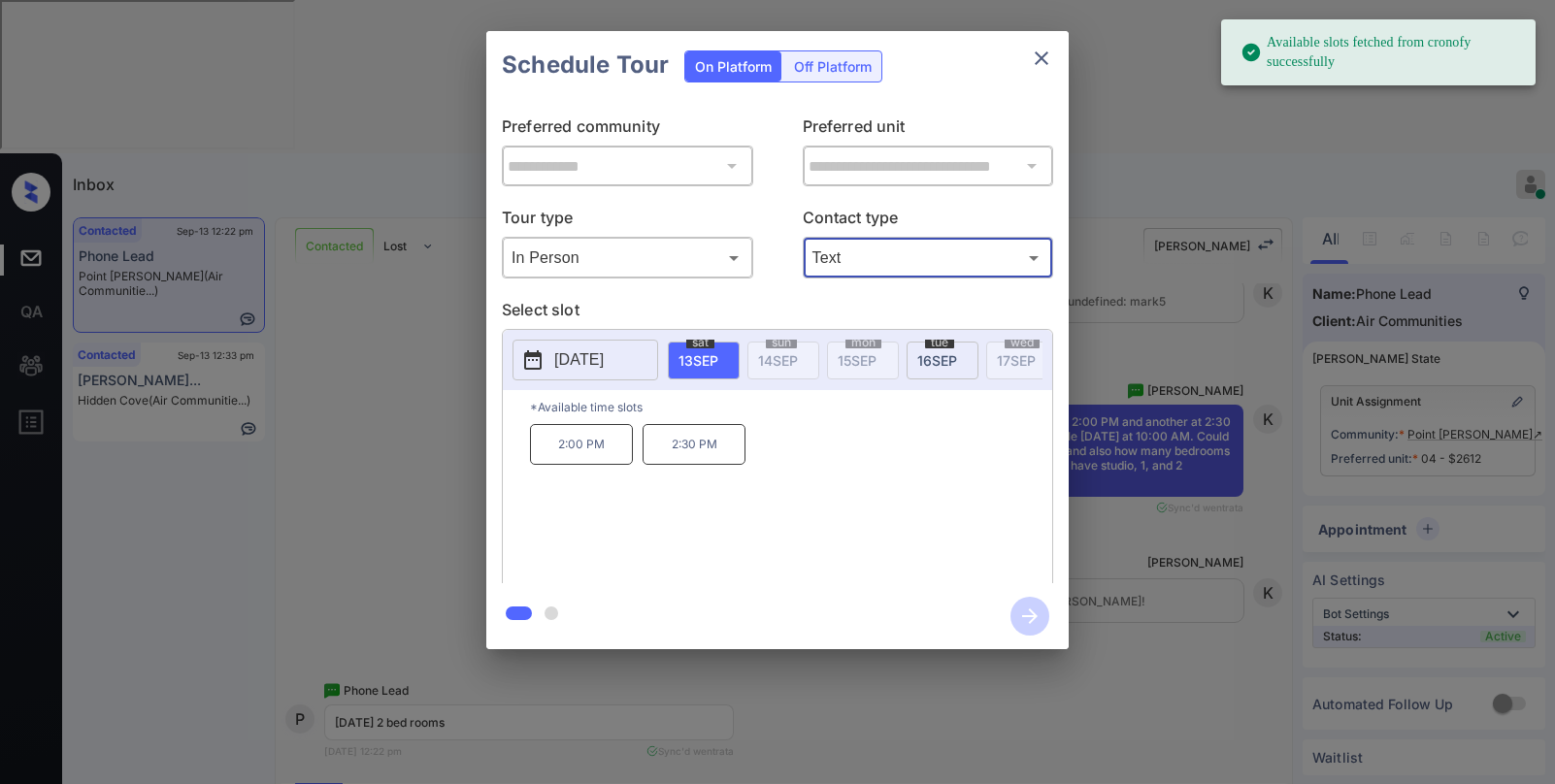
click at [935, 361] on span "[DATE]" at bounding box center [937, 360] width 40 height 17
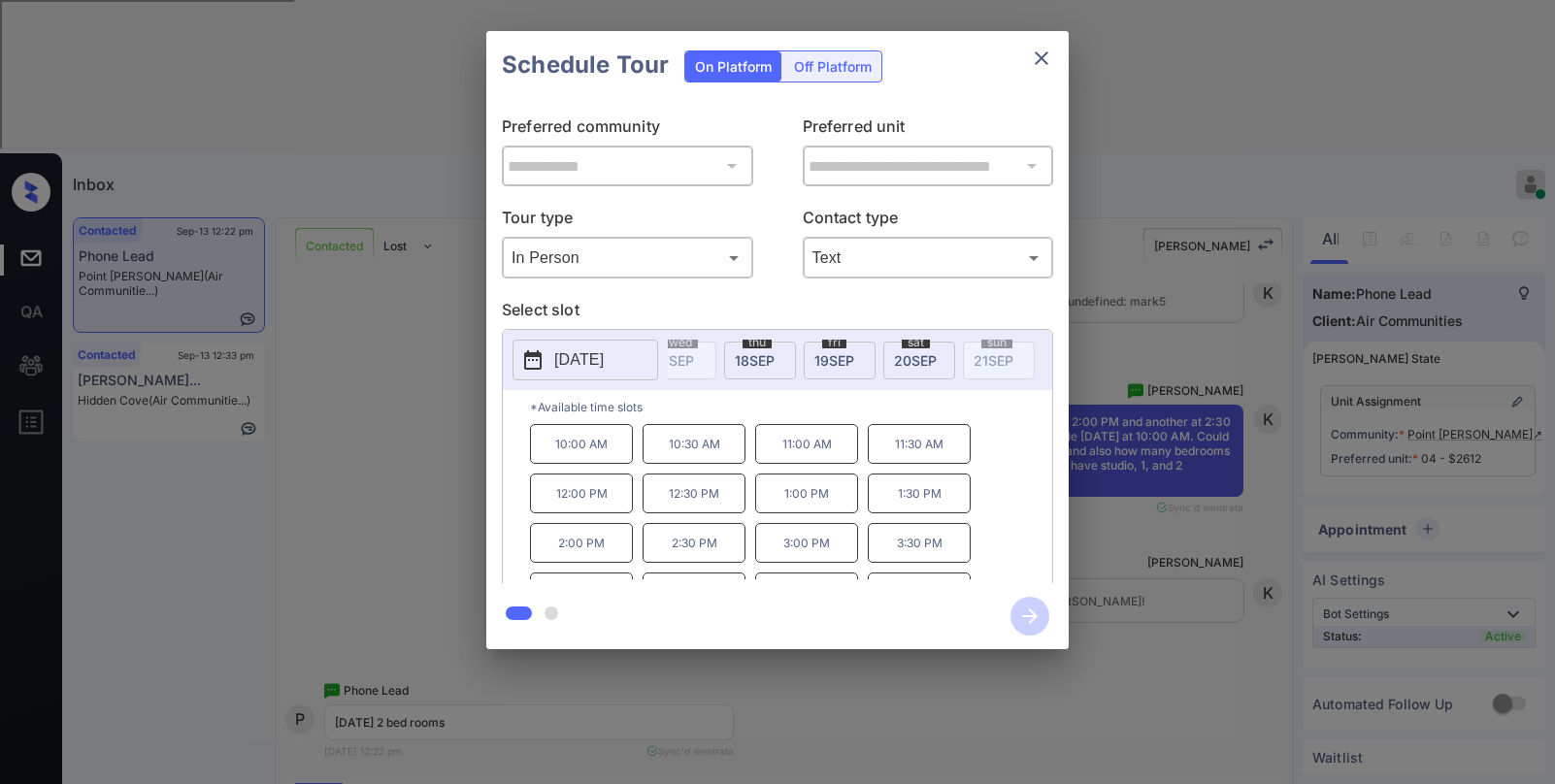
scroll to position [0, 427]
click at [825, 358] on span "[DATE]" at bounding box center [830, 360] width 43 height 17
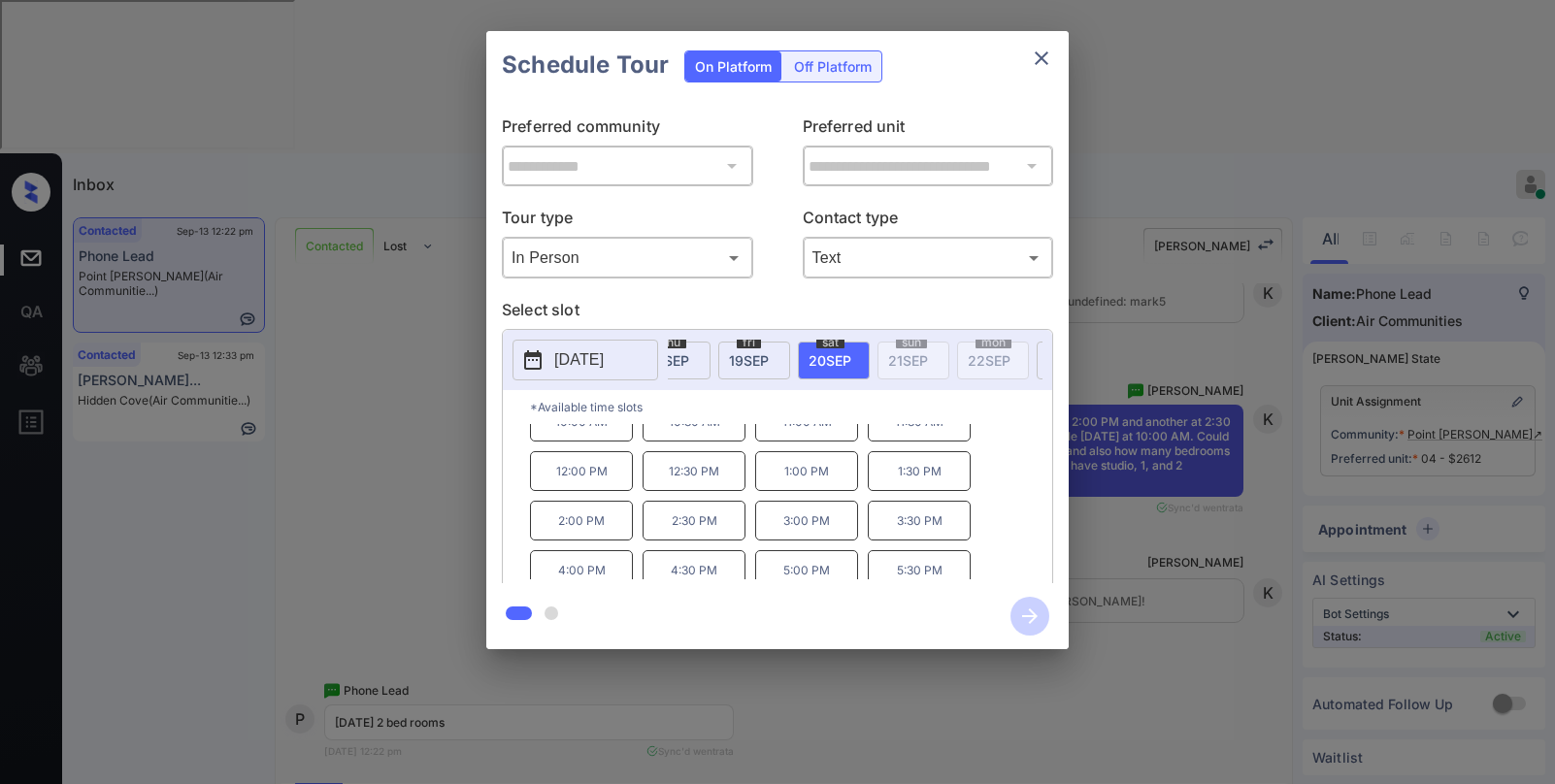
scroll to position [33, 0]
click at [1141, 415] on div "**********" at bounding box center [778, 340] width 1555 height 680
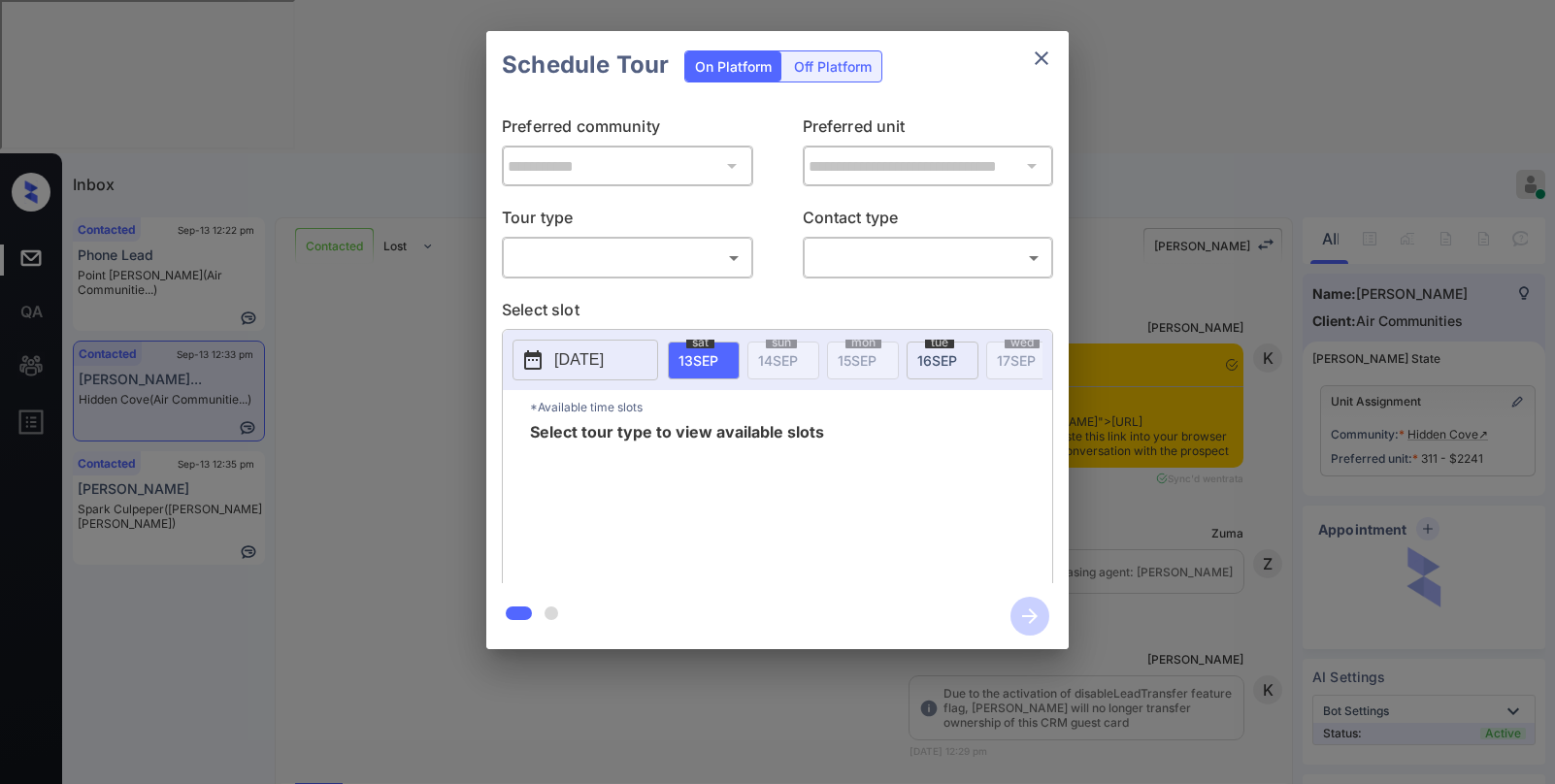
scroll to position [1984, 0]
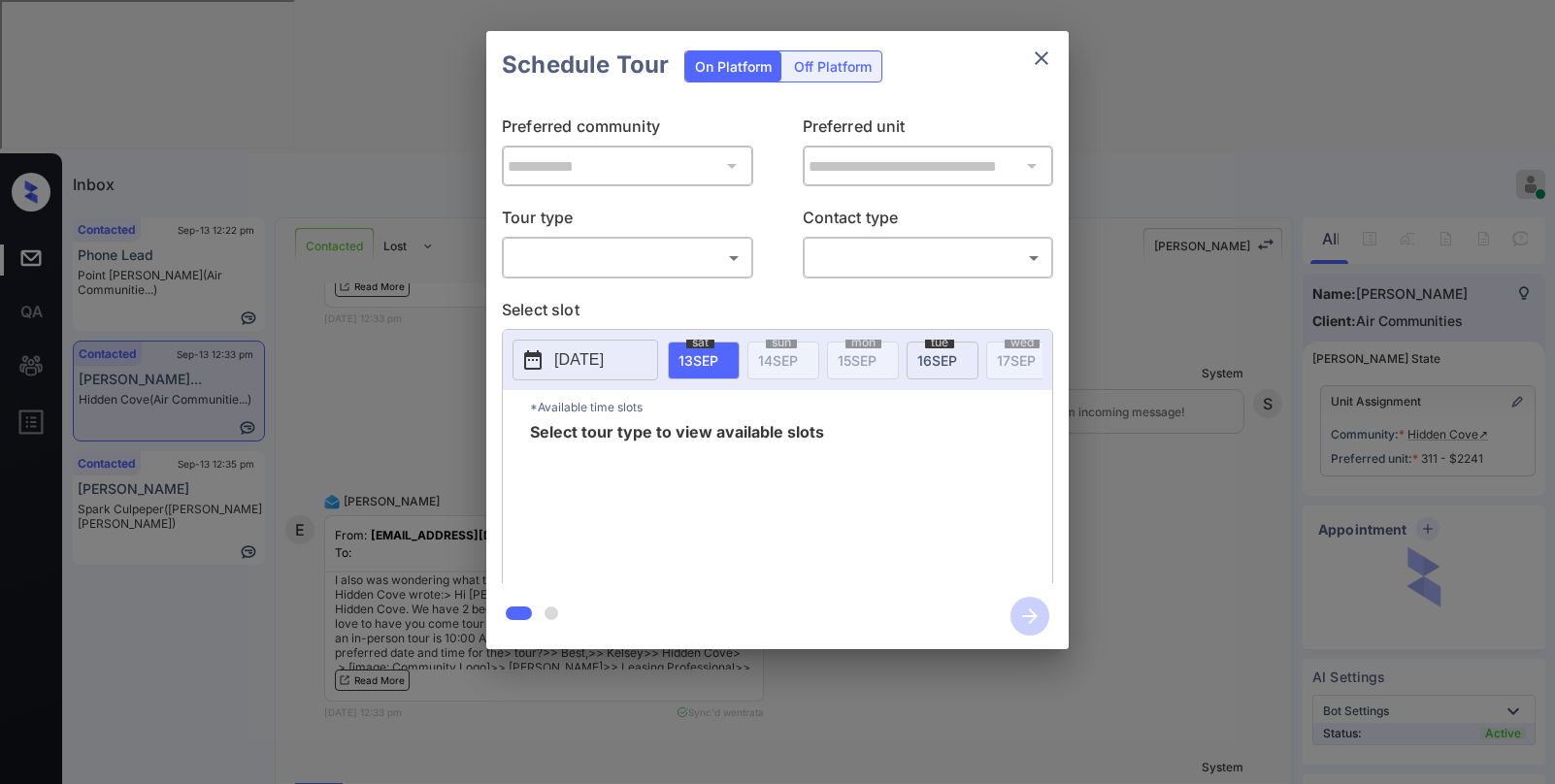
click at [720, 272] on body "Inbox [PERSON_NAME] Online Set yourself offline Set yourself on break Profile S…" at bounding box center [778, 392] width 1555 height 784
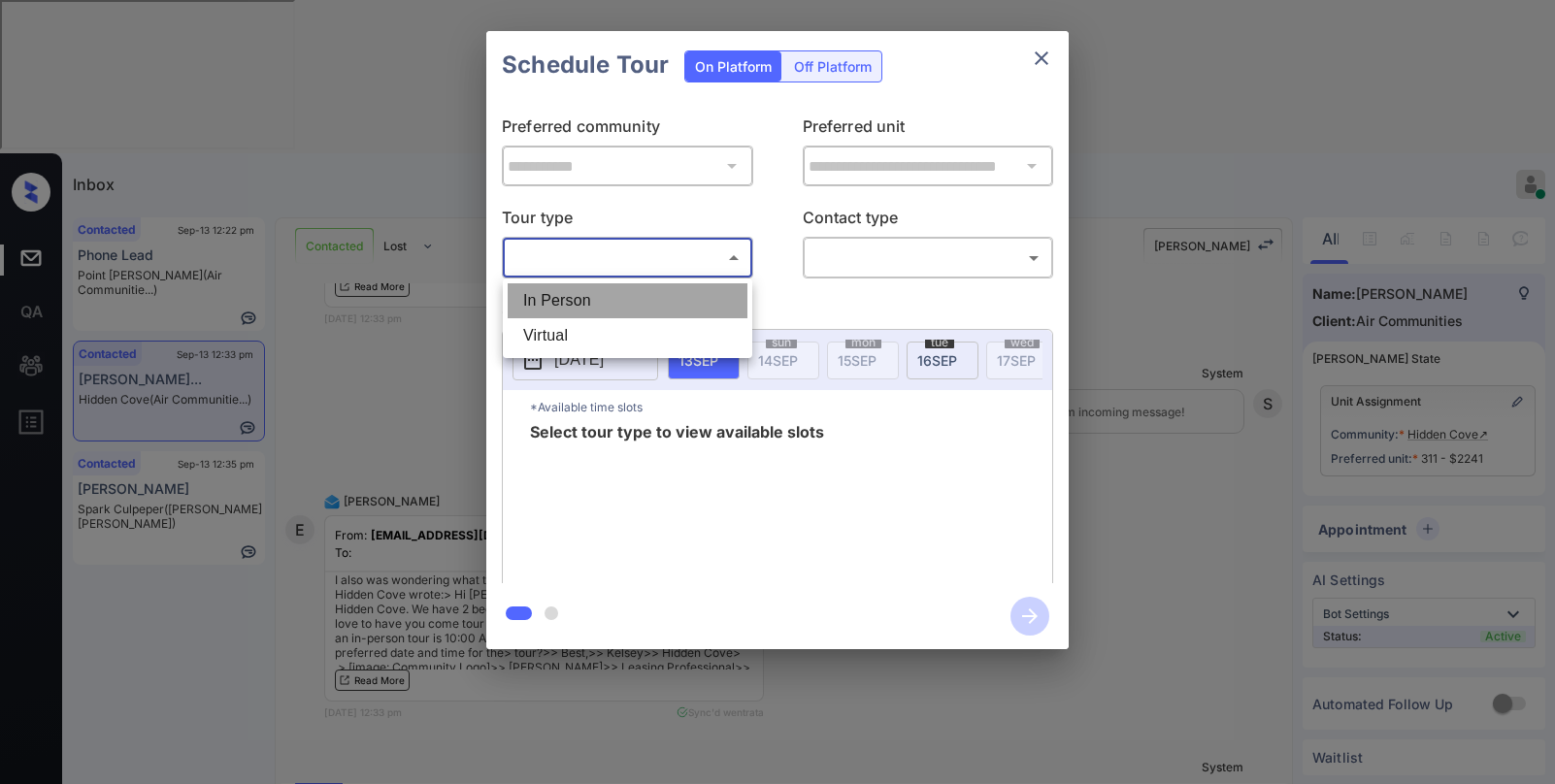
click at [659, 296] on li "In Person" at bounding box center [627, 300] width 240 height 35
type input "********"
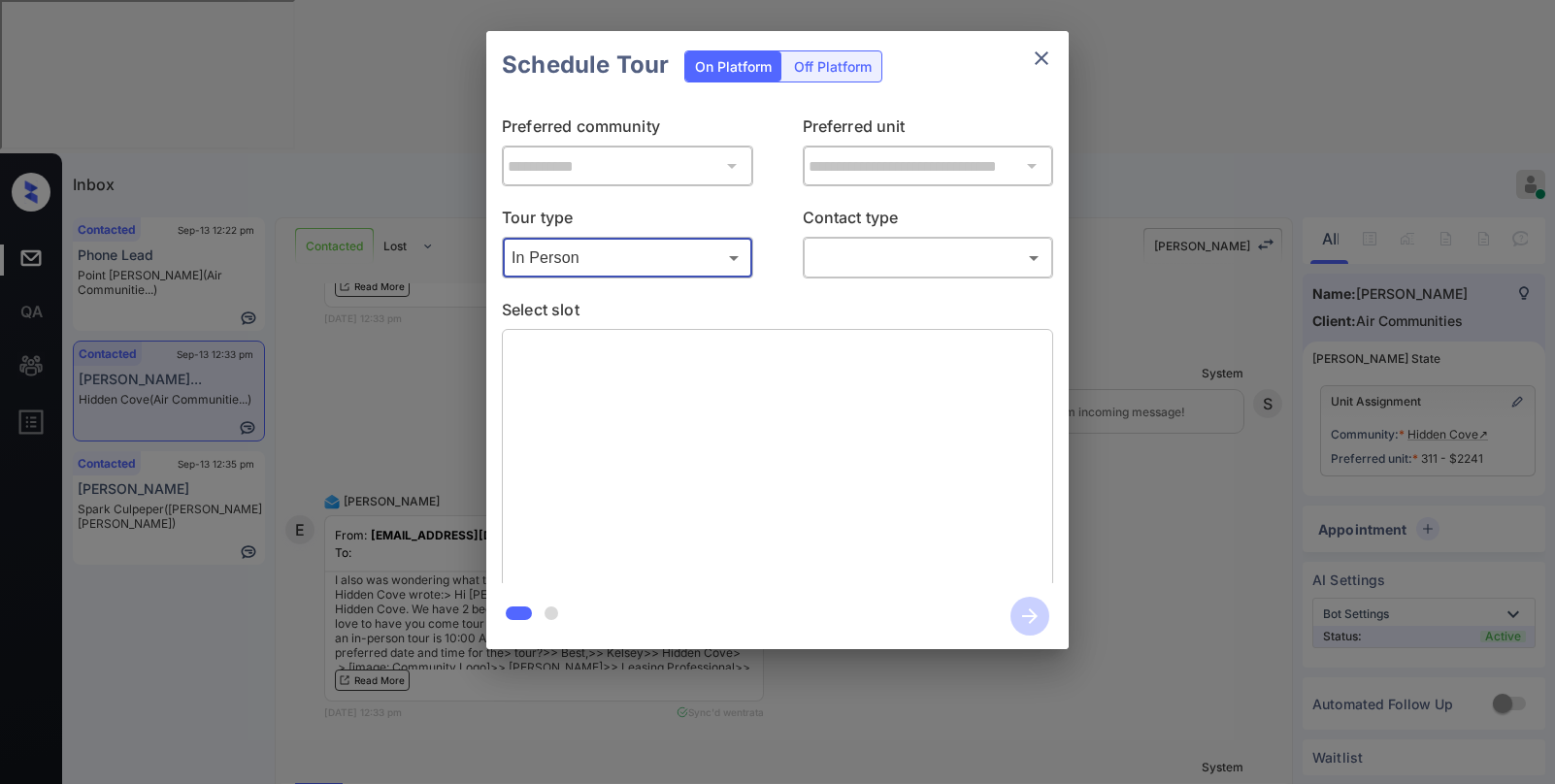
click at [878, 260] on body "Inbox [PERSON_NAME] Online Set yourself offline Set yourself on break Profile S…" at bounding box center [778, 392] width 1555 height 784
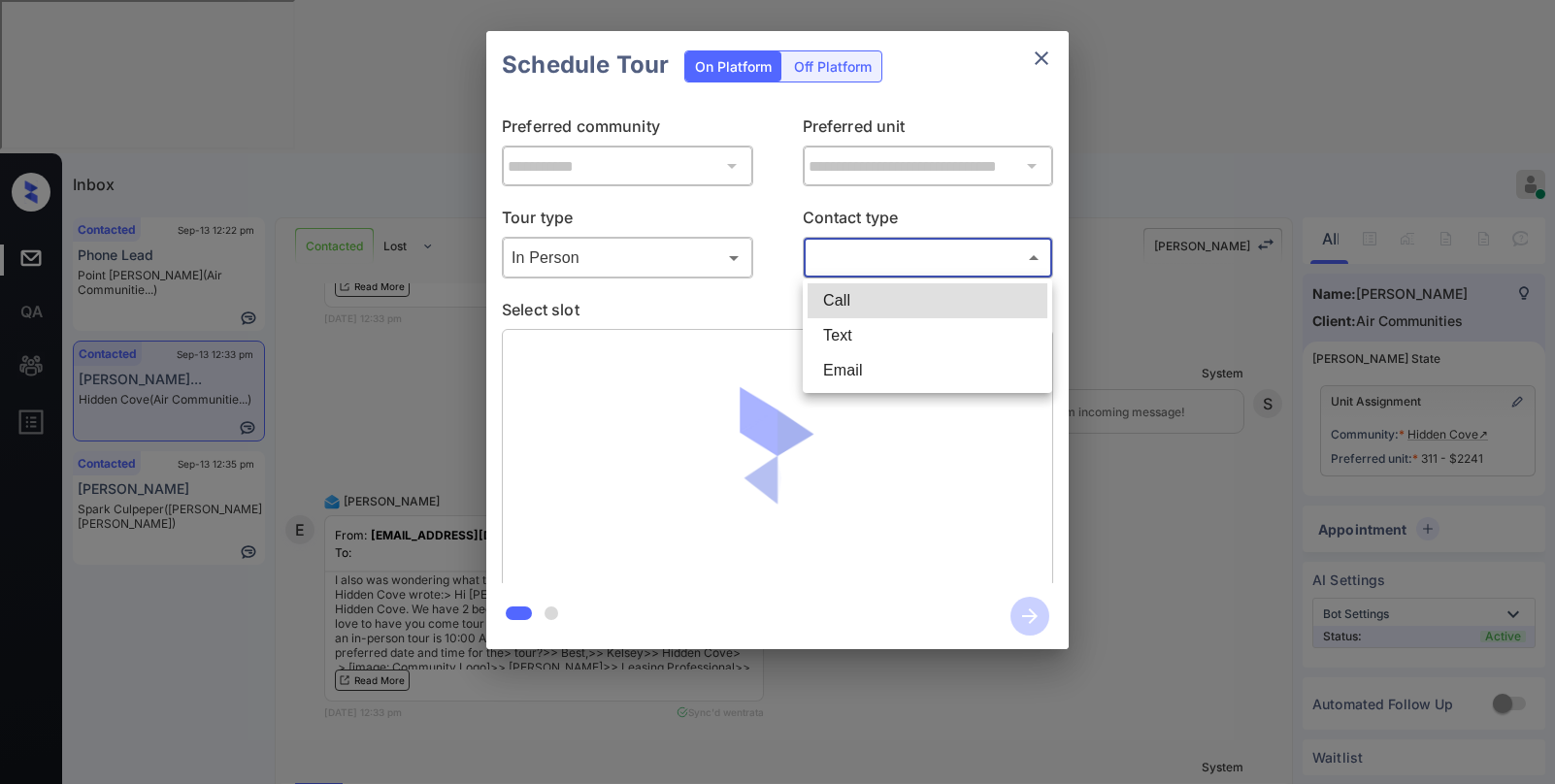
click at [847, 323] on li "Text" at bounding box center [927, 336] width 240 height 35
type input "****"
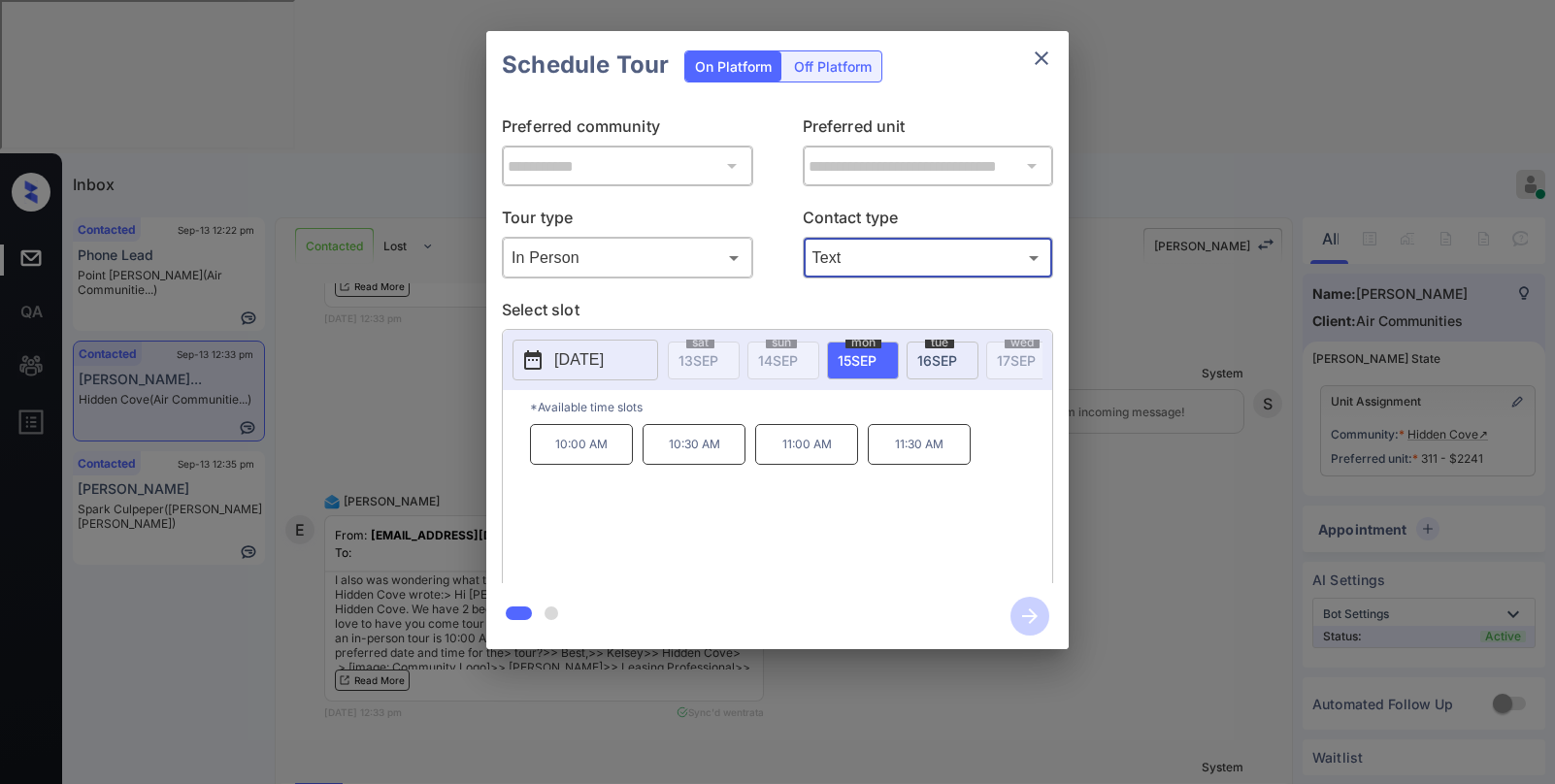
click at [940, 364] on span "[DATE]" at bounding box center [937, 360] width 40 height 17
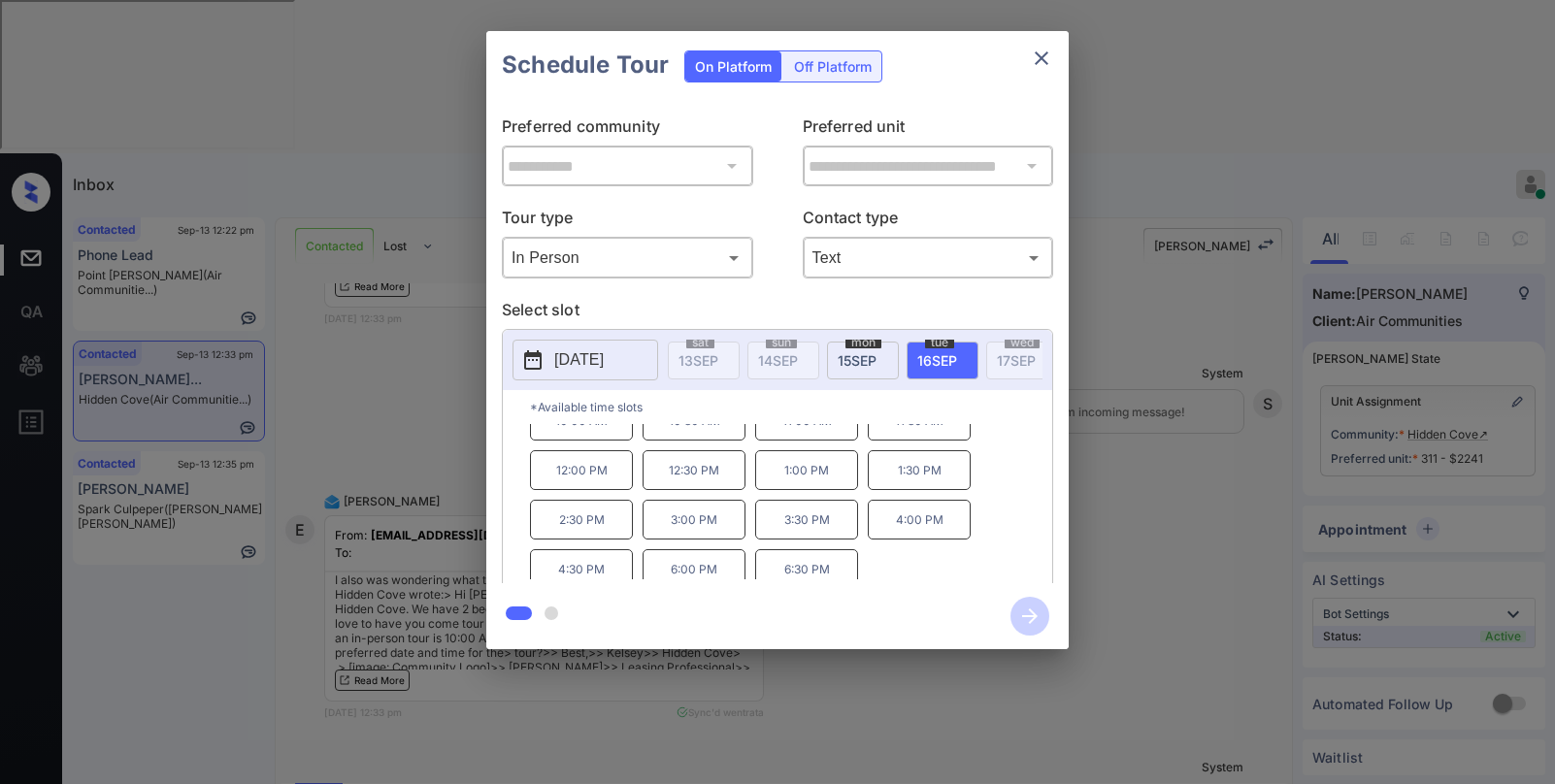
scroll to position [33, 0]
drag, startPoint x: 668, startPoint y: 518, endPoint x: 721, endPoint y: 518, distance: 53.0
click at [721, 518] on p "3:00 PM" at bounding box center [693, 510] width 103 height 40
copy p "3:00 PM"
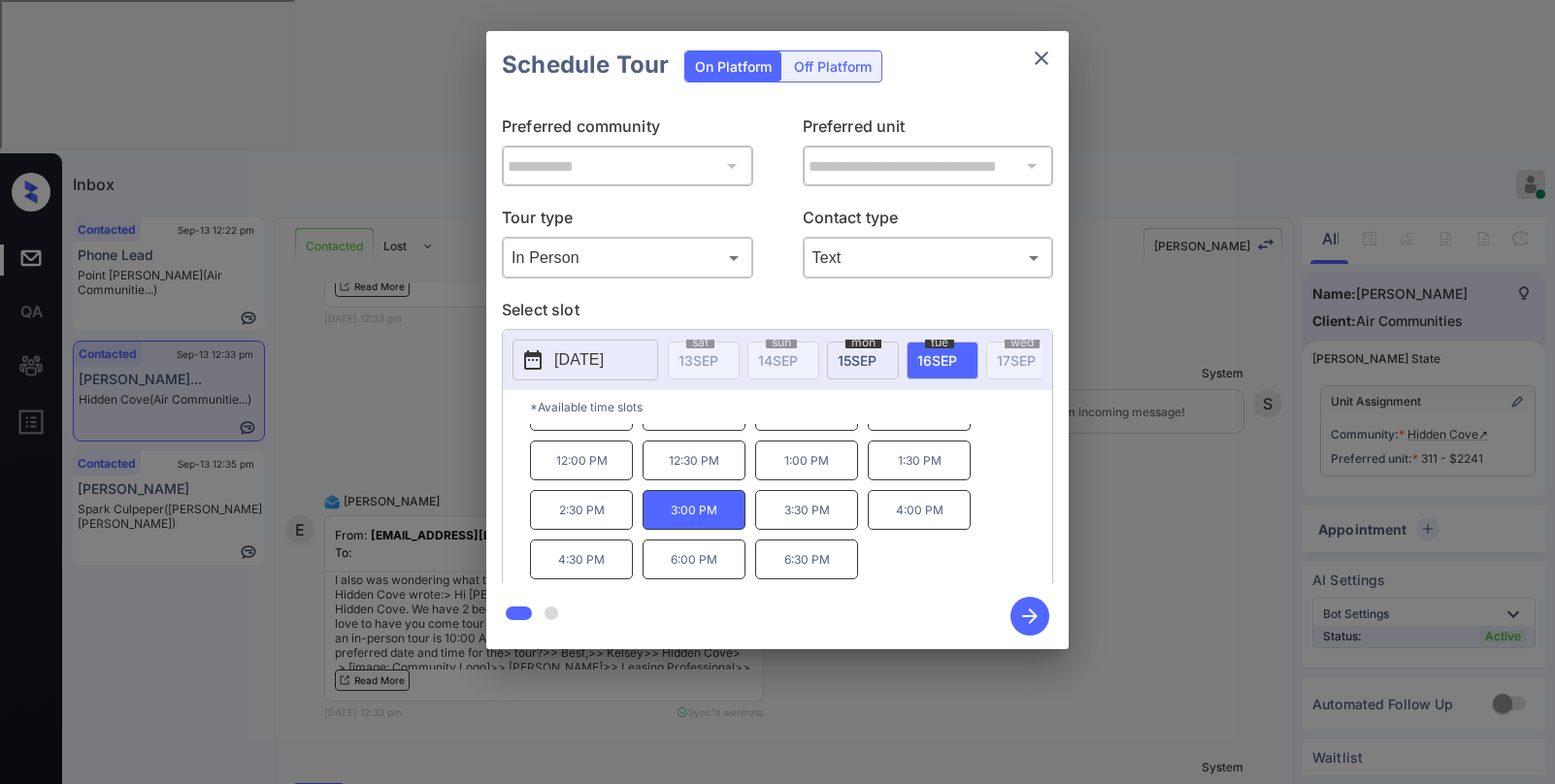
click at [1122, 393] on div "**********" at bounding box center [778, 340] width 1555 height 680
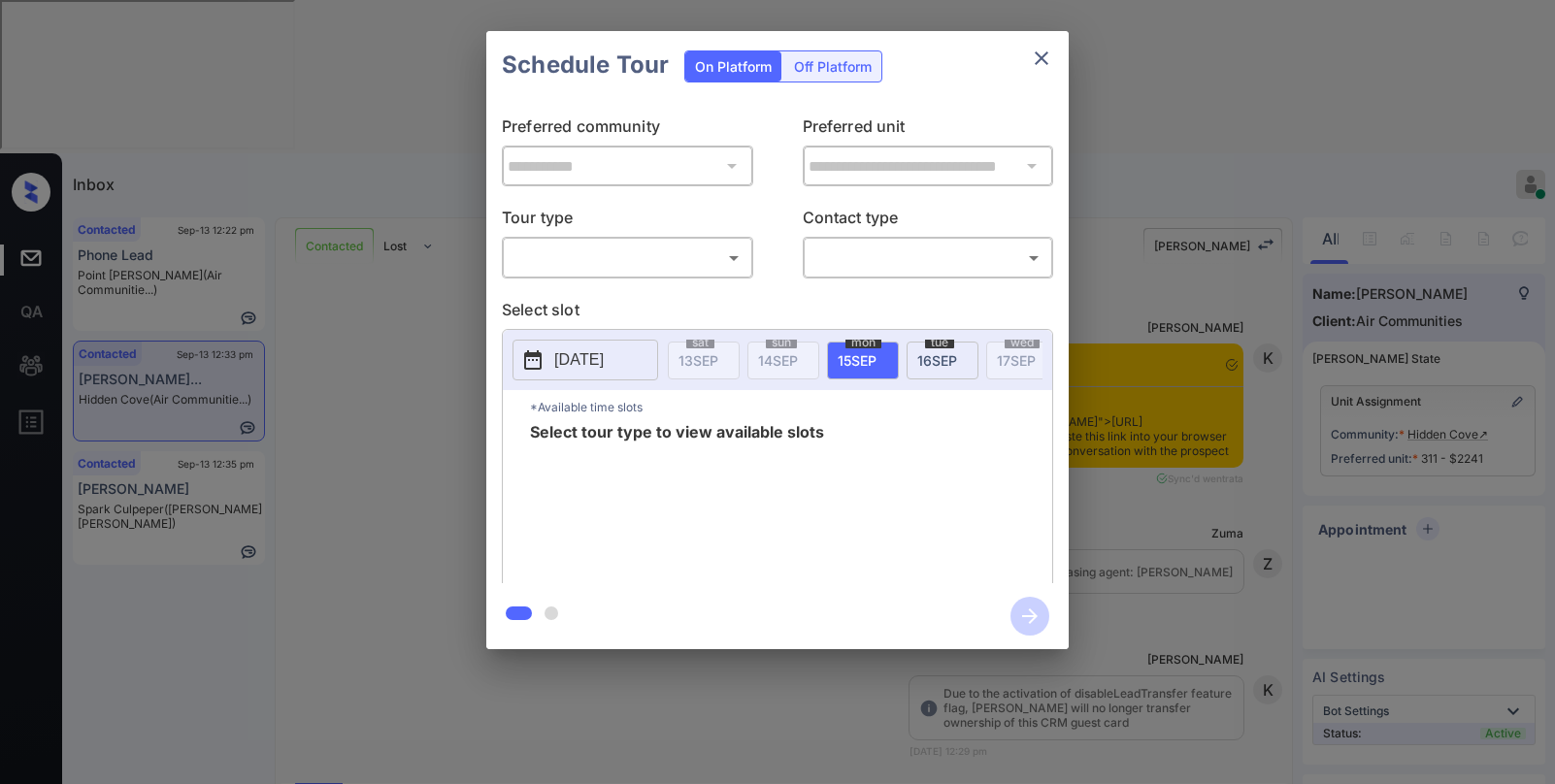
scroll to position [1596, 0]
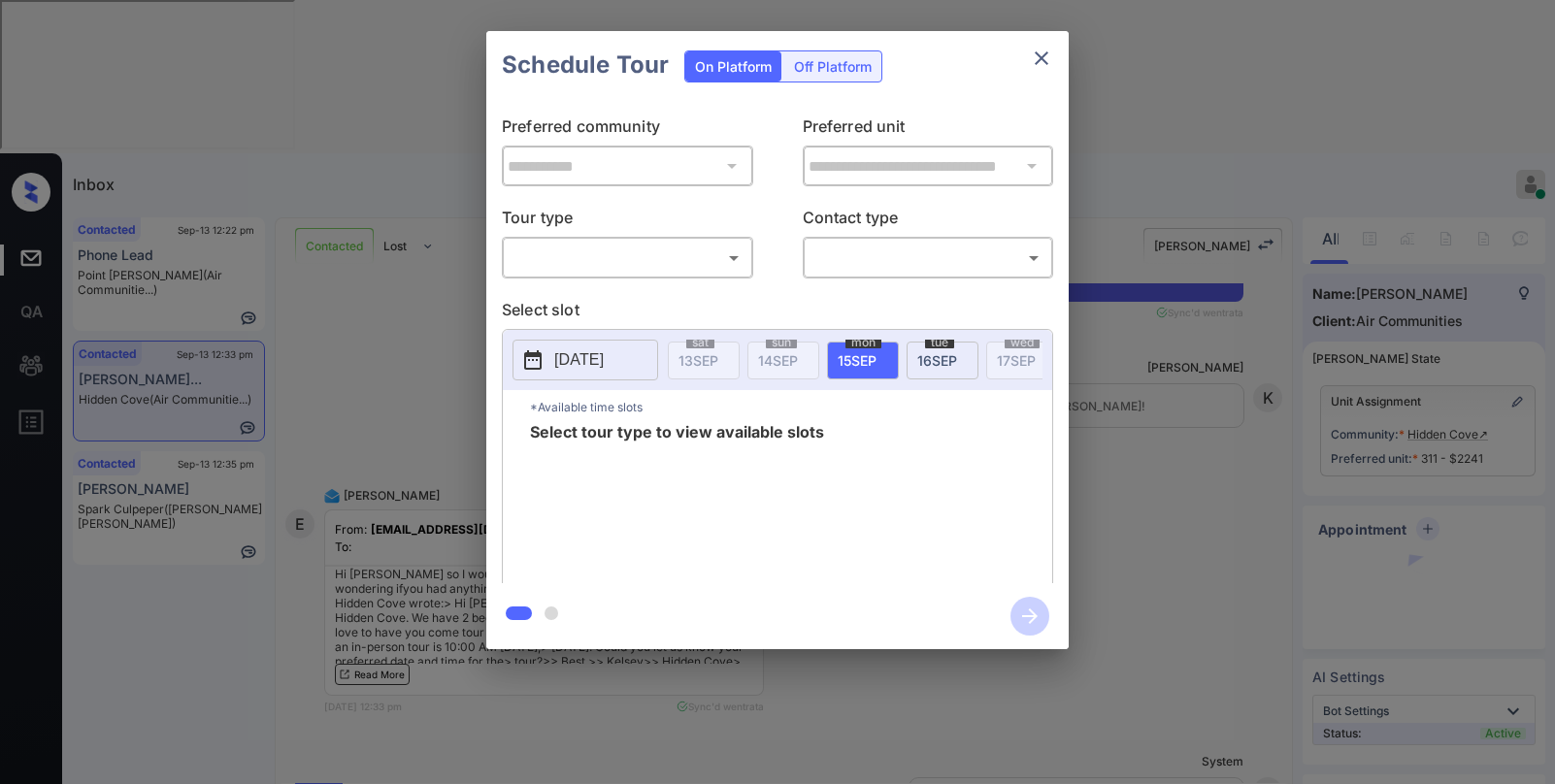
click at [632, 267] on body "Inbox Paolo Gabriel Online Set yourself offline Set yourself on break Profile S…" at bounding box center [778, 392] width 1555 height 784
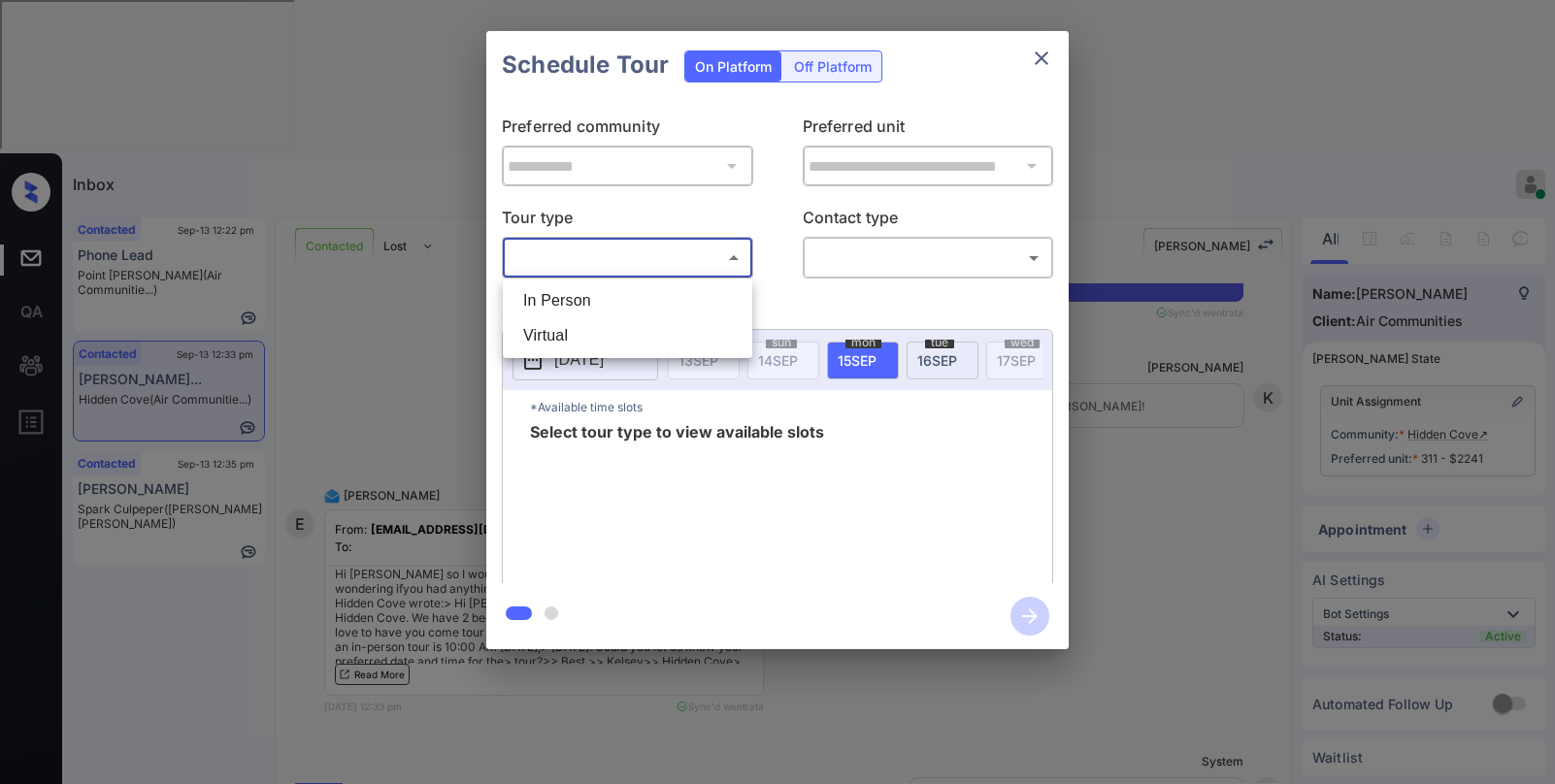
click at [586, 306] on li "In Person" at bounding box center [627, 300] width 240 height 35
type input "********"
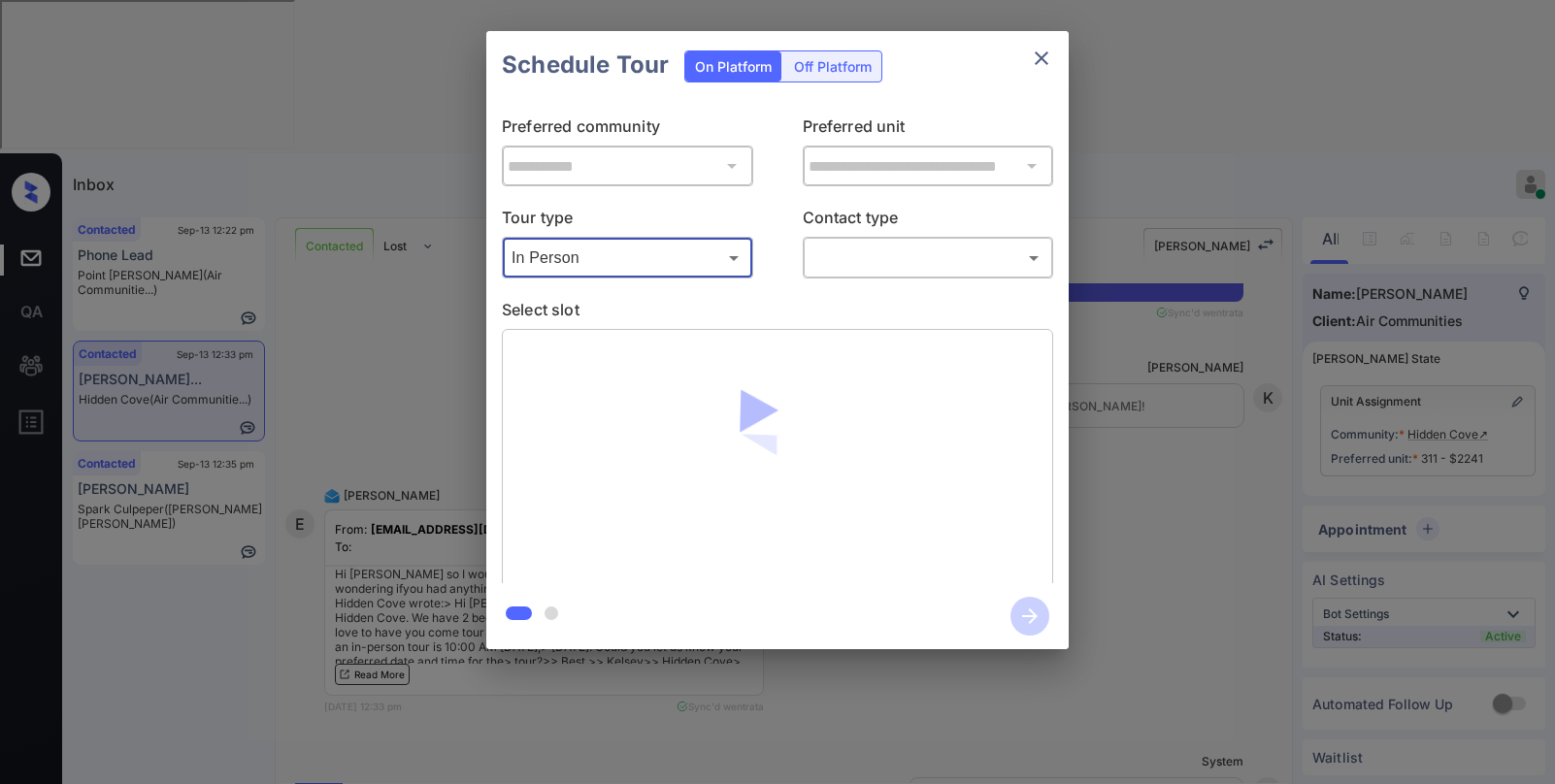
click at [876, 260] on body "Inbox Paolo Gabriel Online Set yourself offline Set yourself on break Profile S…" at bounding box center [778, 392] width 1555 height 784
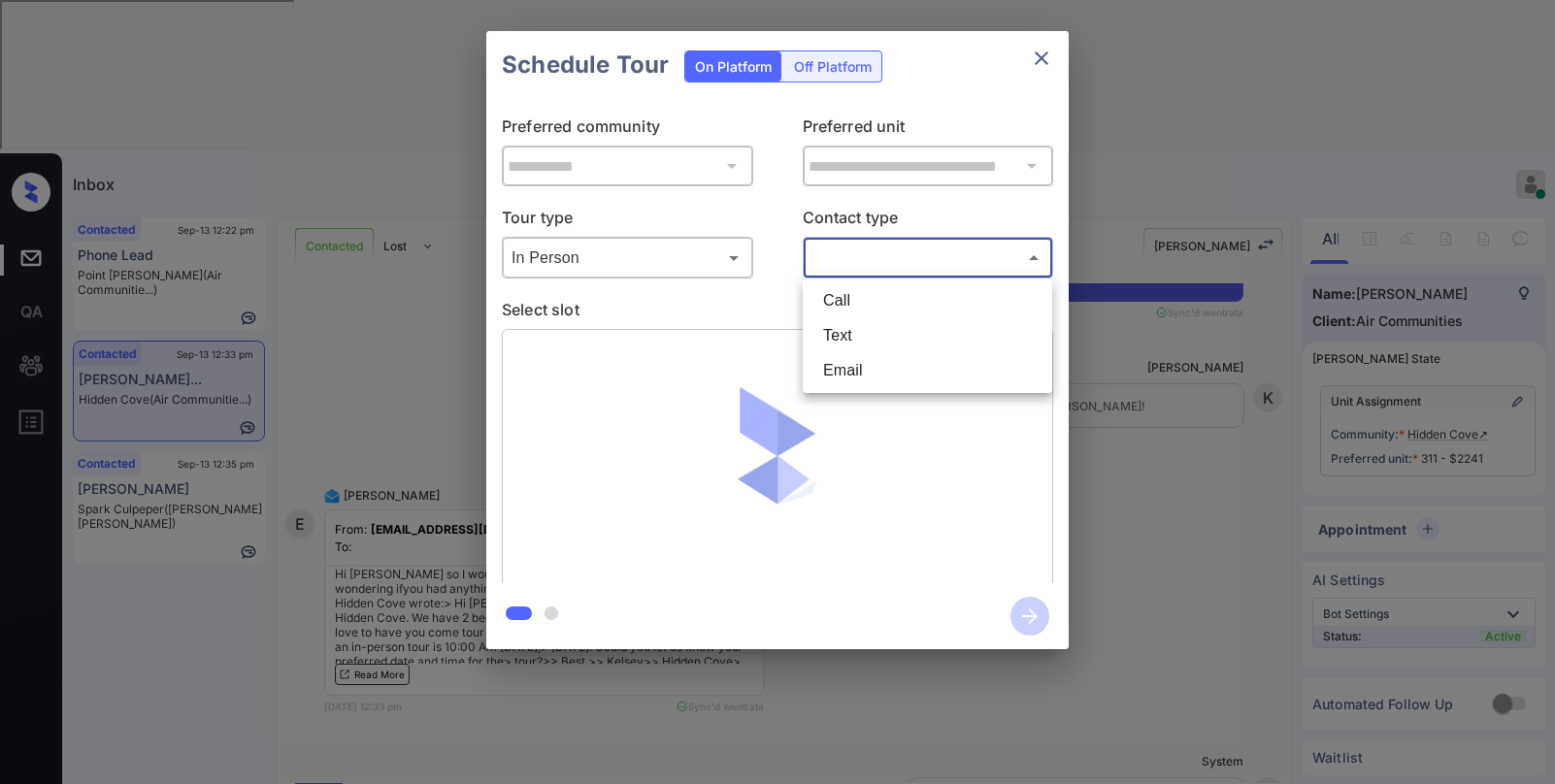
click at [862, 331] on li "Text" at bounding box center [927, 336] width 240 height 35
type input "****"
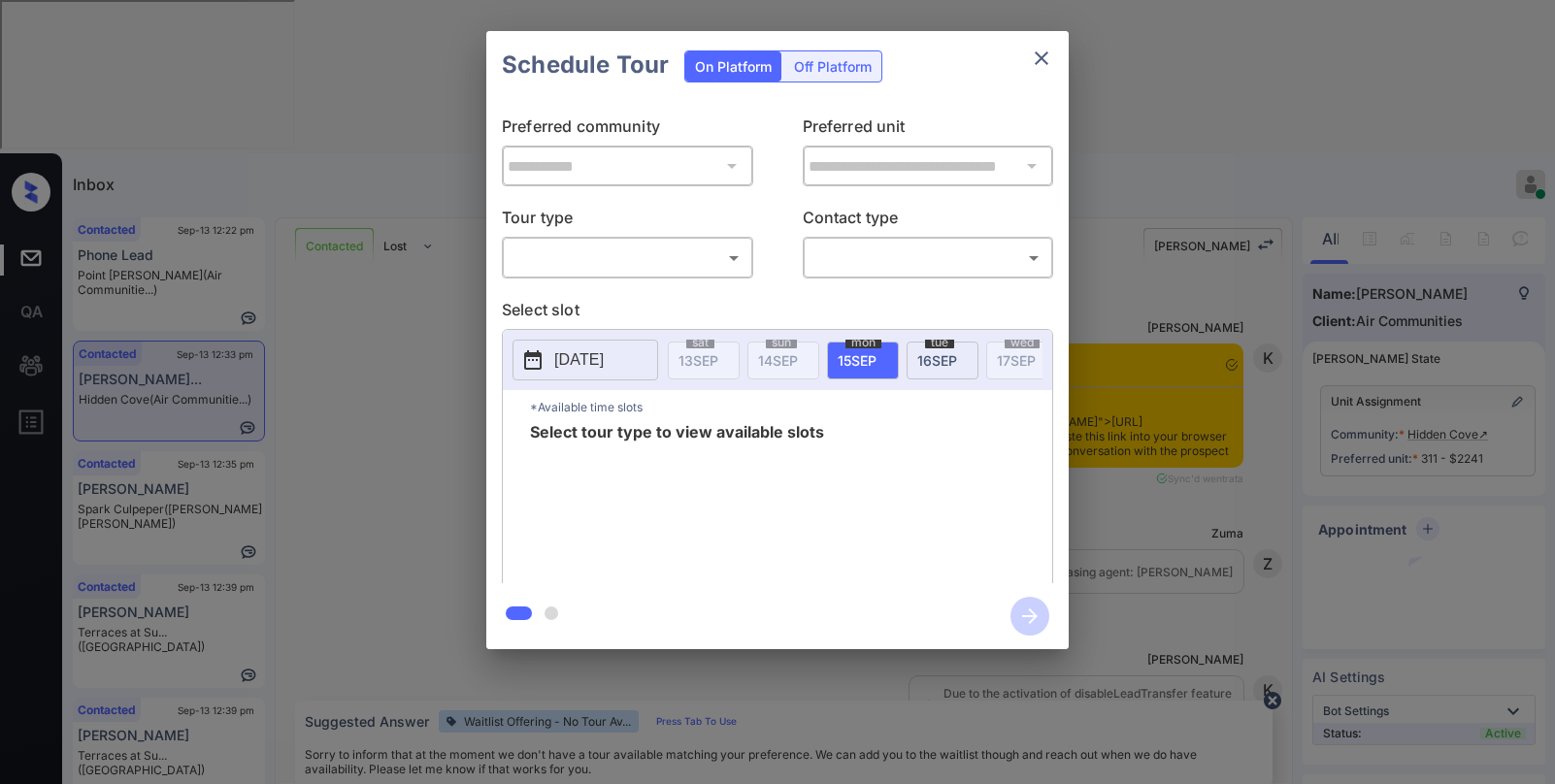
scroll to position [1499, 0]
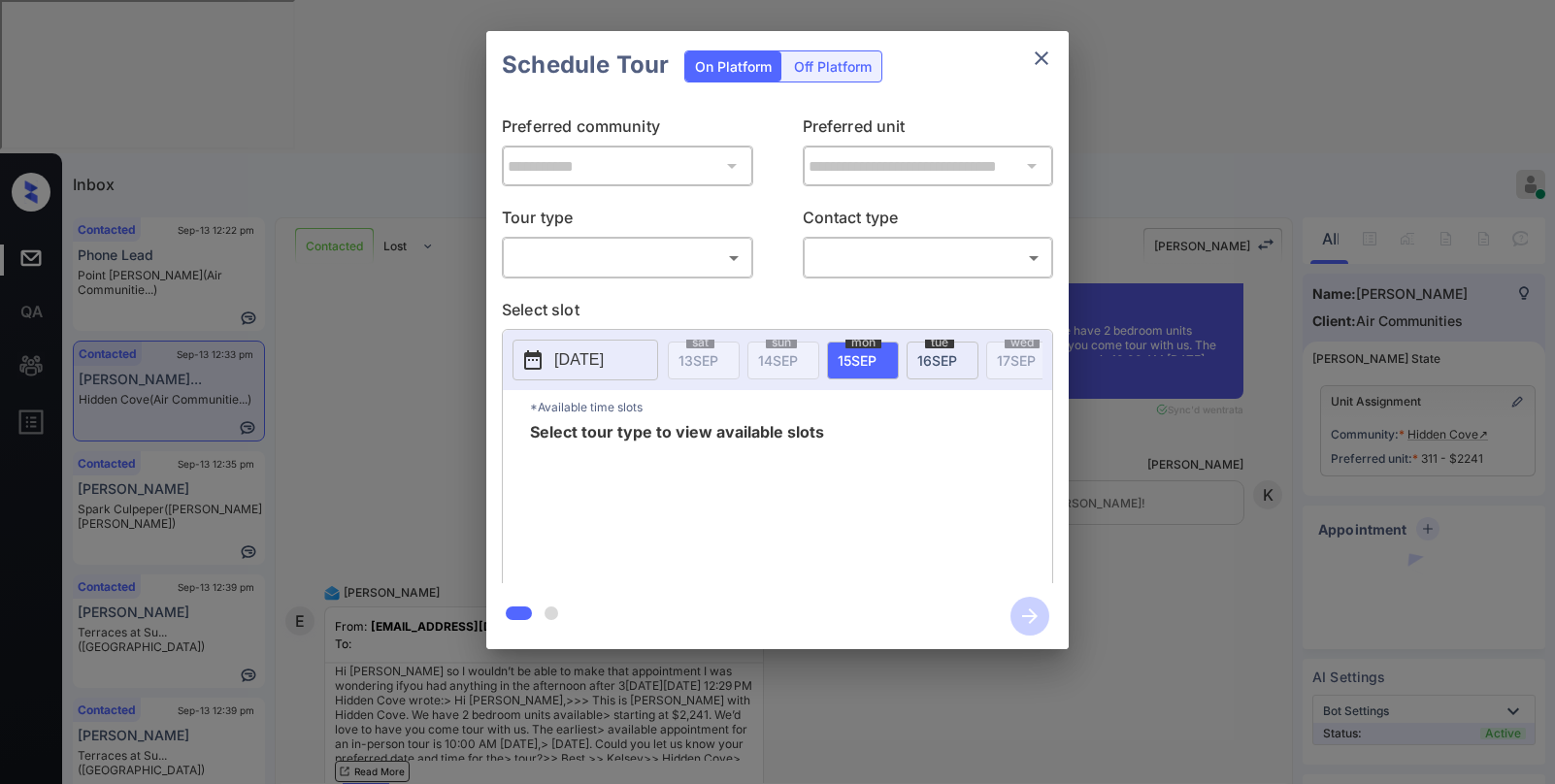
click at [604, 243] on body "Inbox Paolo Gabriel Online Set yourself offline Set yourself on break Profile S…" at bounding box center [778, 392] width 1555 height 784
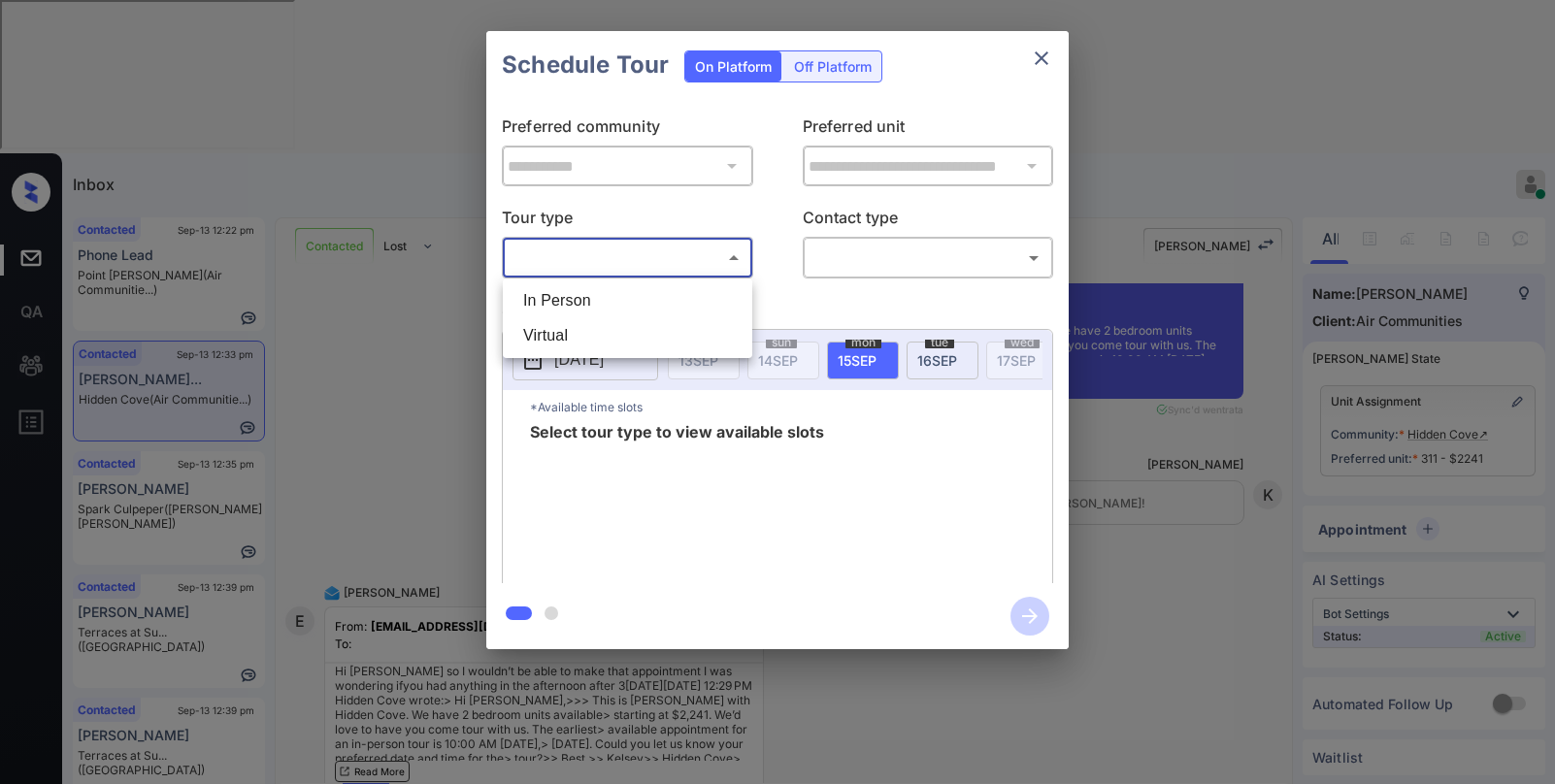
click at [586, 297] on li "In Person" at bounding box center [627, 300] width 240 height 35
type input "********"
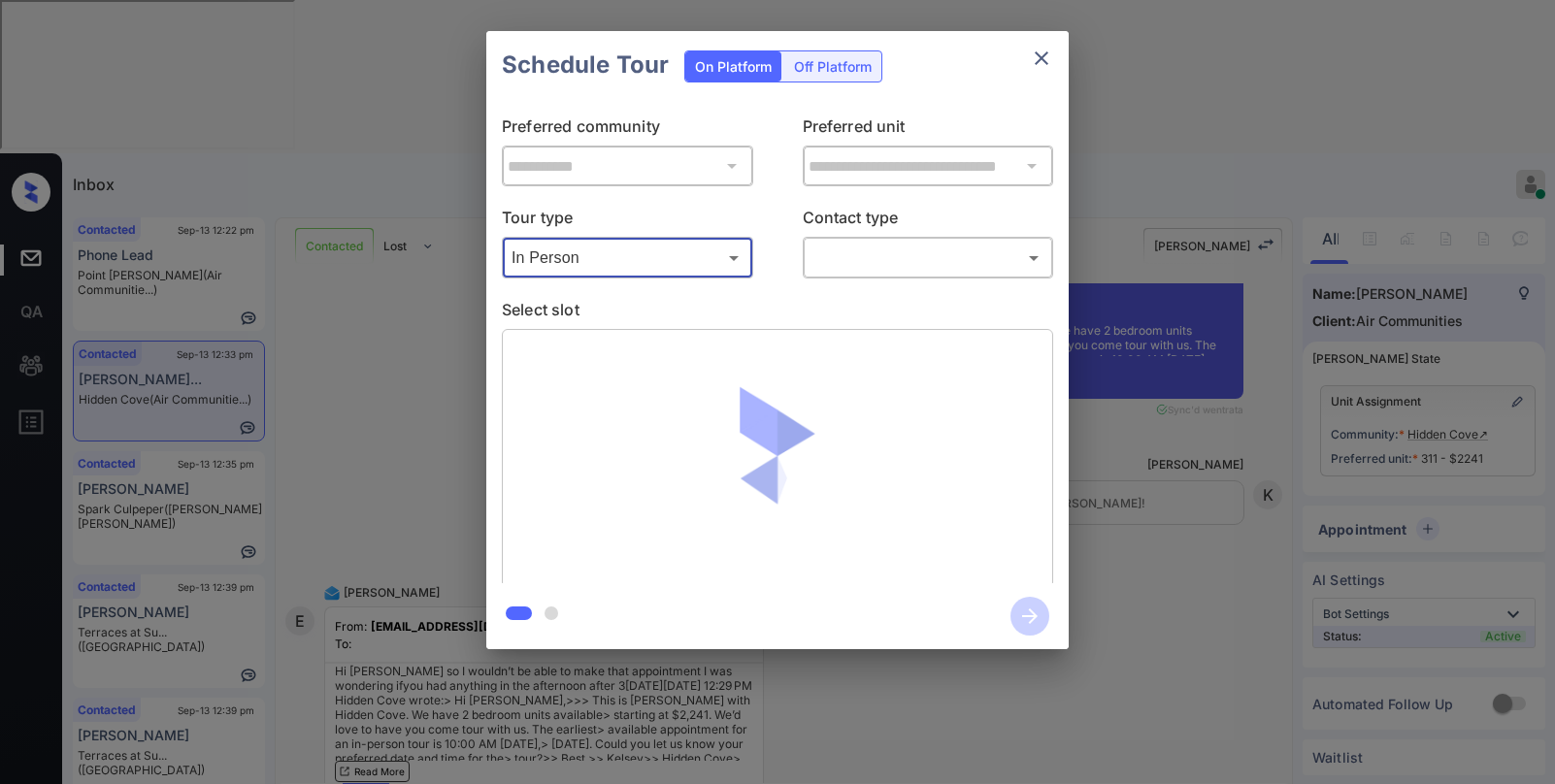
click at [885, 265] on body "Inbox Paolo Gabriel Online Set yourself offline Set yourself on break Profile S…" at bounding box center [778, 392] width 1555 height 784
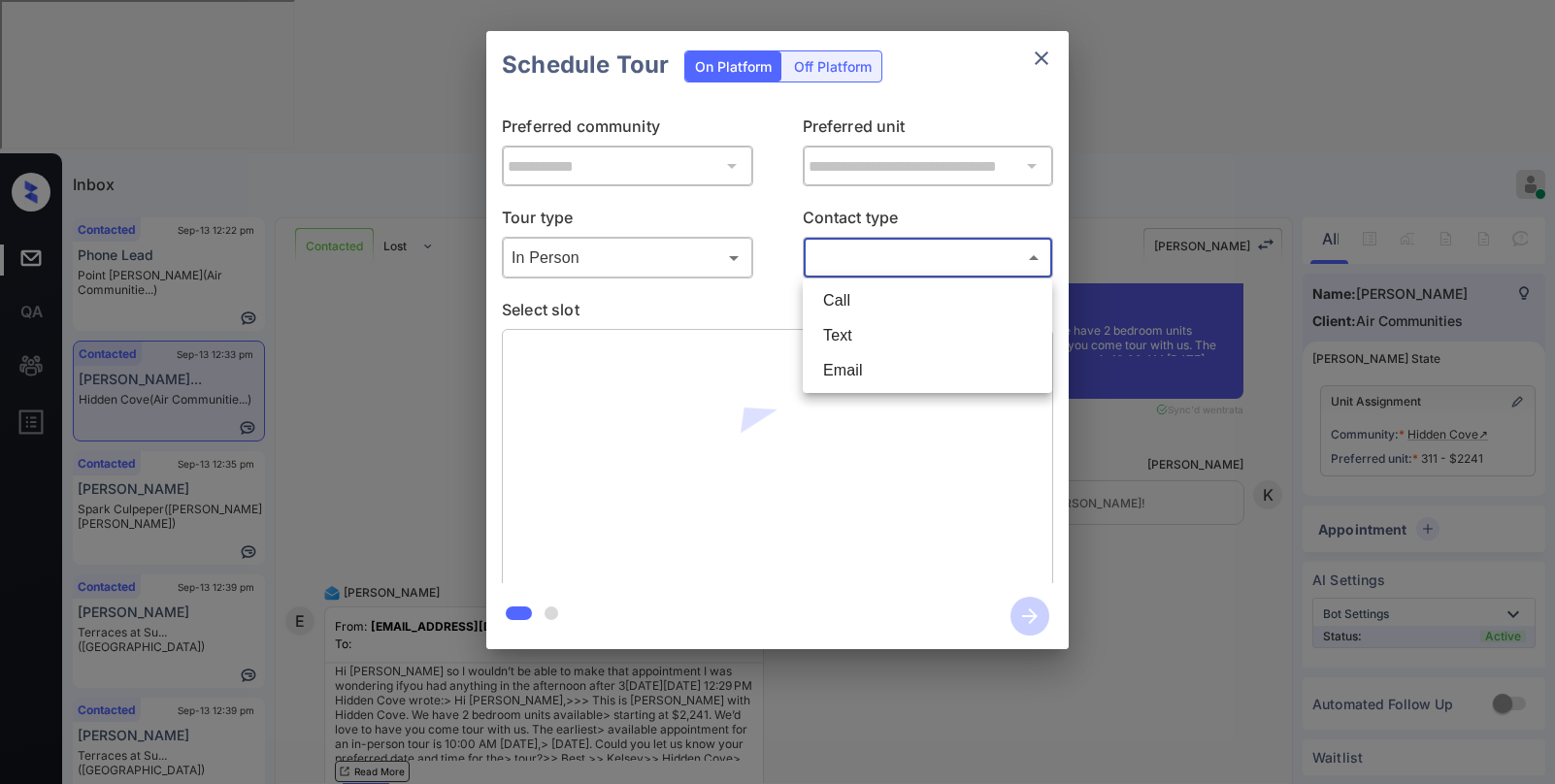
click at [863, 338] on li "Text" at bounding box center [927, 336] width 240 height 35
type input "****"
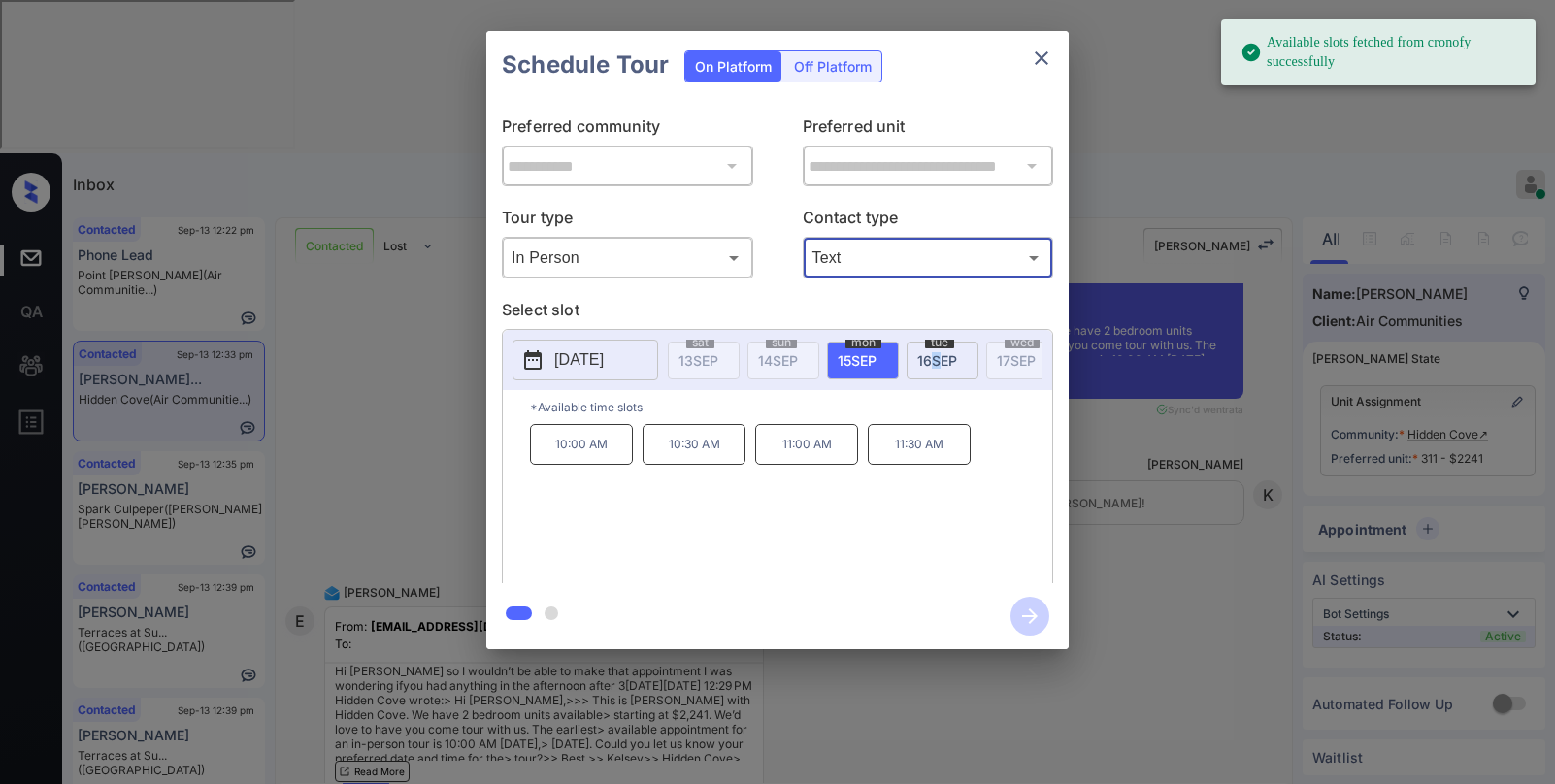
click at [938, 354] on span "16 SEP" at bounding box center [937, 360] width 40 height 17
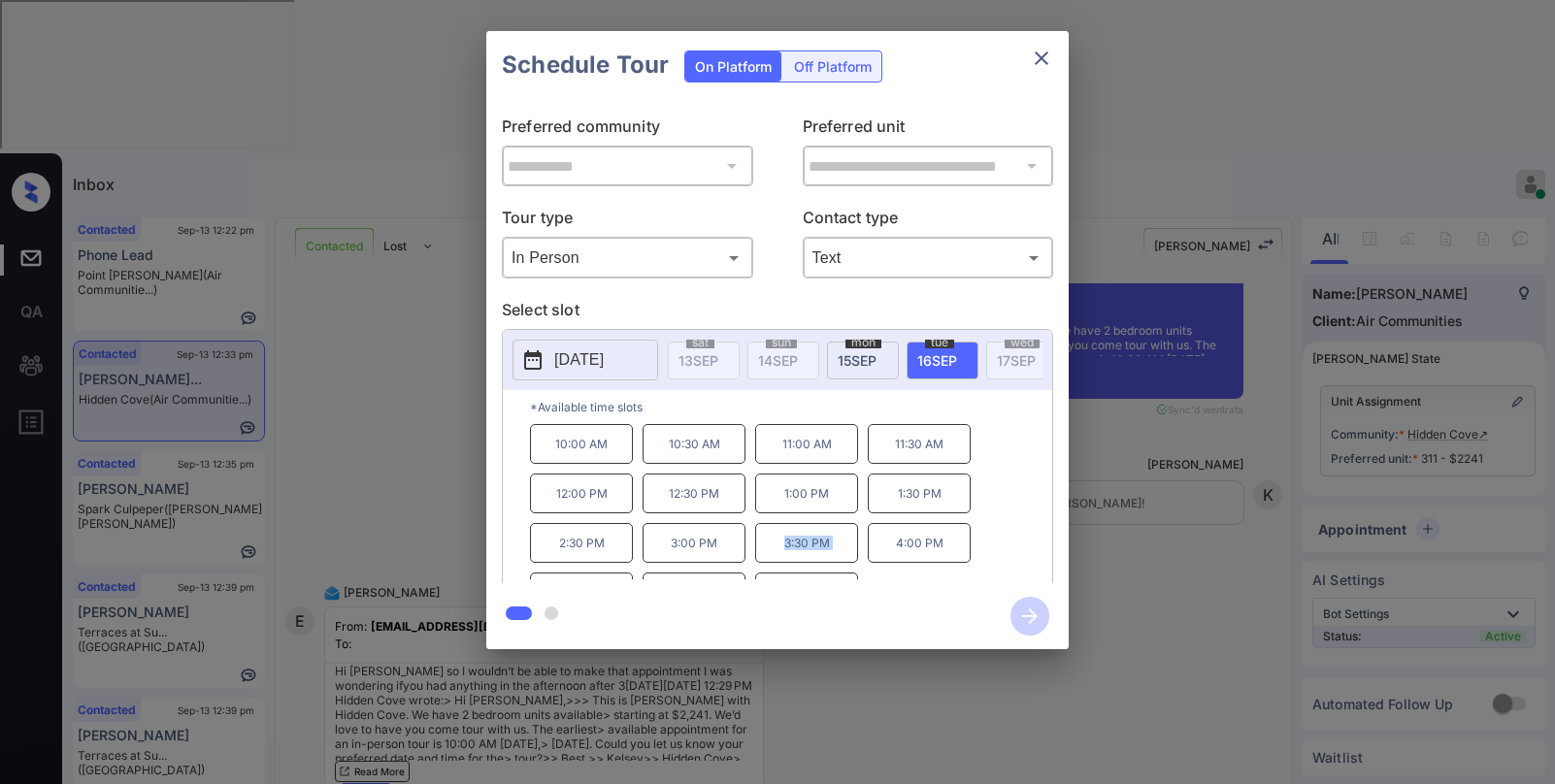
scroll to position [33, 0]
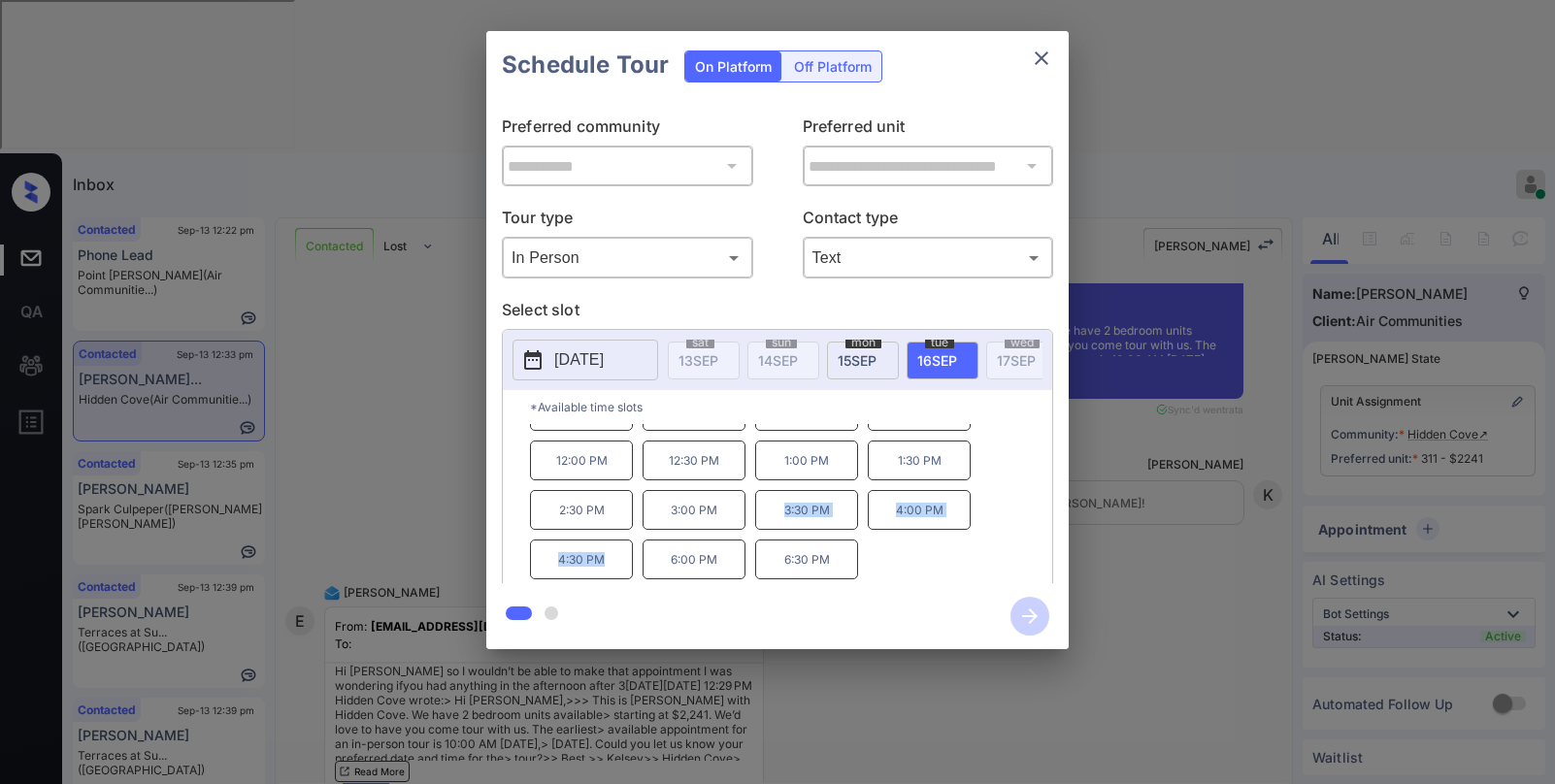
drag, startPoint x: 806, startPoint y: 557, endPoint x: 614, endPoint y: 580, distance: 193.4
click at [614, 579] on div "10:00 AM 10:30 AM 11:00 AM 11:30 AM 12:00 PM 12:30 PM 1:00 PM 1:30 PM 2:30 PM 3…" at bounding box center [790, 501] width 522 height 156
copy div "3:30 PM 4:00 PM 4:30 PM"
click at [1177, 568] on div "**********" at bounding box center [778, 340] width 1555 height 680
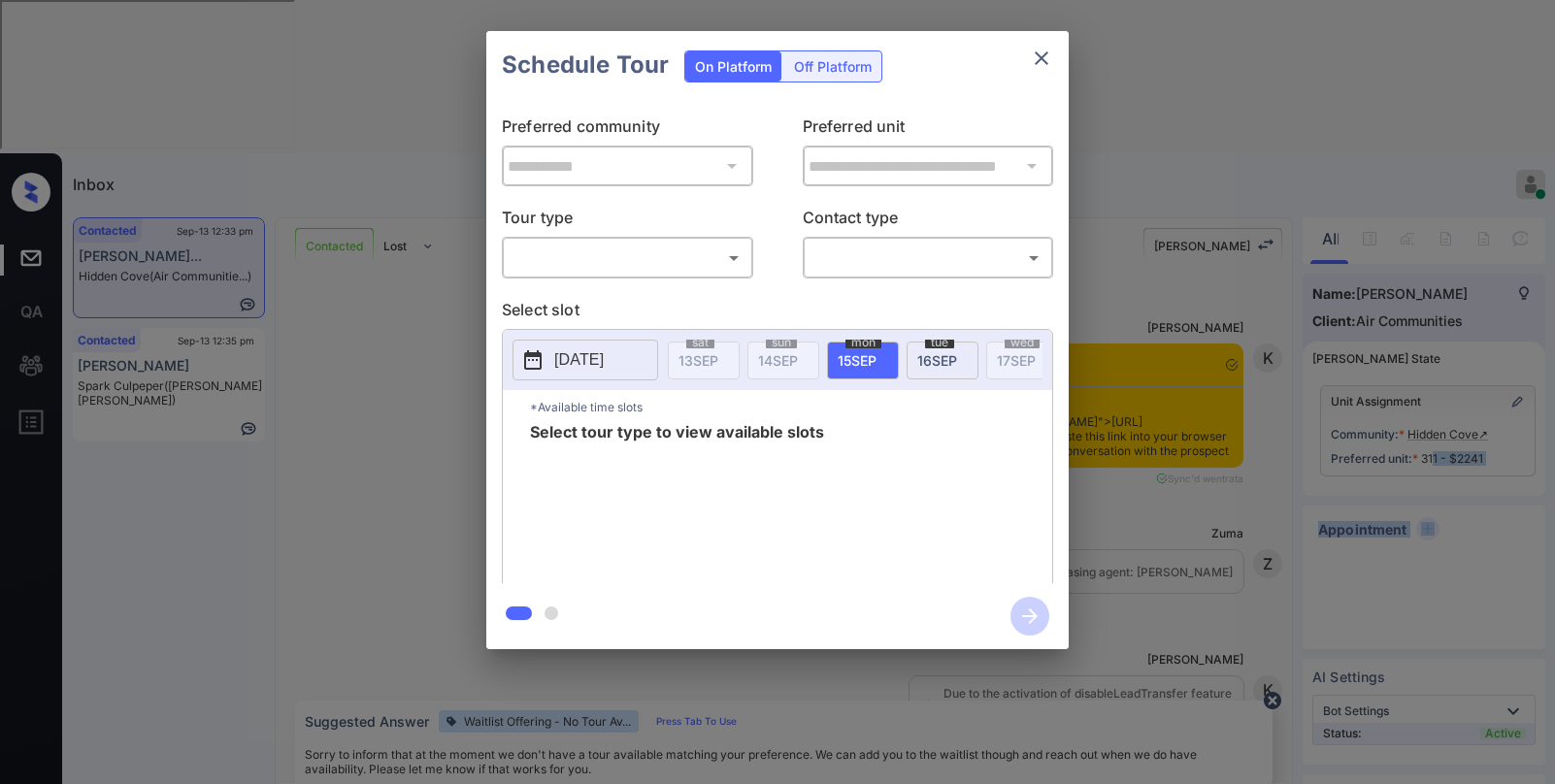
scroll to position [1499, 0]
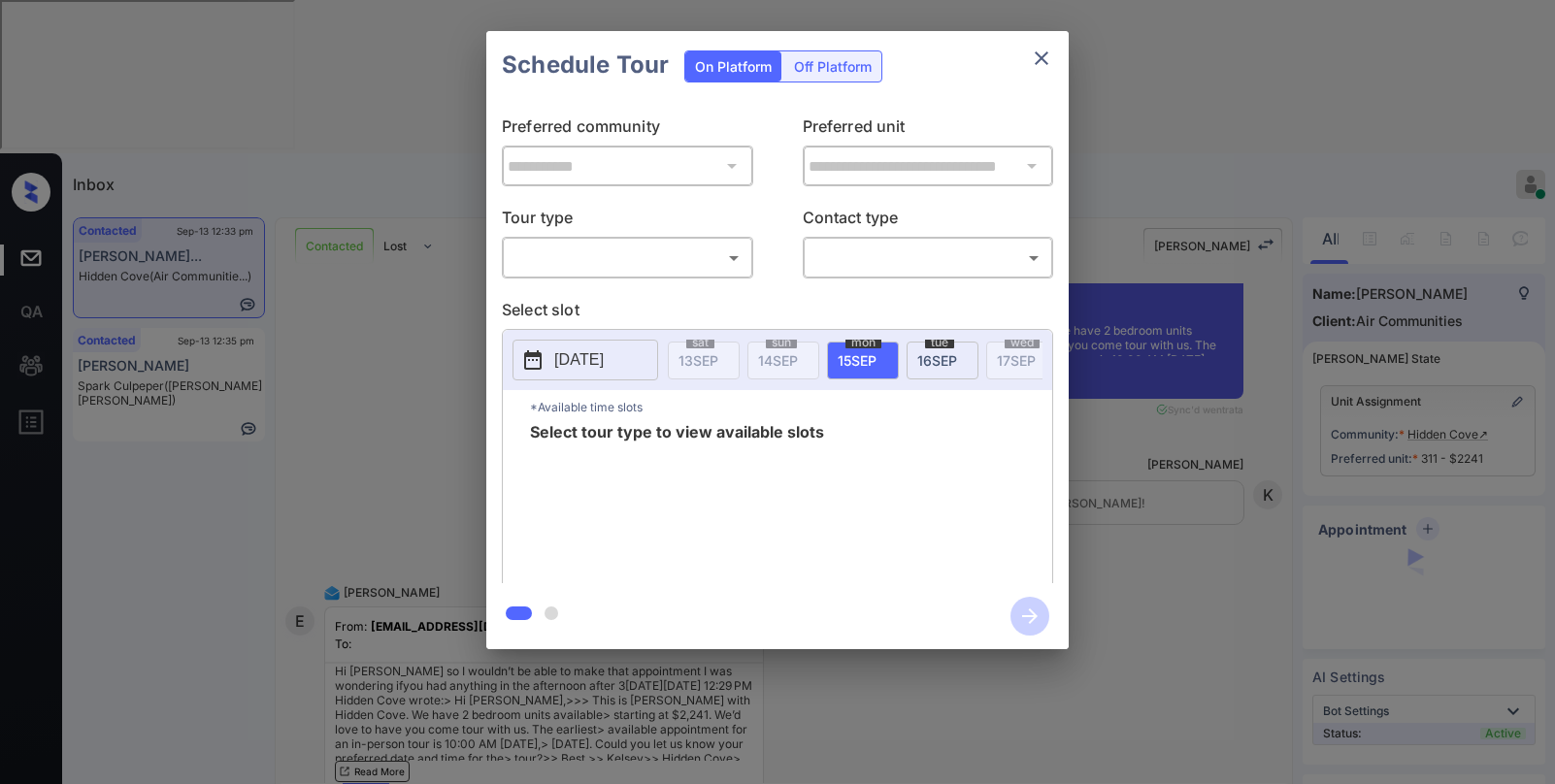
click at [622, 276] on div "​ ​" at bounding box center [628, 257] width 252 height 42
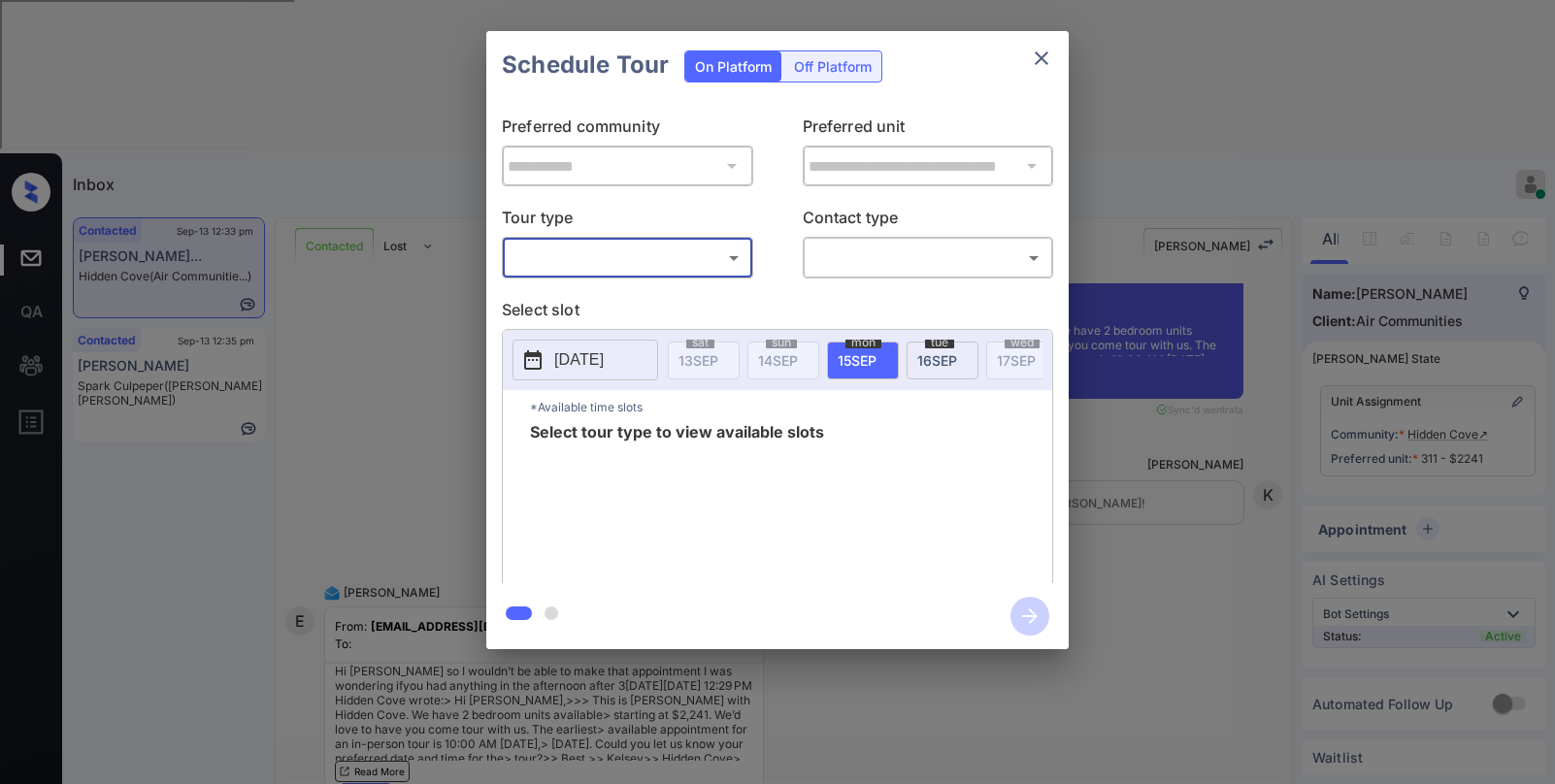
click at [617, 269] on body "Inbox [PERSON_NAME] Online Set yourself offline Set yourself on break Profile S…" at bounding box center [778, 392] width 1555 height 784
click at [600, 292] on li "In Person" at bounding box center [627, 300] width 240 height 35
type input "********"
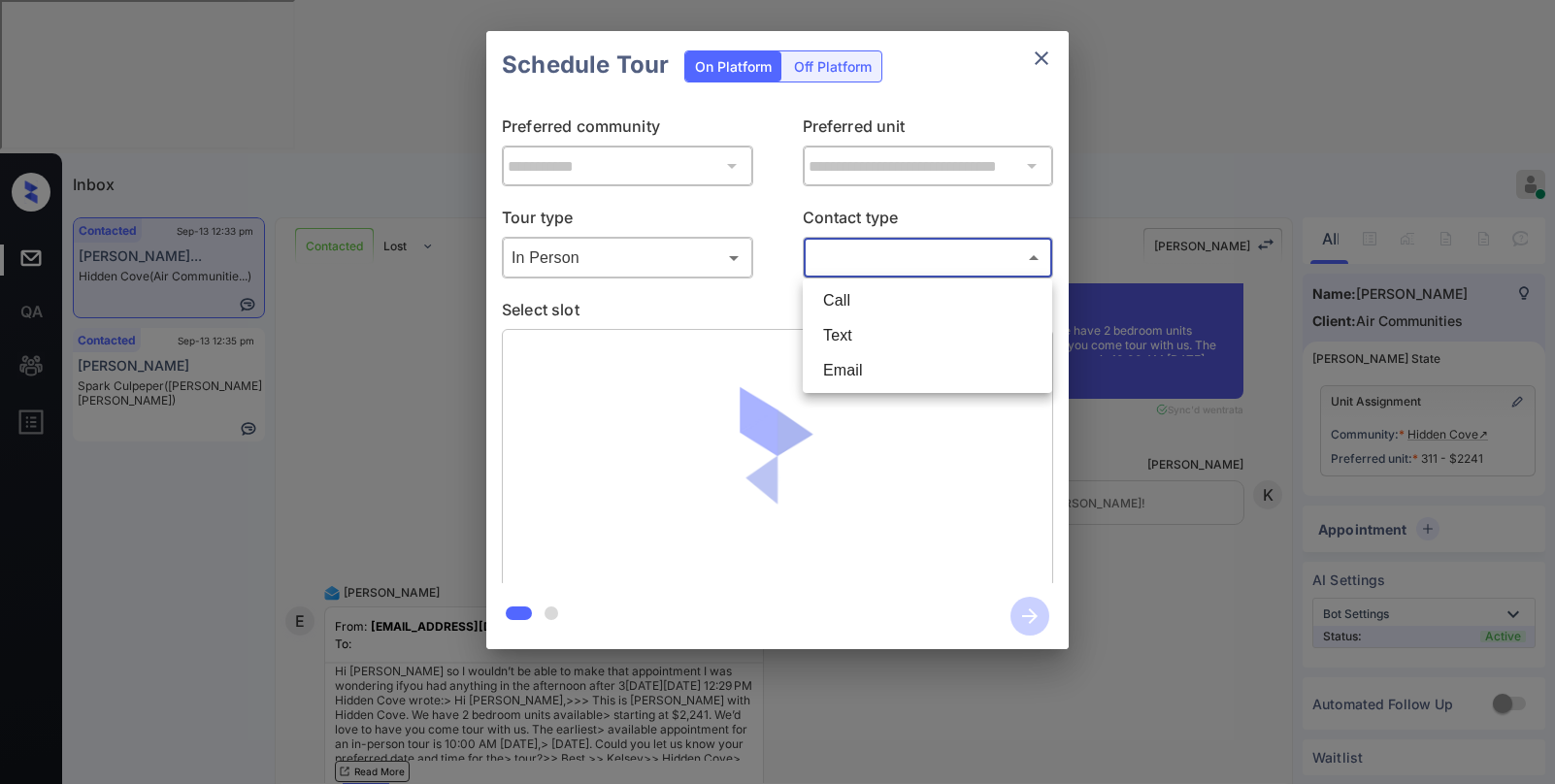
click at [874, 264] on body "Inbox [PERSON_NAME] Online Set yourself offline Set yourself on break Profile S…" at bounding box center [778, 392] width 1555 height 784
click at [857, 325] on li "Text" at bounding box center [927, 336] width 240 height 35
type input "****"
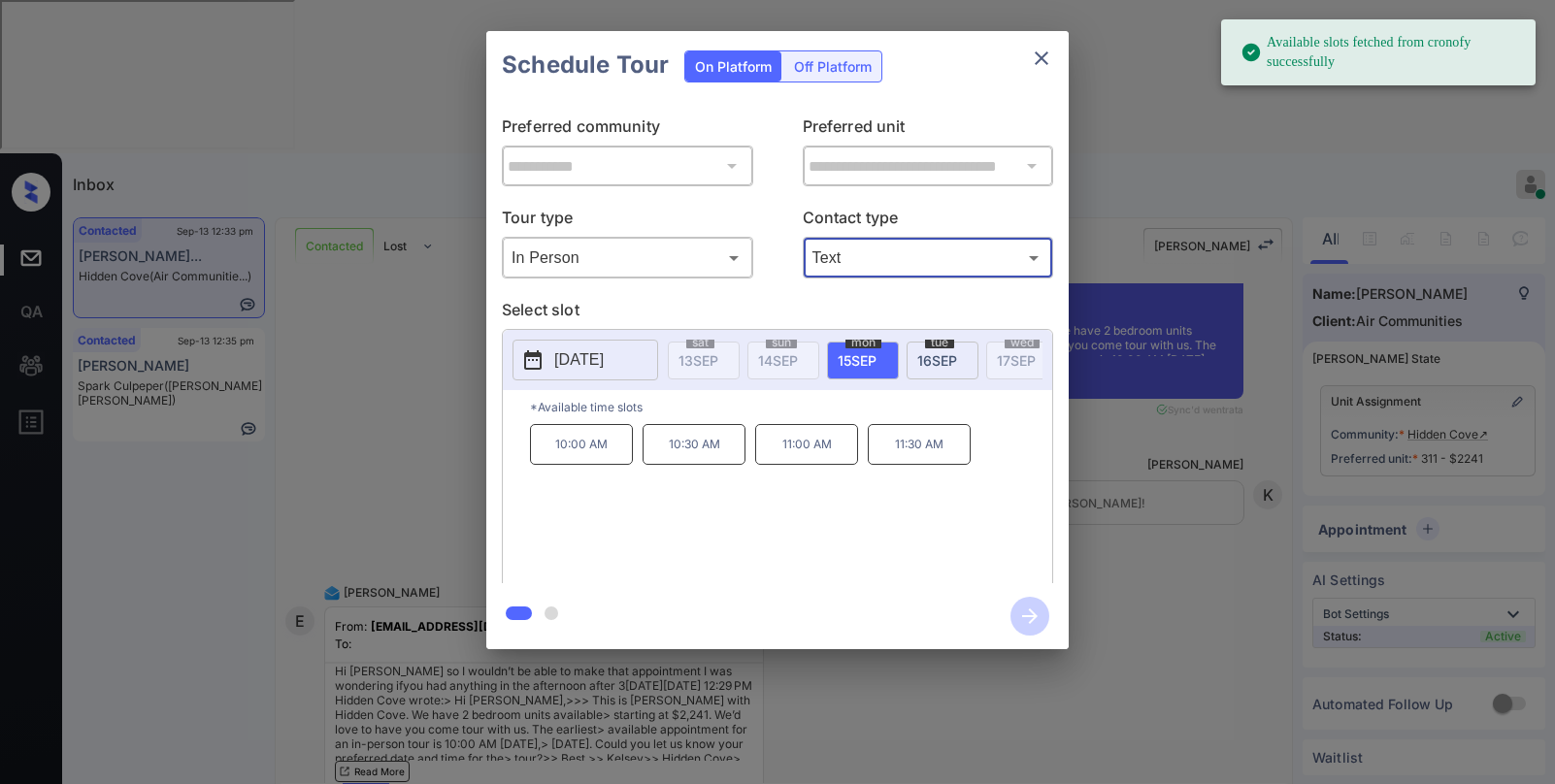
click at [868, 361] on span "[DATE]" at bounding box center [858, 360] width 39 height 17
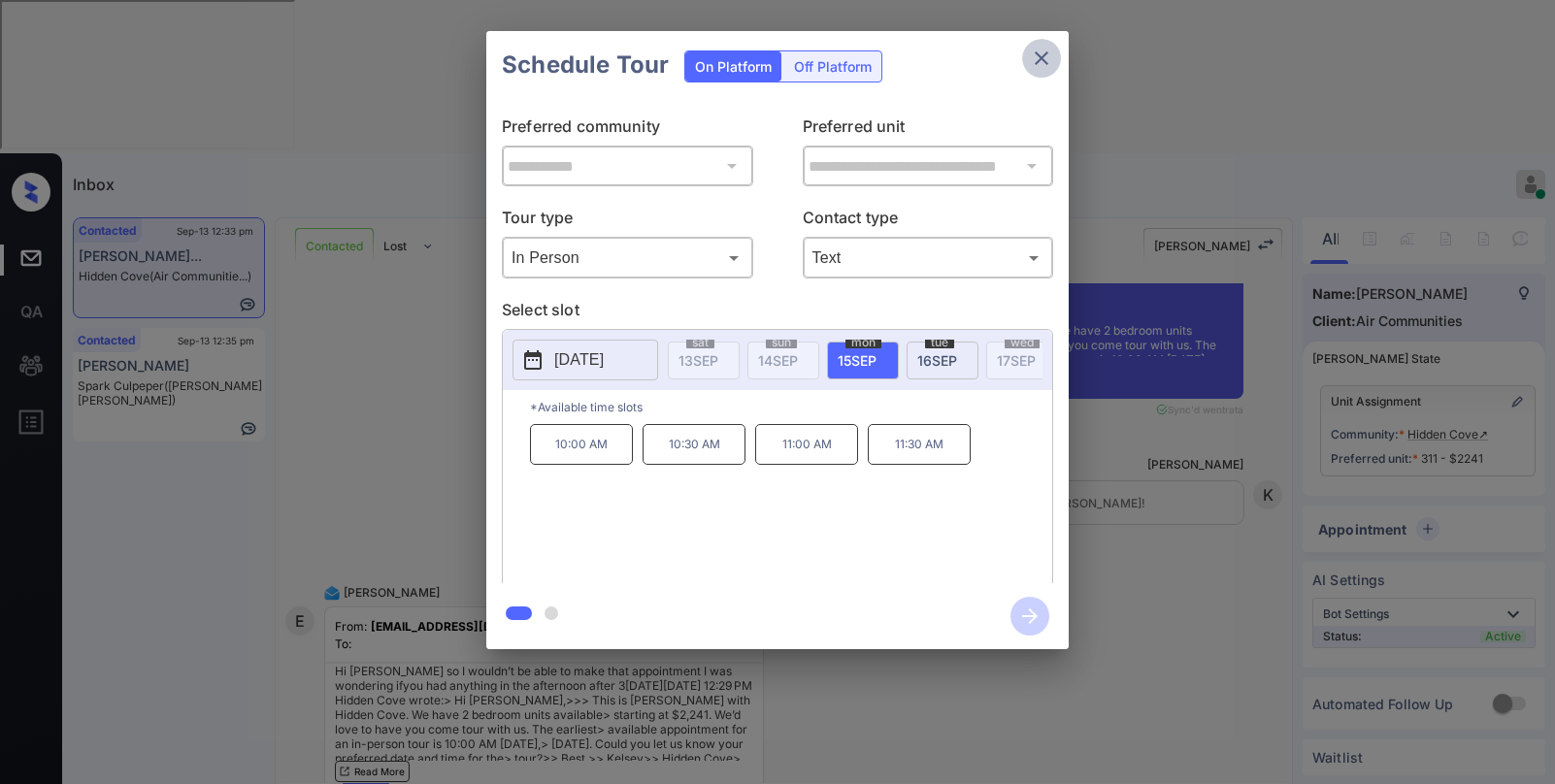
click at [1050, 56] on icon "close" at bounding box center [1042, 59] width 24 height 23
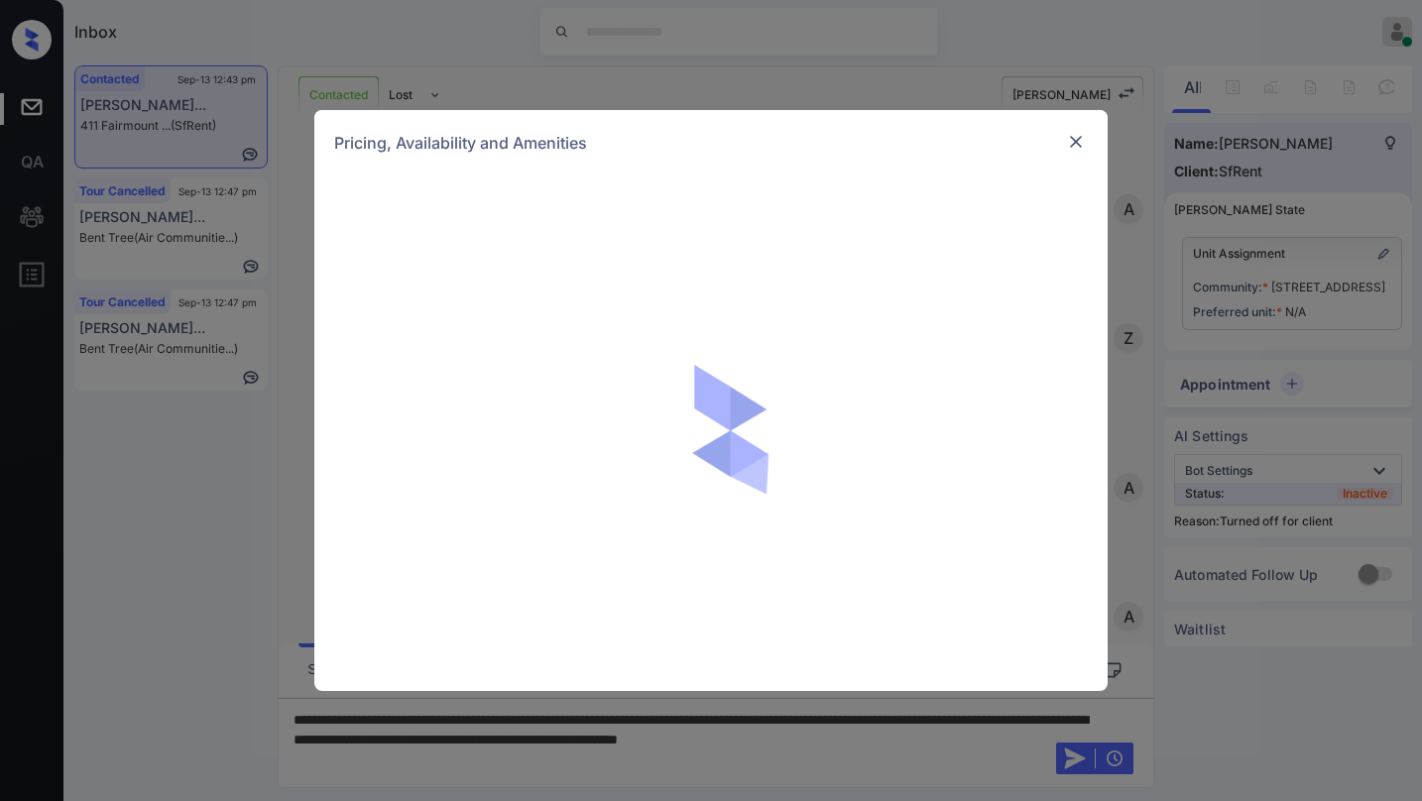
scroll to position [2668, 0]
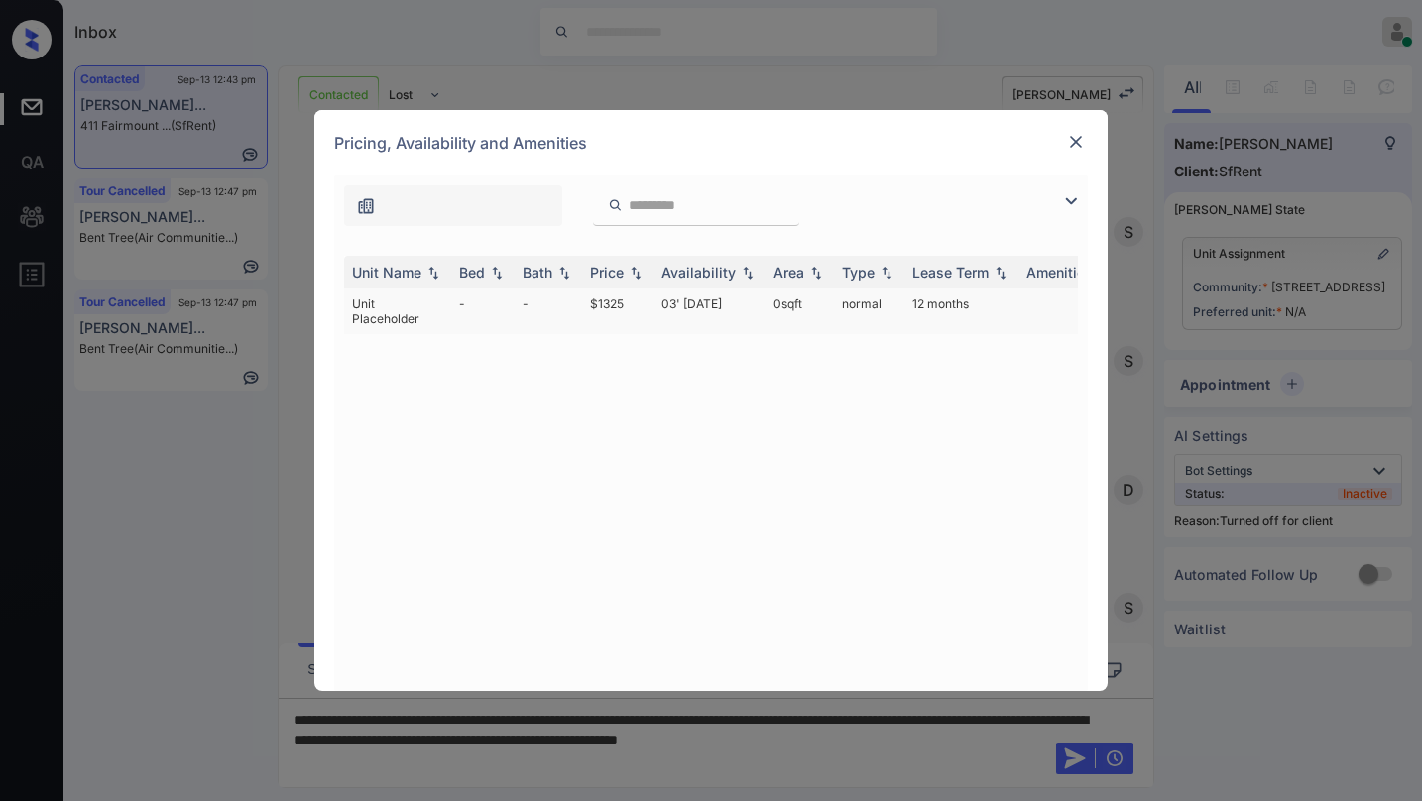
click at [619, 304] on td "$1325" at bounding box center [617, 311] width 71 height 46
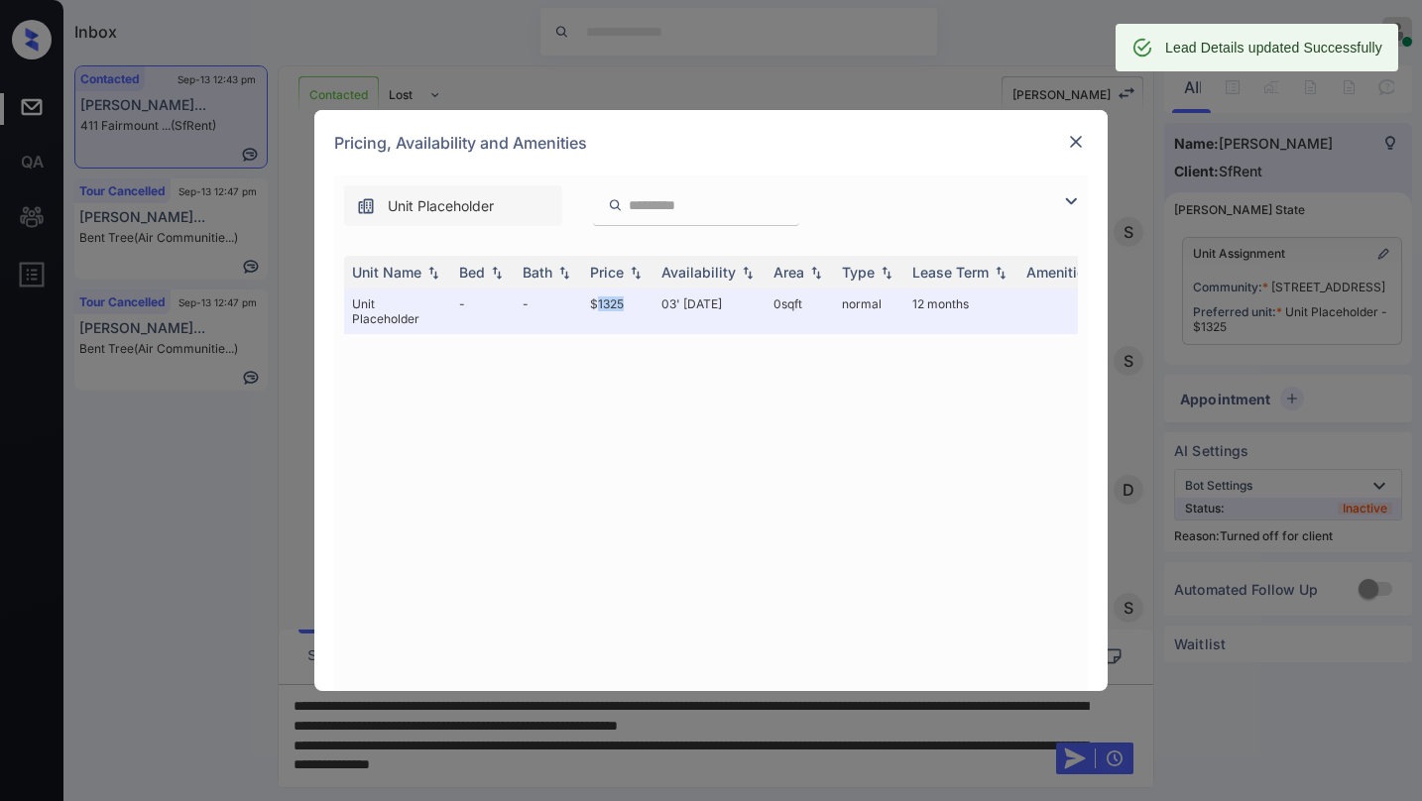
click at [1078, 142] on img at bounding box center [1076, 142] width 20 height 20
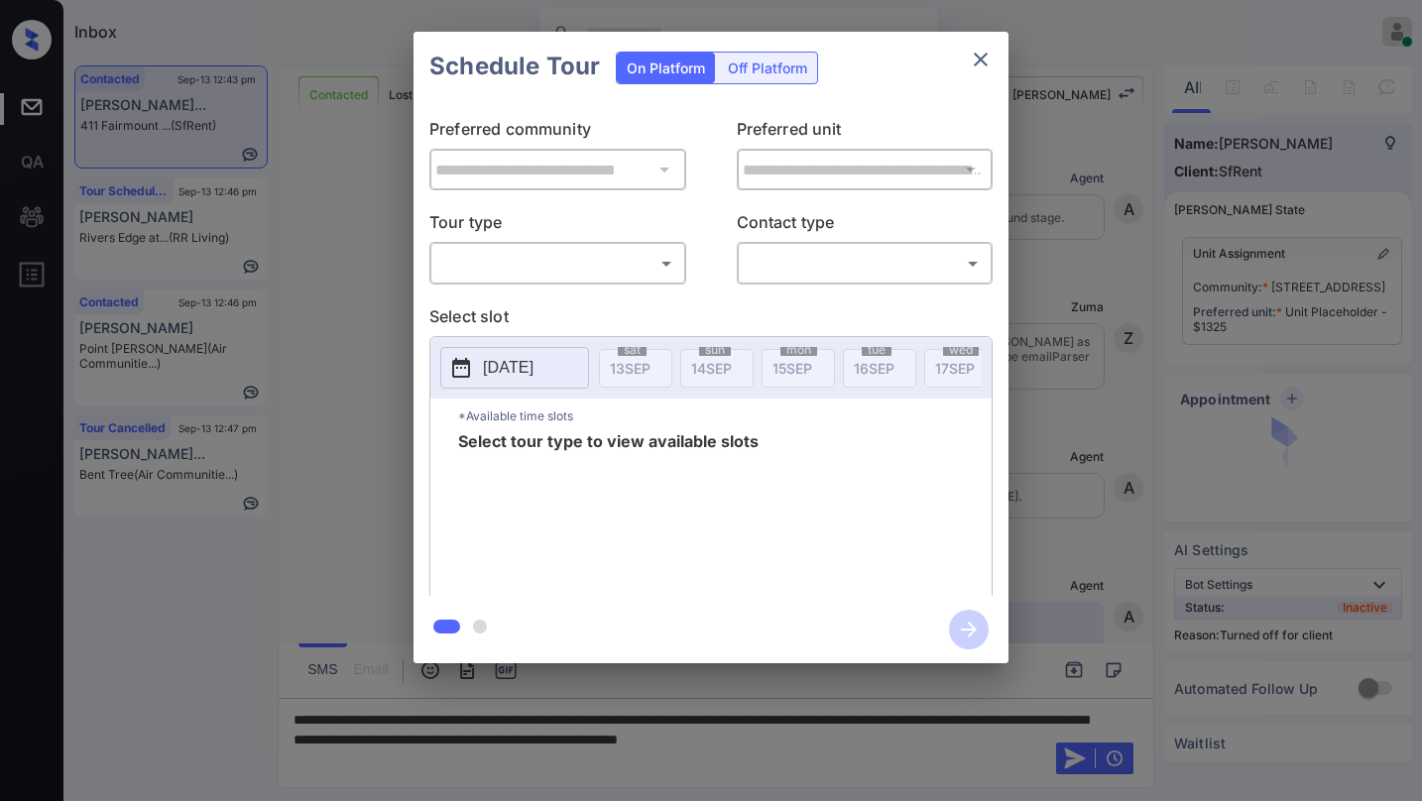
scroll to position [3625, 0]
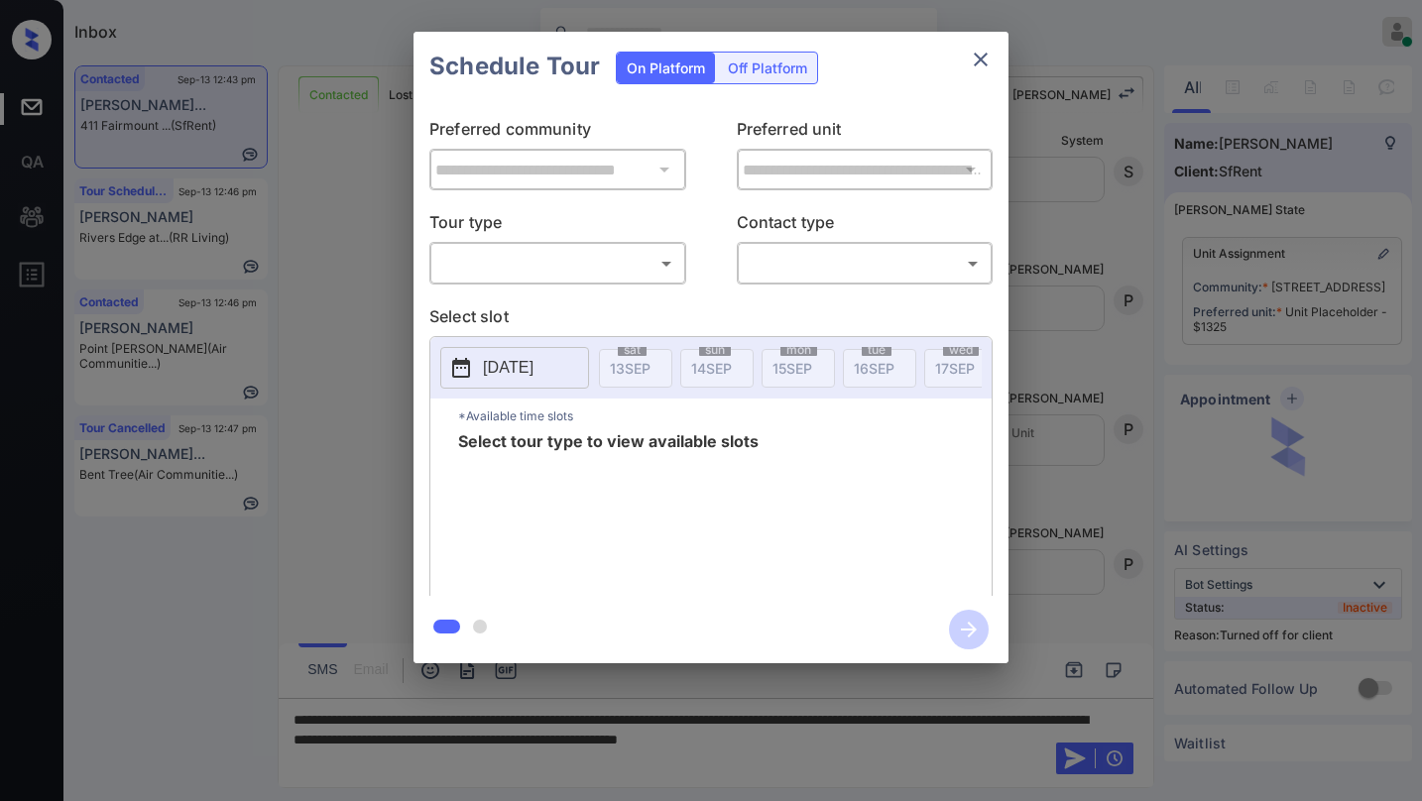
click at [790, 68] on div "Off Platform" at bounding box center [767, 68] width 99 height 31
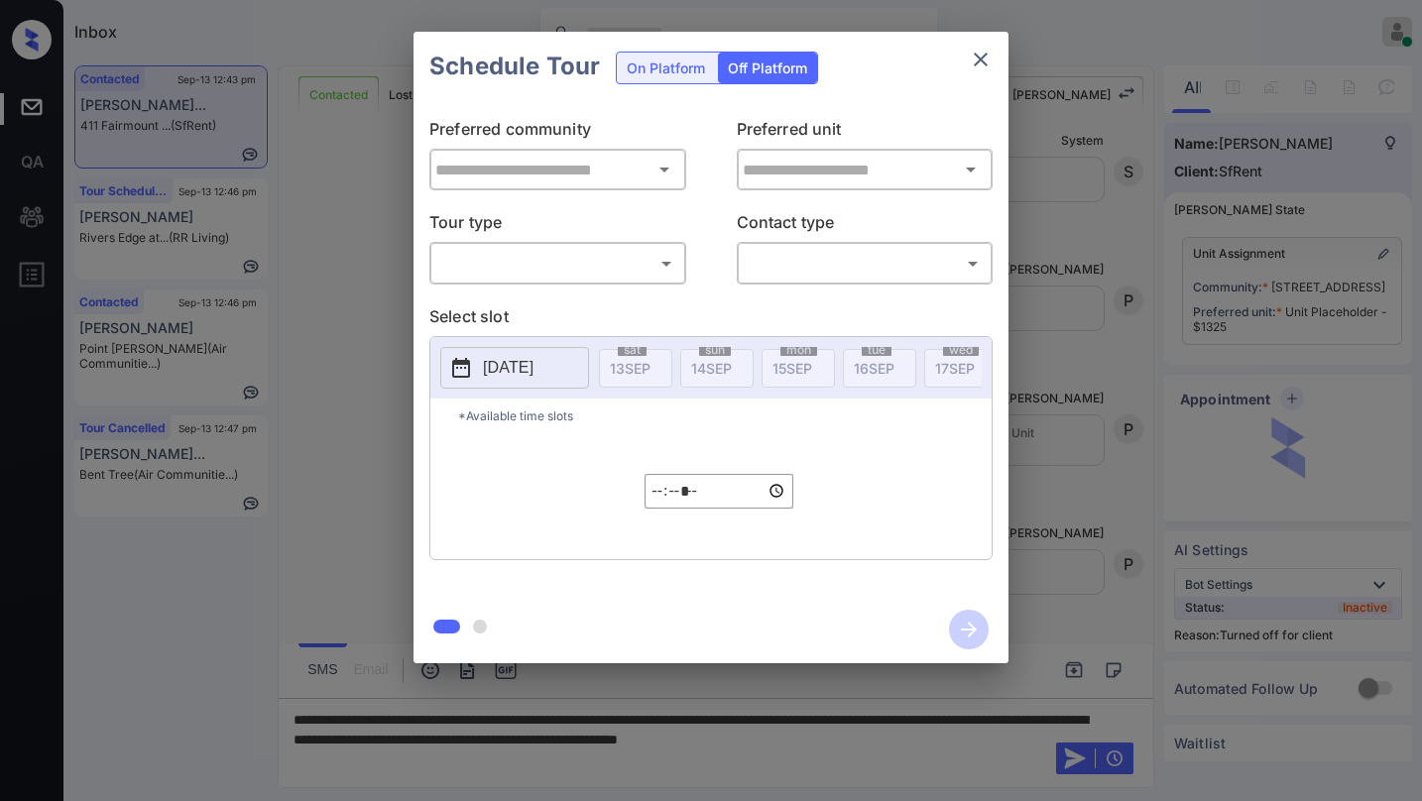
type input "**********"
click at [620, 262] on body "Inbox [PERSON_NAME] Online Set yourself offline Set yourself on break Profile S…" at bounding box center [711, 400] width 1422 height 801
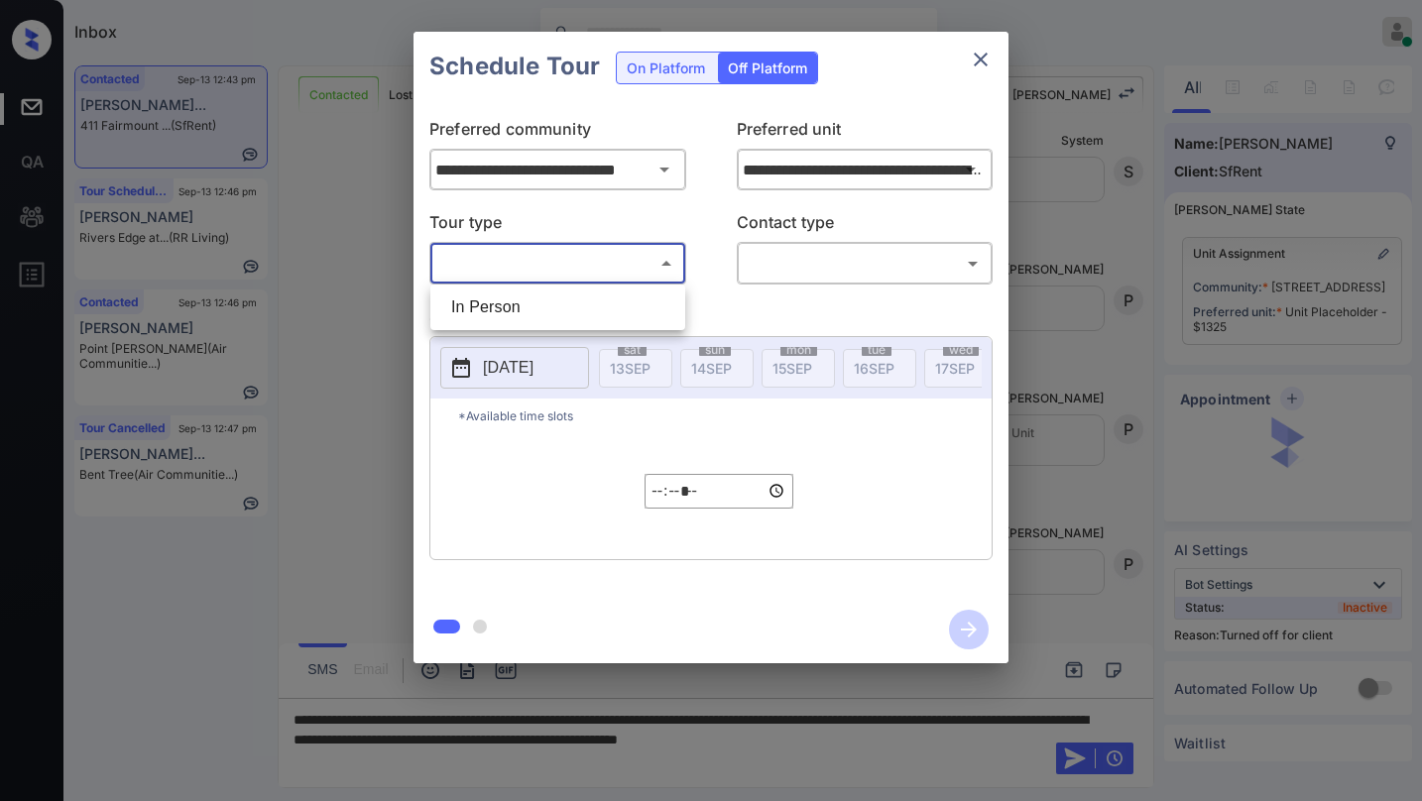
click at [594, 315] on li "In Person" at bounding box center [557, 307] width 245 height 36
type input "********"
click at [792, 264] on body "Inbox [PERSON_NAME] Online Set yourself offline Set yourself on break Profile S…" at bounding box center [711, 400] width 1422 height 801
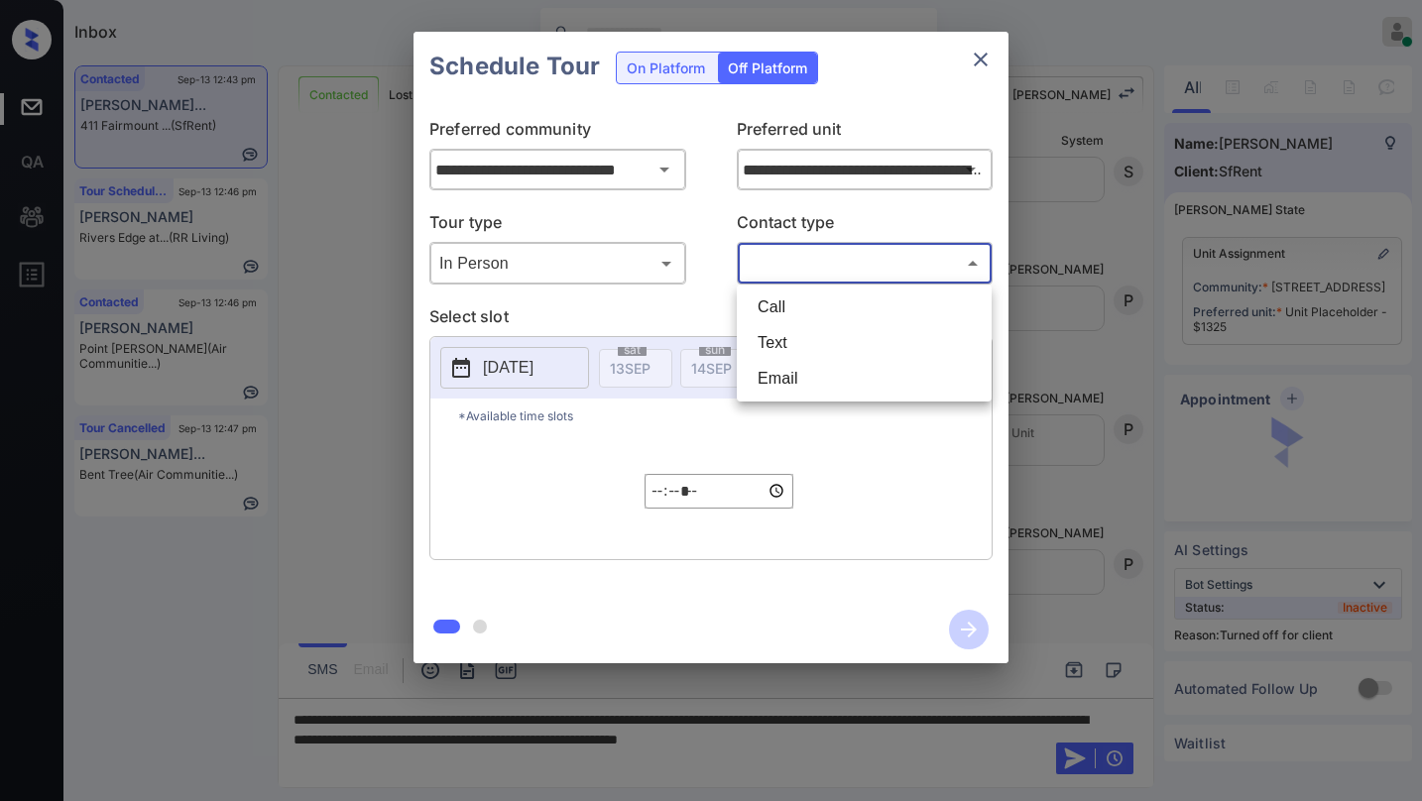
click at [782, 342] on li "Text" at bounding box center [864, 343] width 245 height 36
type input "****"
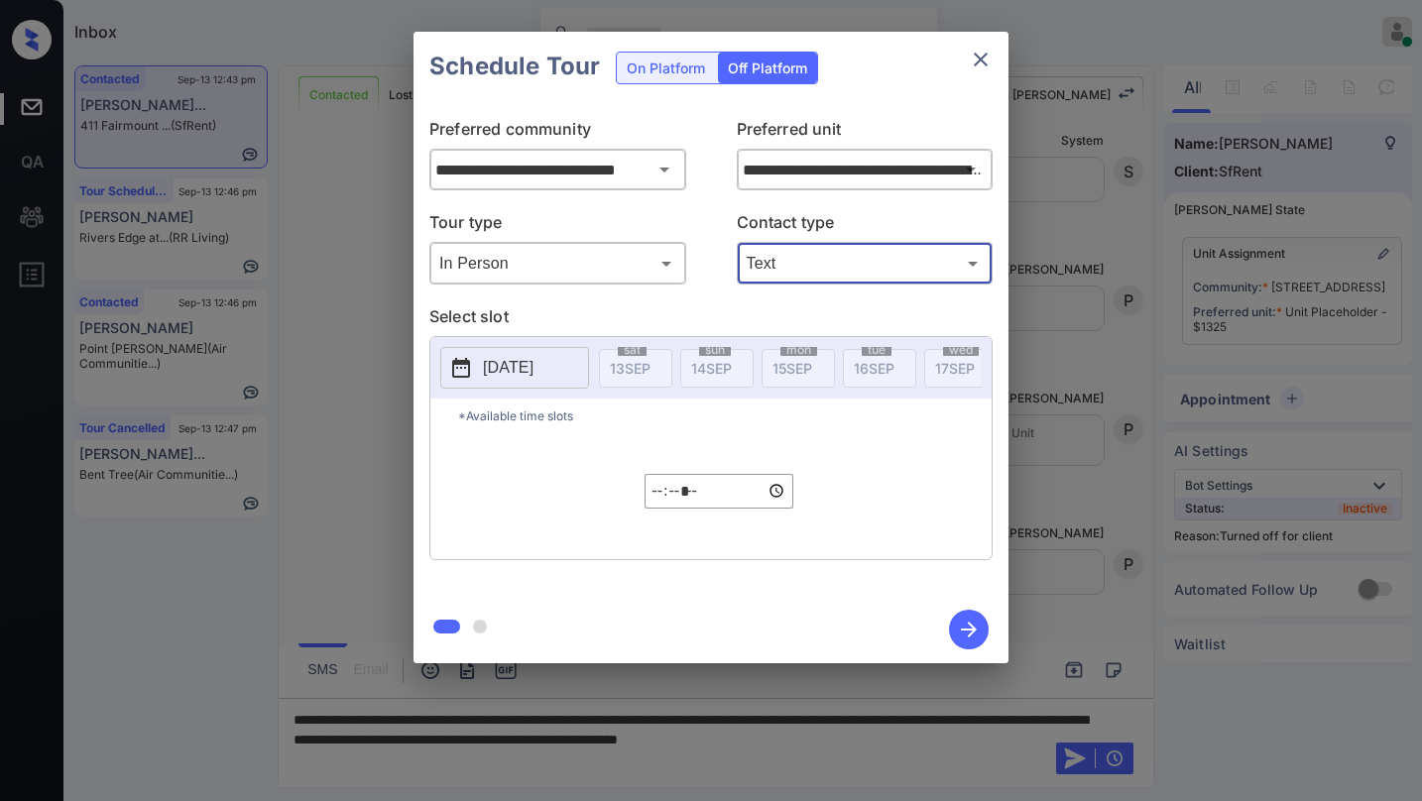
click at [533, 363] on p "[DATE]" at bounding box center [508, 368] width 51 height 24
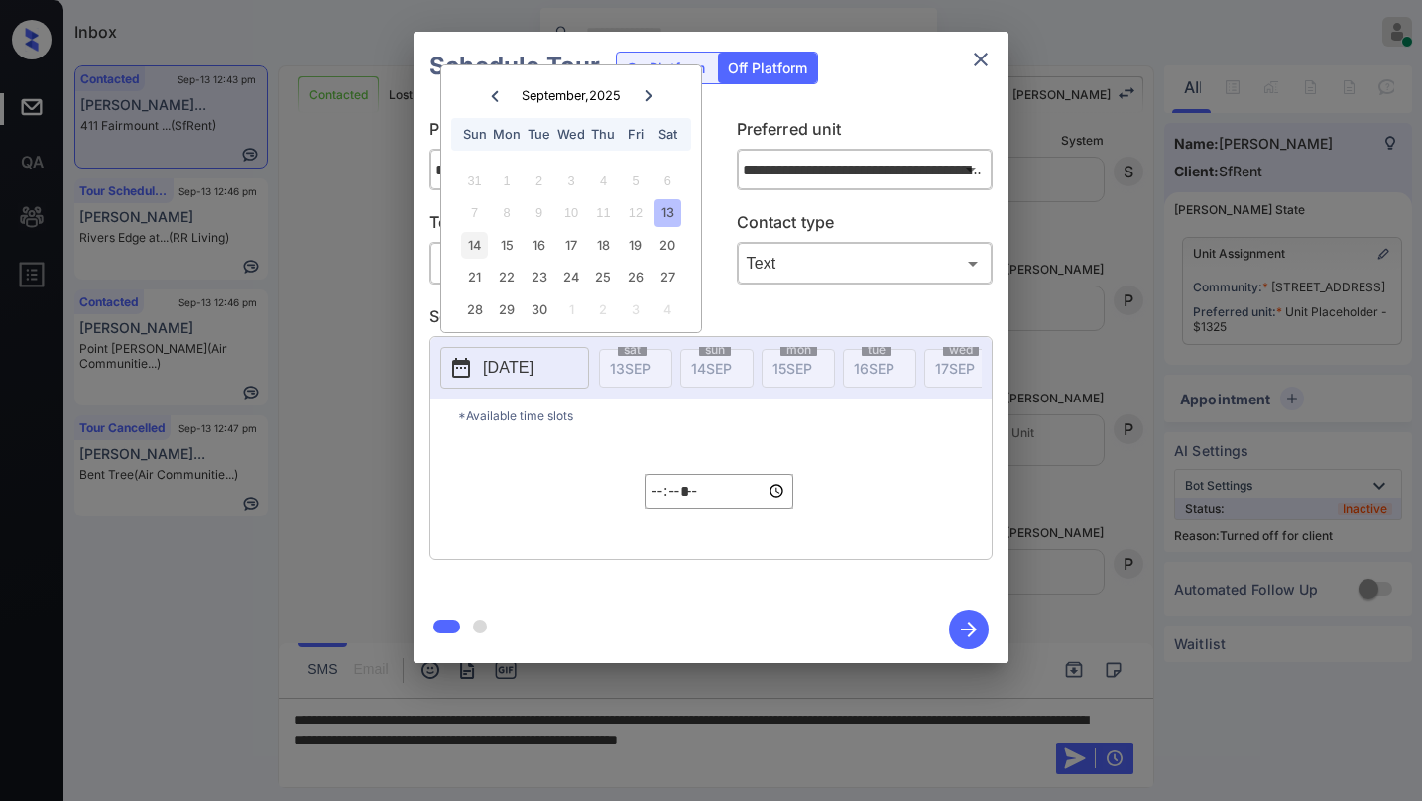
click at [467, 248] on div "14" at bounding box center [474, 245] width 27 height 27
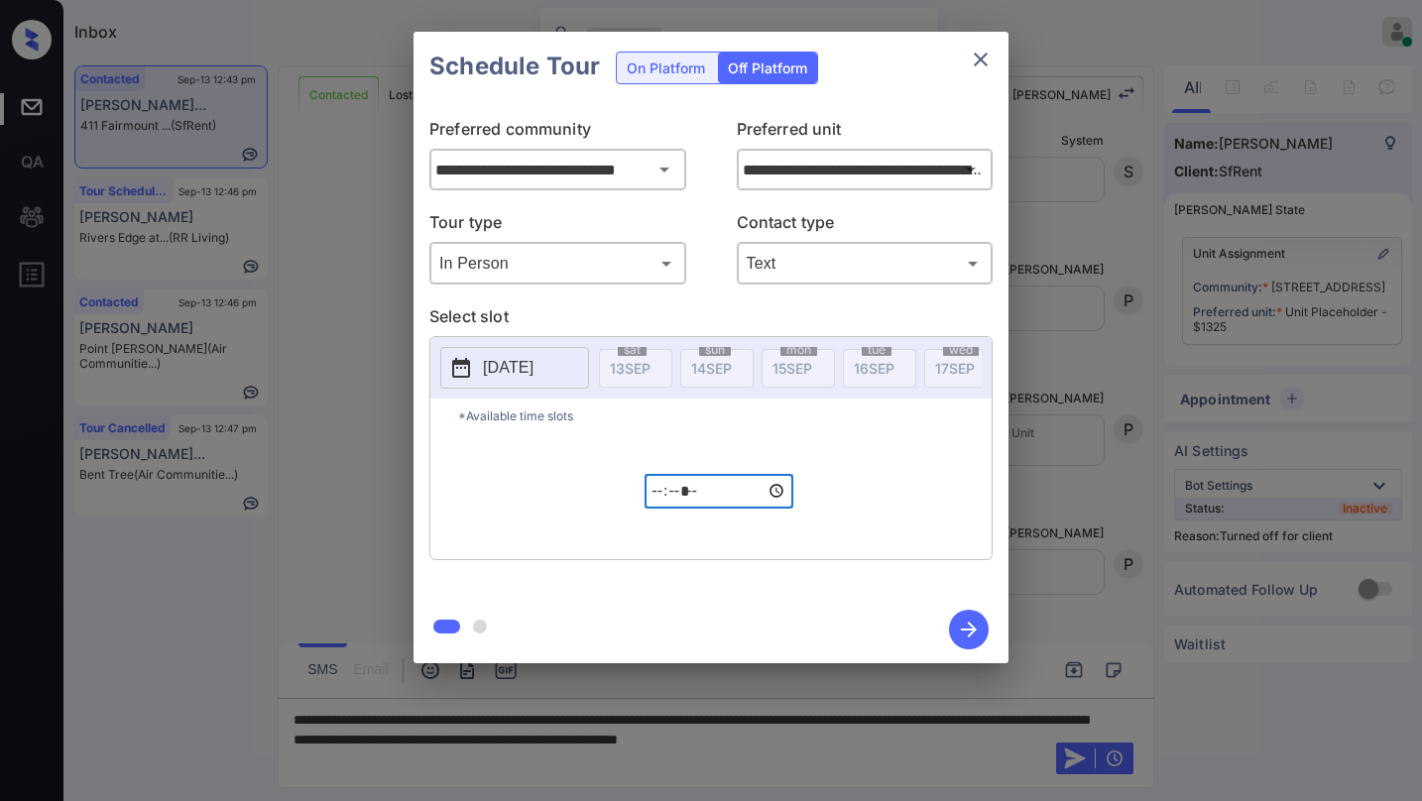
click at [660, 501] on input "*****" at bounding box center [718, 491] width 149 height 35
click at [715, 504] on input "*****" at bounding box center [718, 491] width 149 height 35
type input "*****"
click at [978, 634] on icon "button" at bounding box center [969, 630] width 40 height 40
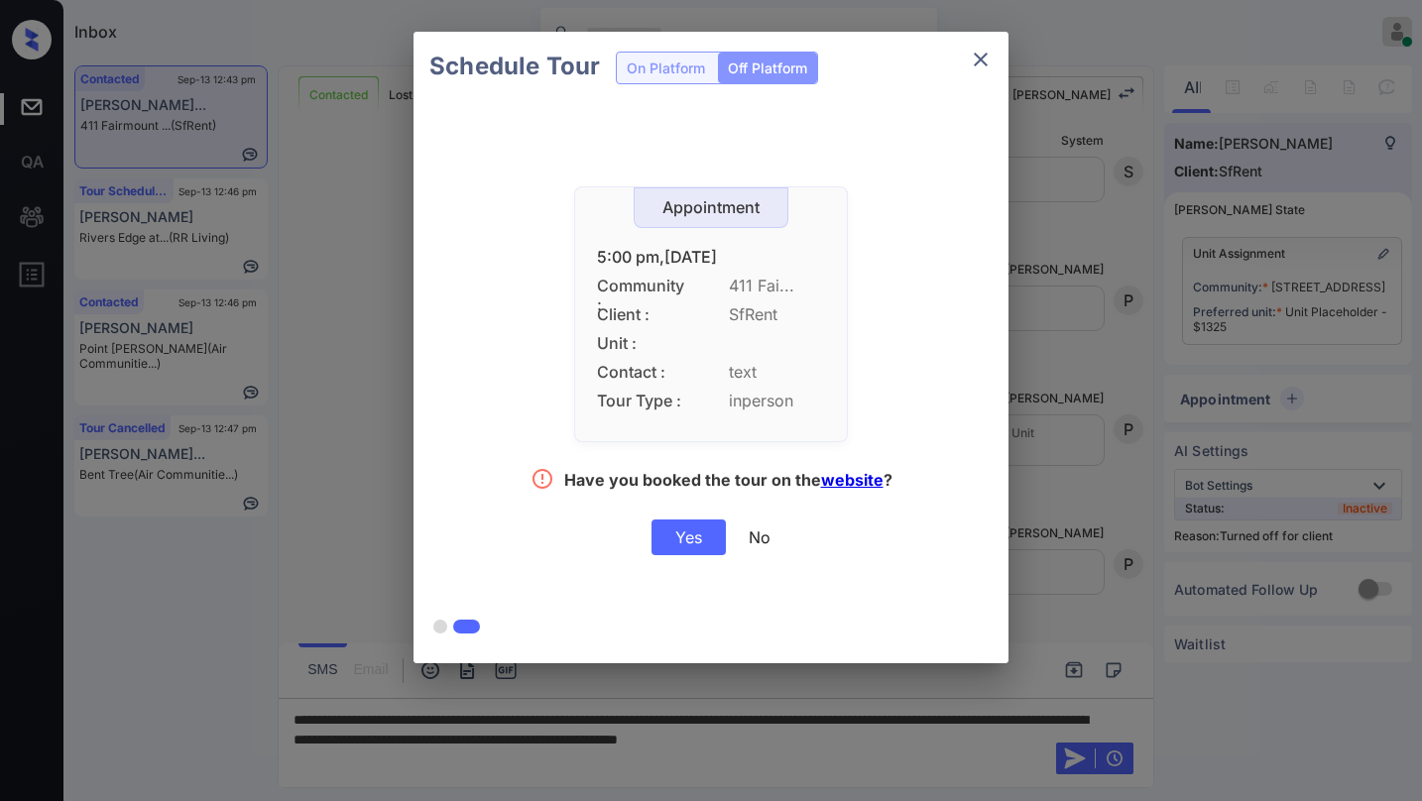
click at [685, 542] on div "Yes" at bounding box center [688, 537] width 74 height 36
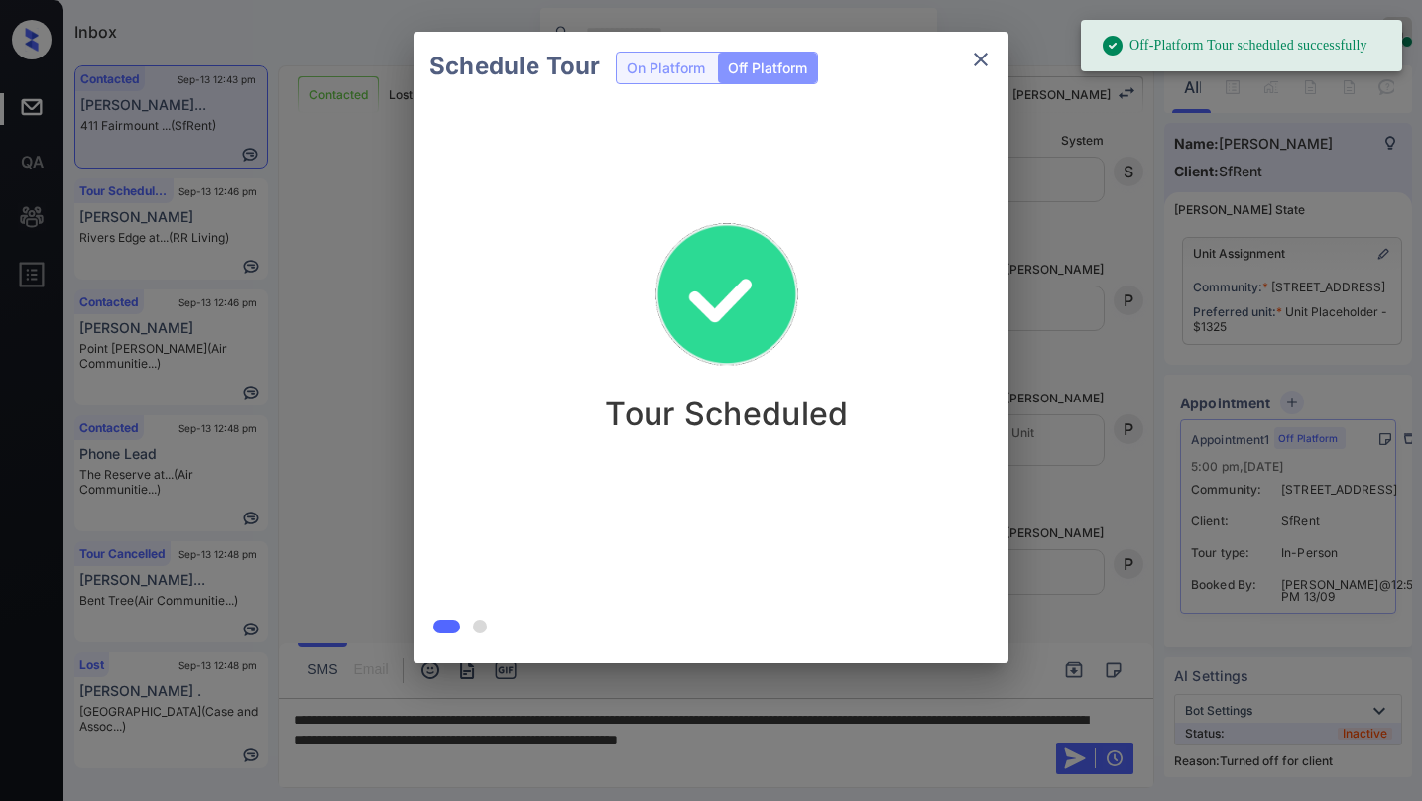
click at [1066, 421] on div "Schedule Tour On Platform Off Platform Tour Scheduled" at bounding box center [711, 347] width 1422 height 695
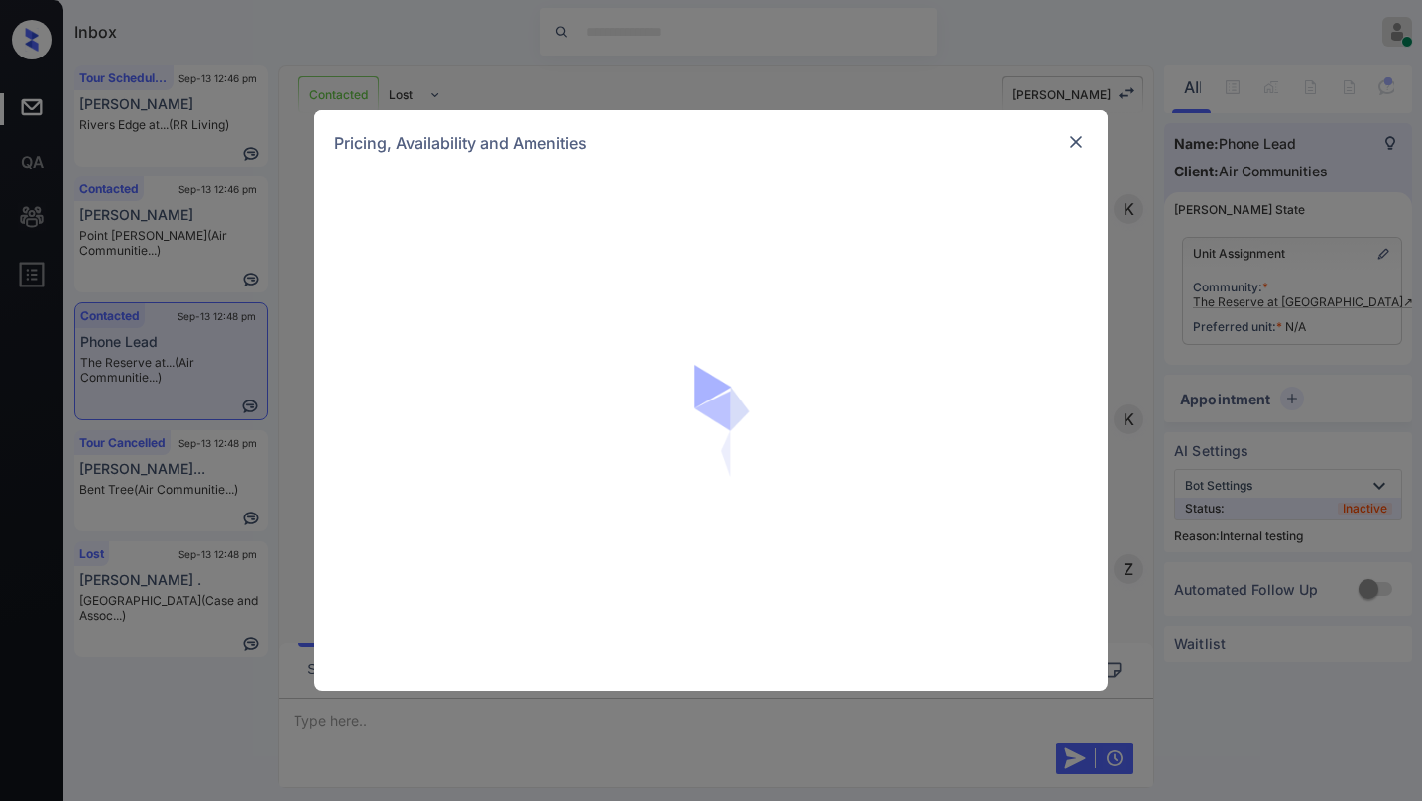
scroll to position [4059, 0]
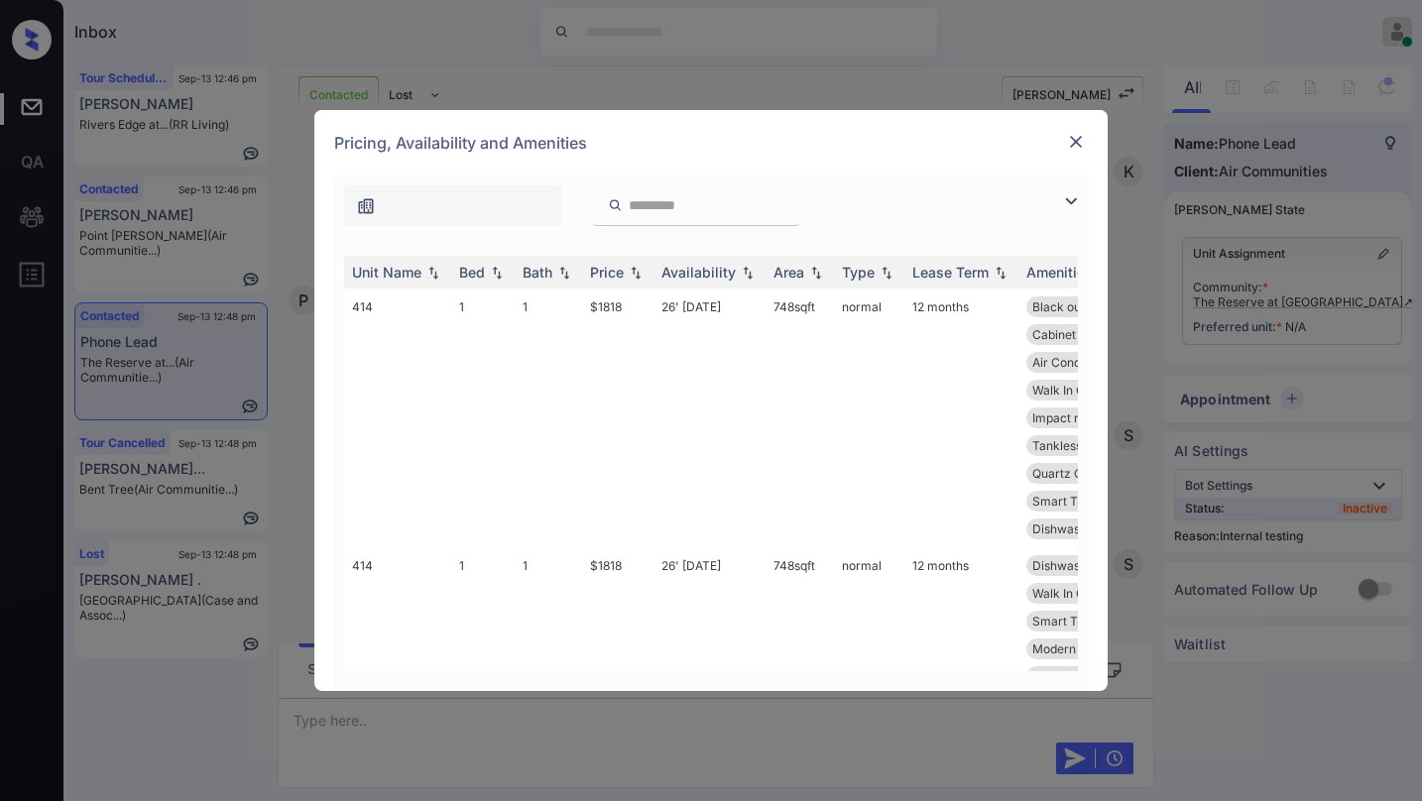
click at [1070, 204] on img at bounding box center [1071, 201] width 24 height 24
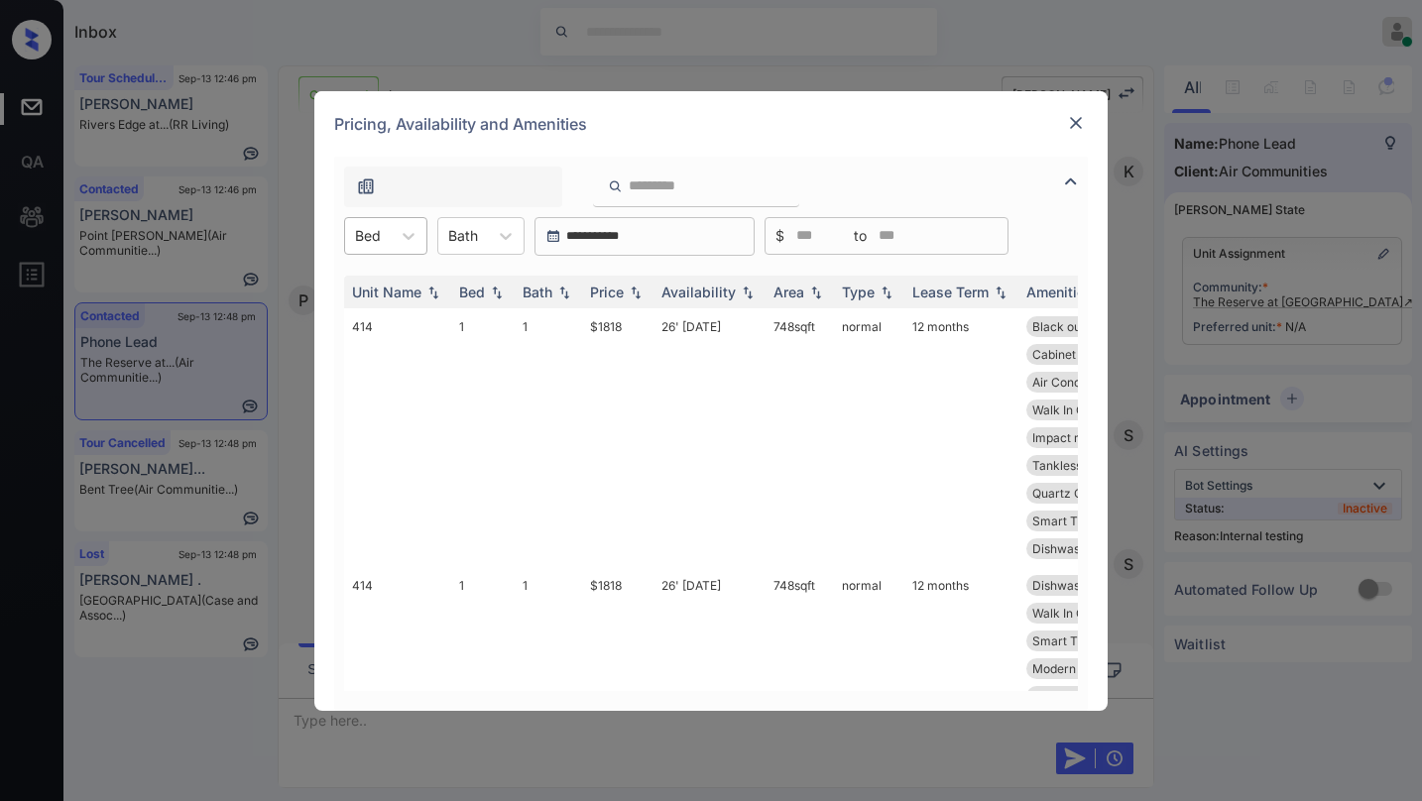
click at [378, 246] on div "Bed" at bounding box center [368, 235] width 46 height 29
click at [391, 292] on div "1" at bounding box center [385, 285] width 83 height 36
click at [627, 289] on img at bounding box center [636, 292] width 20 height 14
click at [624, 290] on div "Price" at bounding box center [607, 292] width 34 height 17
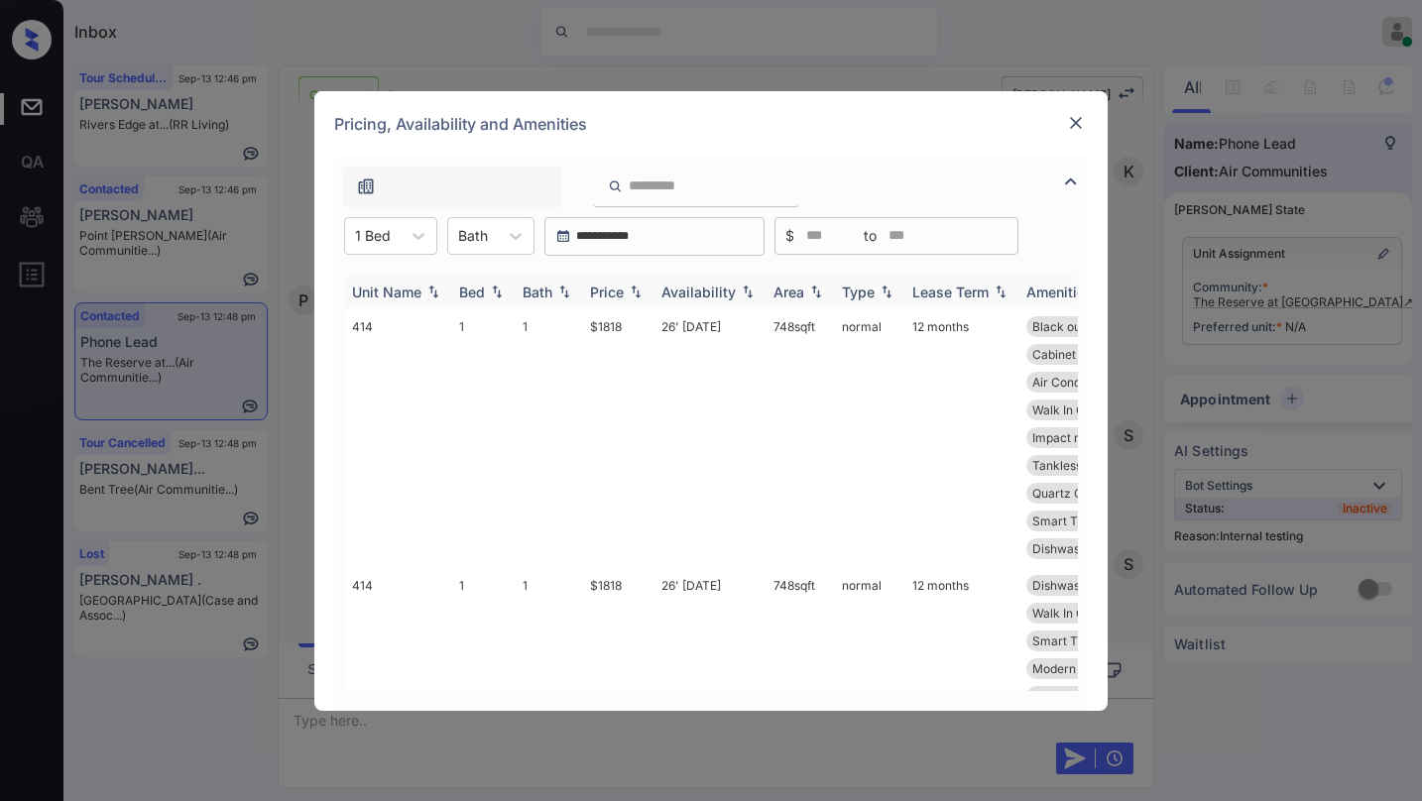
click at [624, 290] on div "Price" at bounding box center [607, 292] width 34 height 17
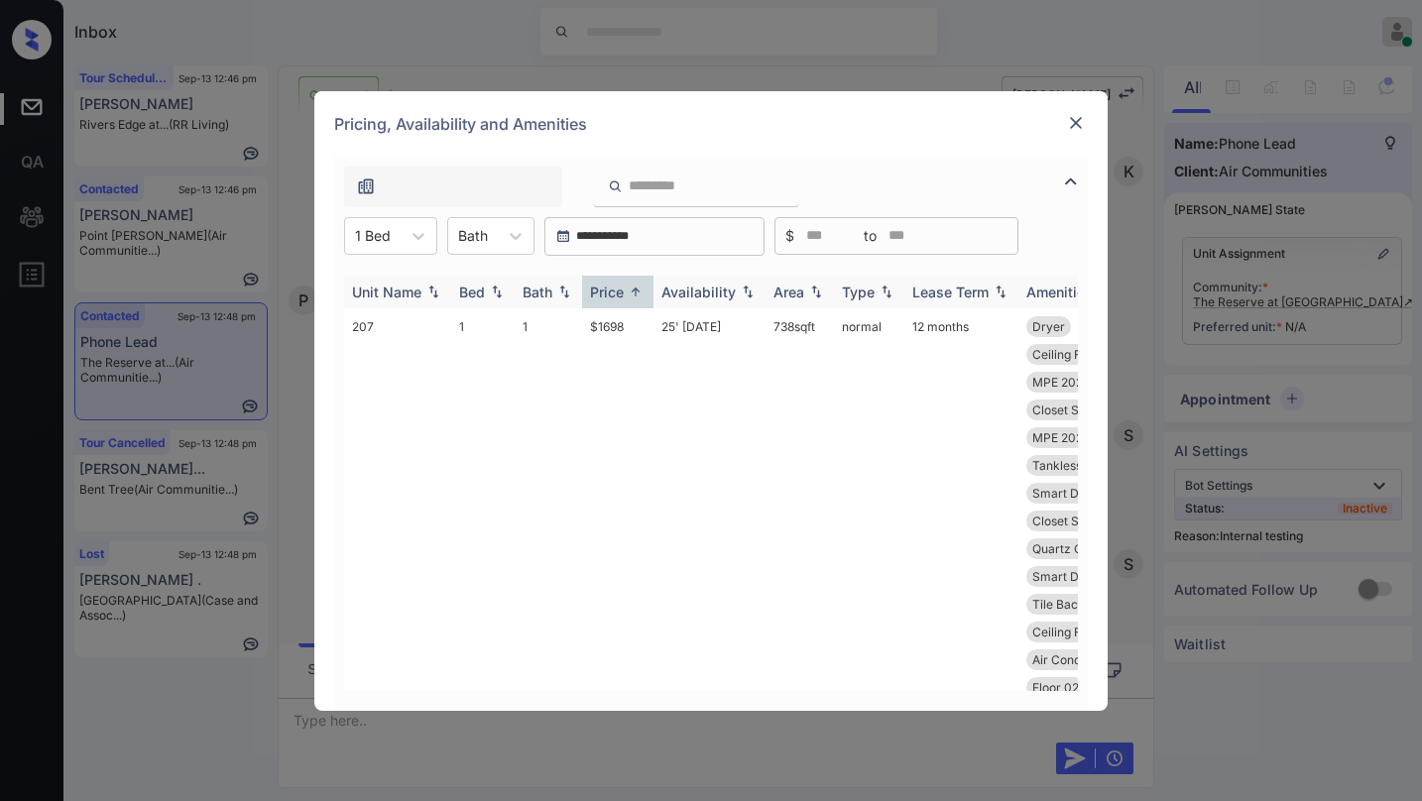
click at [624, 290] on div "Price" at bounding box center [607, 292] width 34 height 17
click at [630, 299] on div "Price" at bounding box center [618, 292] width 56 height 17
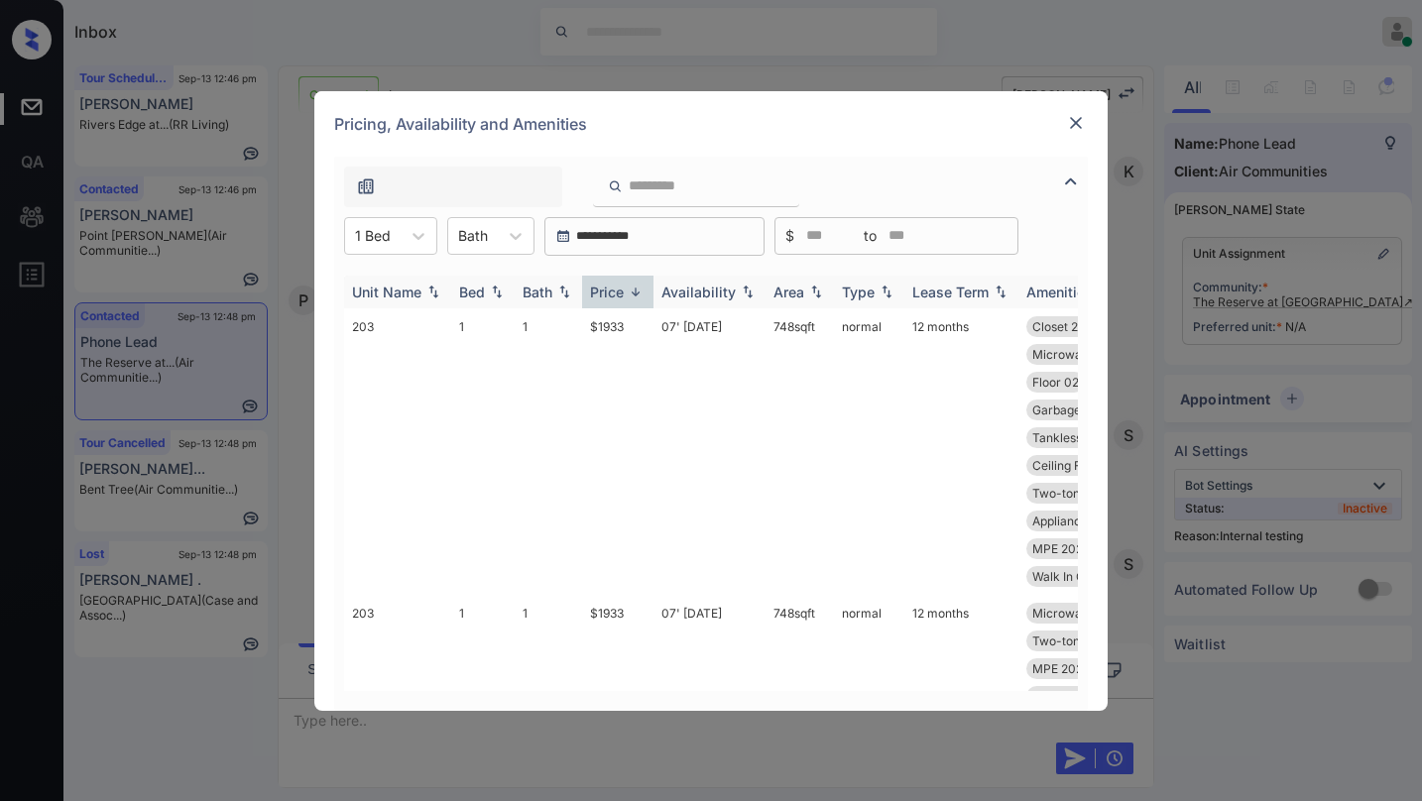
click at [630, 299] on div "Price" at bounding box center [618, 292] width 56 height 17
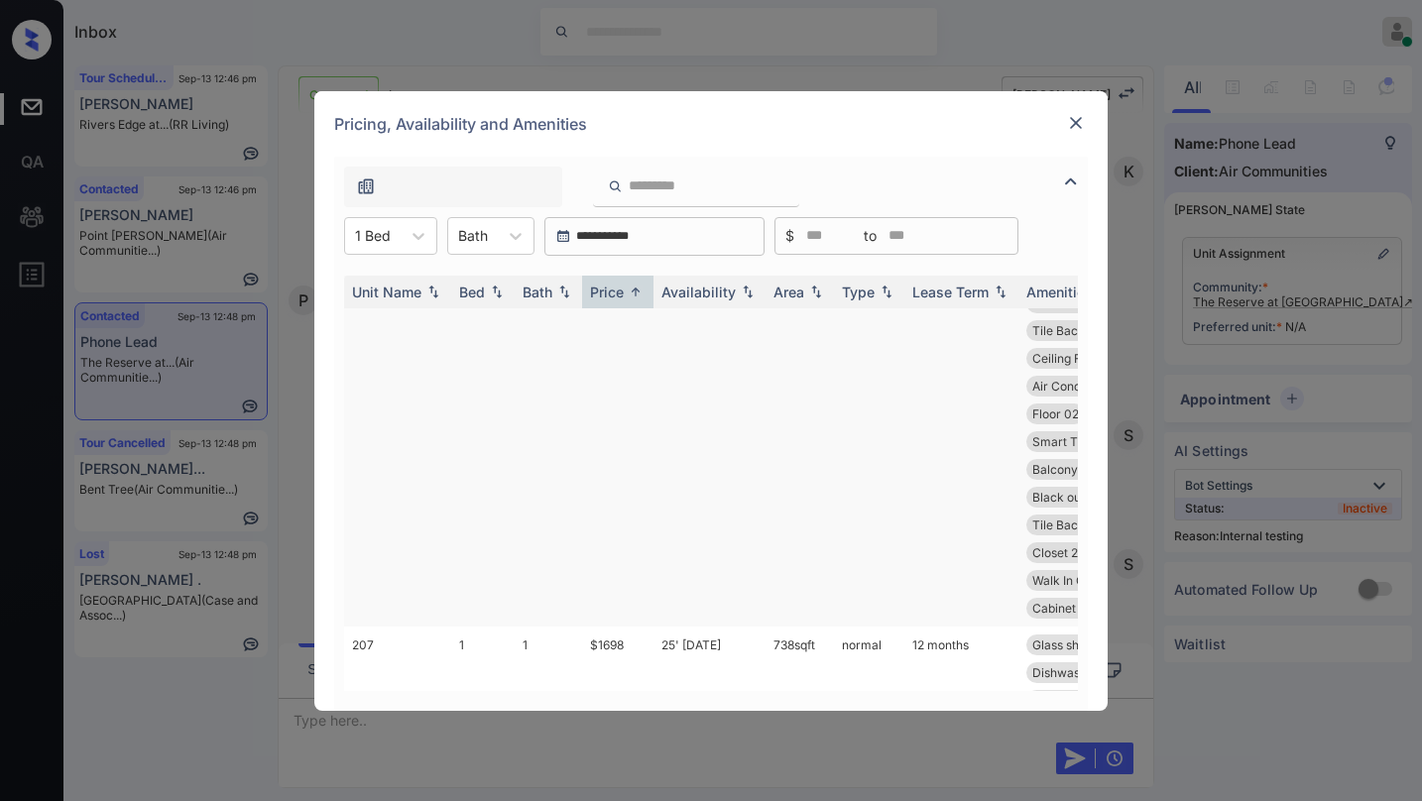
scroll to position [0, 0]
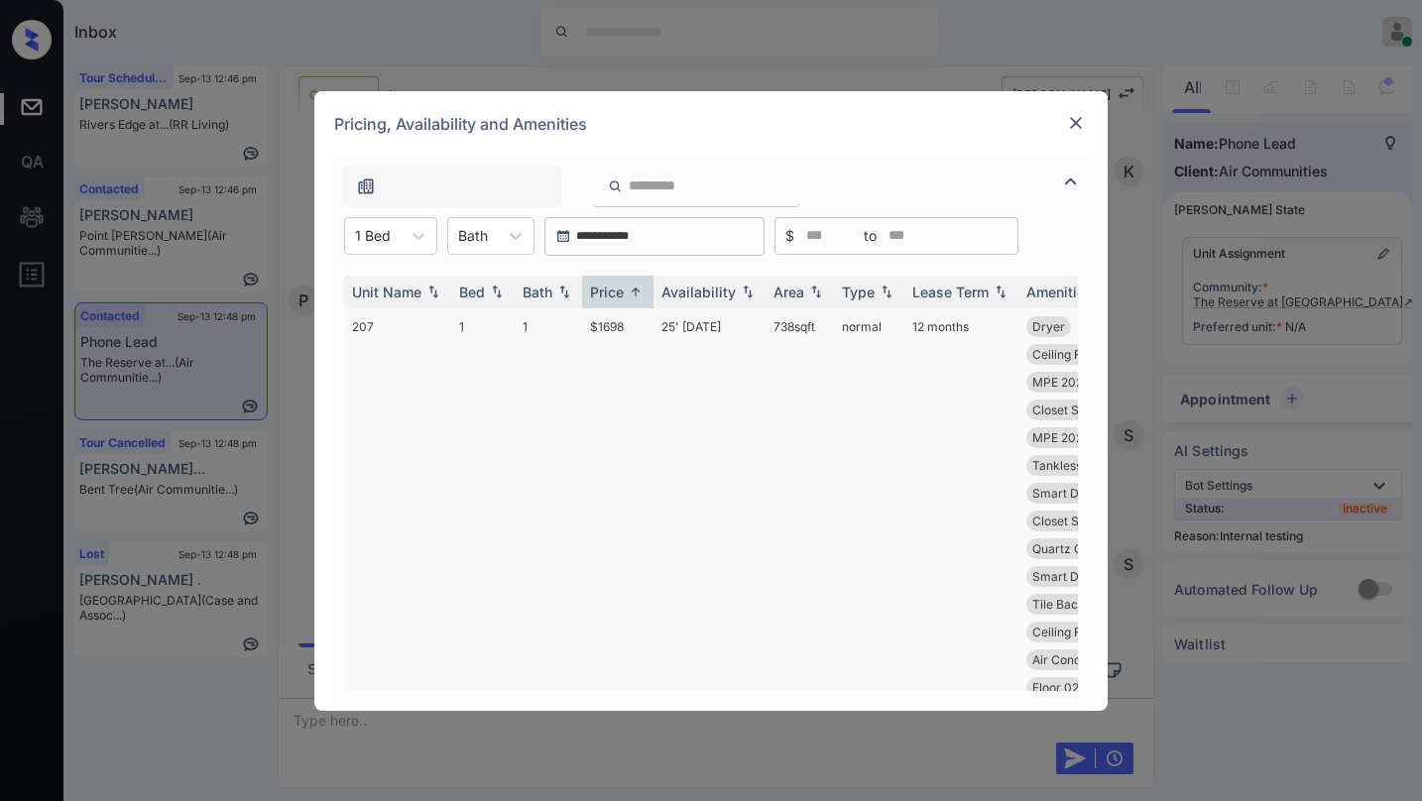
click at [600, 330] on td "$1698" at bounding box center [617, 604] width 71 height 592
click at [602, 330] on td "$1698" at bounding box center [617, 604] width 71 height 592
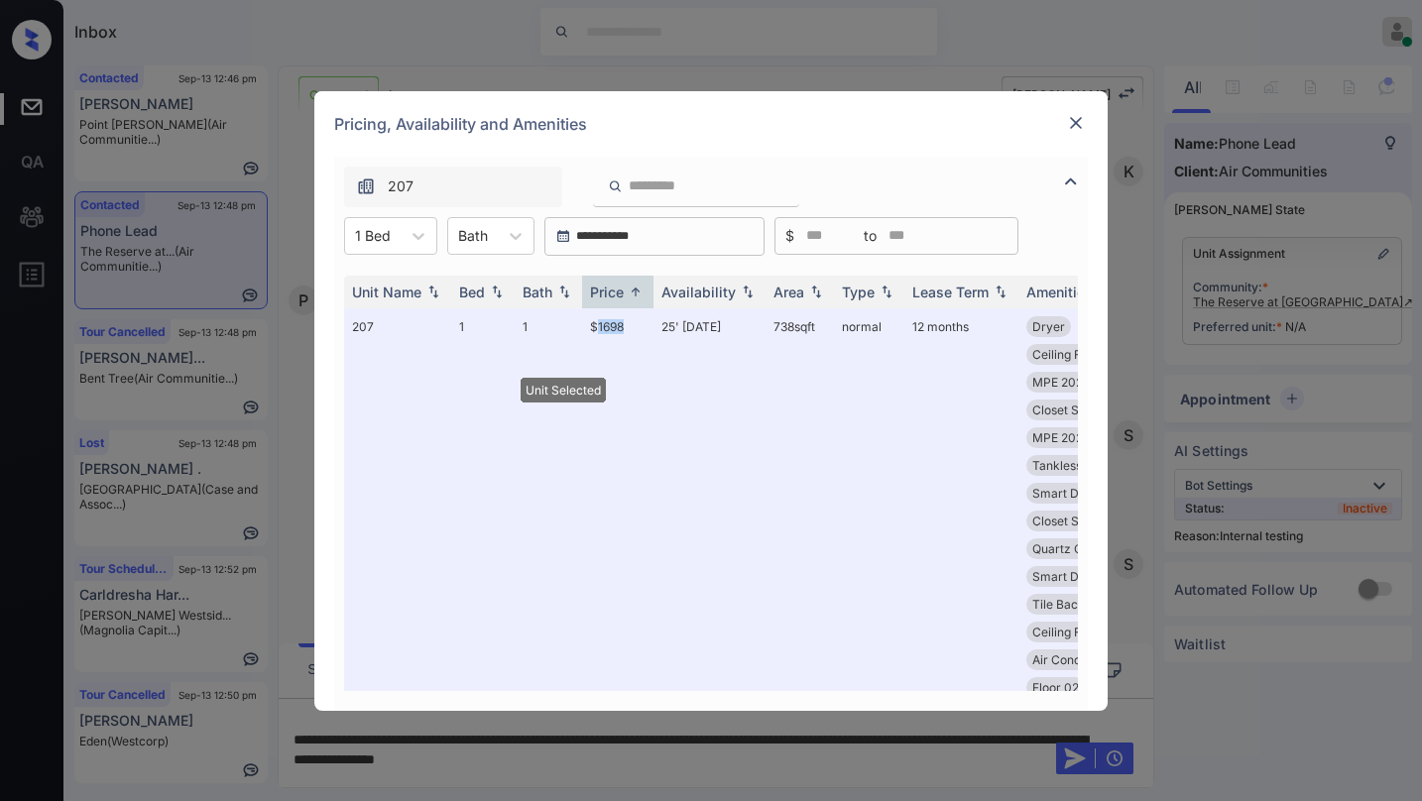
click at [1078, 123] on img at bounding box center [1076, 123] width 20 height 20
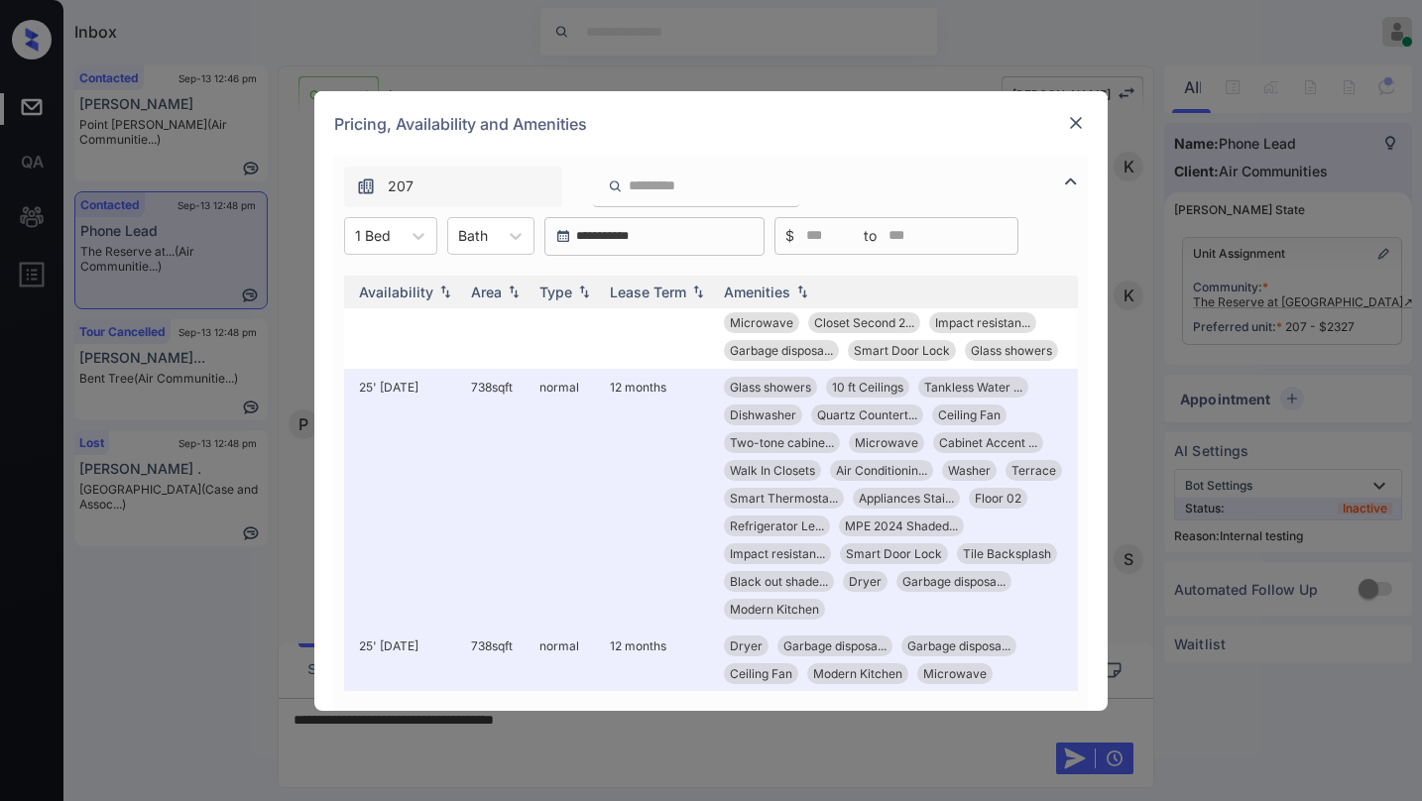
scroll to position [198, 317]
click at [1075, 124] on img at bounding box center [1076, 123] width 20 height 20
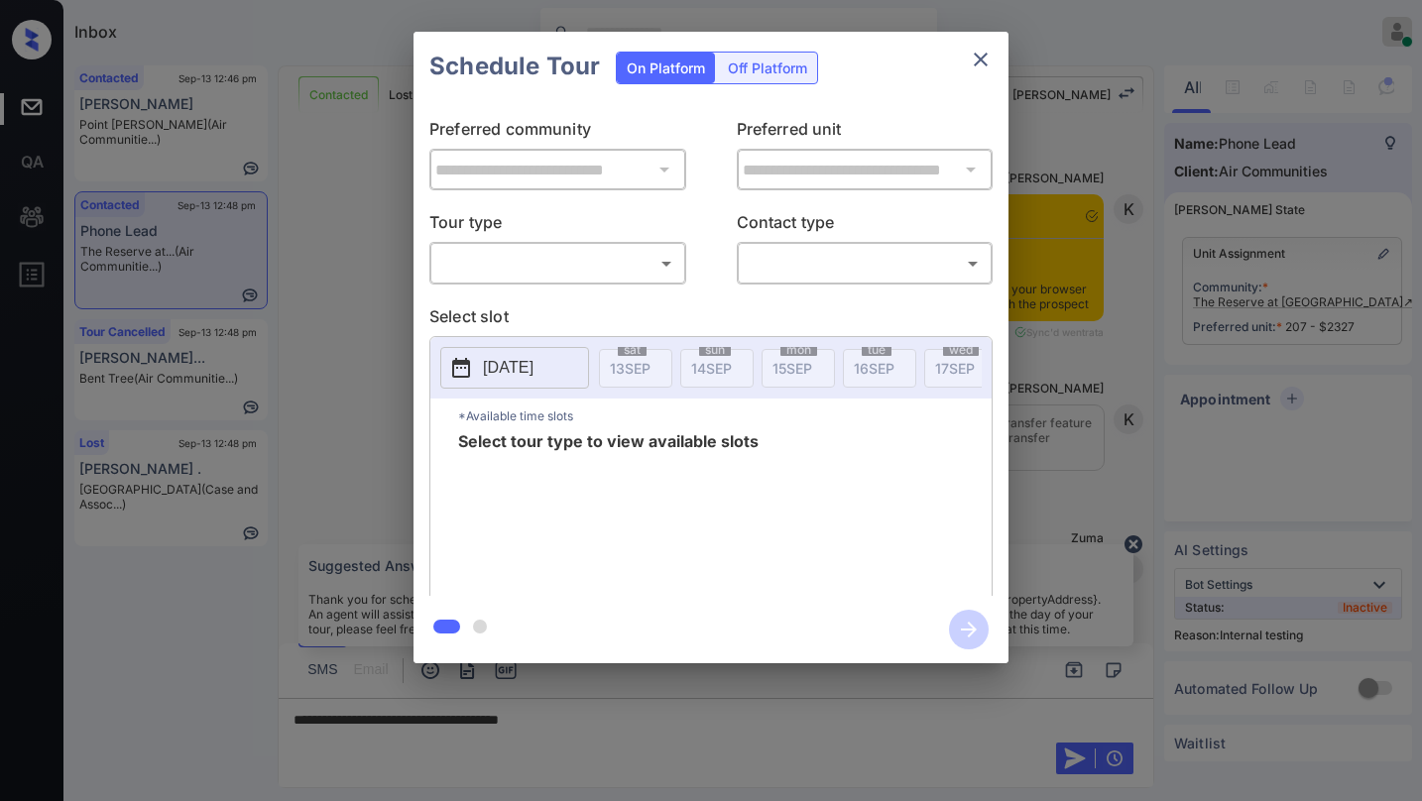
scroll to position [3890, 0]
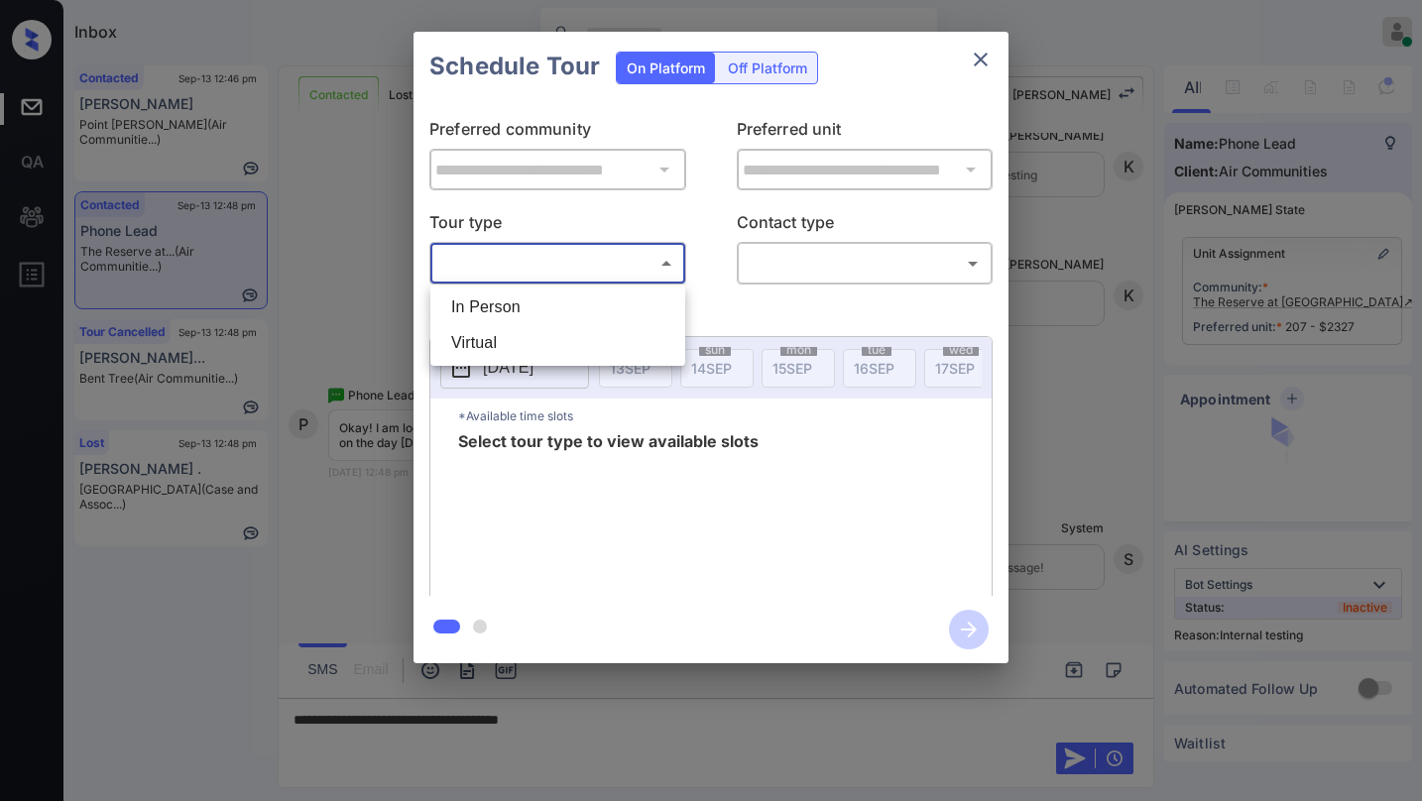
click at [574, 277] on body "Inbox [PERSON_NAME] Online Set yourself offline Set yourself on break Profile S…" at bounding box center [711, 400] width 1422 height 801
click at [531, 312] on li "In Person" at bounding box center [557, 307] width 245 height 36
type input "********"
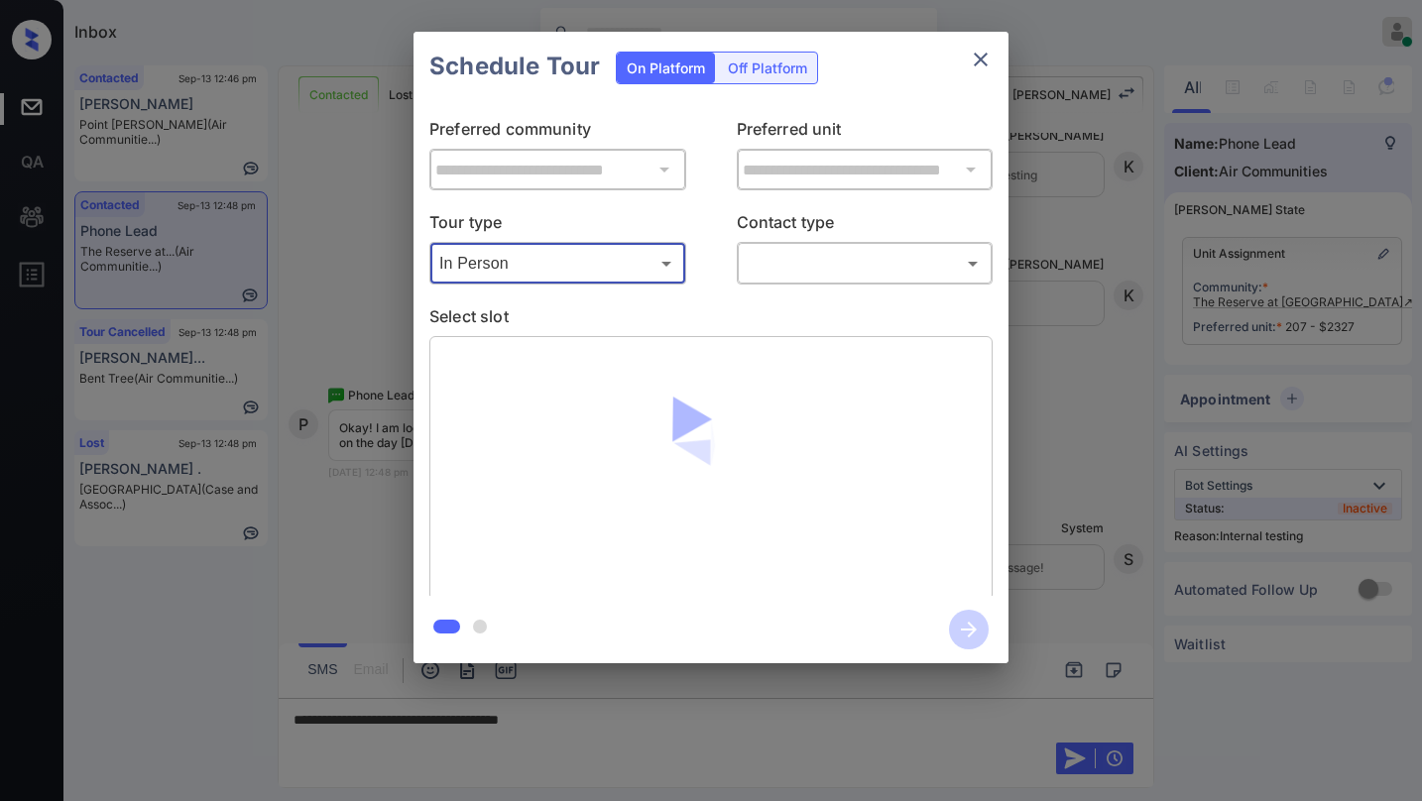
click at [784, 254] on body "Inbox [PERSON_NAME] Online Set yourself offline Set yourself on break Profile S…" at bounding box center [711, 400] width 1422 height 801
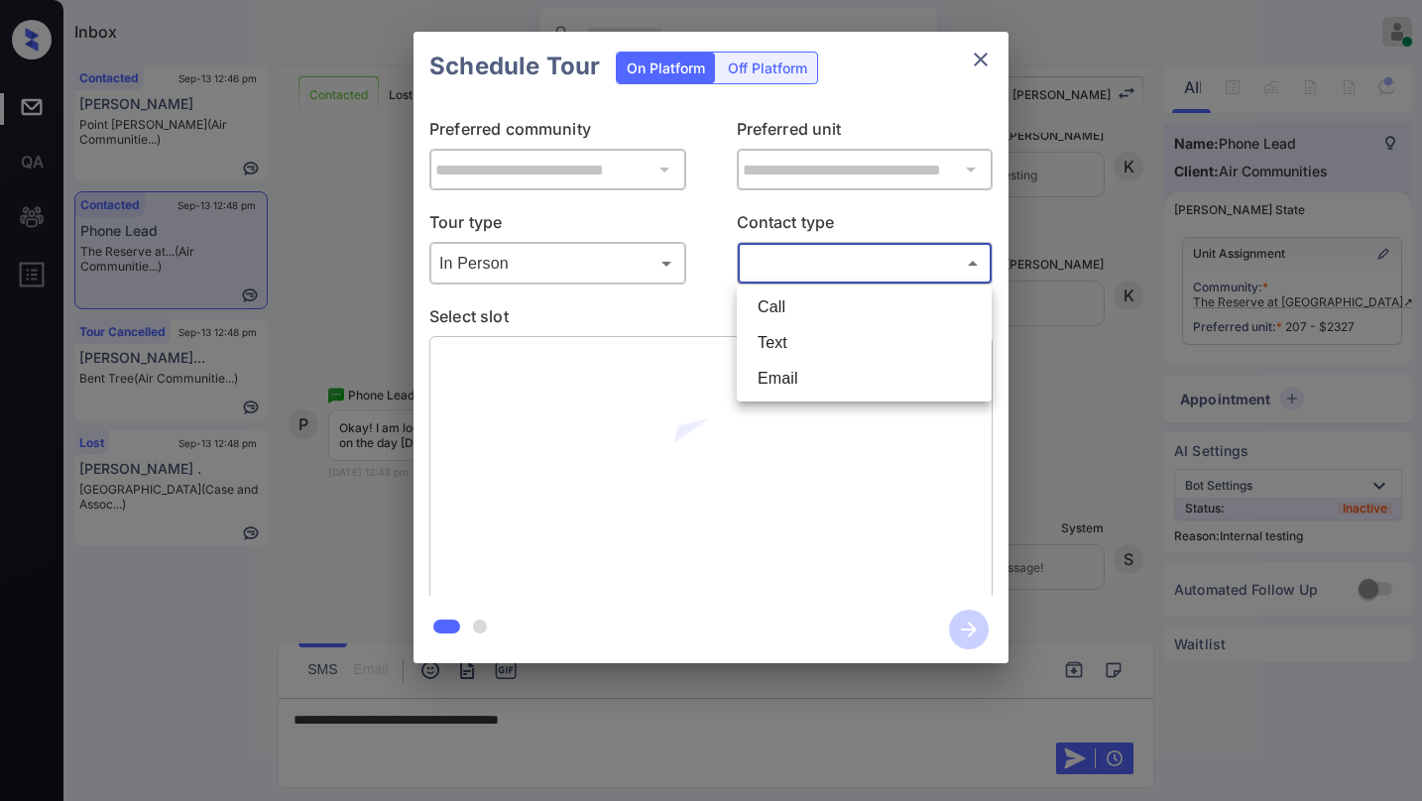
click at [767, 351] on li "Text" at bounding box center [864, 343] width 245 height 36
type input "****"
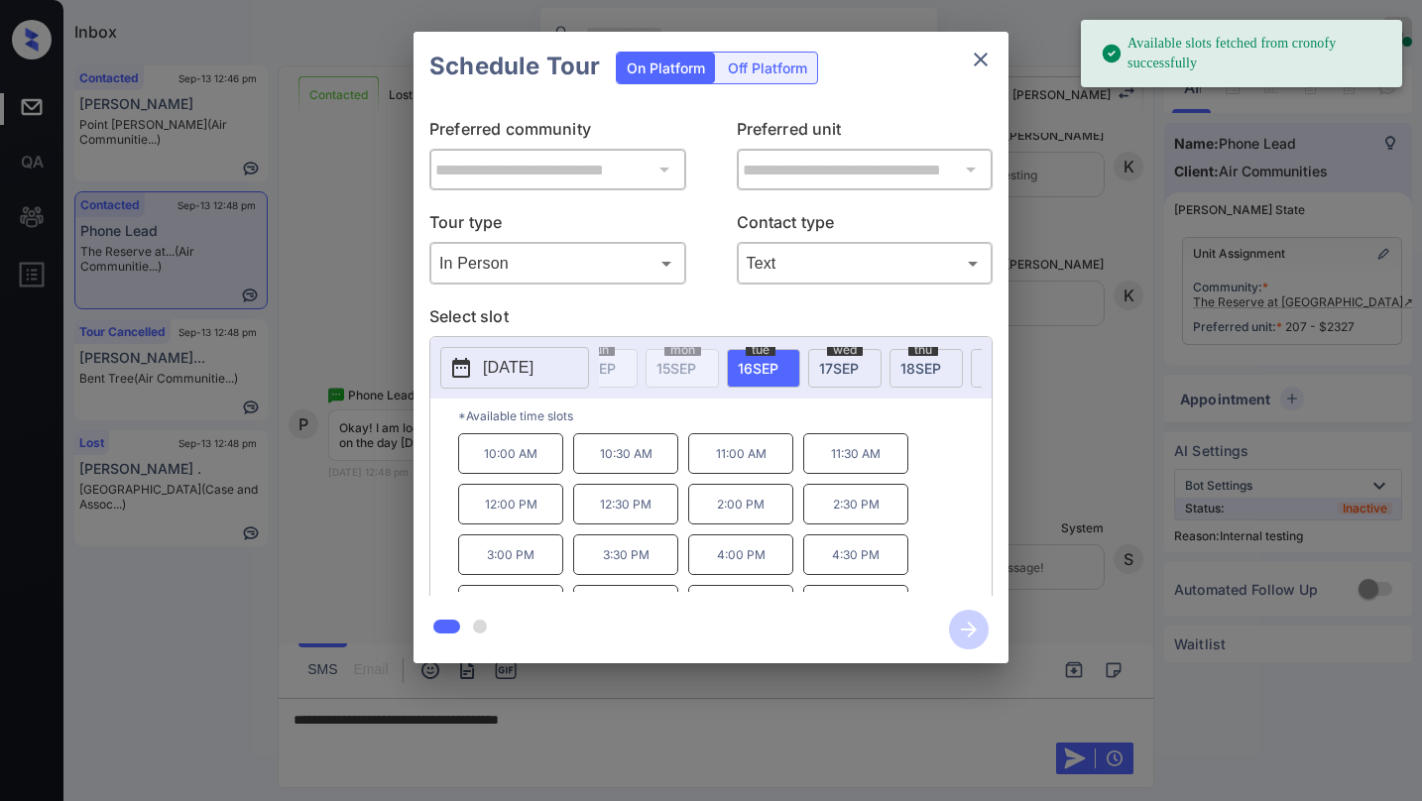
scroll to position [0, 131]
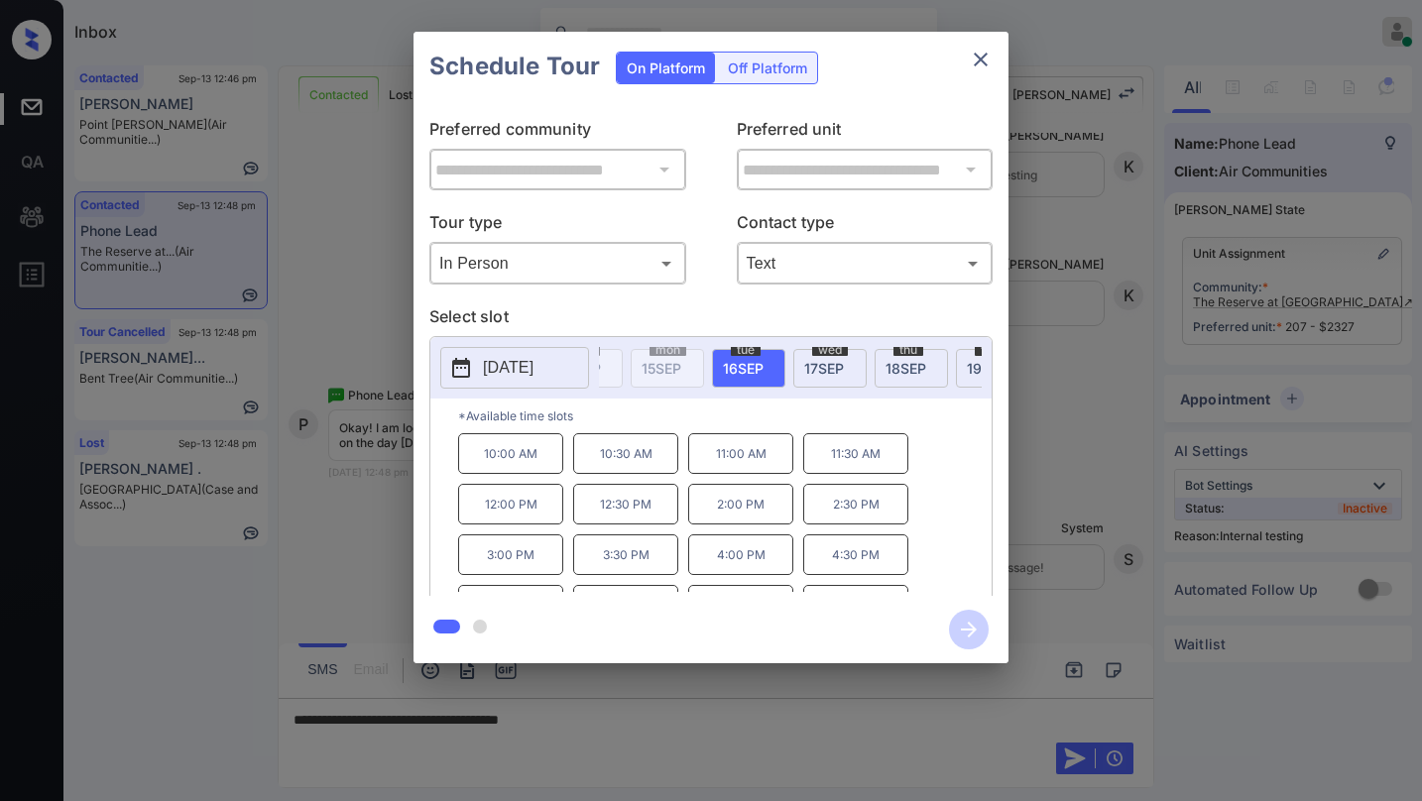
click at [764, 364] on div "tue 16 SEP" at bounding box center [748, 368] width 73 height 39
drag, startPoint x: 516, startPoint y: 470, endPoint x: 564, endPoint y: 473, distance: 47.7
click at [564, 473] on div "10:00 AM 10:30 AM 11:00 AM 11:30 AM 12:00 PM 12:30 PM 2:00 PM 2:30 PM 3:00 PM 3…" at bounding box center [724, 512] width 533 height 159
copy p "10:00 AM"
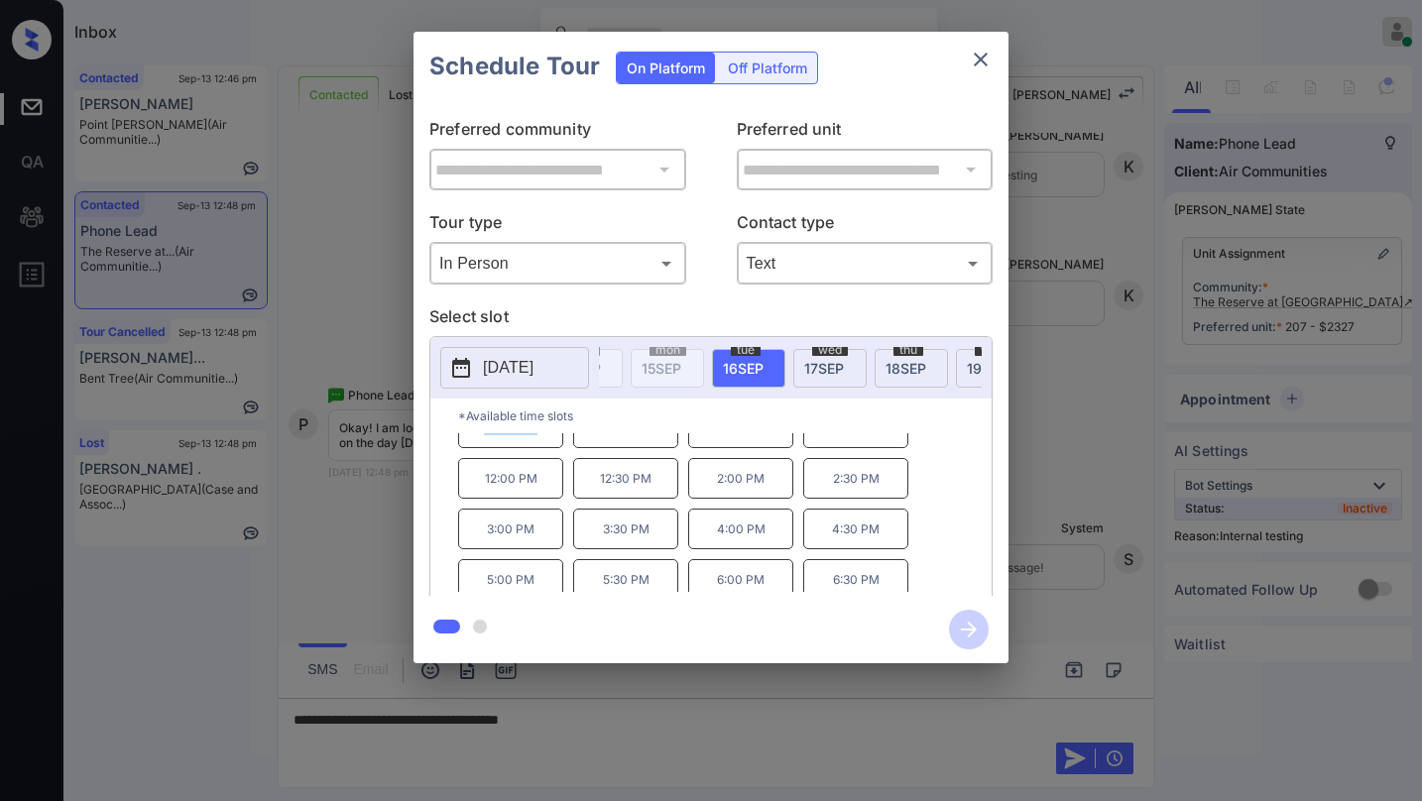
scroll to position [34, 0]
click at [984, 58] on icon "close" at bounding box center [981, 60] width 24 height 24
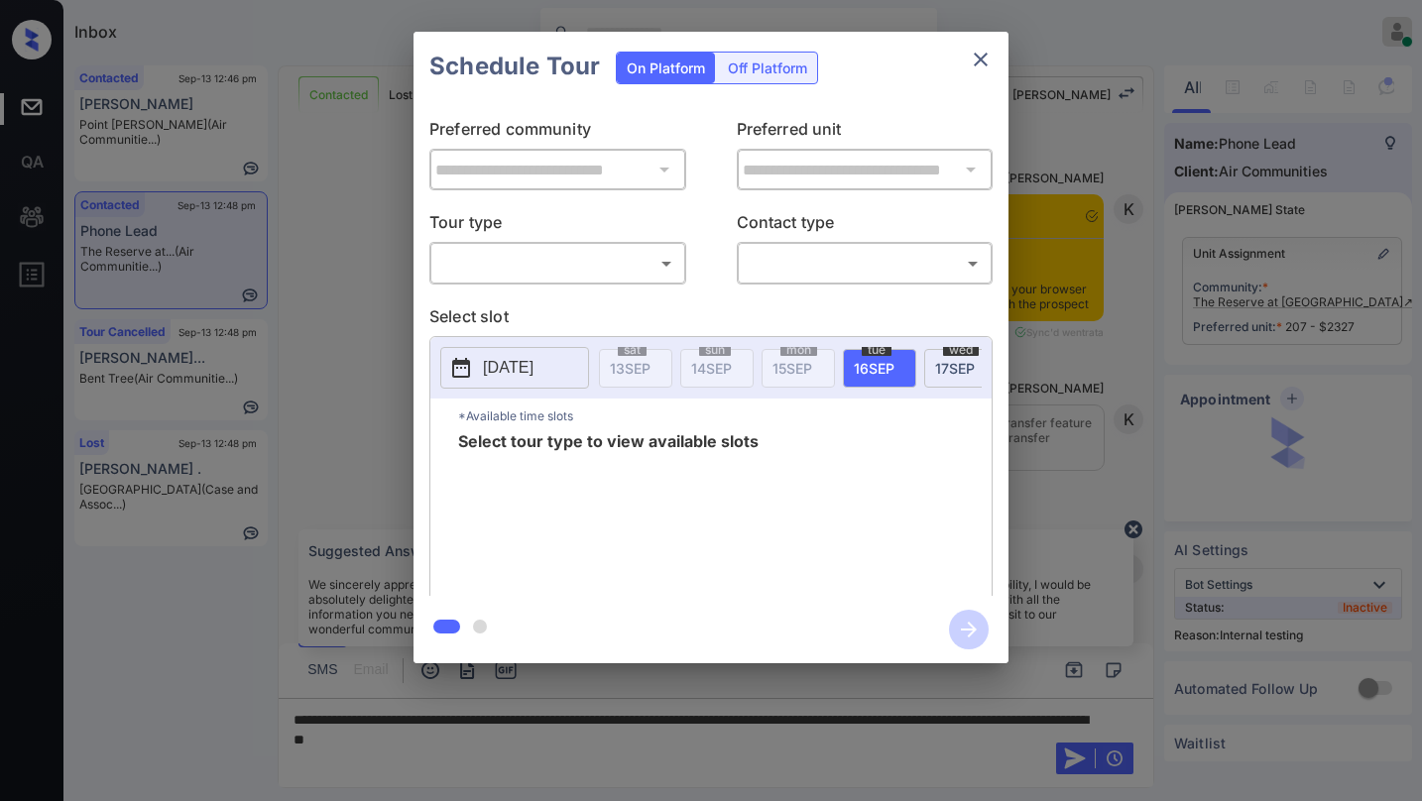
click at [568, 255] on body "Inbox [PERSON_NAME] Online Set yourself offline Set yourself on break Profile S…" at bounding box center [711, 400] width 1422 height 801
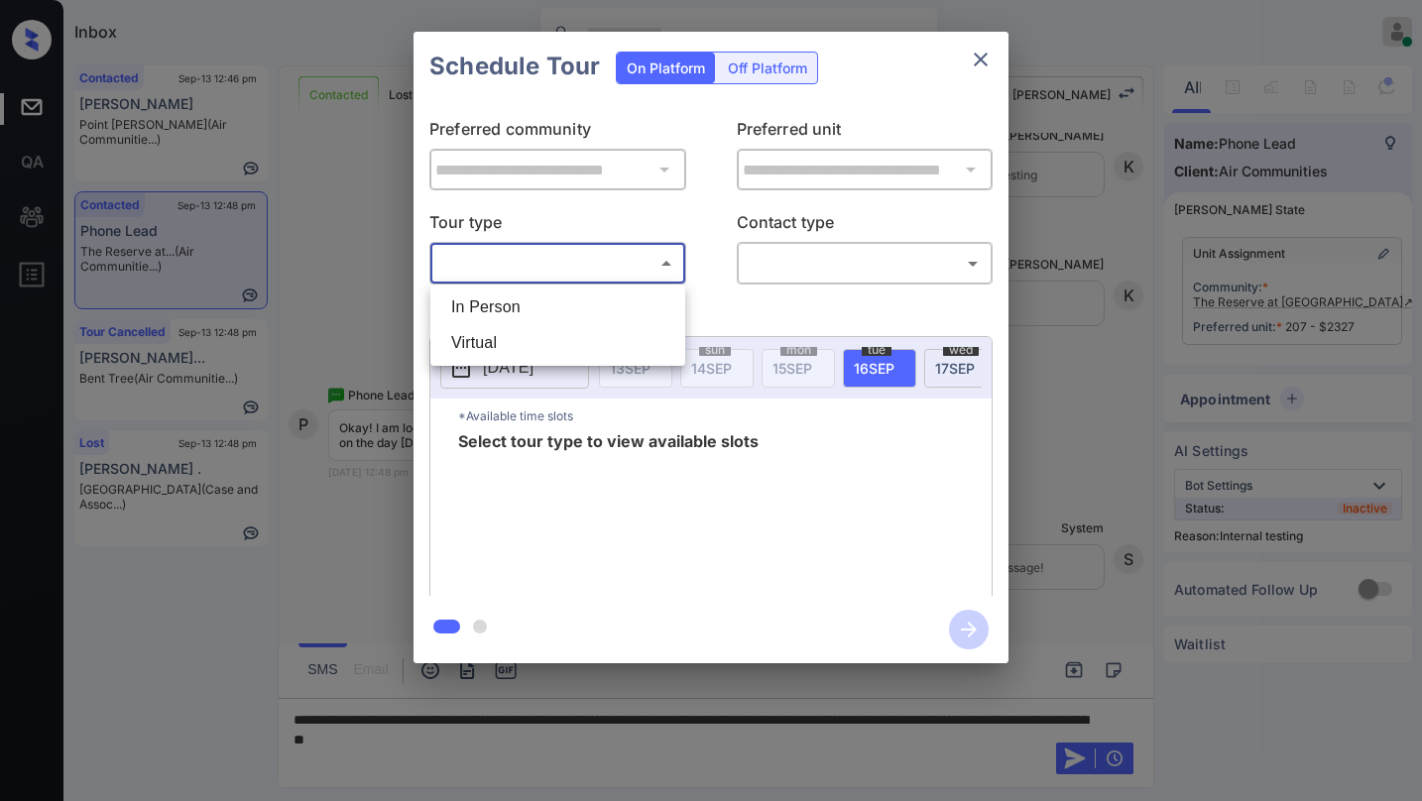
click at [524, 311] on li "In Person" at bounding box center [557, 307] width 245 height 36
type input "********"
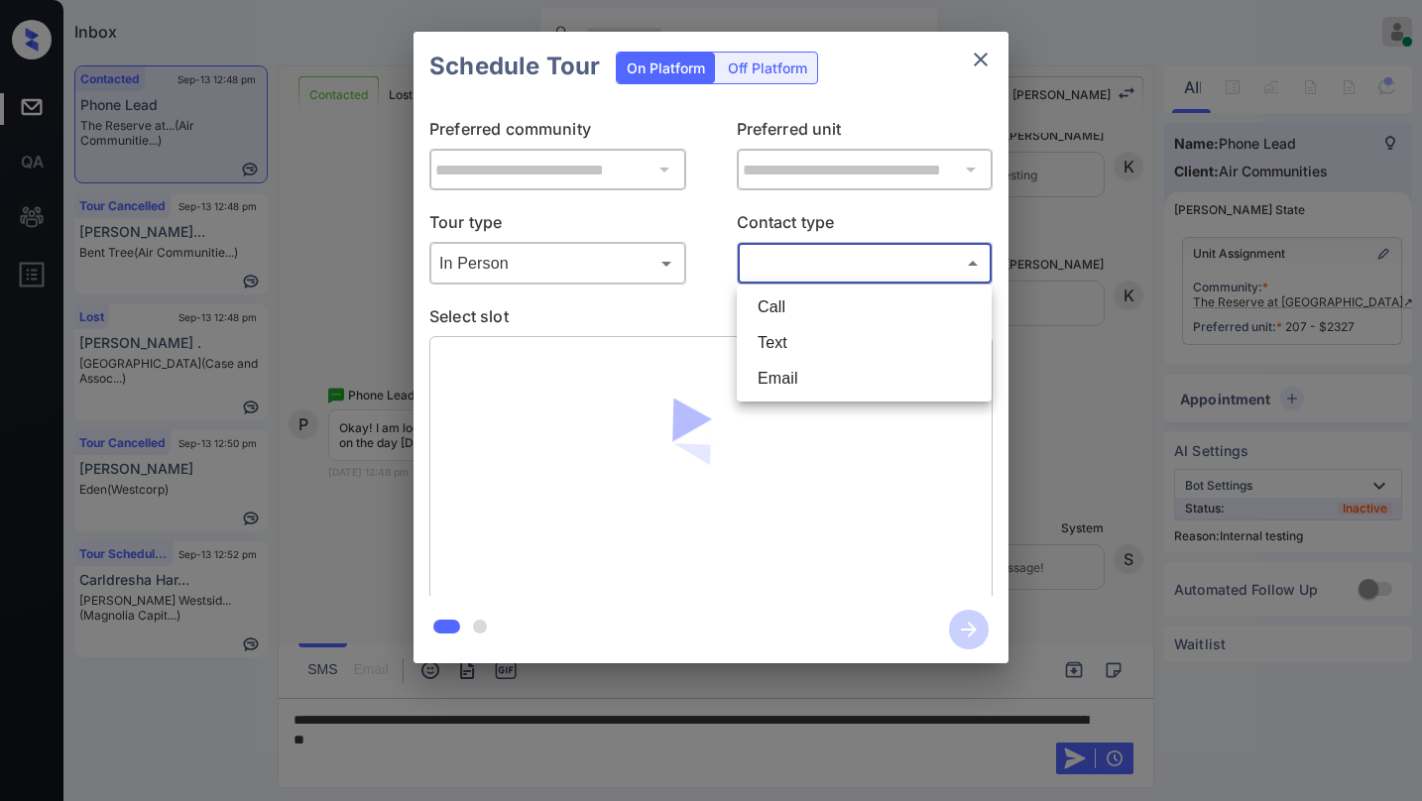
click at [766, 263] on body "Inbox Paolo Gabriel Online Set yourself offline Set yourself on break Profile S…" at bounding box center [711, 400] width 1422 height 801
click at [779, 341] on li "Text" at bounding box center [864, 343] width 245 height 36
type input "****"
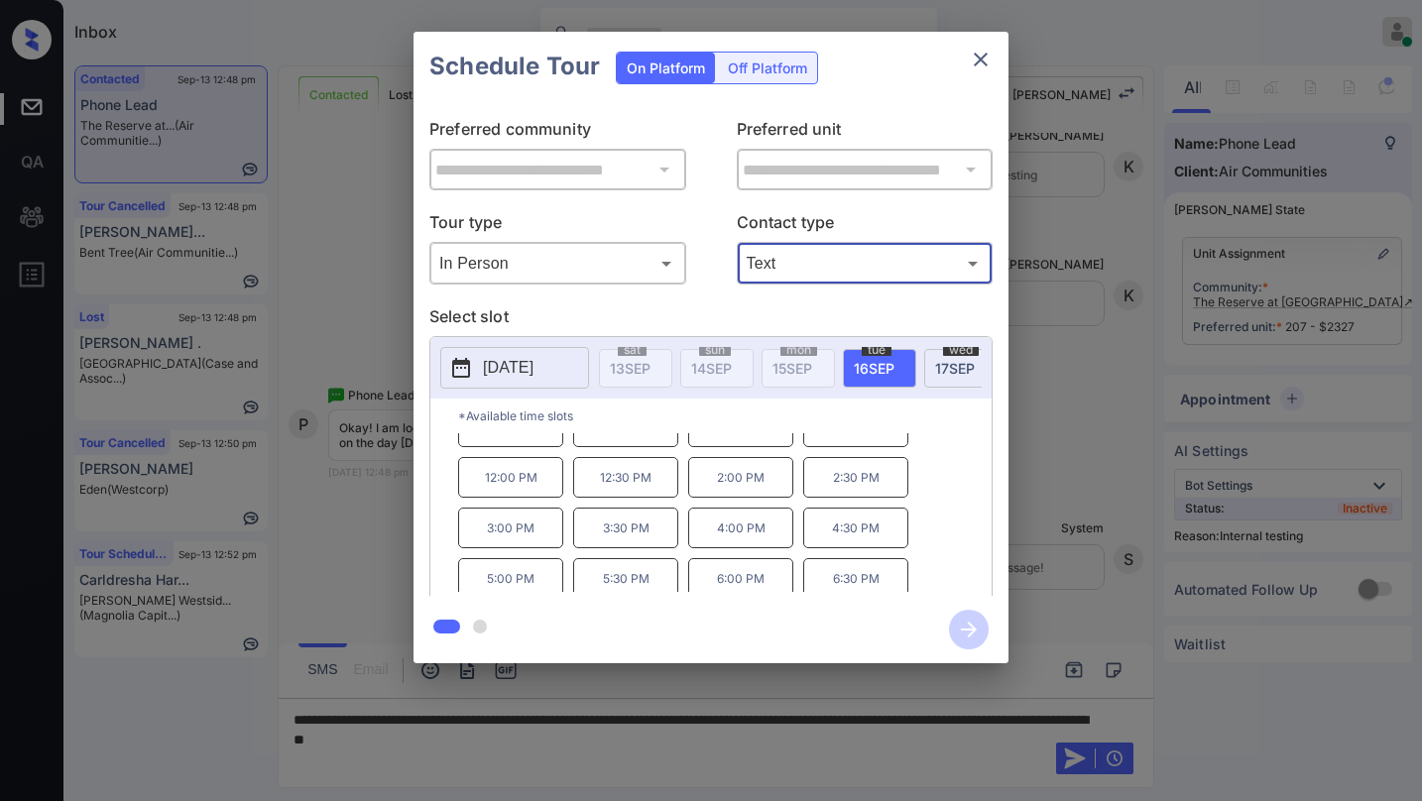
scroll to position [34, 0]
click at [987, 63] on icon "close" at bounding box center [981, 60] width 24 height 24
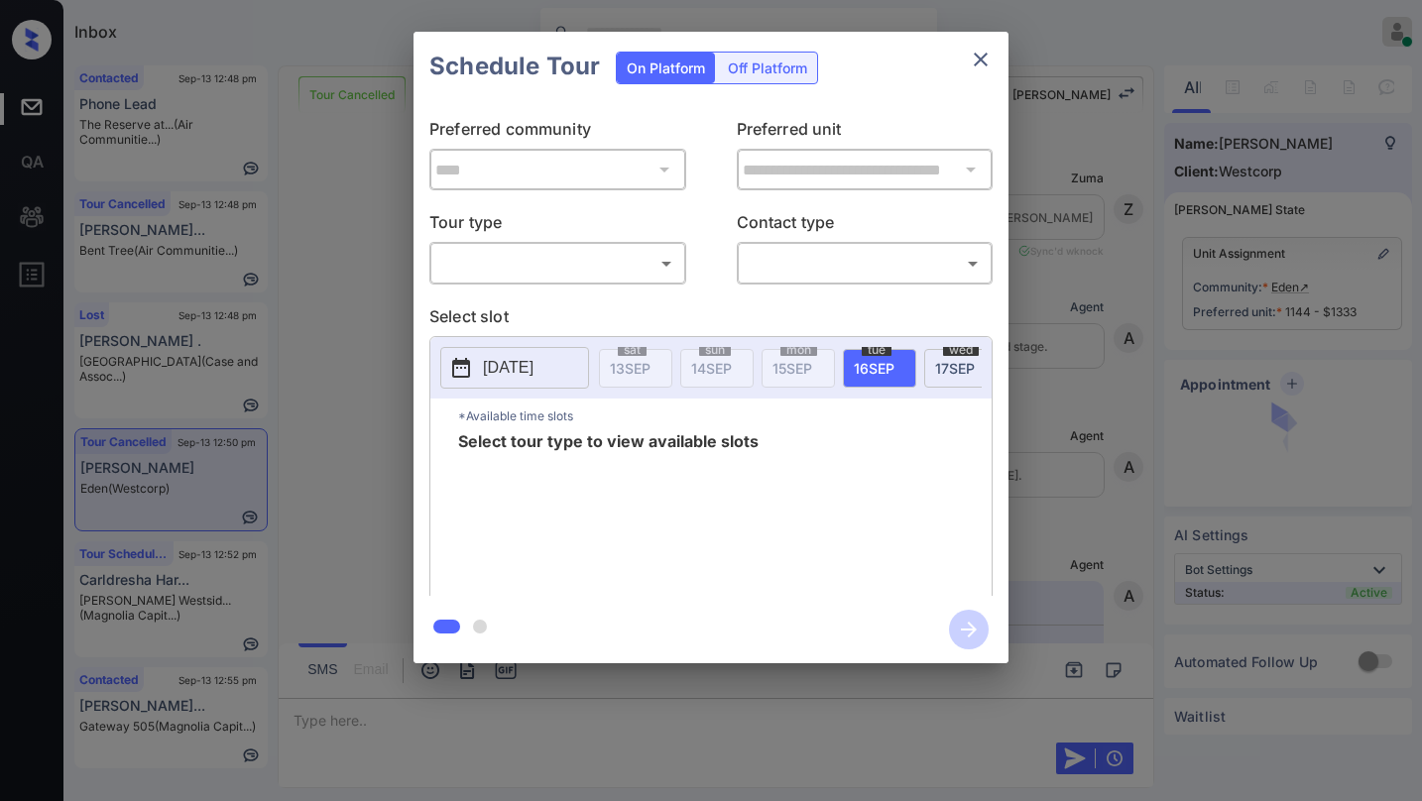
scroll to position [6989, 0]
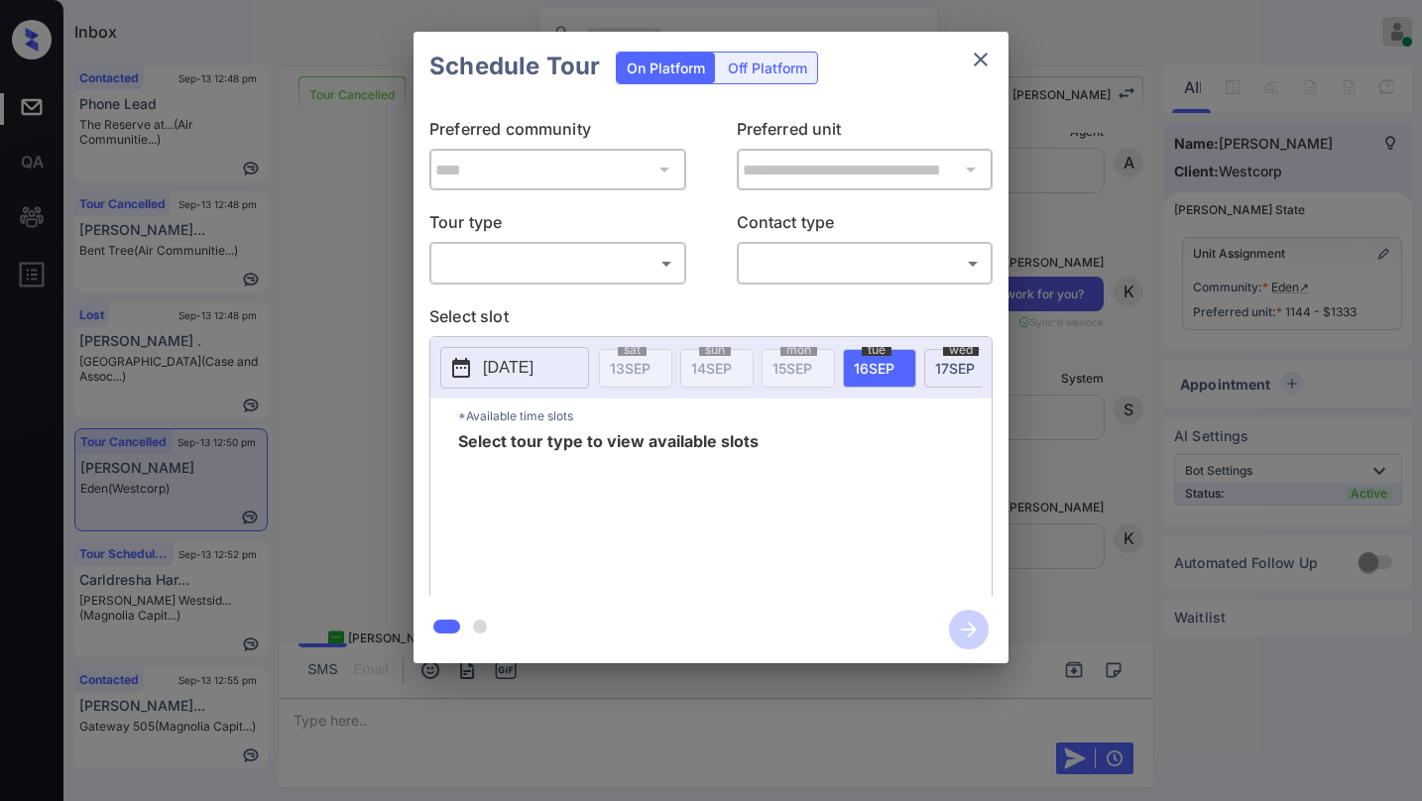
click at [641, 259] on body "Inbox [PERSON_NAME] Online Set yourself offline Set yourself on break Profile S…" at bounding box center [711, 400] width 1422 height 801
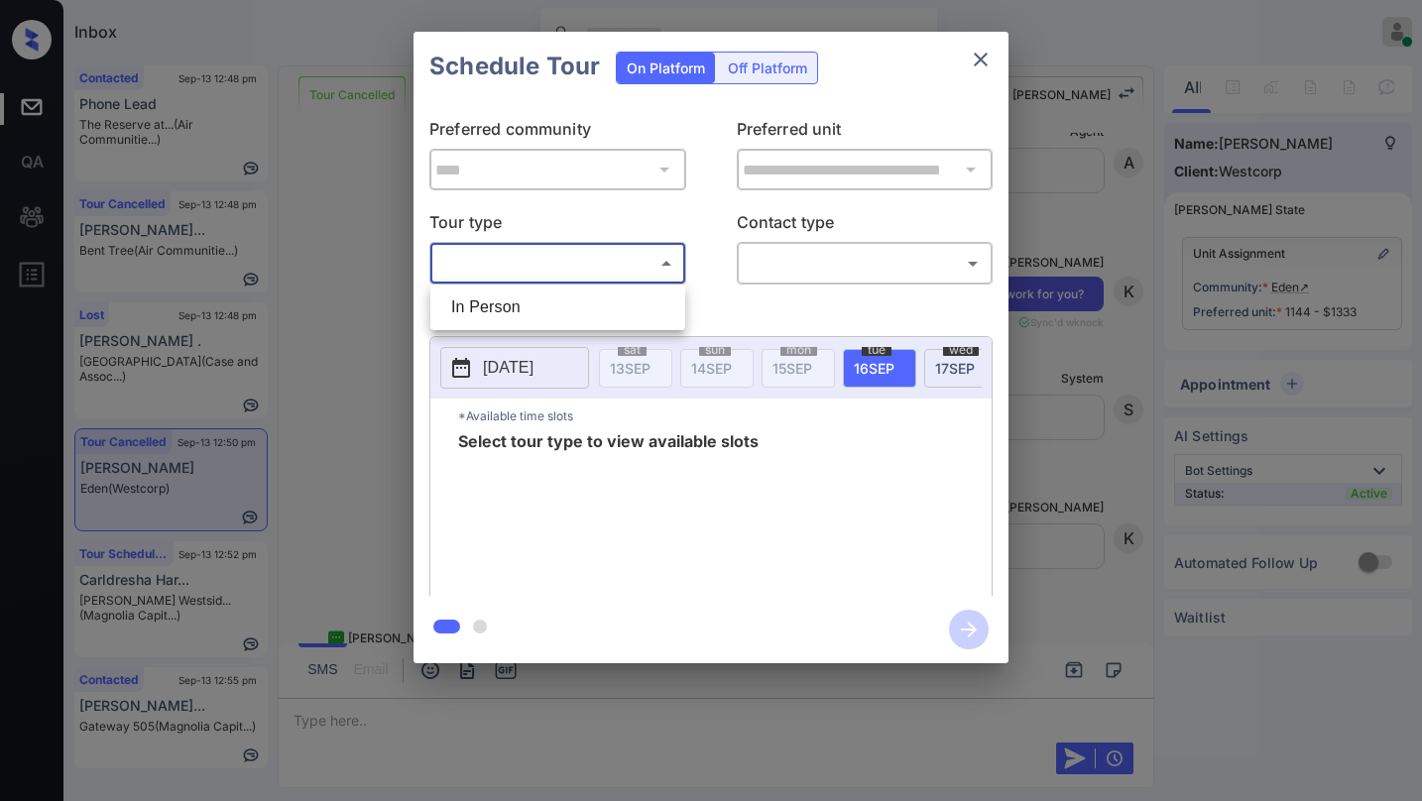
click at [738, 297] on div at bounding box center [711, 400] width 1422 height 801
click at [972, 60] on icon "close" at bounding box center [981, 60] width 24 height 24
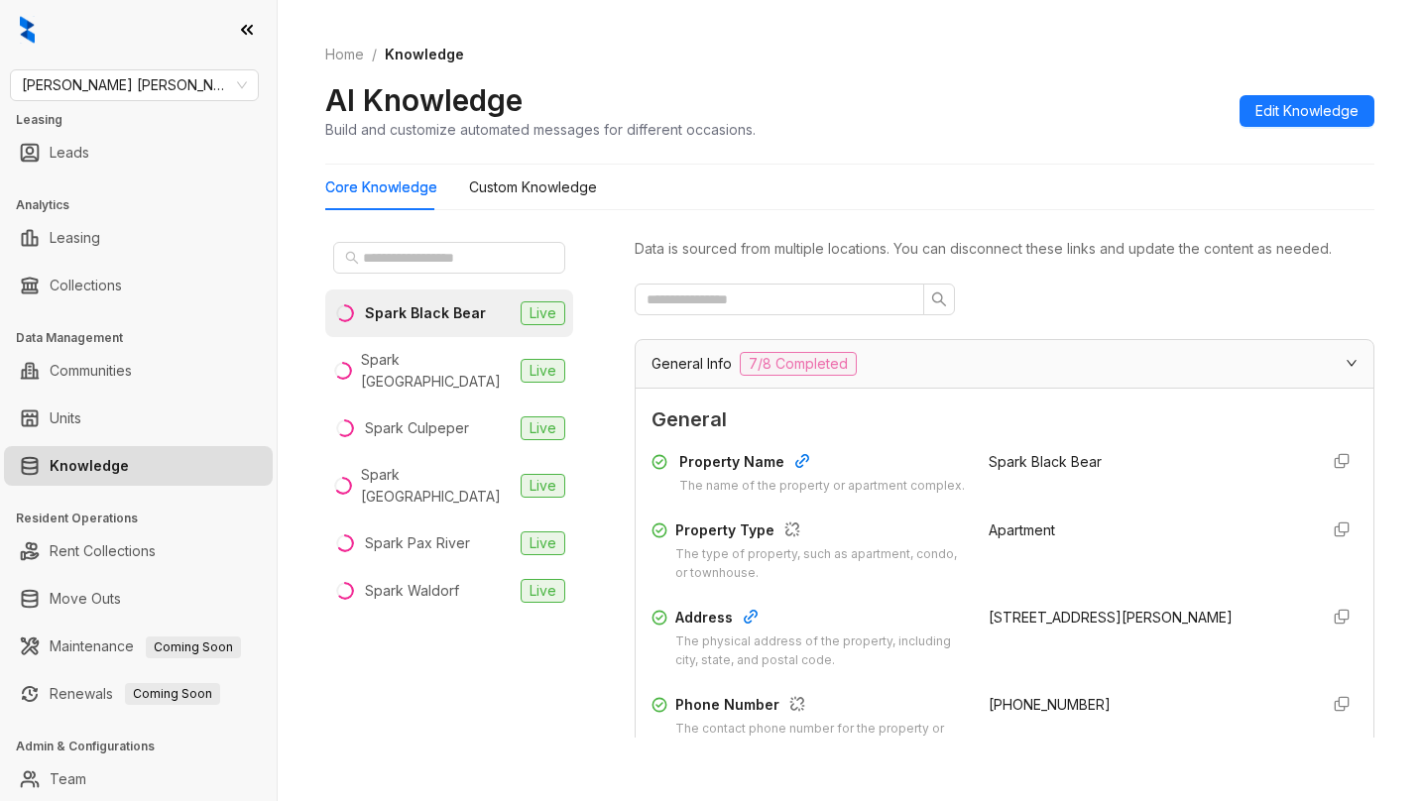
click at [505, 677] on div "Spark Black Bear Live Spark [GEOGRAPHIC_DATA] Live Spark Culpeper Live Spark [G…" at bounding box center [449, 486] width 248 height 504
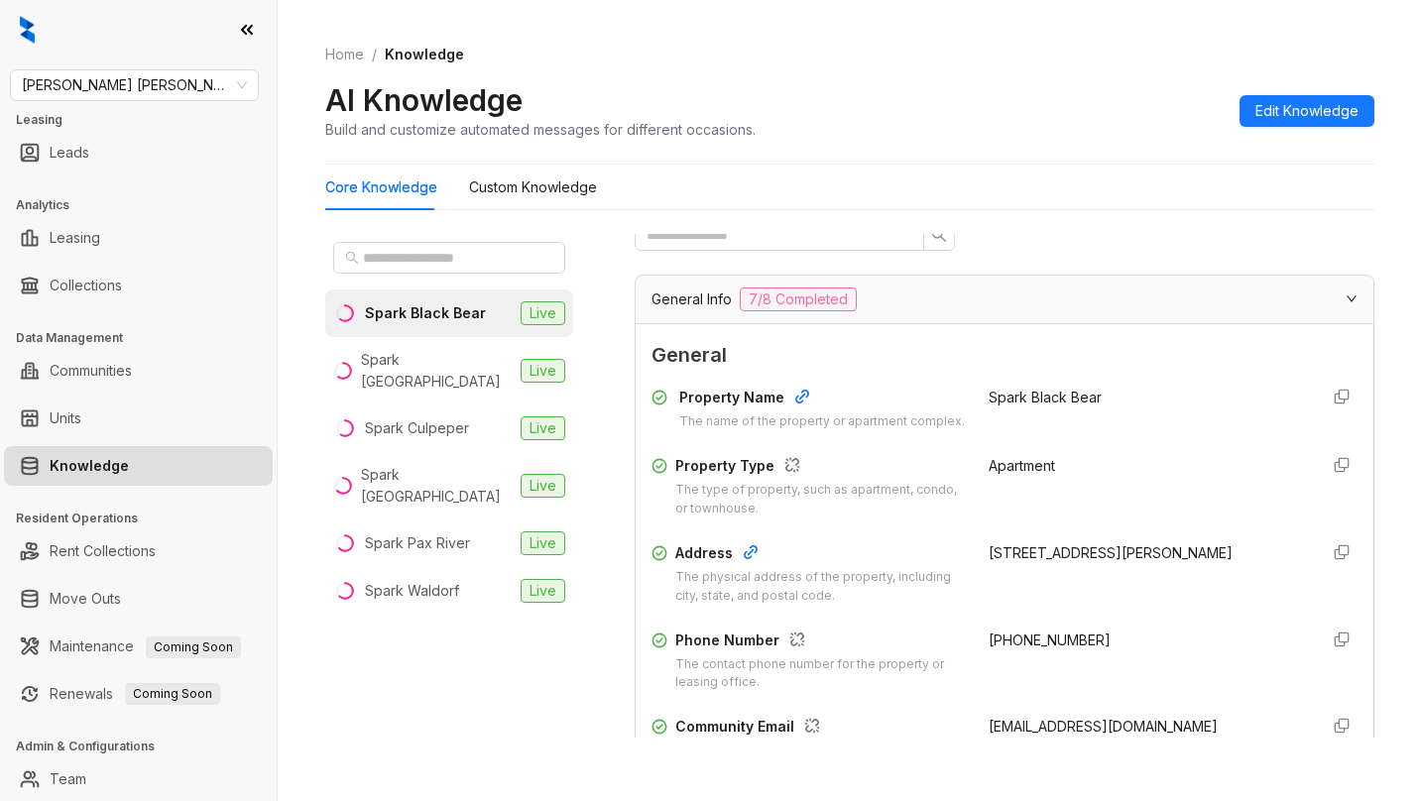
scroll to position [99, 0]
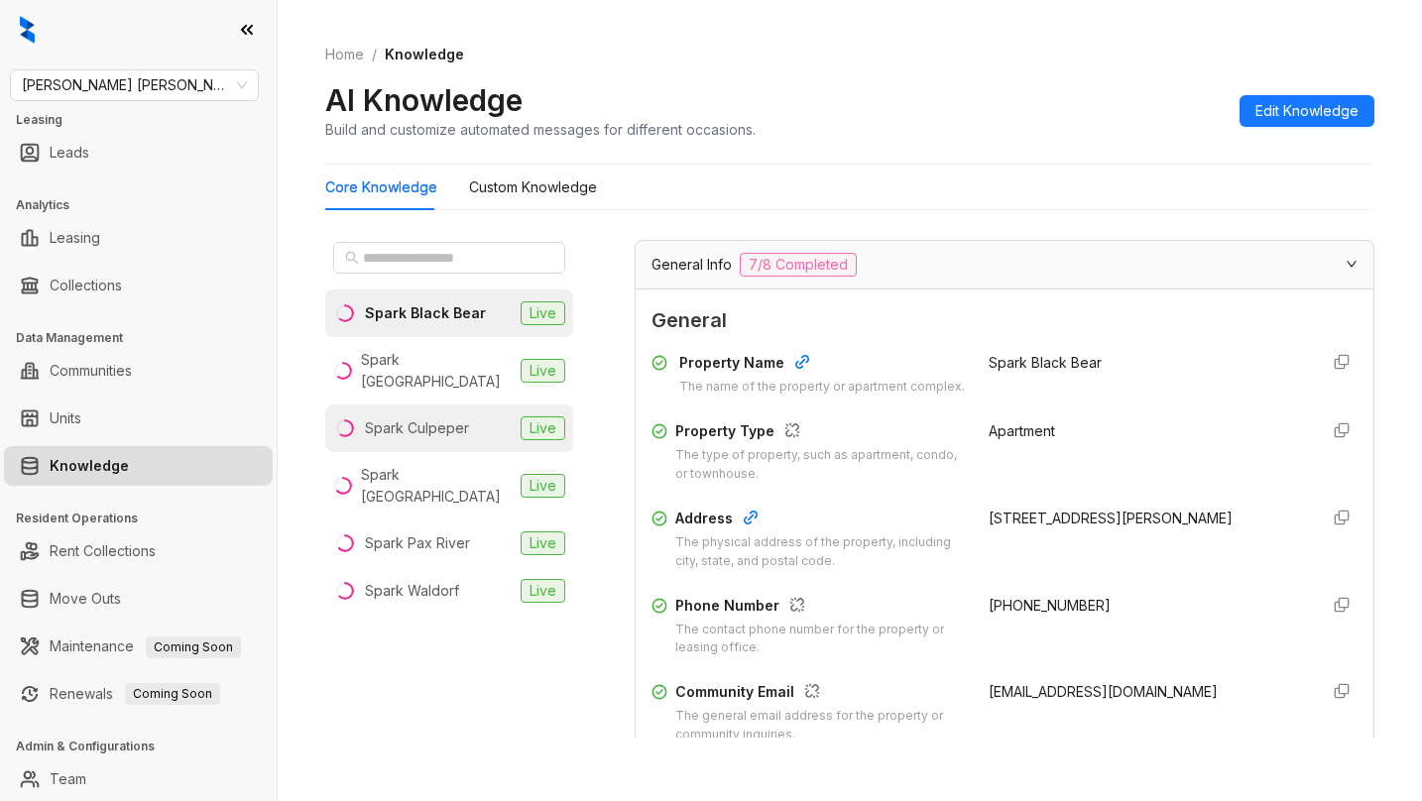
click at [451, 417] on div "Spark Culpeper" at bounding box center [417, 428] width 104 height 22
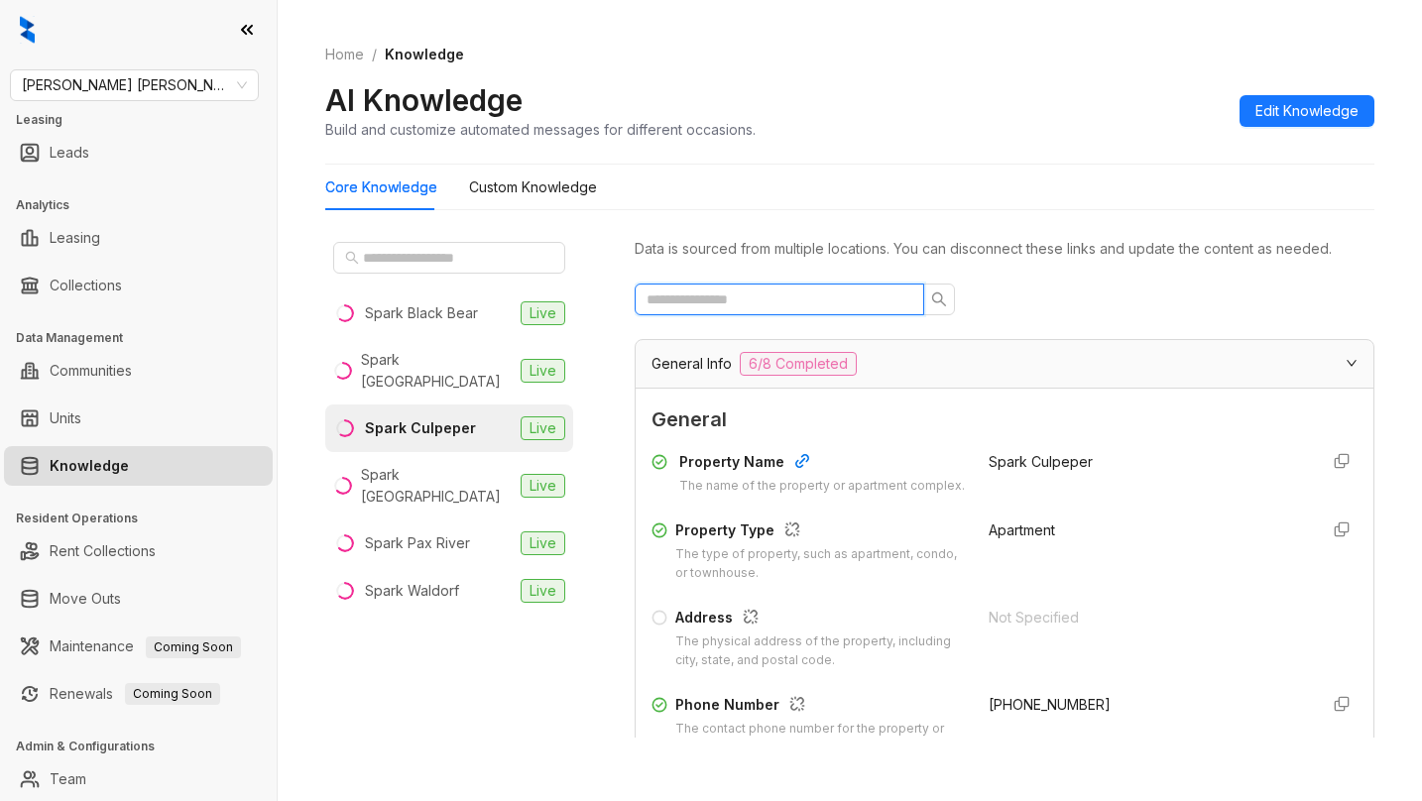
click at [757, 310] on input "text" at bounding box center [771, 299] width 250 height 22
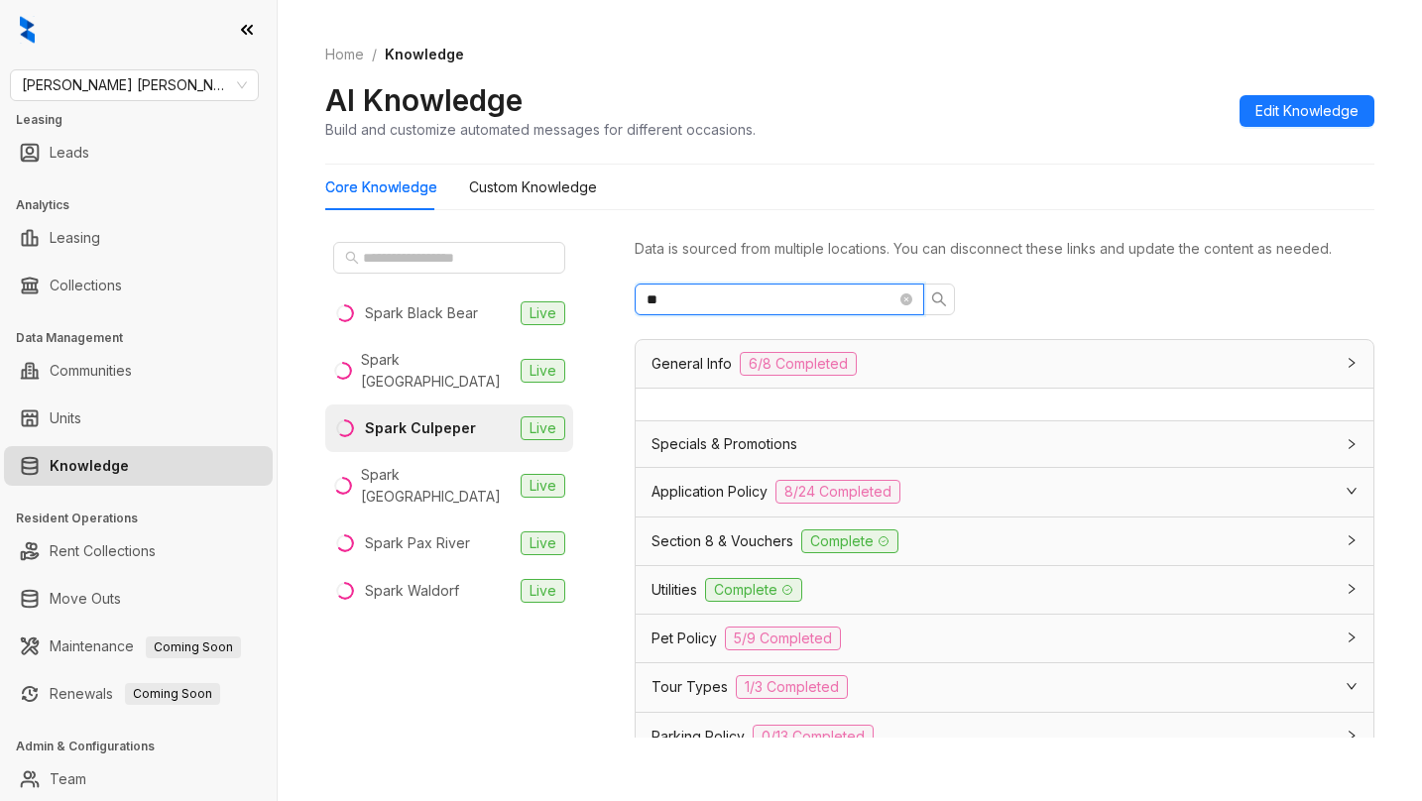
type input "*"
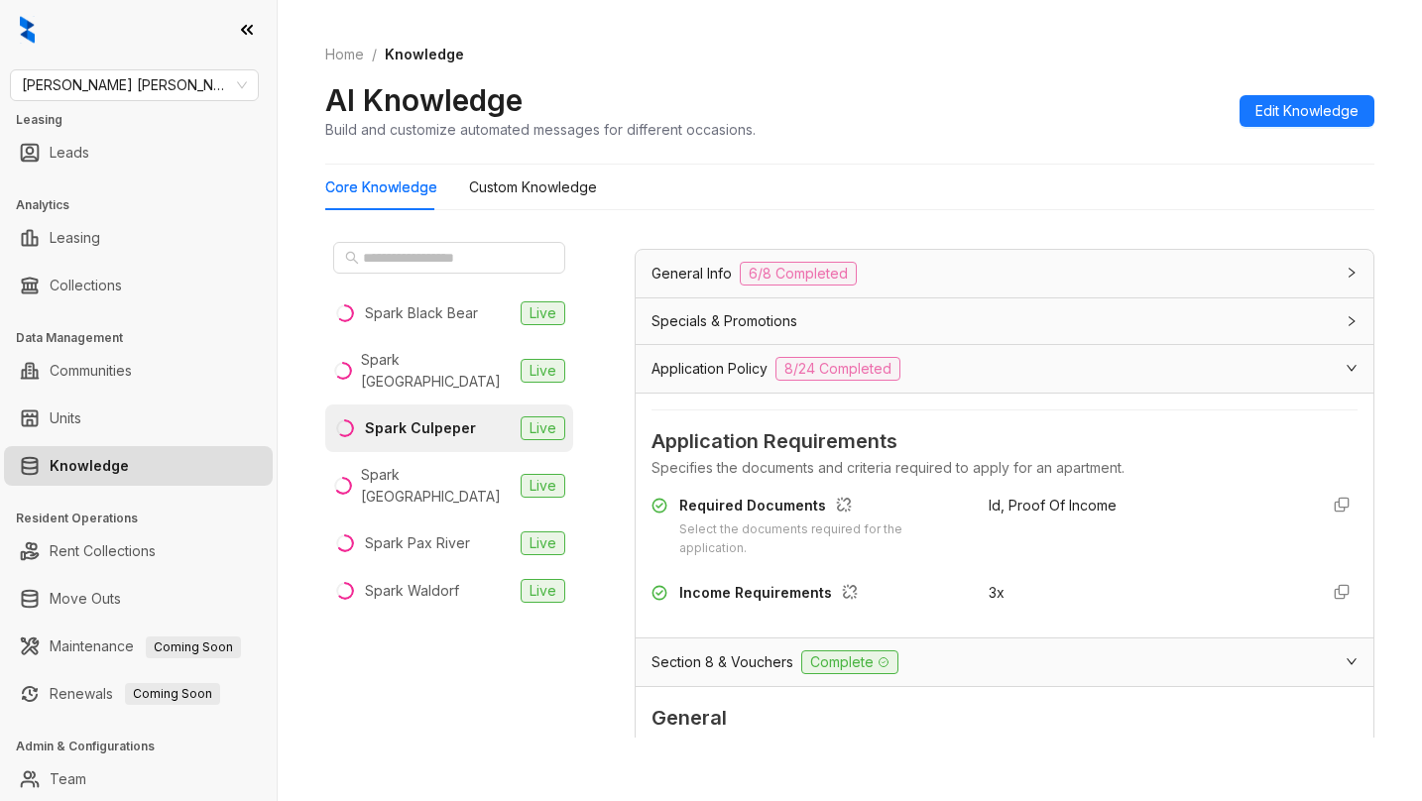
scroll to position [297, 0]
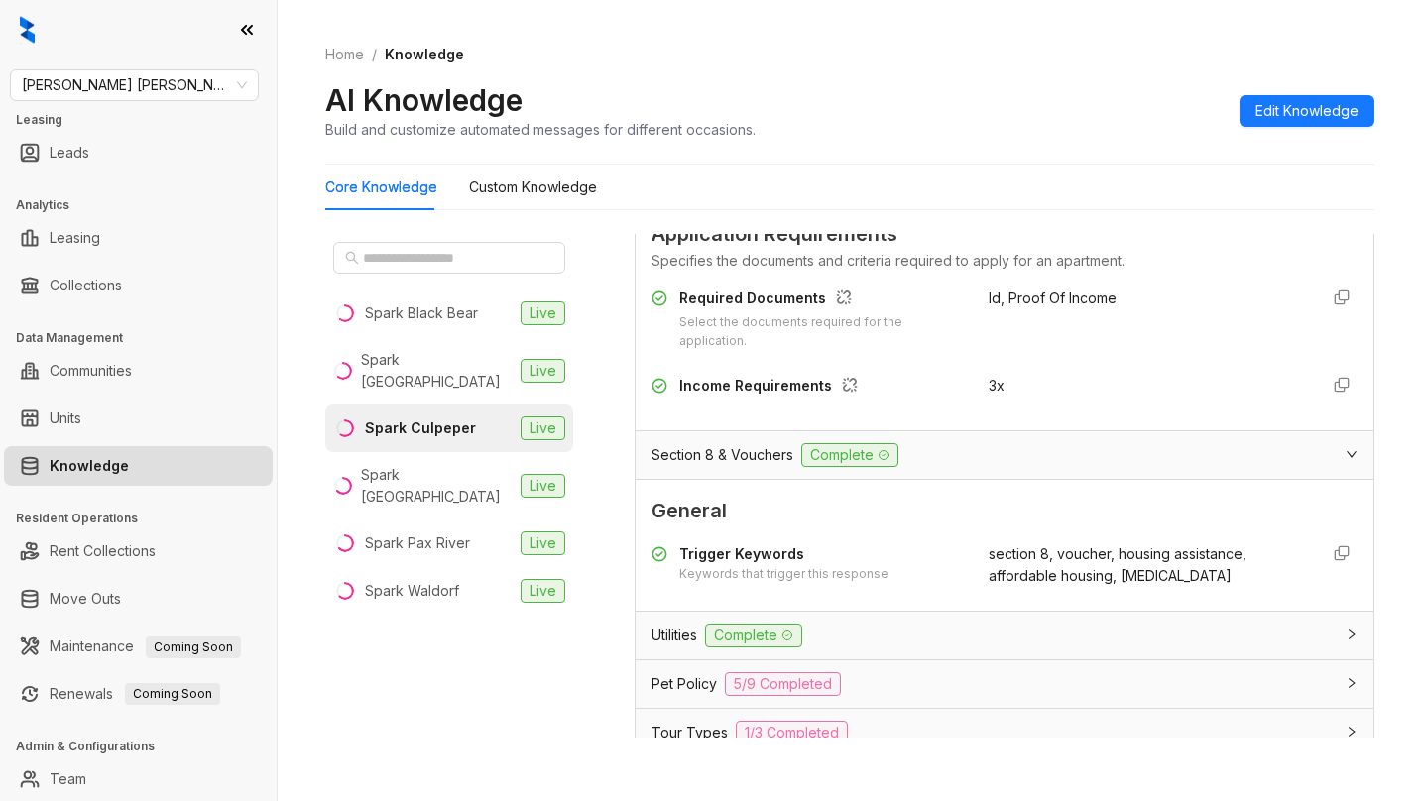
type input "******"
drag, startPoint x: 963, startPoint y: 402, endPoint x: 999, endPoint y: 412, distance: 38.0
click at [999, 406] on div "Income Requirements 3x" at bounding box center [1004, 391] width 706 height 32
copy span "3x"
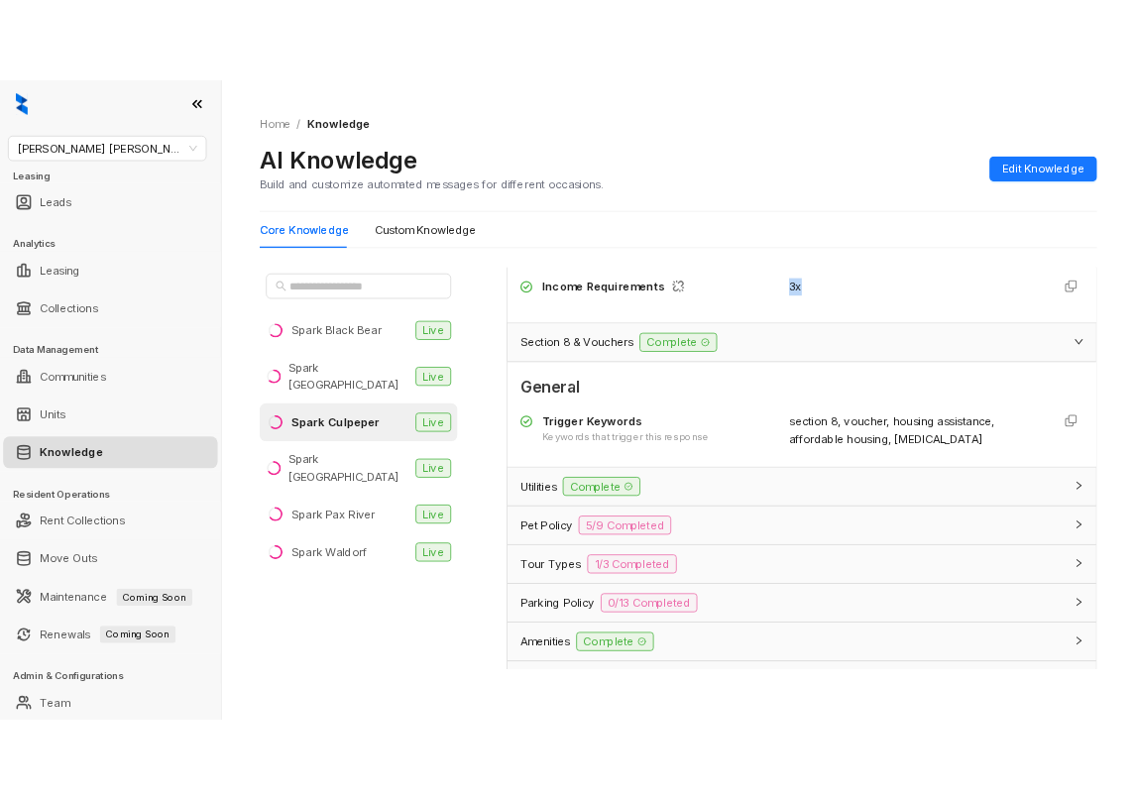
scroll to position [325, 0]
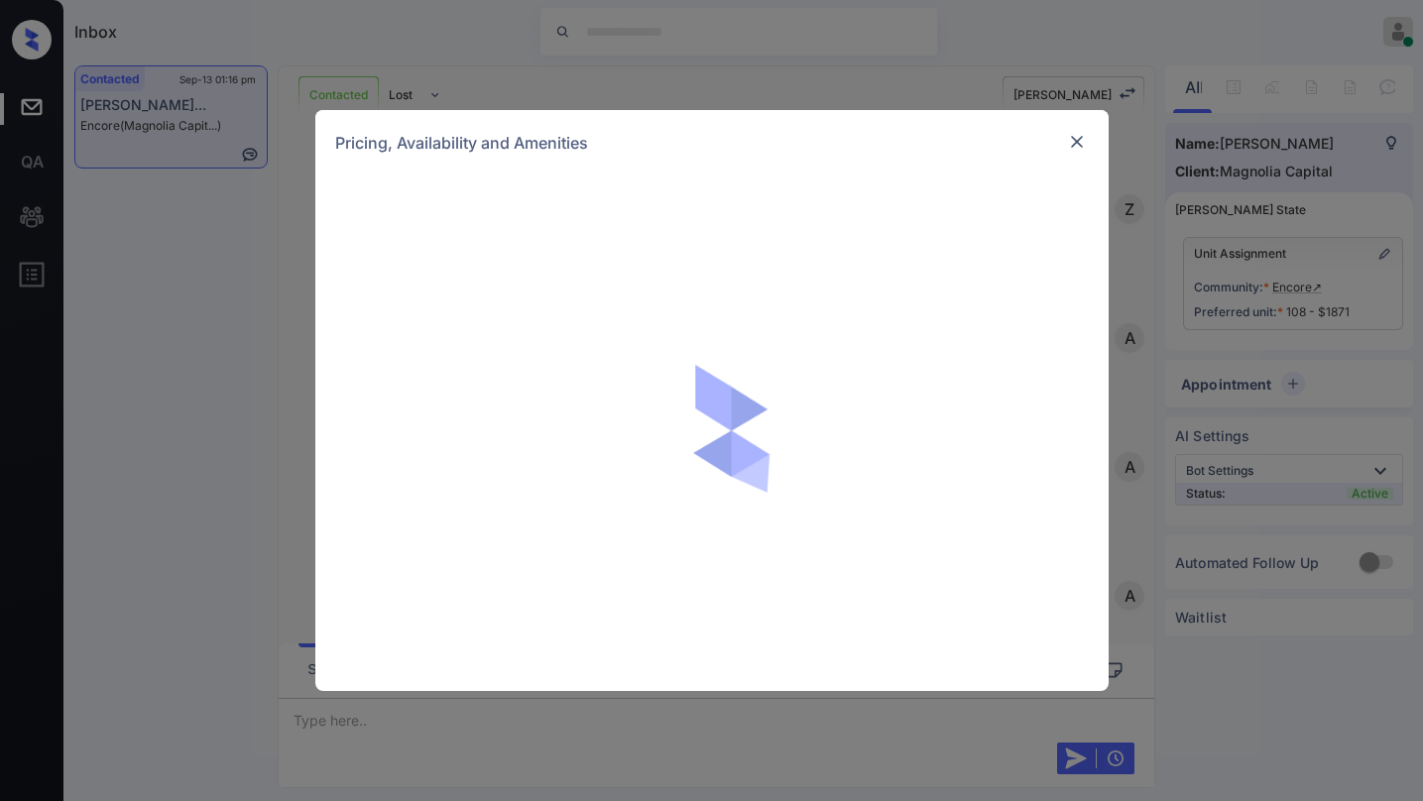
scroll to position [912, 0]
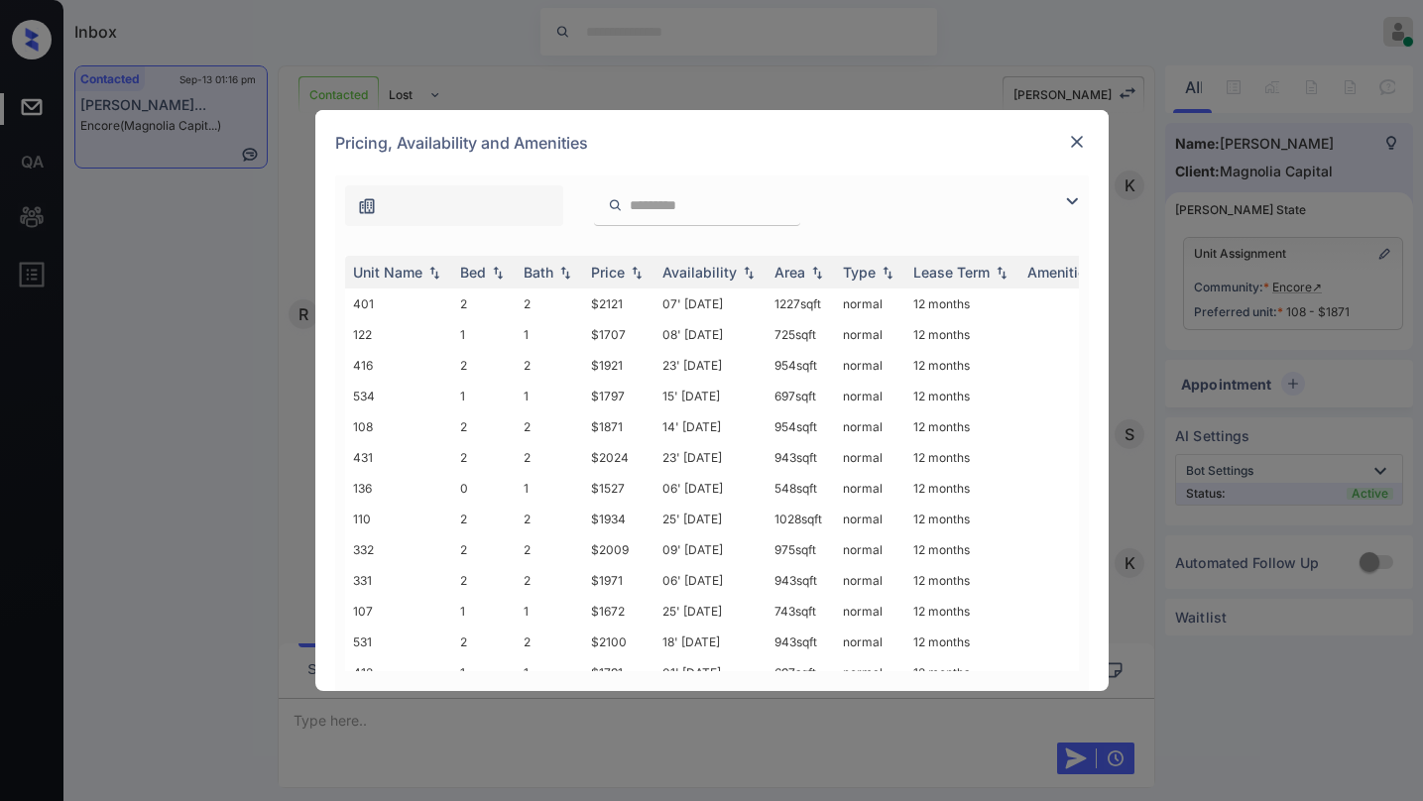
click at [1063, 195] on img at bounding box center [1072, 201] width 24 height 24
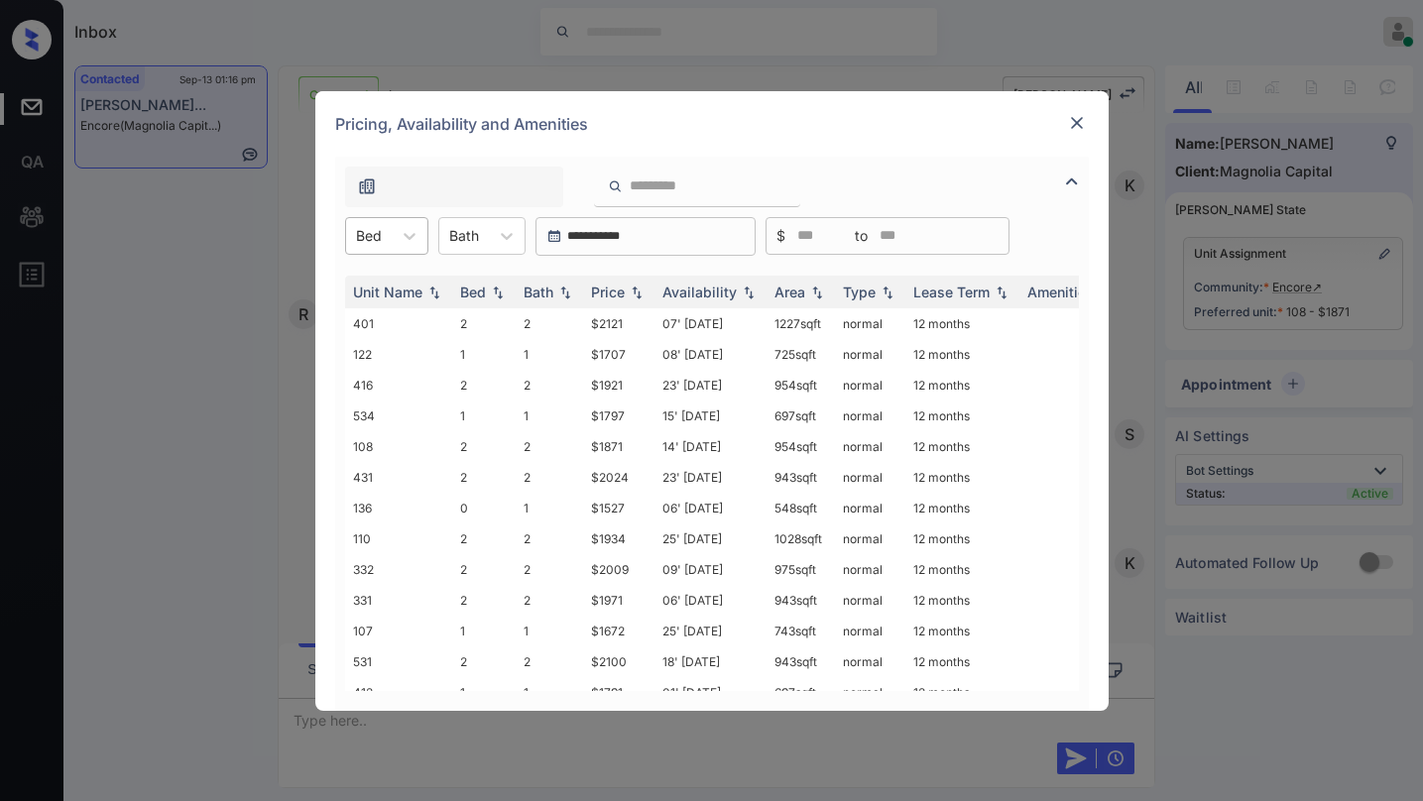
click at [358, 244] on div at bounding box center [369, 235] width 26 height 21
click at [373, 356] on div "2" at bounding box center [386, 356] width 83 height 36
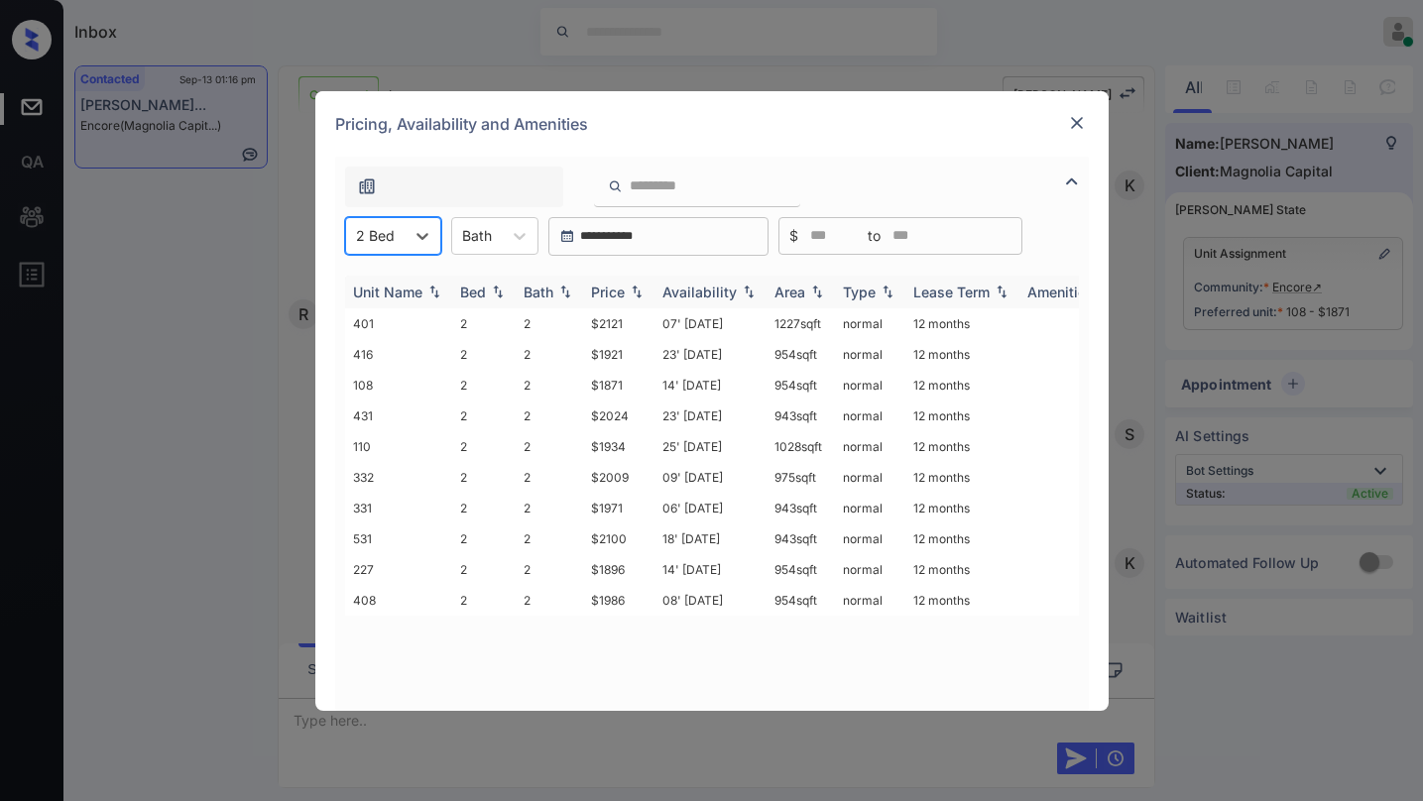
click at [626, 297] on div "Price" at bounding box center [619, 292] width 56 height 17
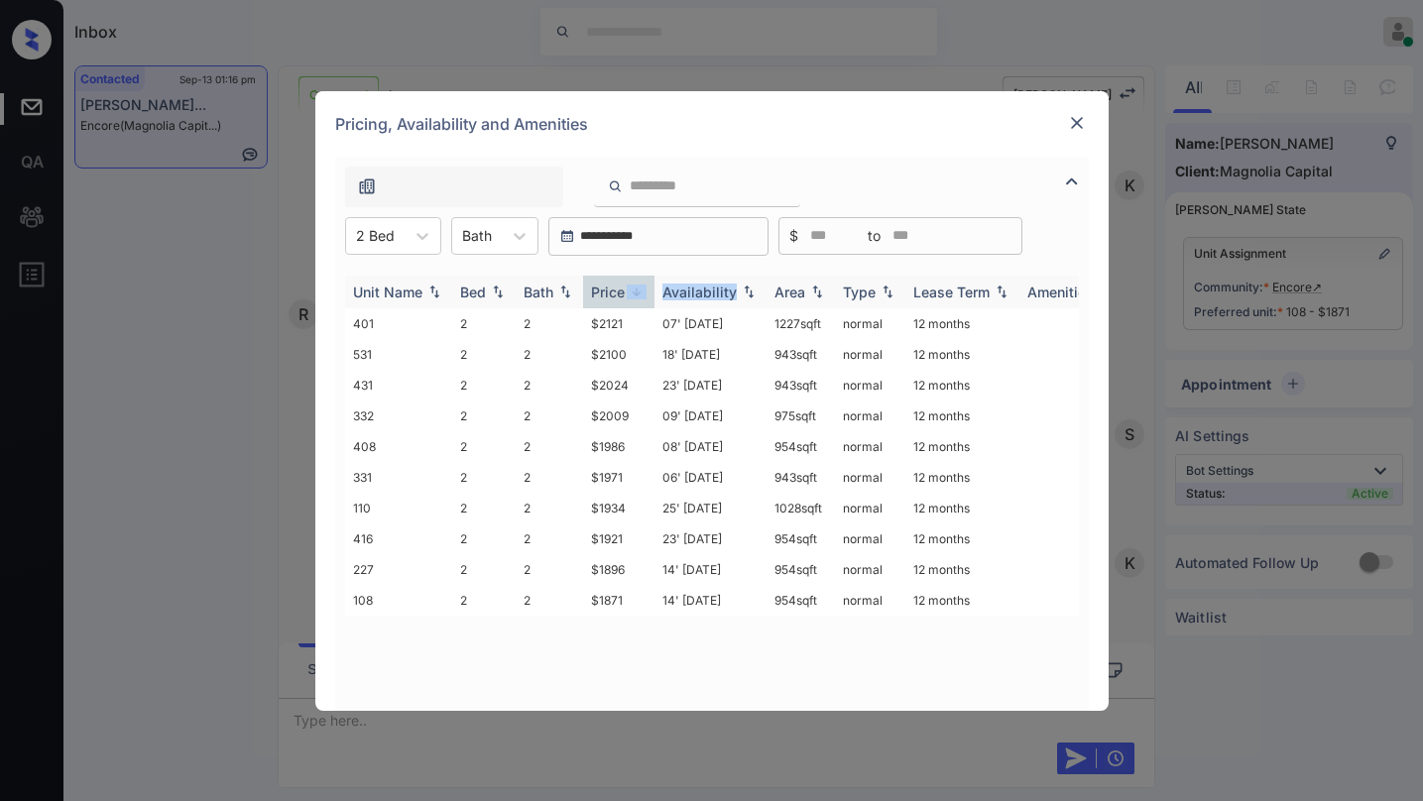
click at [626, 297] on div "Price" at bounding box center [619, 292] width 56 height 17
drag, startPoint x: 606, startPoint y: 320, endPoint x: 631, endPoint y: 320, distance: 25.8
click at [631, 320] on td "$1871" at bounding box center [618, 323] width 71 height 31
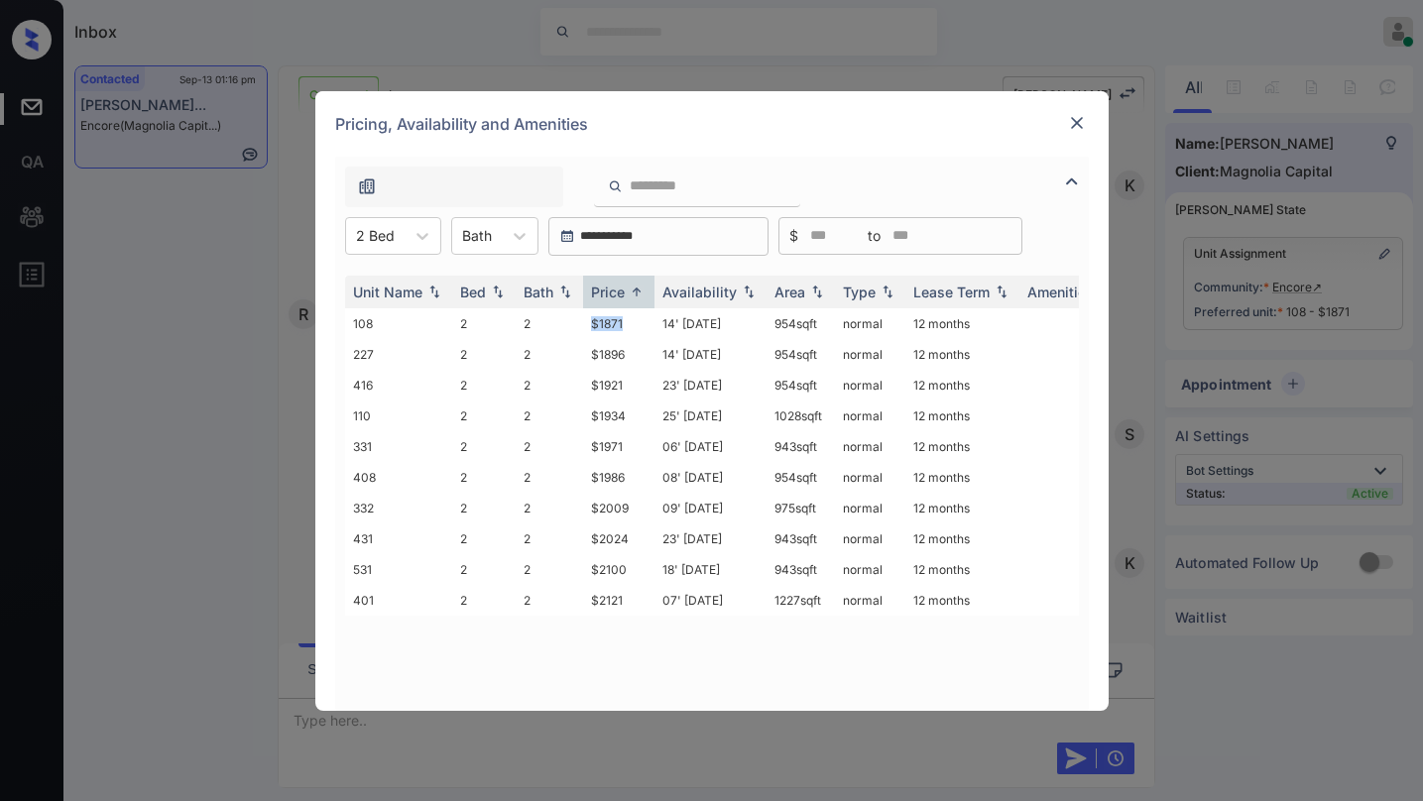
copy td "$1871"
click at [1074, 118] on img at bounding box center [1077, 123] width 20 height 20
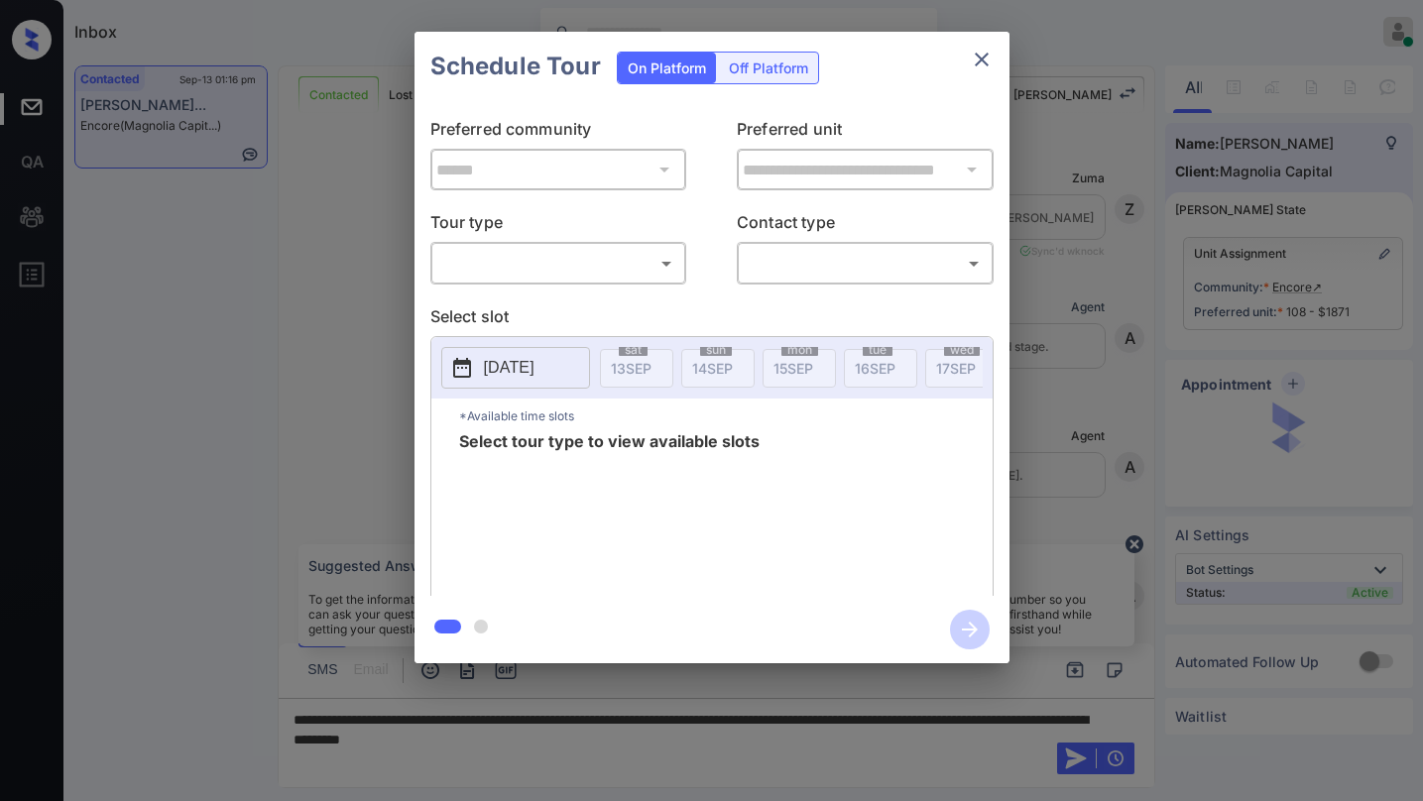
scroll to position [1011, 0]
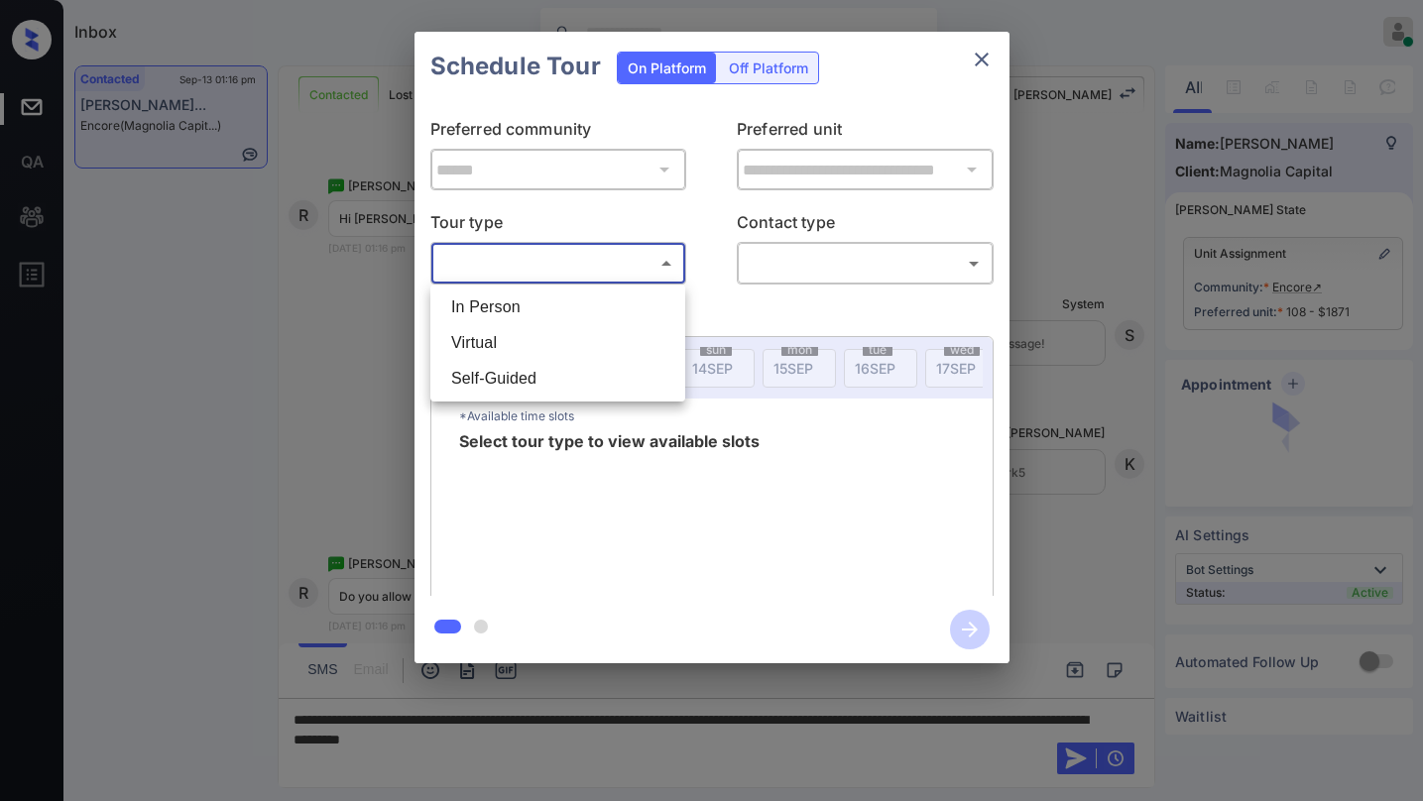
click at [571, 271] on body "Inbox Paolo Gabriel Online Set yourself offline Set yourself on break Profile S…" at bounding box center [711, 400] width 1423 height 801
click at [532, 318] on li "In Person" at bounding box center [557, 307] width 245 height 36
type input "********"
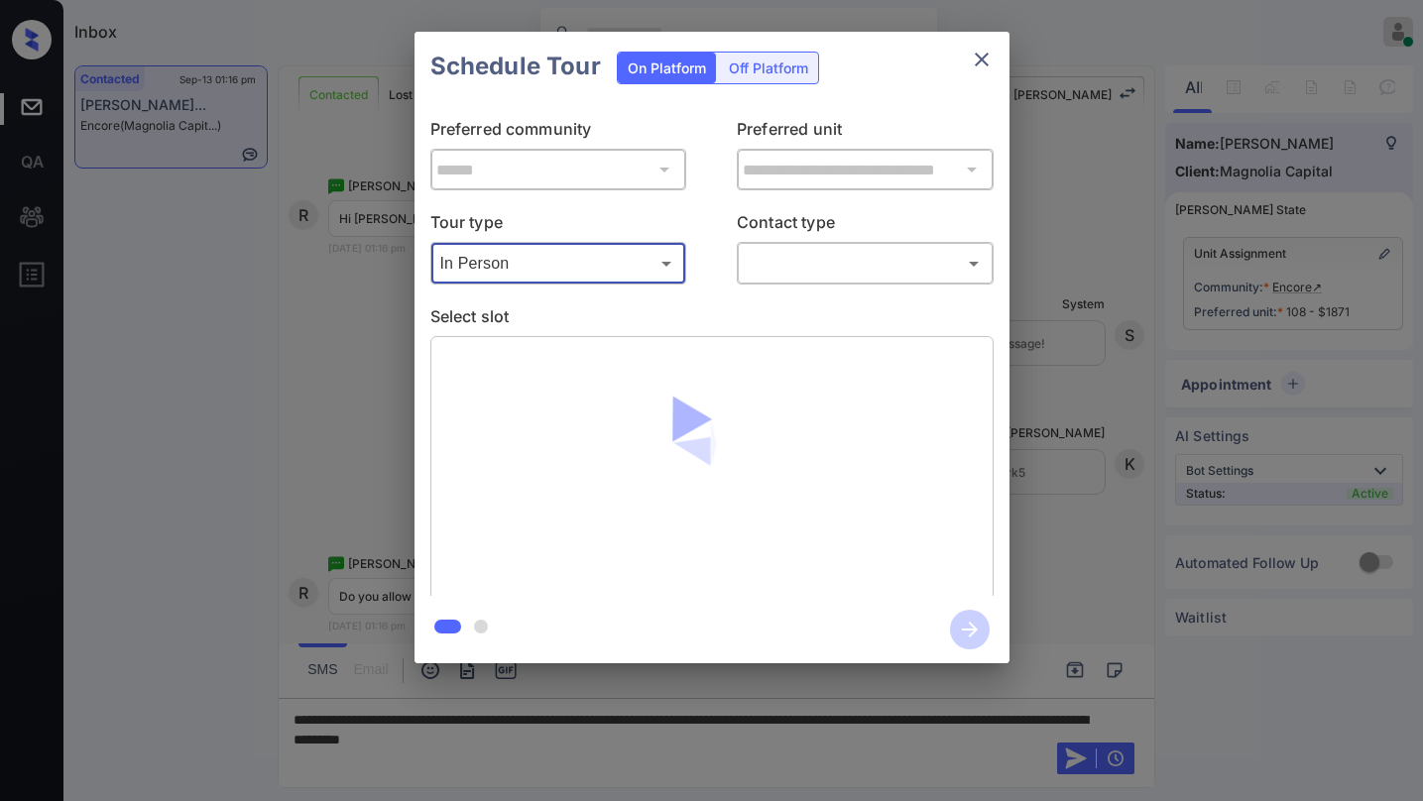
click at [777, 258] on body "Inbox Paolo Gabriel Online Set yourself offline Set yourself on break Profile S…" at bounding box center [711, 400] width 1423 height 801
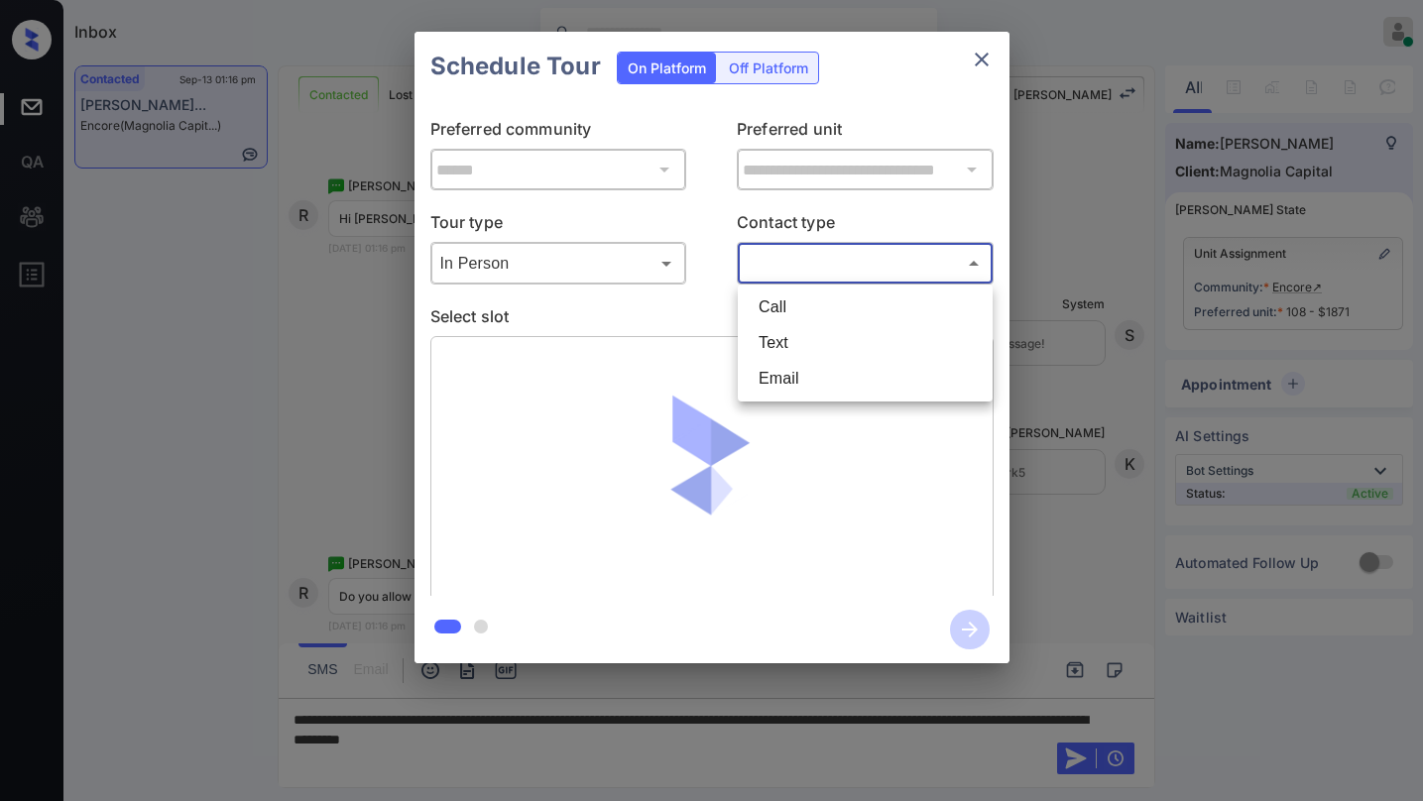
click at [775, 335] on li "Text" at bounding box center [865, 343] width 245 height 36
type input "****"
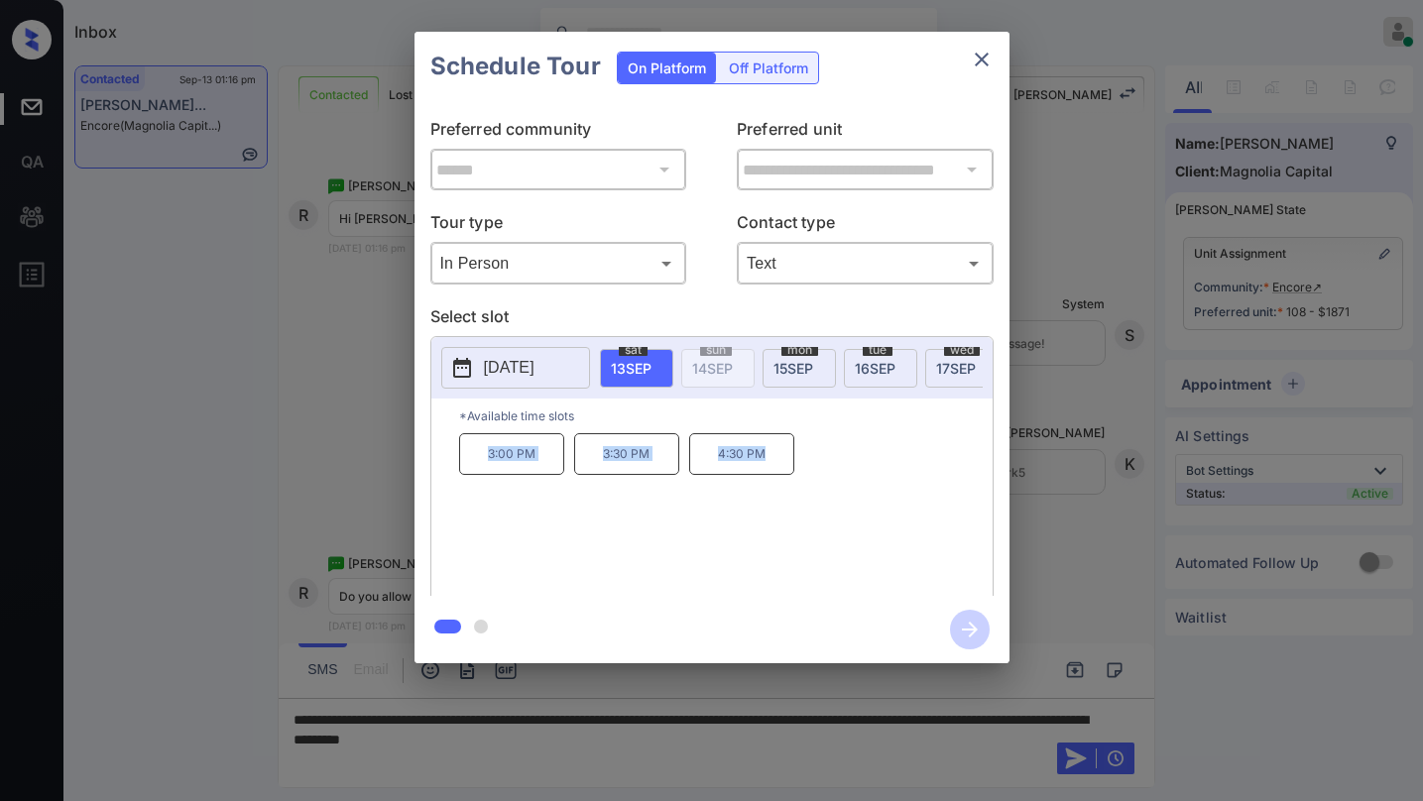
drag, startPoint x: 487, startPoint y: 460, endPoint x: 783, endPoint y: 469, distance: 296.5
click at [783, 469] on div "3:00 PM 3:30 PM 4:30 PM" at bounding box center [725, 512] width 533 height 159
copy div "3:00 PM 3:30 PM 4:30 PM"
click at [982, 57] on icon "close" at bounding box center [981, 60] width 14 height 14
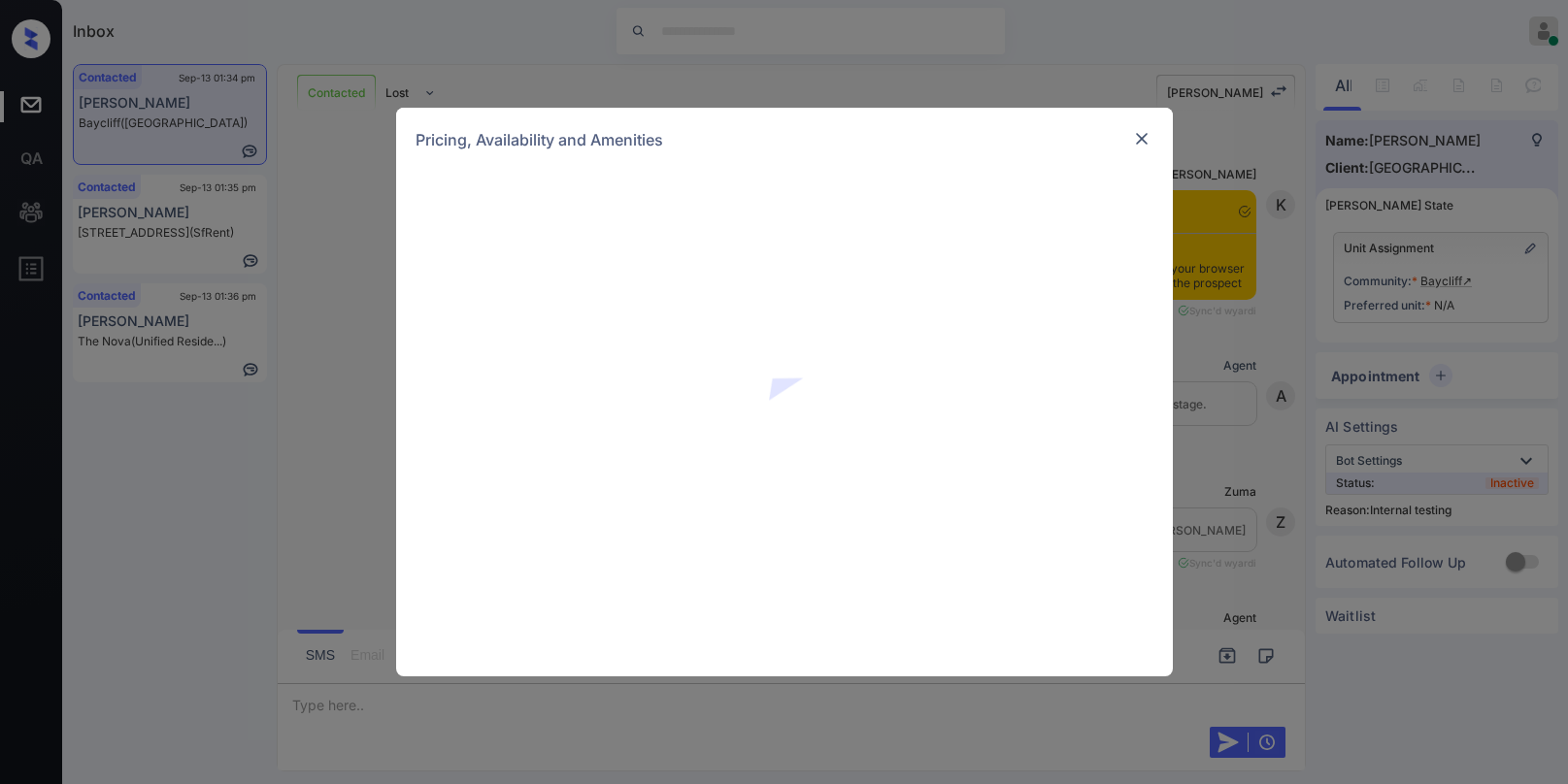
scroll to position [2688, 0]
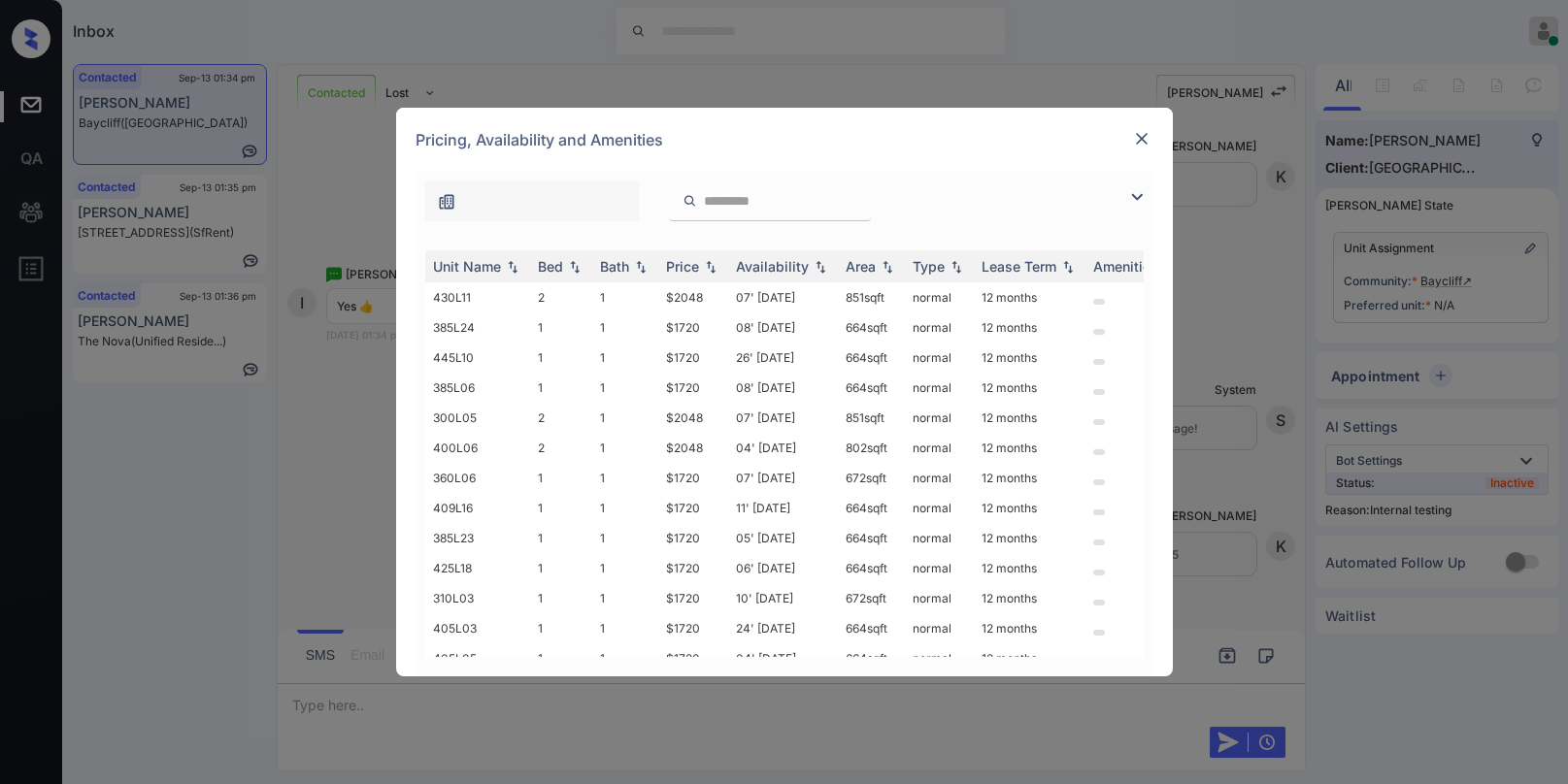
click at [1133, 193] on img at bounding box center [1137, 197] width 24 height 23
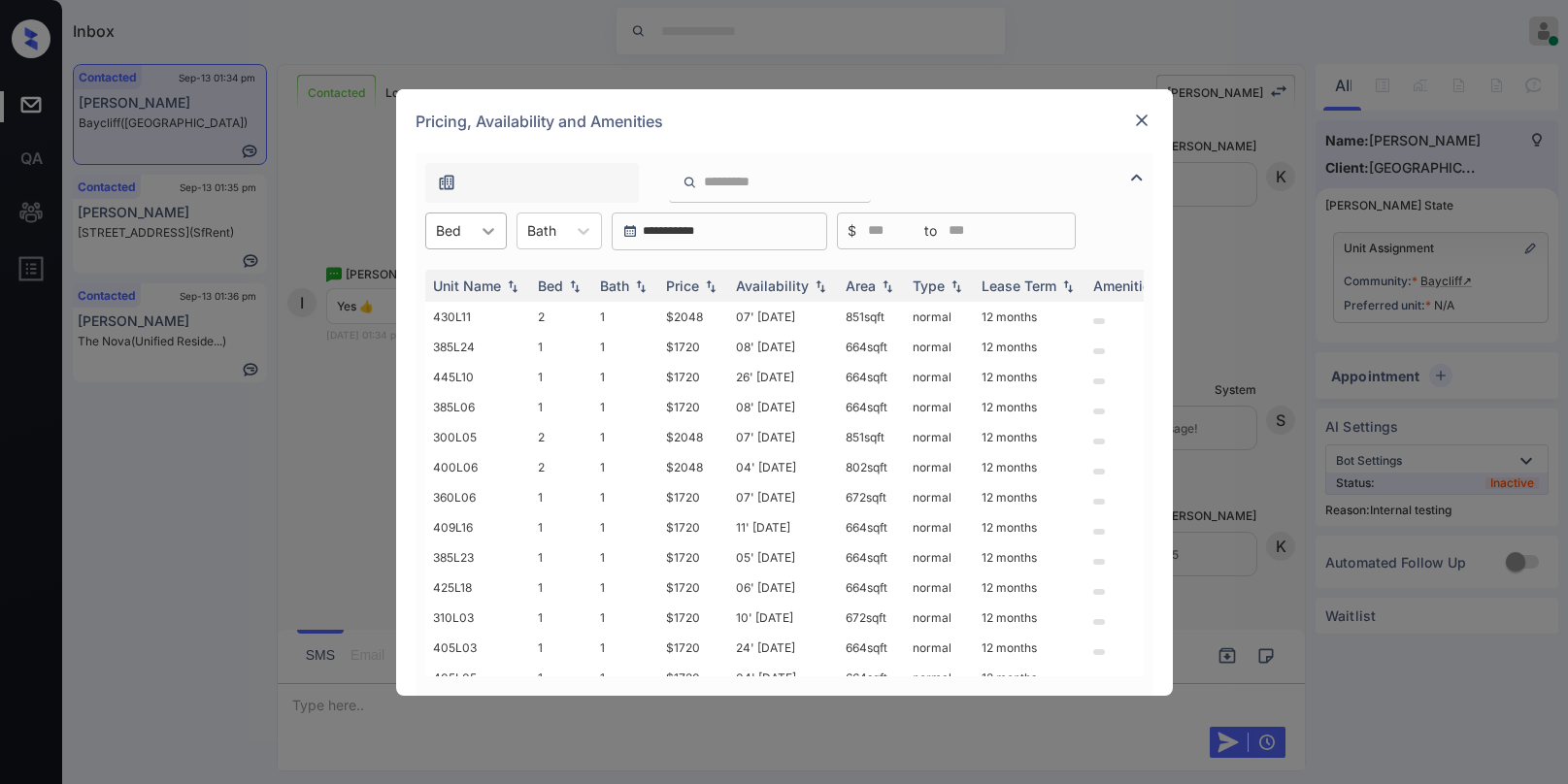
click at [489, 240] on icon at bounding box center [489, 231] width 20 height 20
click at [457, 278] on div "1" at bounding box center [465, 279] width 81 height 35
click at [690, 287] on div "Price" at bounding box center [683, 286] width 33 height 17
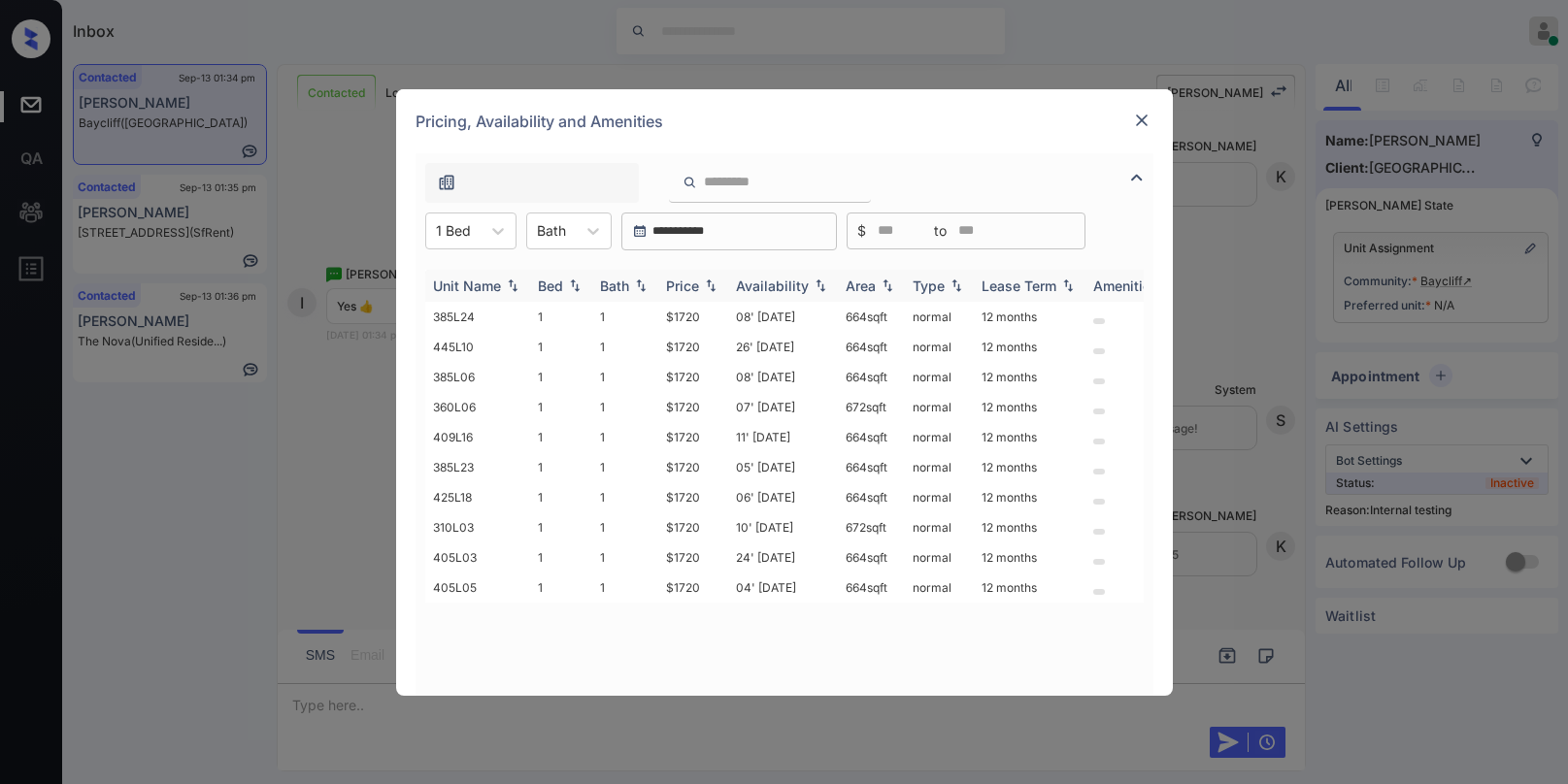
click at [690, 287] on div "Price" at bounding box center [683, 286] width 33 height 17
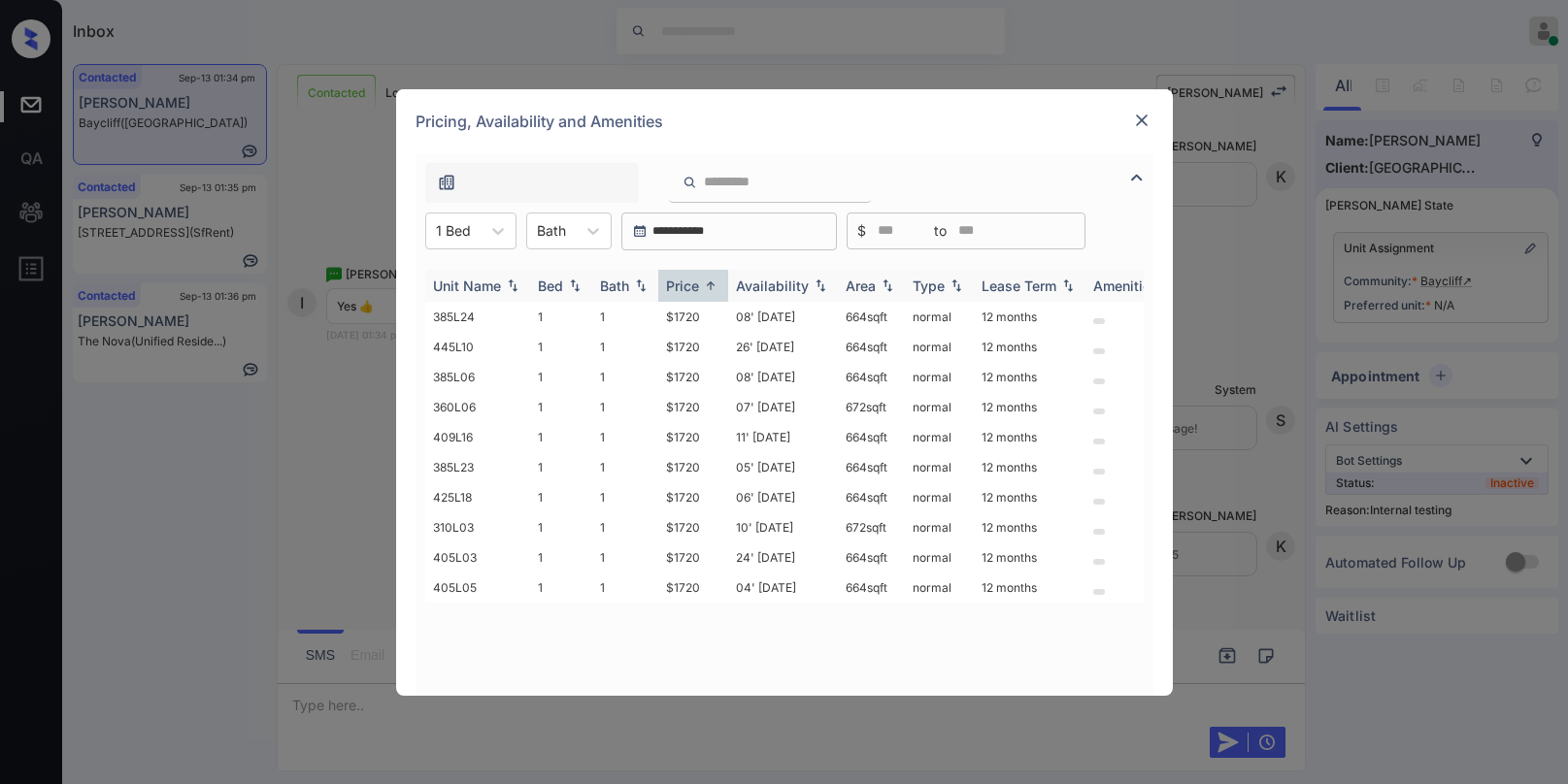
click at [690, 287] on div "Price" at bounding box center [683, 286] width 33 height 17
click at [689, 437] on td "$1720" at bounding box center [692, 437] width 70 height 30
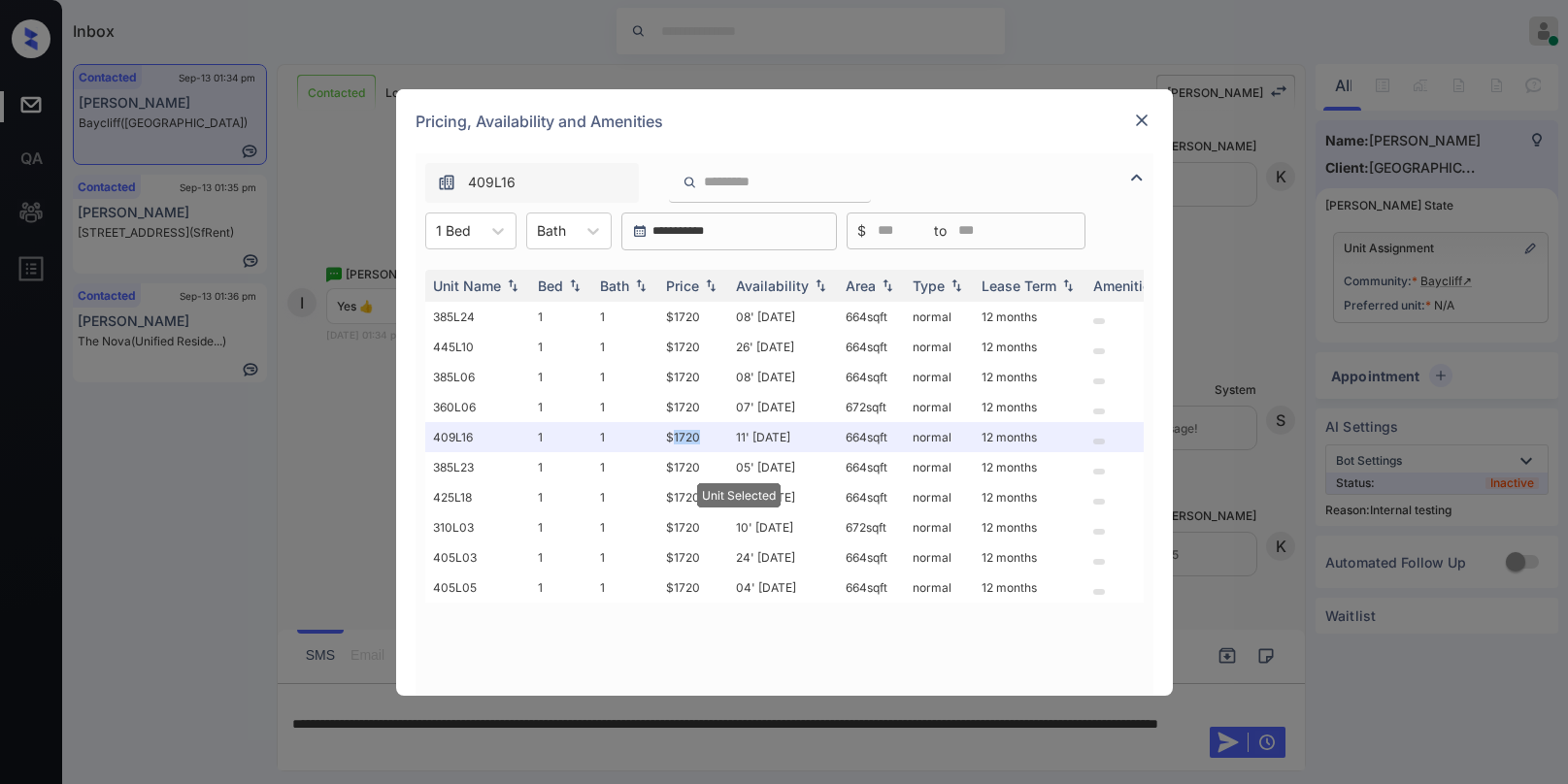
click at [1139, 119] on img at bounding box center [1142, 120] width 20 height 20
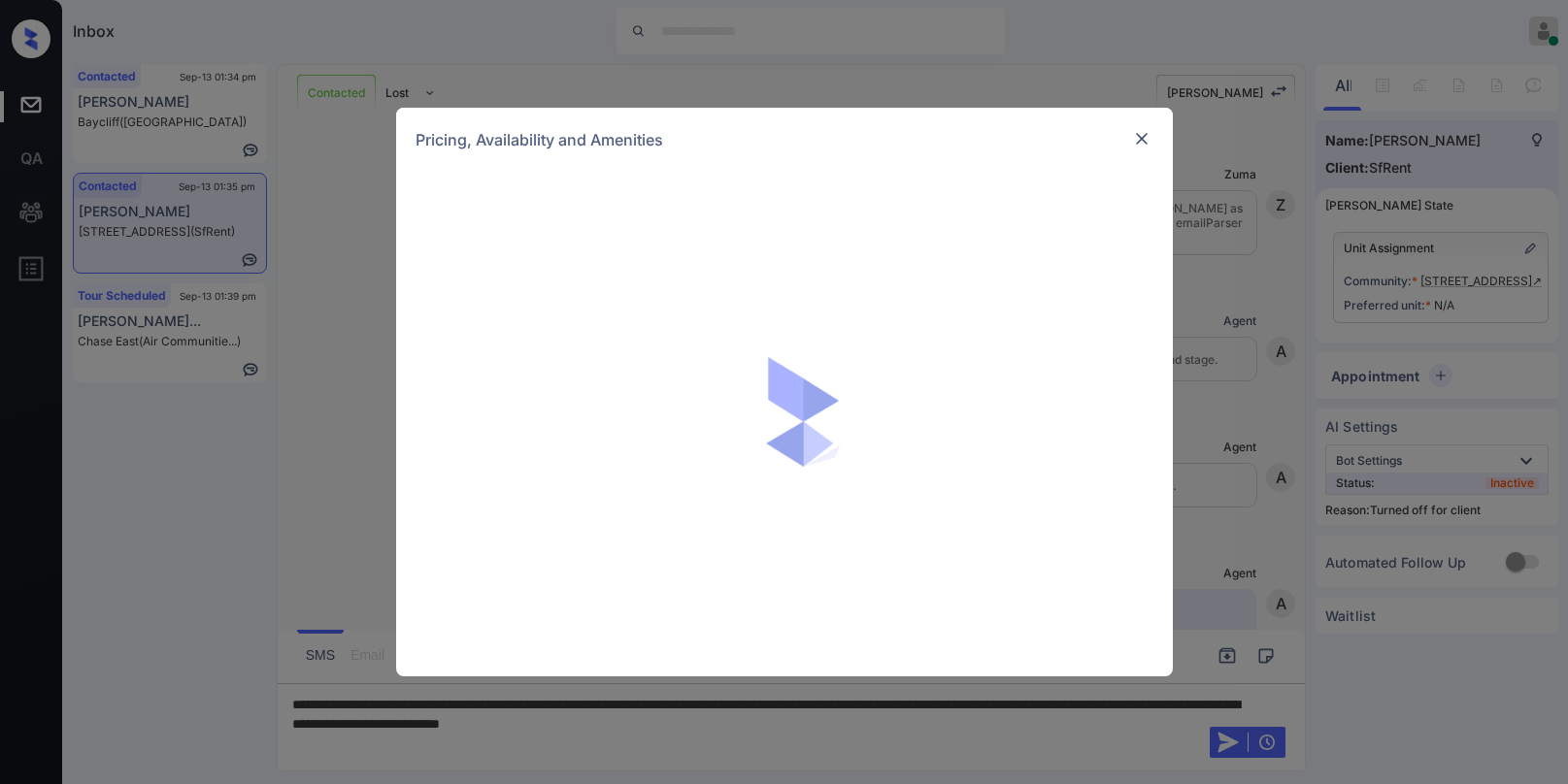
scroll to position [3205, 0]
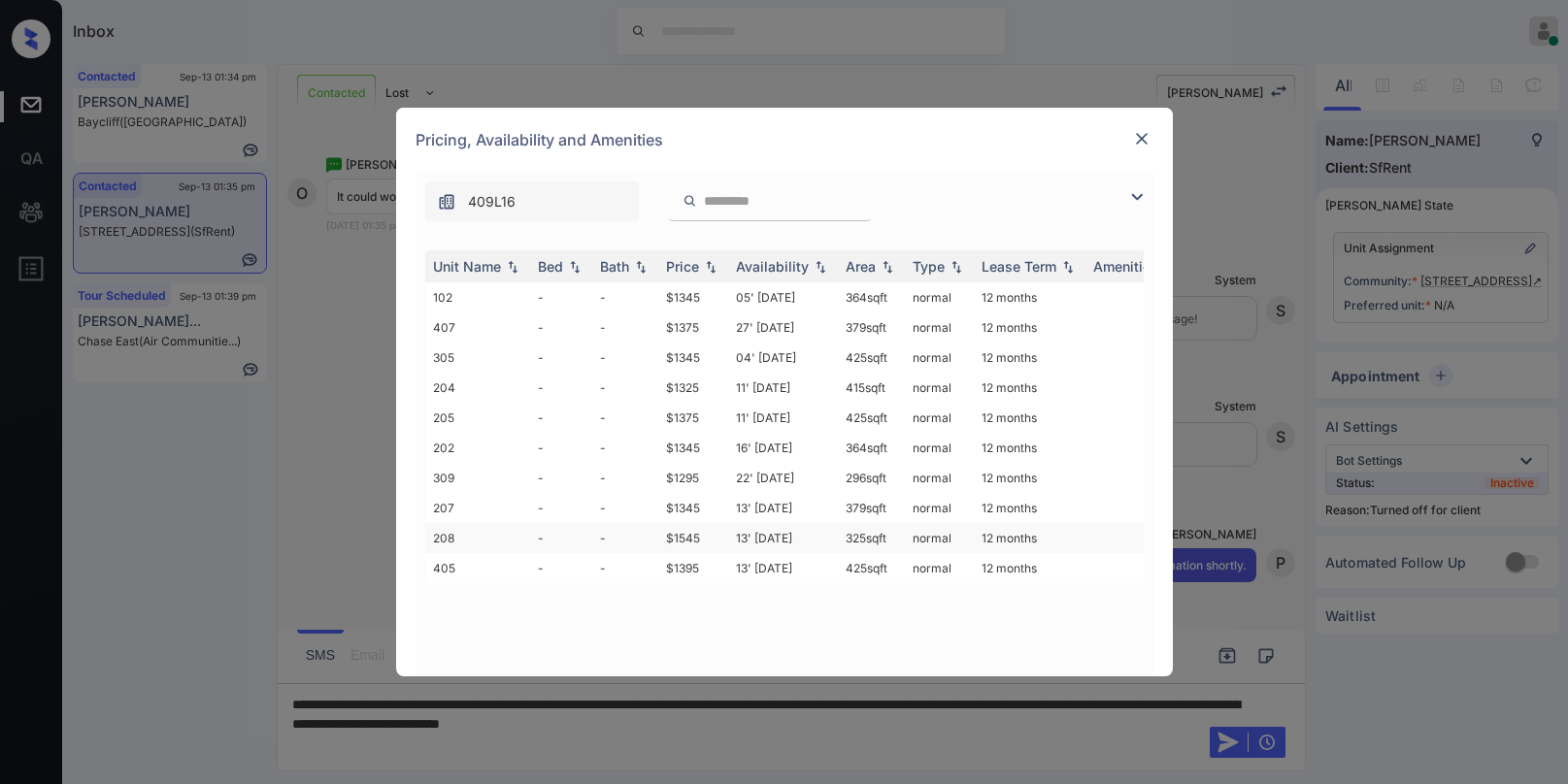
click at [686, 536] on td "$1545" at bounding box center [692, 537] width 70 height 30
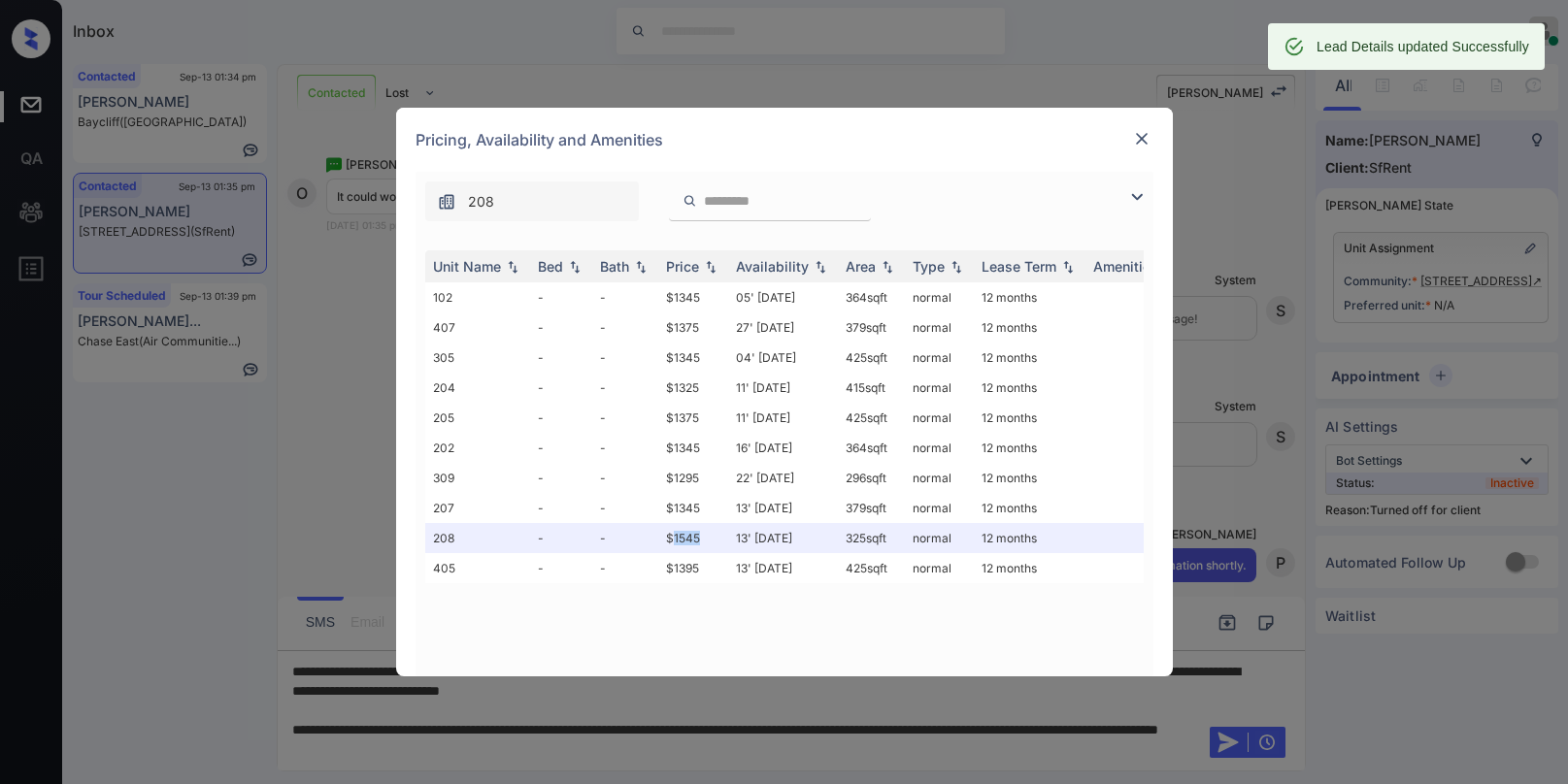
click at [1141, 137] on img at bounding box center [1142, 139] width 20 height 20
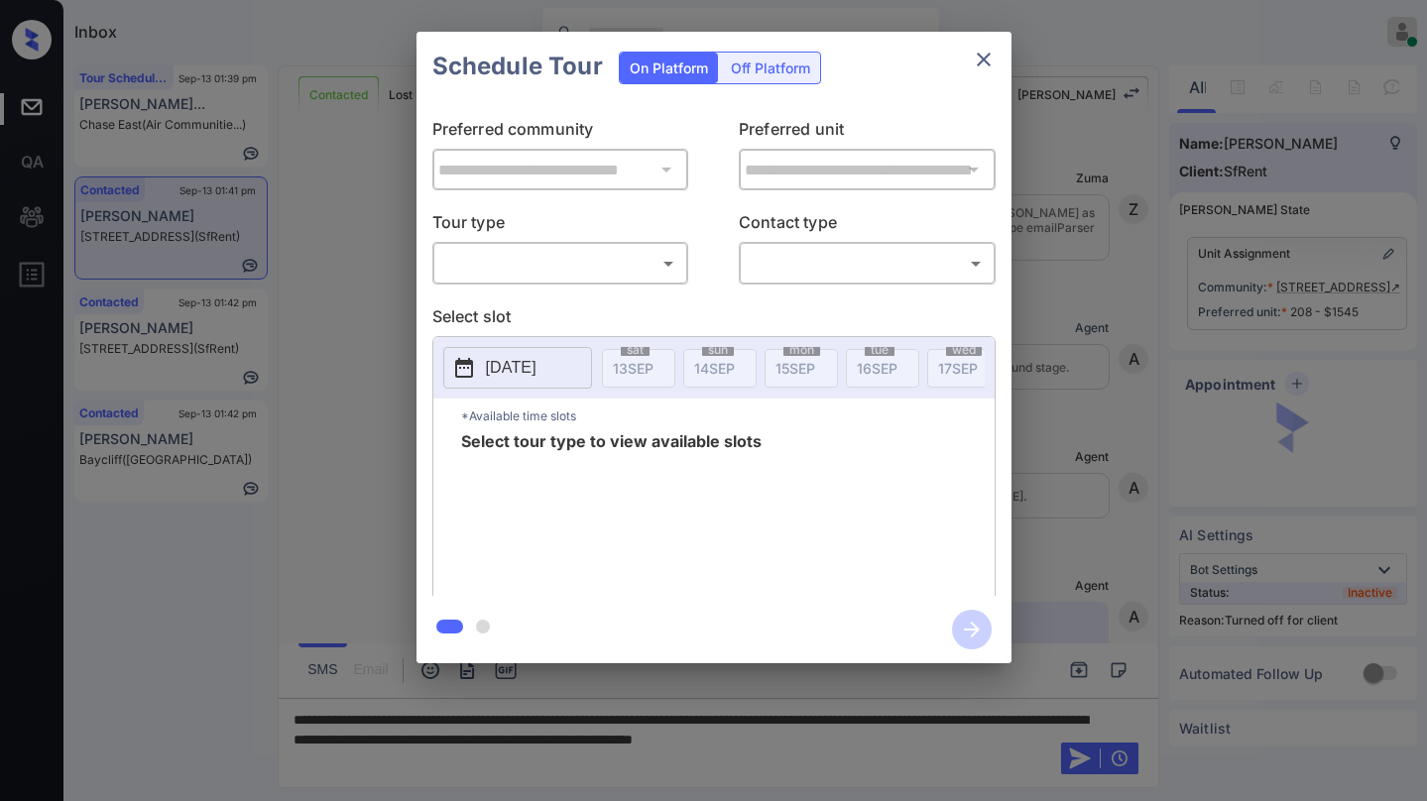
scroll to position [3532, 0]
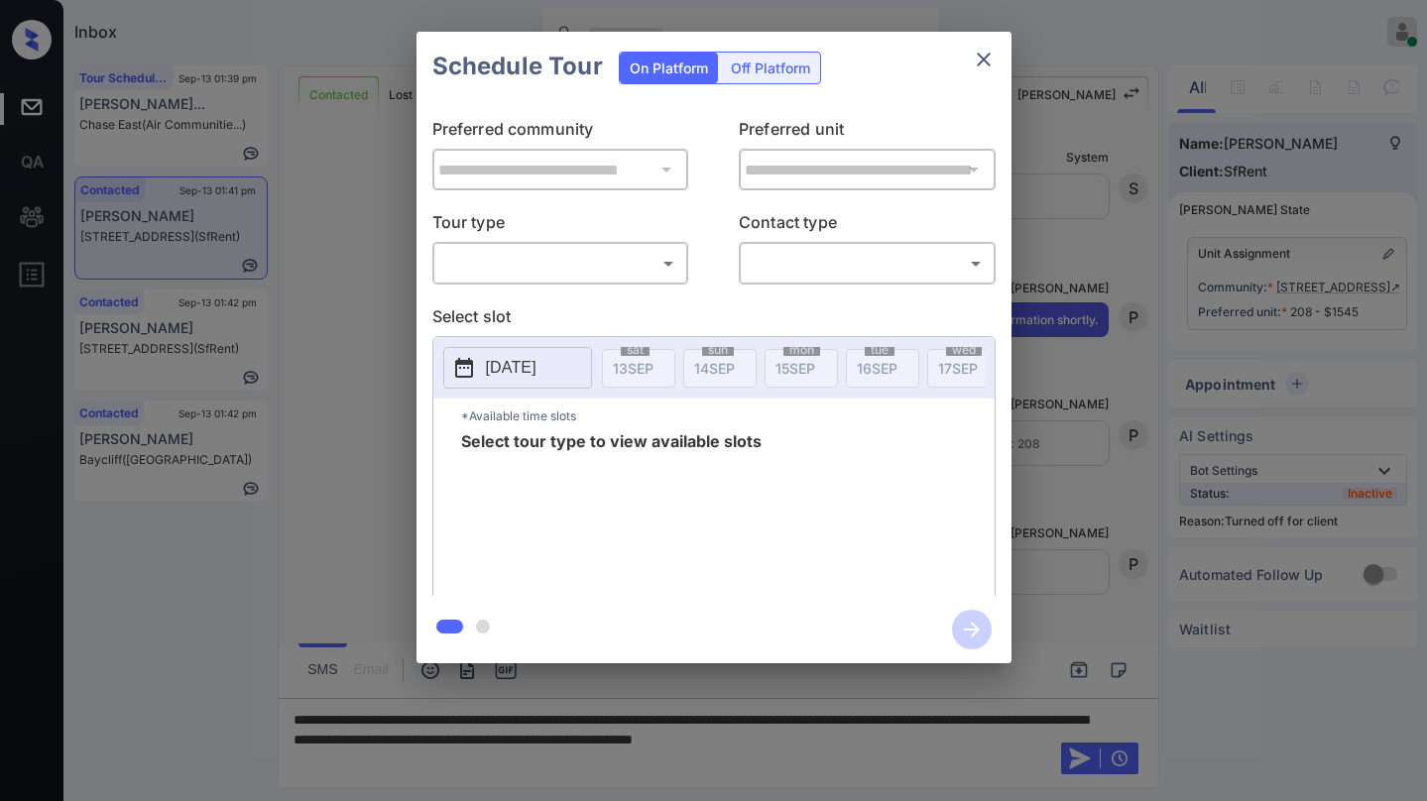
click at [753, 69] on div "Off Platform" at bounding box center [770, 68] width 99 height 31
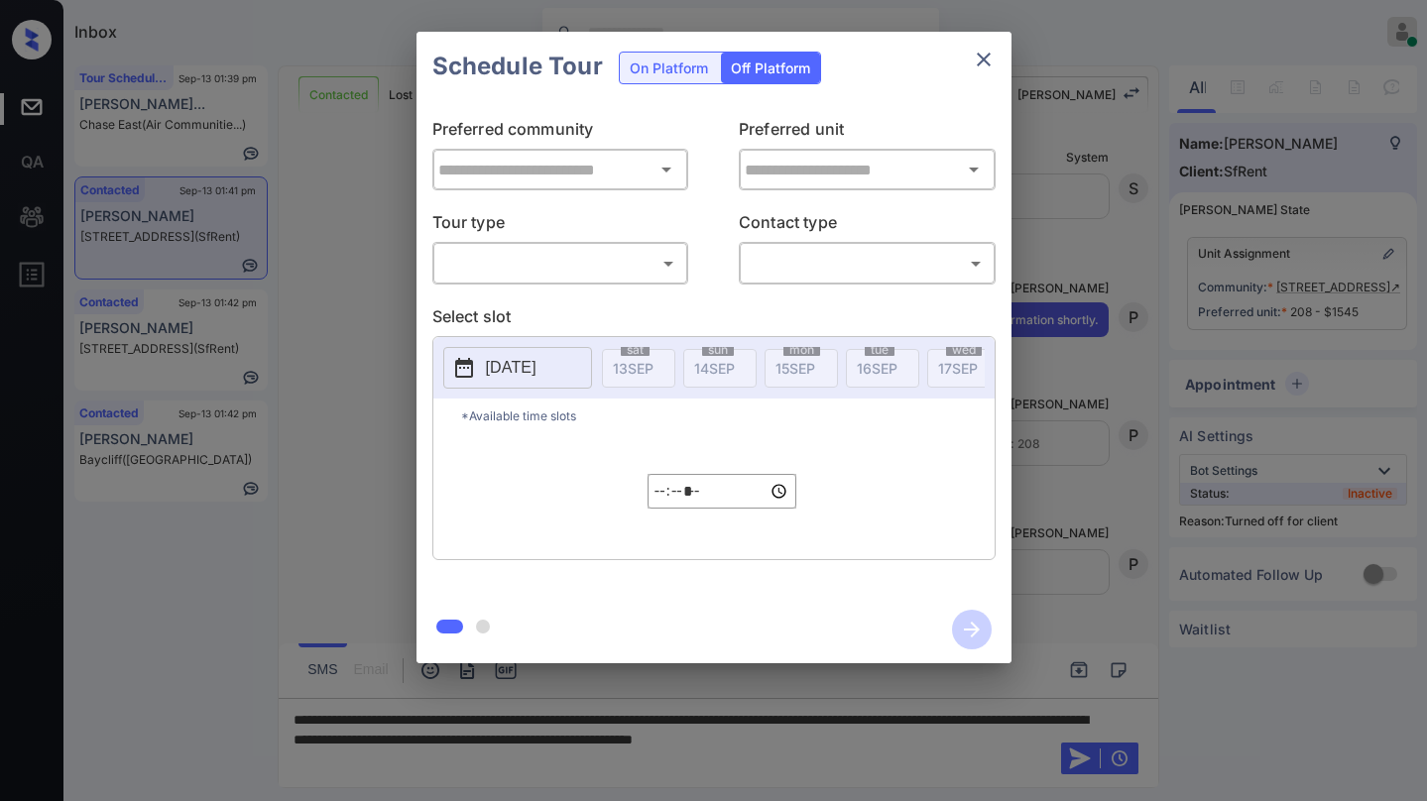
type input "**********"
click at [551, 258] on body "Inbox [PERSON_NAME] Online Set yourself offline Set yourself on break Profile S…" at bounding box center [713, 400] width 1427 height 801
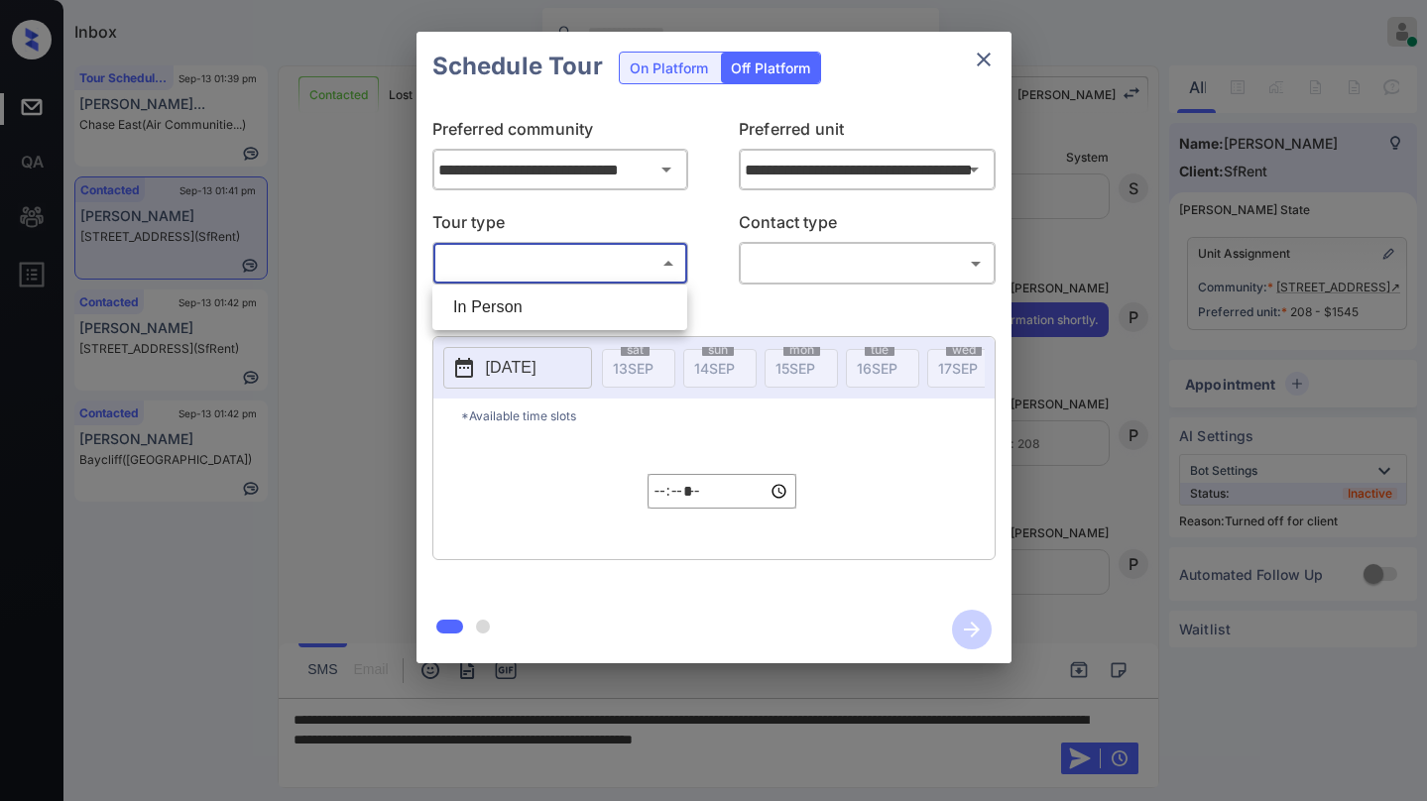
click at [534, 306] on li "In Person" at bounding box center [559, 307] width 245 height 36
type input "********"
type input "**********"
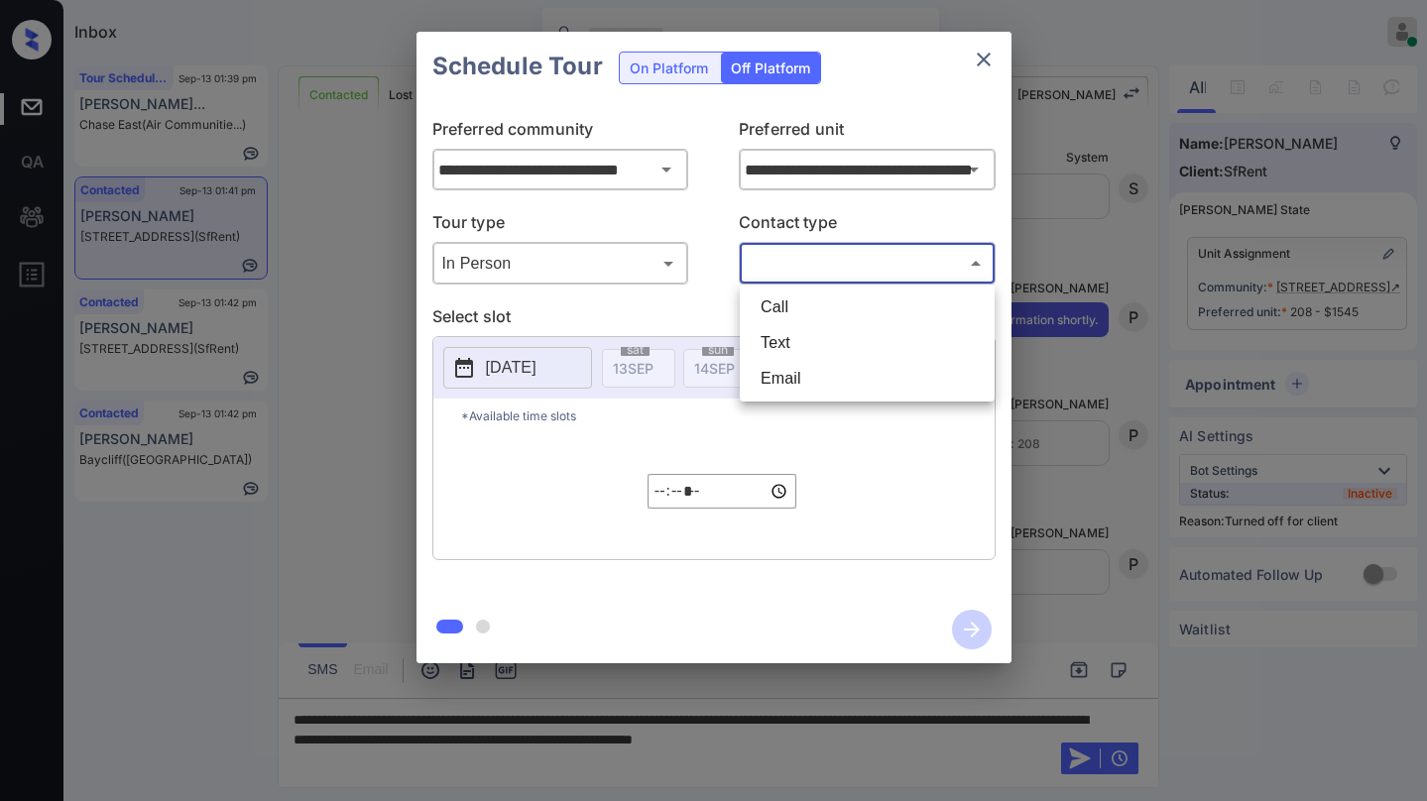
click at [764, 266] on body "Inbox [PERSON_NAME] Online Set yourself offline Set yourself on break Profile S…" at bounding box center [713, 400] width 1427 height 801
click at [760, 338] on li "Text" at bounding box center [866, 343] width 245 height 36
type input "****"
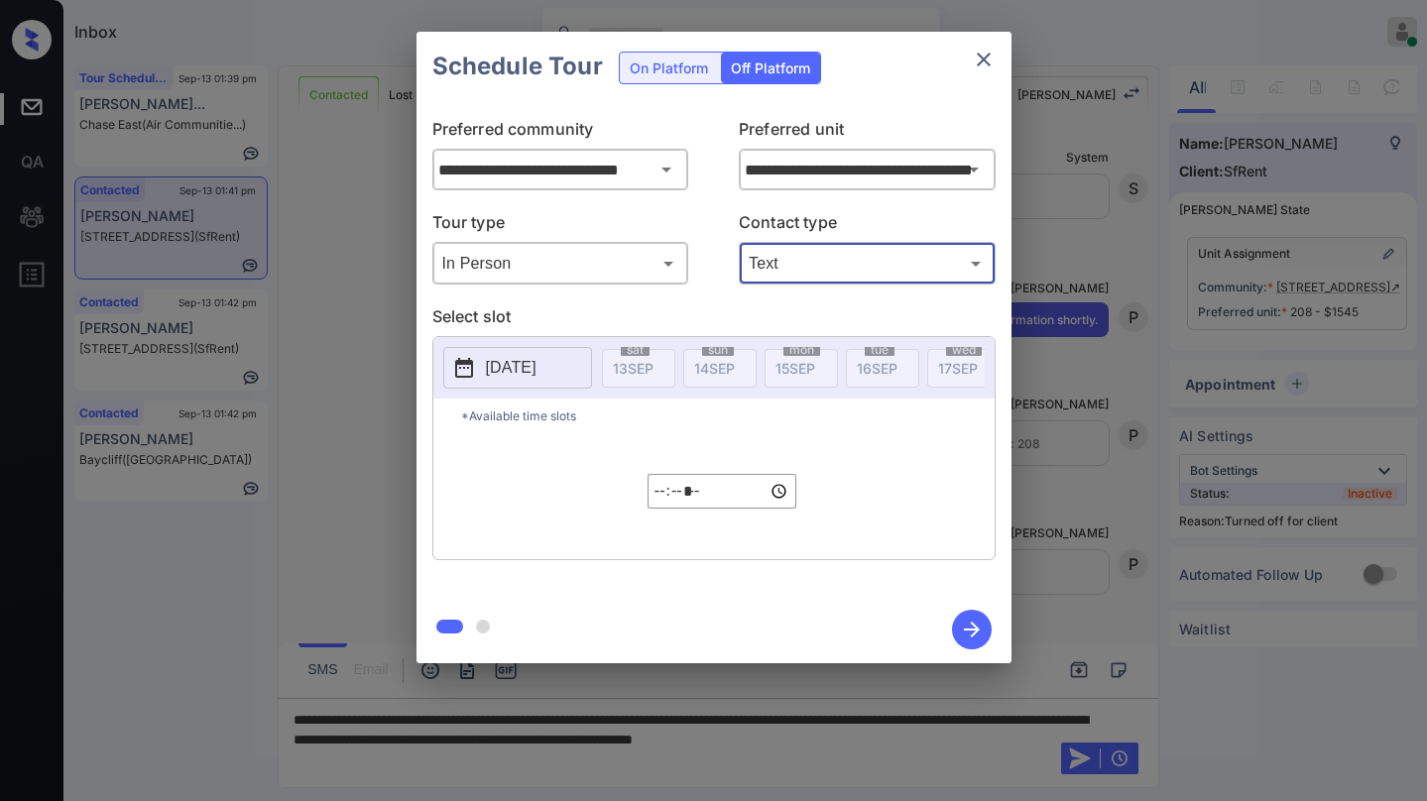
click at [514, 345] on div "[DATE] 13 SEP [DATE] [DATE] [DATE] [DATE] [DATE] [DATE] [DATE] [DATE] [DATE] [D…" at bounding box center [713, 367] width 561 height 61
click at [526, 365] on p "2025-09-13" at bounding box center [511, 368] width 51 height 24
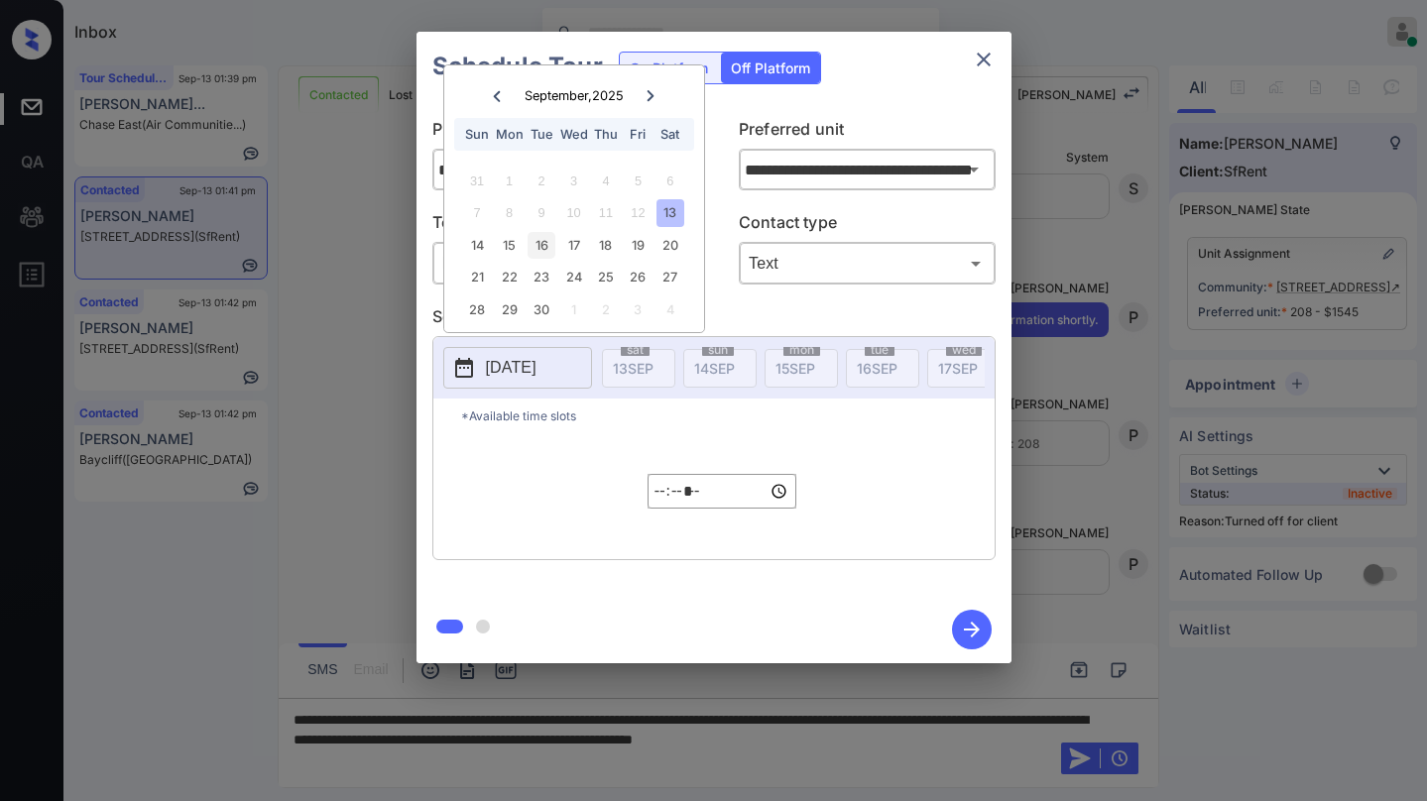
click at [544, 243] on div "16" at bounding box center [540, 245] width 27 height 27
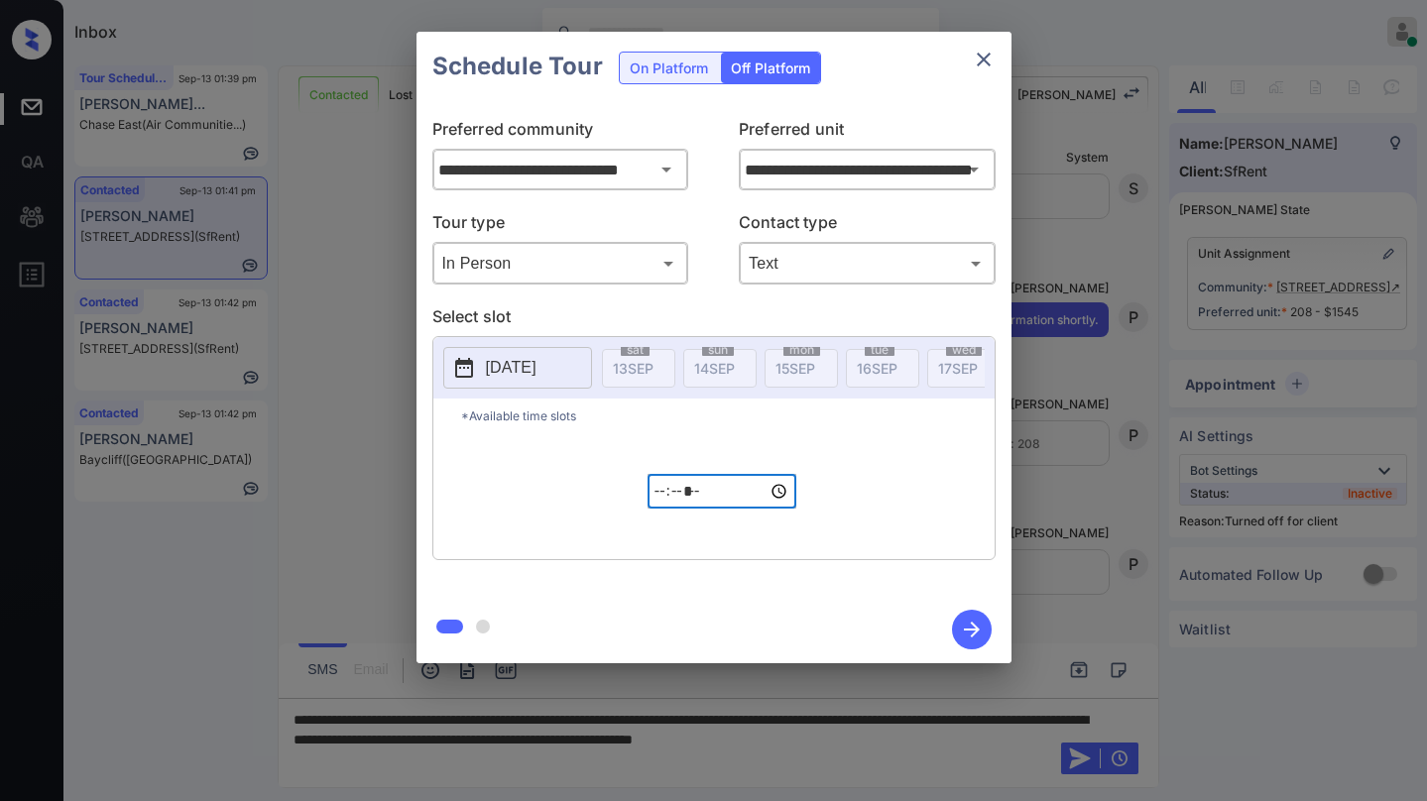
click at [667, 504] on input "*****" at bounding box center [721, 491] width 149 height 35
click at [717, 500] on input "*****" at bounding box center [721, 491] width 149 height 35
type input "*****"
click at [963, 631] on icon "button" at bounding box center [972, 630] width 40 height 40
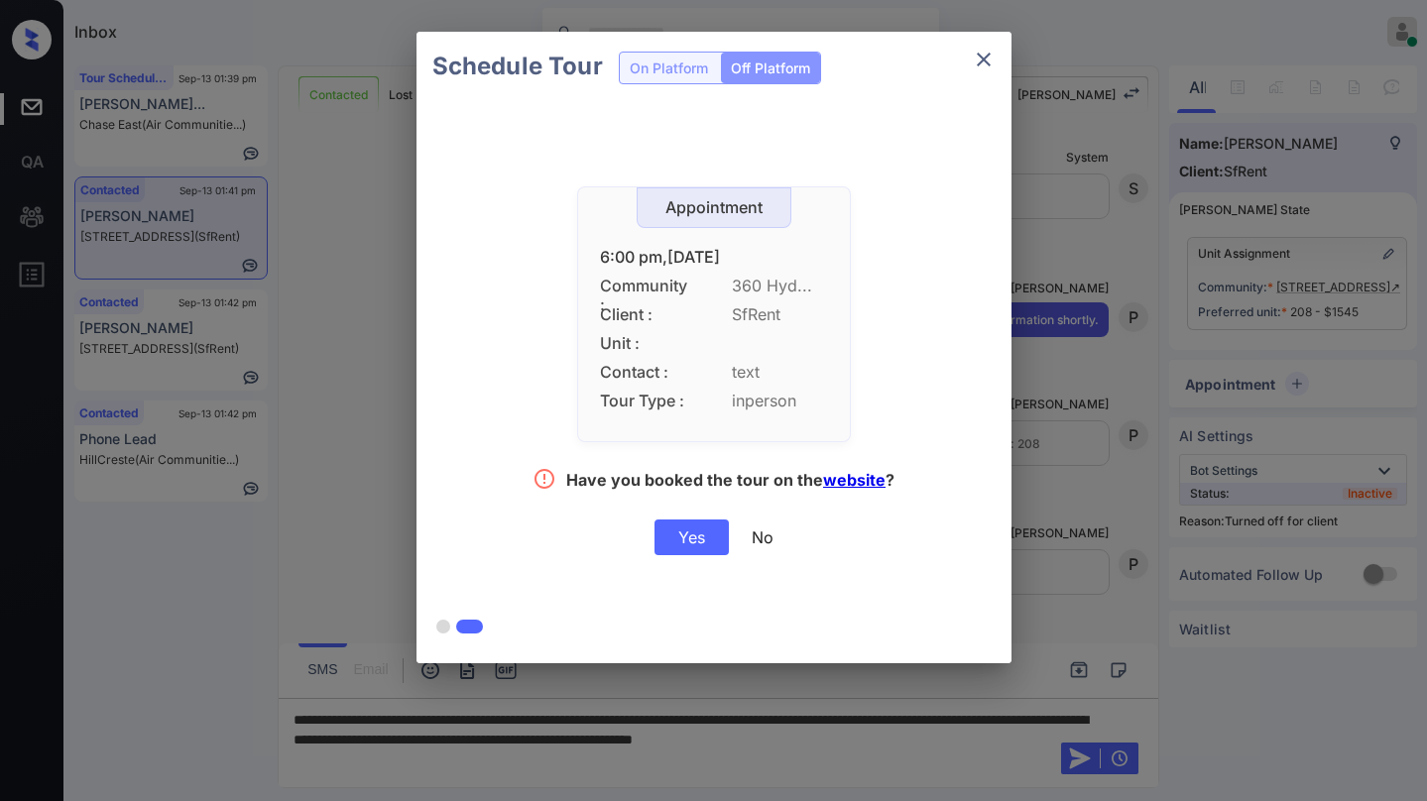
click at [697, 532] on div "Yes" at bounding box center [691, 537] width 74 height 36
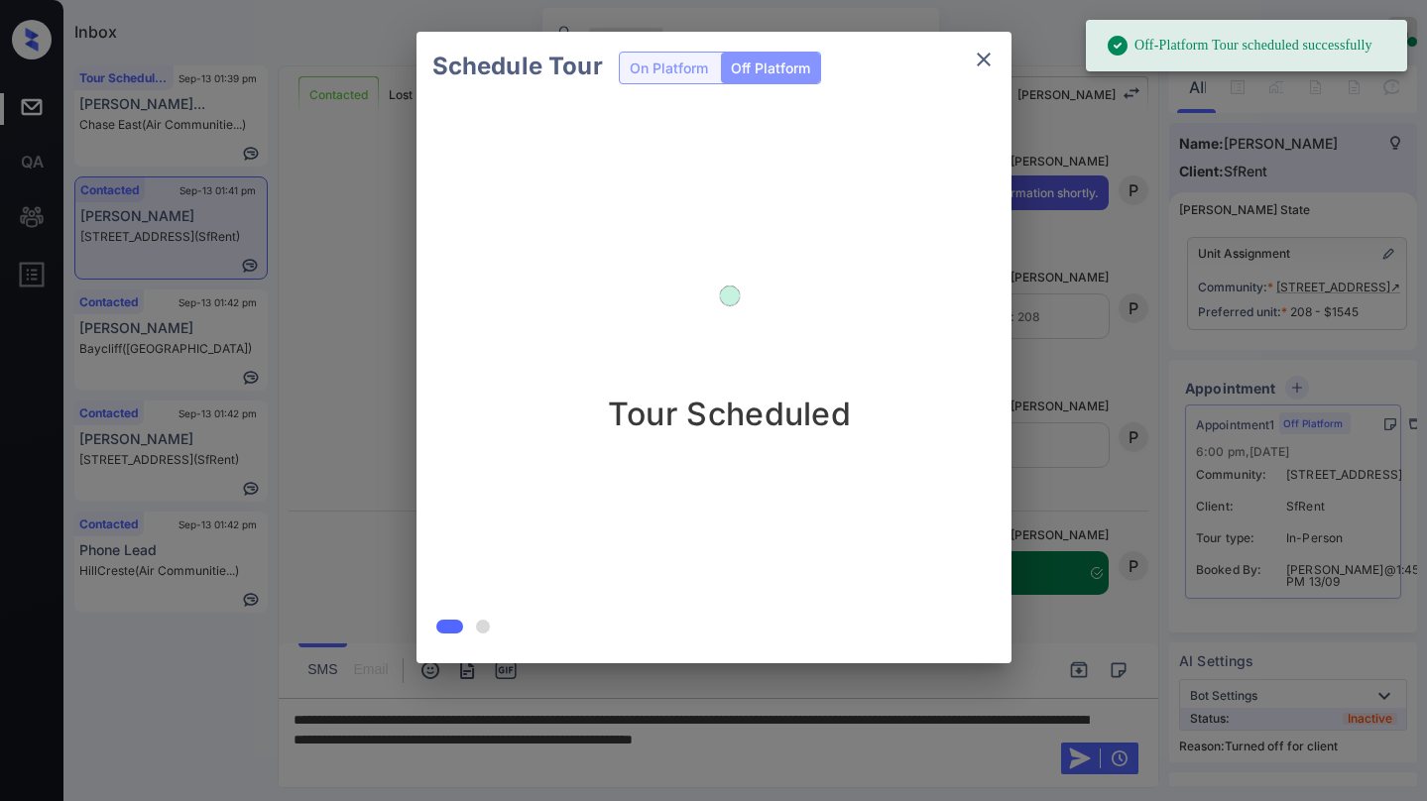
scroll to position [3659, 0]
click at [985, 70] on icon "close" at bounding box center [984, 60] width 24 height 24
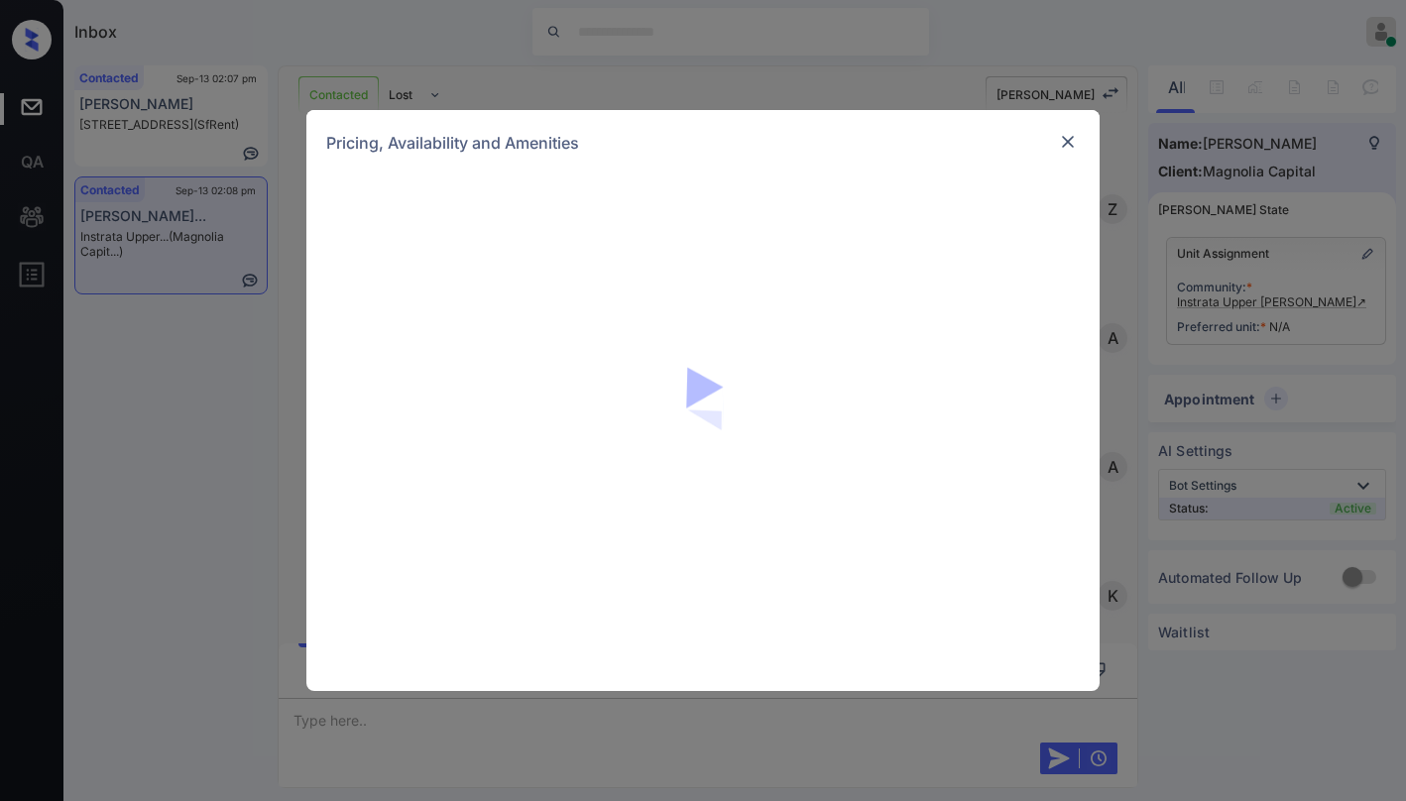
scroll to position [3006, 0]
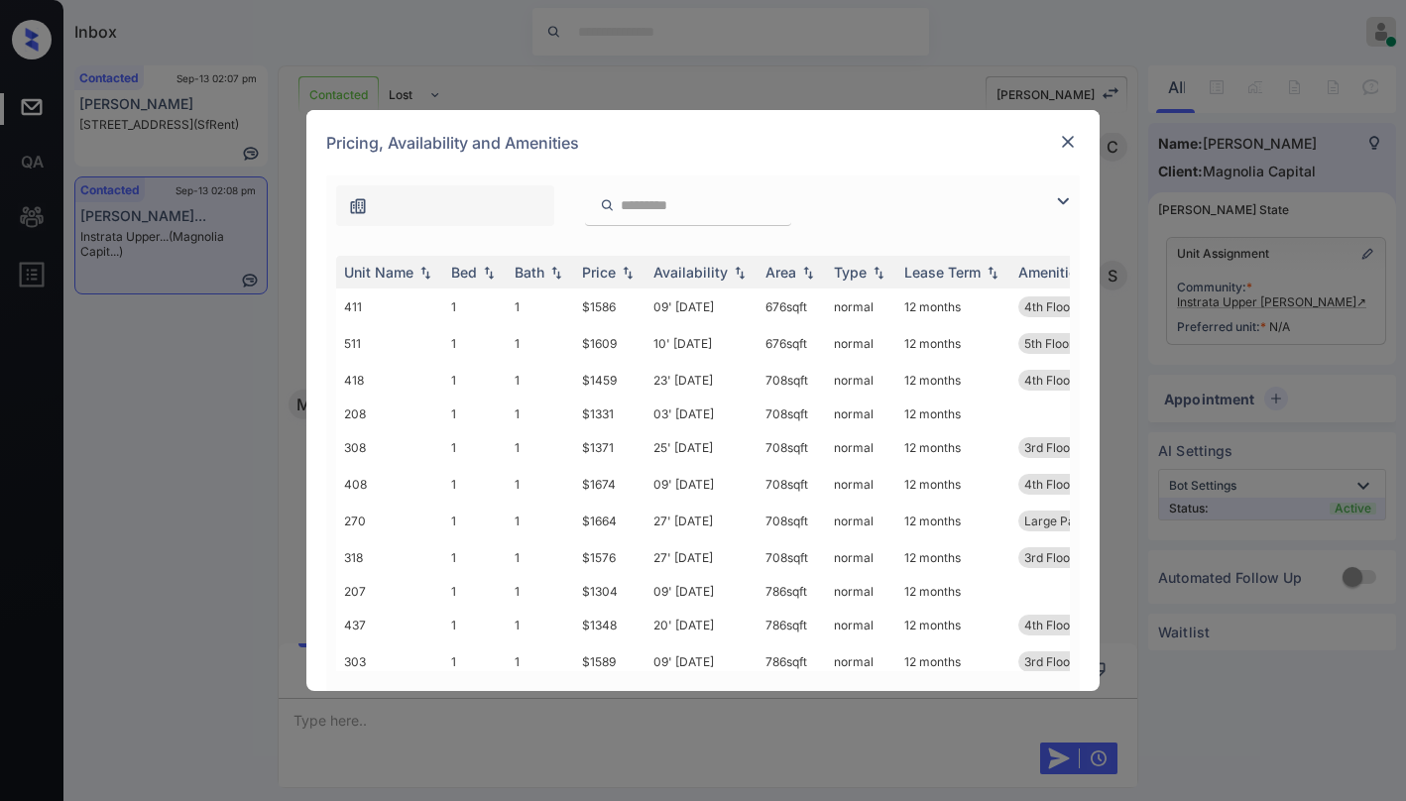
click at [1056, 195] on img at bounding box center [1063, 201] width 24 height 24
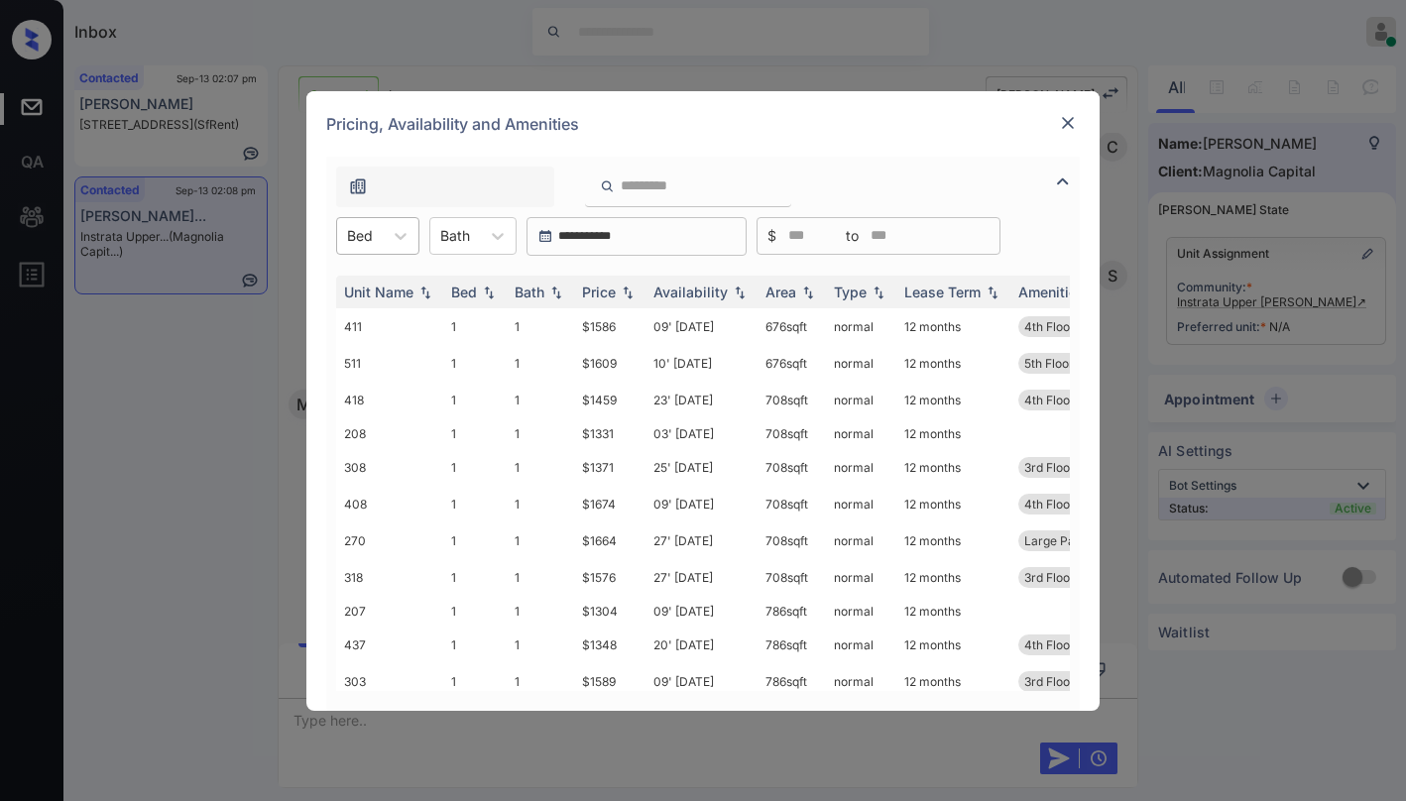
click at [382, 233] on div "Bed" at bounding box center [360, 235] width 46 height 29
click at [378, 315] on div "2" at bounding box center [377, 320] width 83 height 36
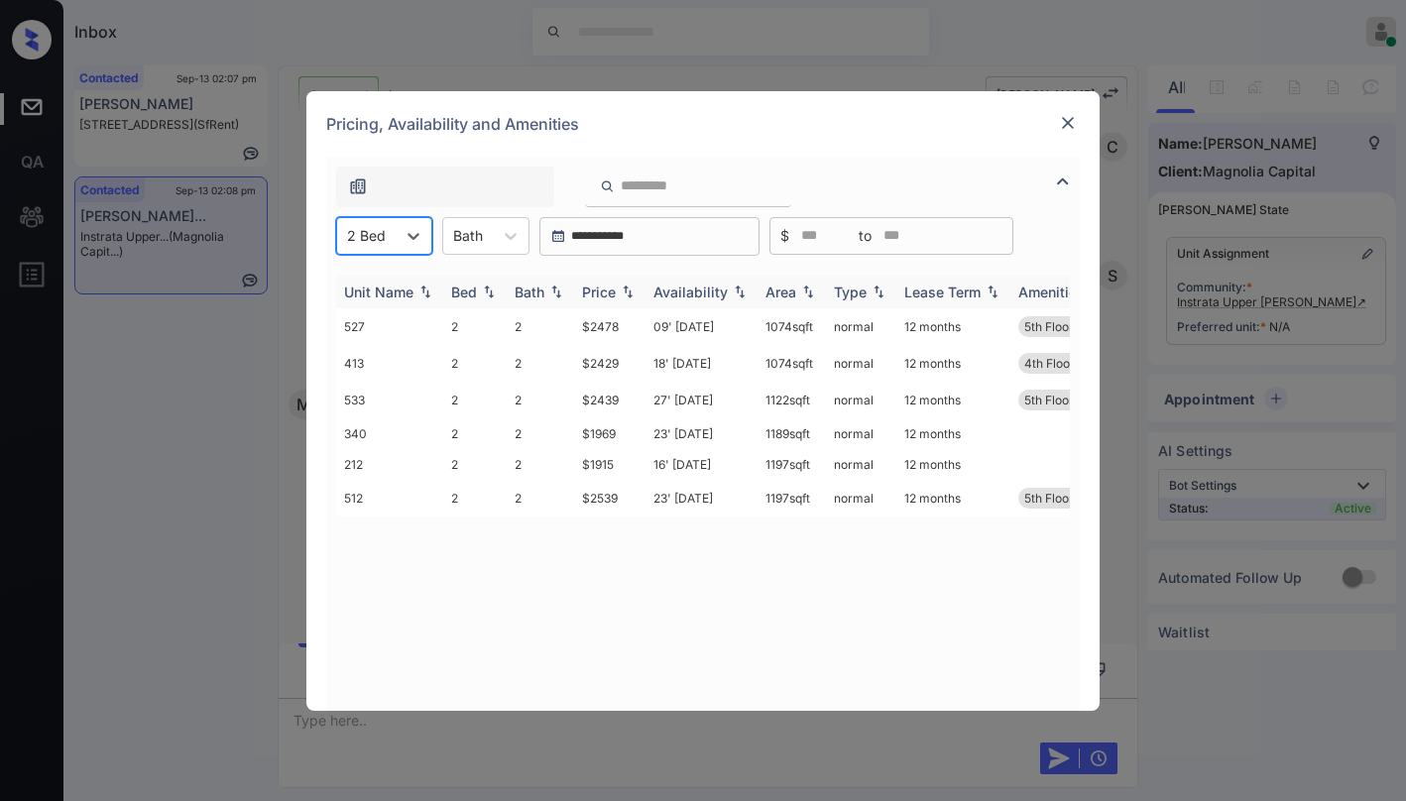
click at [596, 286] on div "Price" at bounding box center [599, 292] width 34 height 17
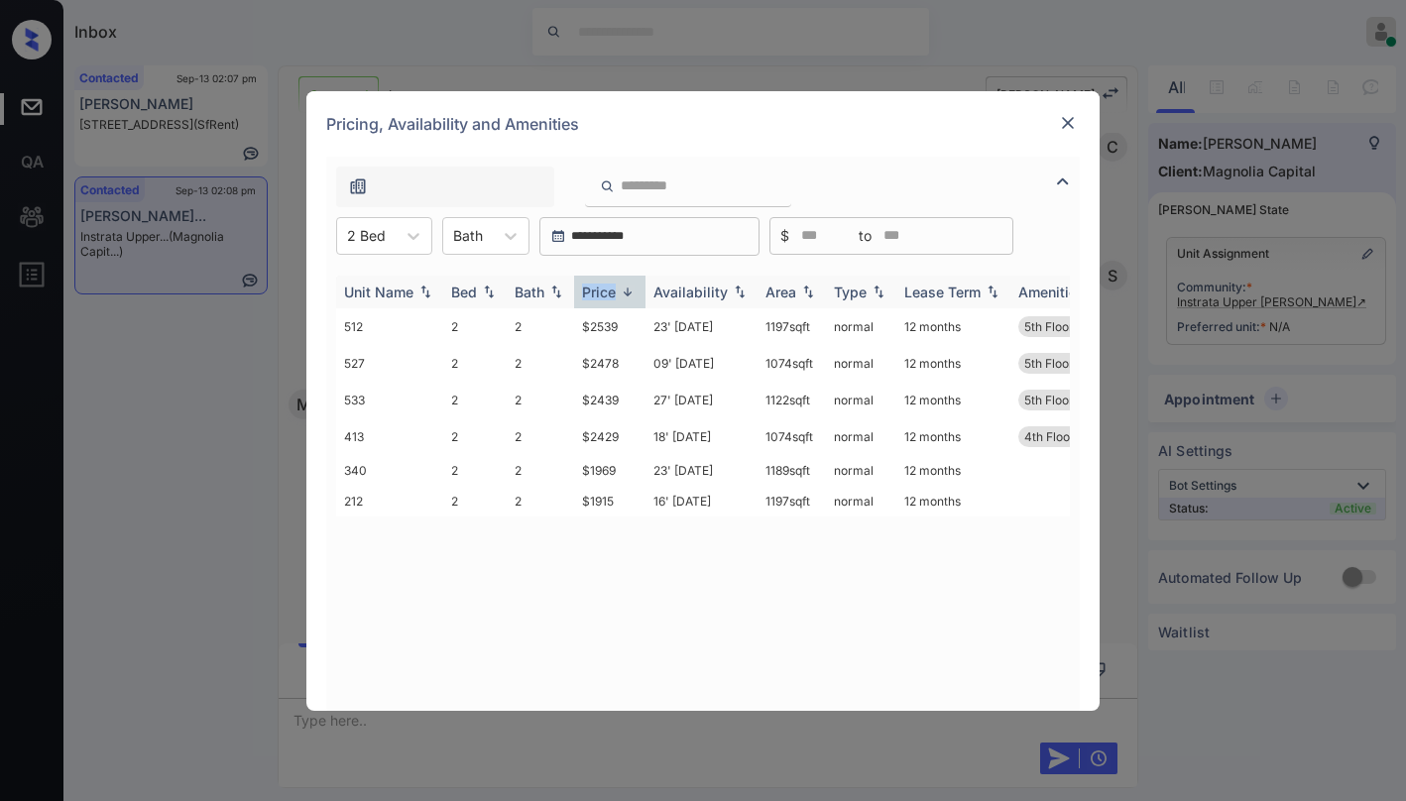
click at [596, 286] on div "Price" at bounding box center [599, 292] width 34 height 17
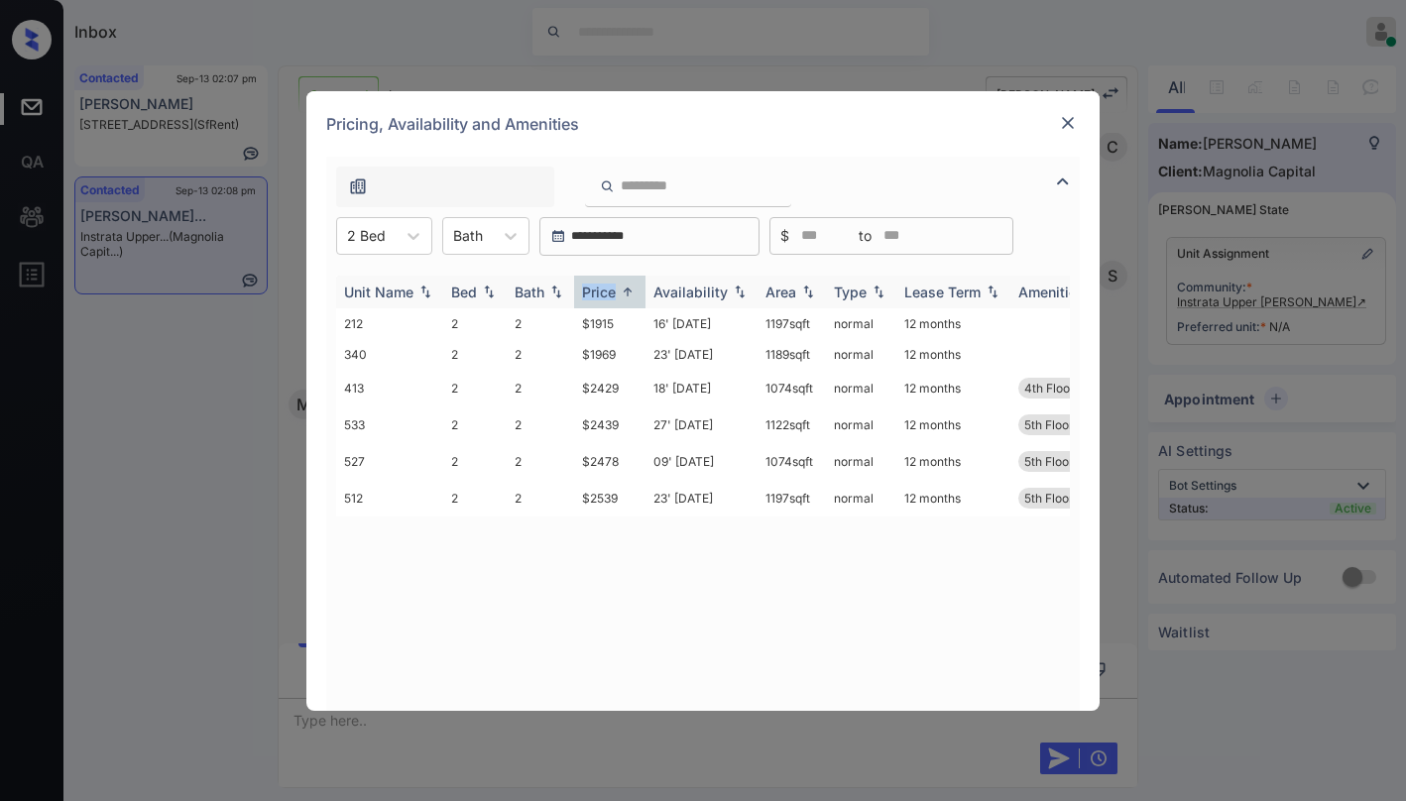
click at [598, 287] on div "Price" at bounding box center [599, 292] width 34 height 17
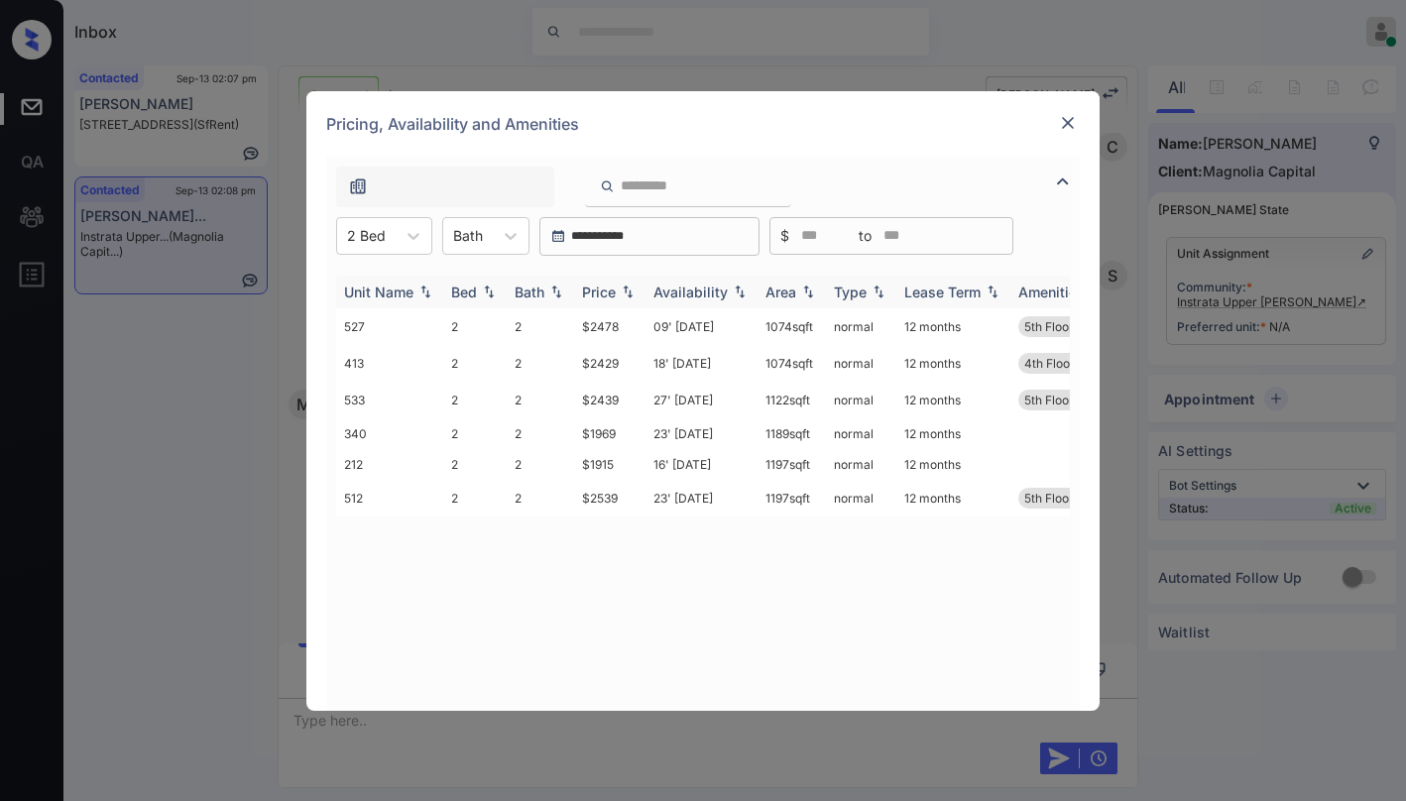
click at [604, 289] on div "Price" at bounding box center [599, 292] width 34 height 17
click at [1064, 120] on img at bounding box center [1068, 123] width 20 height 20
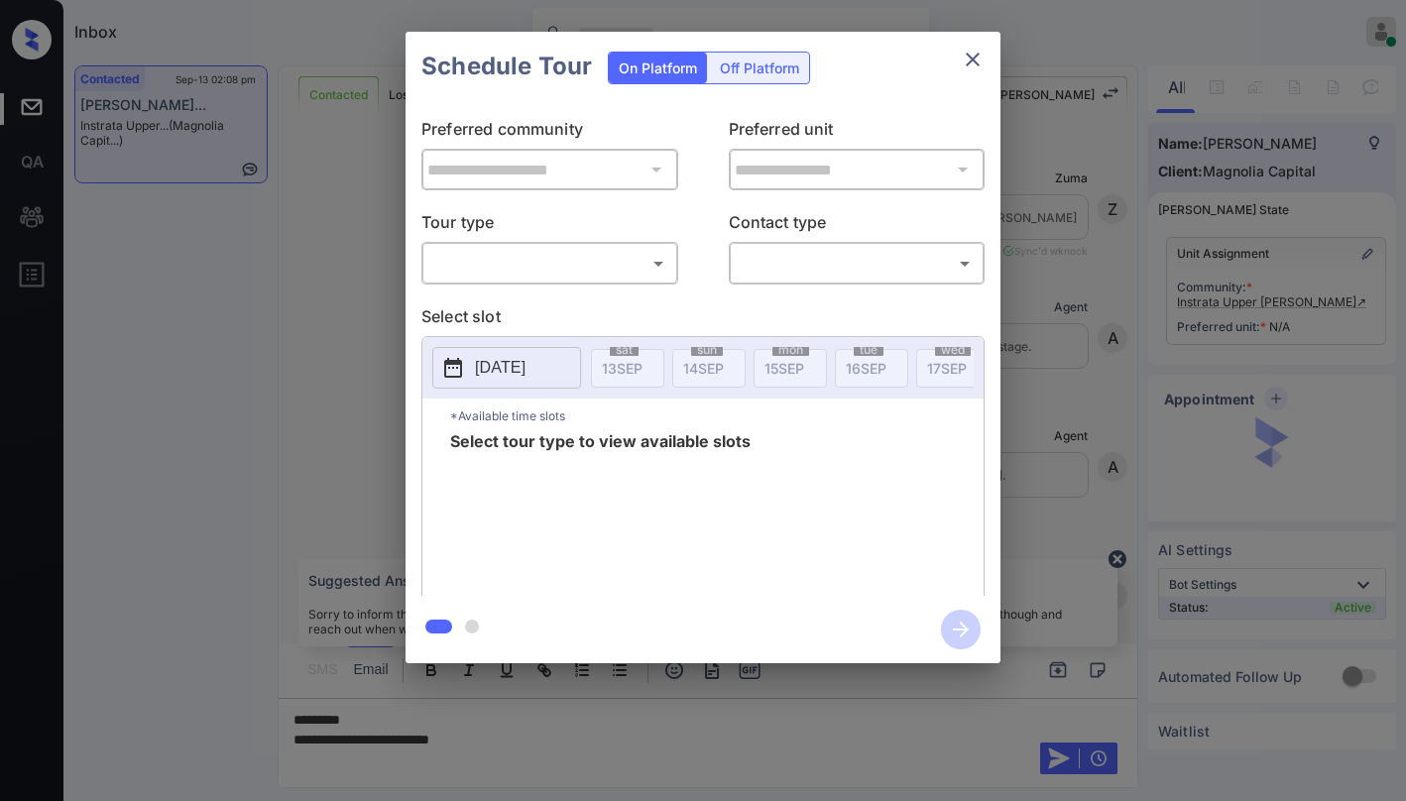
click at [543, 267] on body "Inbox [PERSON_NAME] Online Set yourself offline Set yourself on break Profile S…" at bounding box center [703, 400] width 1406 height 801
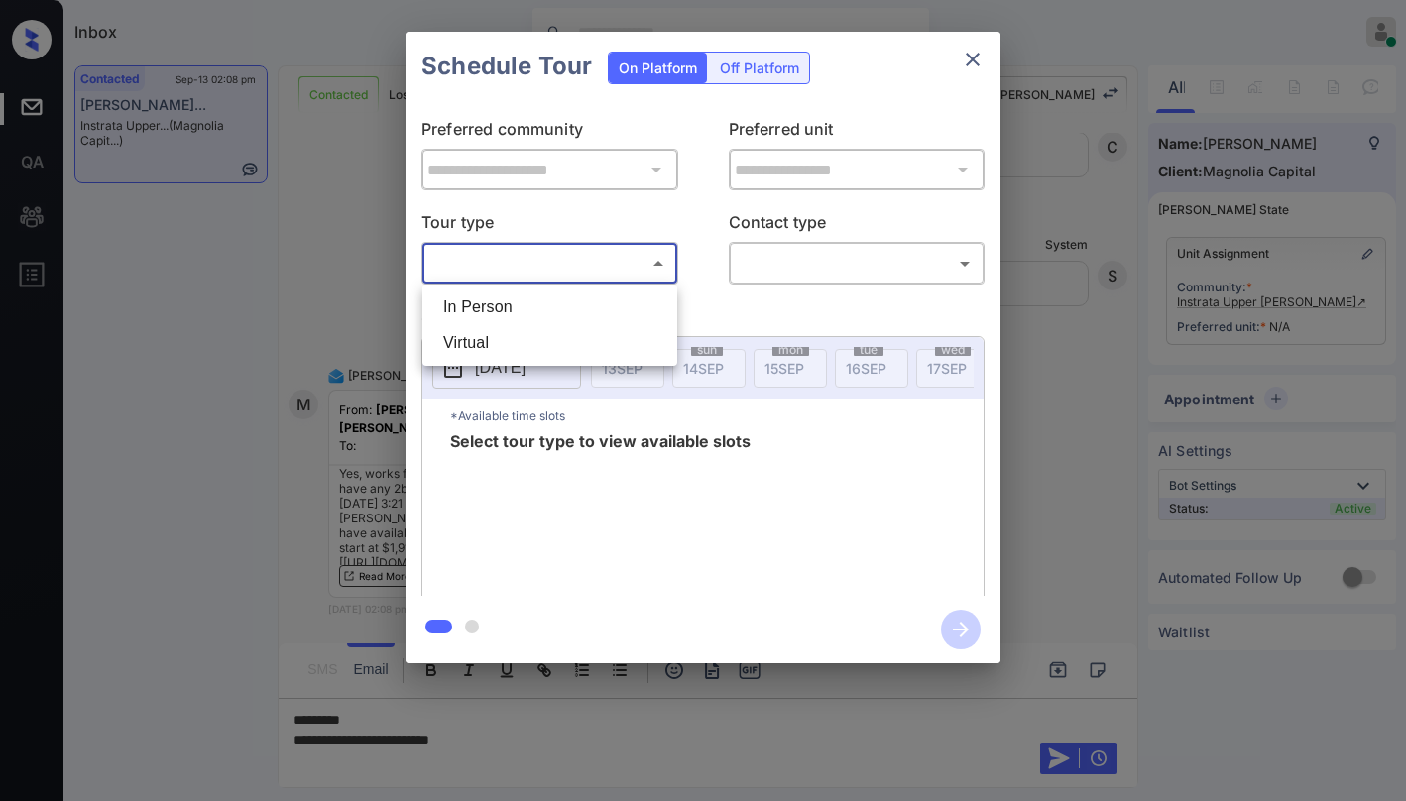
click at [512, 340] on li "Virtual" at bounding box center [549, 343] width 245 height 36
type input "*******"
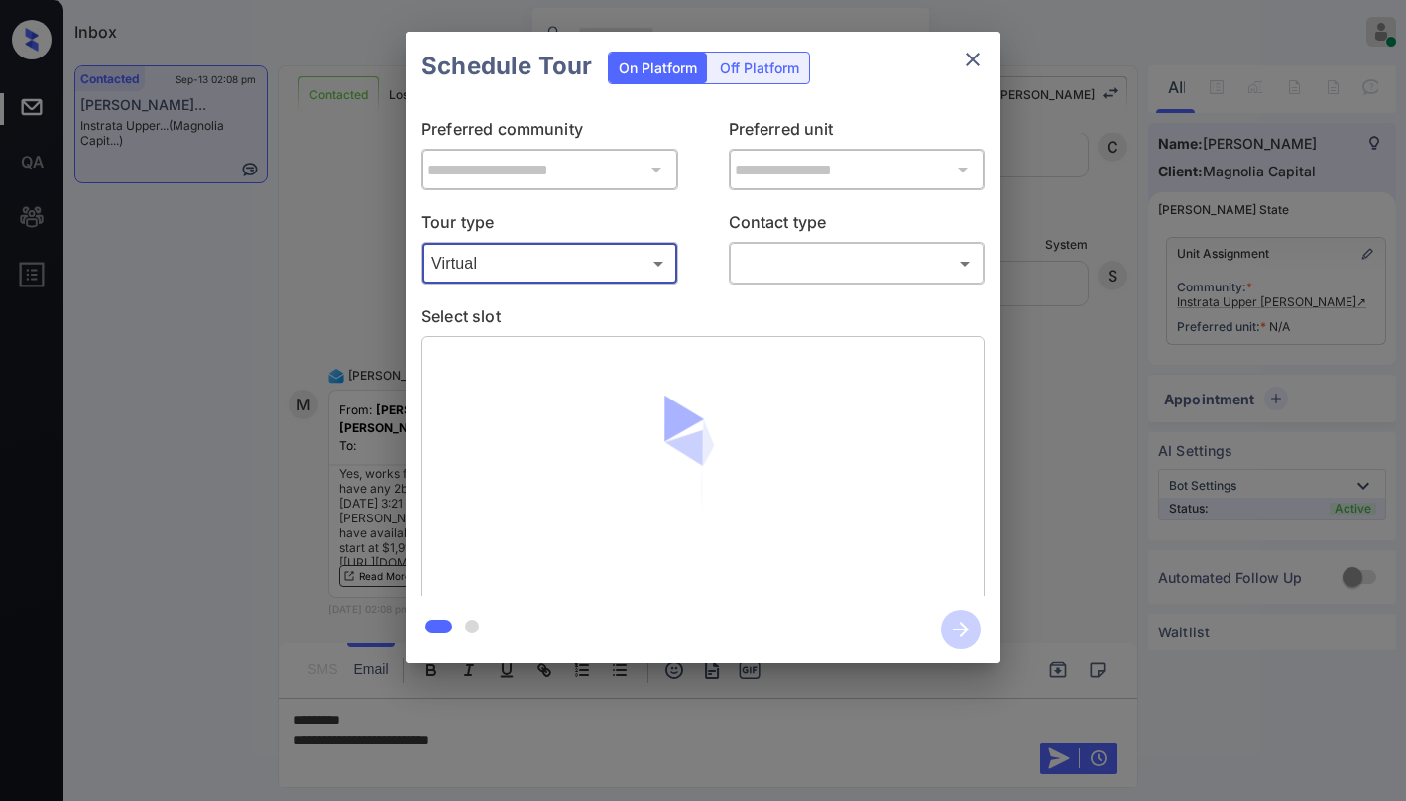
click at [870, 258] on body "Inbox Paolo Gabriel Online Set yourself offline Set yourself on break Profile S…" at bounding box center [703, 400] width 1406 height 801
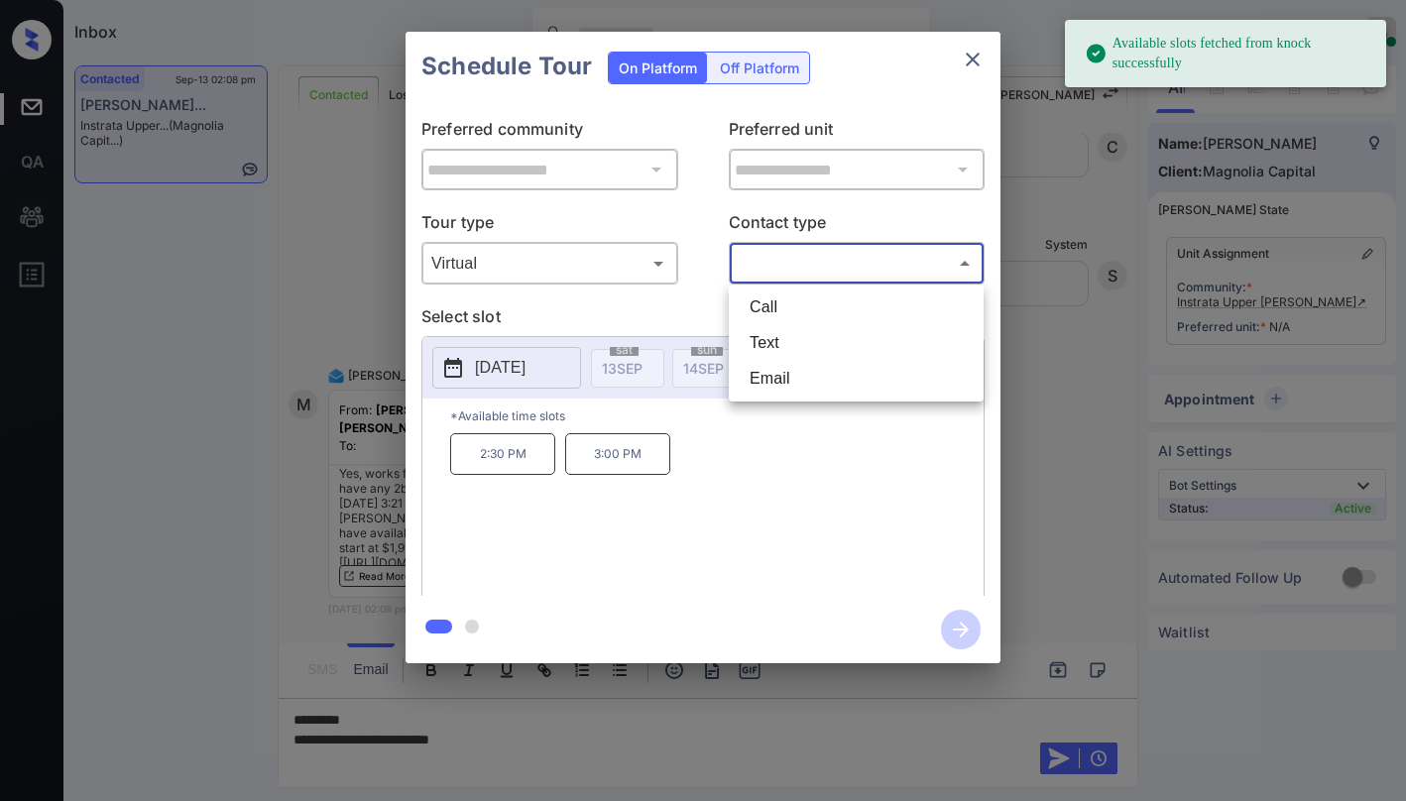
click at [873, 225] on div at bounding box center [703, 400] width 1406 height 801
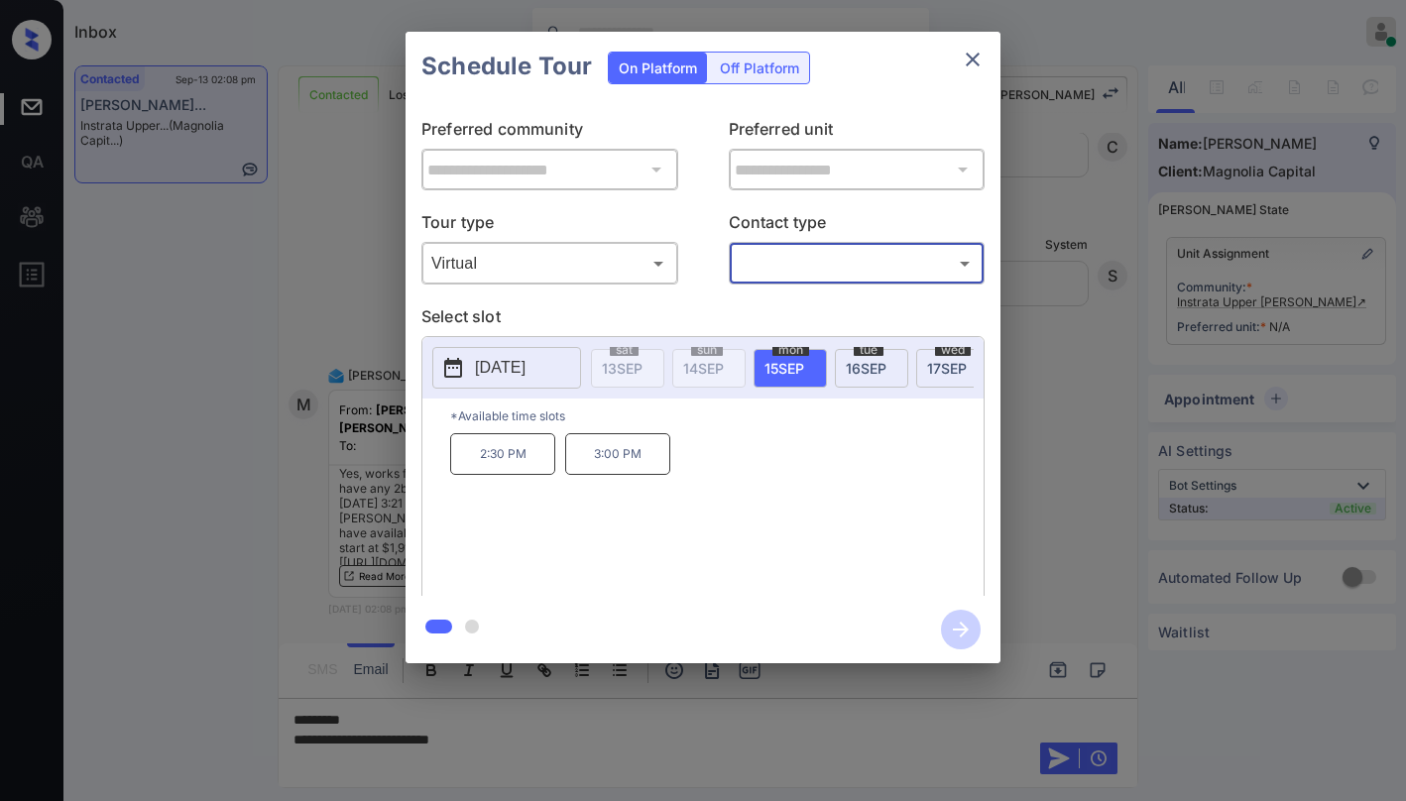
click at [973, 60] on icon "close" at bounding box center [973, 60] width 14 height 14
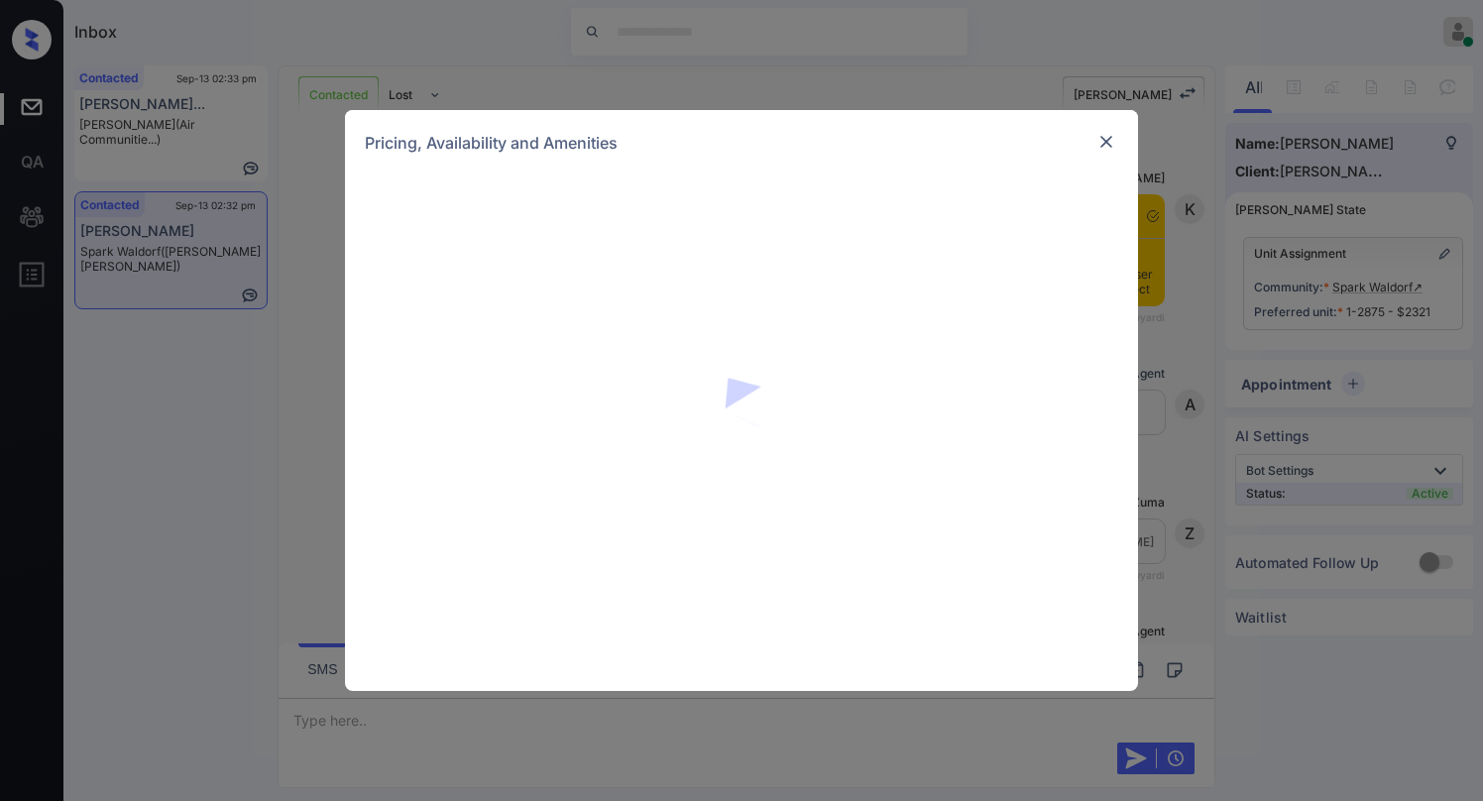
scroll to position [4401, 0]
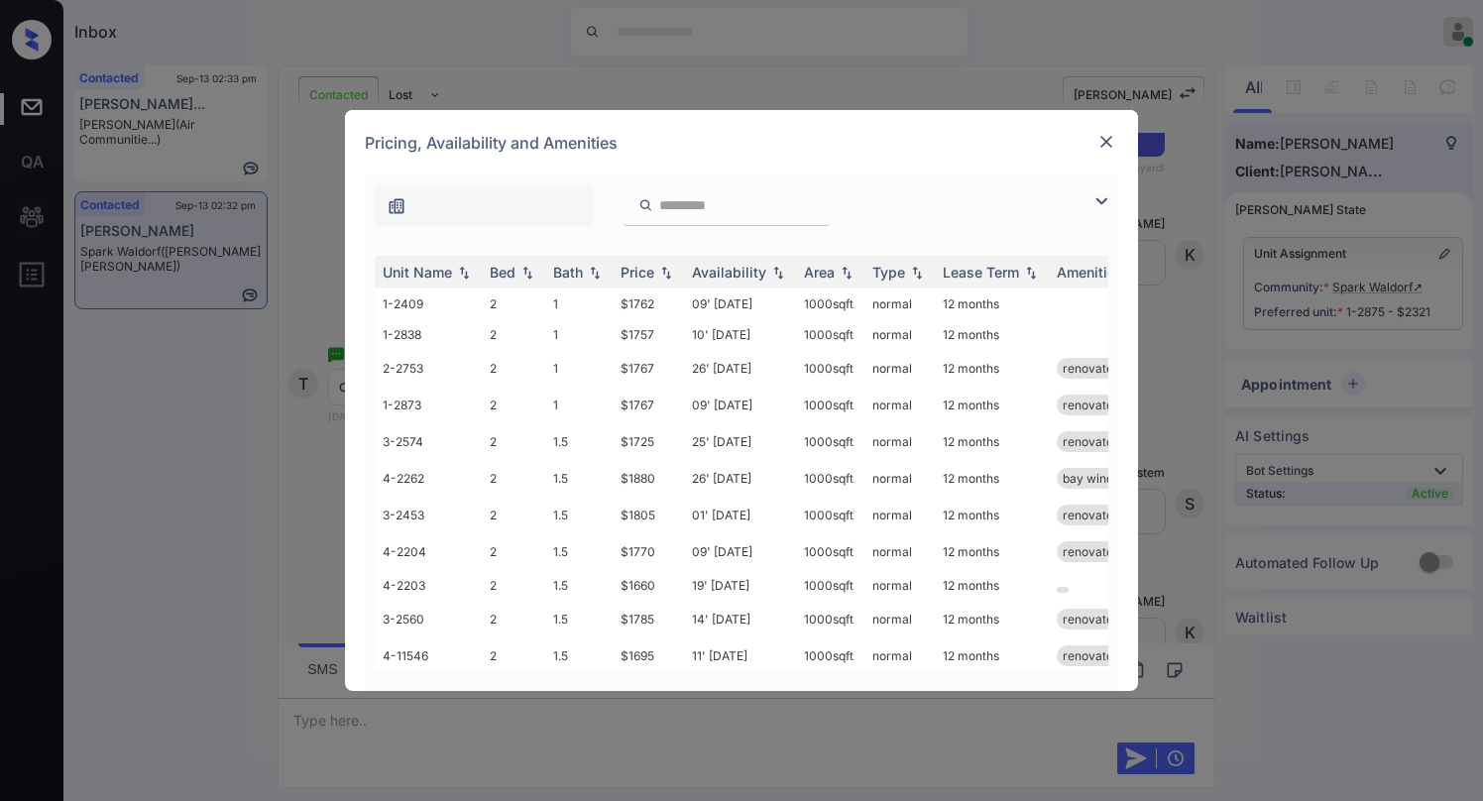
click at [1092, 192] on img at bounding box center [1101, 201] width 24 height 24
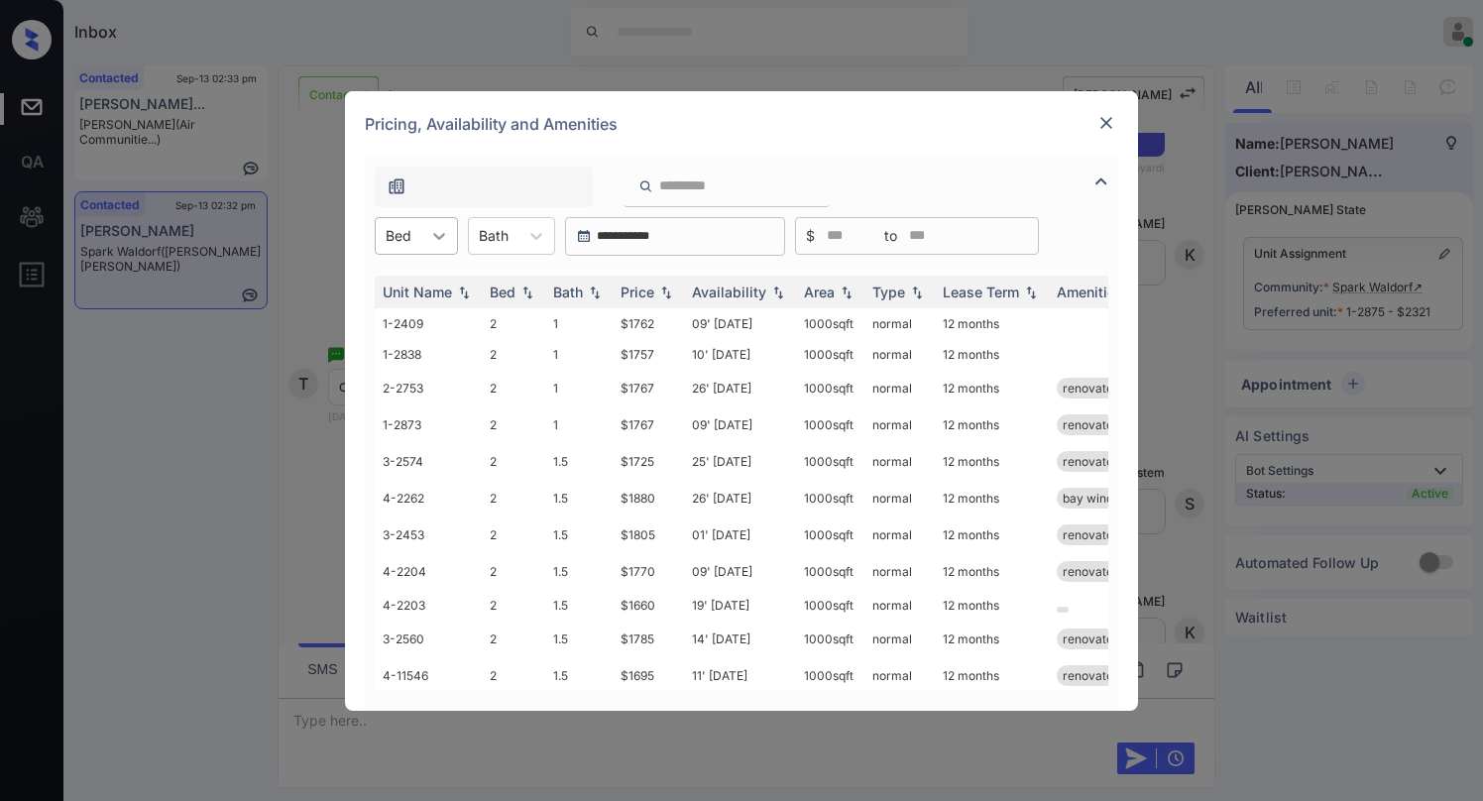
click at [431, 237] on icon at bounding box center [439, 236] width 20 height 20
click at [411, 286] on div "2" at bounding box center [416, 285] width 83 height 36
click at [644, 291] on div "Price" at bounding box center [638, 292] width 34 height 17
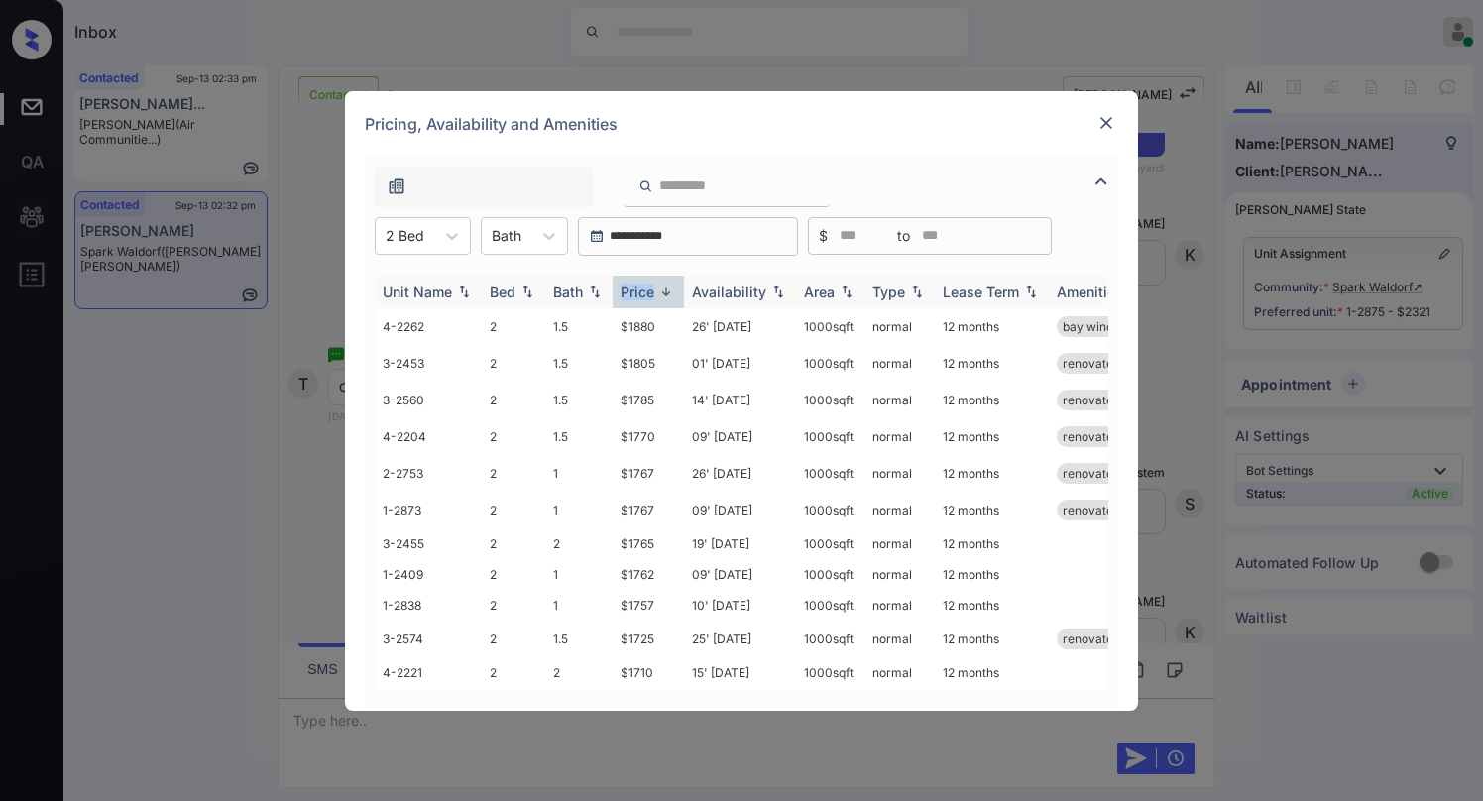
click at [644, 291] on div "Price" at bounding box center [638, 292] width 34 height 17
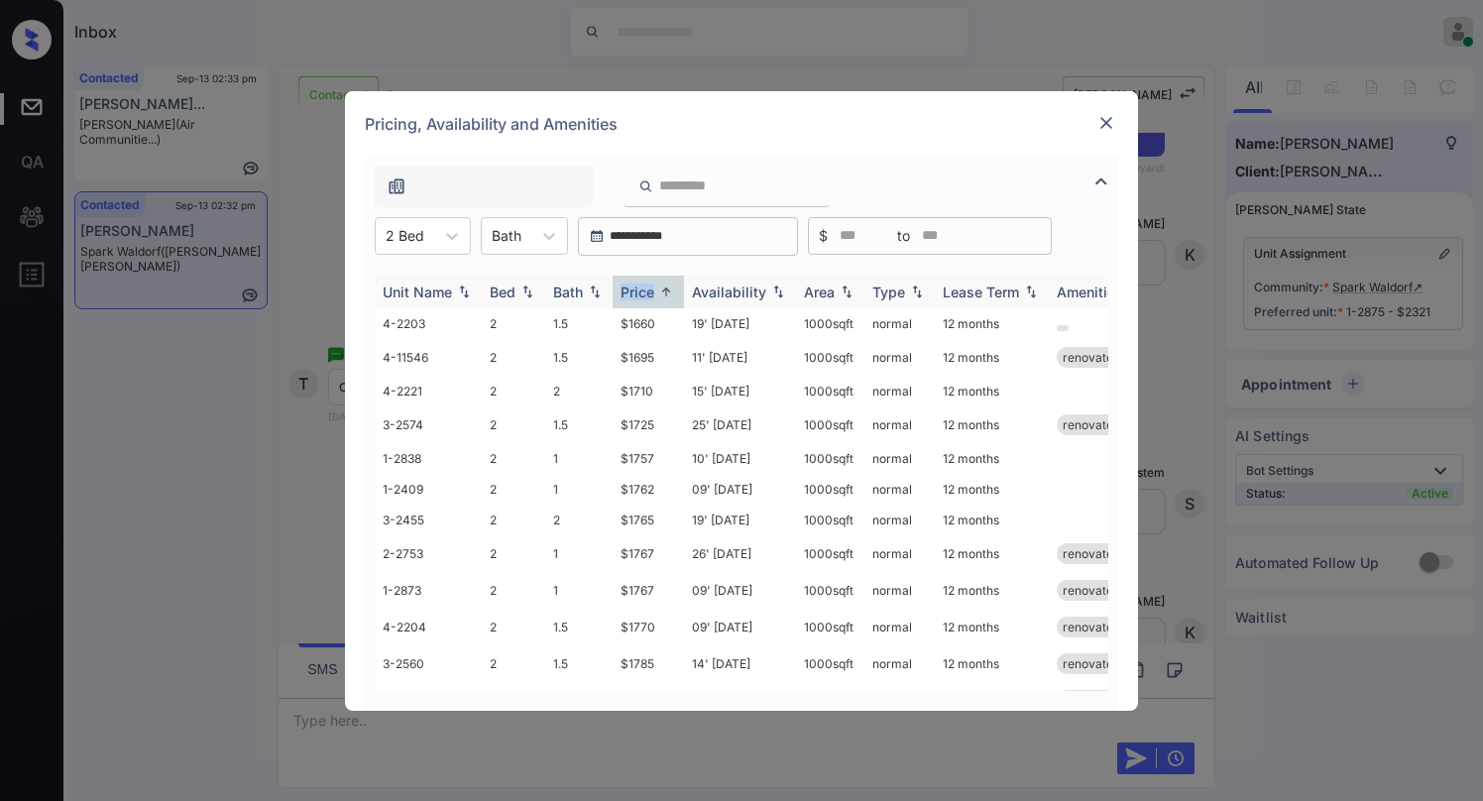
click at [644, 291] on div "Price" at bounding box center [638, 292] width 34 height 17
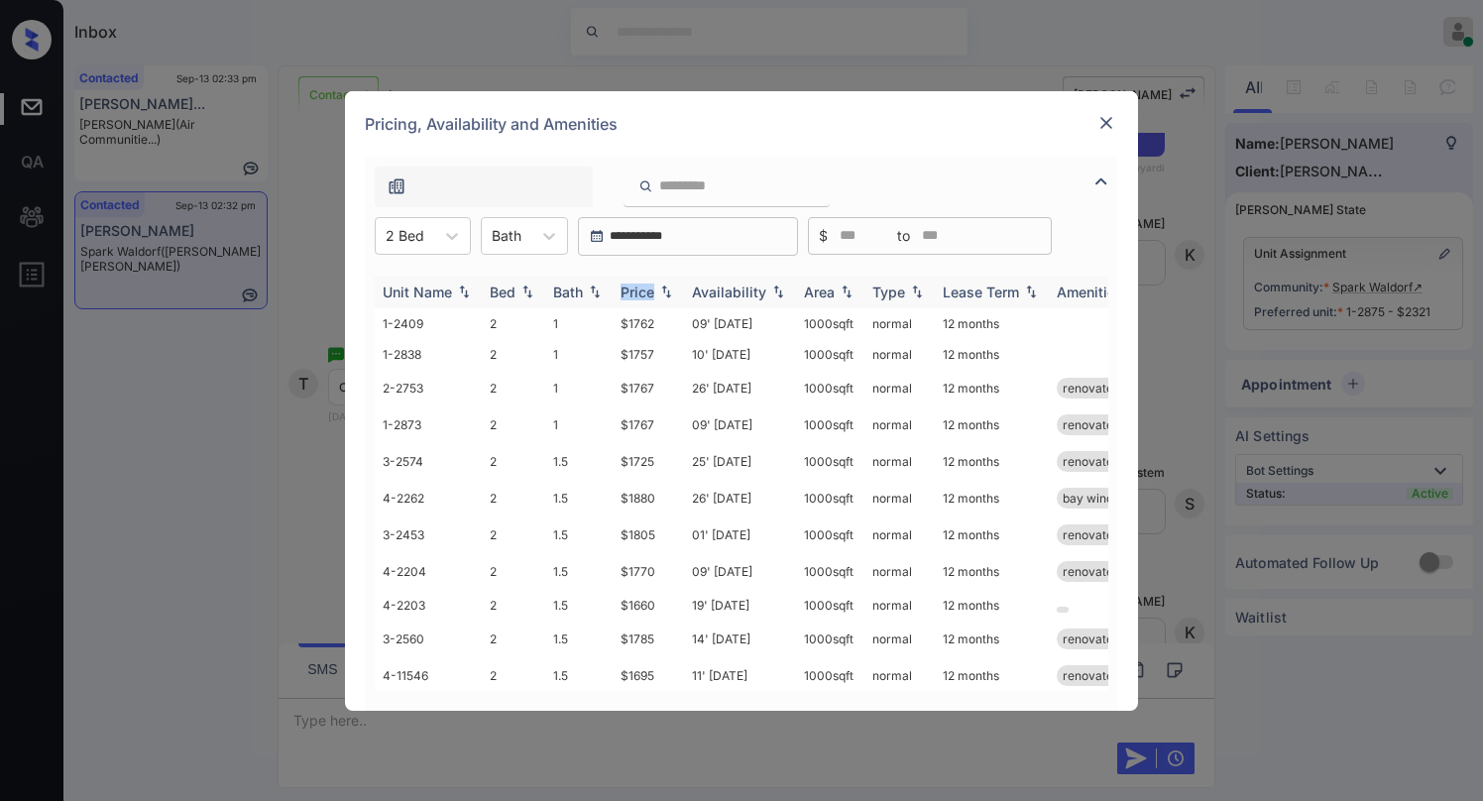
click at [644, 291] on div "Price" at bounding box center [638, 292] width 34 height 17
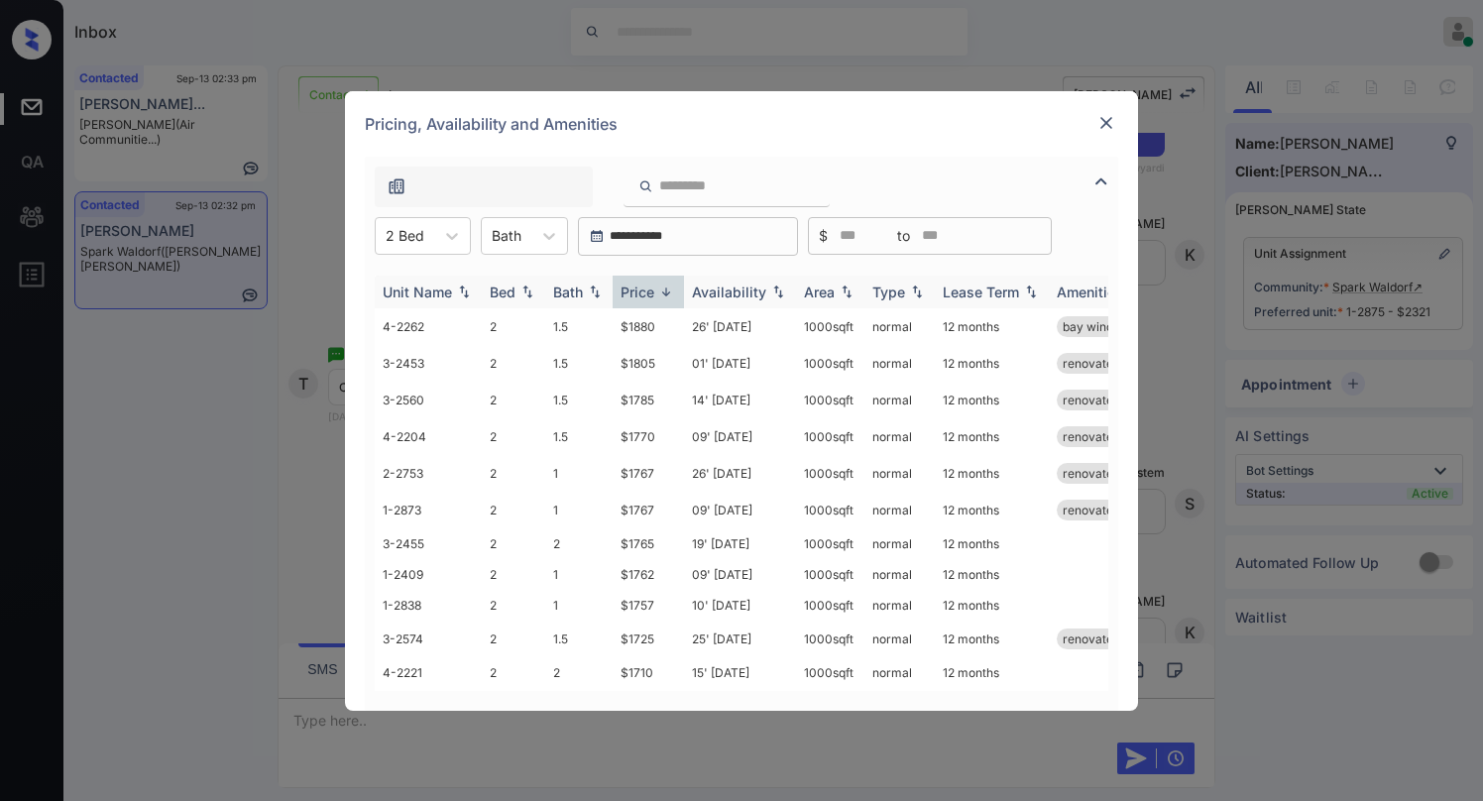
click at [644, 291] on div "Price" at bounding box center [638, 292] width 34 height 17
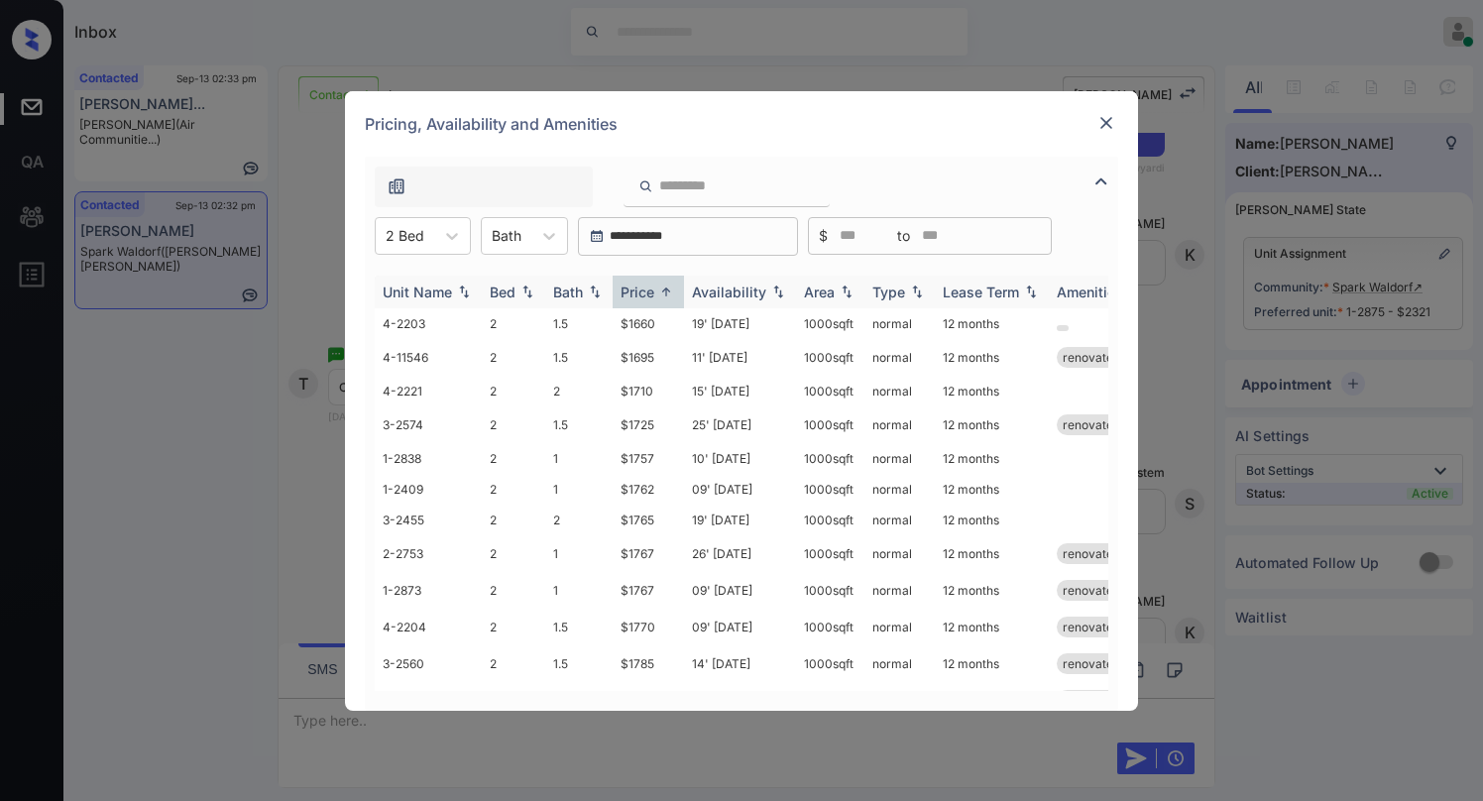
click at [644, 291] on div "Price" at bounding box center [638, 292] width 34 height 17
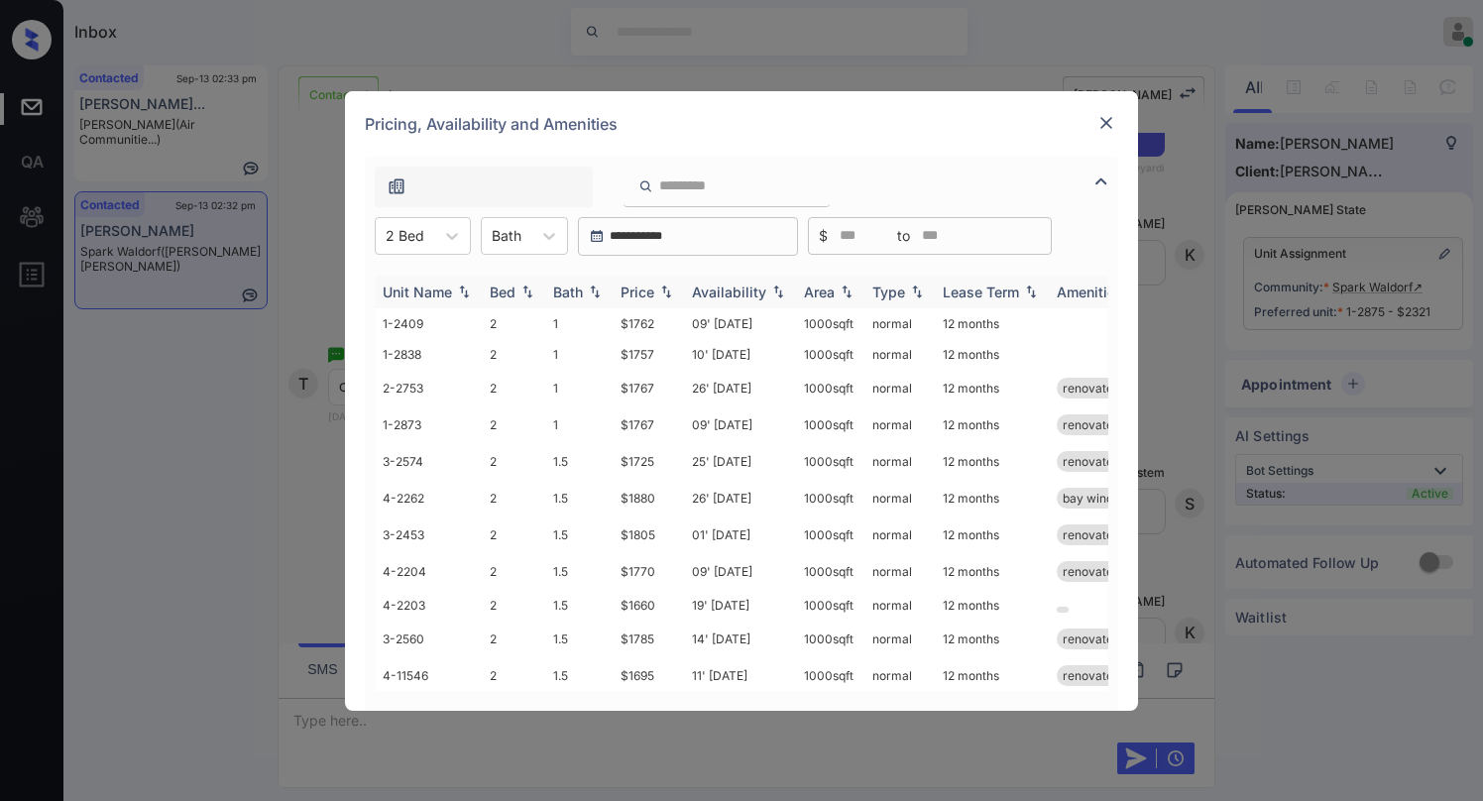
click at [644, 291] on div "Price" at bounding box center [638, 292] width 34 height 17
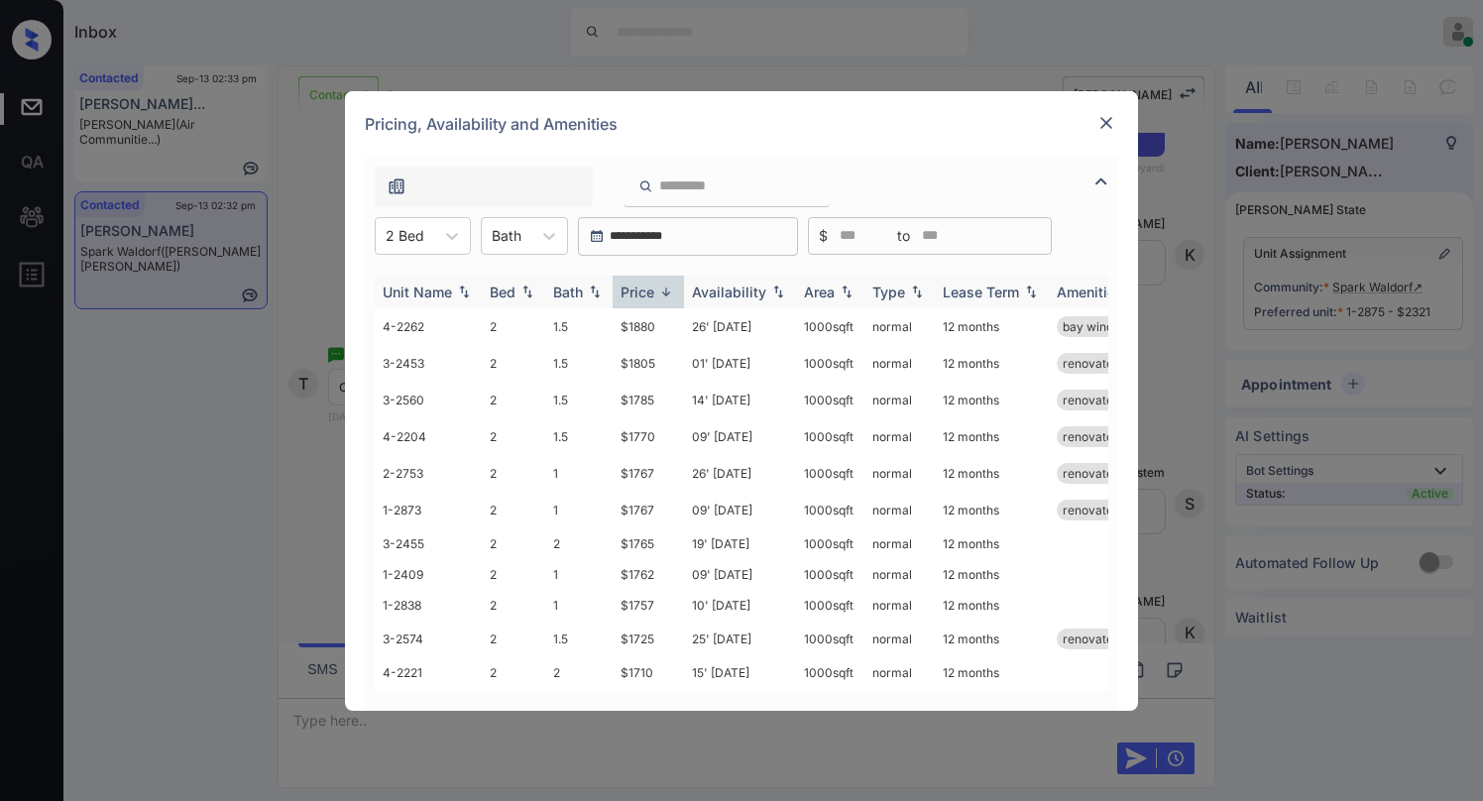
click at [644, 291] on div "Price" at bounding box center [638, 292] width 34 height 17
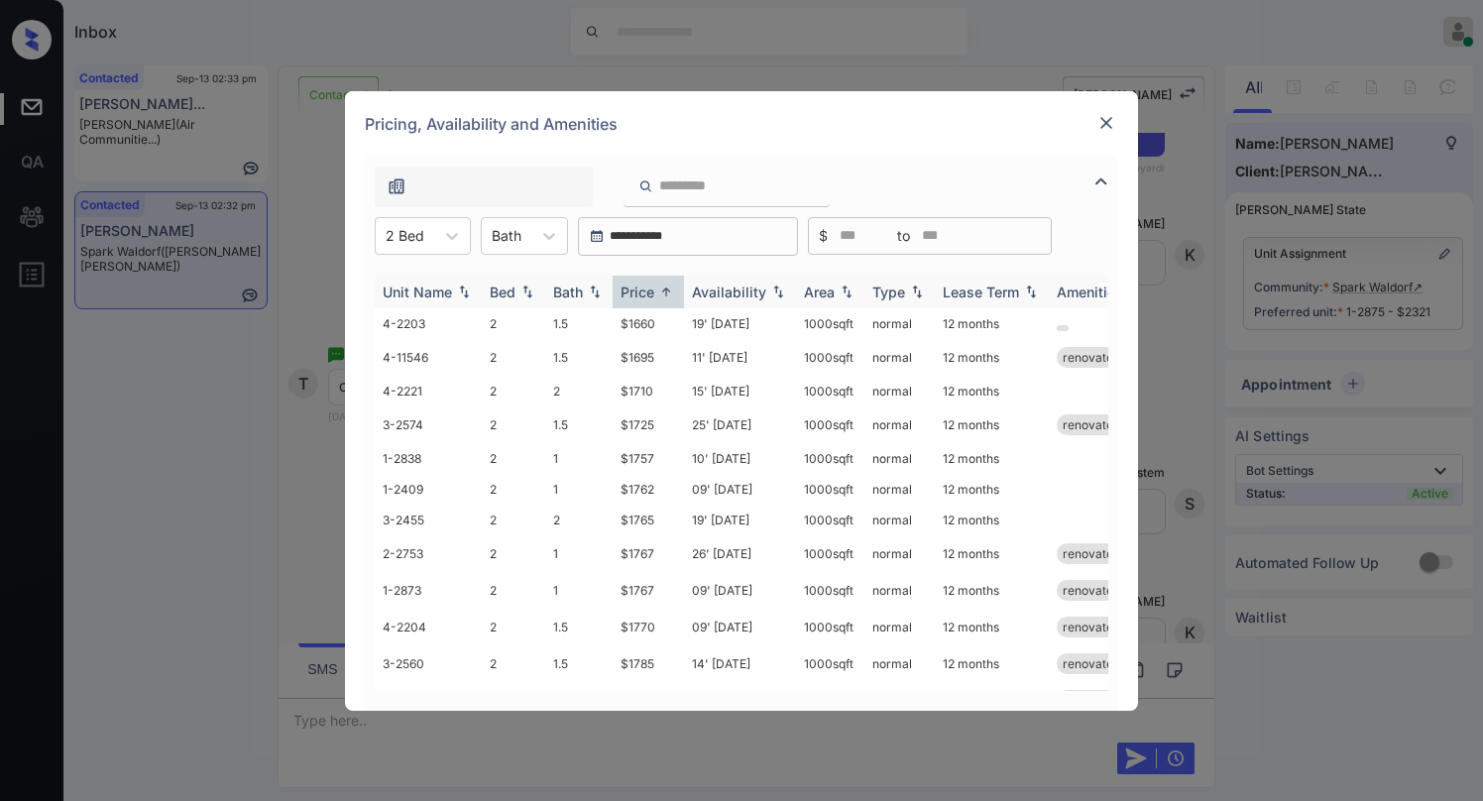
click at [646, 286] on div "Price" at bounding box center [638, 292] width 34 height 17
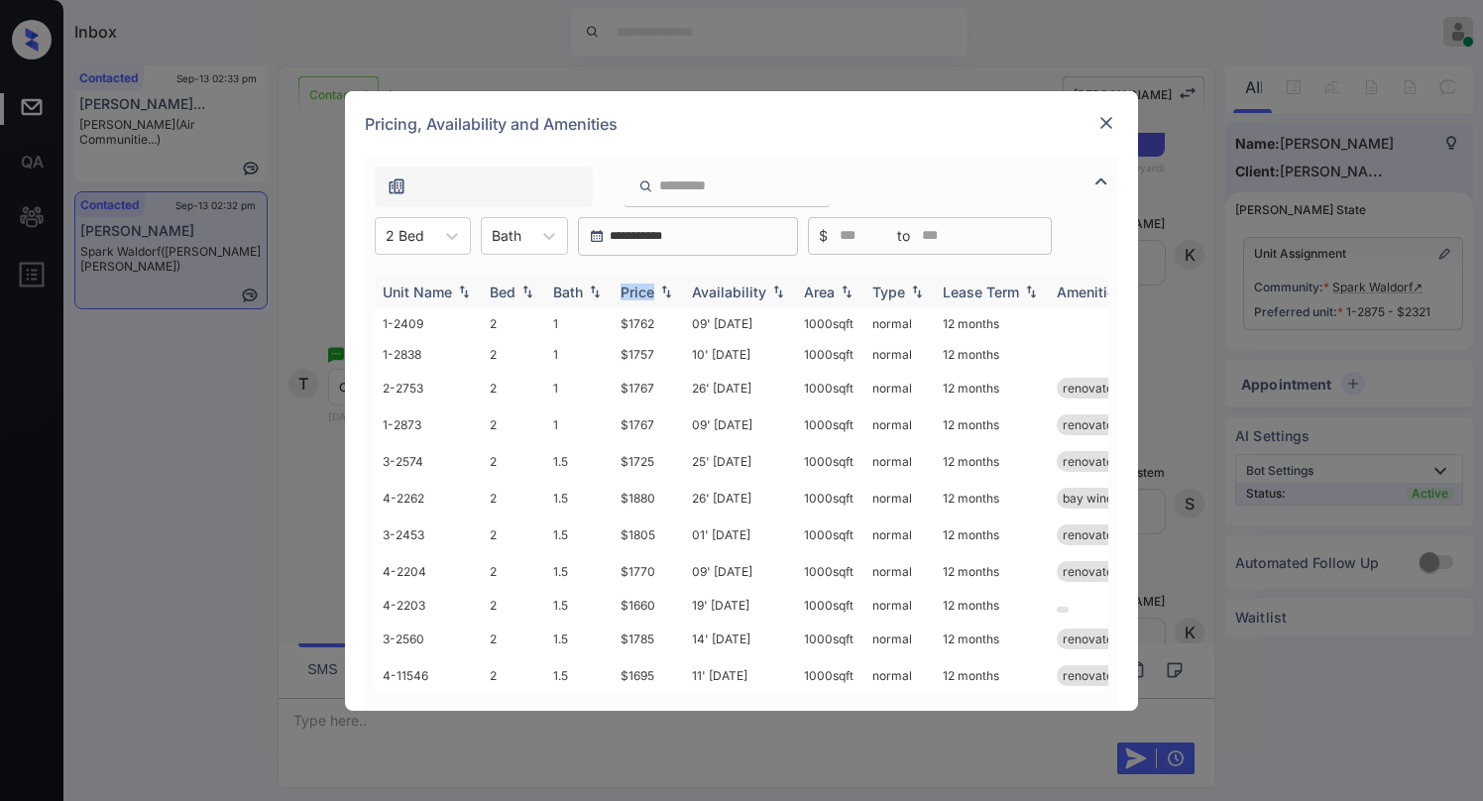
click at [646, 286] on div "Price" at bounding box center [638, 292] width 34 height 17
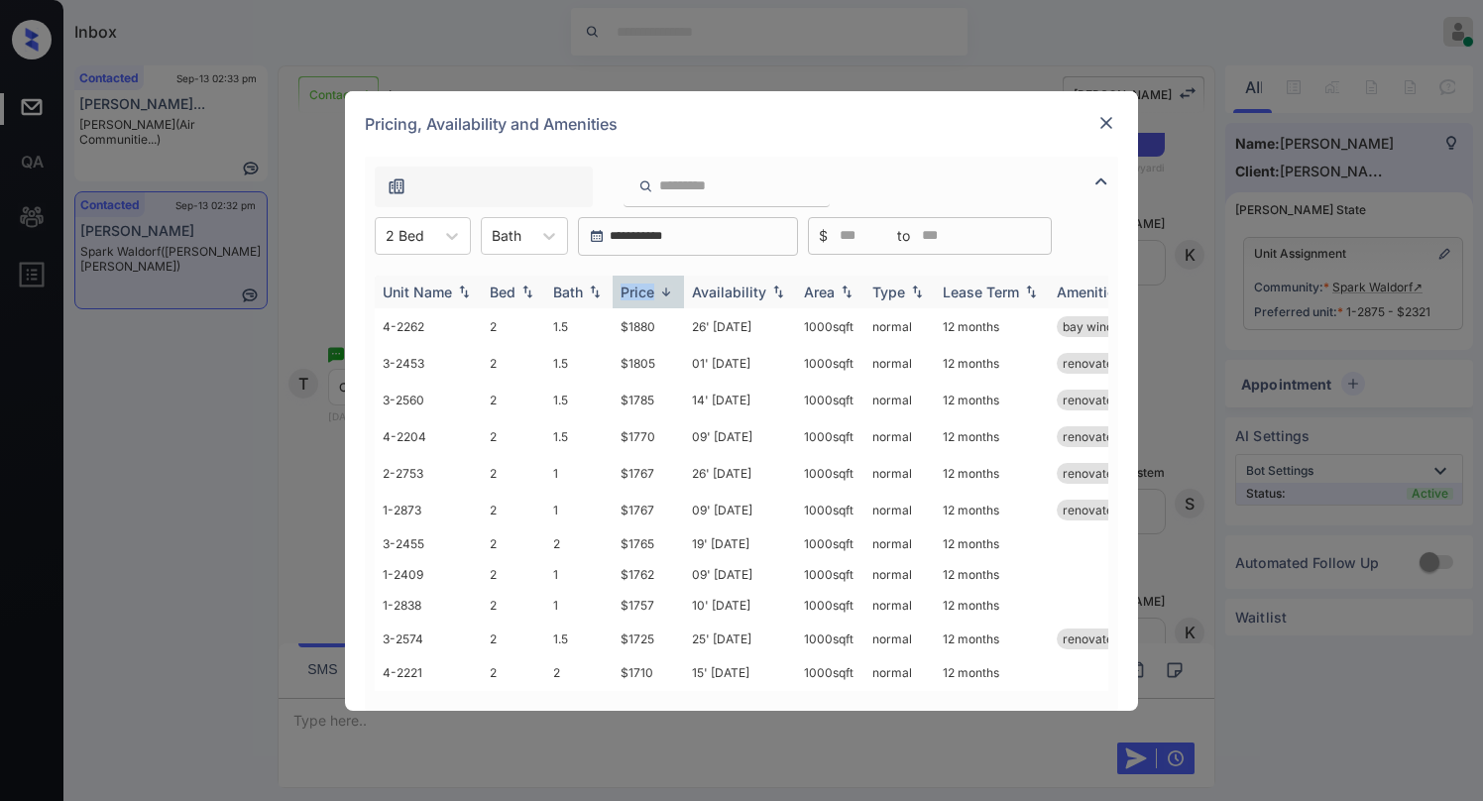
click at [646, 286] on div "Price" at bounding box center [638, 292] width 34 height 17
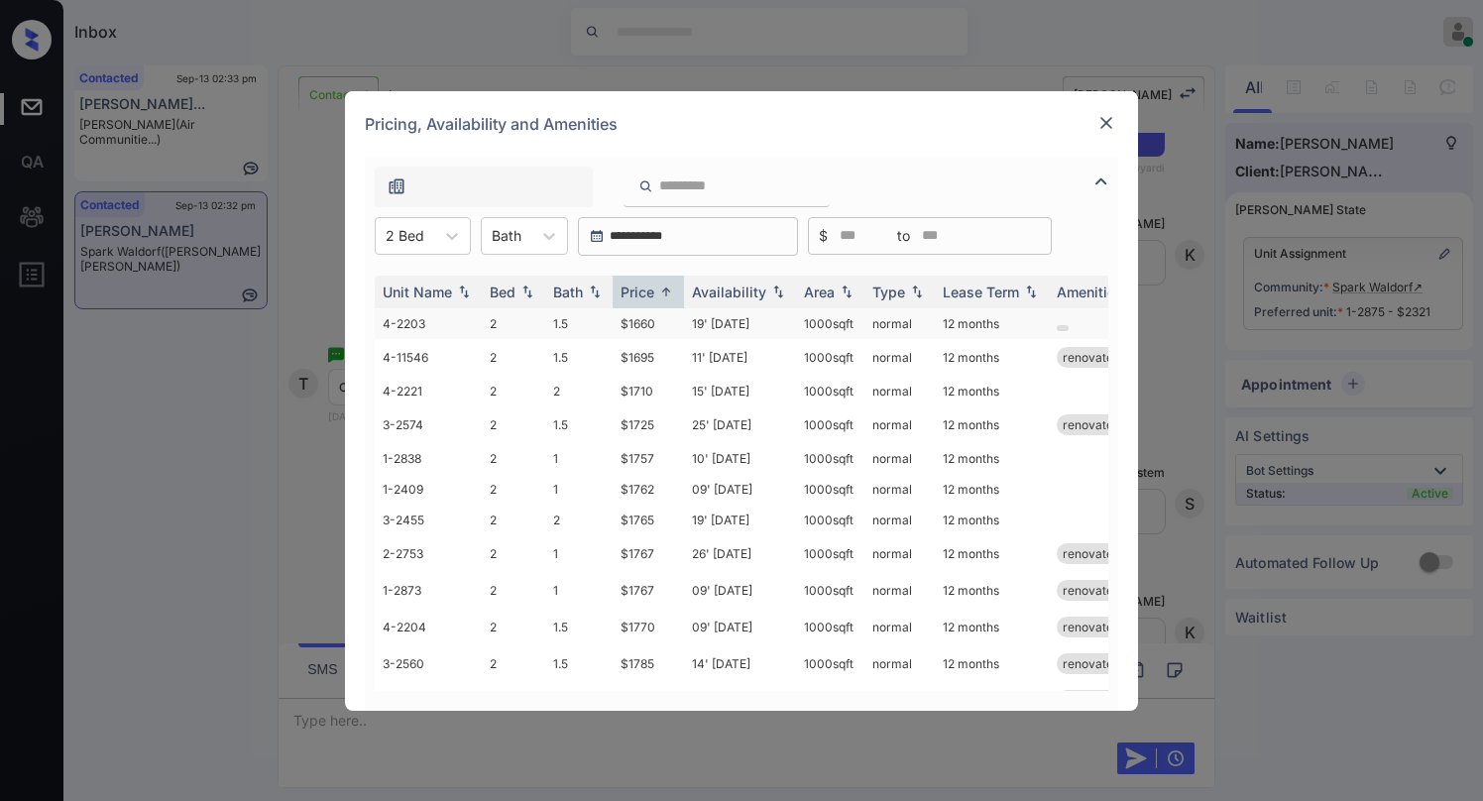
click at [645, 323] on td "$1660" at bounding box center [648, 323] width 71 height 31
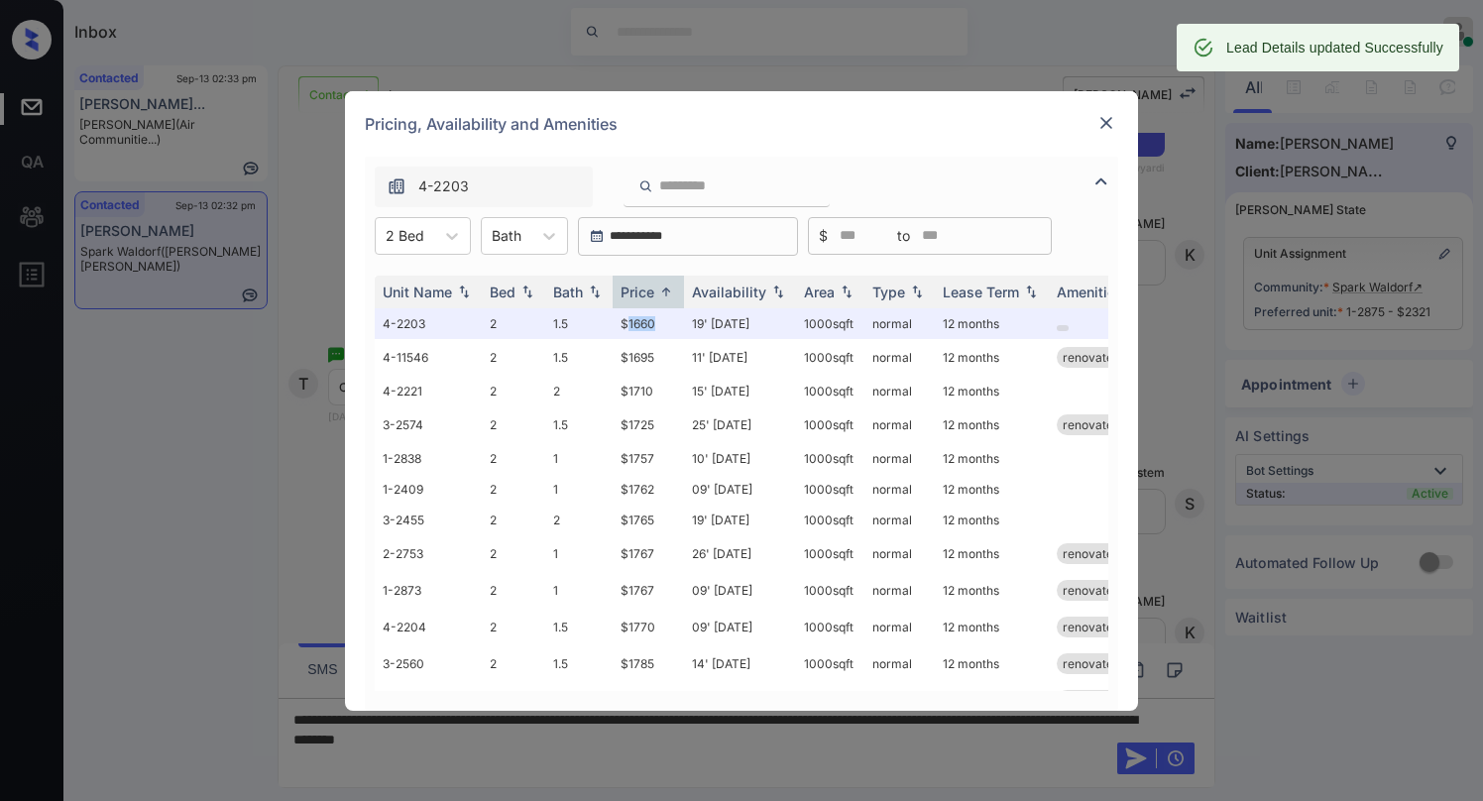
click at [1109, 121] on img at bounding box center [1106, 123] width 20 height 20
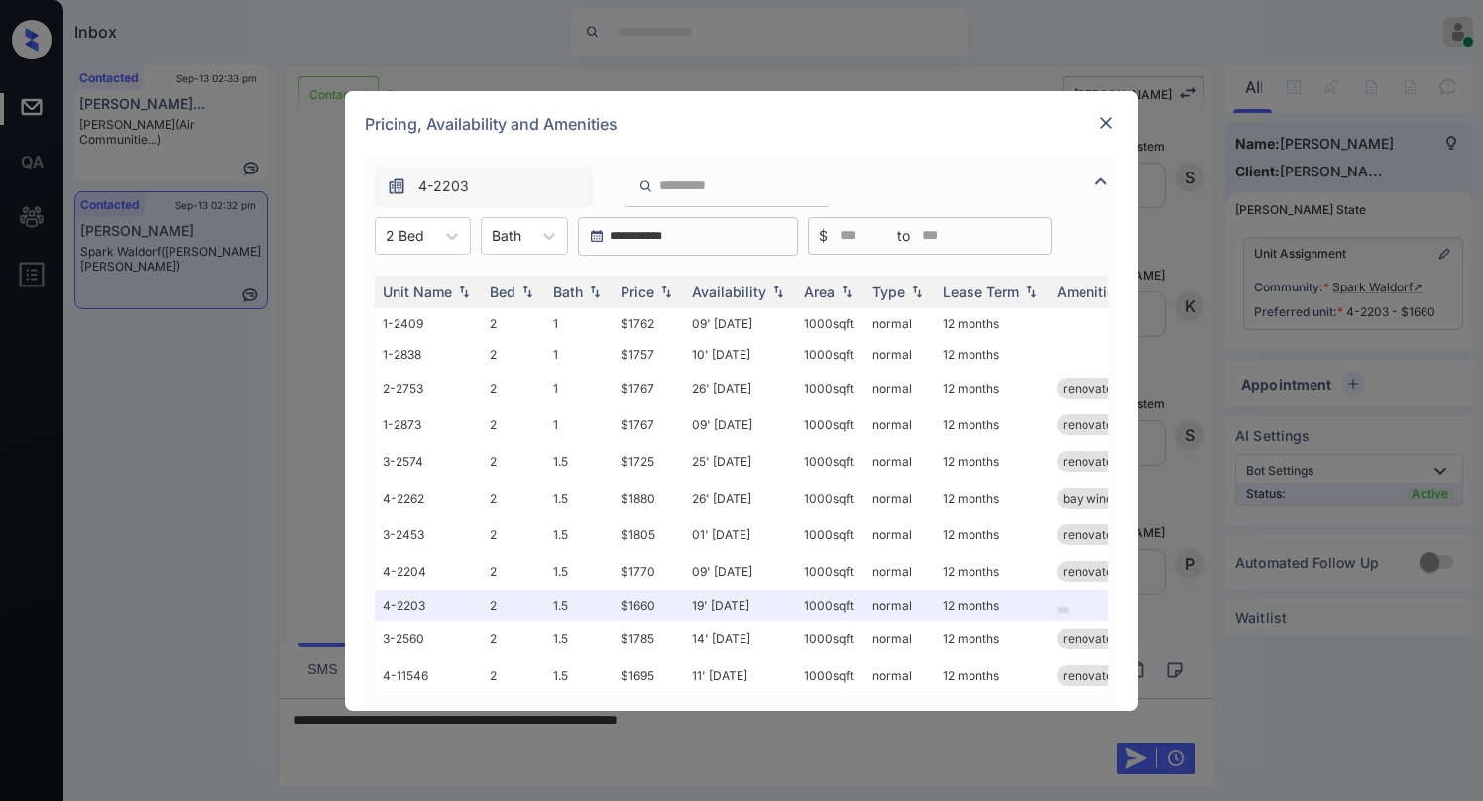
click at [1118, 115] on div "Pricing, Availability and Amenities" at bounding box center [741, 123] width 793 height 65
click at [1101, 131] on img at bounding box center [1106, 123] width 20 height 20
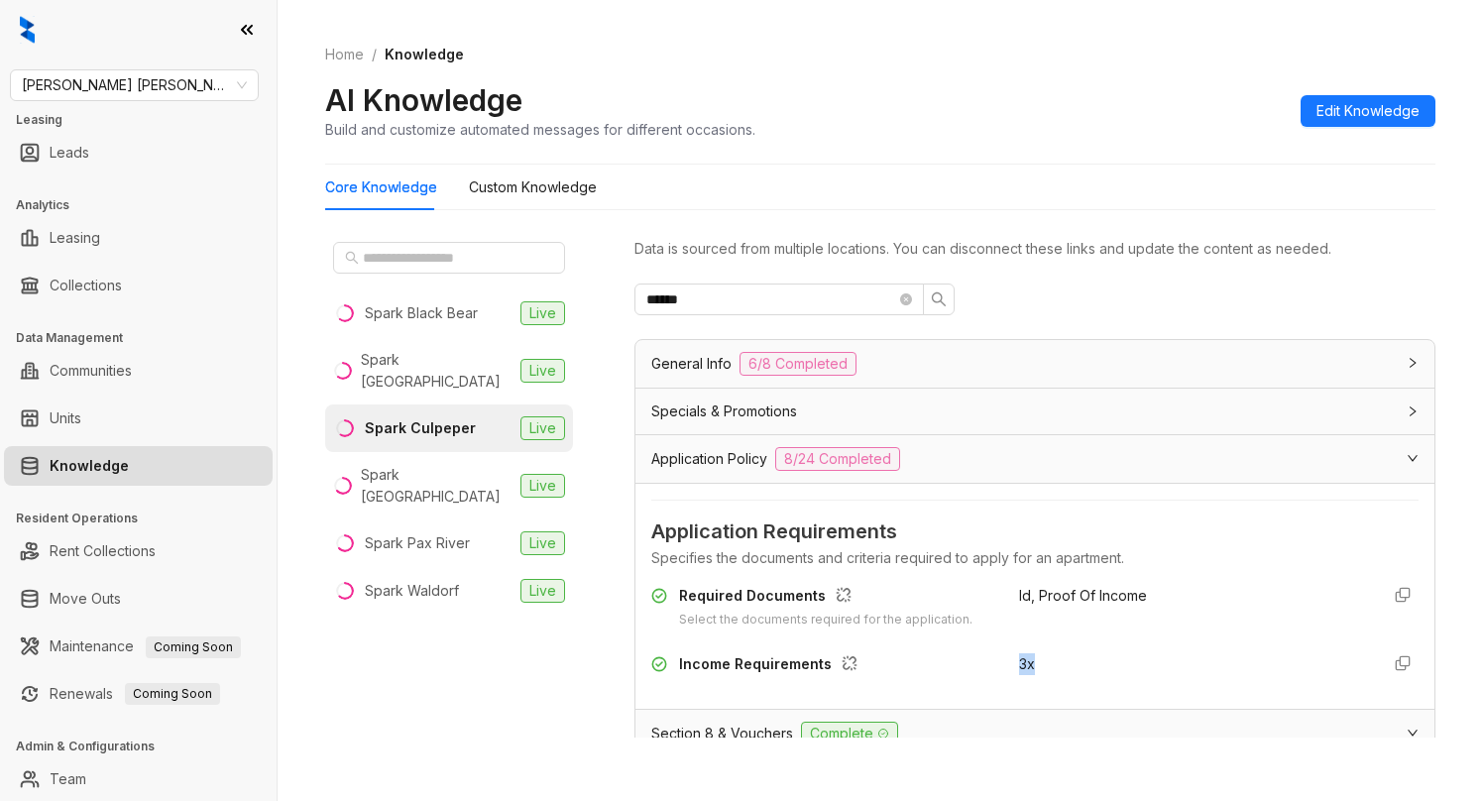
scroll to position [303, 0]
